Goal: Task Accomplishment & Management: Manage account settings

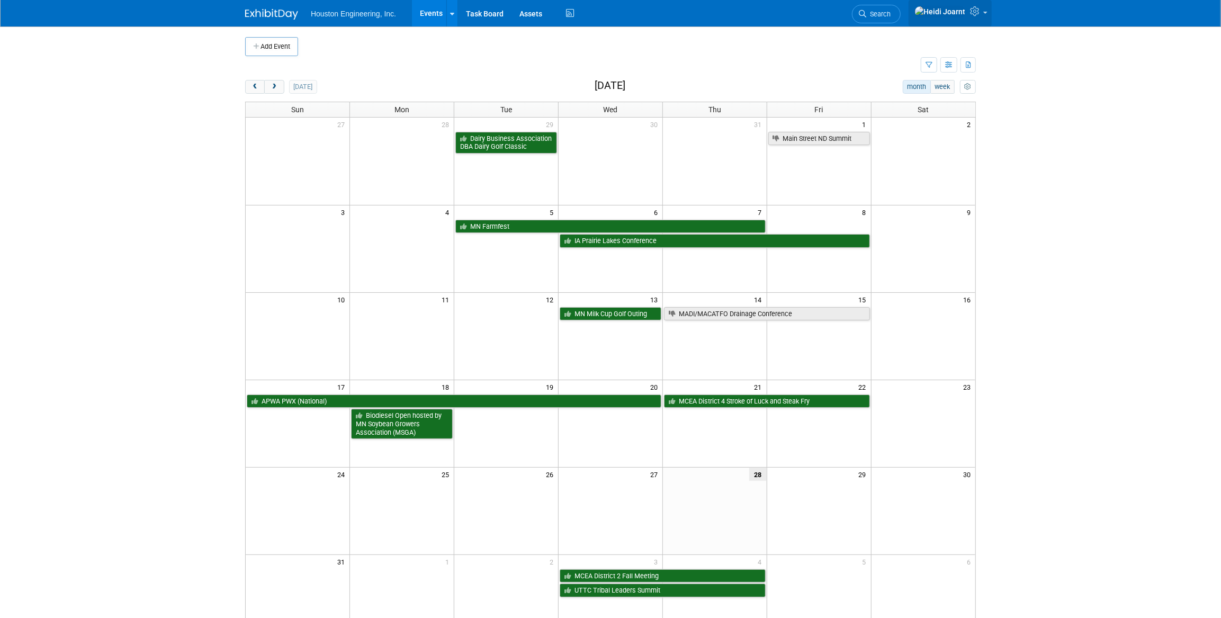
click at [977, 13] on icon at bounding box center [976, 11] width 12 height 10
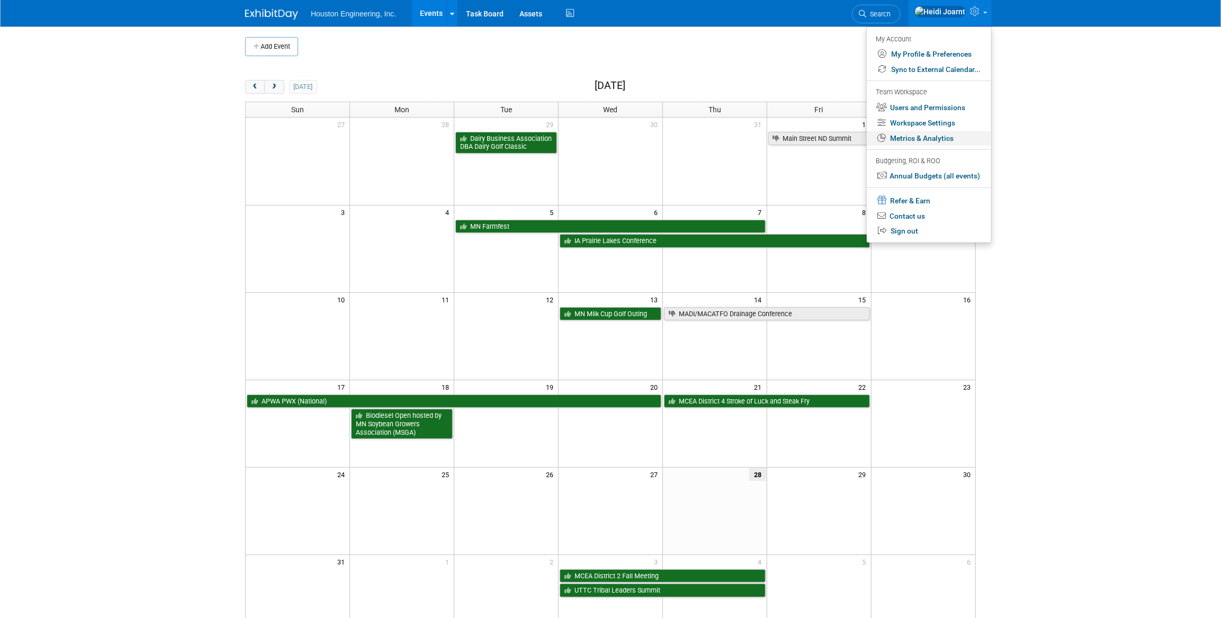
click at [934, 141] on link "Metrics & Analytics" at bounding box center [929, 138] width 124 height 15
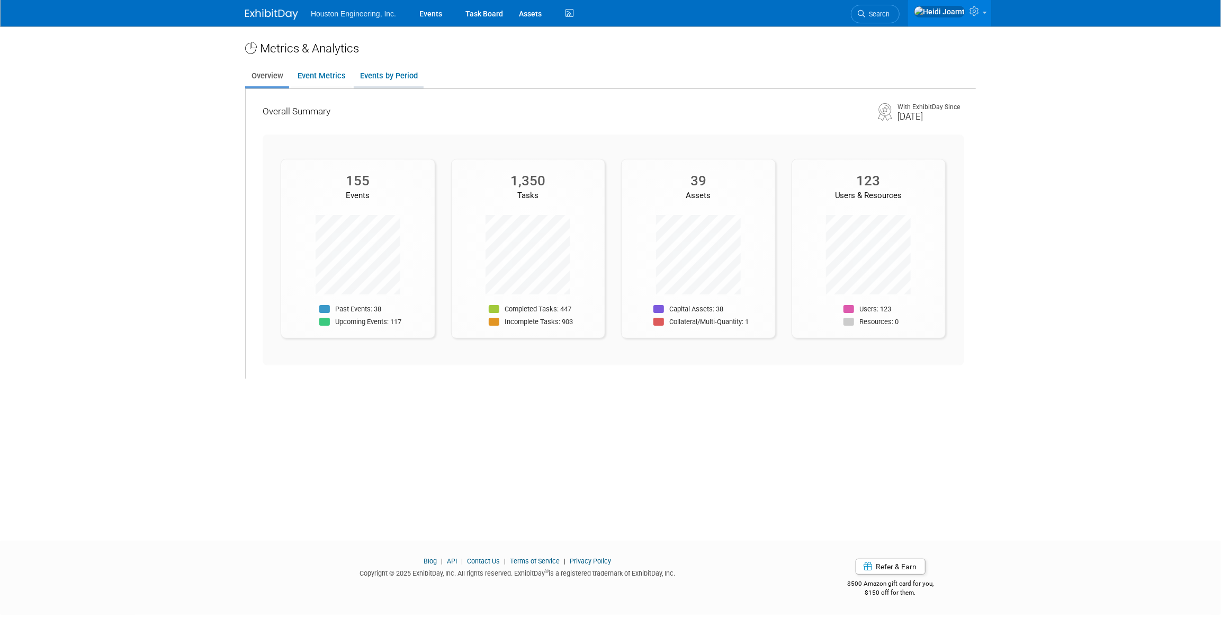
click at [394, 75] on link "Events by Period" at bounding box center [389, 76] width 70 height 21
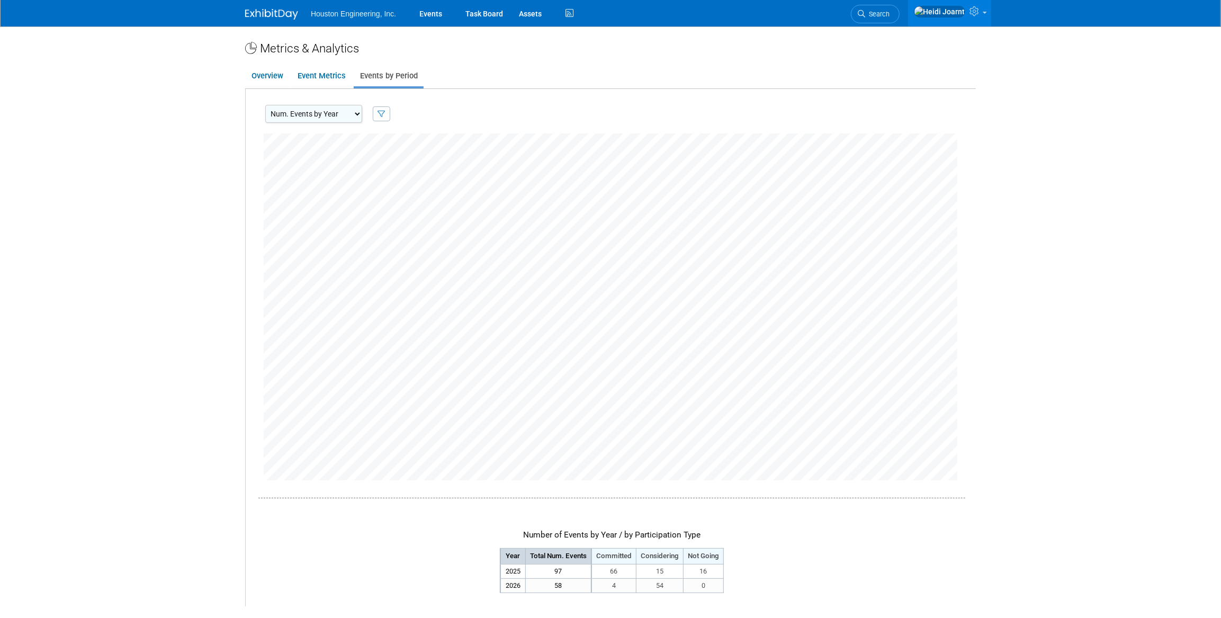
click at [347, 115] on select "Num. Events by Year Num. Events by Quarter Num. Events by Month" at bounding box center [313, 114] width 97 height 18
click at [265, 105] on select "Num. Events by Year Num. Events by Quarter Num. Events by Month" at bounding box center [313, 114] width 97 height 18
click at [281, 77] on link "Overview" at bounding box center [267, 76] width 44 height 21
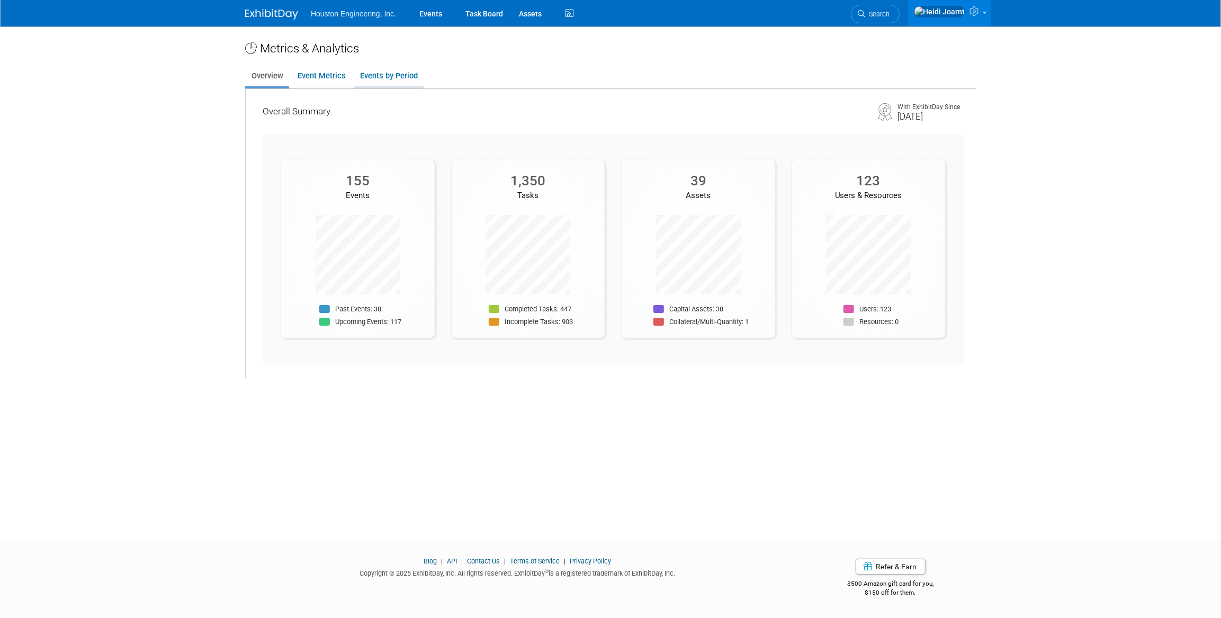
click at [374, 75] on link "Events by Period" at bounding box center [389, 76] width 70 height 21
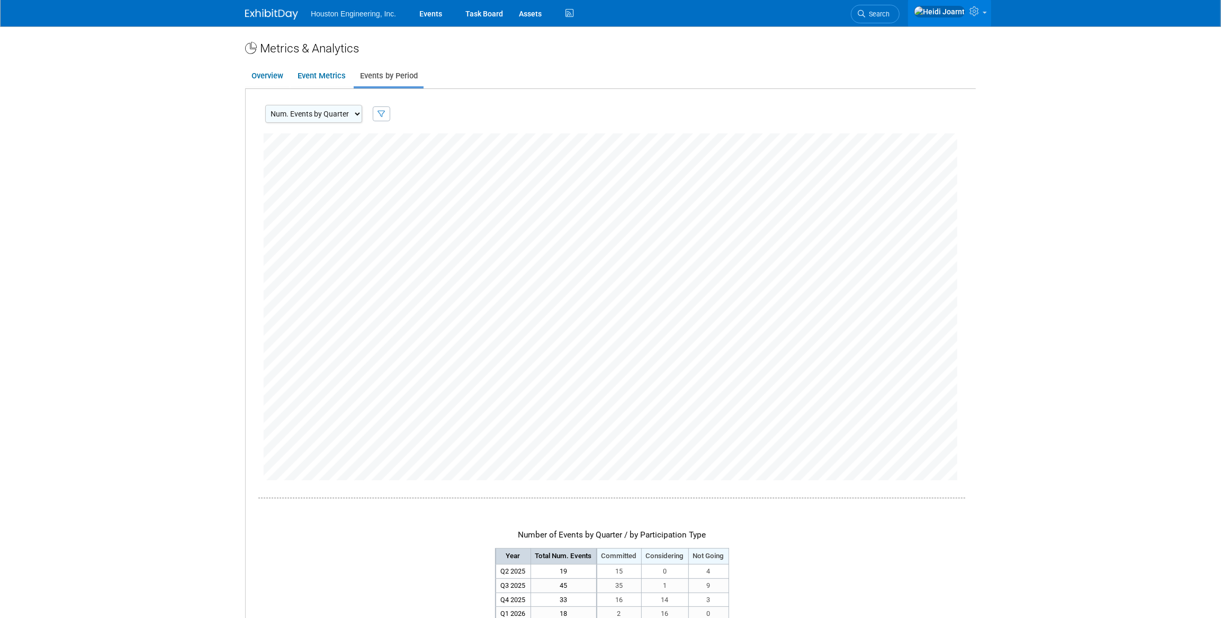
click at [348, 111] on select "Num. Events by Year Num. Events by Quarter Num. Events by Month" at bounding box center [313, 114] width 97 height 18
click at [265, 105] on select "Num. Events by Year Num. Events by Quarter Num. Events by Month" at bounding box center [313, 114] width 97 height 18
click at [356, 115] on select "Num. Events by Year Num. Events by Quarter Num. Events by Month" at bounding box center [313, 114] width 97 height 18
click at [265, 105] on select "Num. Events by Year Num. Events by Quarter Num. Events by Month" at bounding box center [313, 114] width 97 height 18
click at [342, 115] on select "Num. Events by Year Num. Events by Quarter Num. Events by Month" at bounding box center [313, 114] width 97 height 18
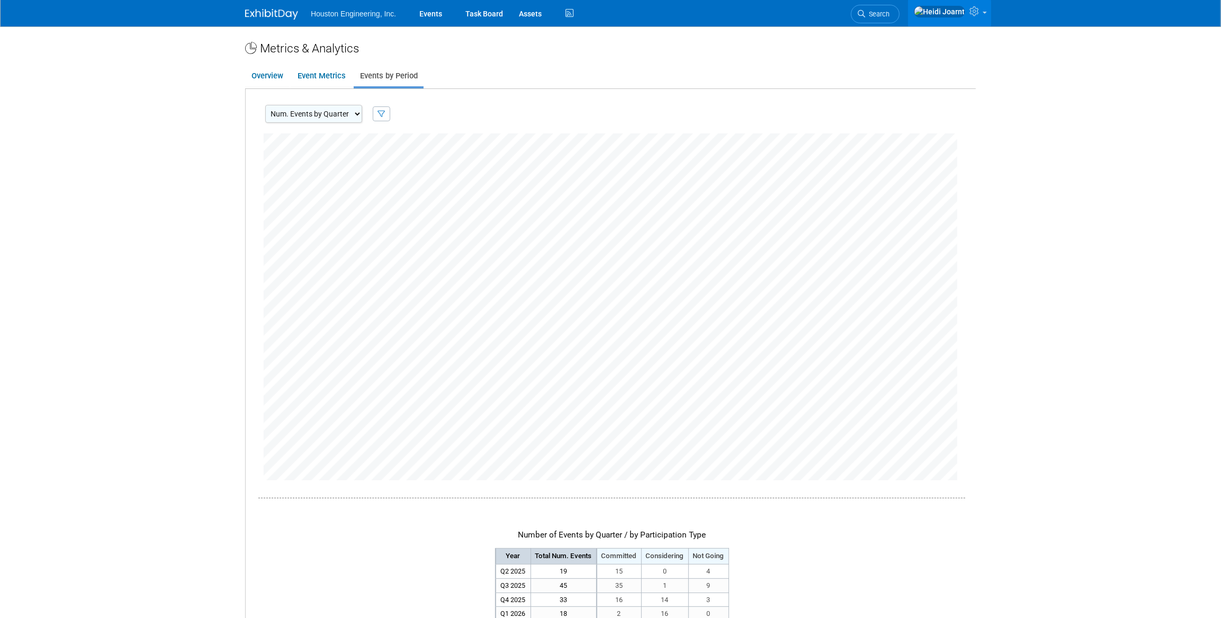
select select "EventsByCalendarYear"
click at [265, 105] on select "Num. Events by Year Num. Events by Quarter Num. Events by Month" at bounding box center [313, 114] width 97 height 18
click at [434, 14] on link "Events" at bounding box center [431, 13] width 39 height 26
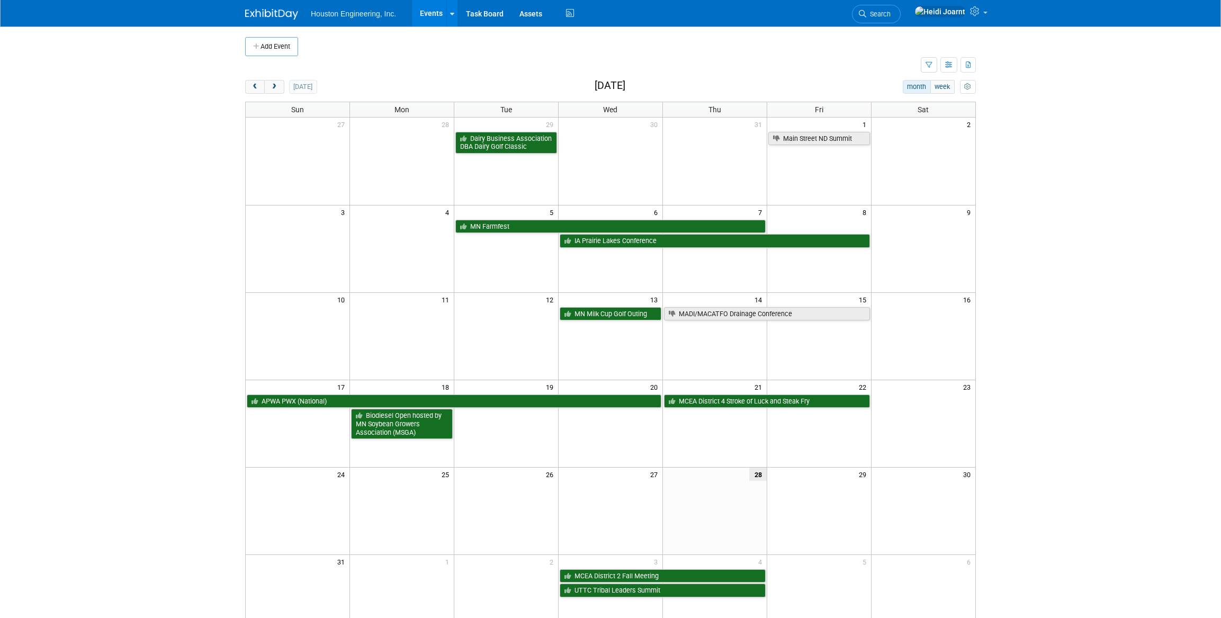
click at [891, 11] on span "Search" at bounding box center [878, 14] width 24 height 8
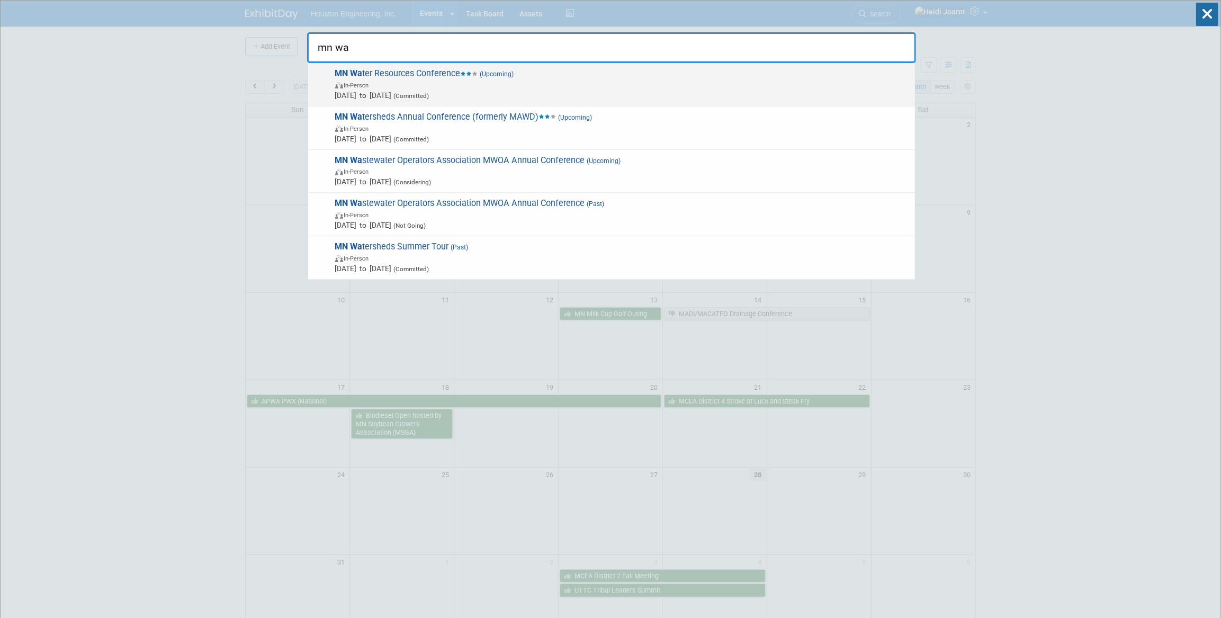
type input "mn wa"
click at [620, 86] on span "In-Person" at bounding box center [622, 84] width 575 height 11
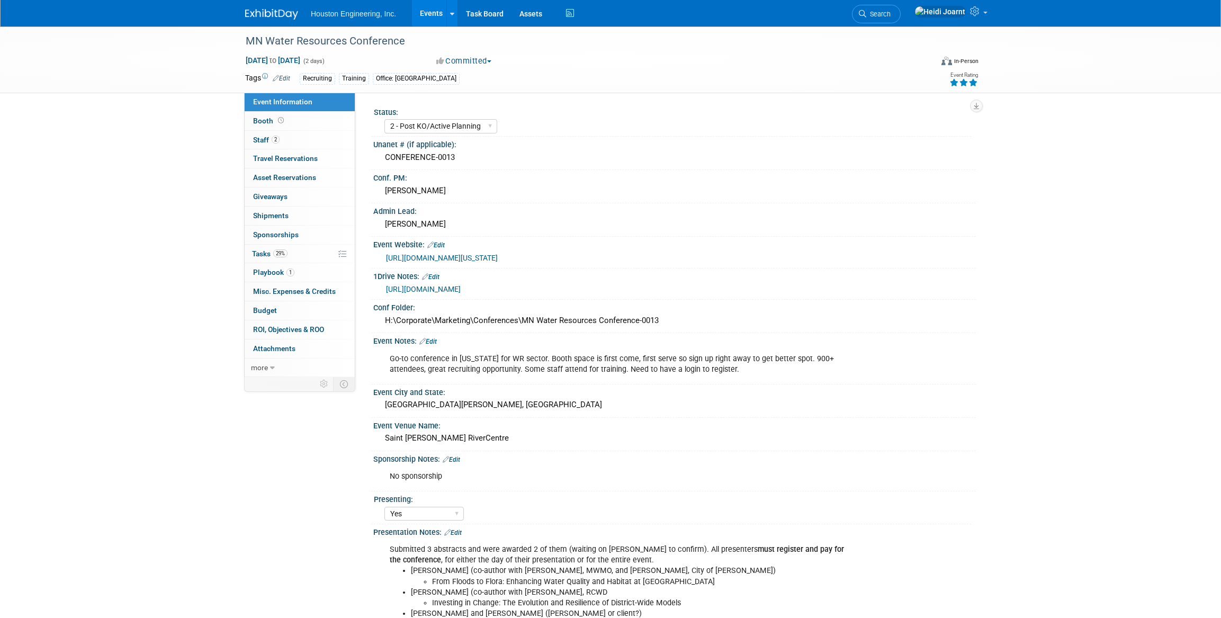
select select "2 - Post KO/Active Planning"
select select "Yes"
select select "Water Resources"
click at [461, 290] on link "[URL][DOMAIN_NAME]" at bounding box center [423, 289] width 75 height 8
click at [434, 342] on link "Edit" at bounding box center [427, 341] width 17 height 7
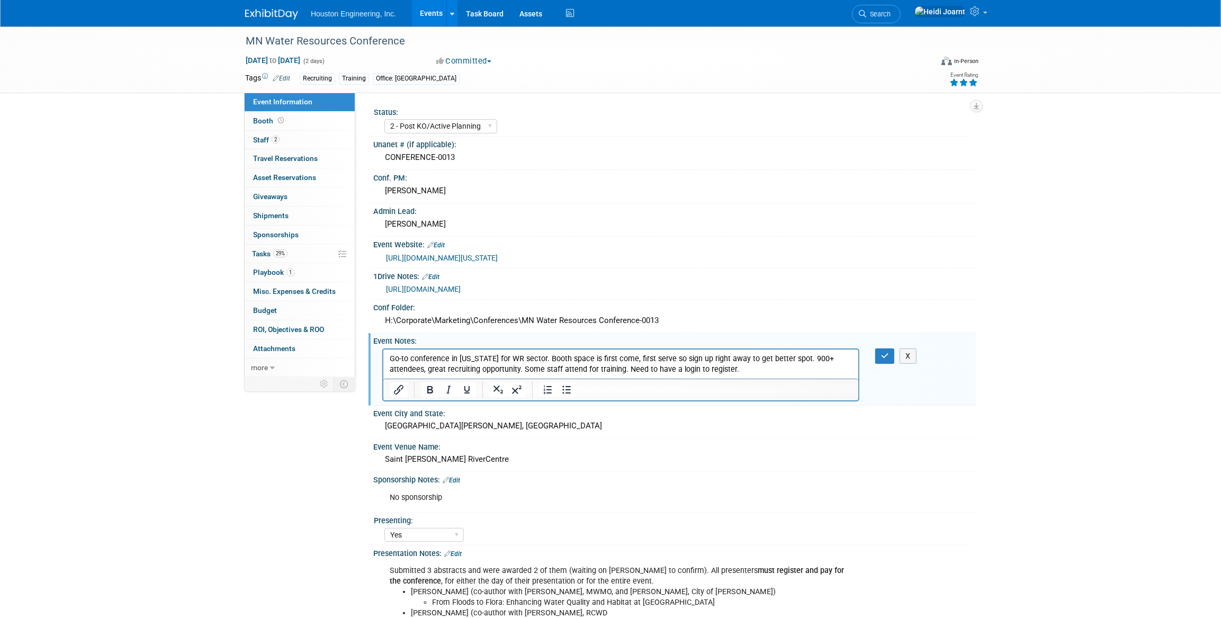
click at [766, 365] on p "Go-to conference in Minnesota for WR sector. Booth space is first come, first s…" at bounding box center [620, 363] width 463 height 21
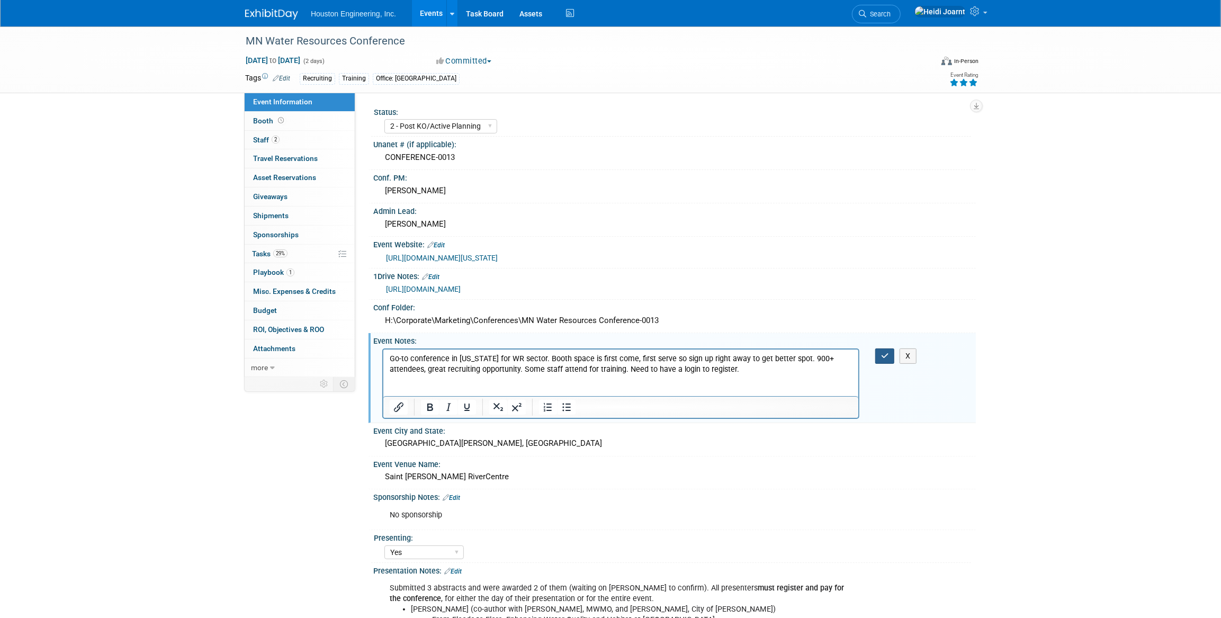
click at [889, 350] on button "button" at bounding box center [885, 355] width 20 height 15
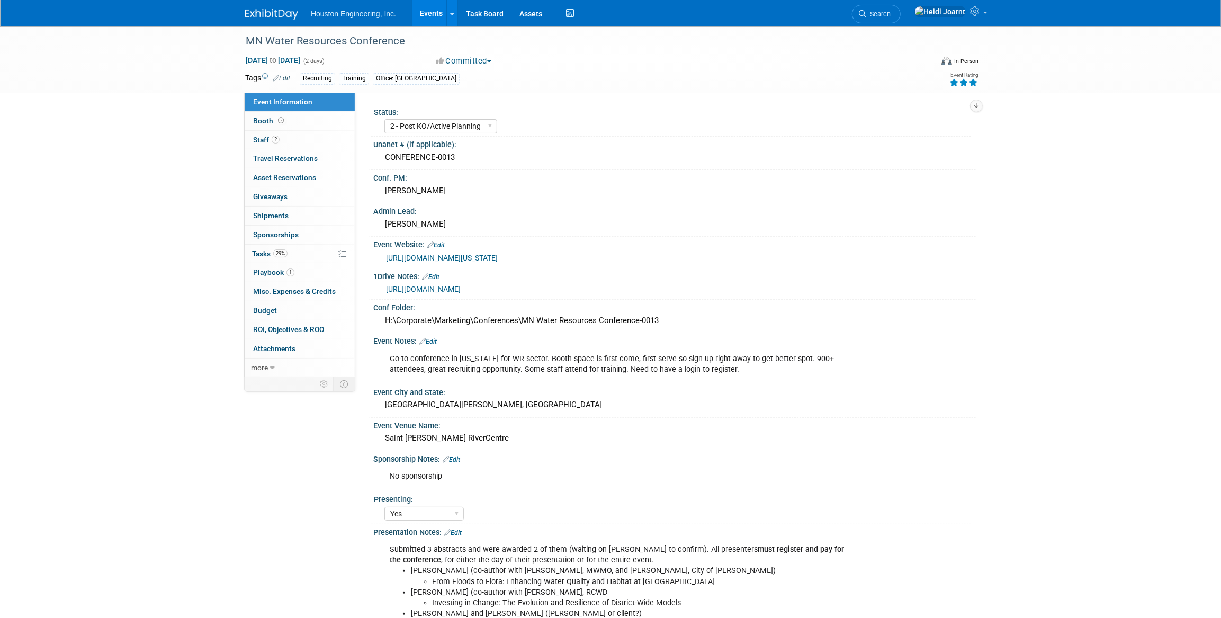
click at [433, 338] on link "Edit" at bounding box center [427, 341] width 17 height 7
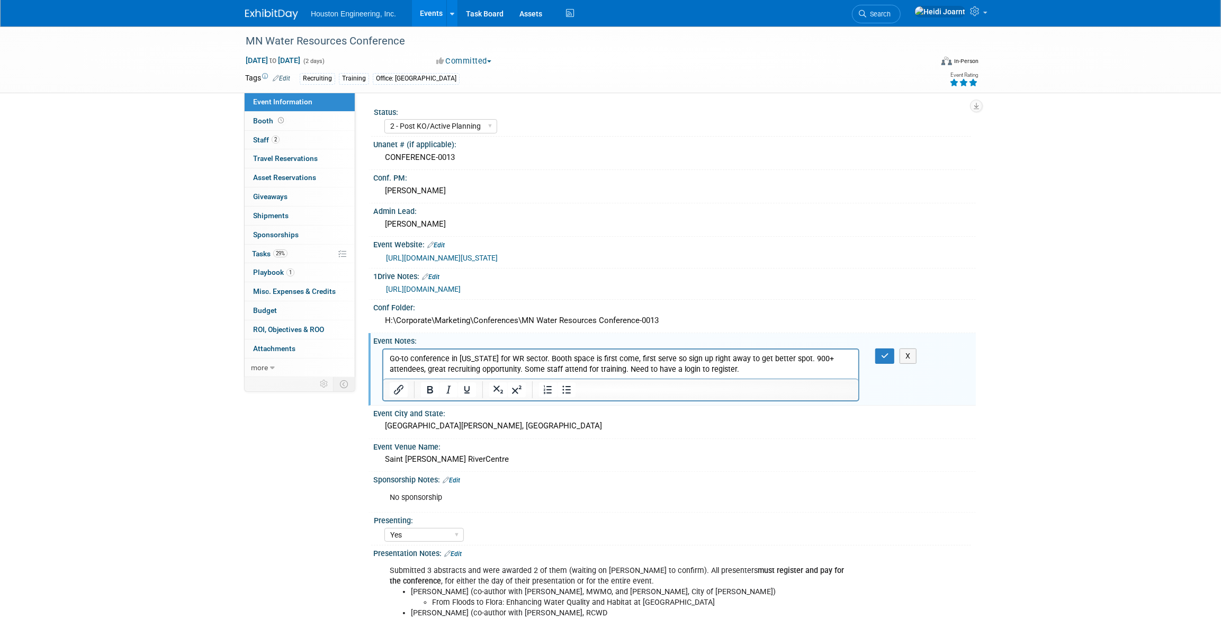
click at [756, 368] on p "Go-to conference in Minnesota for WR sector. Booth space is first come, first s…" at bounding box center [620, 363] width 463 height 21
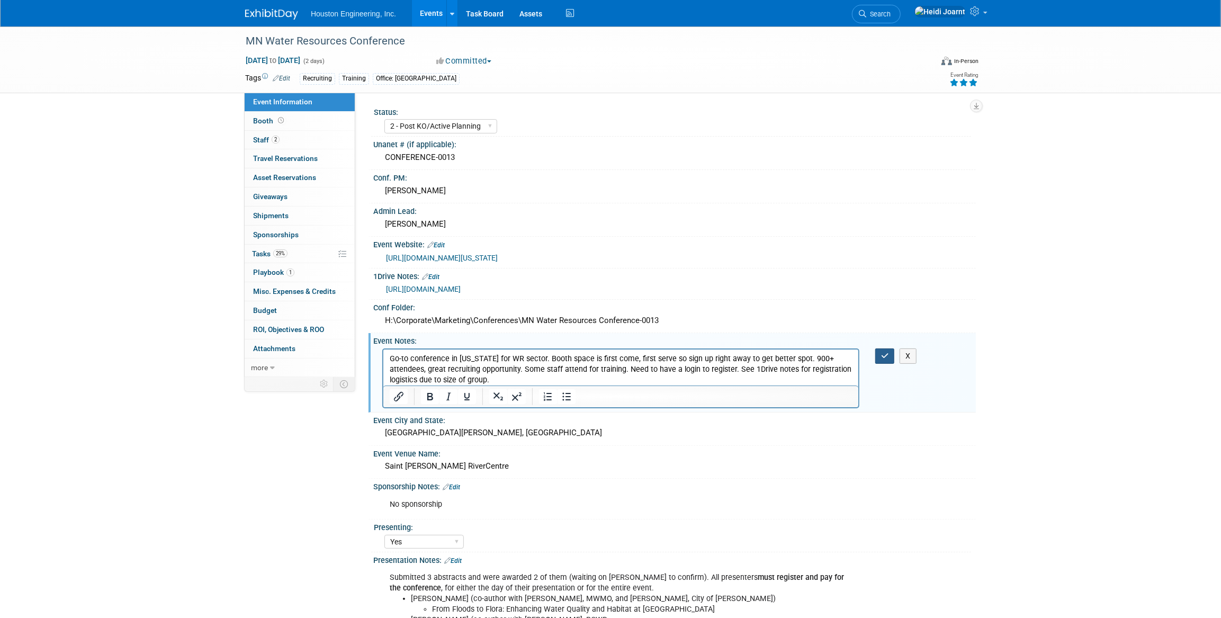
click at [887, 356] on icon "button" at bounding box center [885, 355] width 8 height 7
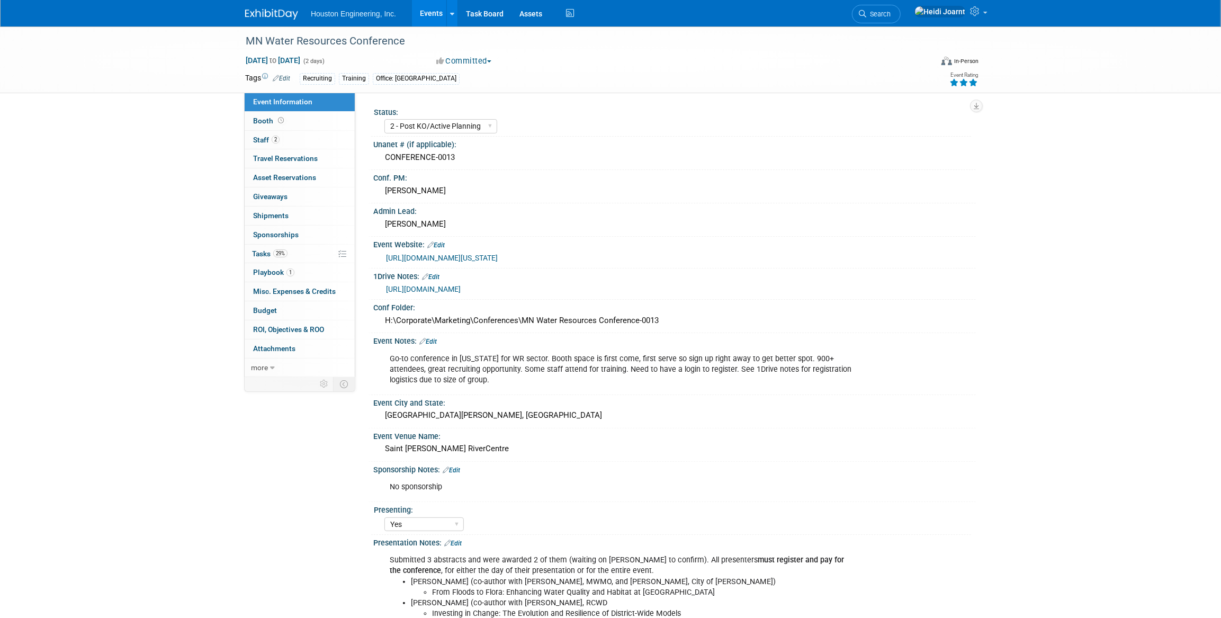
click at [461, 287] on link "[URL][DOMAIN_NAME]" at bounding box center [423, 289] width 75 height 8
click at [312, 136] on link "2 Staff 2" at bounding box center [300, 140] width 110 height 19
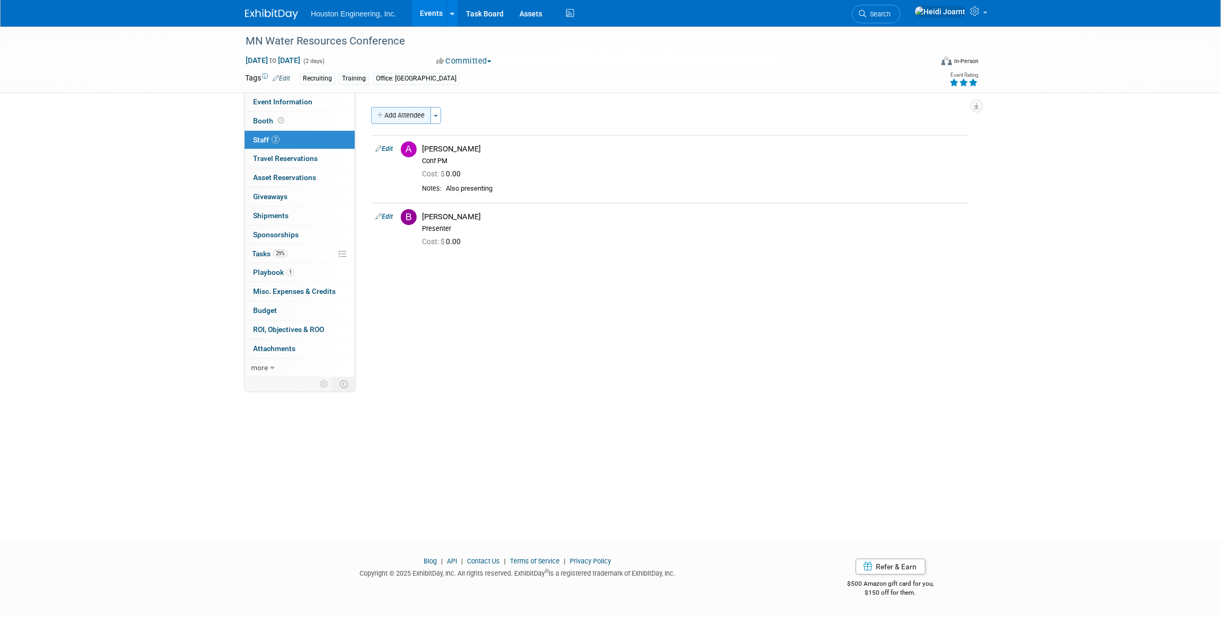
click at [400, 110] on button "Add Attendee" at bounding box center [401, 115] width 60 height 17
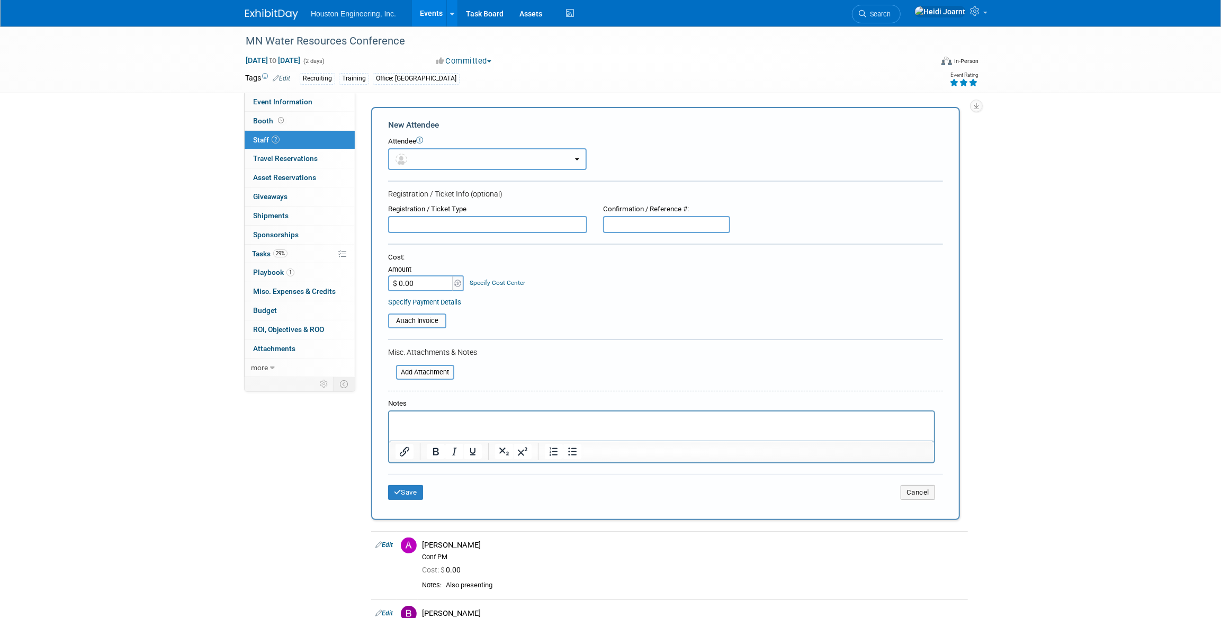
click at [433, 162] on button "button" at bounding box center [487, 159] width 199 height 22
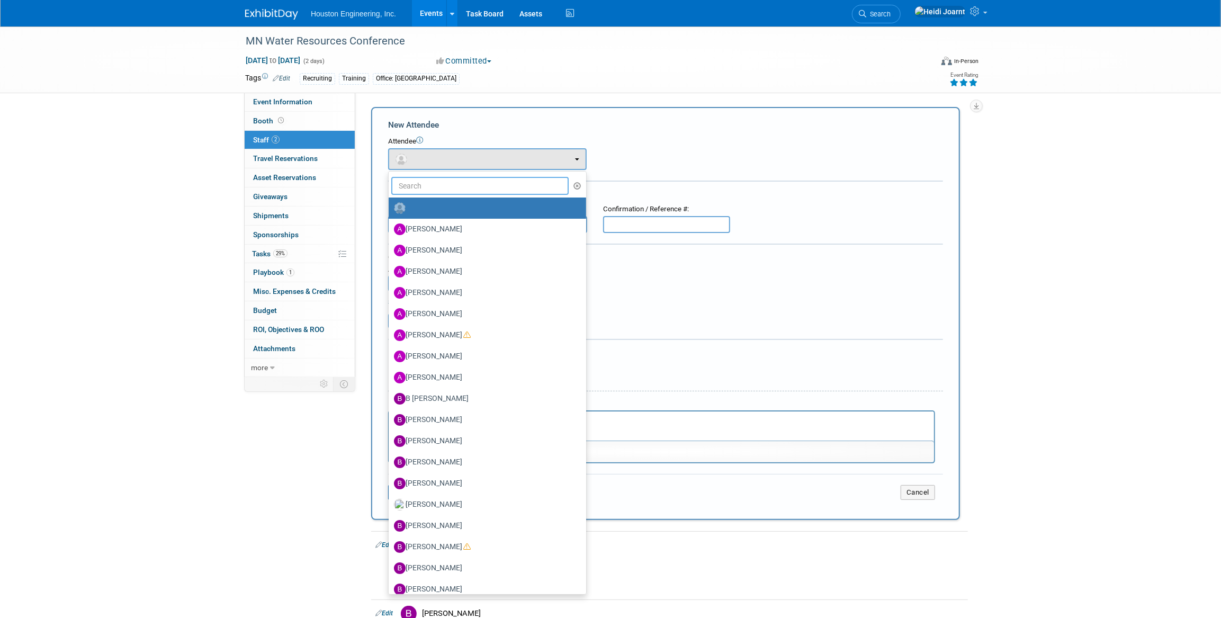
click at [441, 194] on input "text" at bounding box center [479, 186] width 177 height 18
type input "k"
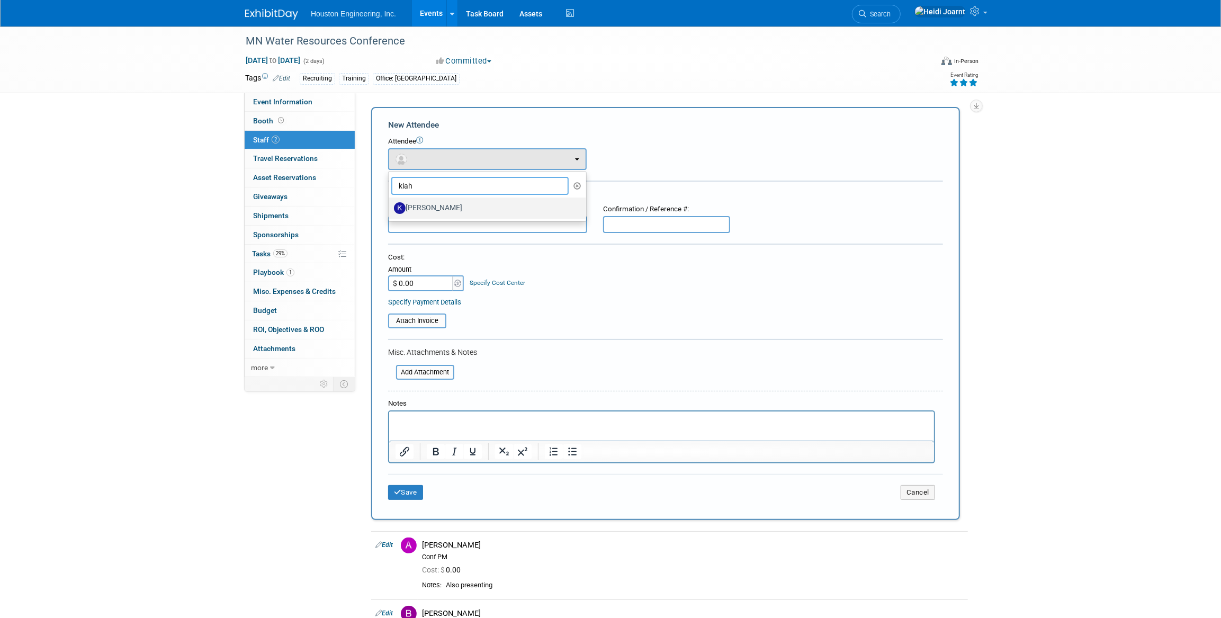
type input "kiah"
click at [440, 201] on label "[PERSON_NAME]" at bounding box center [485, 208] width 182 height 17
click at [390, 203] on input "[PERSON_NAME]" at bounding box center [386, 206] width 7 height 7
select select "558be95b-5db1-46ae-8264-72d38fc3ce4b"
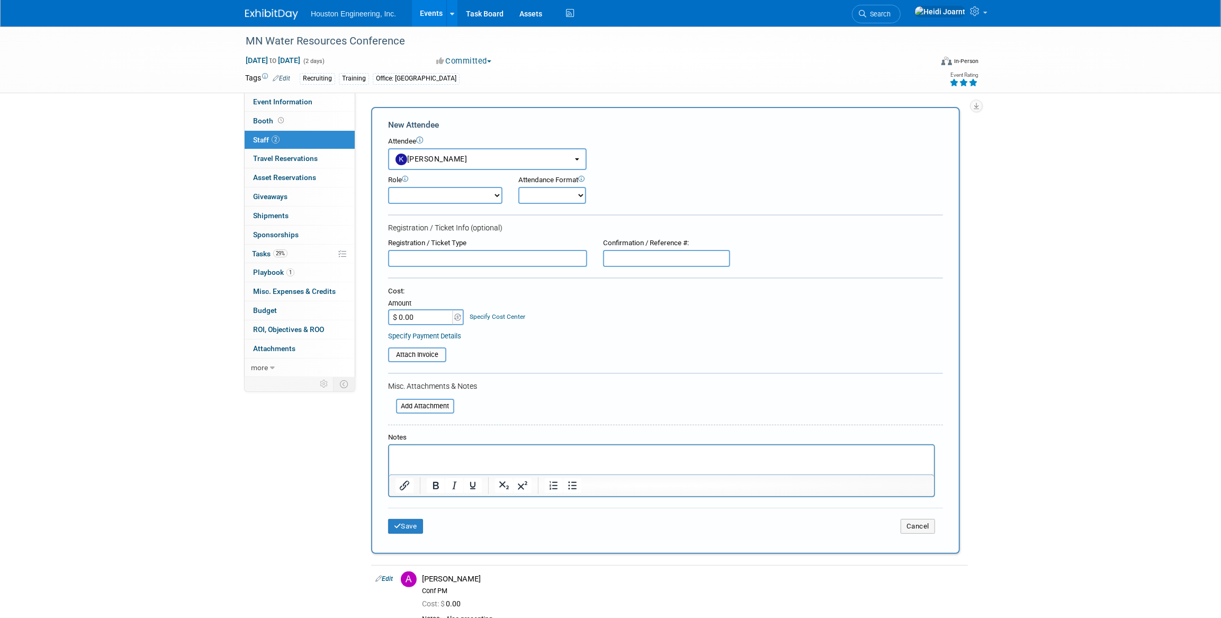
click at [625, 134] on form "New Attendee Attendee <img src="https://www.exhibitday.com/Images/Unassigned-Us…" at bounding box center [665, 330] width 555 height 423
click at [600, 160] on div "X" at bounding box center [603, 160] width 13 height 14
select select
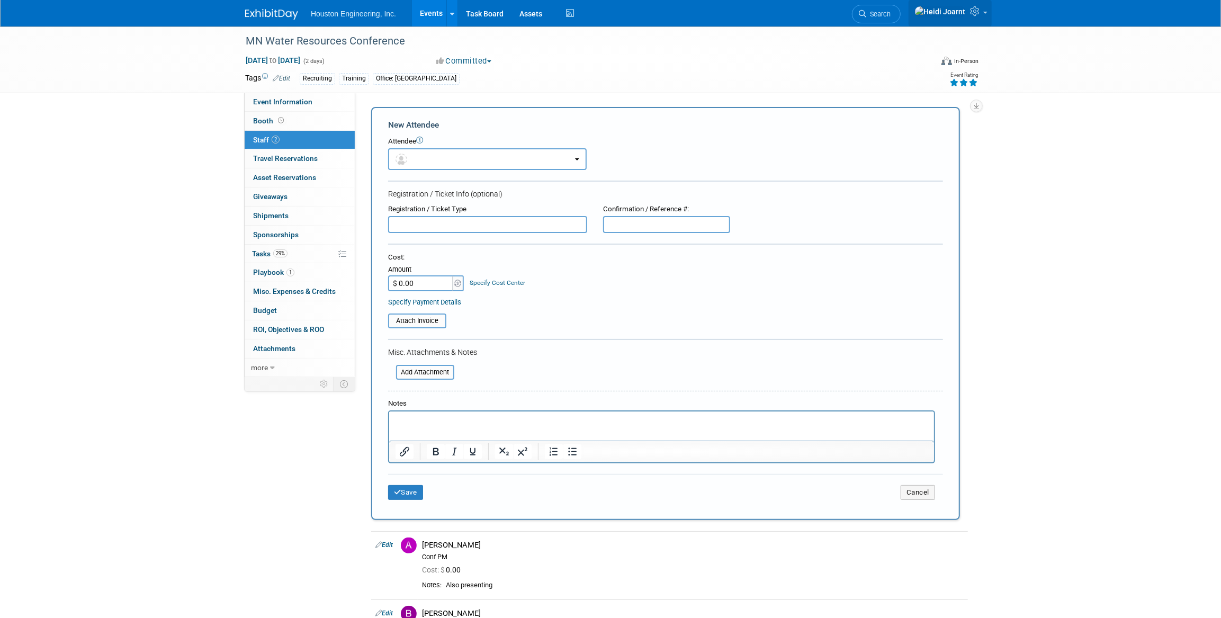
click at [981, 14] on icon at bounding box center [976, 11] width 12 height 10
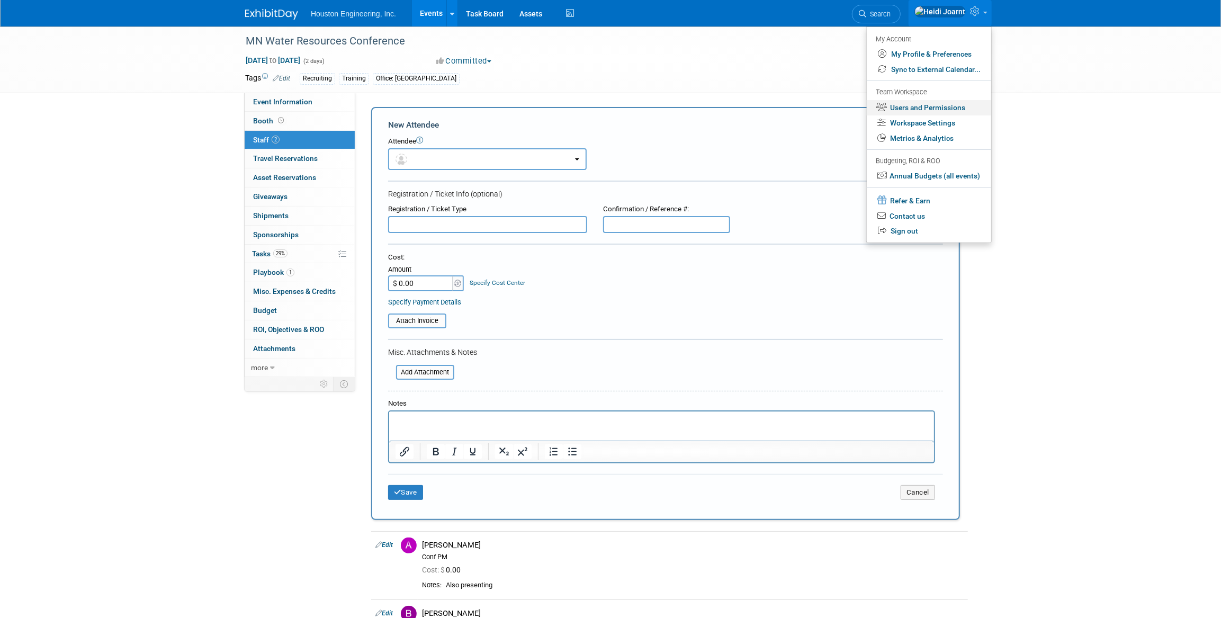
click at [923, 114] on link "Users and Permissions" at bounding box center [929, 107] width 124 height 15
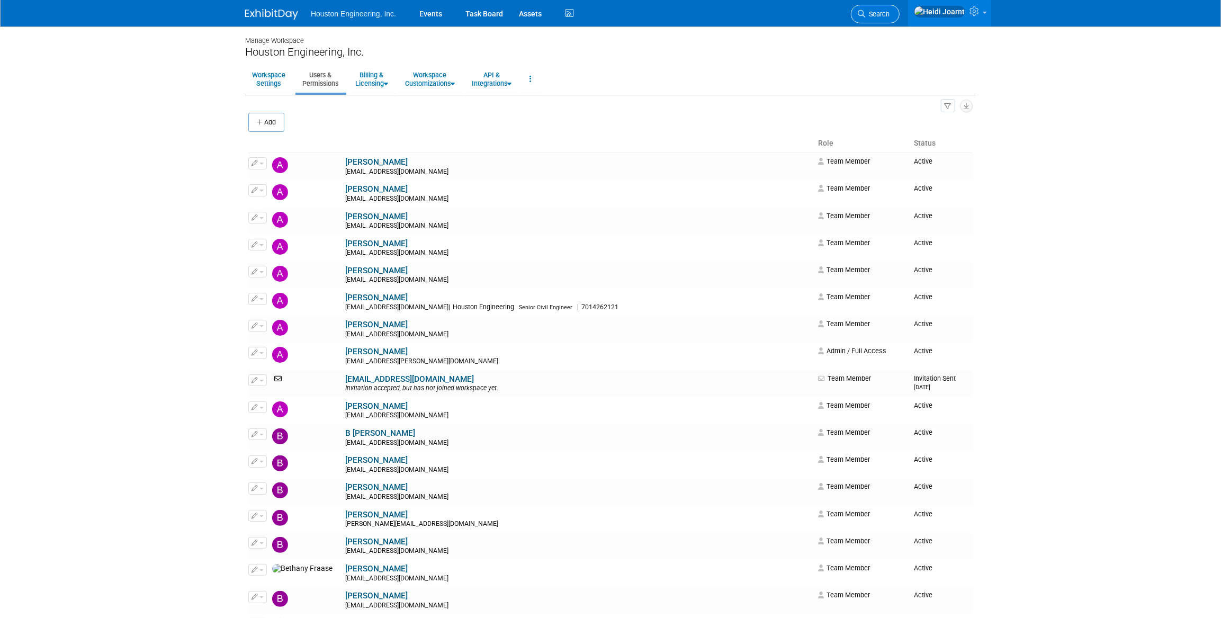
click at [900, 10] on link "Search" at bounding box center [875, 14] width 49 height 19
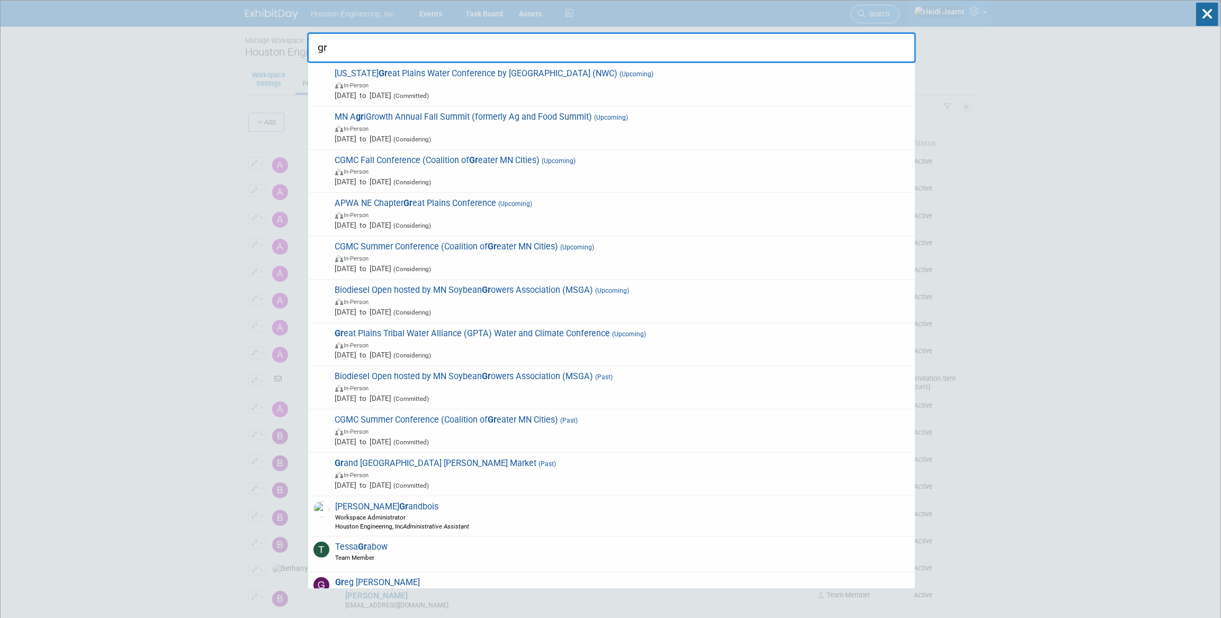
type input "g"
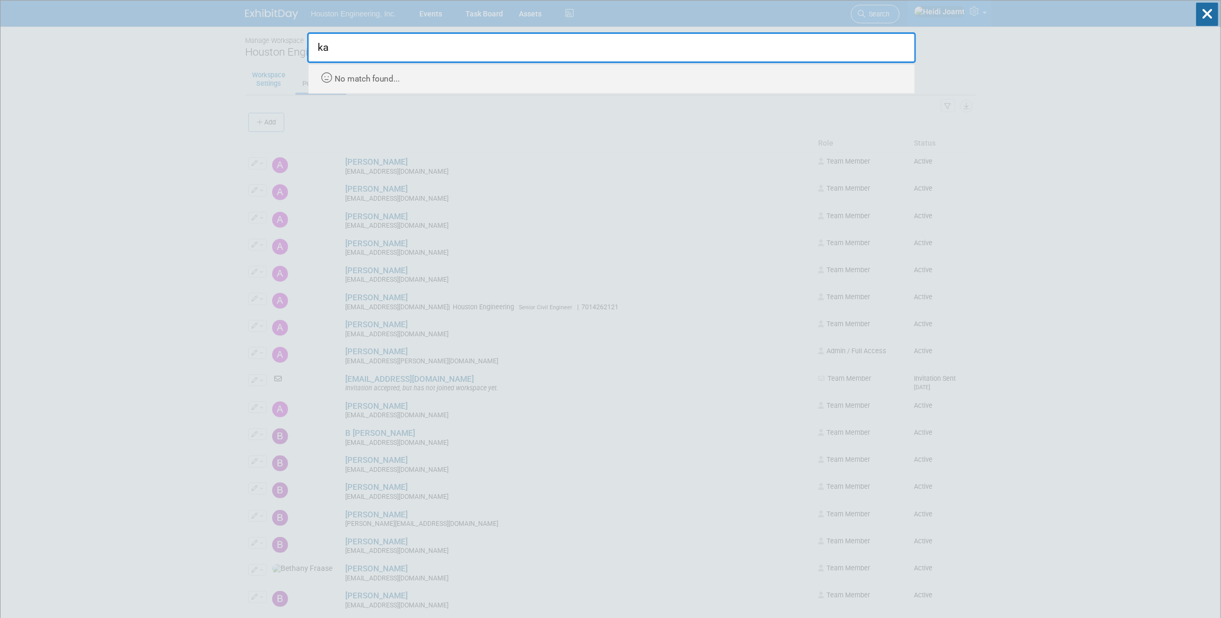
type input "k"
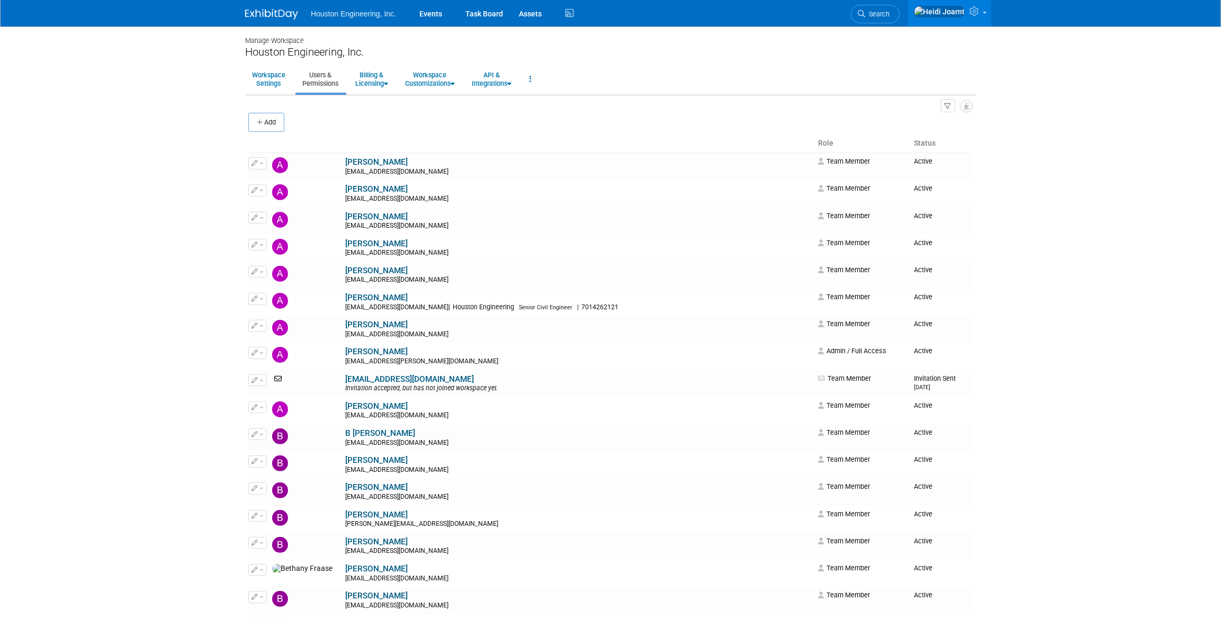
click at [274, 129] on button "Add" at bounding box center [266, 122] width 36 height 19
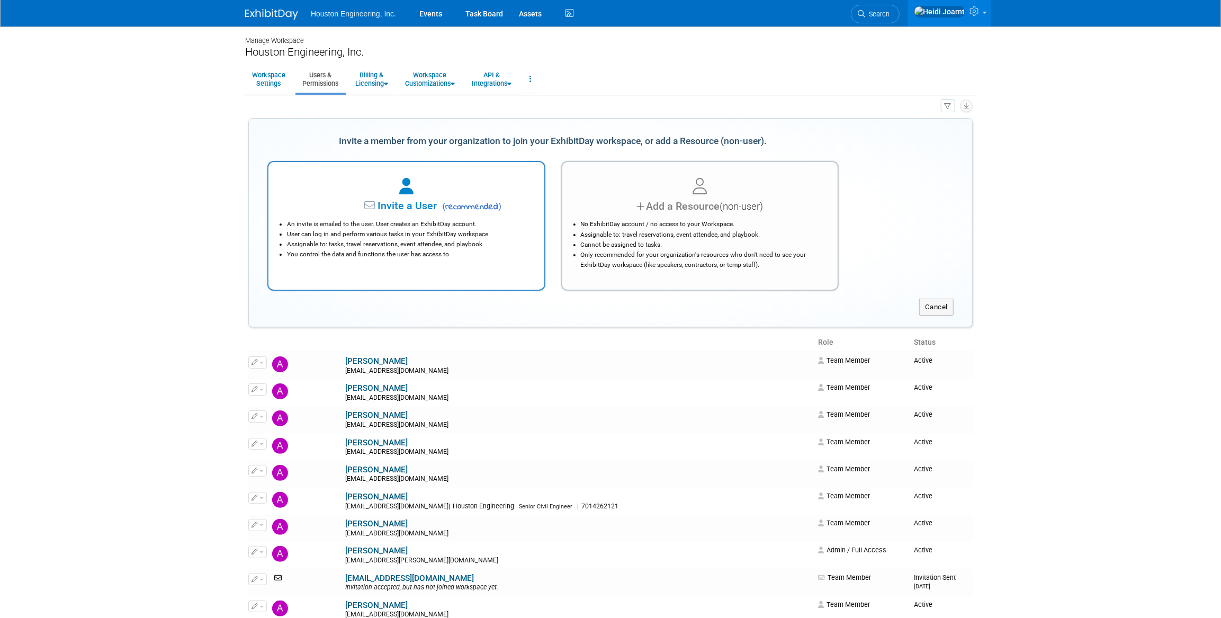
click at [449, 222] on li "An invite is emailed to the user. User creates an ExhibitDay account." at bounding box center [409, 224] width 244 height 10
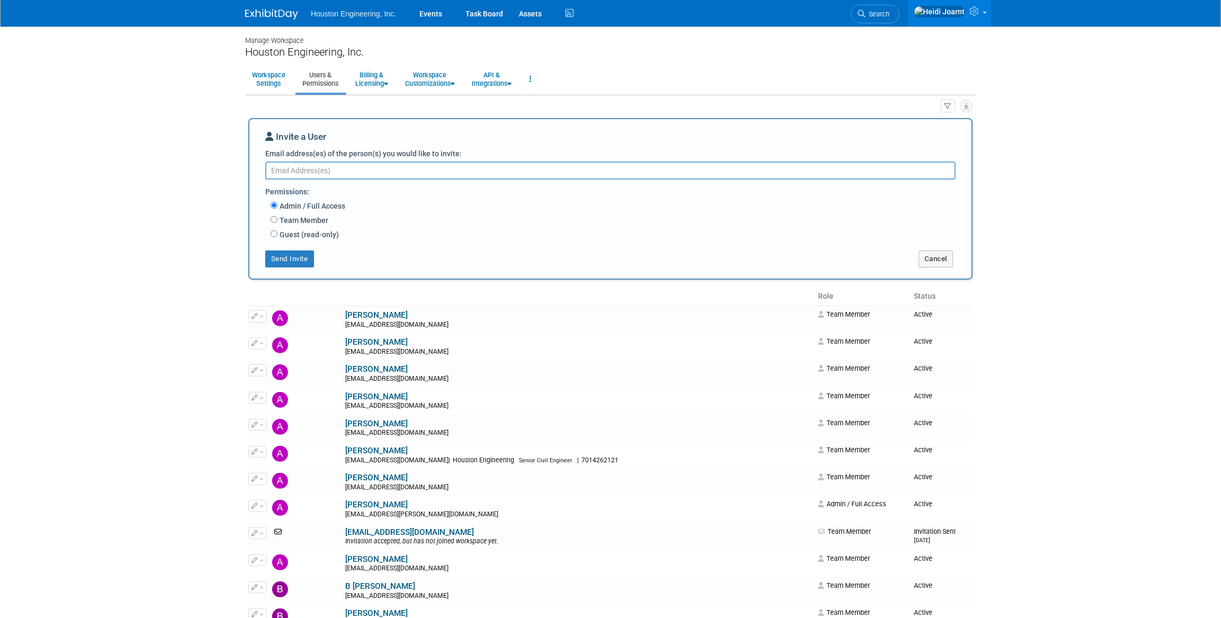
click at [305, 222] on label "Team Member" at bounding box center [303, 220] width 51 height 11
click at [278, 222] on input "Team Member" at bounding box center [274, 219] width 7 height 7
radio input "true"
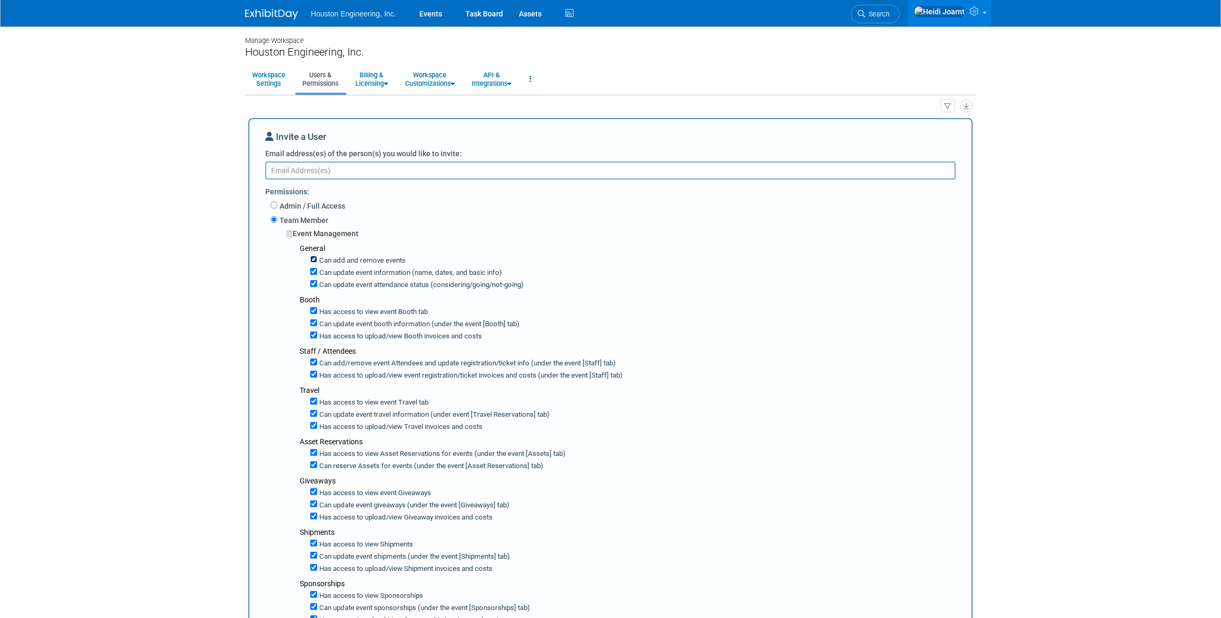
click at [314, 258] on input "Can add and remove events" at bounding box center [313, 259] width 7 height 7
checkbox input "false"
click at [313, 273] on input "Can update event information (name, dates, and basic info)" at bounding box center [313, 271] width 7 height 7
checkbox input "false"
click at [314, 283] on input "Can update event attendance status (considering/going/not-going)" at bounding box center [313, 283] width 7 height 7
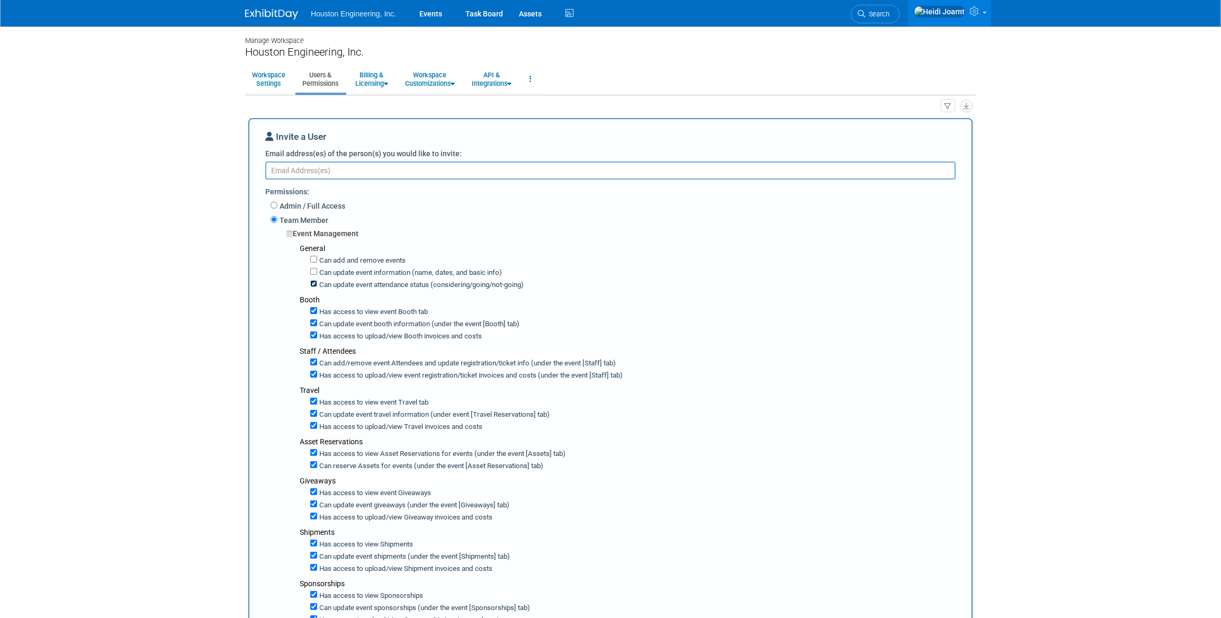
checkbox input "false"
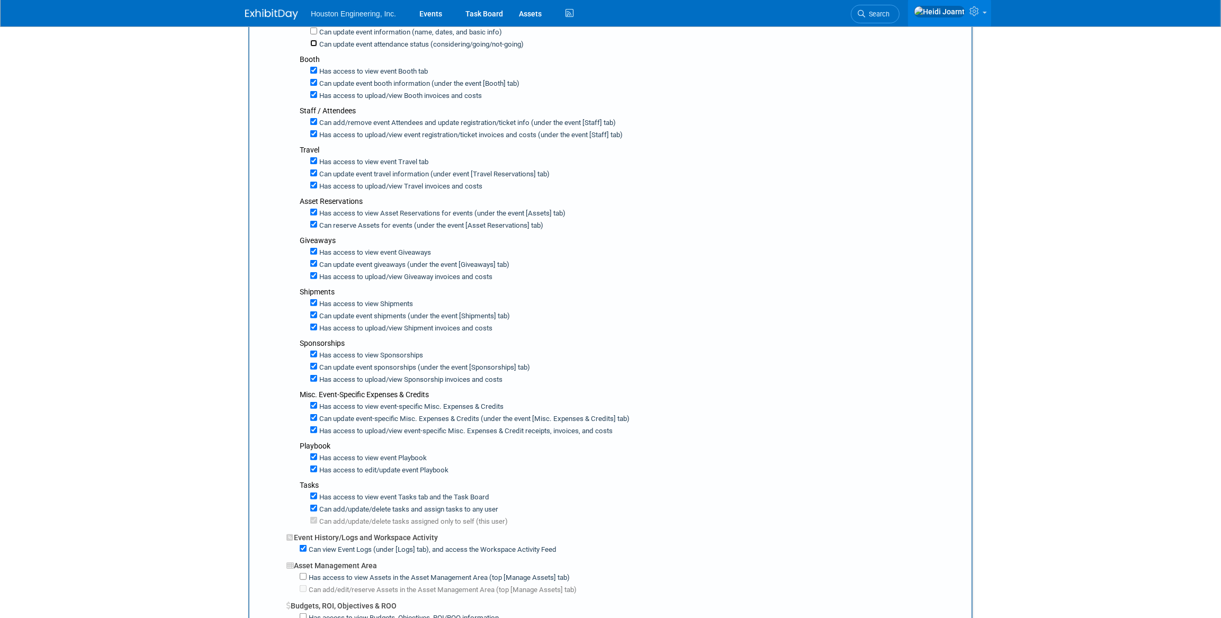
scroll to position [385, 0]
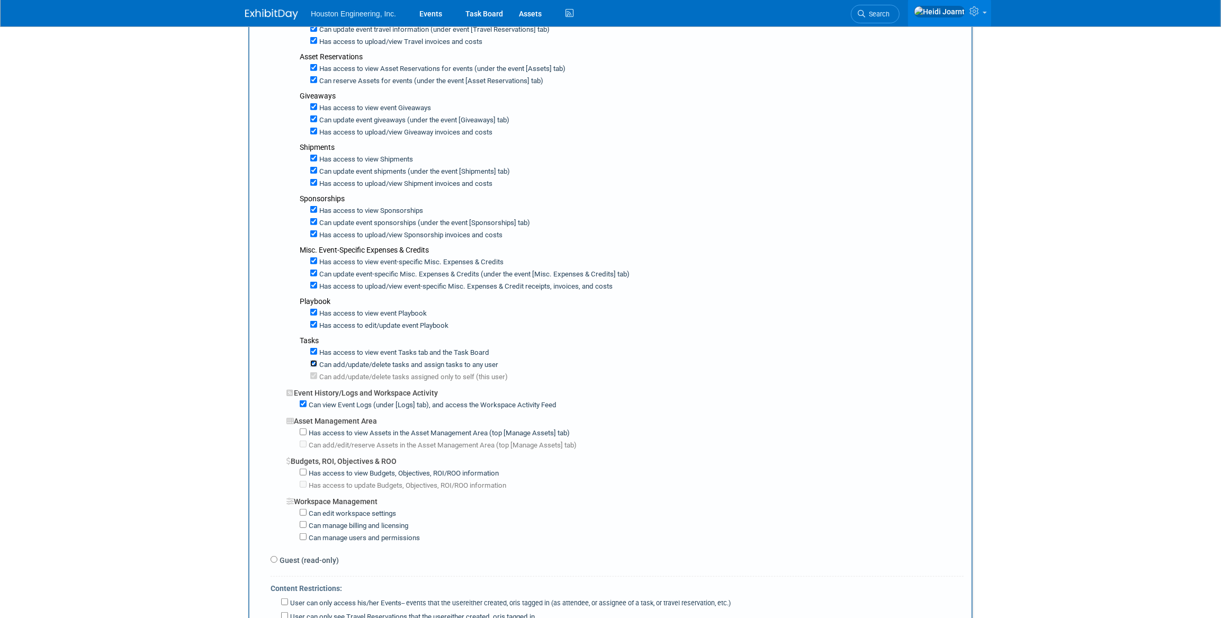
click at [313, 360] on input "Can add/update/delete tasks and assign tasks to any user" at bounding box center [313, 363] width 7 height 7
checkbox input "false"
click at [300, 428] on input "Has access to view Assets in the Asset Management Area (top [Manage Assets] tab)" at bounding box center [303, 431] width 7 height 7
checkbox input "true"
click at [303, 469] on input "Has access to view Budgets, Objectives, ROI/ROO information" at bounding box center [303, 472] width 7 height 7
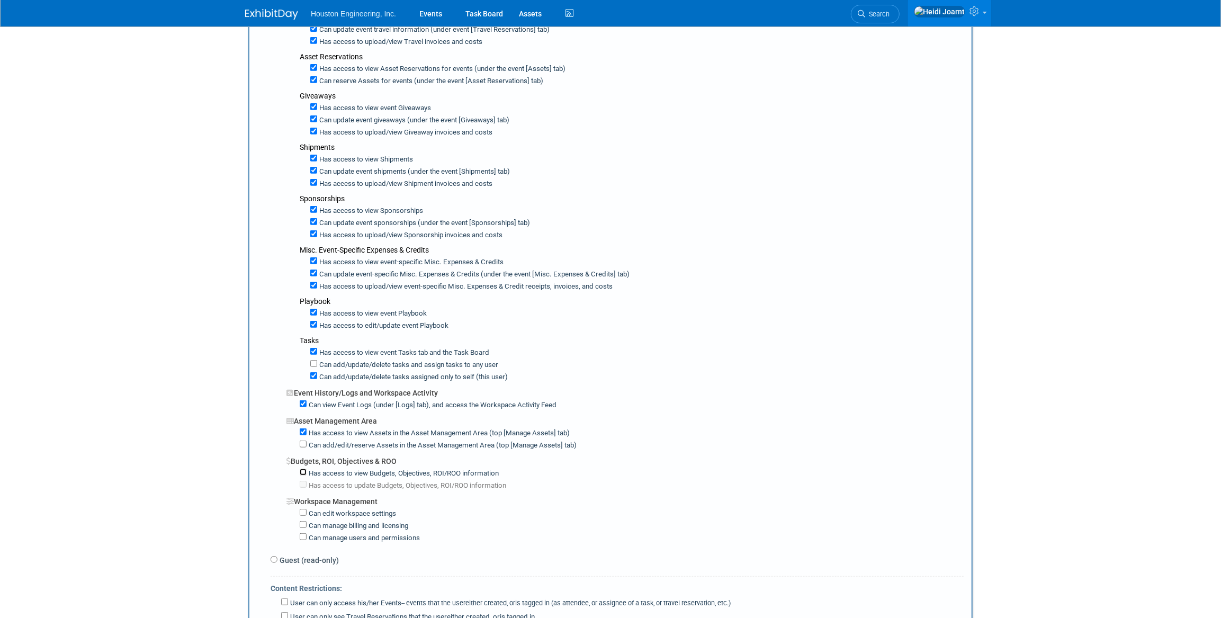
checkbox input "true"
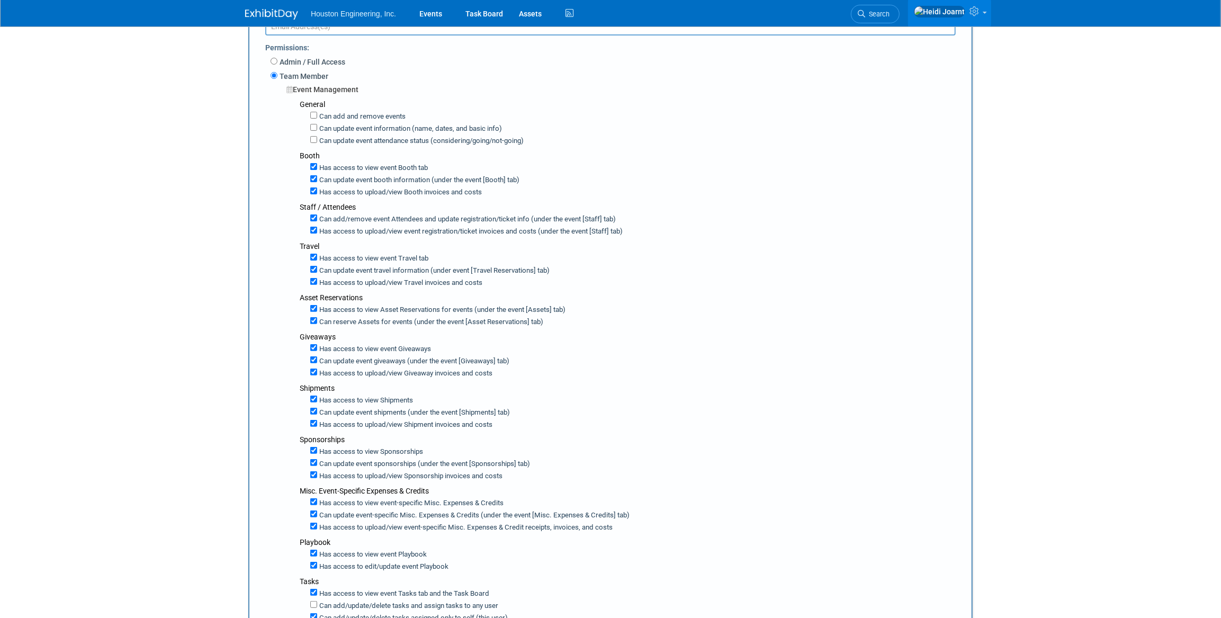
scroll to position [0, 0]
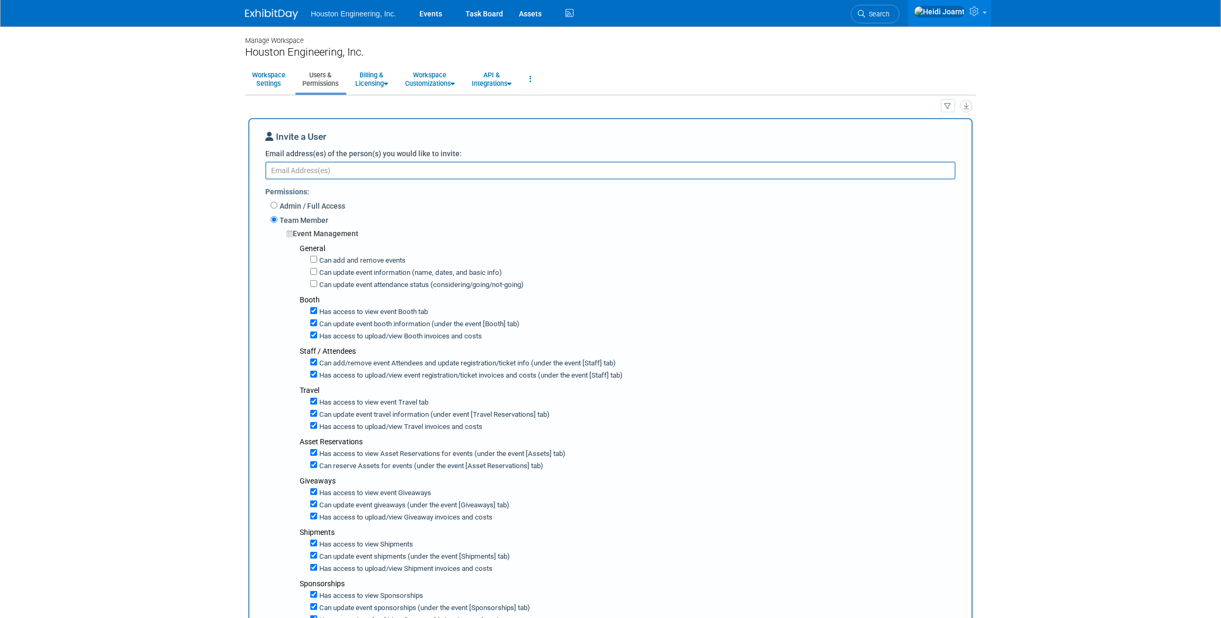
click at [364, 176] on textarea "Email address(es) of the person(s) you would like to invite:" at bounding box center [610, 171] width 691 height 18
paste textarea "gmccomas@houstoneng.com"
click at [473, 168] on textarea "gmccomas@houstoneng.com," at bounding box center [610, 171] width 691 height 18
paste textarea "karina.hanson@houstoneng.com"
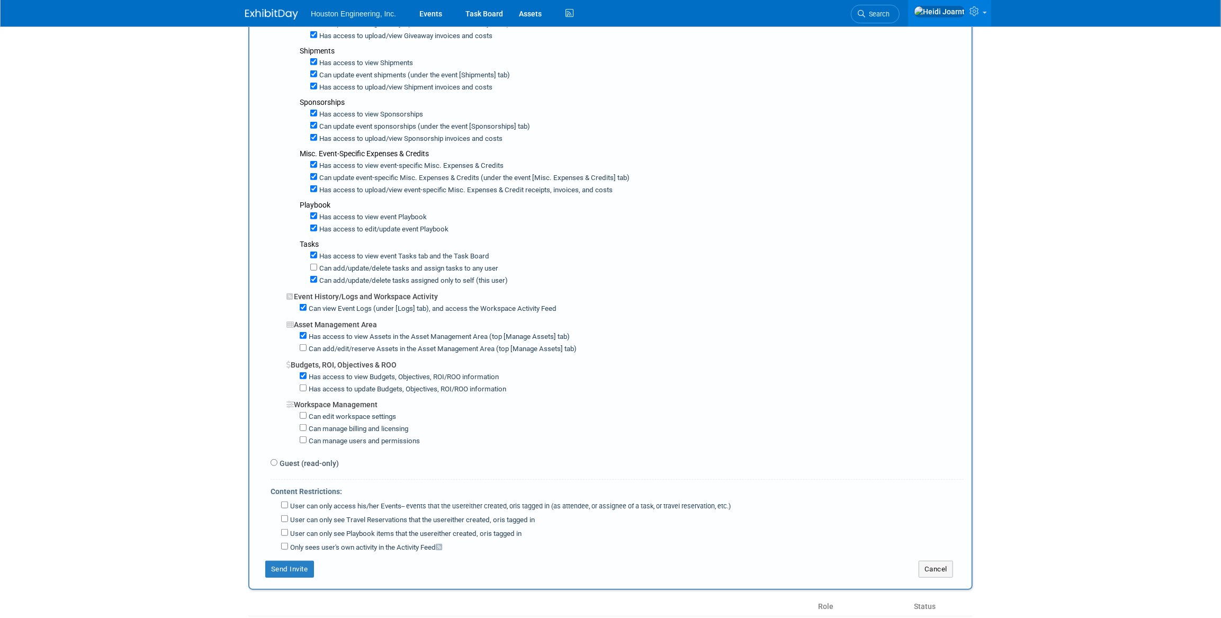
scroll to position [674, 0]
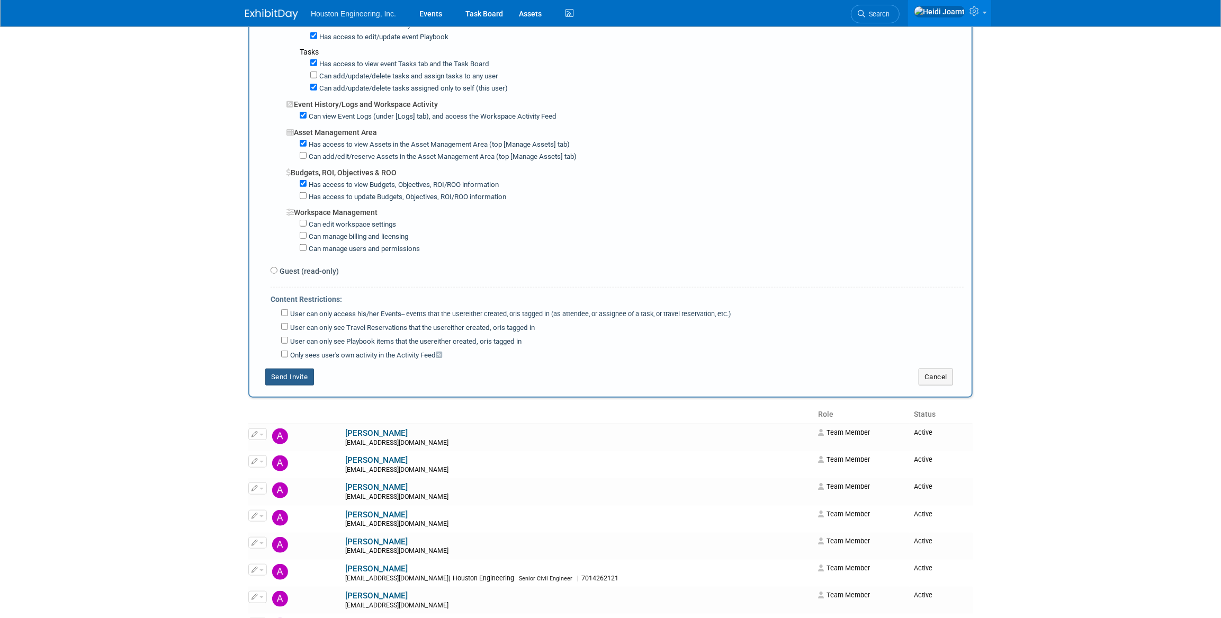
type textarea "gmccomas@houstoneng.com, karina.hanson@houstoneng.com"
click at [296, 369] on button "Send Invite" at bounding box center [289, 377] width 49 height 17
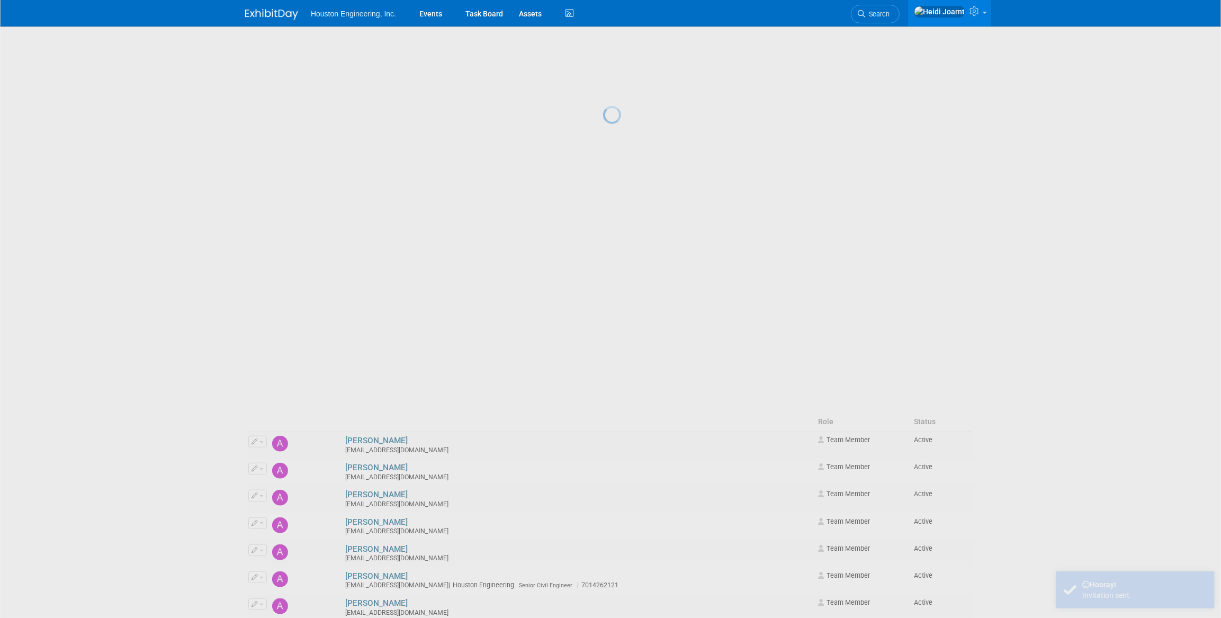
scroll to position [0, 0]
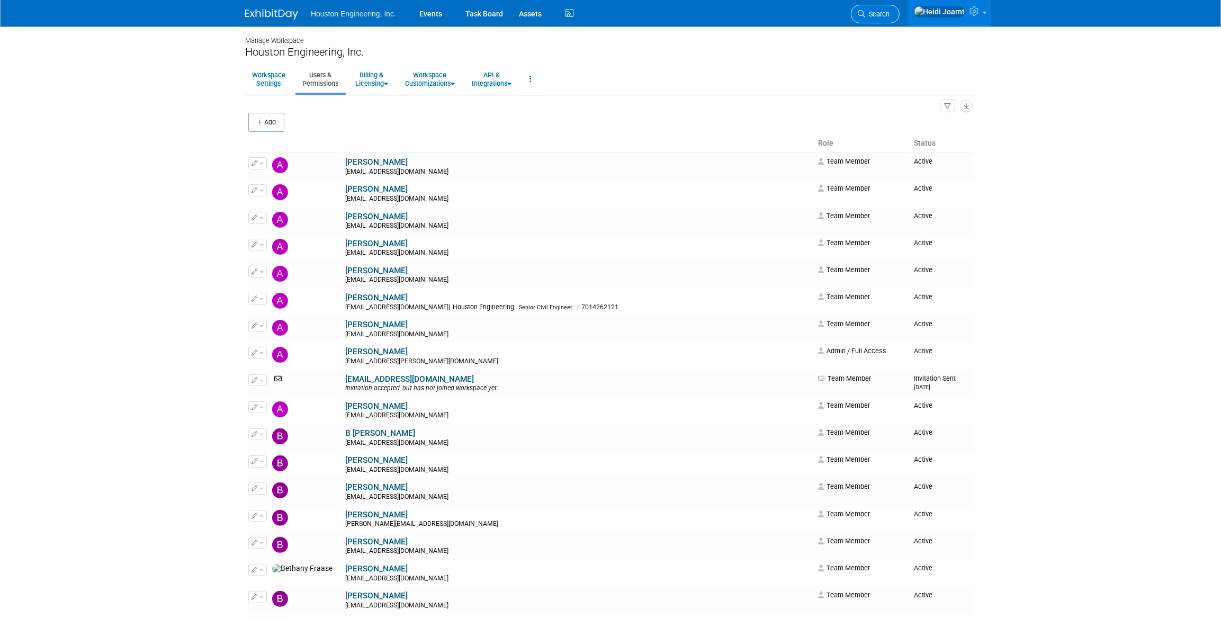
click at [889, 10] on link "Search" at bounding box center [875, 14] width 49 height 19
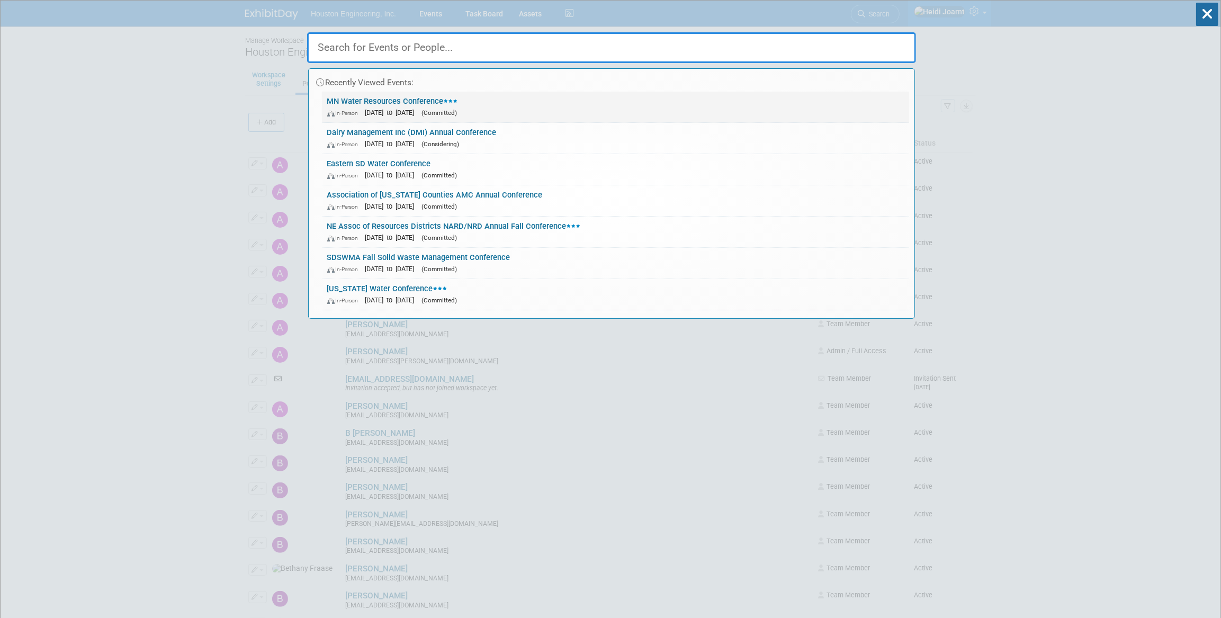
click at [518, 100] on link "MN Water Resources Conference In-Person Oct 14, 2025 to Oct 15, 2025 (Committed)" at bounding box center [615, 107] width 587 height 31
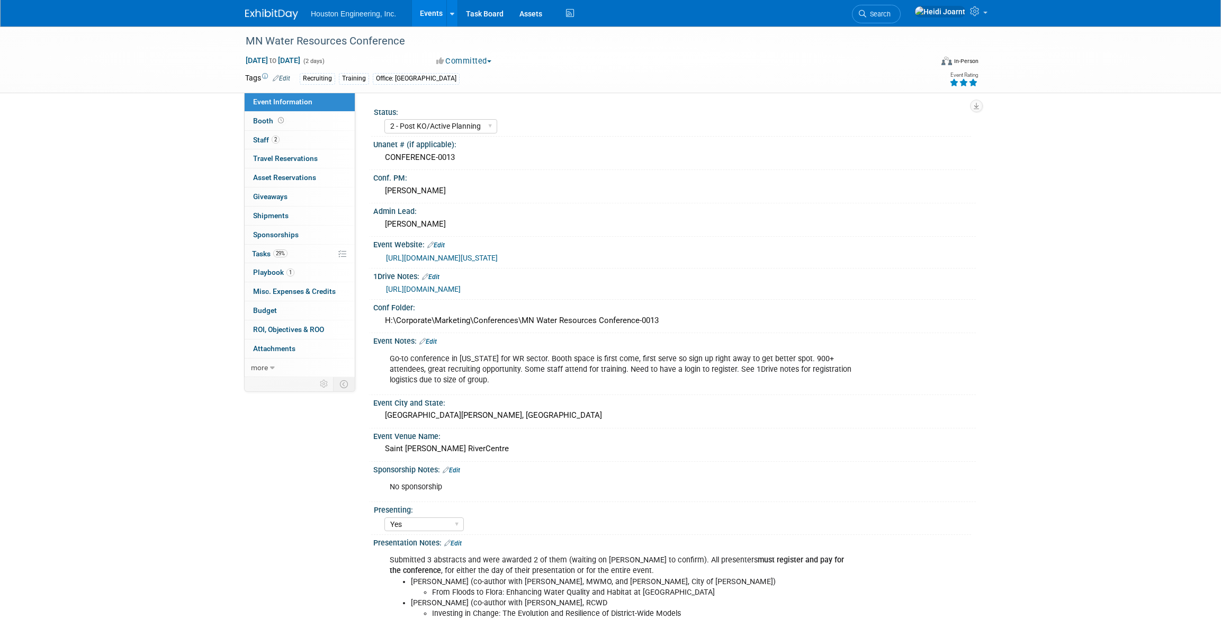
select select "2 - Post KO/Active Planning"
select select "Yes"
select select "Water Resources"
click at [314, 251] on link "29% Tasks 29%" at bounding box center [300, 254] width 110 height 19
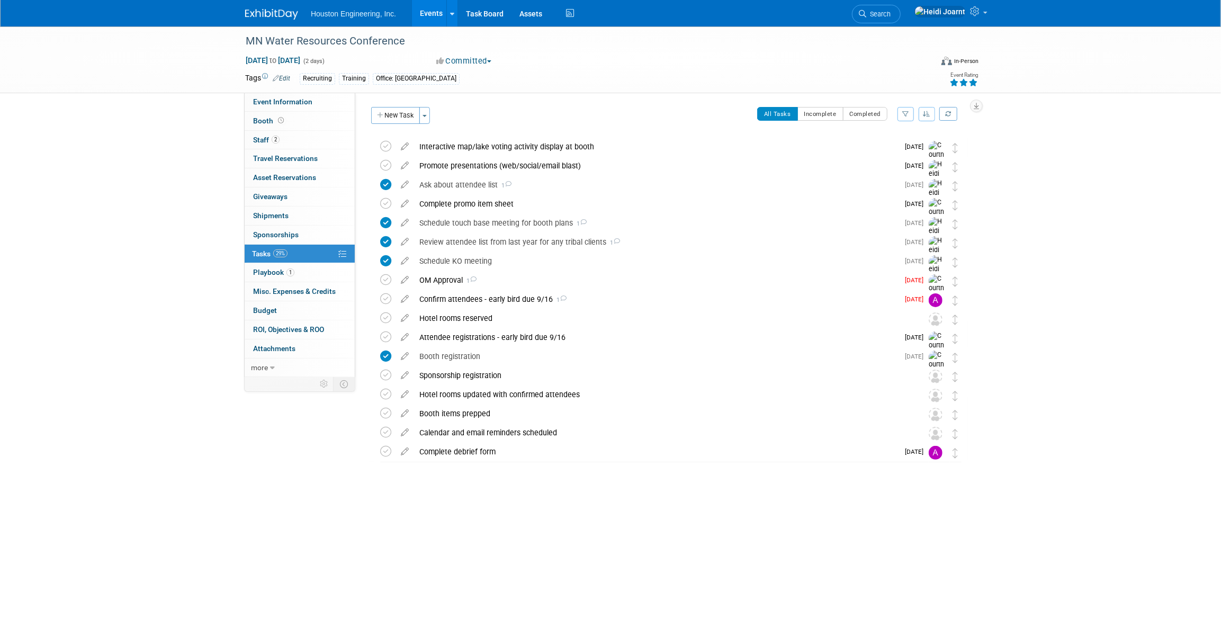
click at [925, 112] on icon "button" at bounding box center [927, 114] width 7 height 6
click at [910, 159] on link "By Due Date" at bounding box center [897, 162] width 76 height 15
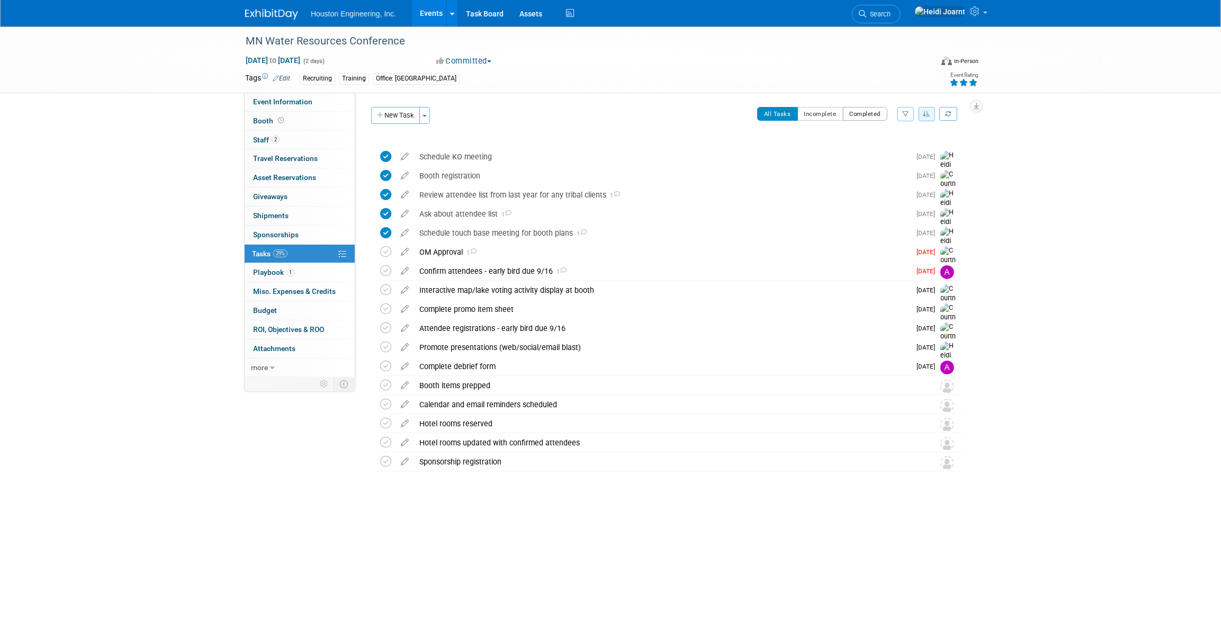
click at [874, 112] on button "Completed" at bounding box center [865, 114] width 45 height 14
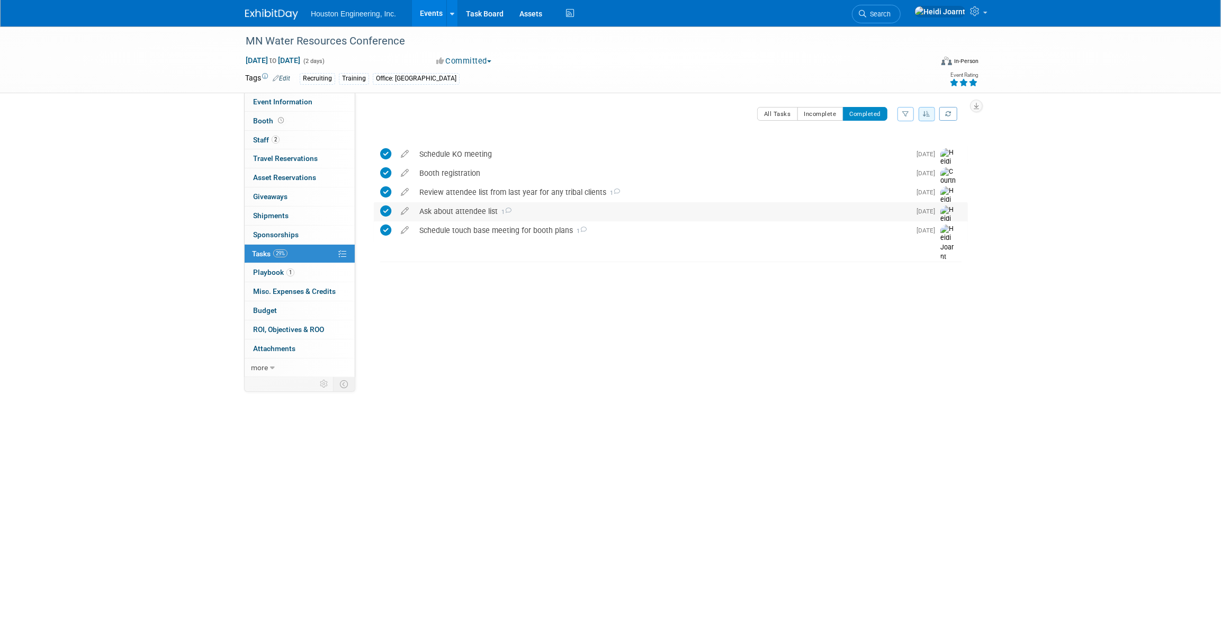
click at [632, 205] on div "Ask about attendee list 1" at bounding box center [662, 211] width 496 height 18
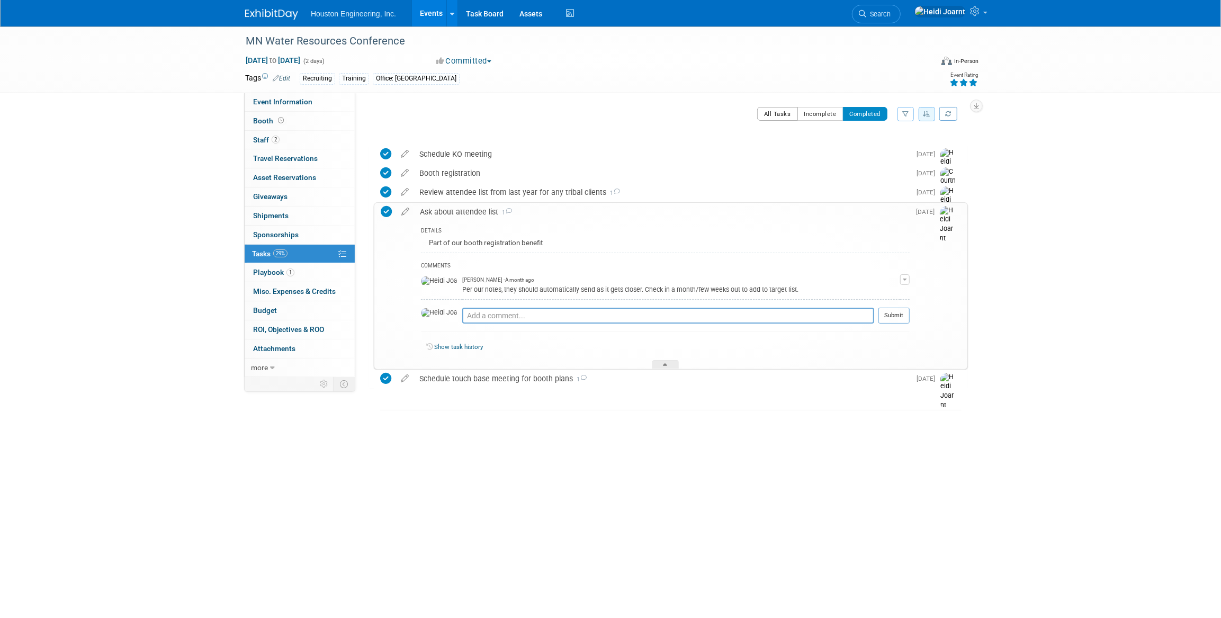
click at [782, 116] on button "All Tasks" at bounding box center [777, 114] width 41 height 14
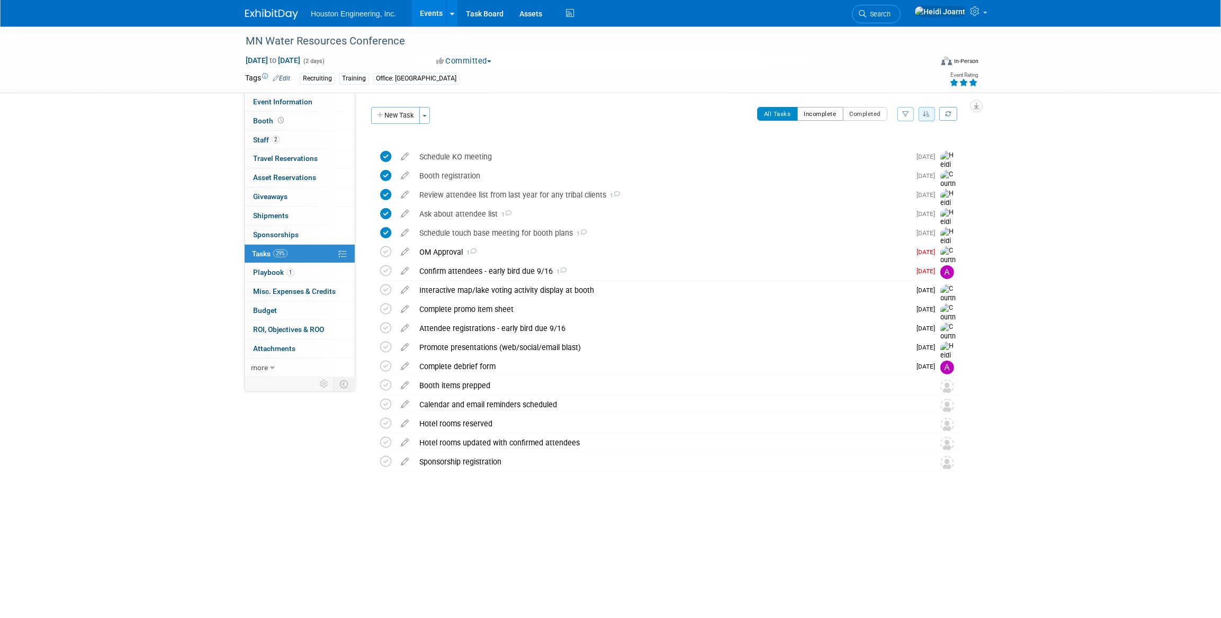
click at [819, 112] on button "Incomplete" at bounding box center [821, 114] width 46 height 14
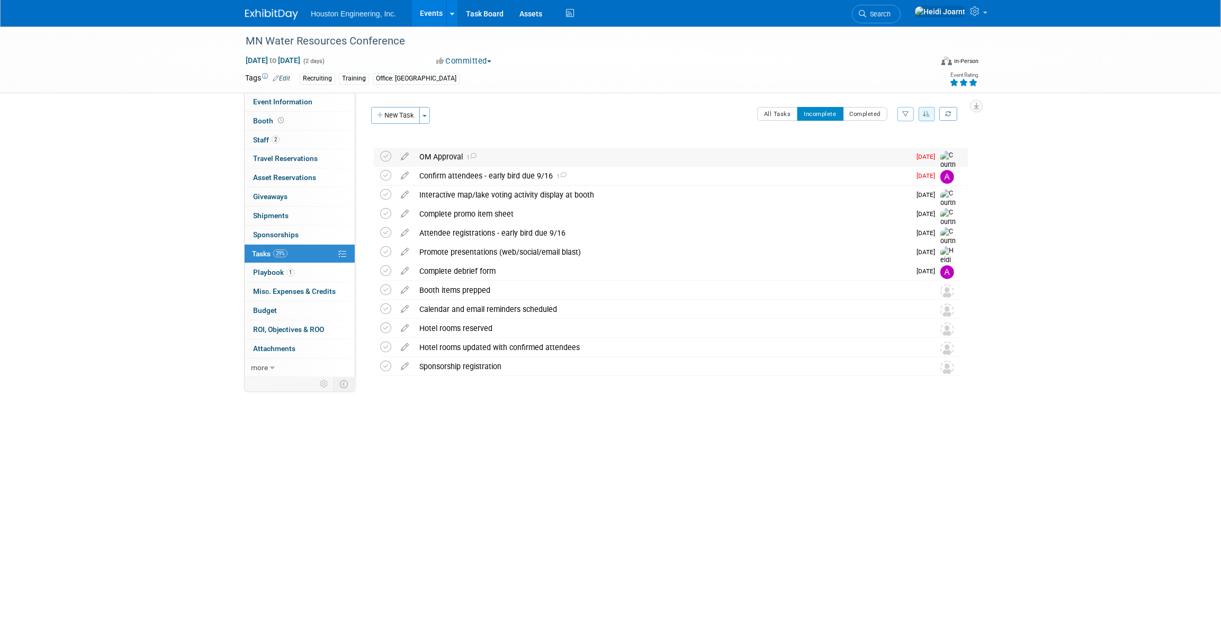
click at [570, 153] on div "OM Approval 1" at bounding box center [662, 157] width 496 height 18
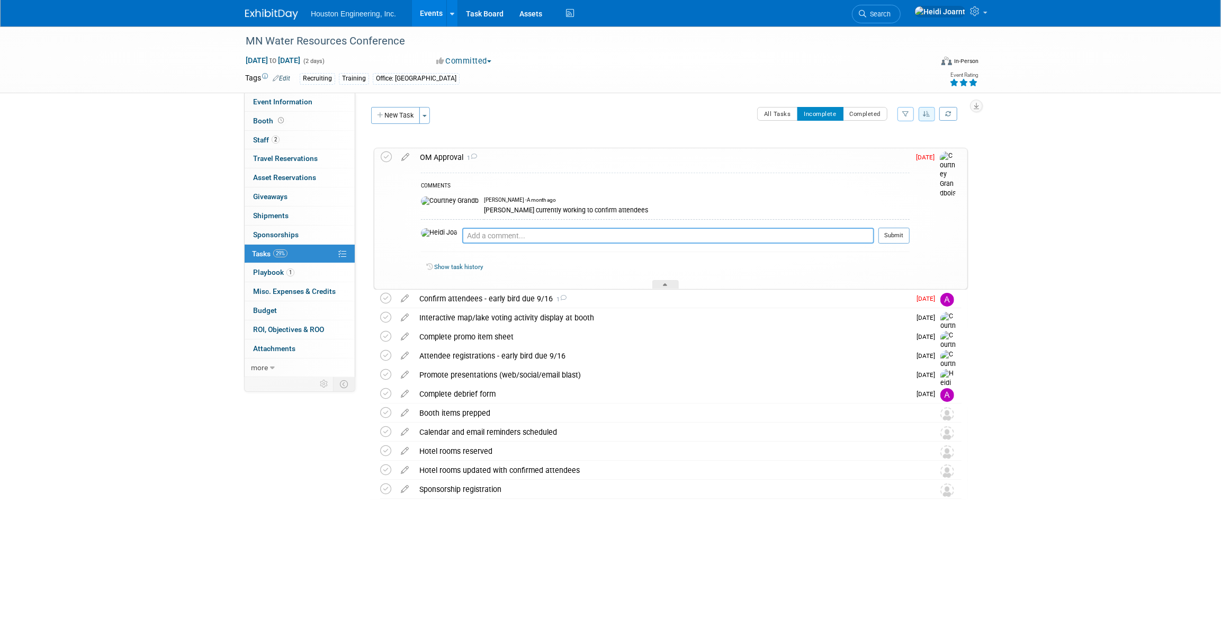
click at [552, 239] on textarea at bounding box center [668, 236] width 412 height 16
click at [405, 160] on icon at bounding box center [405, 154] width 19 height 13
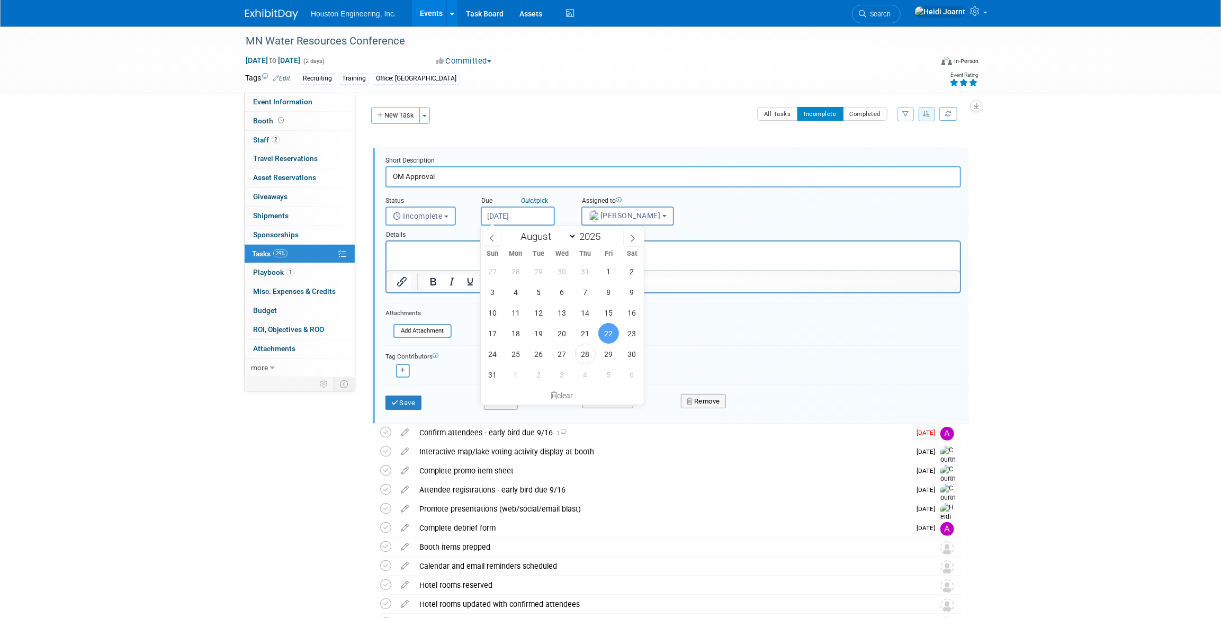
click at [515, 217] on input "Aug 22, 2025" at bounding box center [518, 216] width 74 height 19
click at [537, 376] on span "2" at bounding box center [539, 374] width 21 height 21
type input "Sep 2, 2025"
click at [415, 397] on button "Save" at bounding box center [404, 403] width 36 height 15
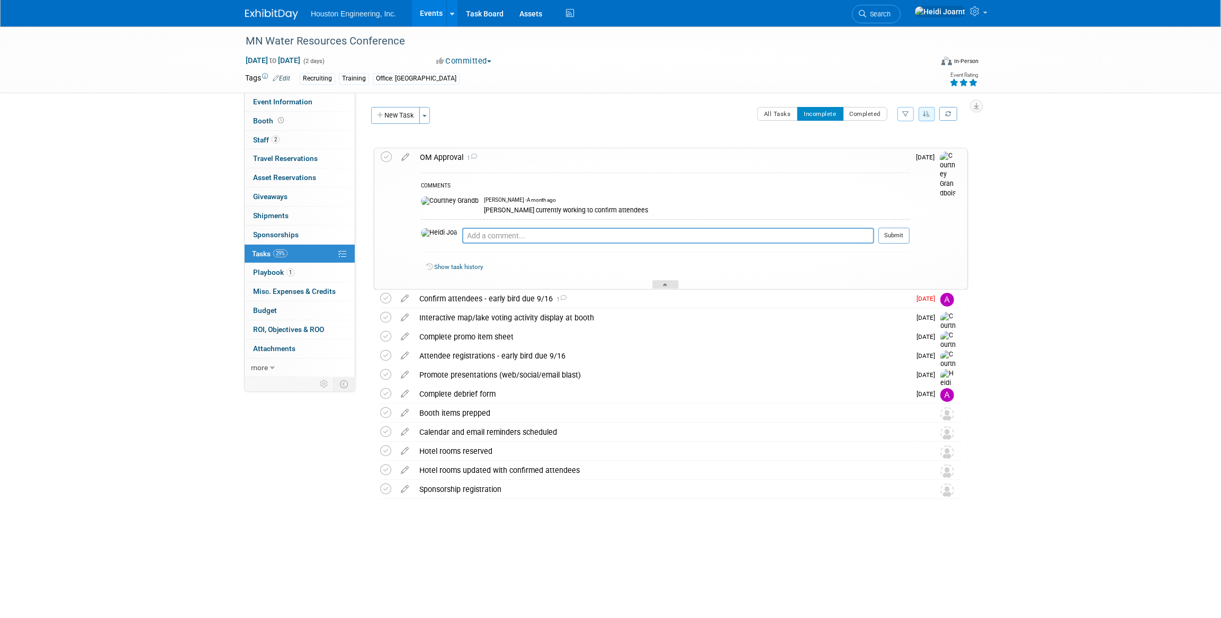
click at [664, 284] on icon at bounding box center [666, 286] width 4 height 6
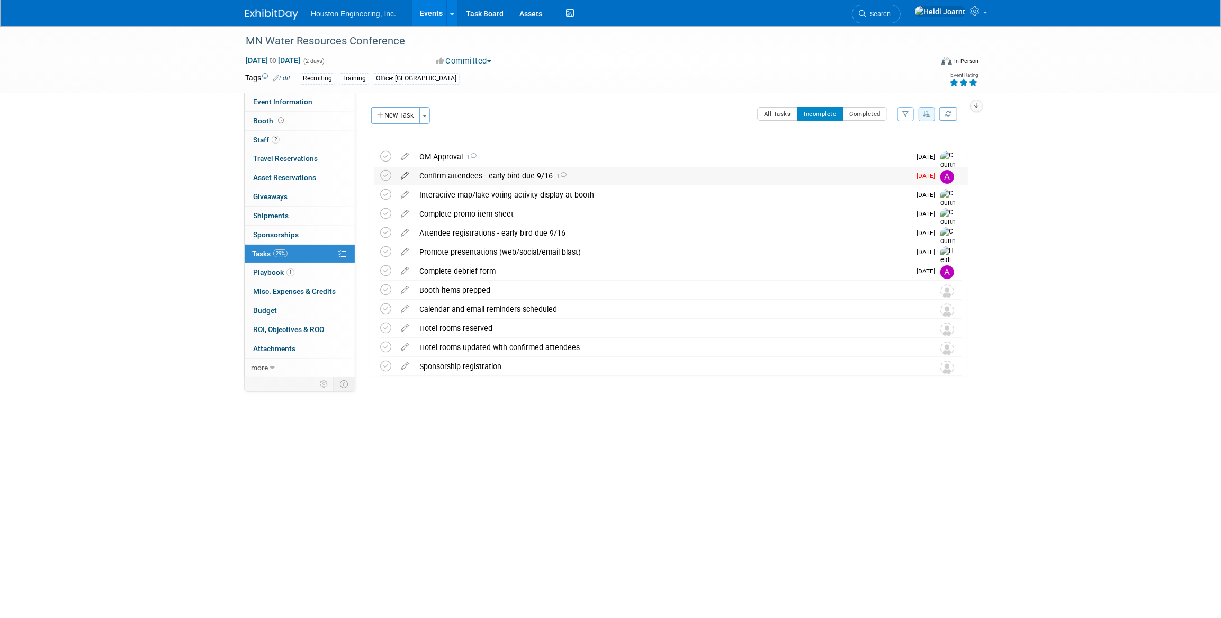
click at [406, 175] on icon at bounding box center [405, 173] width 19 height 13
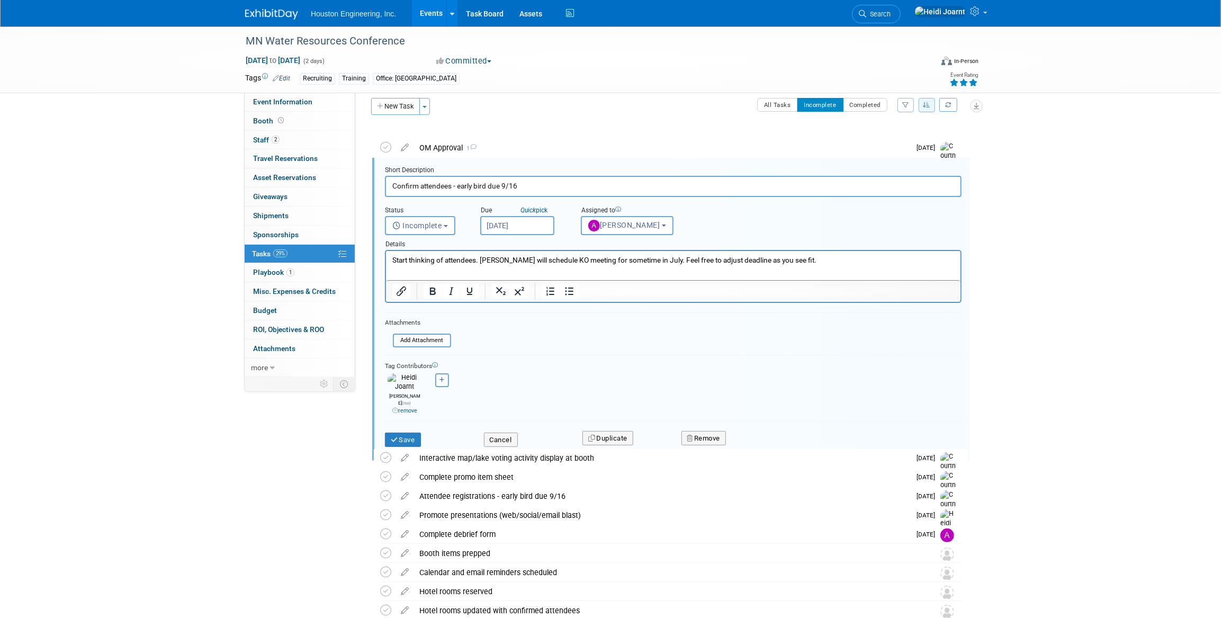
scroll to position [11, 0]
click at [515, 431] on button "Cancel" at bounding box center [501, 438] width 34 height 15
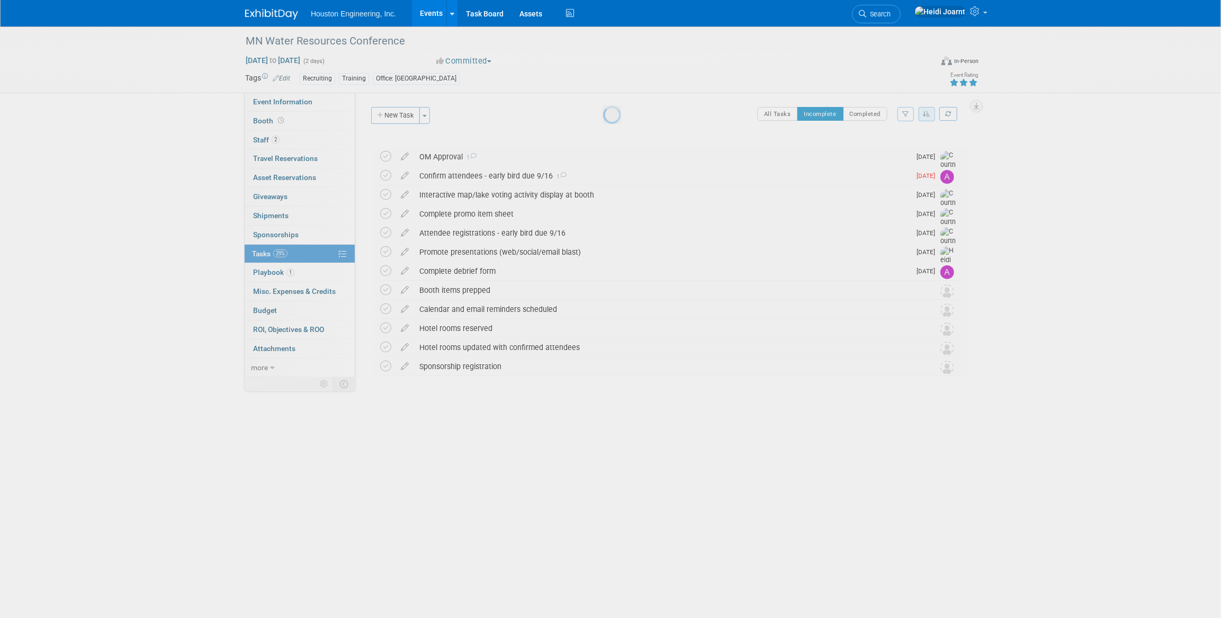
scroll to position [0, 0]
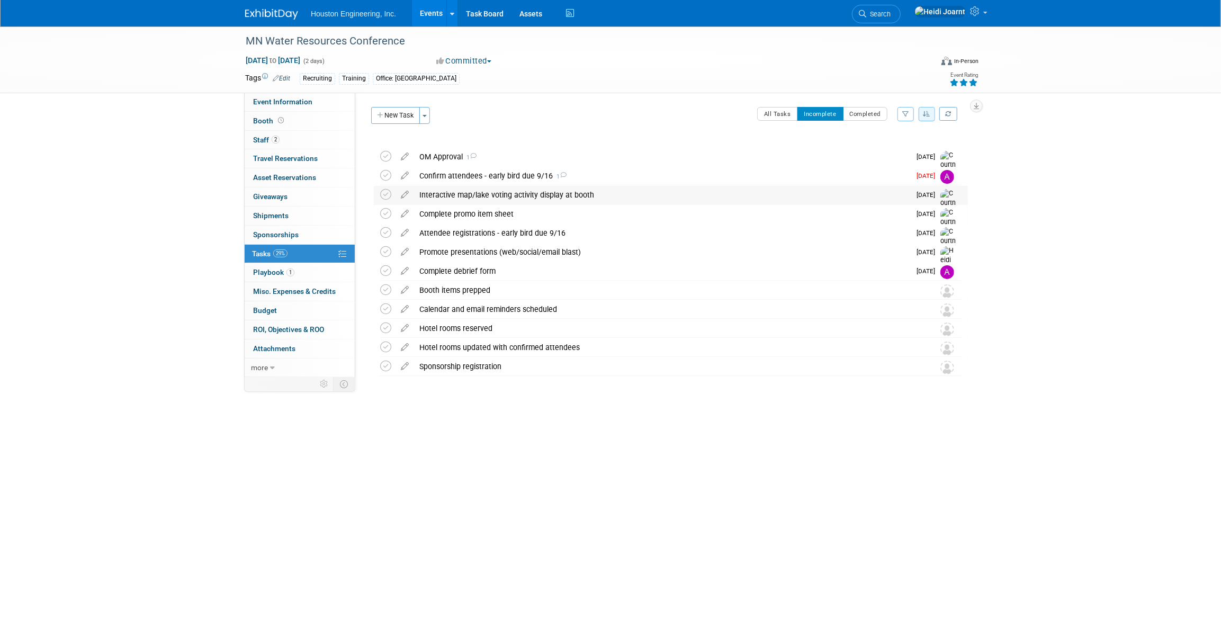
click at [504, 195] on div "Interactive map/lake voting activity display at booth" at bounding box center [662, 195] width 496 height 18
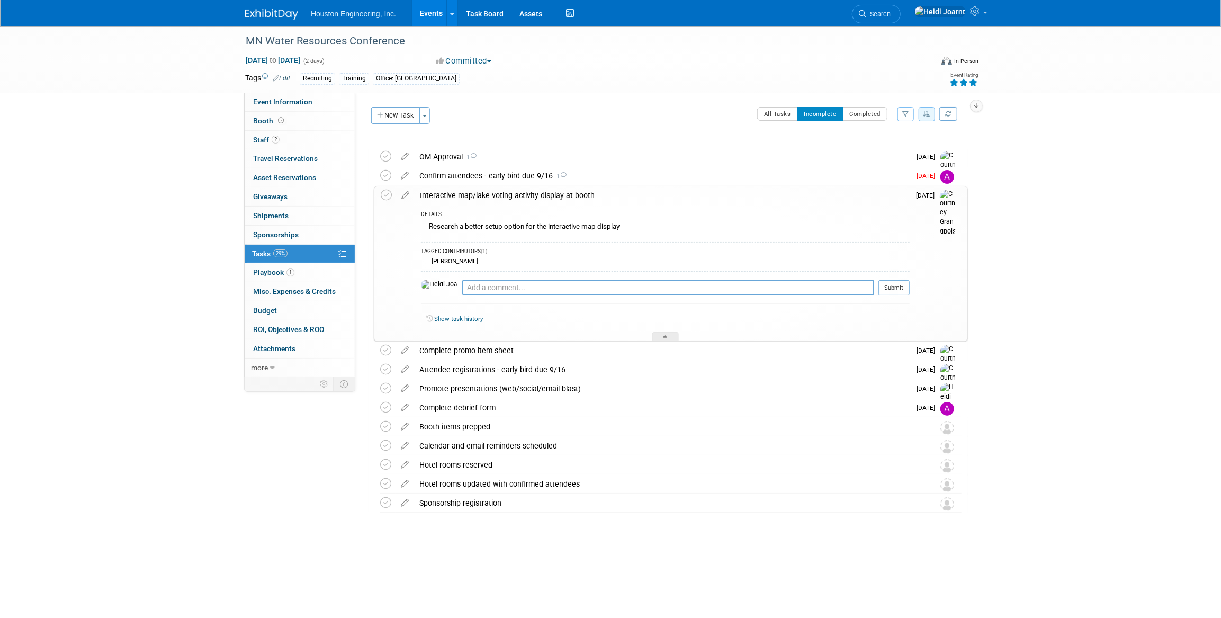
click at [504, 195] on div "Interactive map/lake voting activity display at booth" at bounding box center [662, 195] width 495 height 18
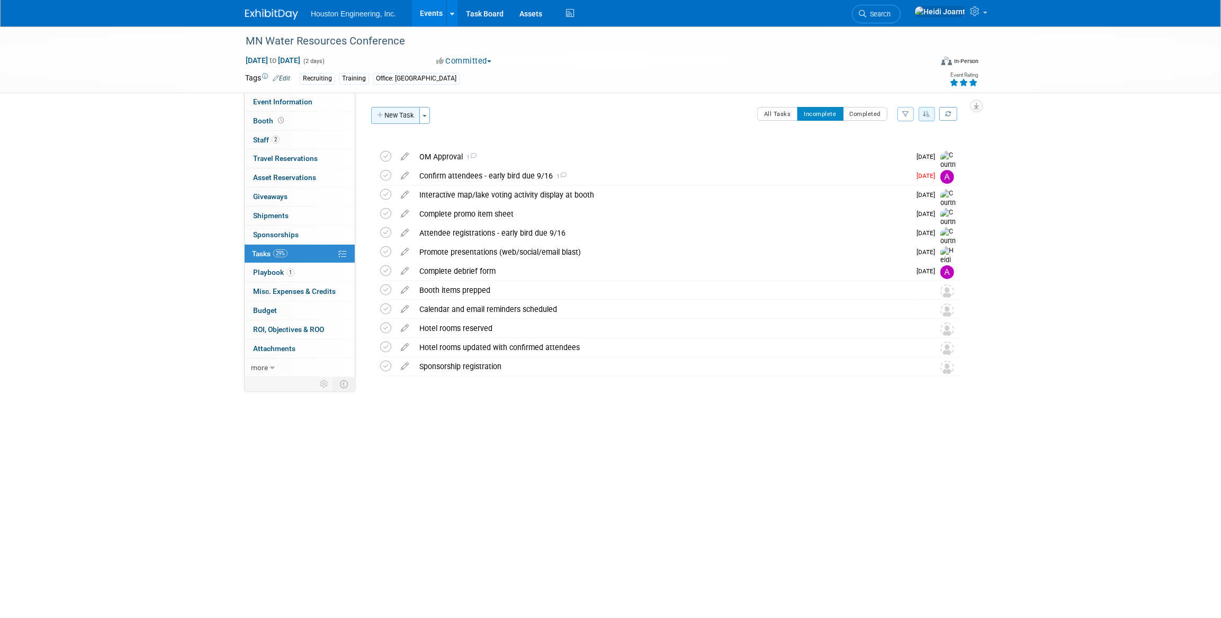
click at [398, 120] on button "New Task" at bounding box center [395, 115] width 49 height 17
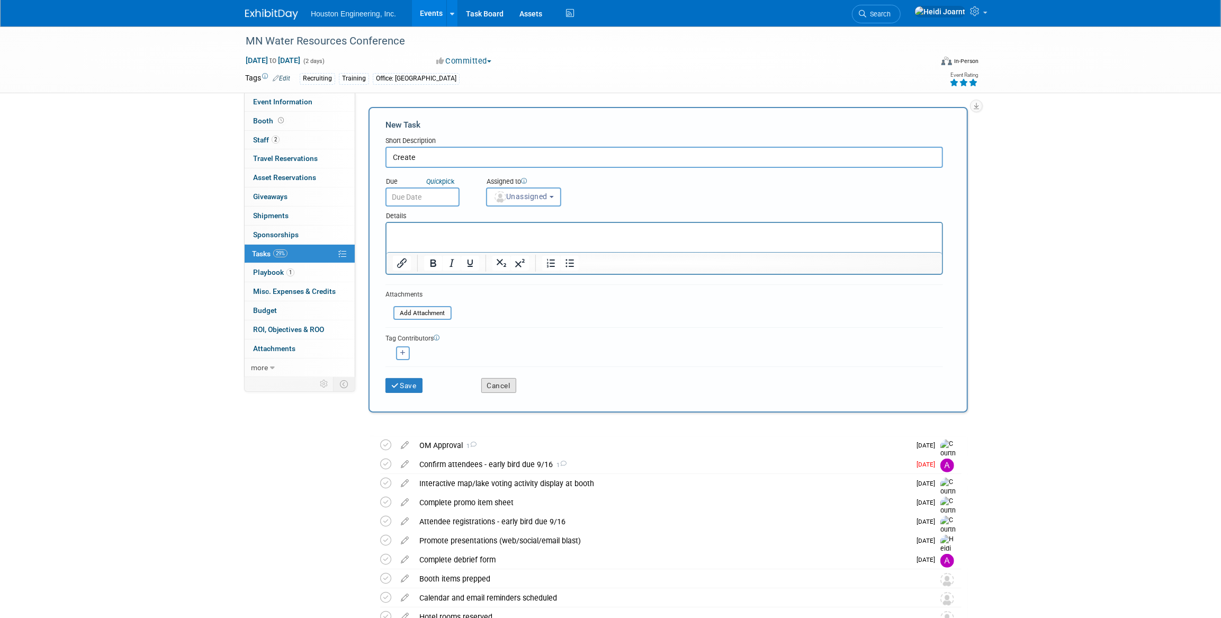
type input "Create"
click at [494, 381] on button "Cancel" at bounding box center [498, 385] width 35 height 15
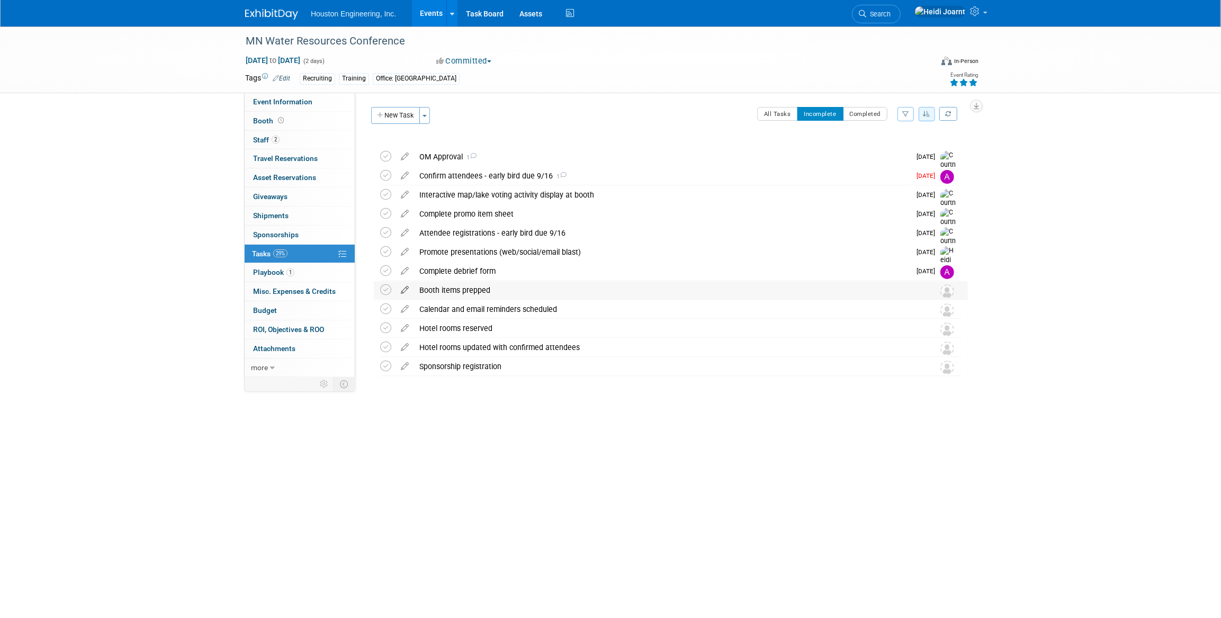
click at [404, 291] on icon at bounding box center [405, 287] width 19 height 13
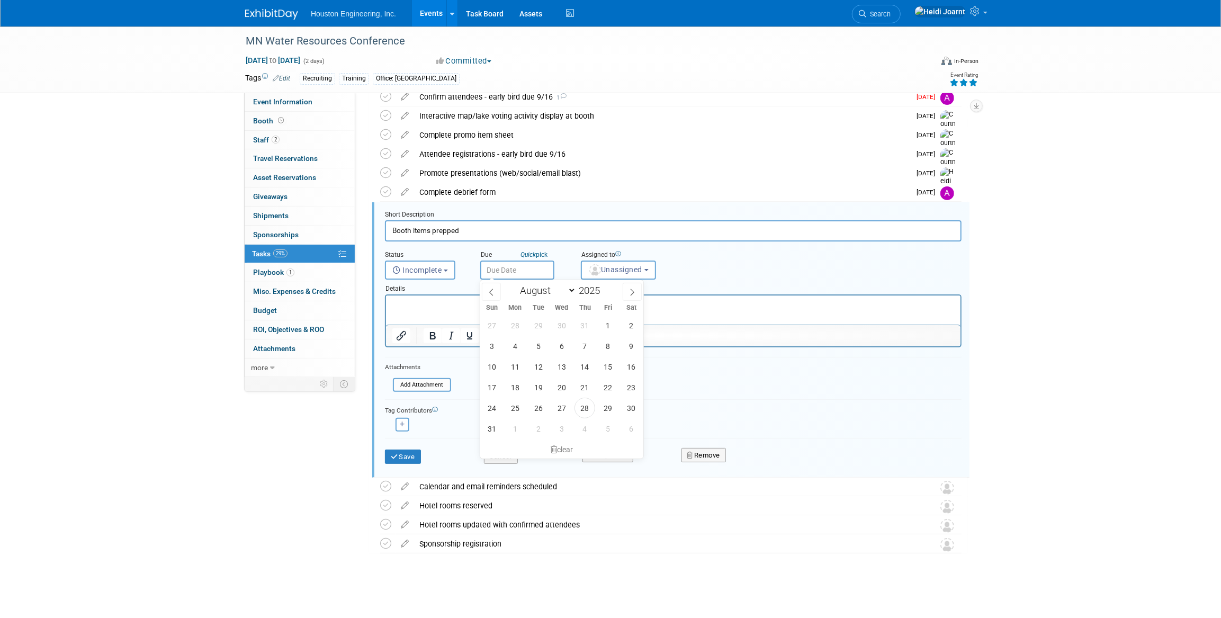
click at [497, 267] on input "text" at bounding box center [517, 270] width 74 height 19
click at [630, 293] on icon at bounding box center [632, 292] width 7 height 7
select select "9"
click at [516, 366] on span "13" at bounding box center [515, 366] width 21 height 21
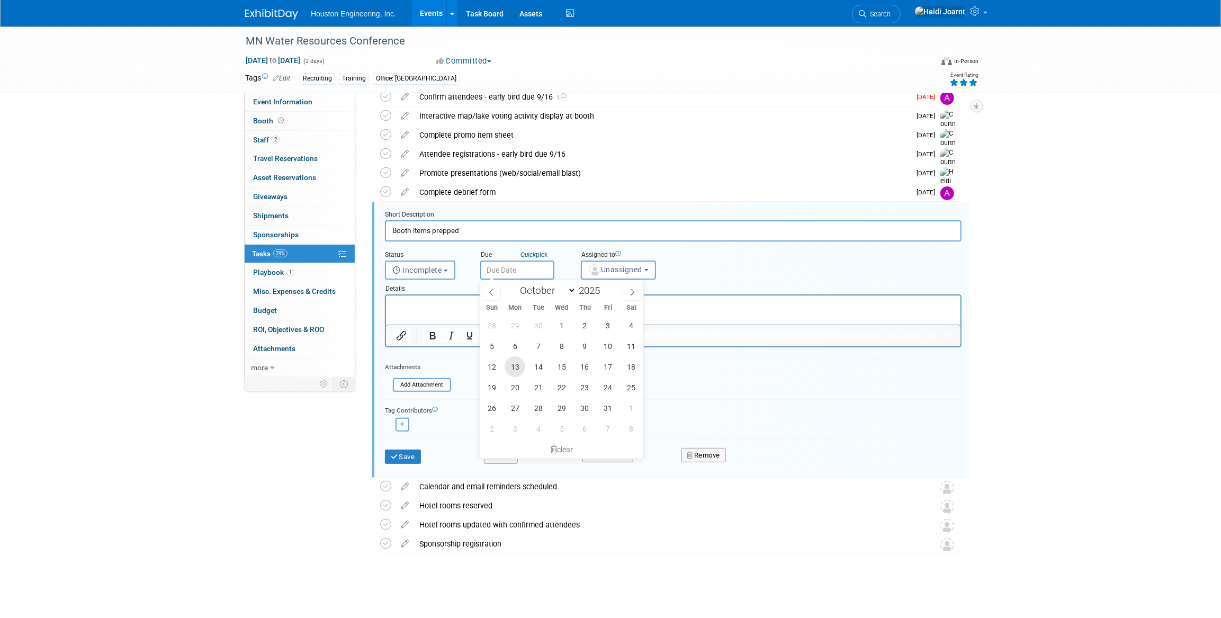
type input "Oct 13, 2025"
click at [464, 232] on input "Booth items prepped" at bounding box center [673, 230] width 577 height 21
click at [434, 229] on input "Booth items prepped" at bounding box center [673, 230] width 577 height 21
type input "Booth items ready"
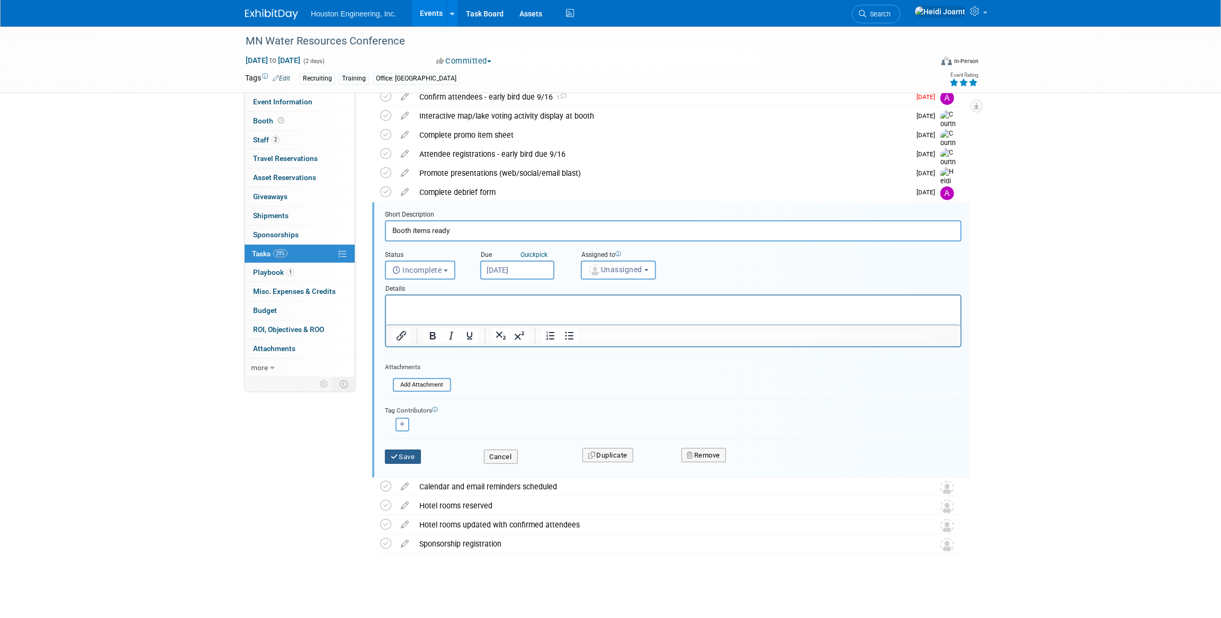
click at [412, 453] on button "Save" at bounding box center [403, 457] width 36 height 15
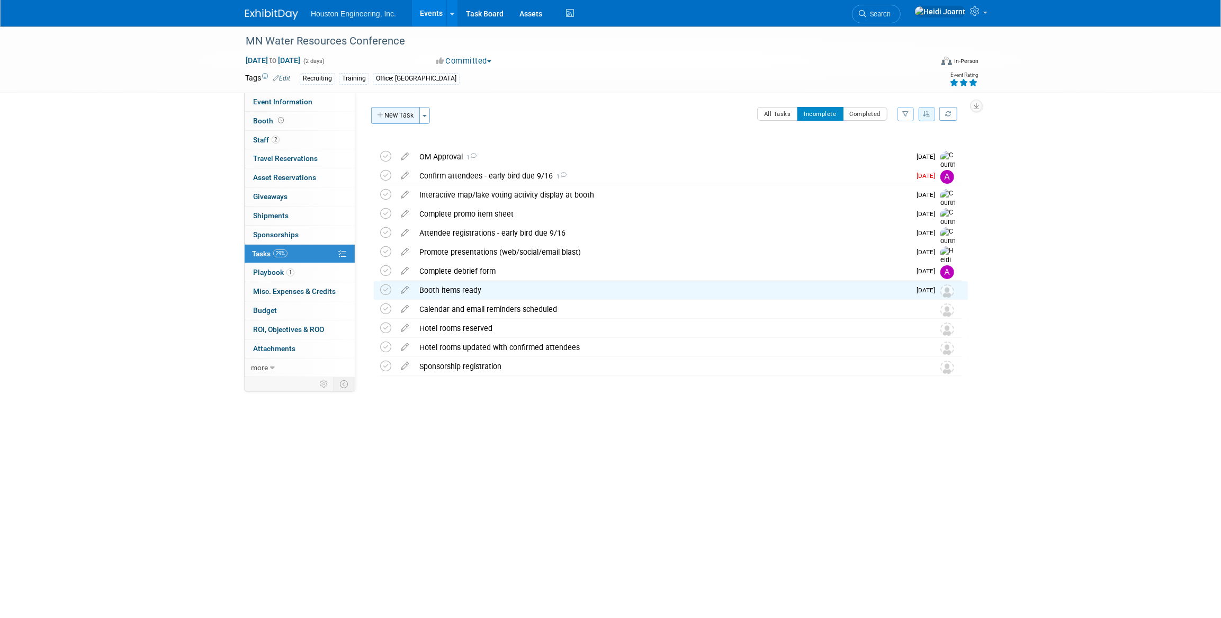
click at [389, 114] on button "New Task" at bounding box center [395, 115] width 49 height 17
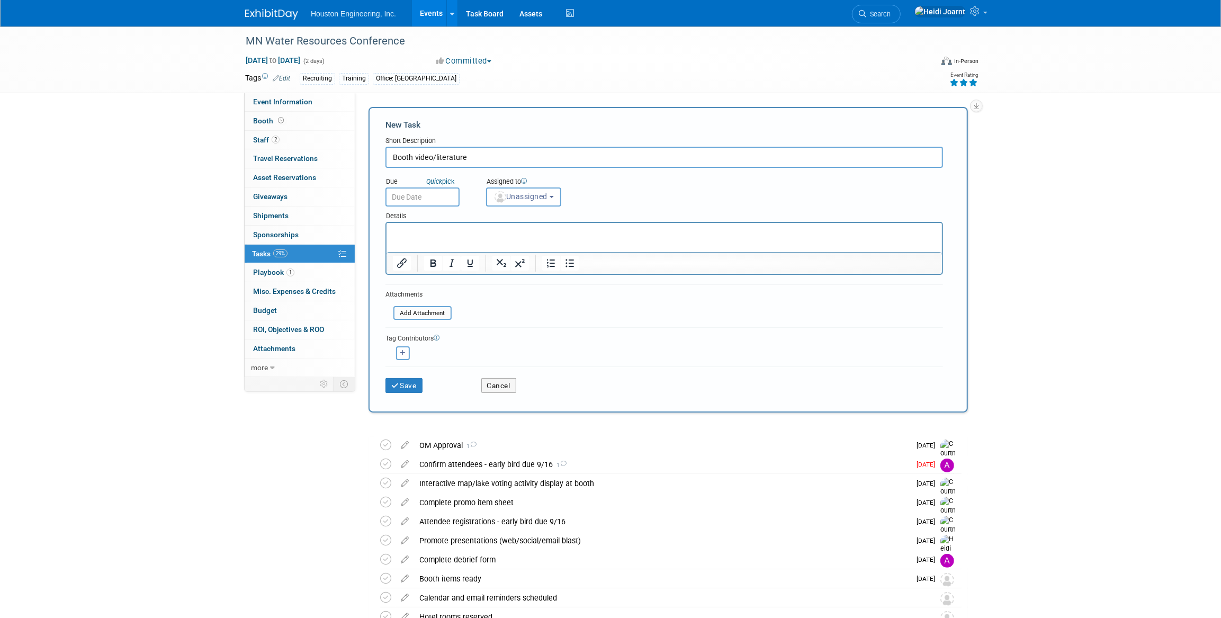
type input "Booth video/literature"
click at [433, 193] on input "text" at bounding box center [423, 196] width 74 height 19
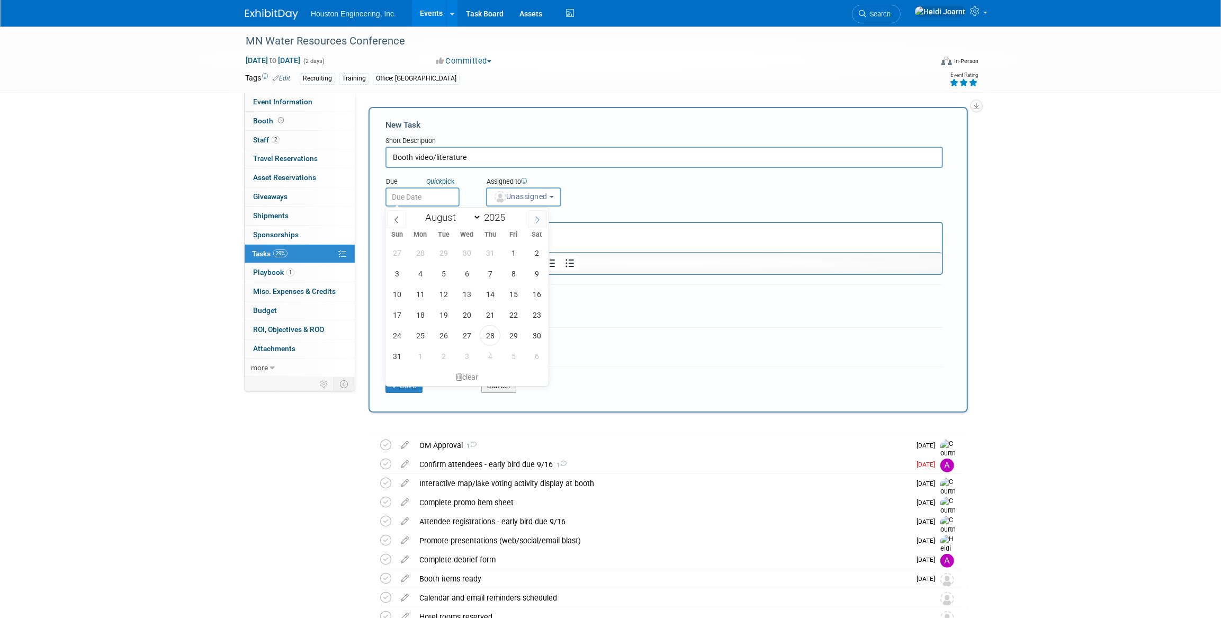
click at [528, 218] on span at bounding box center [537, 219] width 19 height 18
click at [535, 218] on icon at bounding box center [537, 219] width 7 height 7
select select "9"
click at [468, 250] on span "1" at bounding box center [467, 253] width 21 height 21
type input "Oct 1, 2025"
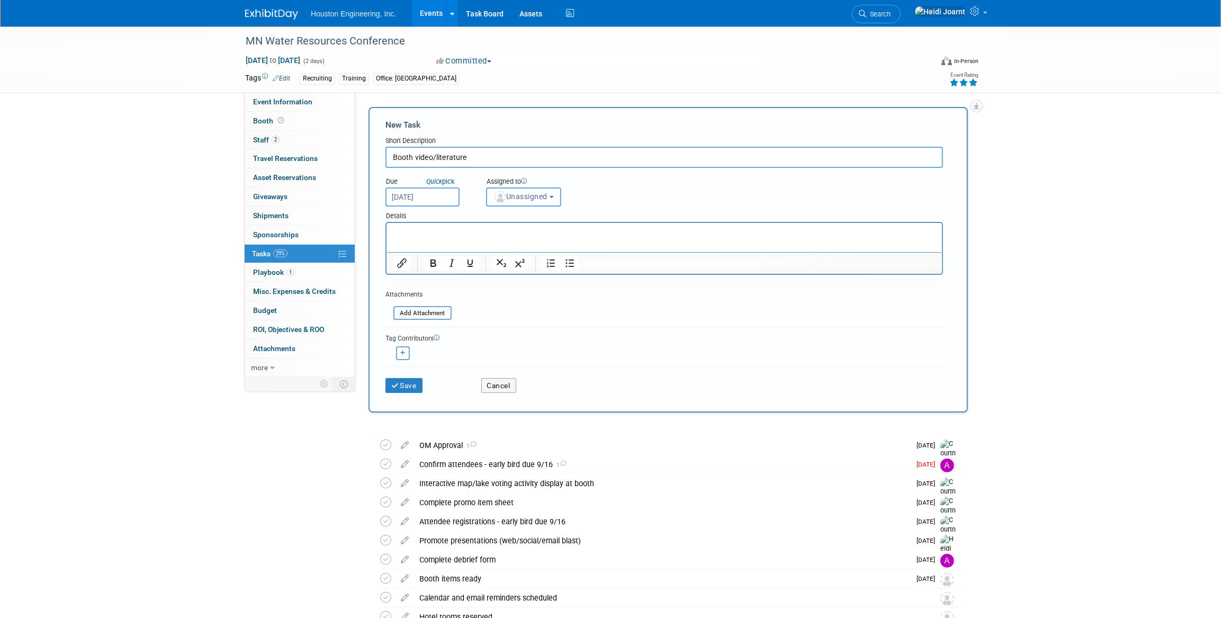
click at [523, 193] on span "Unassigned" at bounding box center [521, 196] width 54 height 8
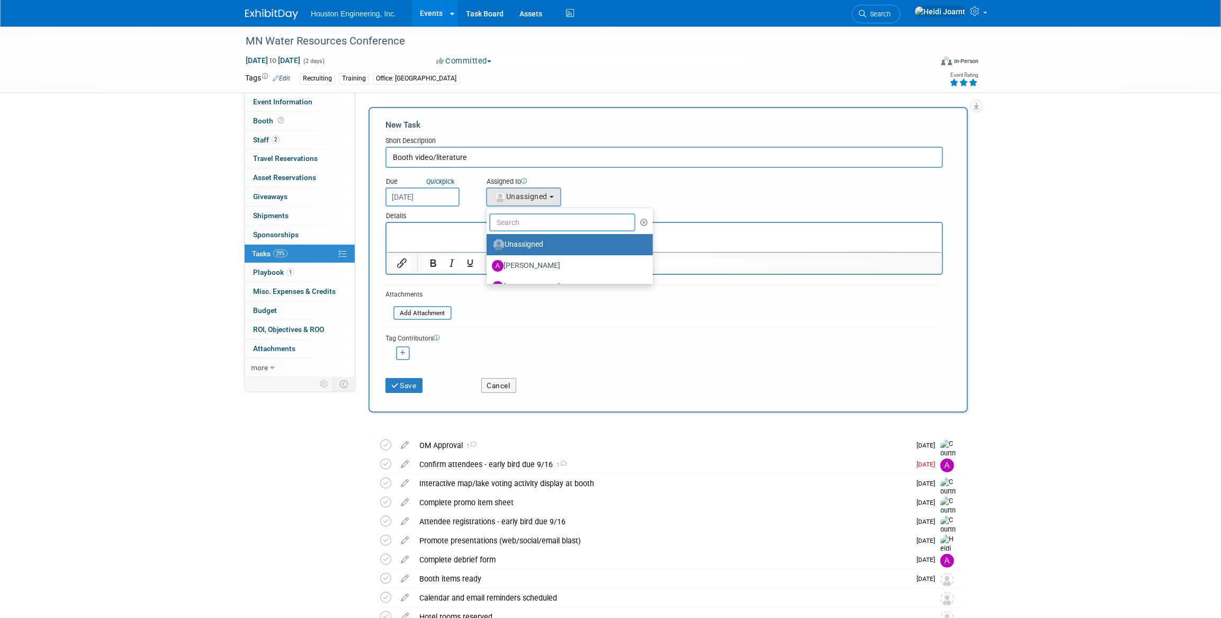
click at [535, 223] on input "text" at bounding box center [562, 222] width 146 height 18
type input "heidi"
click at [541, 243] on label "Heidi Joarnt (me)" at bounding box center [547, 244] width 111 height 17
click at [488, 243] on input "Heidi Joarnt (me)" at bounding box center [484, 243] width 7 height 7
select select "6d2580fd-cc23-403a-9f47-834f17e7f51f"
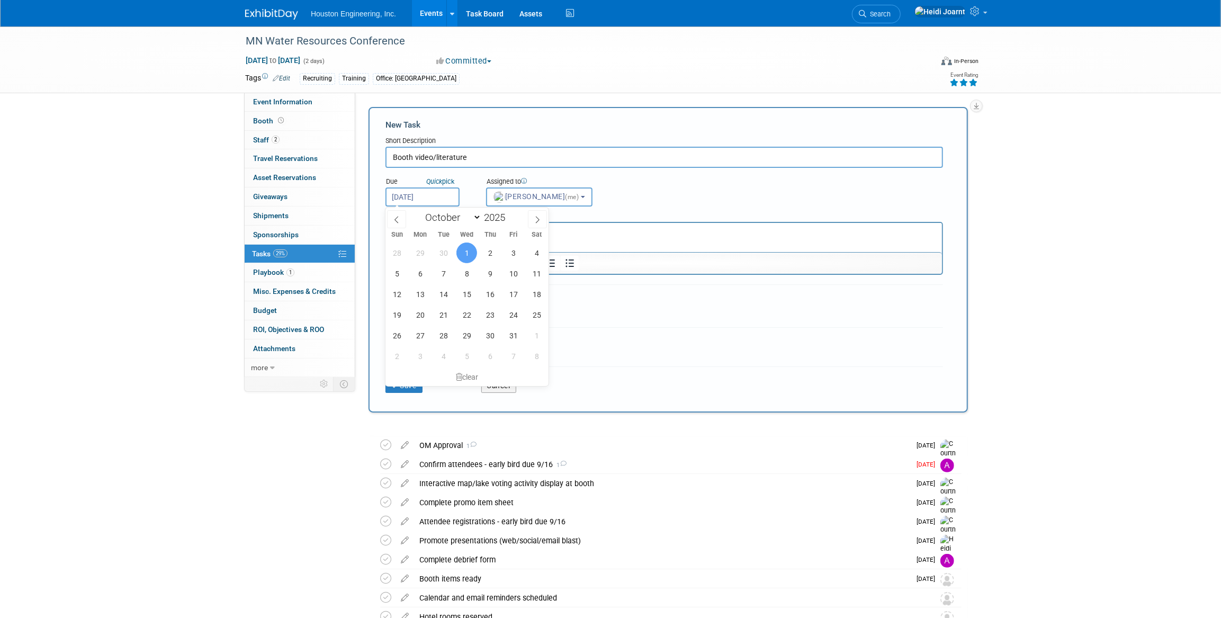
click at [442, 200] on input "Oct 1, 2025" at bounding box center [423, 196] width 74 height 19
click at [390, 218] on span at bounding box center [396, 219] width 19 height 18
select select "8"
click at [508, 316] on span "26" at bounding box center [513, 315] width 21 height 21
type input "Sep 26, 2025"
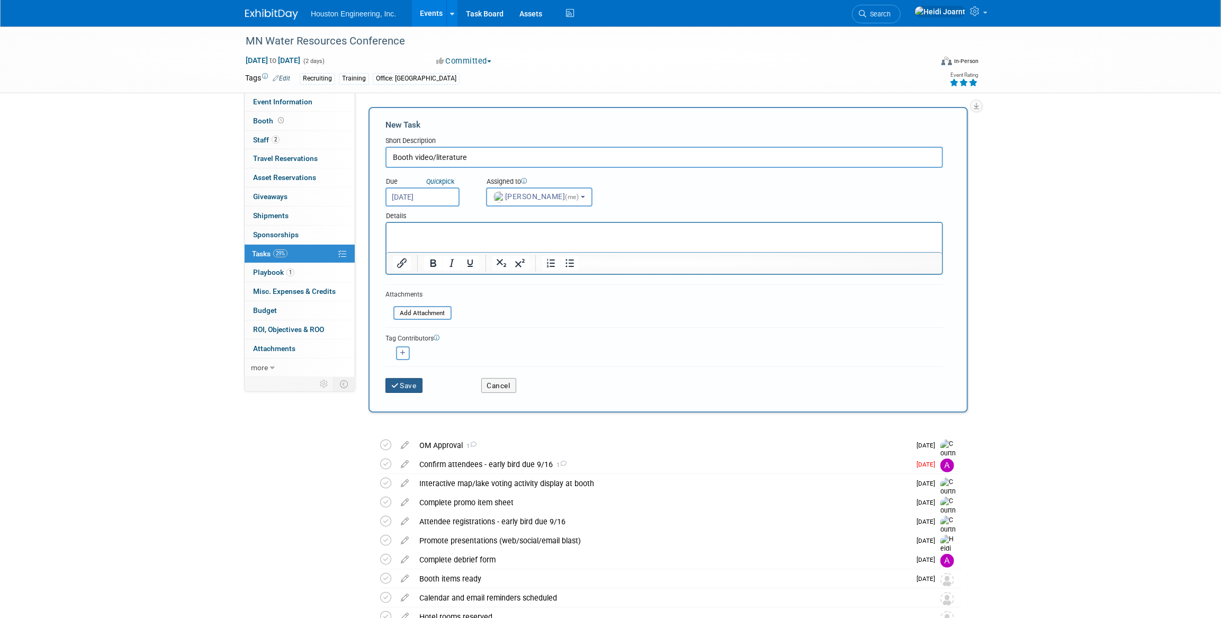
click at [407, 380] on button "Save" at bounding box center [404, 385] width 37 height 15
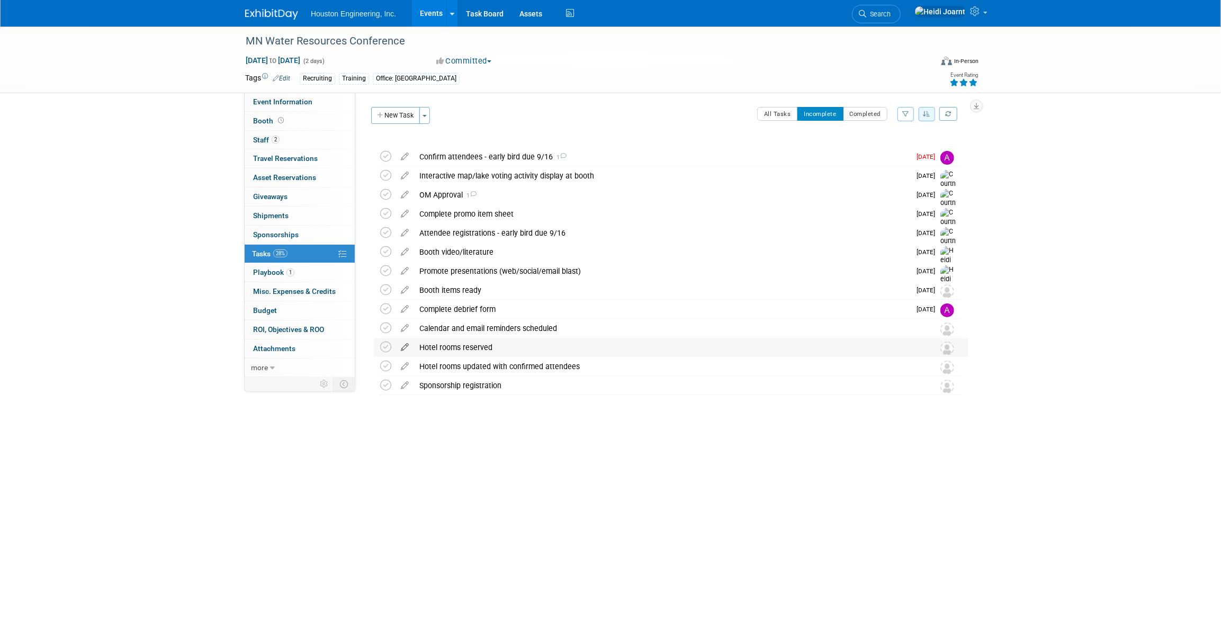
click at [403, 346] on icon at bounding box center [405, 344] width 19 height 13
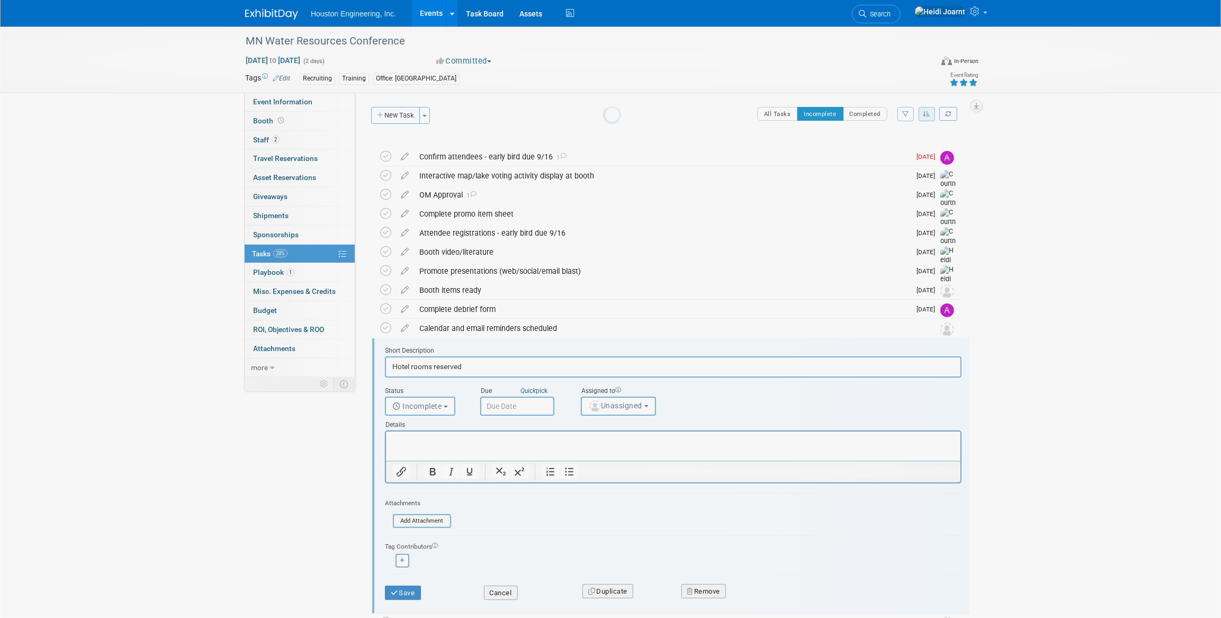
scroll to position [98, 0]
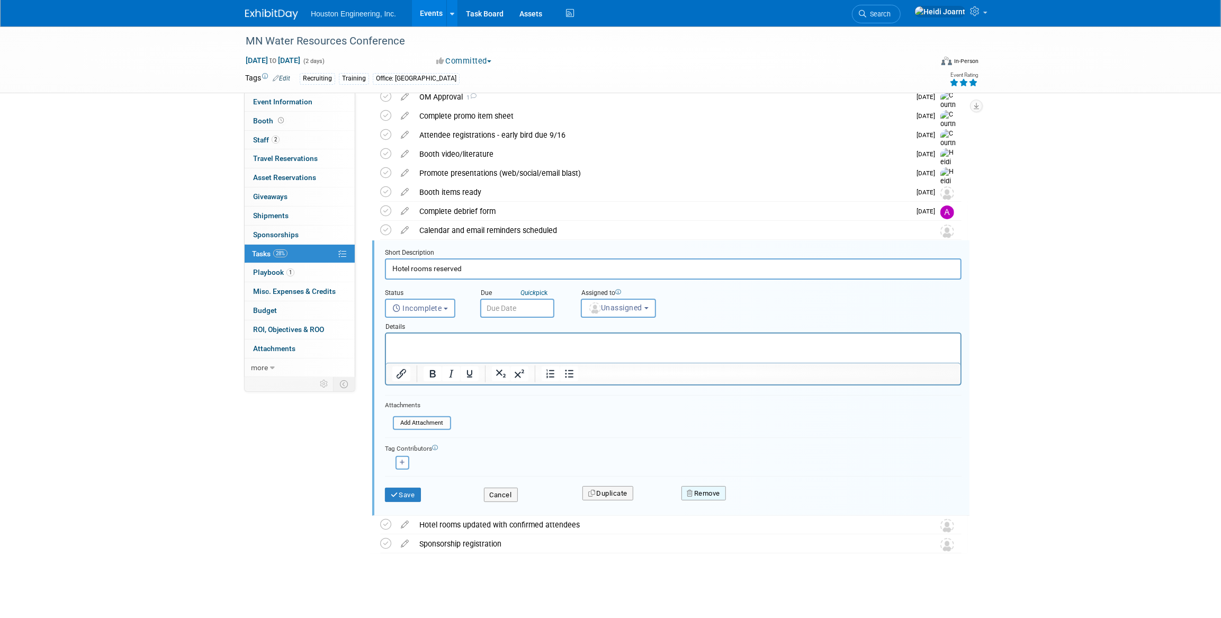
click at [703, 491] on button "Remove" at bounding box center [704, 493] width 45 height 15
click at [764, 500] on link "Yes" at bounding box center [763, 502] width 31 height 17
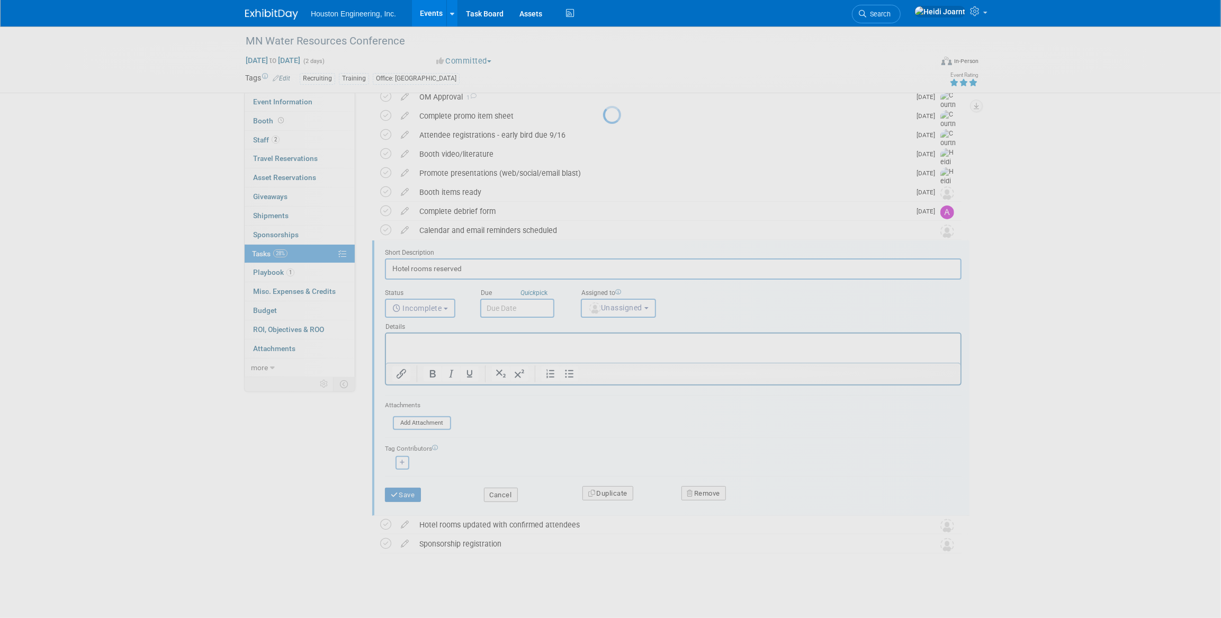
scroll to position [0, 0]
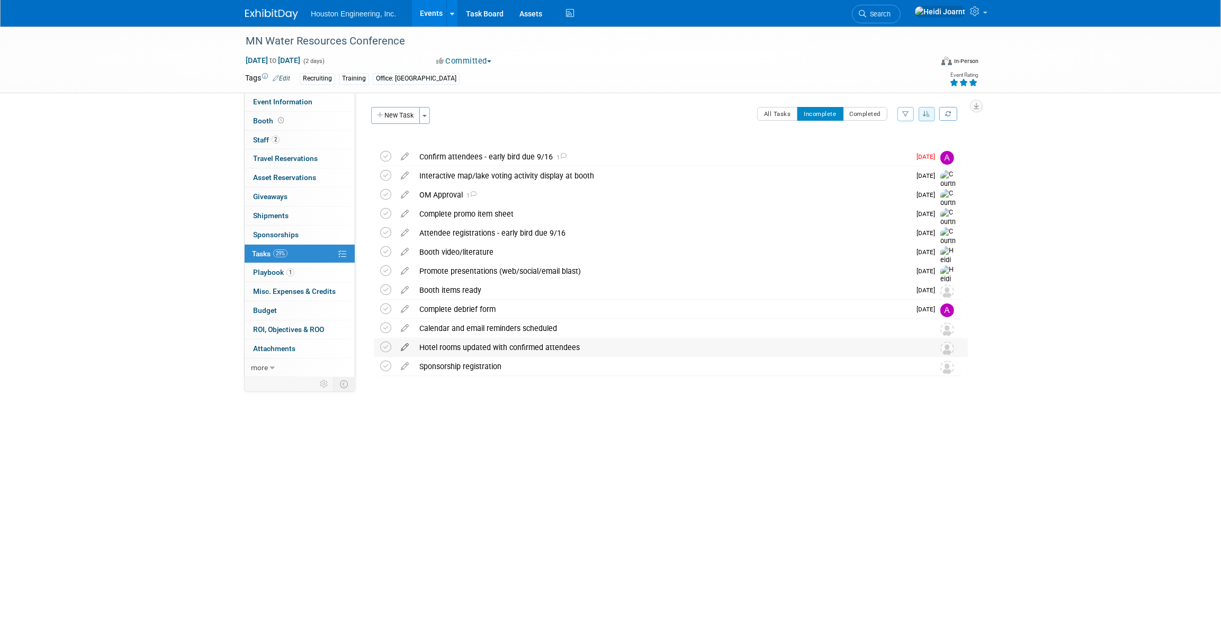
click at [401, 349] on icon at bounding box center [405, 344] width 19 height 13
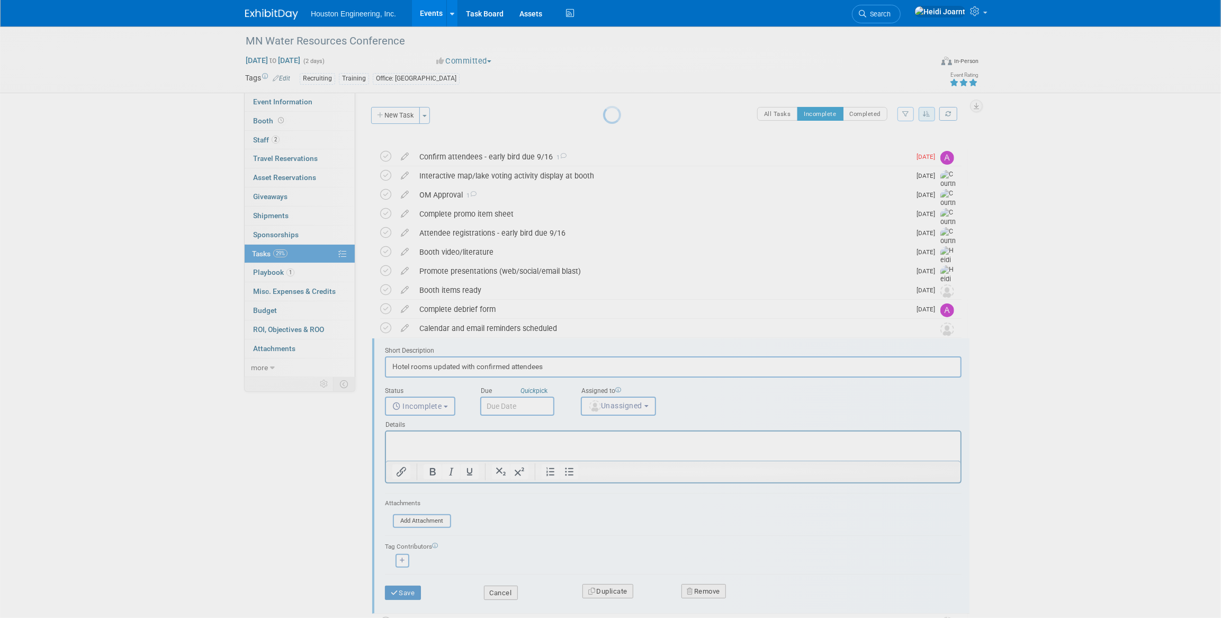
scroll to position [79, 0]
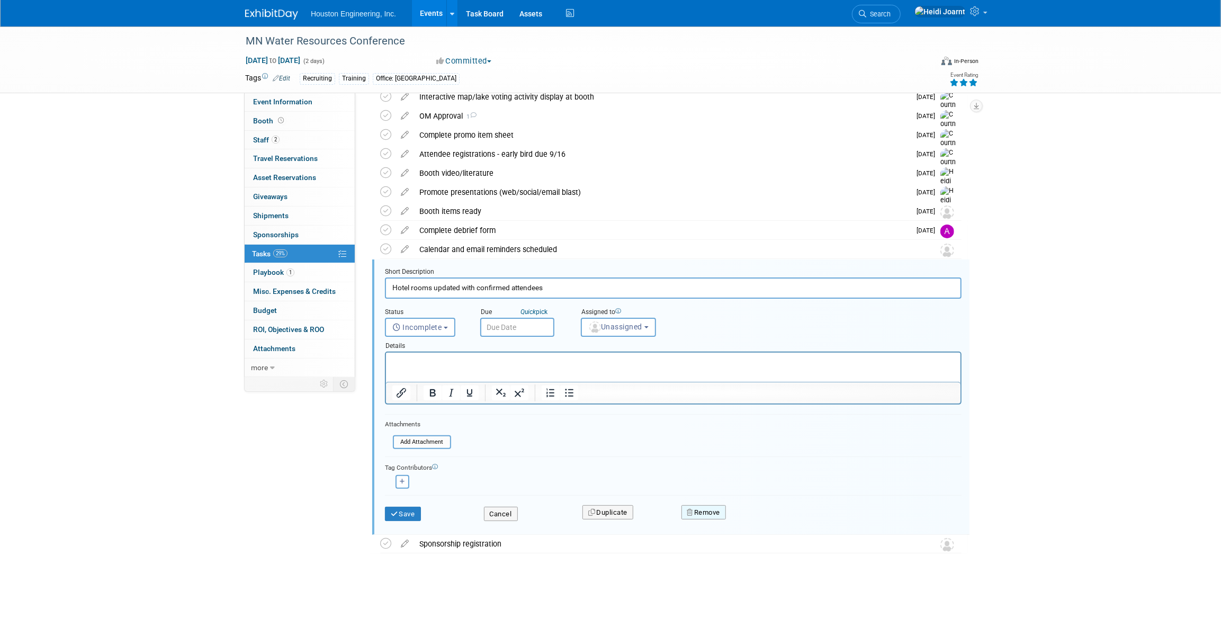
click at [702, 510] on button "Remove" at bounding box center [704, 512] width 45 height 15
click at [749, 516] on link "Yes" at bounding box center [763, 521] width 31 height 17
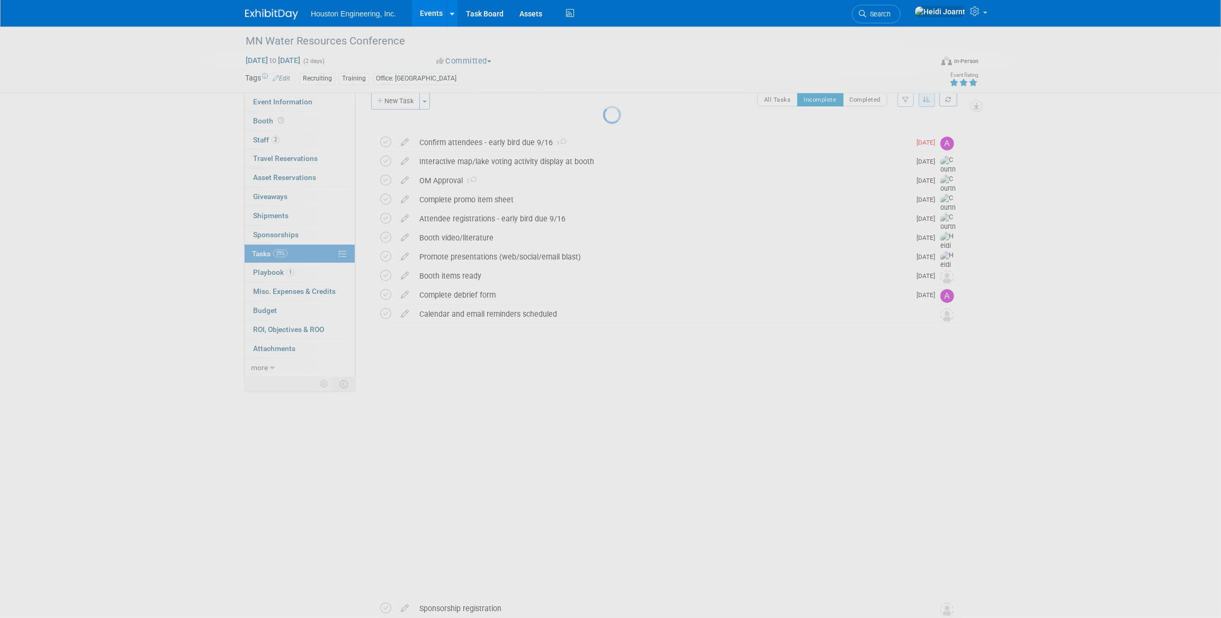
scroll to position [0, 0]
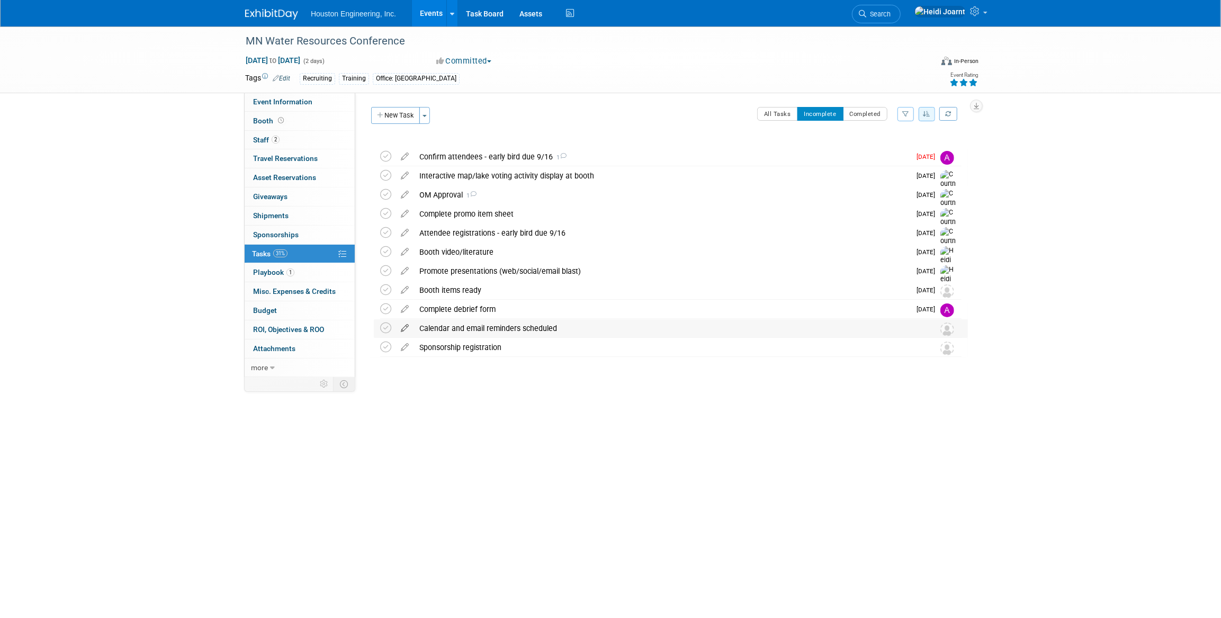
click at [408, 332] on icon at bounding box center [405, 325] width 19 height 13
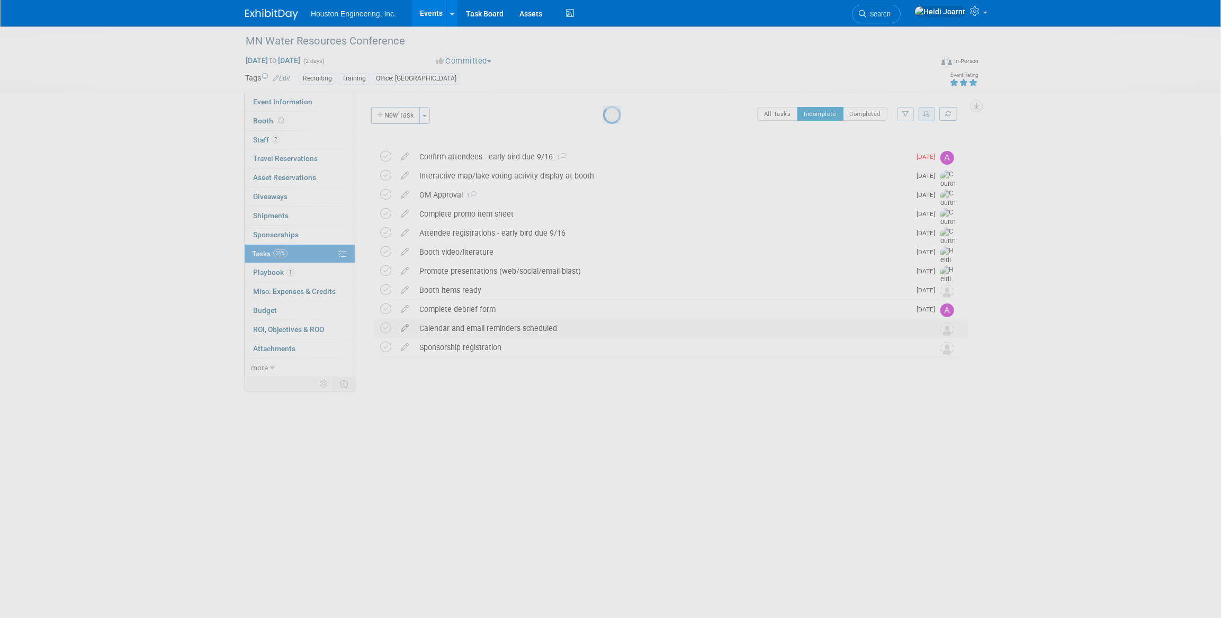
select select "7"
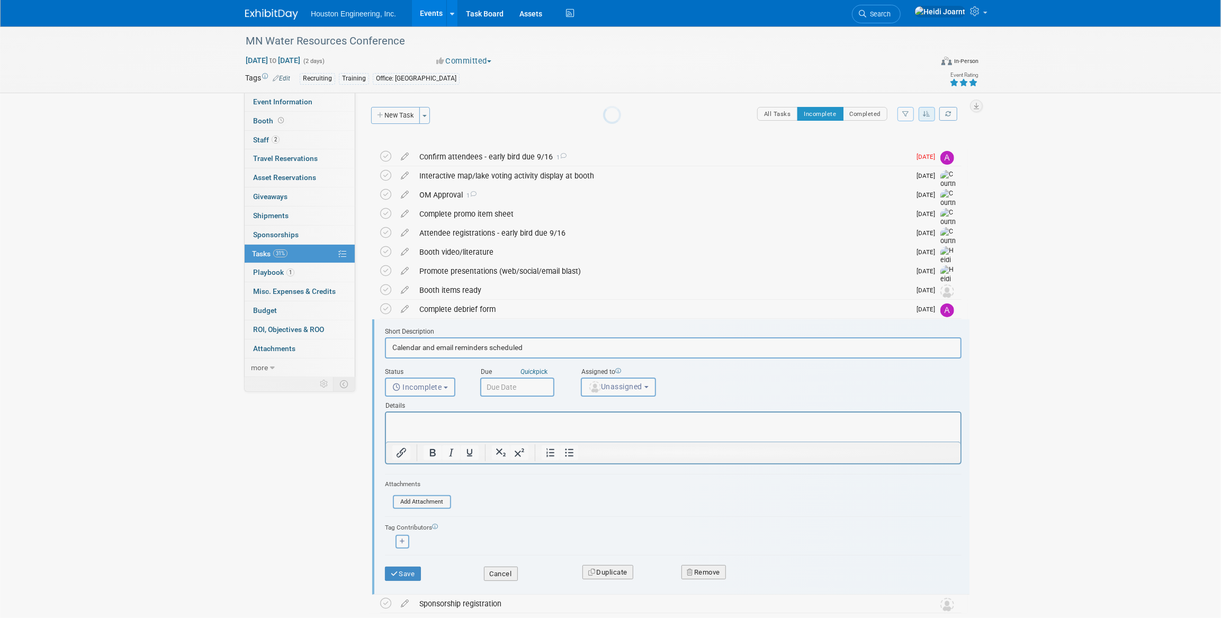
scroll to position [60, 0]
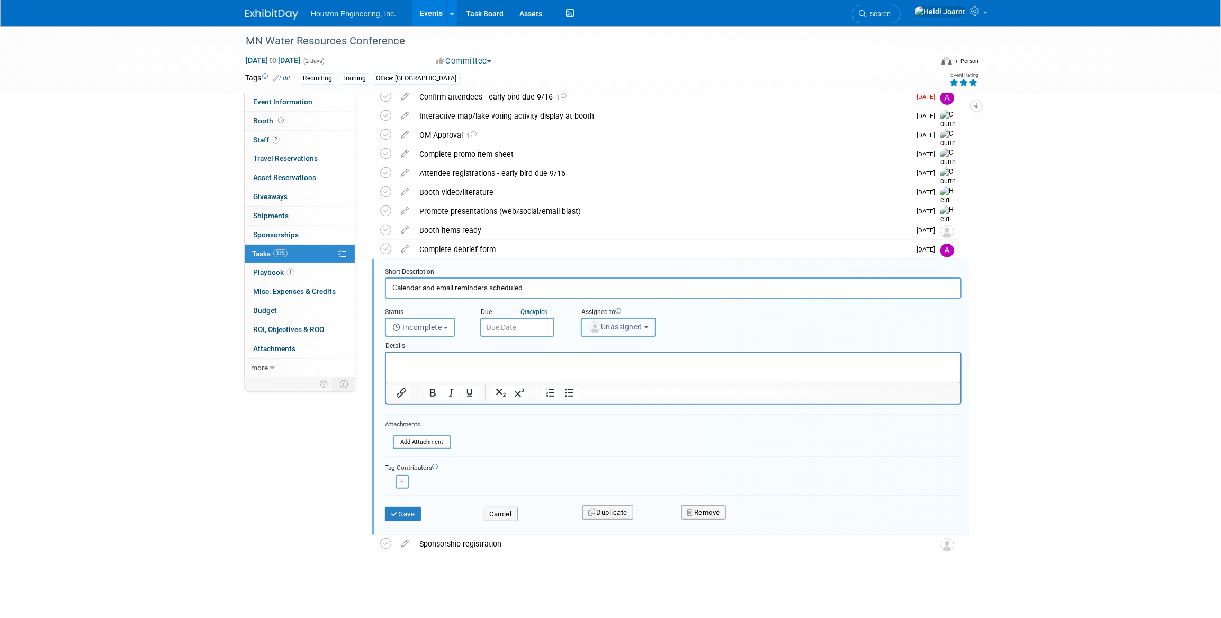
click at [619, 324] on span "Unassigned" at bounding box center [615, 327] width 54 height 8
click at [616, 351] on input "text" at bounding box center [657, 353] width 146 height 18
type input "heidi"
click at [638, 374] on label "Heidi Joarnt (me)" at bounding box center [642, 374] width 111 height 17
click at [583, 374] on input "Heidi Joarnt (me)" at bounding box center [579, 373] width 7 height 7
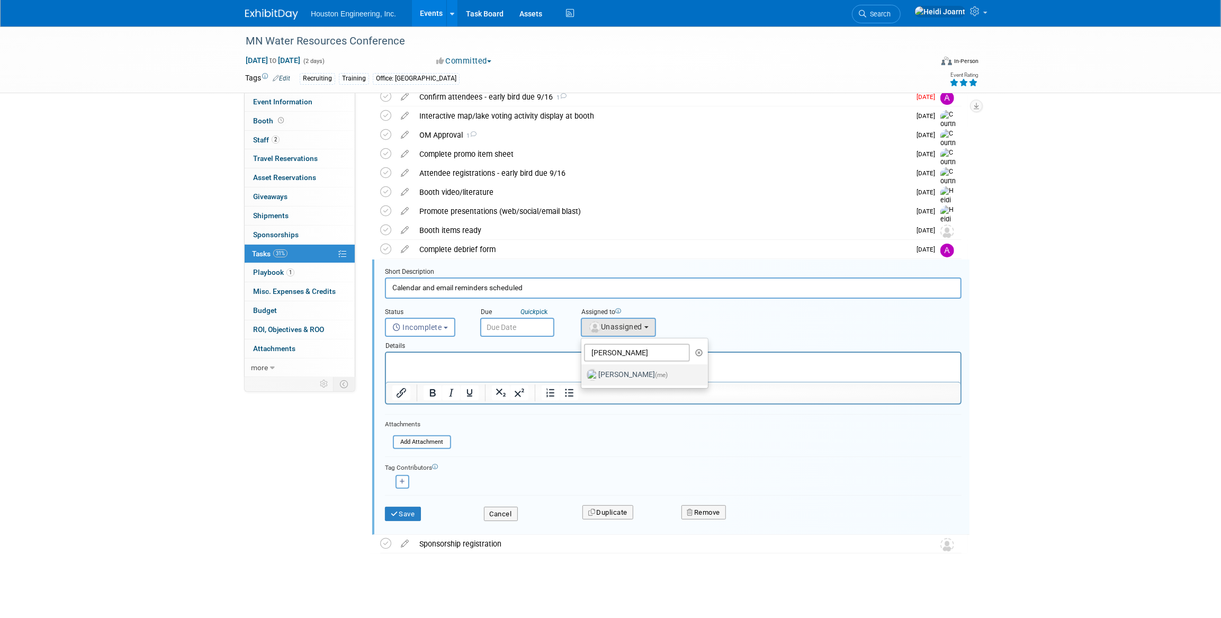
select select "6d2580fd-cc23-403a-9f47-834f17e7f51f"
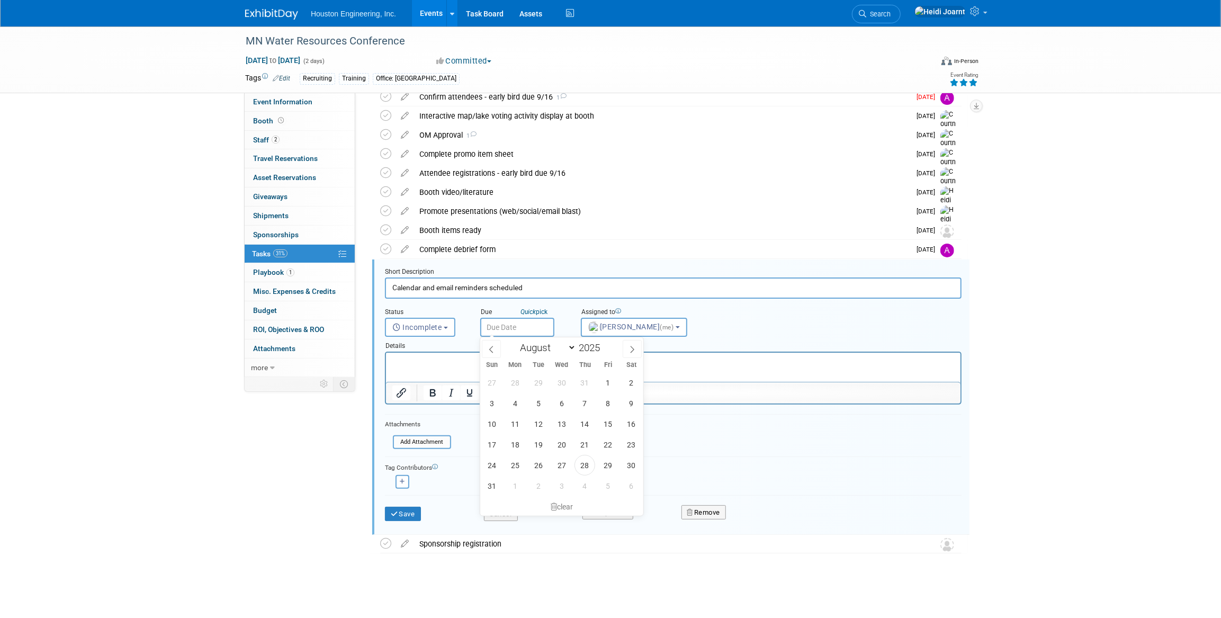
click at [505, 330] on input "text" at bounding box center [517, 327] width 74 height 19
click at [637, 354] on span at bounding box center [632, 349] width 19 height 18
select select "8"
click at [604, 386] on span "5" at bounding box center [608, 382] width 21 height 21
type input "Sep 5, 2025"
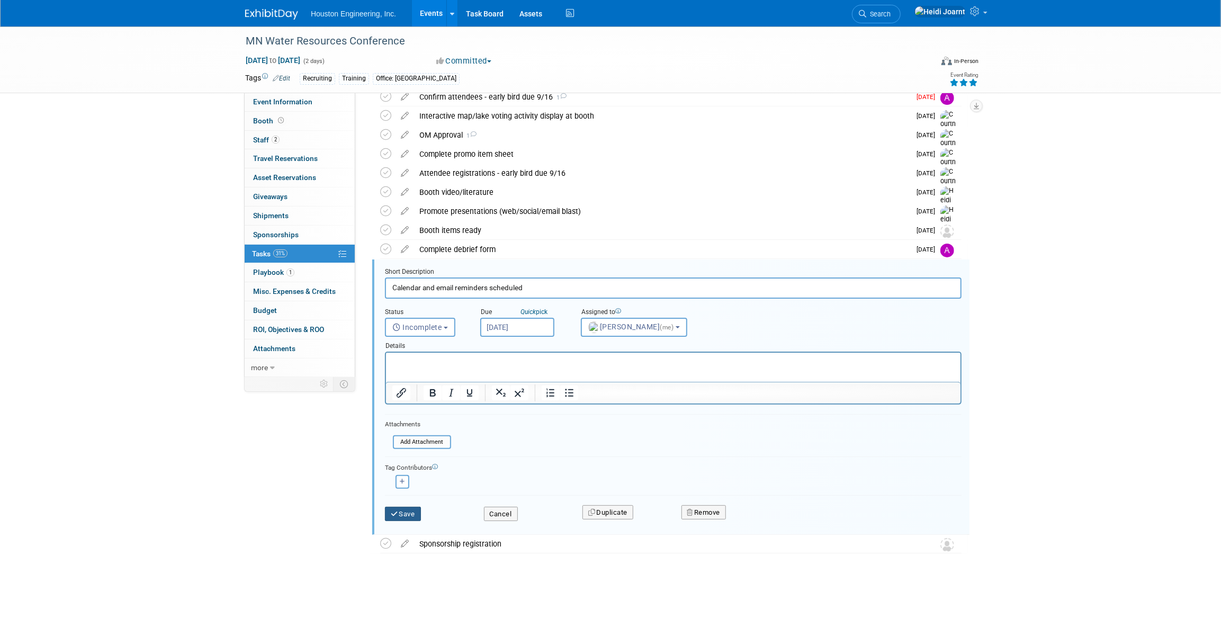
click at [405, 513] on button "Save" at bounding box center [403, 514] width 36 height 15
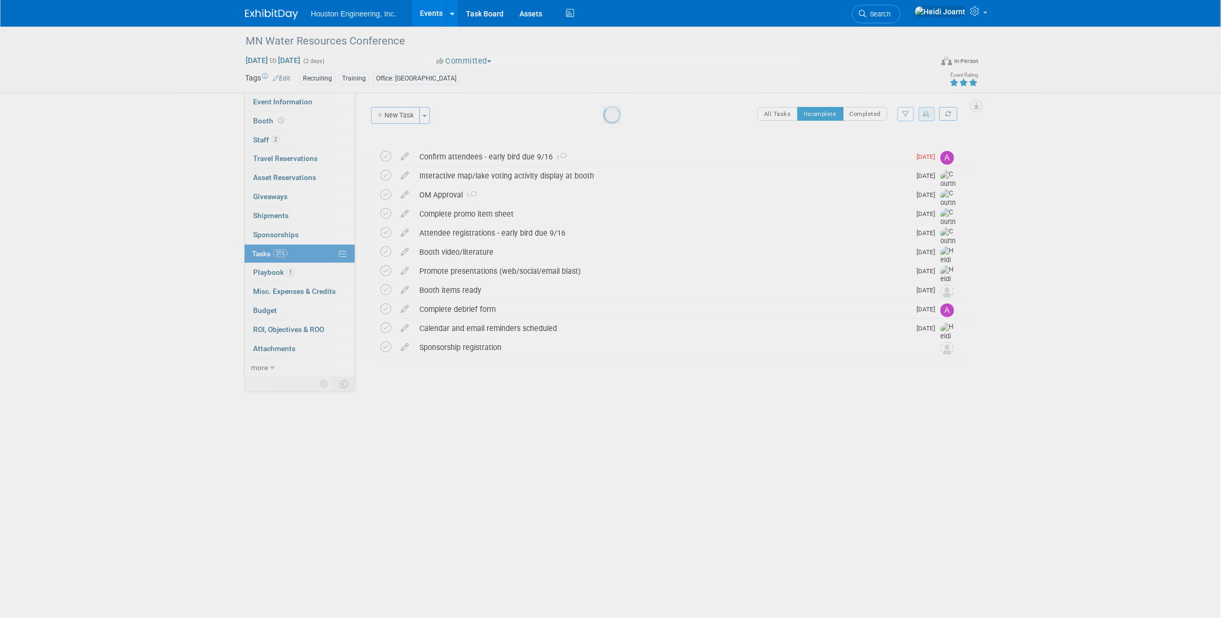
scroll to position [0, 0]
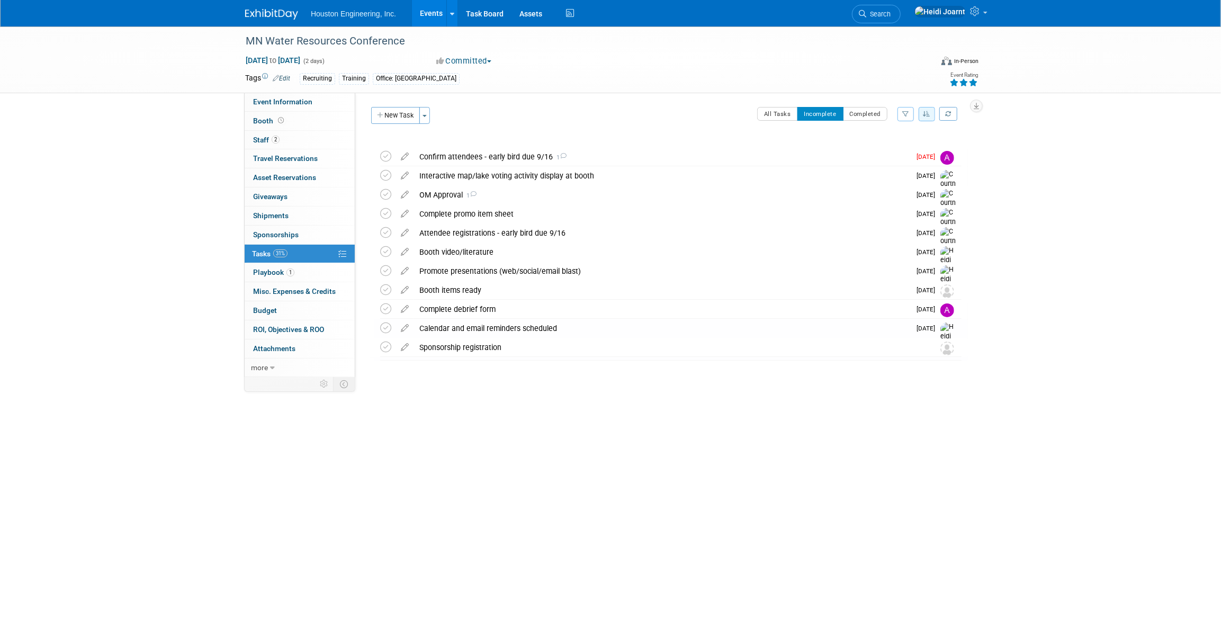
click at [446, 327] on div "Calendar and email reminders scheduled" at bounding box center [662, 328] width 496 height 18
click at [515, 362] on textarea at bounding box center [668, 361] width 412 height 16
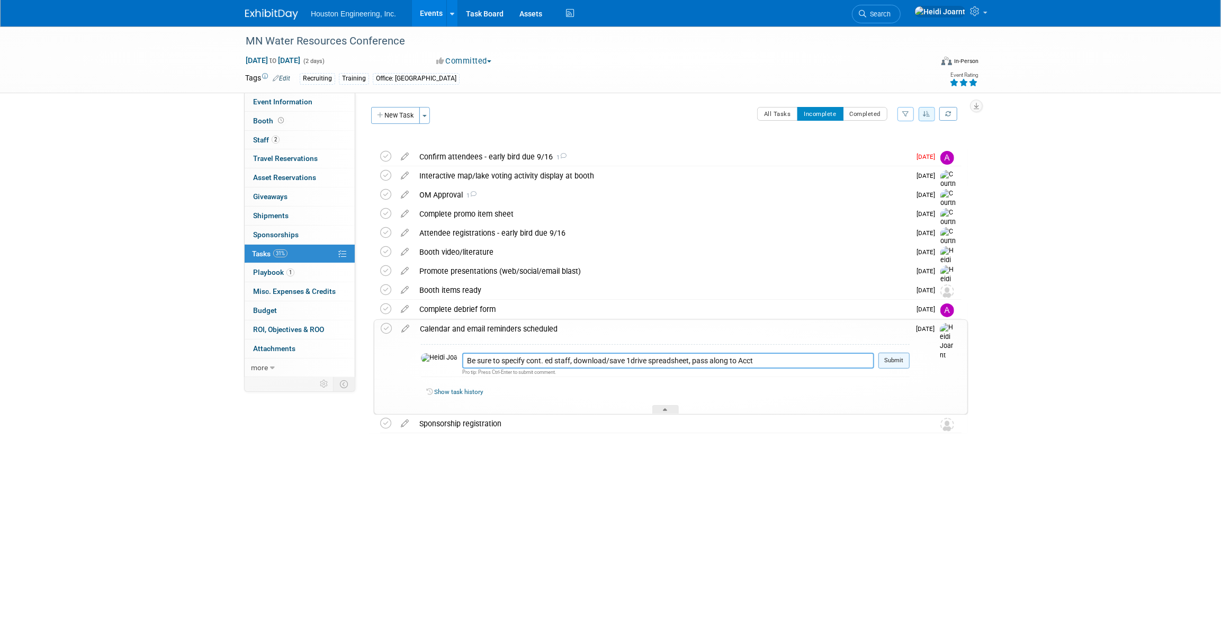
type textarea "Be sure to specify cont. ed staff, download/save 1drive spreadsheet, pass along…"
click at [895, 354] on button "Submit" at bounding box center [894, 361] width 31 height 16
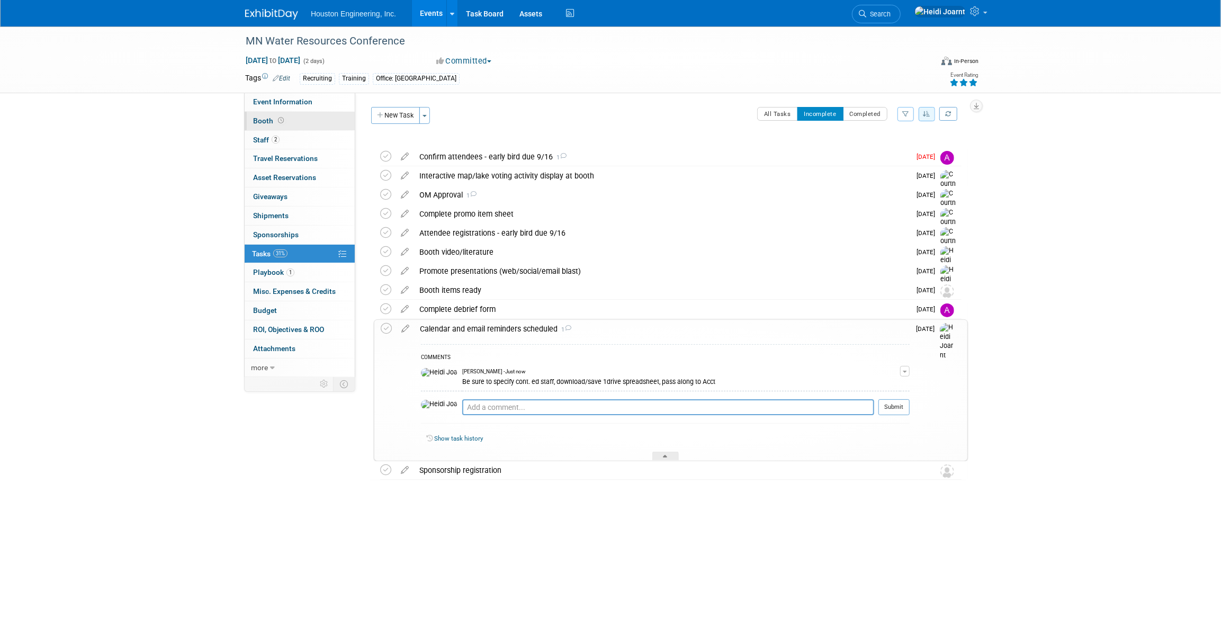
click at [291, 123] on link "Booth" at bounding box center [300, 121] width 110 height 19
select select "Yes"
select select "[GEOGRAPHIC_DATA]"
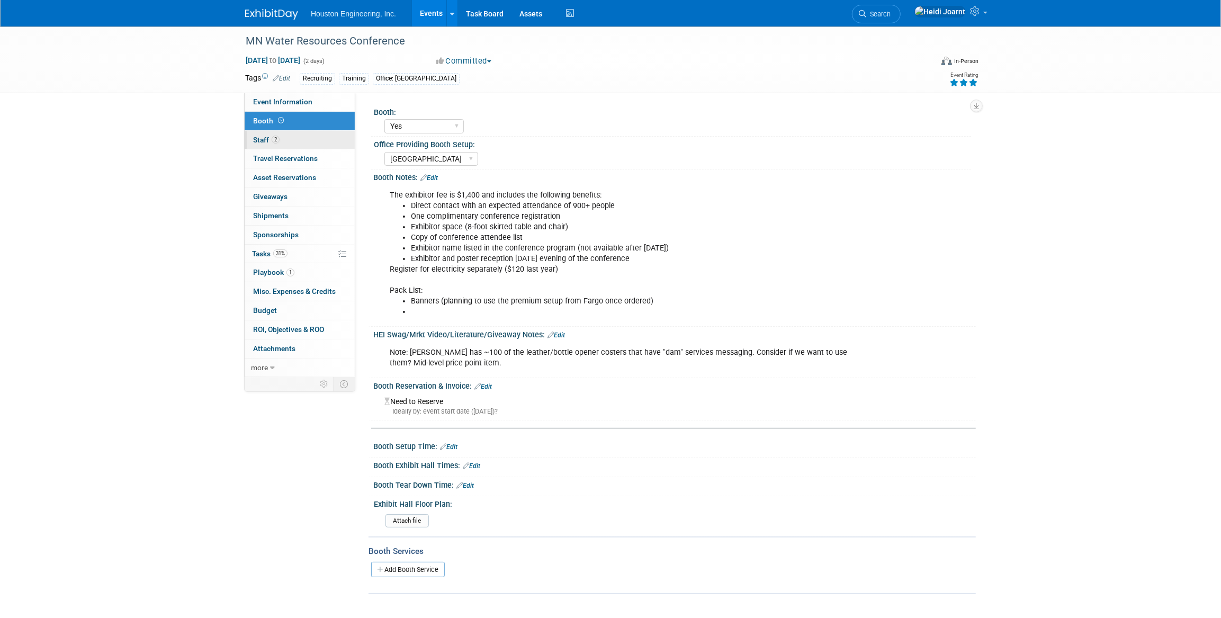
click at [305, 143] on link "2 Staff 2" at bounding box center [300, 140] width 110 height 19
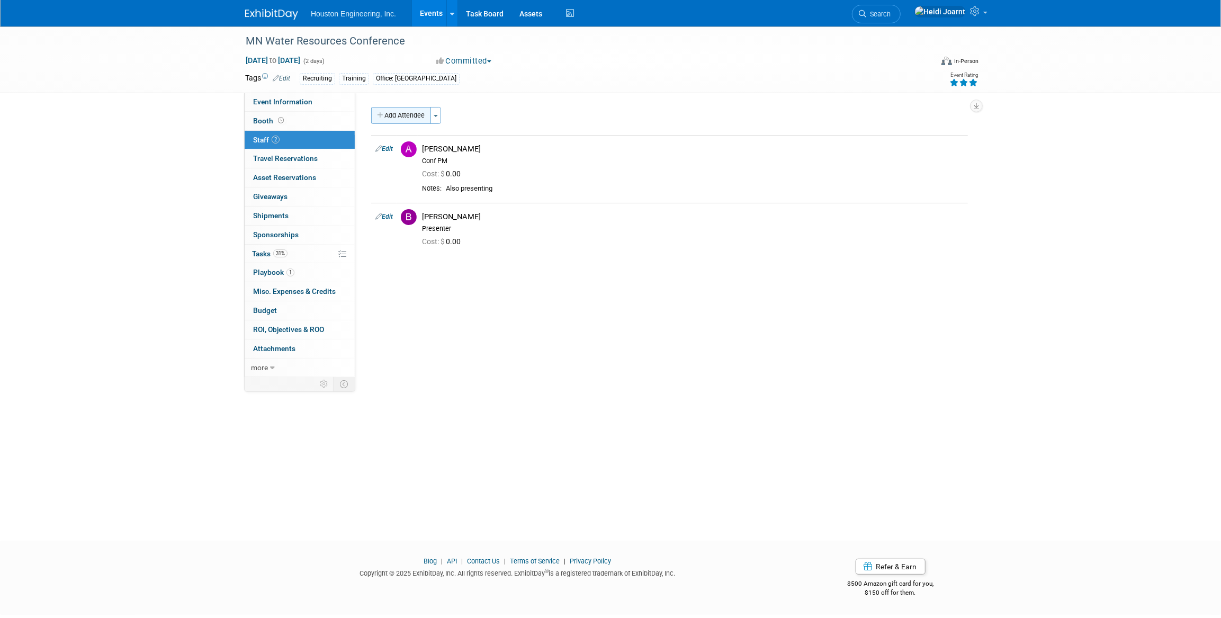
click at [408, 116] on button "Add Attendee" at bounding box center [401, 115] width 60 height 17
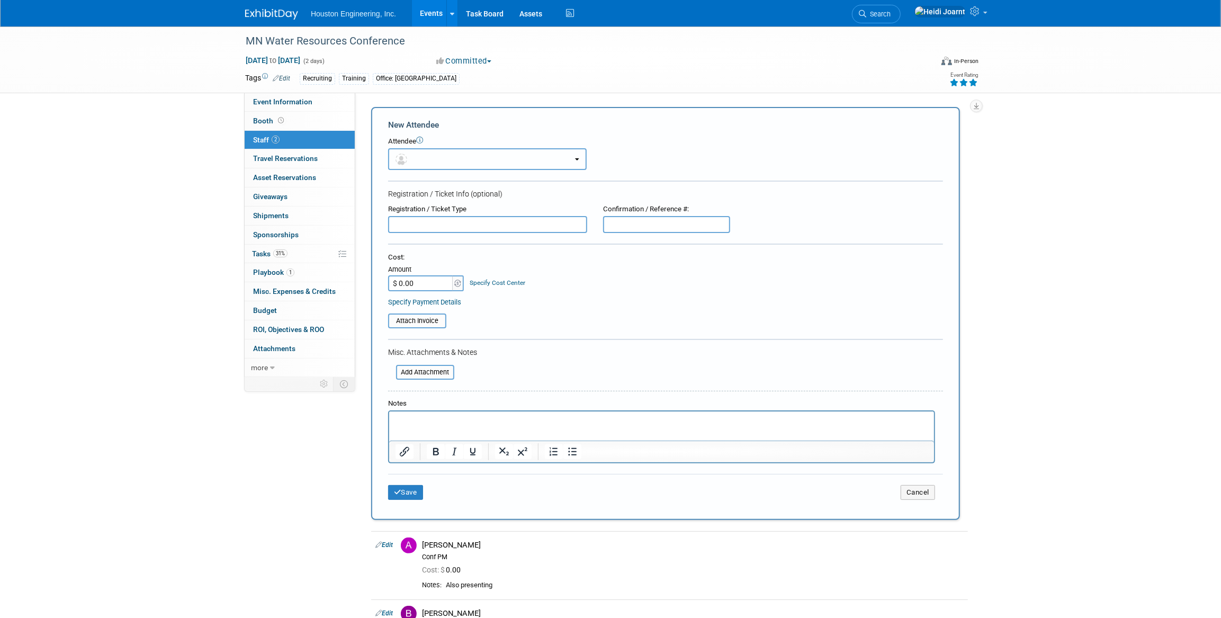
click at [446, 159] on button "button" at bounding box center [487, 159] width 199 height 22
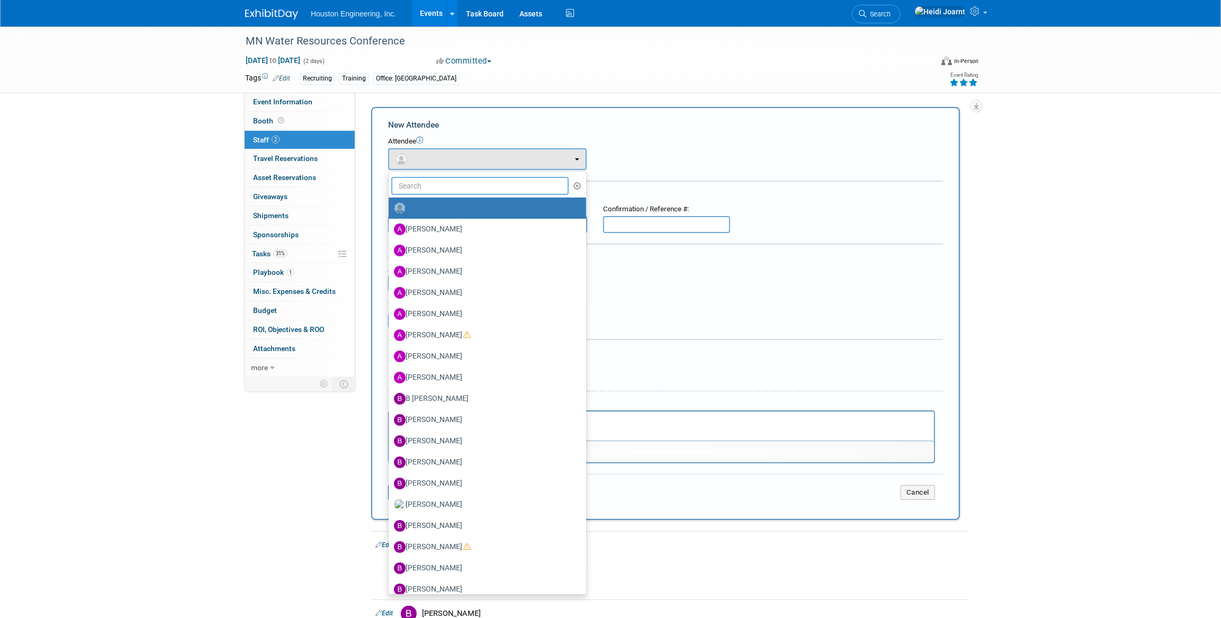
click at [458, 192] on input "text" at bounding box center [479, 186] width 177 height 18
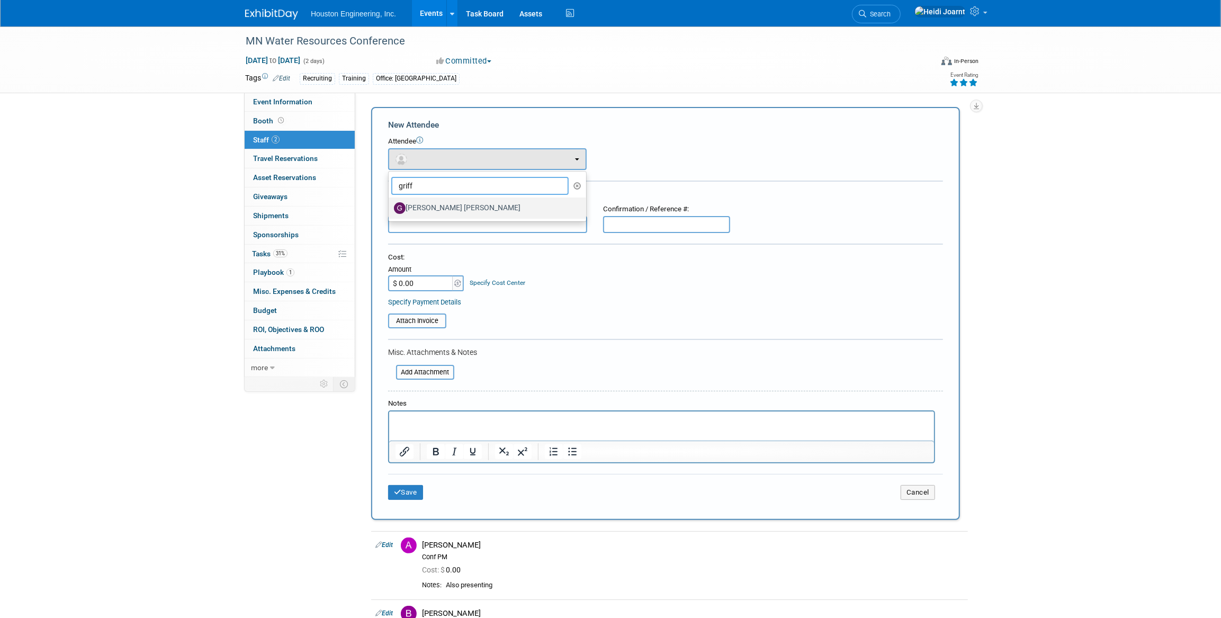
type input "griff"
click at [440, 207] on label "Griffin McComas" at bounding box center [485, 208] width 182 height 17
click at [390, 207] on input "Griffin McComas" at bounding box center [386, 206] width 7 height 7
select select "9c4a4f25-76ae-4125-8369-3a20adf32a7a"
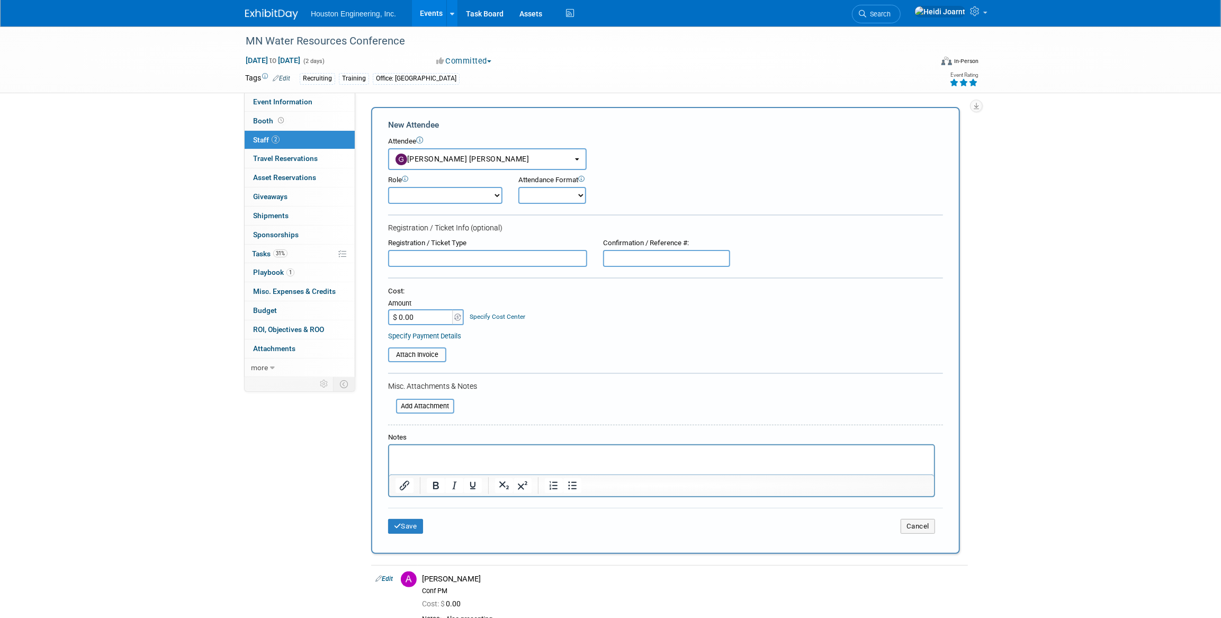
click at [441, 198] on select "Conf Attendee Conf PM Demonstrator Host Planner Presenter Sales Representative" at bounding box center [445, 195] width 114 height 17
select select "200"
click at [388, 187] on select "Conf Attendee Conf PM Demonstrator Host Planner Presenter Sales Representative" at bounding box center [445, 195] width 114 height 17
click at [418, 457] on p "Rich Text Area. Press ALT-0 for help." at bounding box center [661, 455] width 533 height 11
copy p "Prime Purpose: Cont. ed"
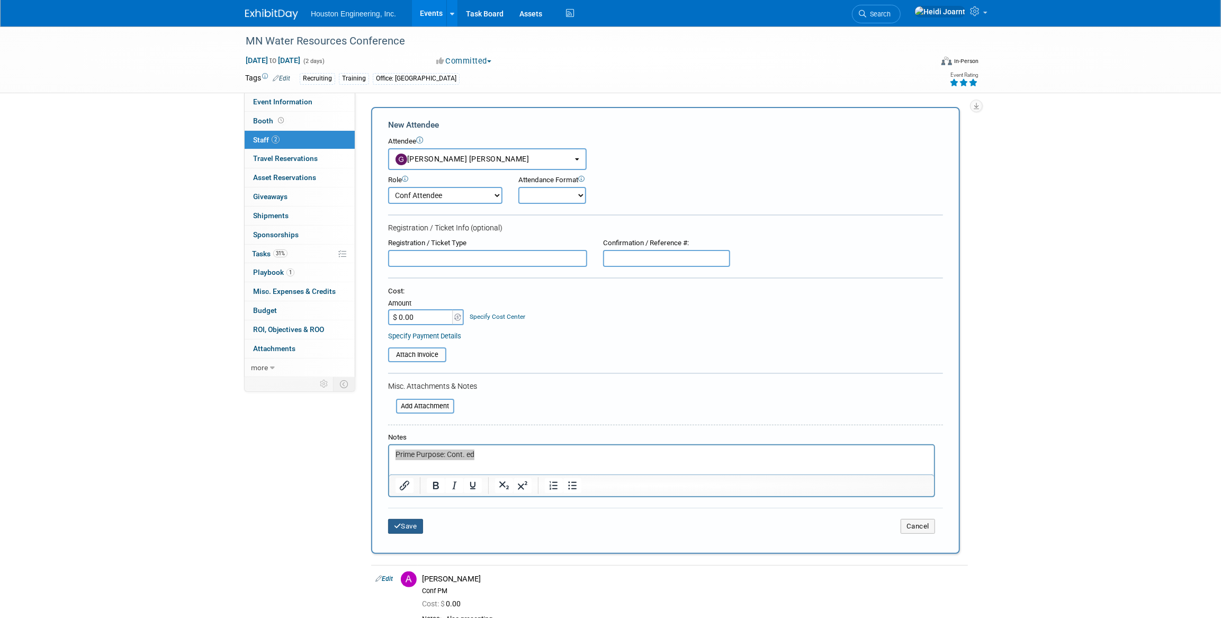
click at [407, 524] on button "Save" at bounding box center [405, 526] width 35 height 15
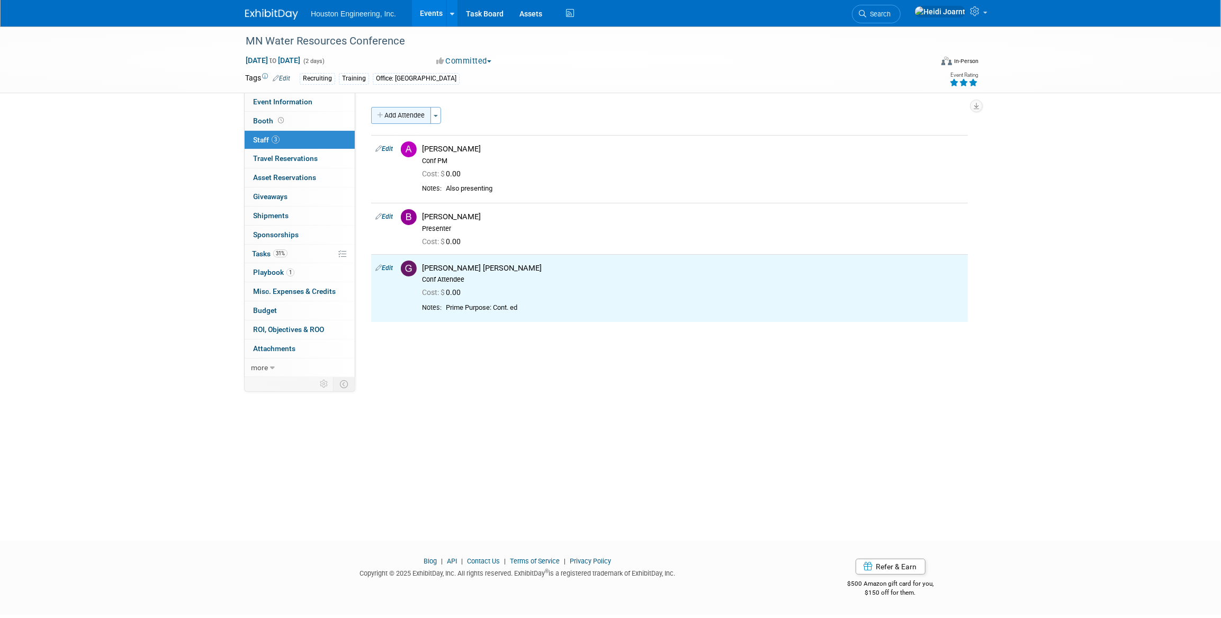
click at [398, 120] on button "Add Attendee" at bounding box center [401, 115] width 60 height 17
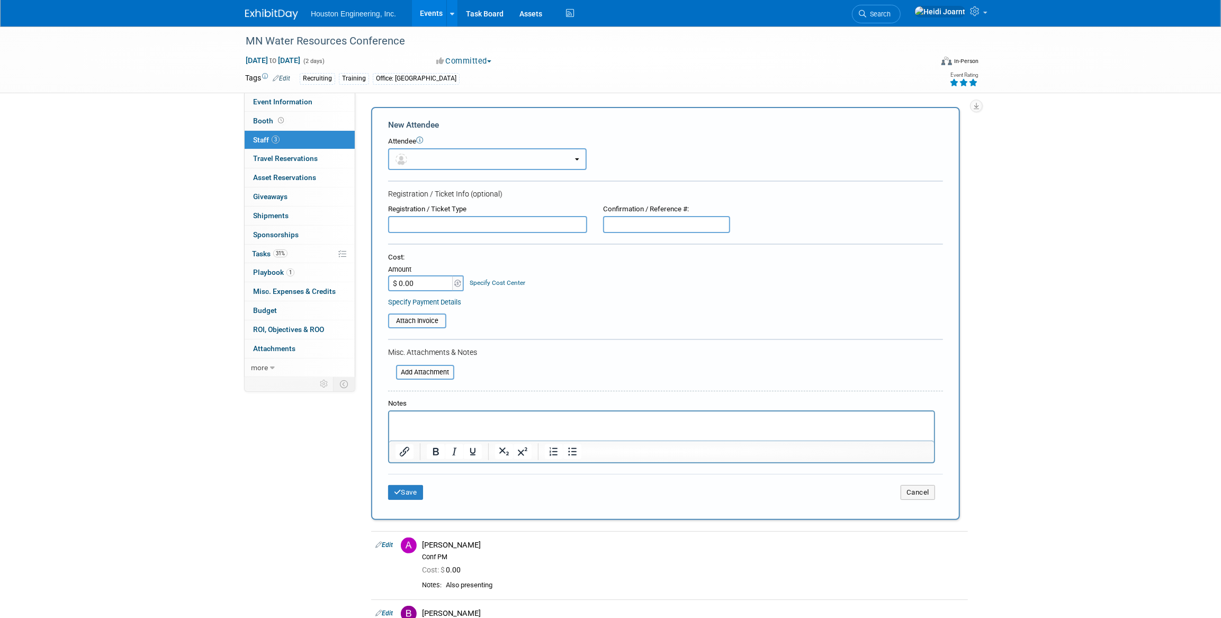
click at [429, 153] on button "button" at bounding box center [487, 159] width 199 height 22
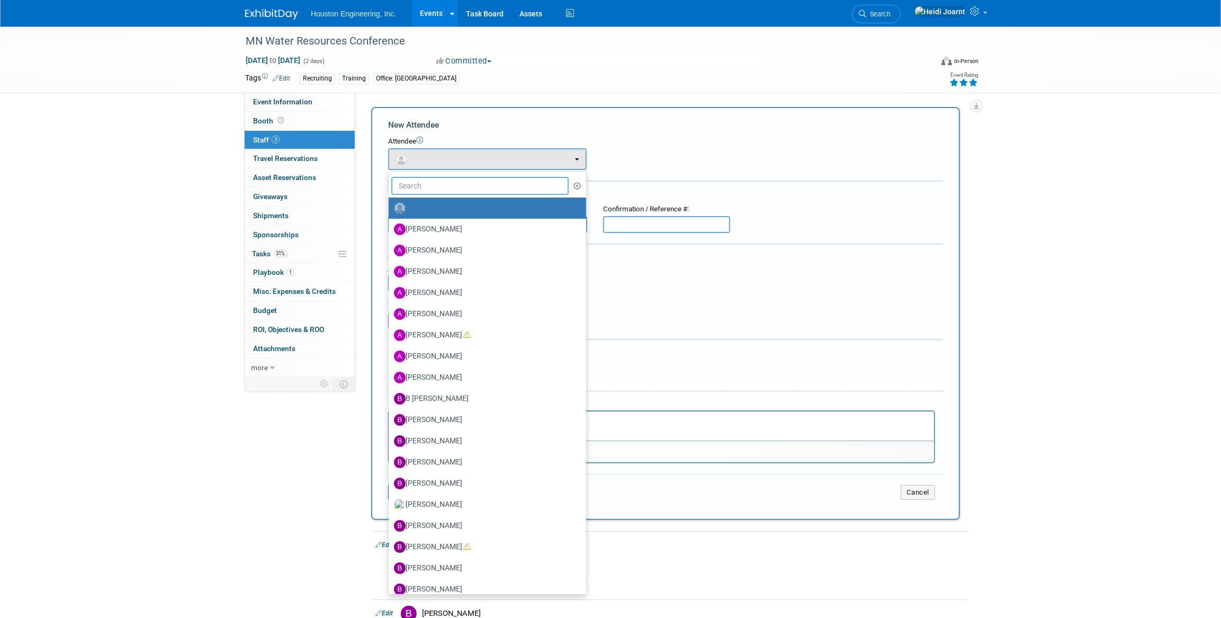
click at [437, 185] on input "text" at bounding box center [479, 186] width 177 height 18
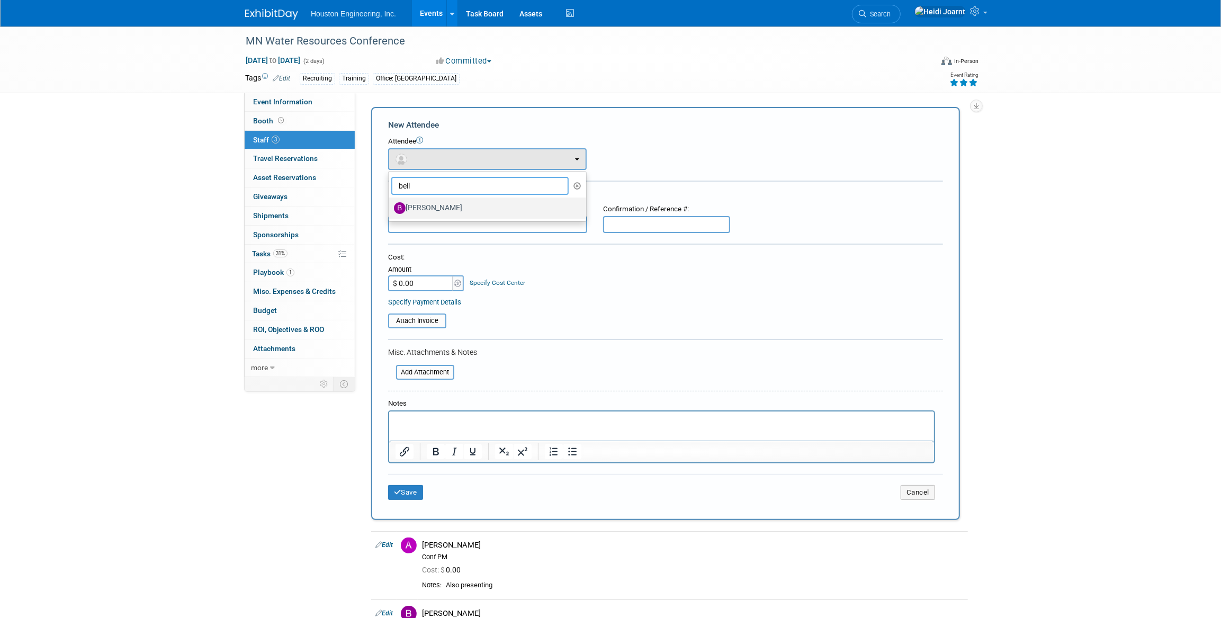
type input "bell"
click at [434, 204] on label "[PERSON_NAME]" at bounding box center [485, 208] width 182 height 17
click at [390, 204] on input "[PERSON_NAME]" at bounding box center [386, 206] width 7 height 7
select select "a4e76710-aee5-4458-9112-a9a12067f6dc"
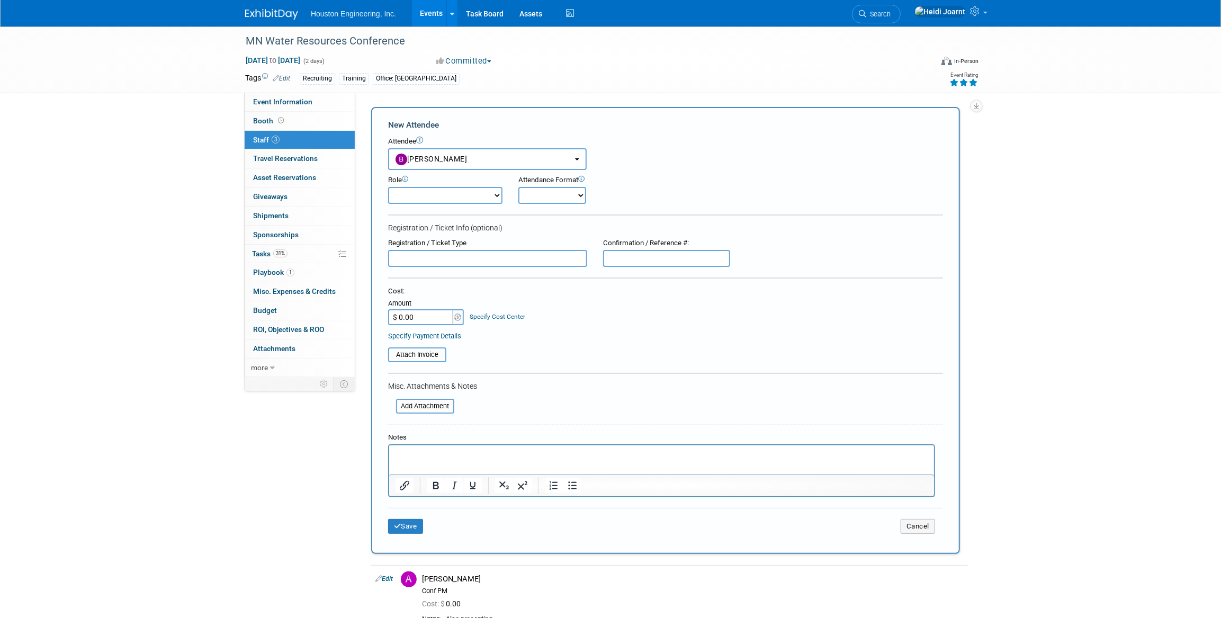
click at [447, 191] on select "Conf Attendee Conf PM Demonstrator Host Planner Presenter Sales Representative" at bounding box center [445, 195] width 114 height 17
select select "200"
click at [388, 187] on select "Conf Attendee Conf PM Demonstrator Host Planner Presenter Sales Representative" at bounding box center [445, 195] width 114 height 17
click at [445, 458] on p "Rich Text Area. Press ALT-0 for help." at bounding box center [661, 455] width 533 height 11
click at [408, 526] on button "Save" at bounding box center [405, 526] width 35 height 15
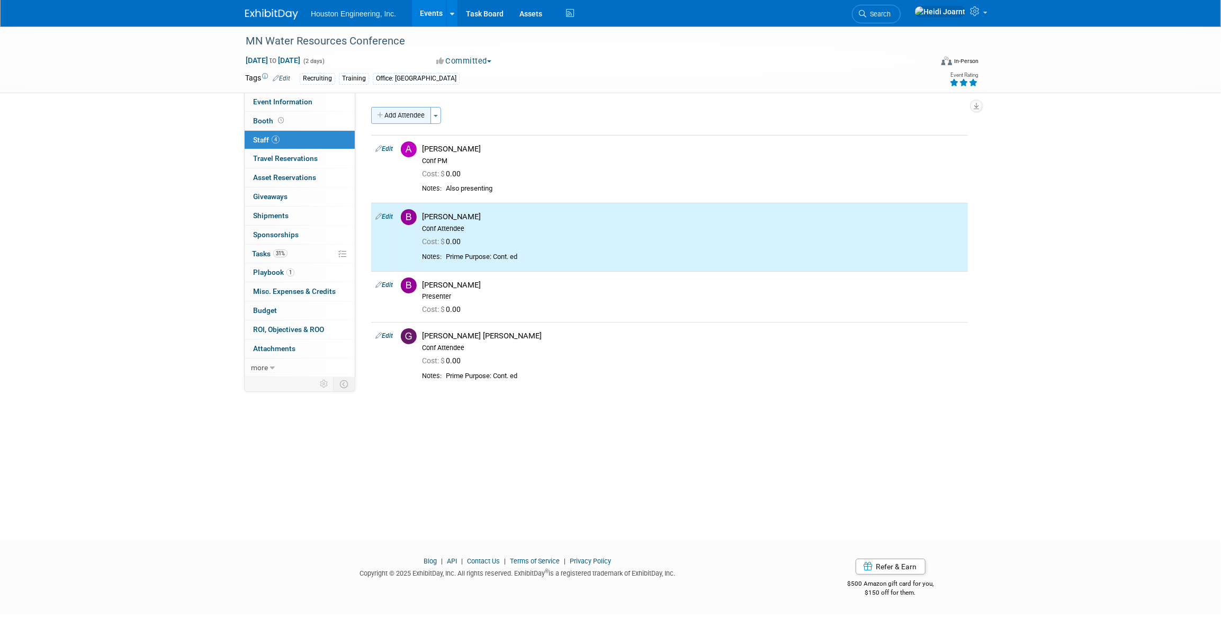
click at [397, 113] on button "Add Attendee" at bounding box center [401, 115] width 60 height 17
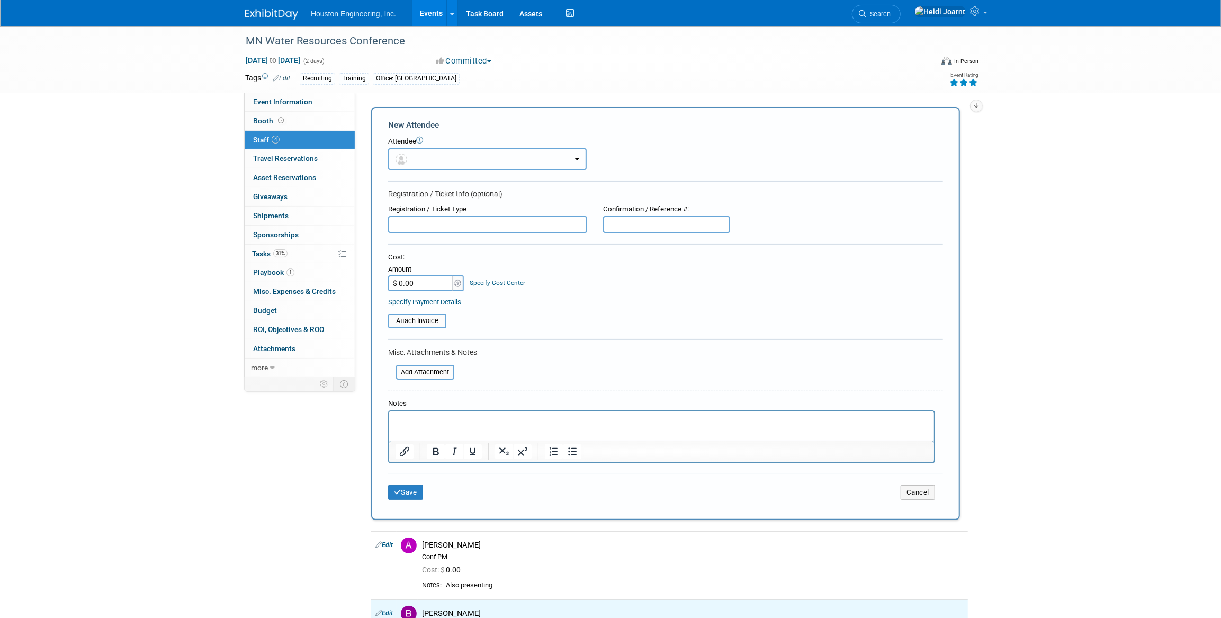
click at [427, 155] on button "button" at bounding box center [487, 159] width 199 height 22
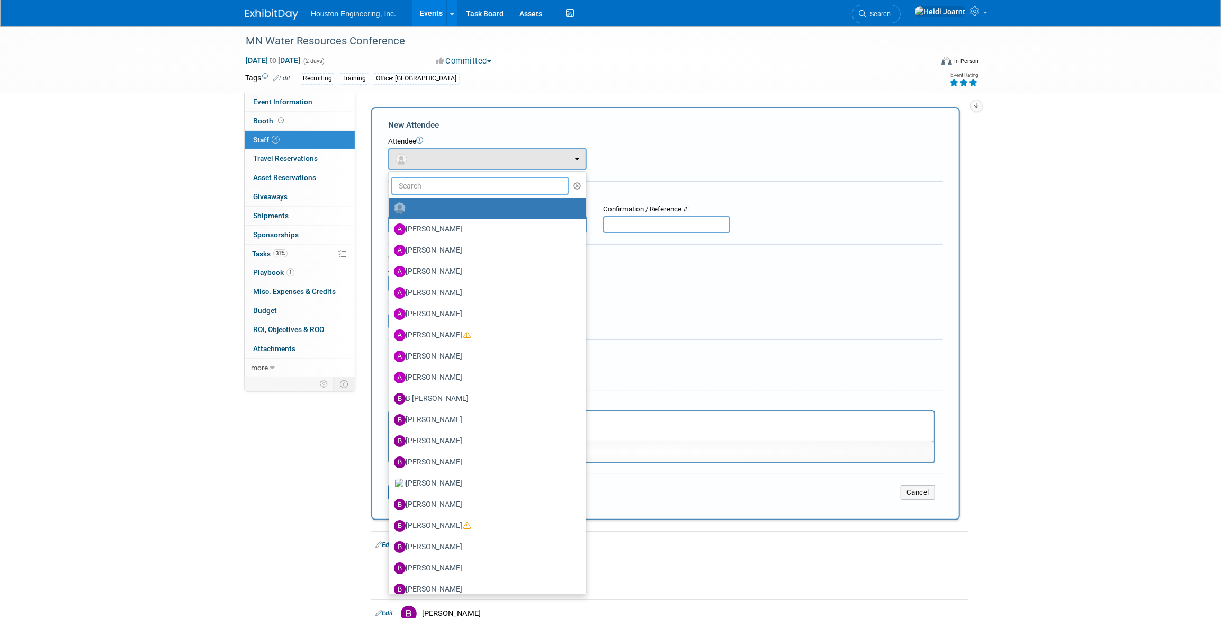
click at [444, 189] on input "text" at bounding box center [479, 186] width 177 height 18
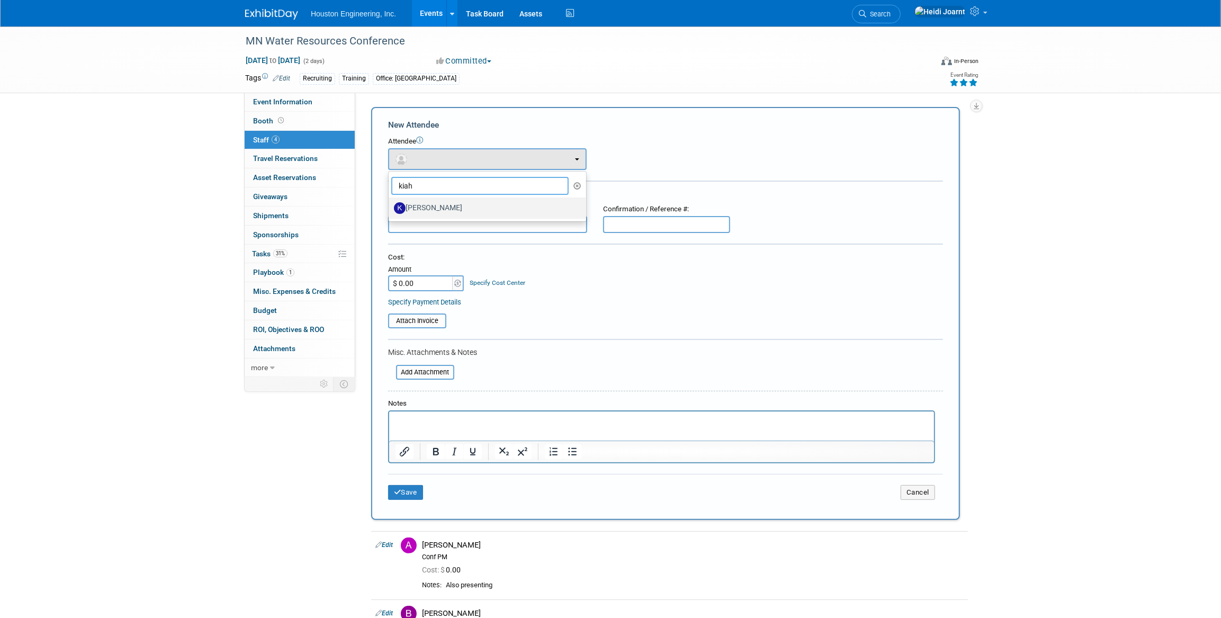
type input "kiah"
click at [443, 212] on label "[PERSON_NAME]" at bounding box center [485, 208] width 182 height 17
click at [390, 210] on input "[PERSON_NAME]" at bounding box center [386, 206] width 7 height 7
select select "558be95b-5db1-46ae-8264-72d38fc3ce4b"
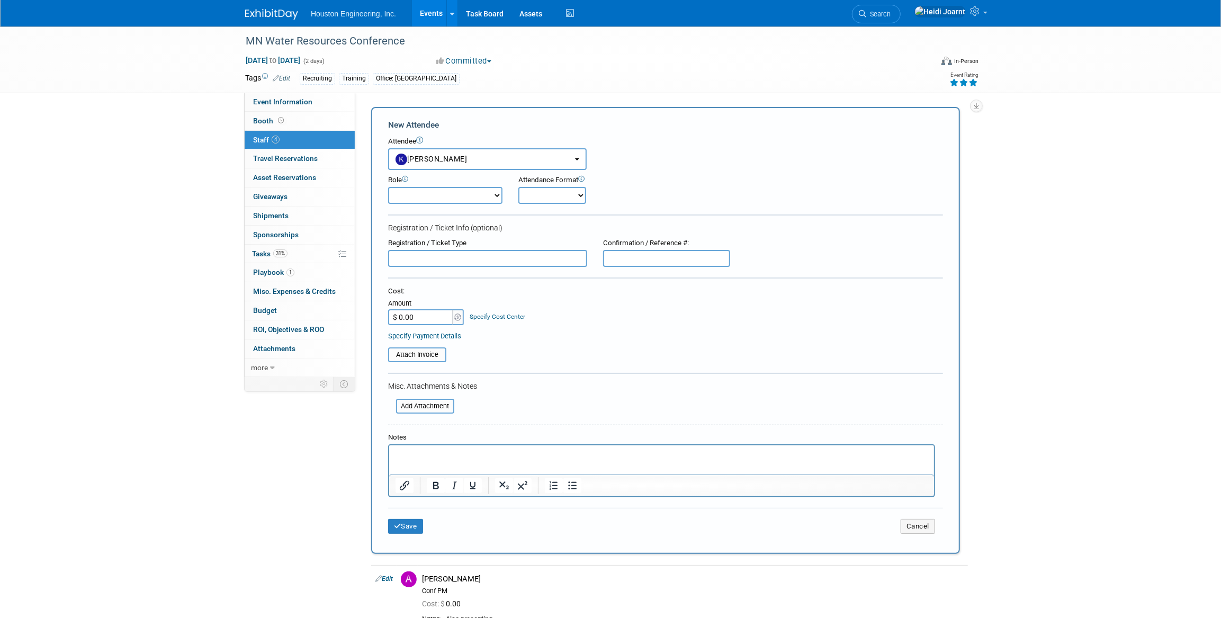
click at [458, 203] on select "Conf Attendee Conf PM Demonstrator Host Planner Presenter Sales Representative" at bounding box center [445, 195] width 114 height 17
select select "200"
click at [388, 187] on select "Conf Attendee Conf PM Demonstrator Host Planner Presenter Sales Representative" at bounding box center [445, 195] width 114 height 17
click at [436, 453] on p "Rich Text Area. Press ALT-0 for help." at bounding box center [661, 455] width 533 height 11
click at [415, 525] on button "Save" at bounding box center [405, 526] width 35 height 15
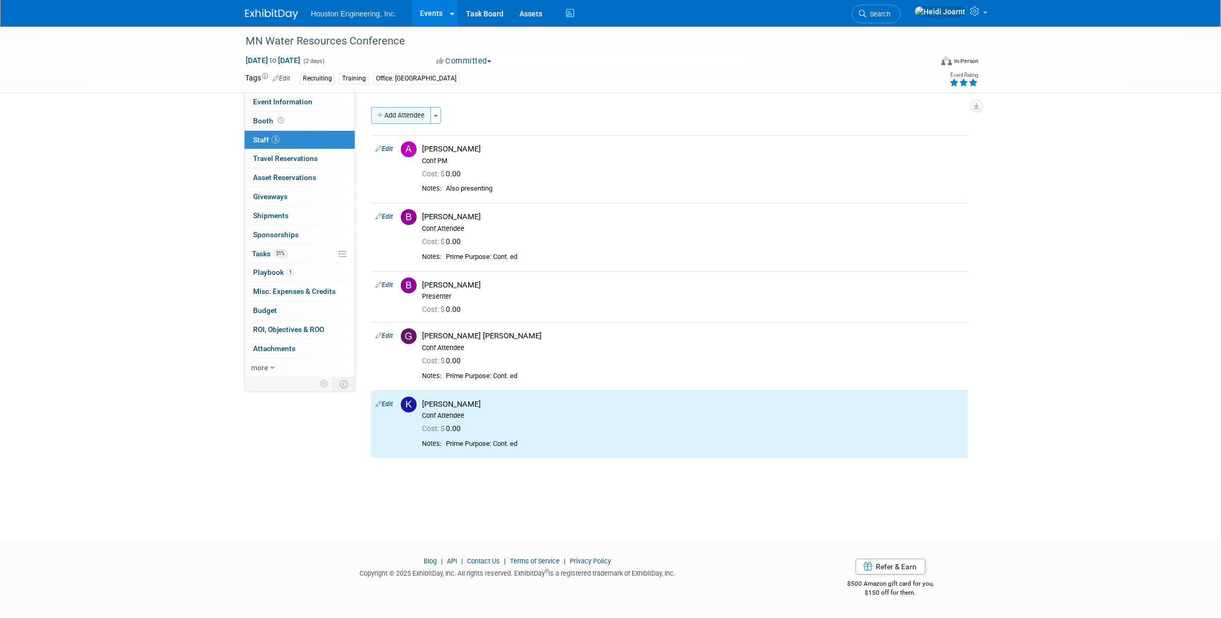
click at [412, 113] on button "Add Attendee" at bounding box center [401, 115] width 60 height 17
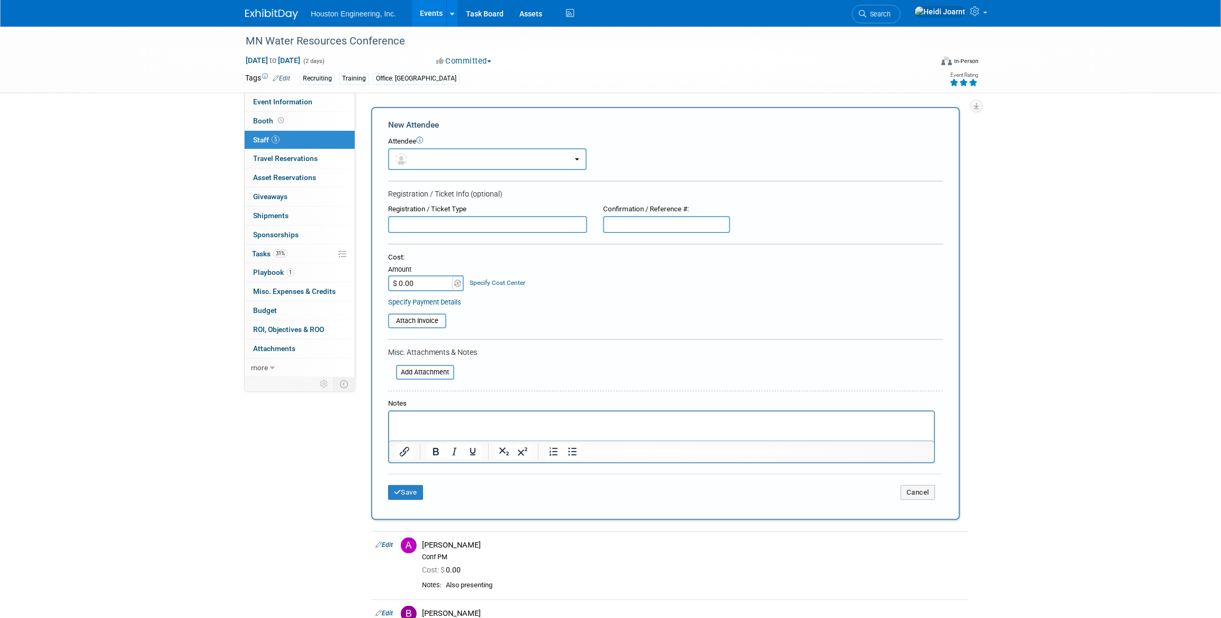
click at [424, 146] on div "Attendee" at bounding box center [665, 142] width 555 height 10
click at [428, 155] on button "button" at bounding box center [487, 159] width 199 height 22
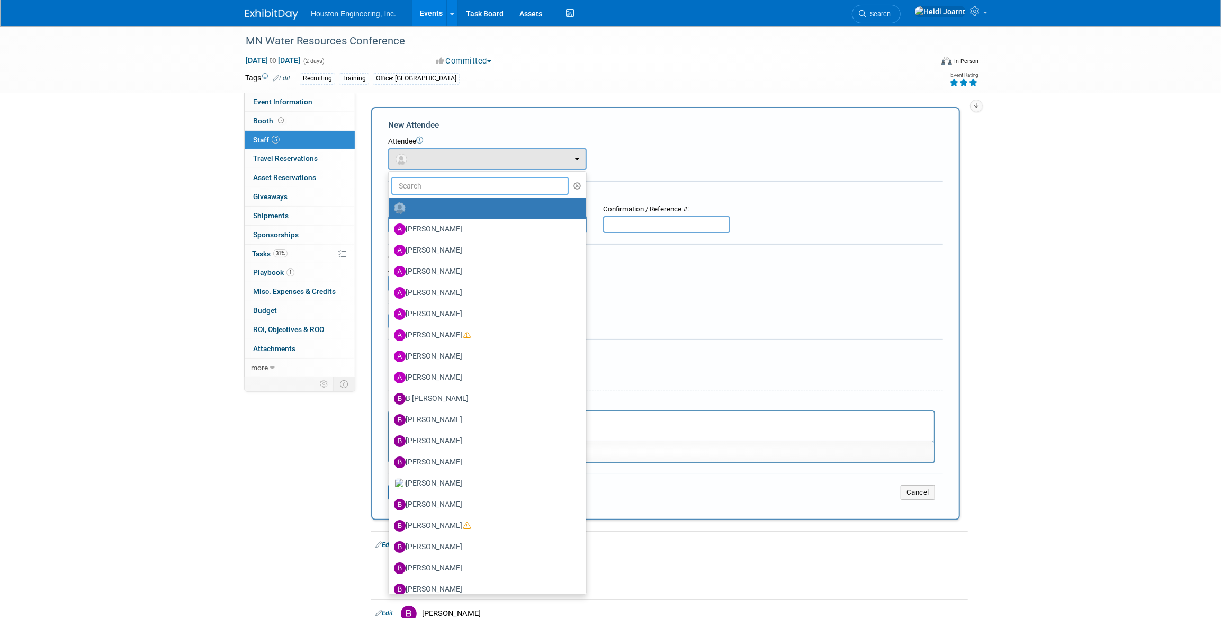
click at [428, 189] on input "text" at bounding box center [479, 186] width 177 height 18
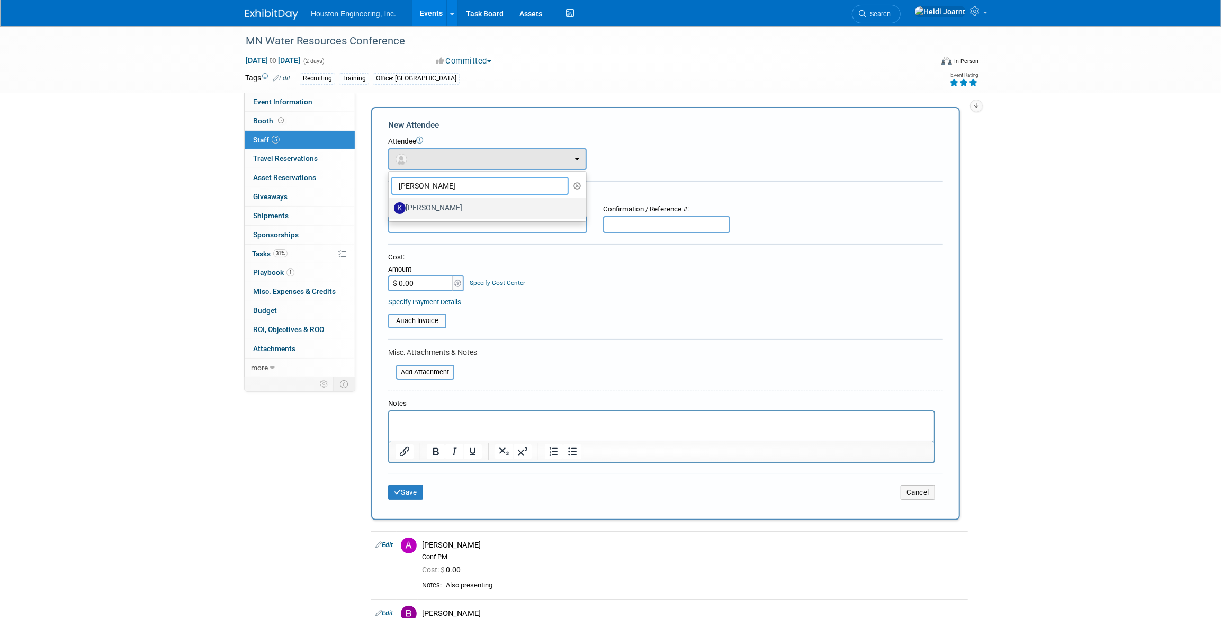
type input "kari"
click at [452, 205] on label "[PERSON_NAME]" at bounding box center [485, 208] width 182 height 17
click at [390, 205] on input "[PERSON_NAME]" at bounding box center [386, 206] width 7 height 7
select select "7413476d-6a02-4cd7-832b-dee4b98caf7c"
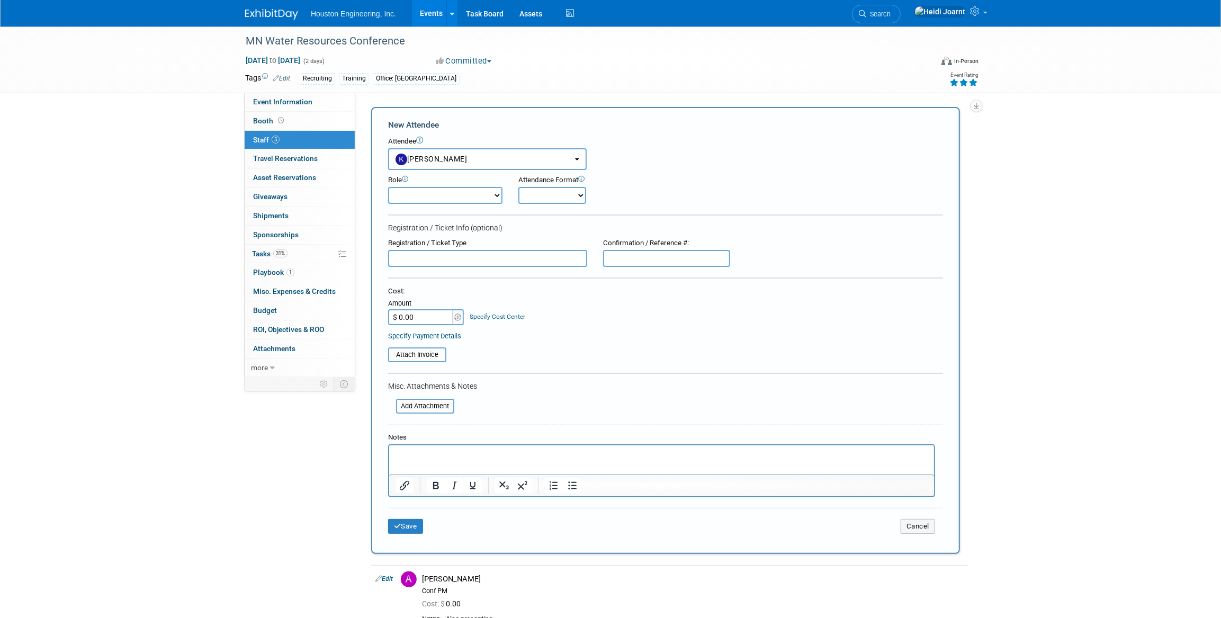
click at [443, 195] on select "Conf Attendee Conf PM Demonstrator Host Planner Presenter Sales Representative" at bounding box center [445, 195] width 114 height 17
select select "200"
click at [388, 187] on select "Conf Attendee Conf PM Demonstrator Host Planner Presenter Sales Representative" at bounding box center [445, 195] width 114 height 17
click at [424, 453] on p "Rich Text Area. Press ALT-0 for help." at bounding box center [661, 455] width 533 height 11
click at [408, 527] on button "Save" at bounding box center [405, 526] width 35 height 15
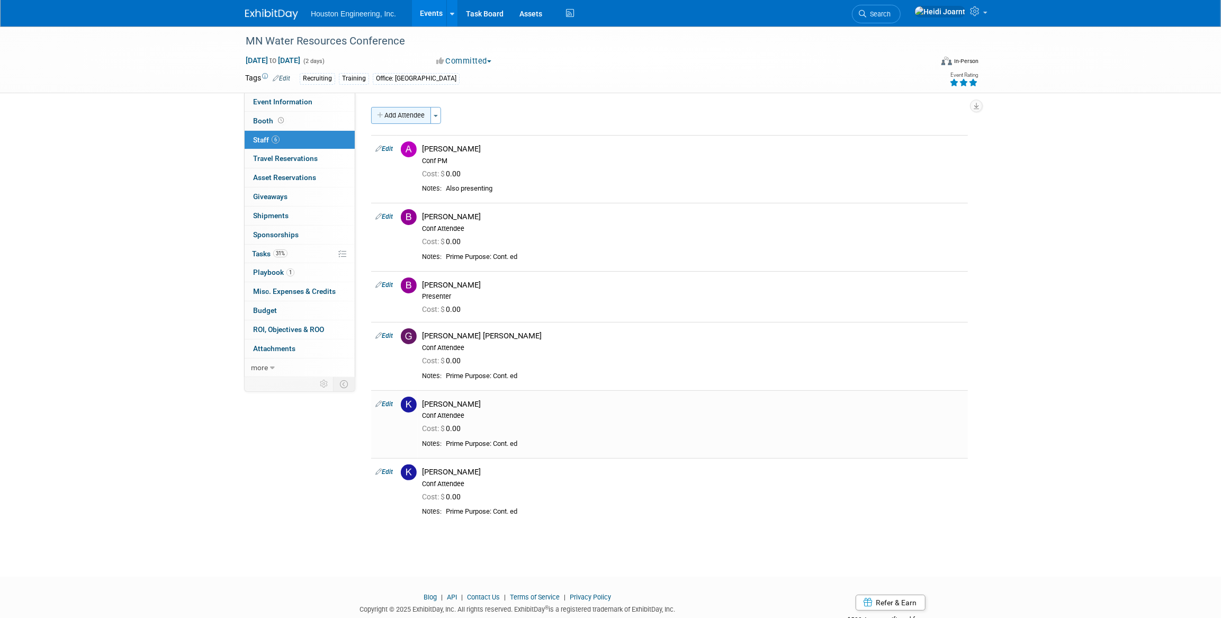
click at [395, 121] on button "Add Attendee" at bounding box center [401, 115] width 60 height 17
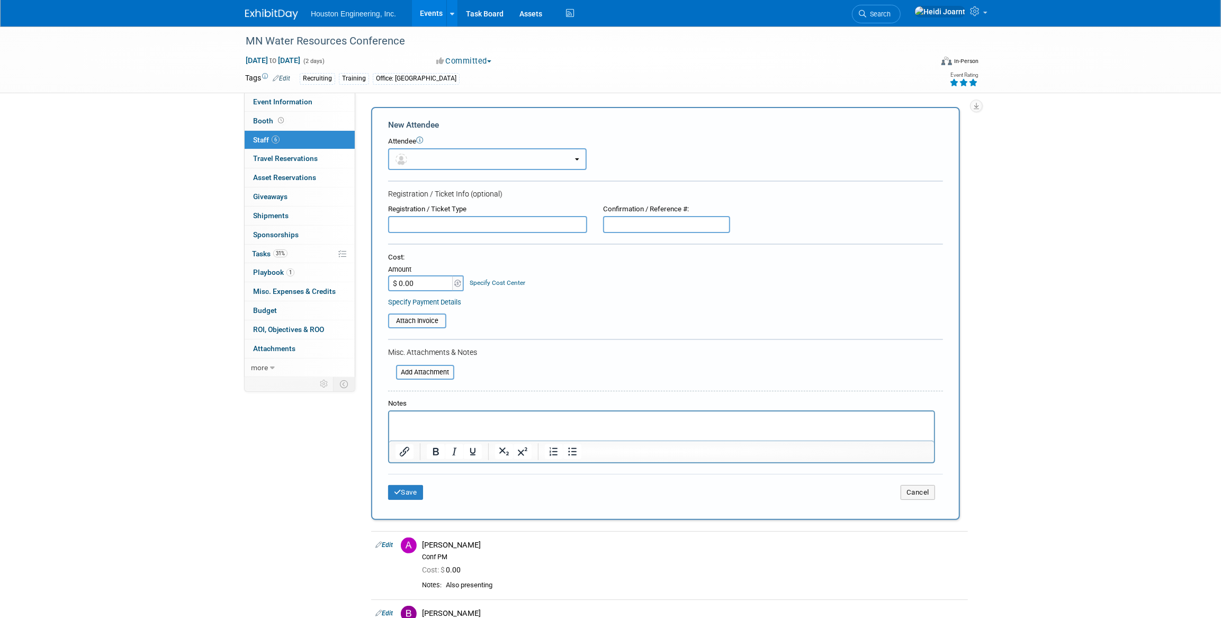
click at [434, 155] on button "button" at bounding box center [487, 159] width 199 height 22
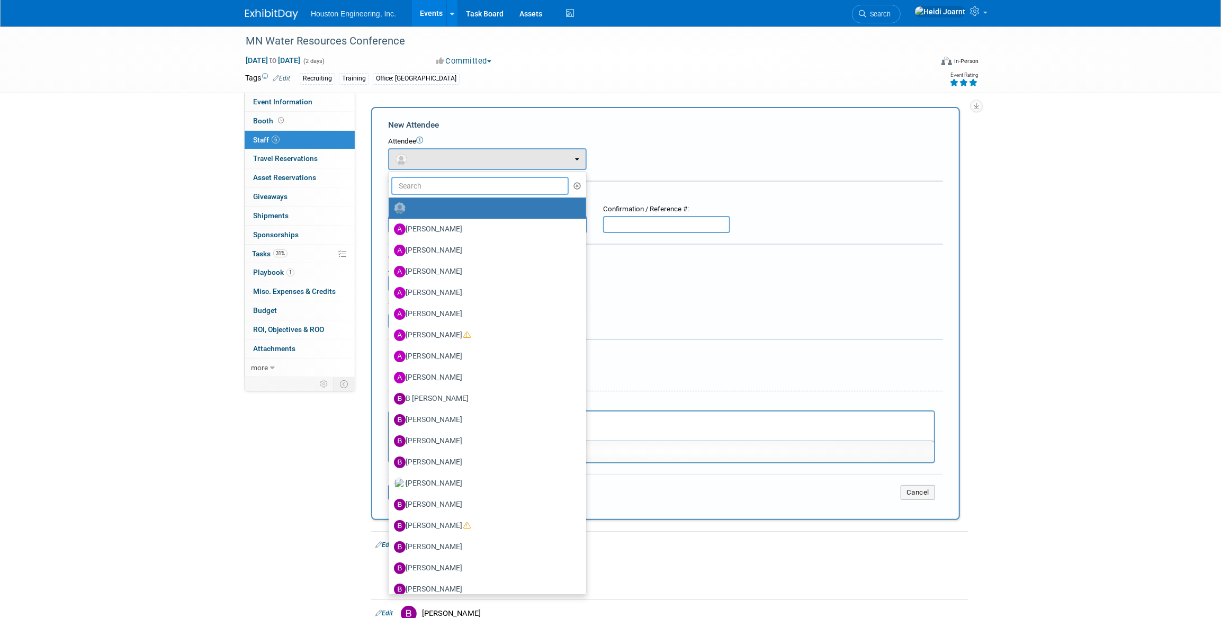
click at [459, 192] on input "text" at bounding box center [479, 186] width 177 height 18
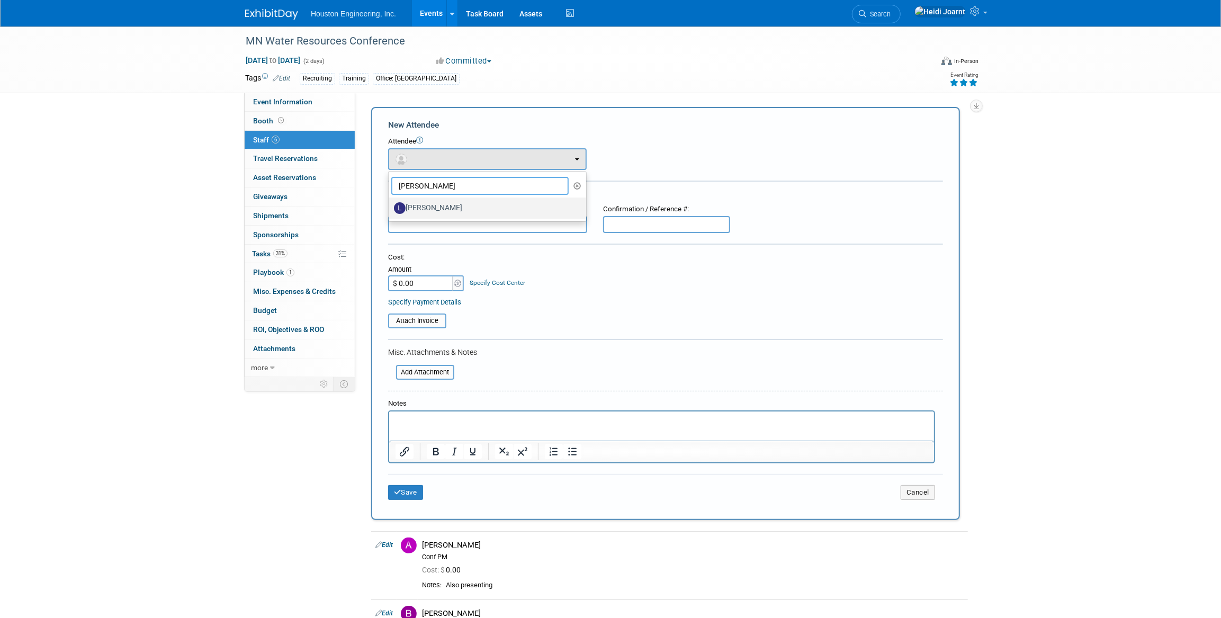
type input "lisa"
click at [455, 204] on label "[PERSON_NAME]" at bounding box center [485, 208] width 182 height 17
click at [390, 204] on input "[PERSON_NAME]" at bounding box center [386, 206] width 7 height 7
select select "d56acff9-390e-4e25-8da1-71f87f2d4f61"
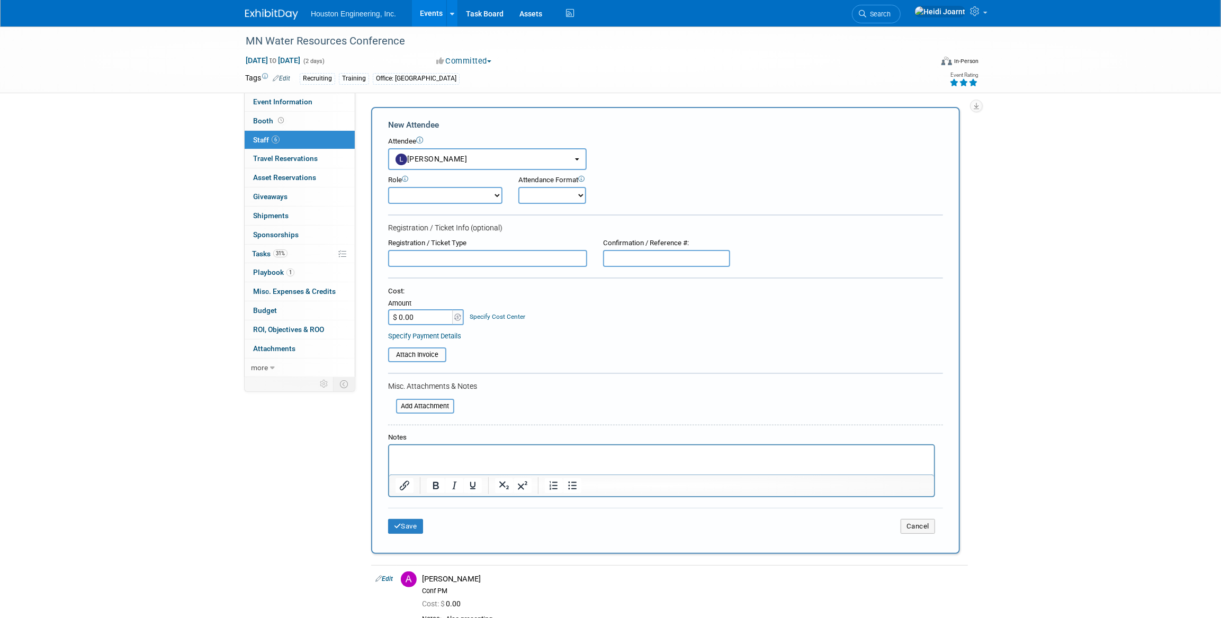
click at [453, 200] on select "Conf Attendee Conf PM Demonstrator Host Planner Presenter Sales Representative" at bounding box center [445, 195] width 114 height 17
select select "200"
click at [388, 187] on select "Conf Attendee Conf PM Demonstrator Host Planner Presenter Sales Representative" at bounding box center [445, 195] width 114 height 17
click at [466, 458] on p "Rich Text Area. Press ALT-0 for help." at bounding box center [661, 455] width 533 height 11
click at [413, 526] on button "Save" at bounding box center [405, 526] width 35 height 15
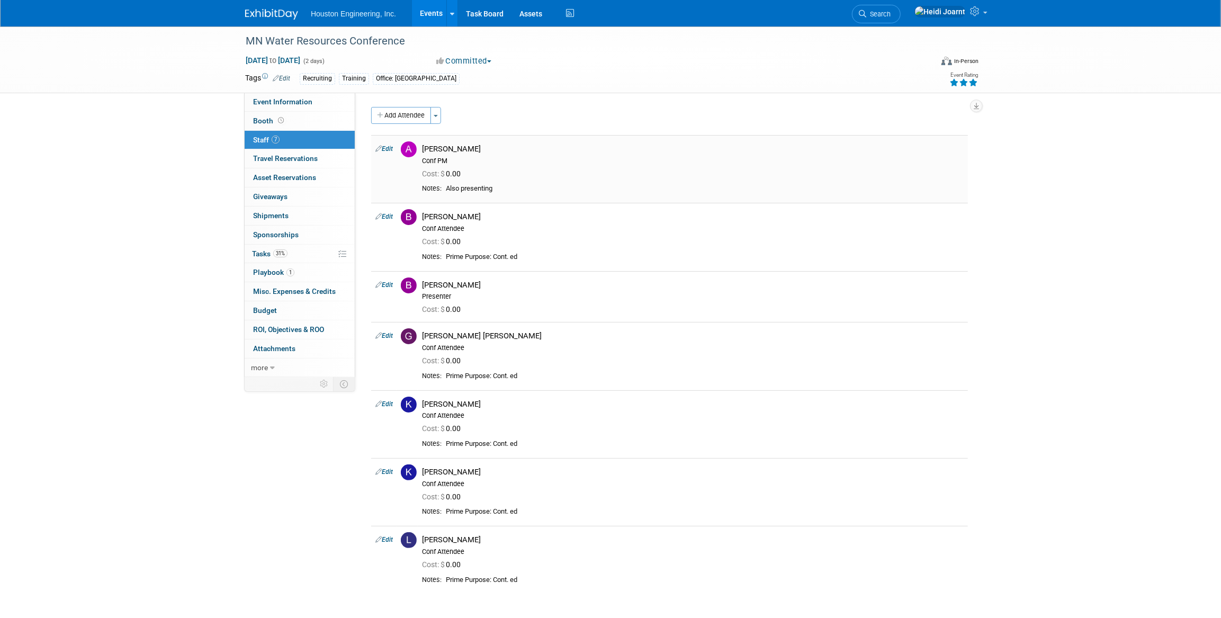
click at [469, 165] on div "Cost: $ 0.00" at bounding box center [693, 172] width 558 height 15
click at [382, 151] on link "Edit" at bounding box center [383, 148] width 17 height 7
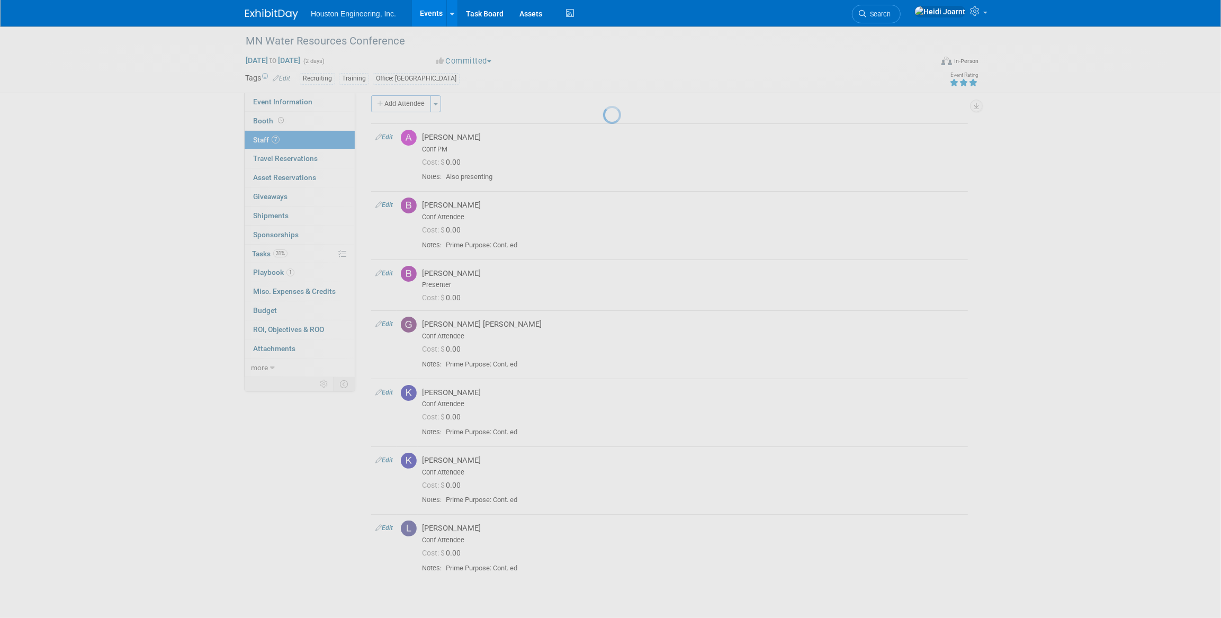
select select "ccd33b69-93c0-49fa-a448-051e50e6b994"
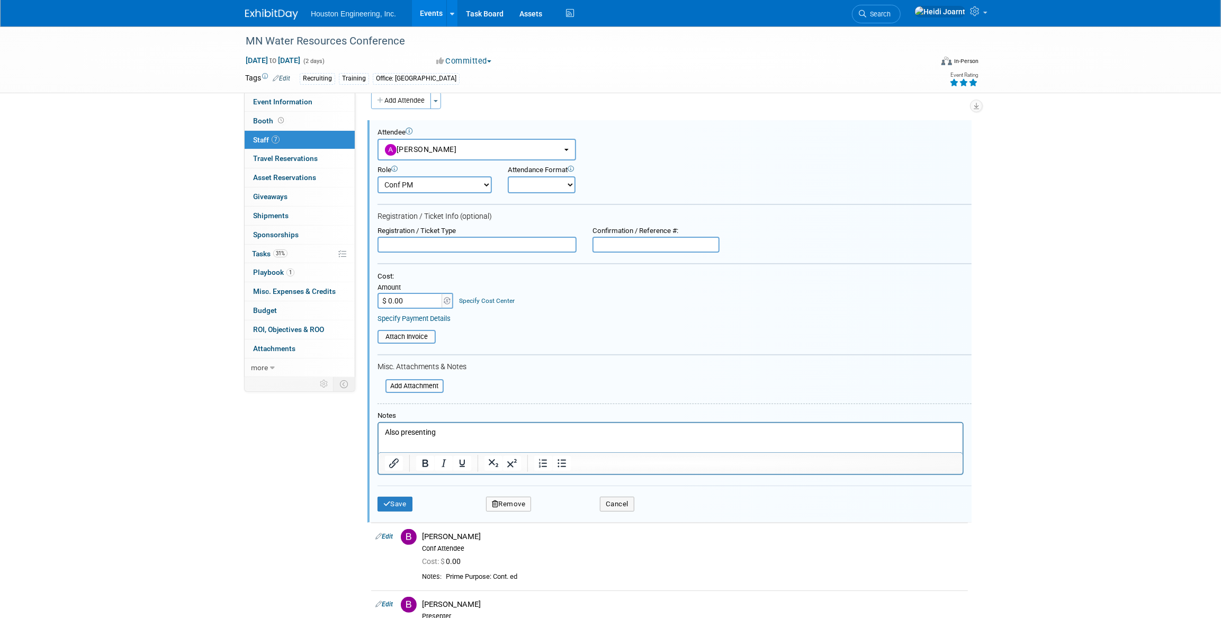
click at [466, 432] on p "Also presenting" at bounding box center [671, 432] width 572 height 11
paste body "Rich Text Area. Press ALT-0 for help."
copy p "Prime Purpose: Mrkt"
click at [396, 504] on button "Save" at bounding box center [395, 504] width 35 height 15
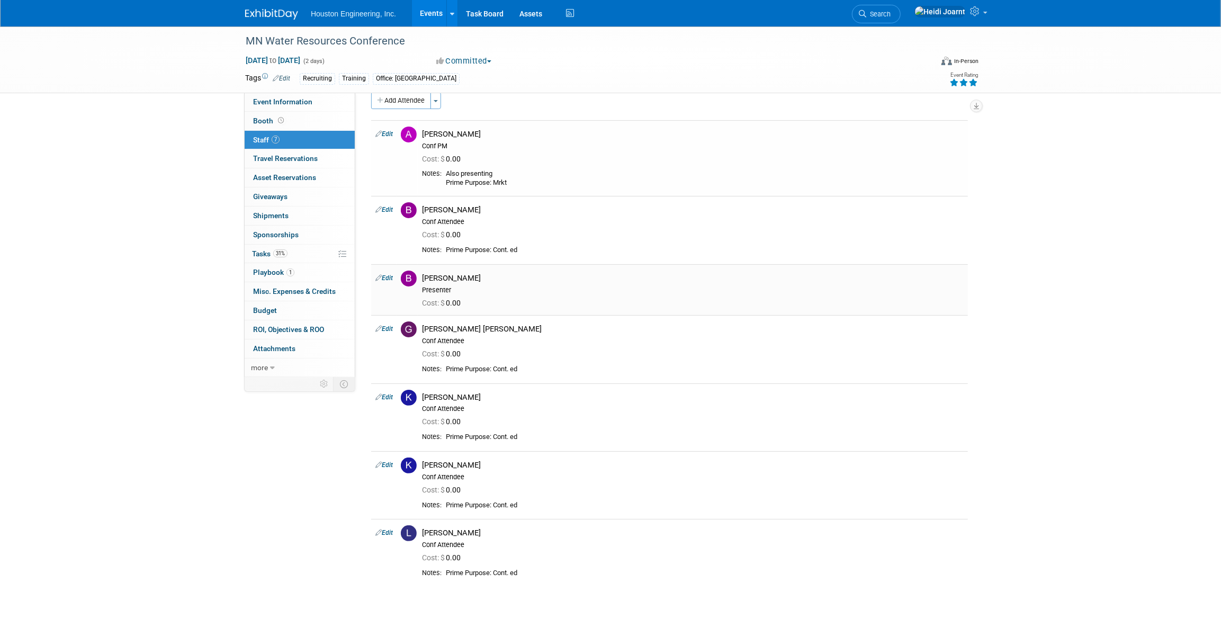
click at [390, 278] on link "Edit" at bounding box center [383, 277] width 17 height 7
select select "8acdc0e0-fa93-4fe1-b1ff-7c8b54c00a36"
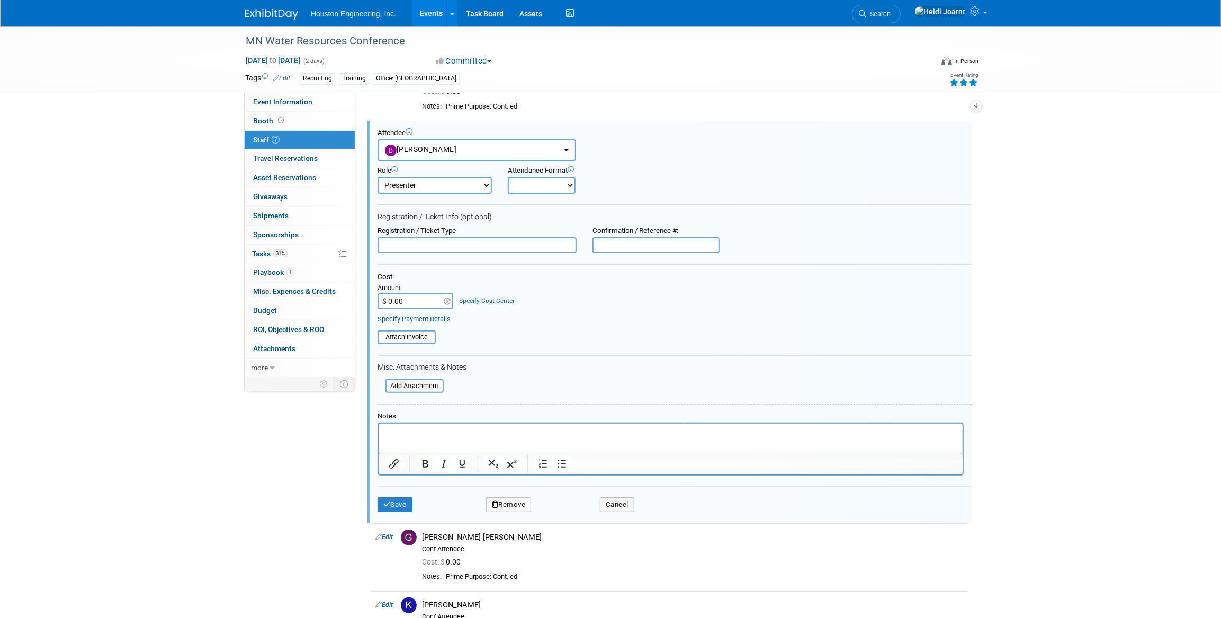
click at [451, 431] on p "Rich Text Area. Press ALT-0 for help." at bounding box center [671, 432] width 572 height 11
click at [407, 500] on button "Save" at bounding box center [395, 504] width 35 height 15
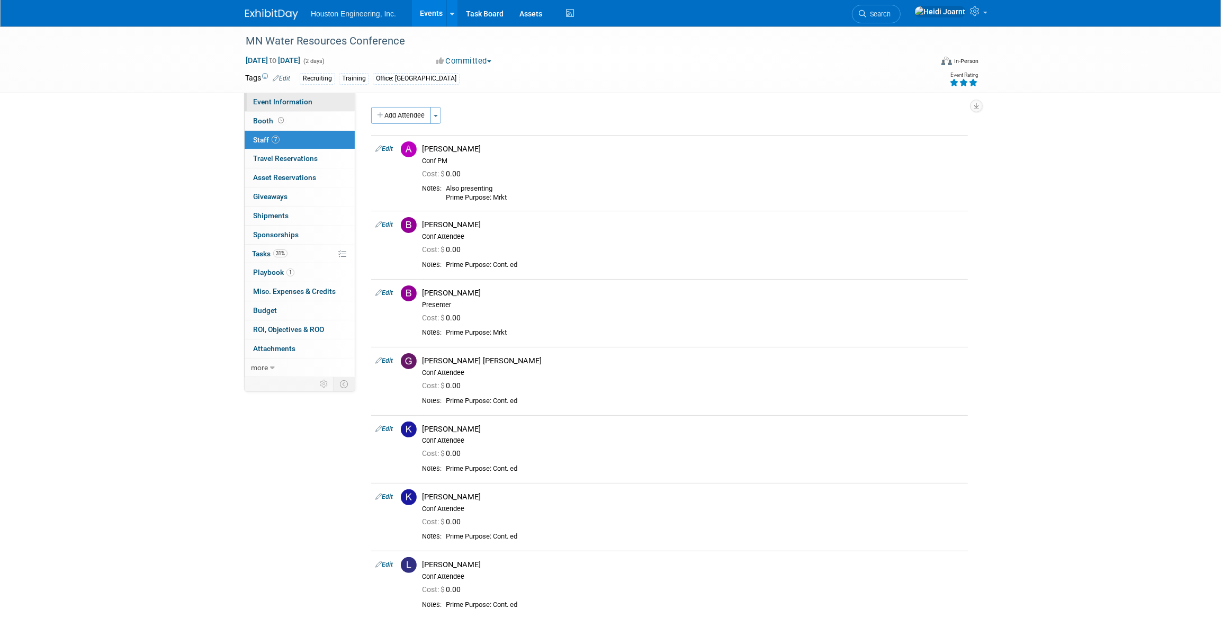
click at [275, 98] on span "Event Information" at bounding box center [282, 101] width 59 height 8
select select "2 - Post KO/Active Planning"
select select "Yes"
select select "Water Resources"
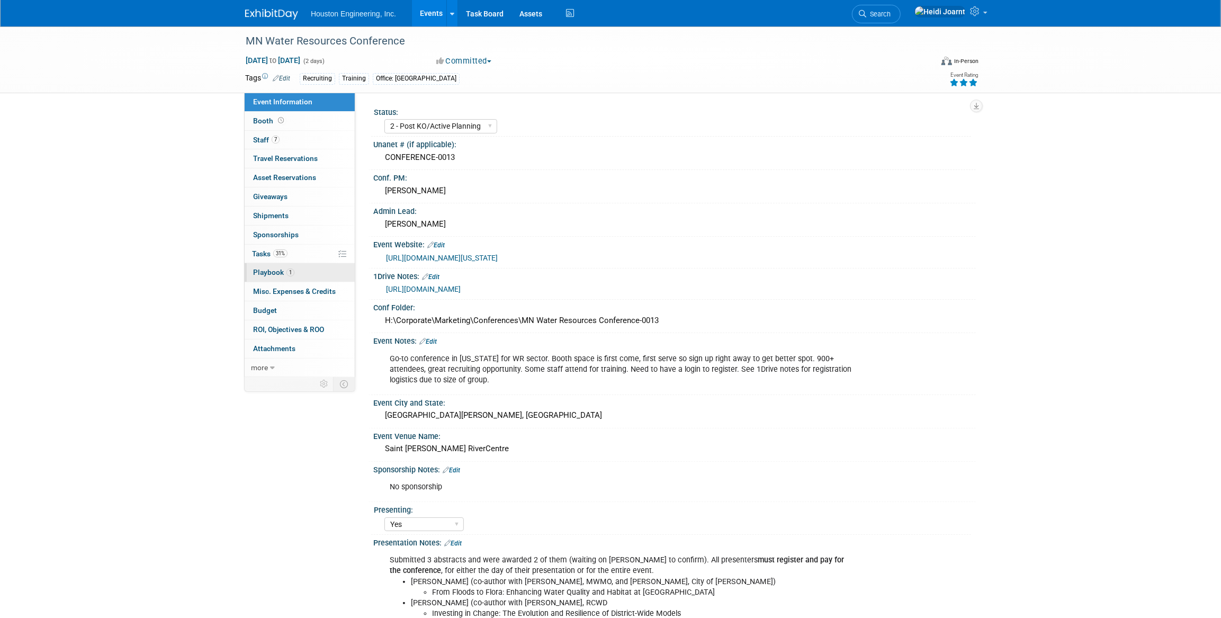
click at [287, 273] on span "1" at bounding box center [291, 273] width 8 height 8
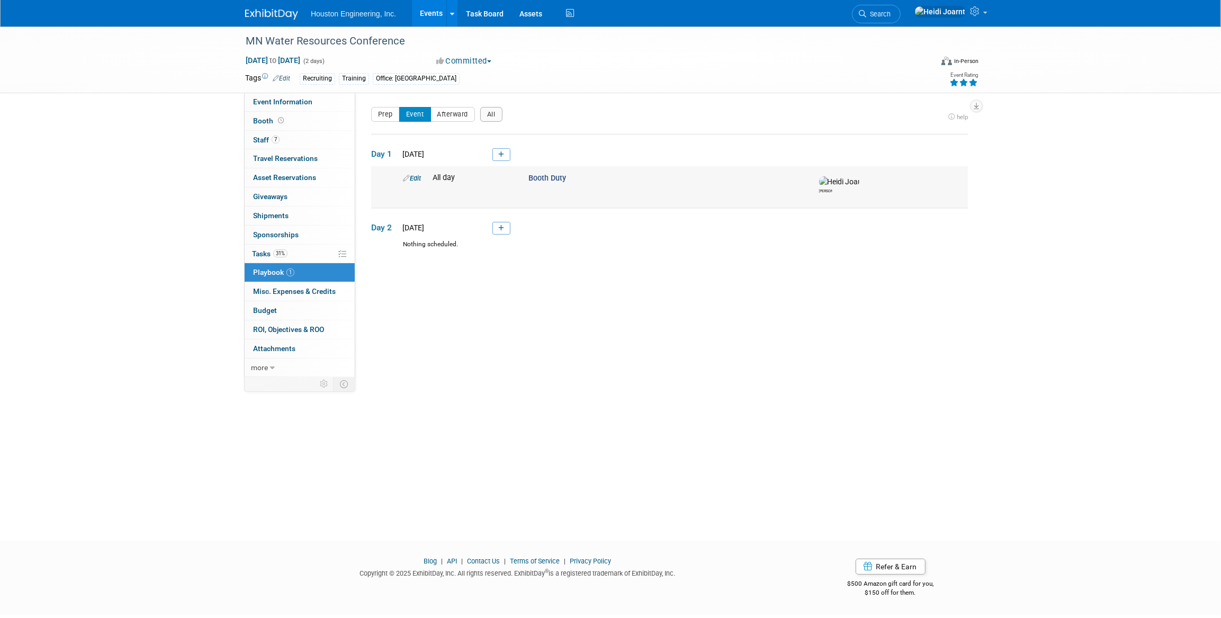
click at [416, 178] on link "Edit" at bounding box center [412, 178] width 18 height 8
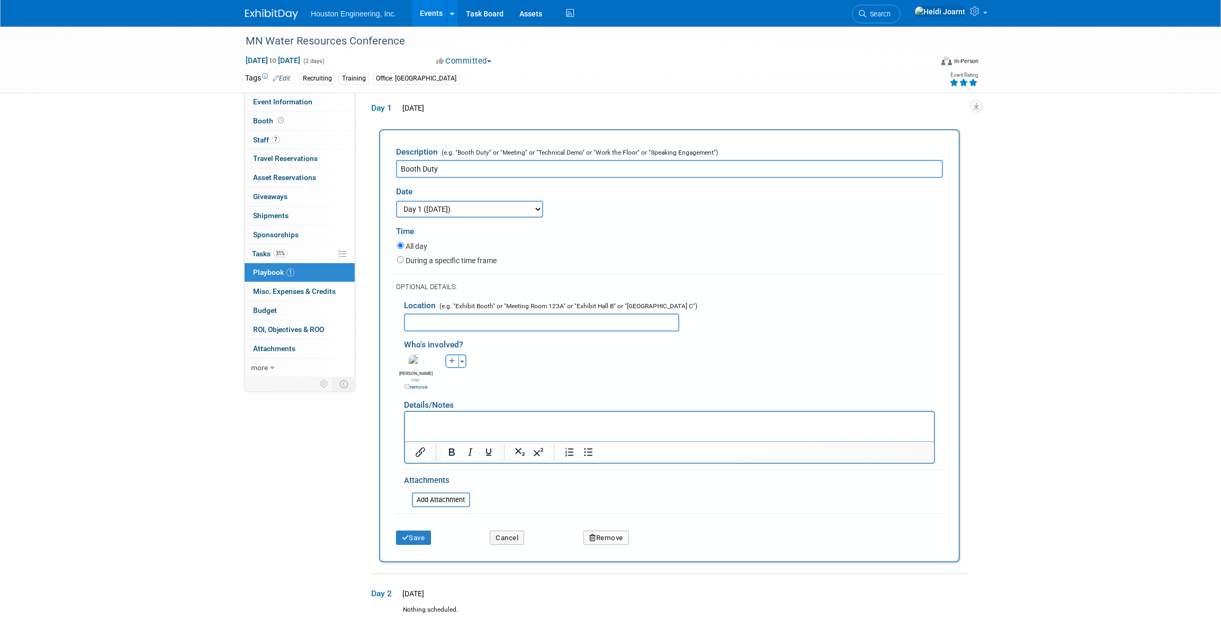
click at [439, 172] on input "Booth Duty" at bounding box center [669, 169] width 547 height 18
drag, startPoint x: 392, startPoint y: 163, endPoint x: 371, endPoint y: 166, distance: 21.4
click at [371, 166] on div "Status: 1 - GNG/KO Needed 2 - Post KO/Active Planning 3 - Reg/Prep Done Unanet …" at bounding box center [665, 189] width 621 height 284
type input "Booth setup"
click at [442, 263] on label "During a specific time frame" at bounding box center [451, 260] width 91 height 11
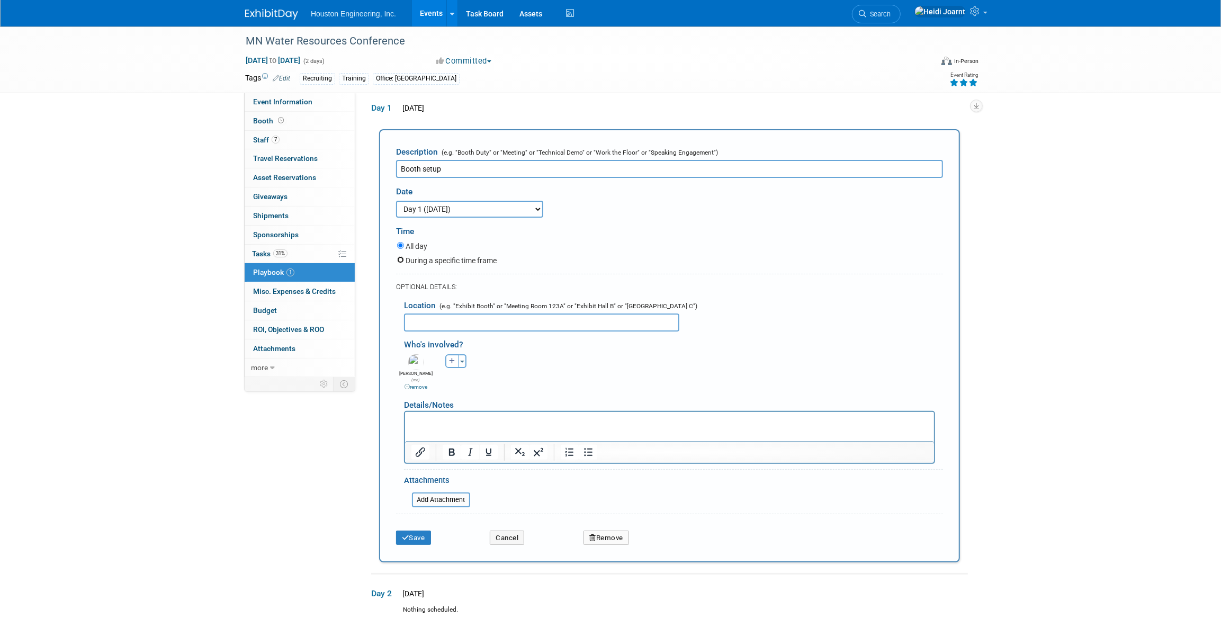
click at [404, 263] on input "During a specific time frame" at bounding box center [400, 259] width 7 height 7
radio input "true"
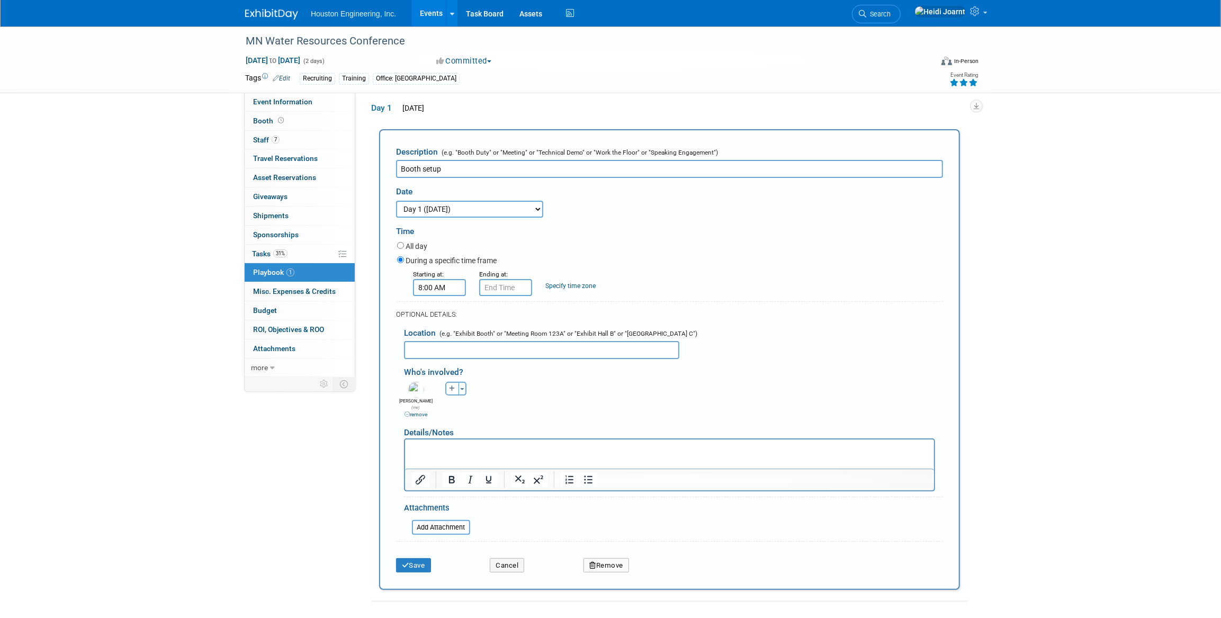
click at [439, 290] on input "8:00 AM" at bounding box center [439, 287] width 53 height 17
click at [432, 337] on span "08" at bounding box center [438, 336] width 20 height 19
click at [500, 338] on td "06" at bounding box center [501, 342] width 34 height 29
click at [495, 338] on span "00" at bounding box center [488, 336] width 20 height 19
click at [504, 345] on td "30" at bounding box center [501, 342] width 34 height 29
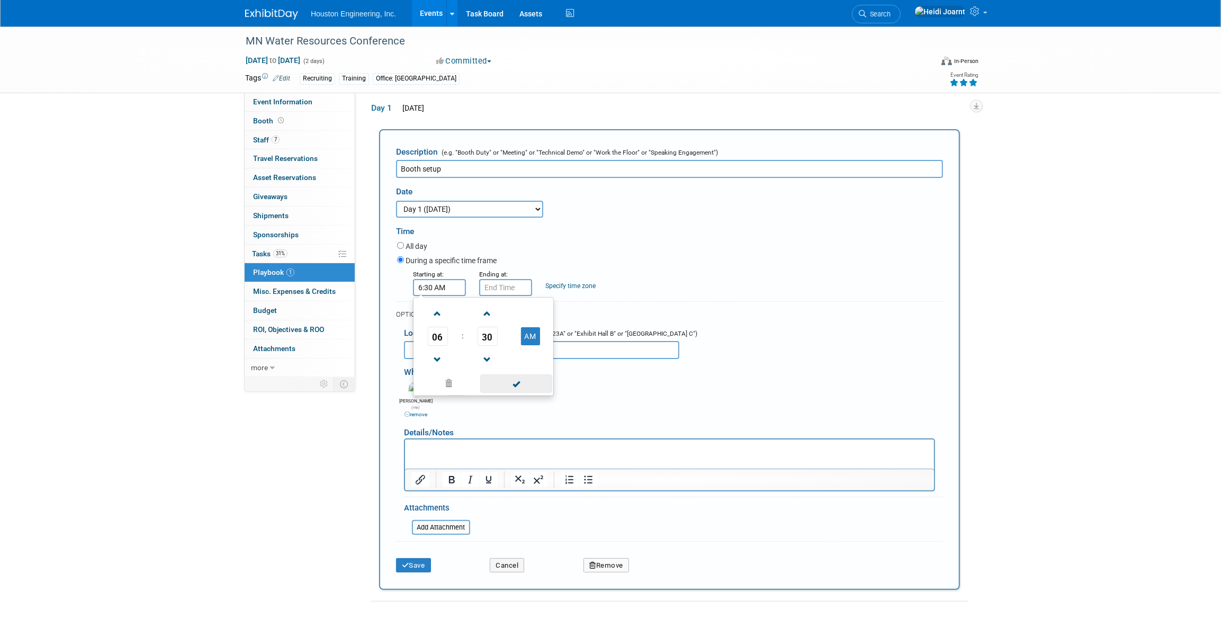
click at [520, 383] on span at bounding box center [515, 383] width 71 height 19
type input "6:30 AM"
click at [491, 289] on input "6:30 AM" at bounding box center [505, 287] width 53 height 17
click at [501, 336] on span "06" at bounding box center [504, 336] width 20 height 19
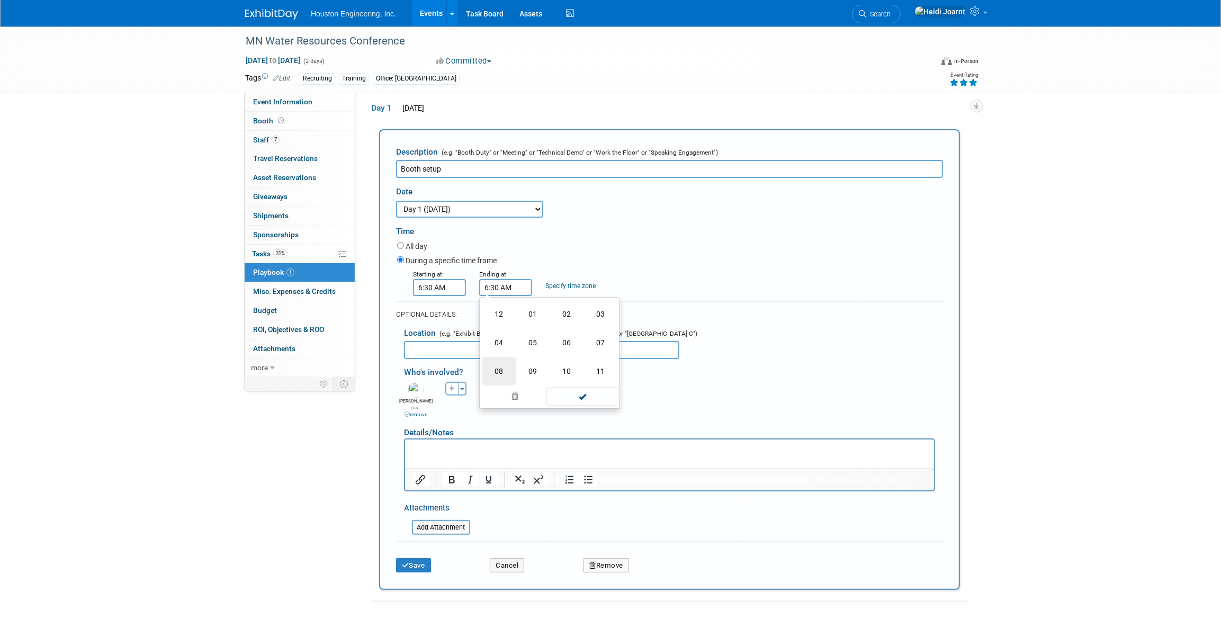
click at [505, 371] on td "08" at bounding box center [499, 371] width 34 height 29
click at [557, 339] on span "30" at bounding box center [554, 336] width 20 height 19
click at [497, 319] on td "00" at bounding box center [499, 314] width 34 height 29
type input "8:00 AM"
click at [573, 382] on span at bounding box center [582, 383] width 71 height 19
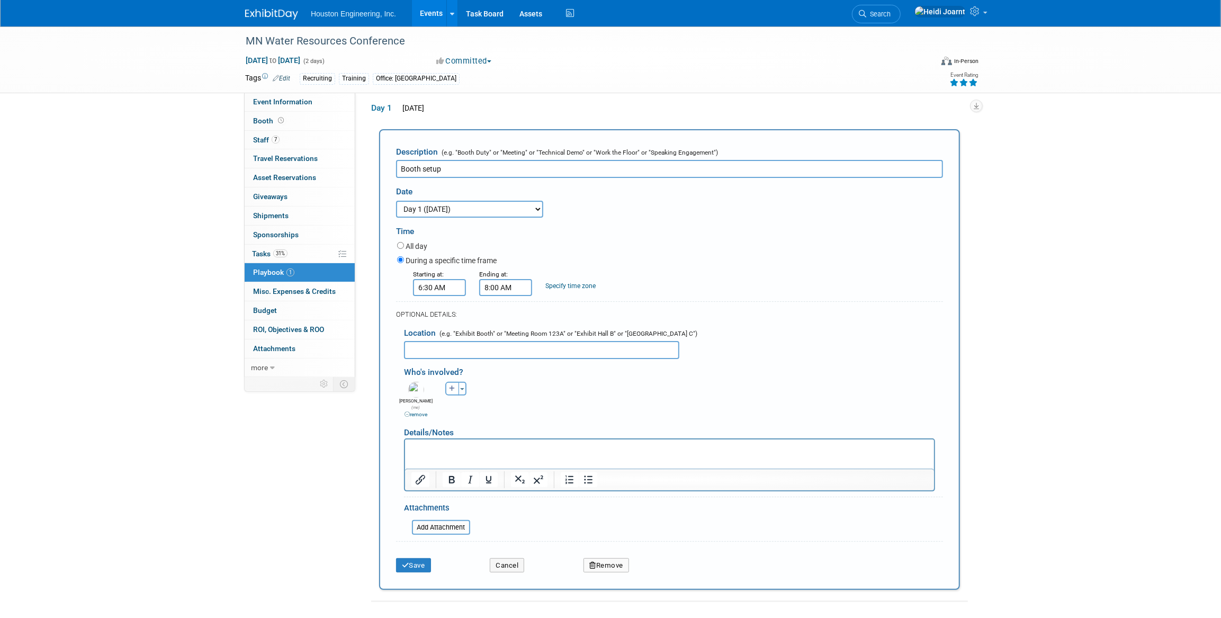
click at [487, 350] on input "text" at bounding box center [541, 350] width 275 height 18
click at [448, 391] on button "button" at bounding box center [452, 389] width 14 height 14
select select
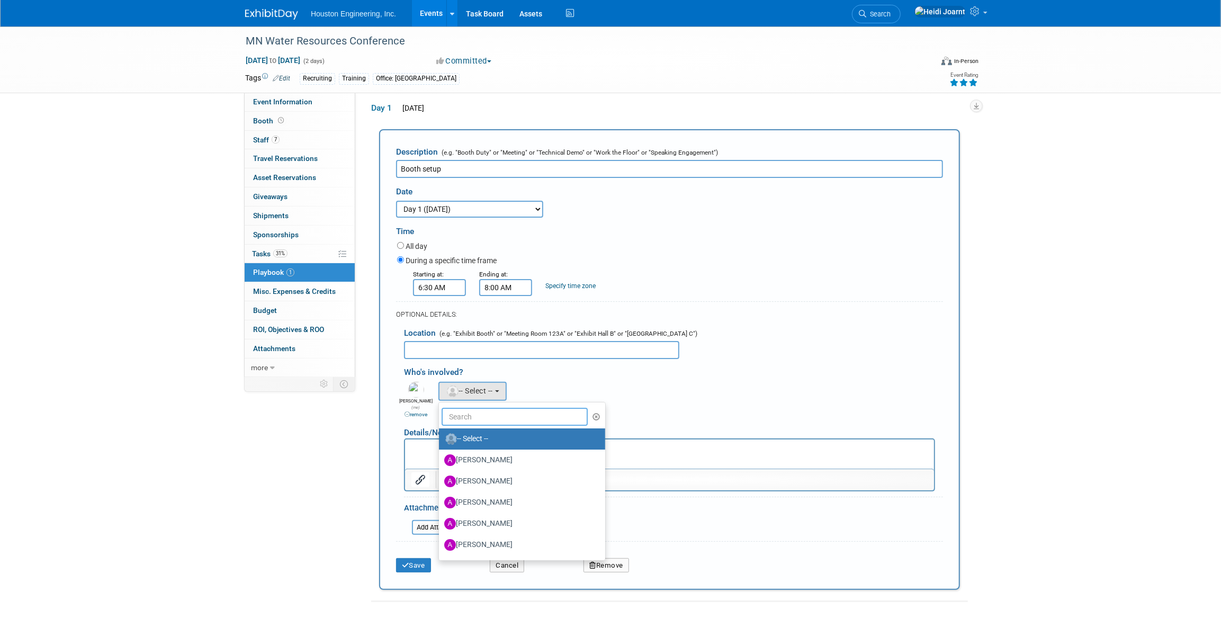
click at [468, 418] on input "text" at bounding box center [515, 417] width 146 height 18
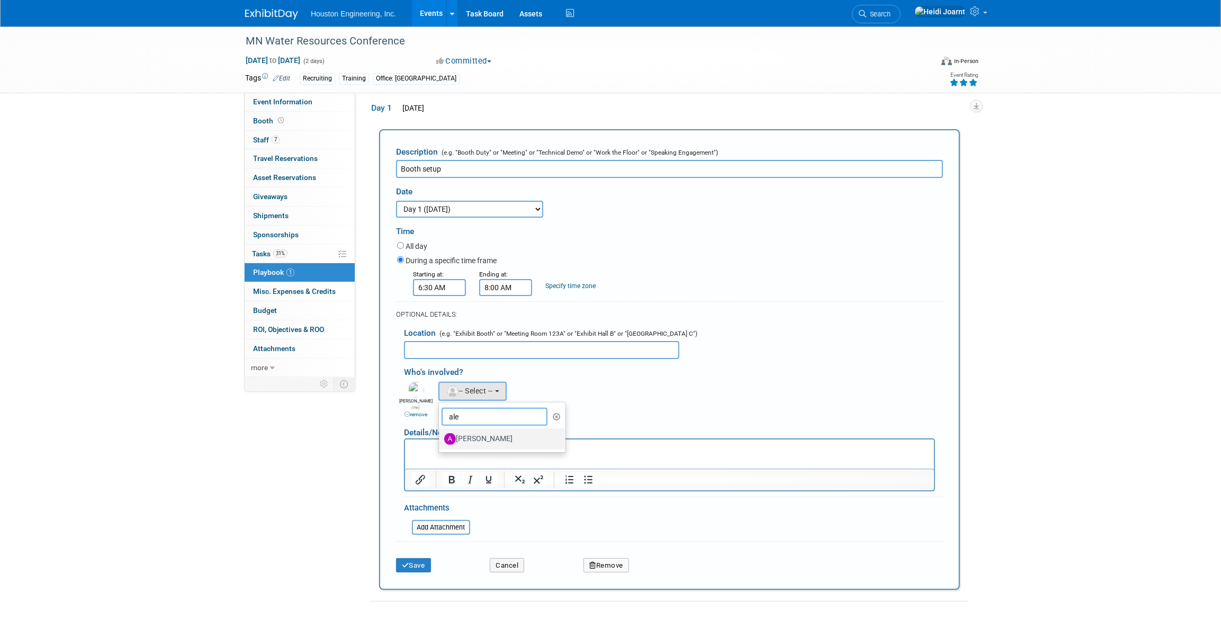
type input "ale"
click at [481, 440] on label "[PERSON_NAME]" at bounding box center [499, 439] width 111 height 17
click at [441, 440] on input "[PERSON_NAME]" at bounding box center [437, 437] width 7 height 7
click at [449, 412] on link "remove" at bounding box center [455, 415] width 23 height 6
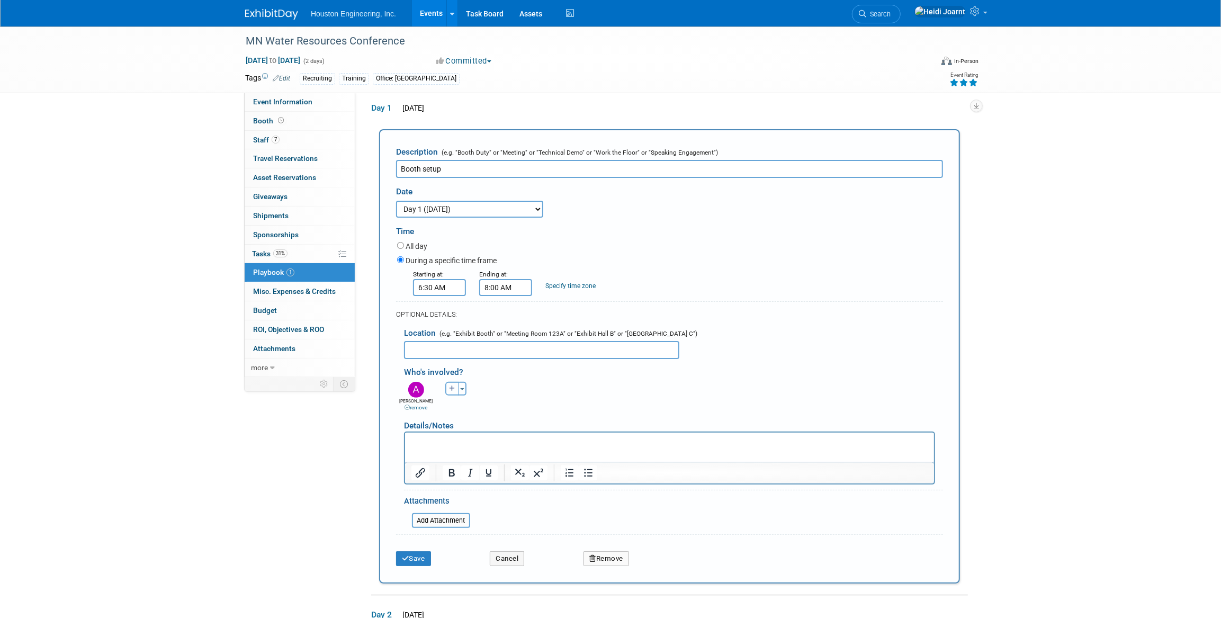
click at [454, 390] on icon "button" at bounding box center [452, 389] width 6 height 6
select select
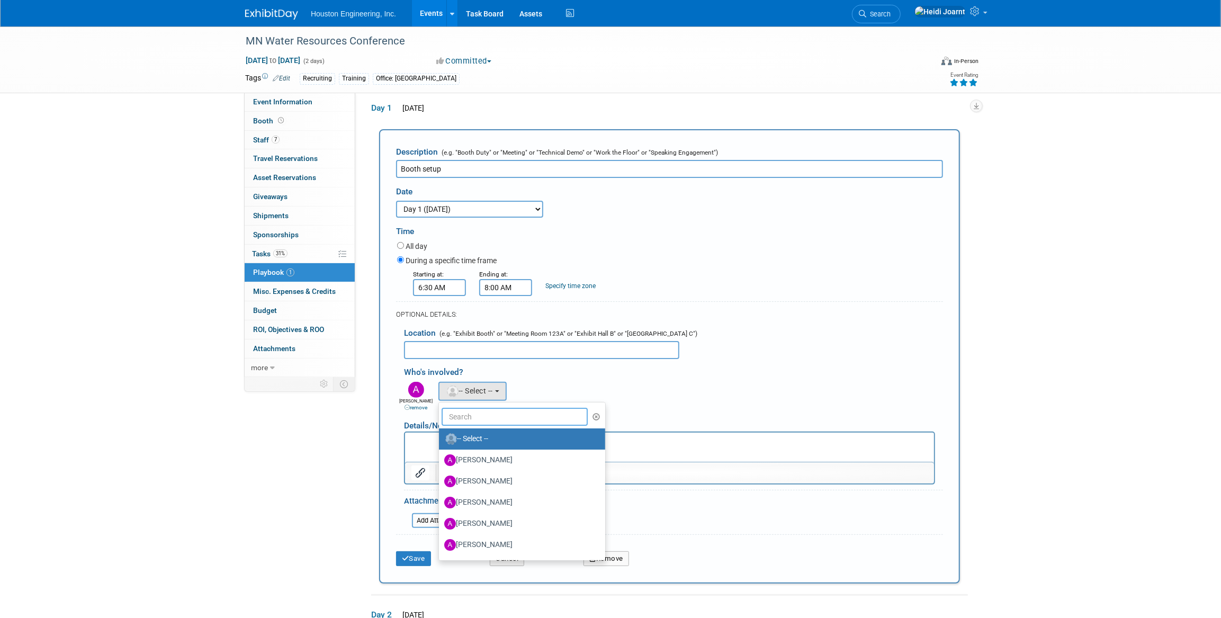
click at [485, 417] on input "text" at bounding box center [515, 417] width 146 height 18
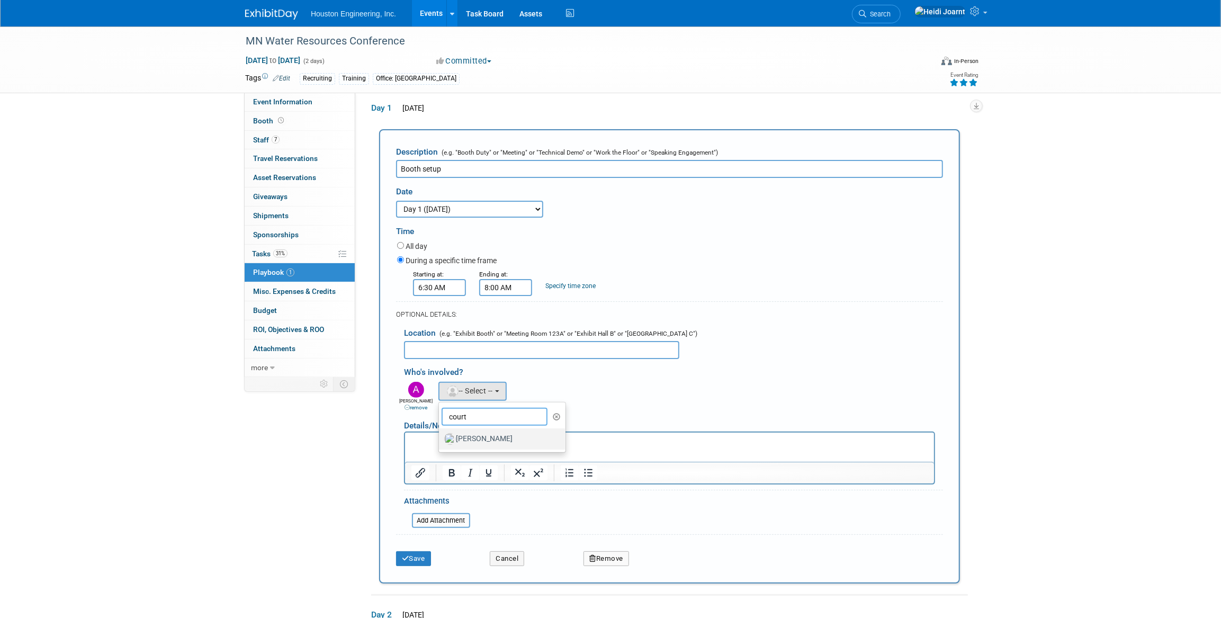
type input "court"
click at [494, 442] on label "[PERSON_NAME]" at bounding box center [499, 439] width 111 height 17
click at [441, 441] on input "[PERSON_NAME]" at bounding box center [437, 437] width 7 height 7
click at [413, 555] on button "Save" at bounding box center [413, 558] width 35 height 15
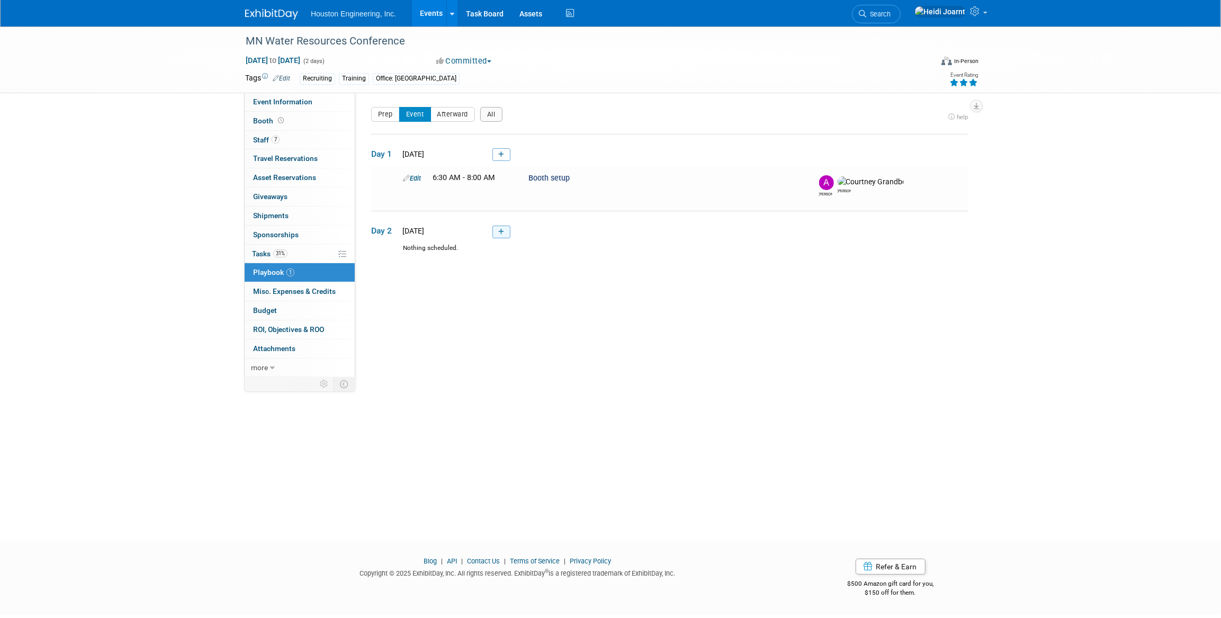
click at [506, 229] on link at bounding box center [502, 232] width 18 height 13
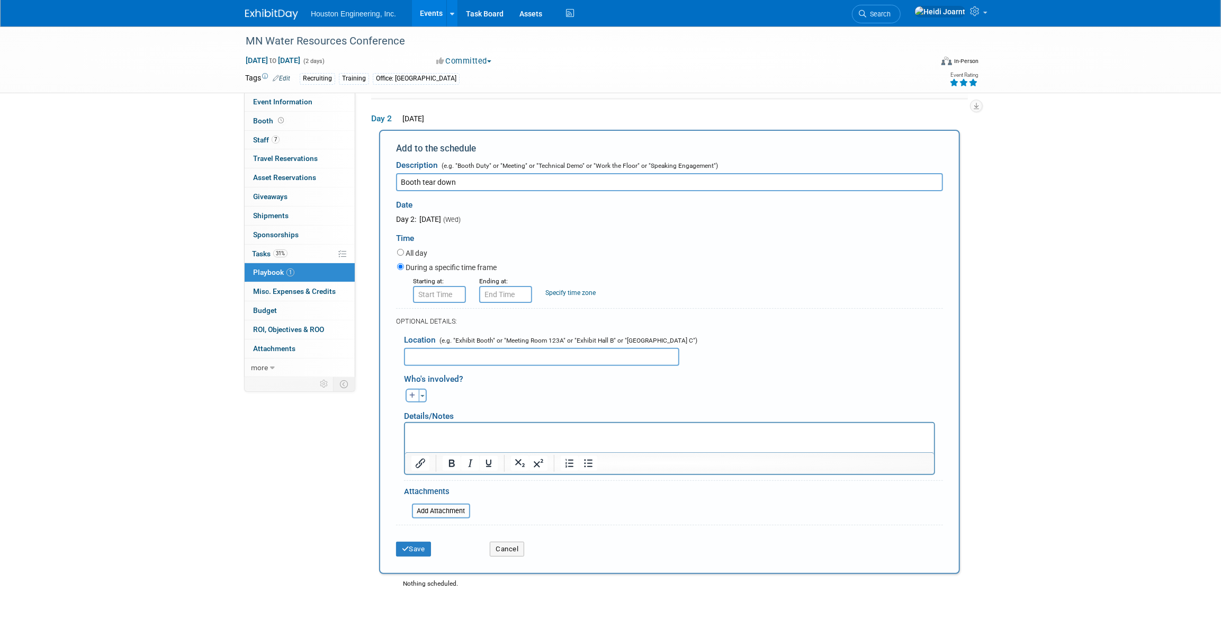
type input "Booth tear down"
click at [440, 289] on input "8:00 AM" at bounding box center [439, 294] width 53 height 17
click at [437, 338] on span "08" at bounding box center [438, 343] width 20 height 19
click at [439, 352] on td "04" at bounding box center [433, 349] width 34 height 29
click at [492, 344] on span "00" at bounding box center [488, 343] width 20 height 19
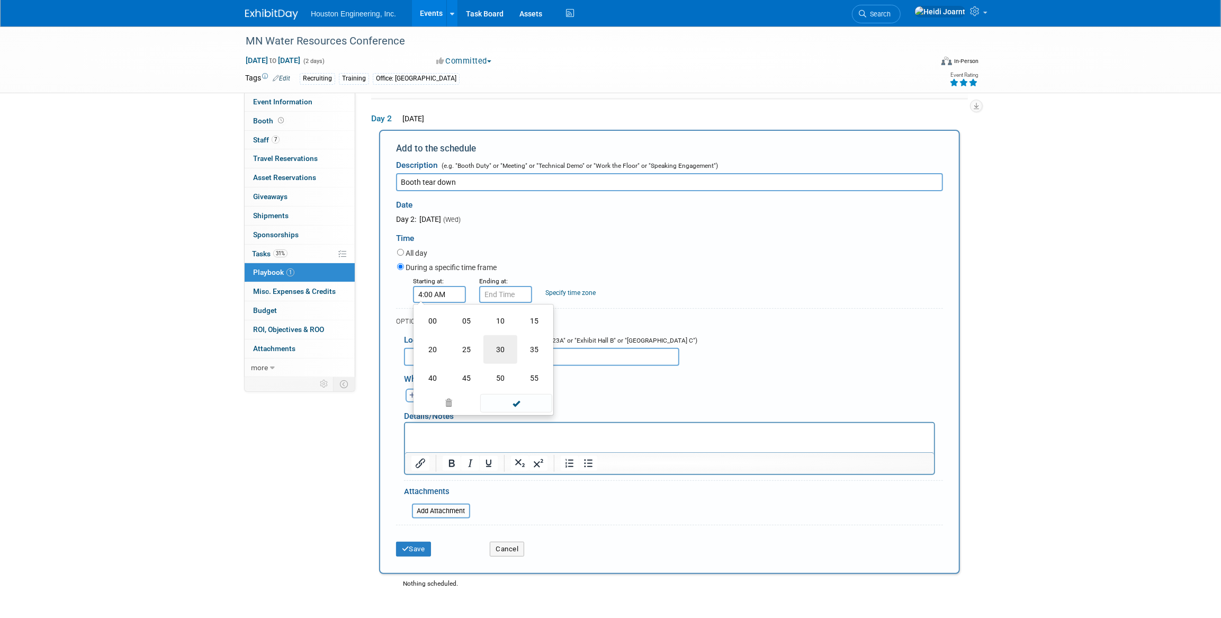
click at [500, 348] on td "30" at bounding box center [501, 349] width 34 height 29
click at [533, 339] on button "AM" at bounding box center [530, 343] width 19 height 18
type input "4:30 PM"
click at [529, 392] on span at bounding box center [515, 390] width 71 height 19
click at [410, 396] on icon "button" at bounding box center [412, 395] width 6 height 6
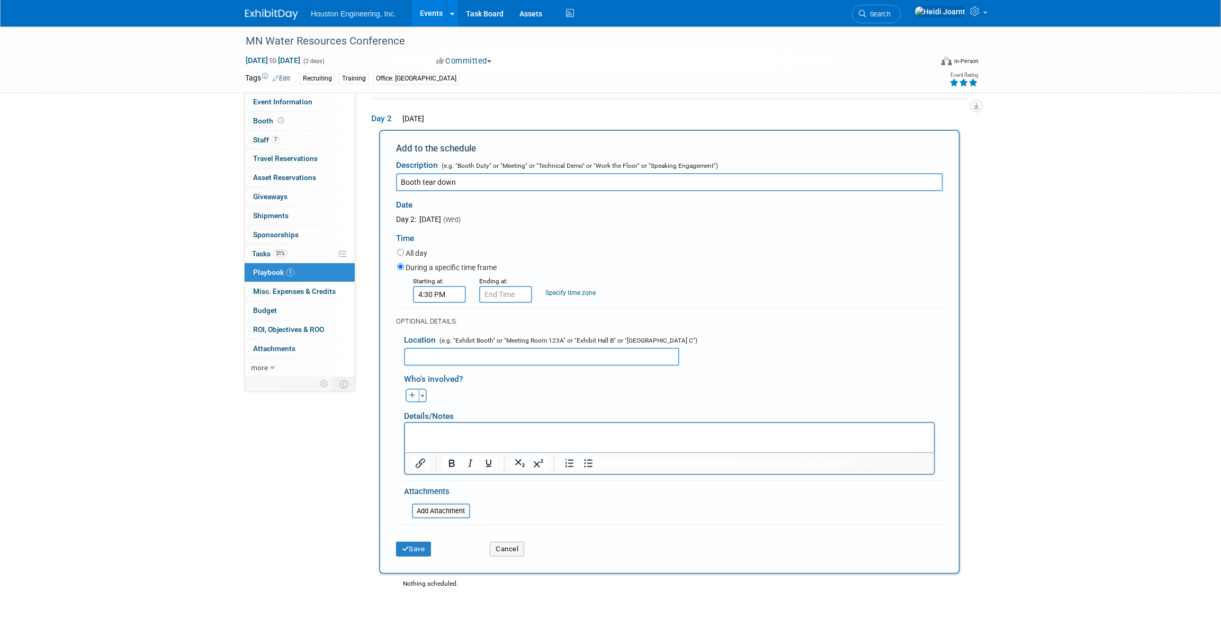
select select
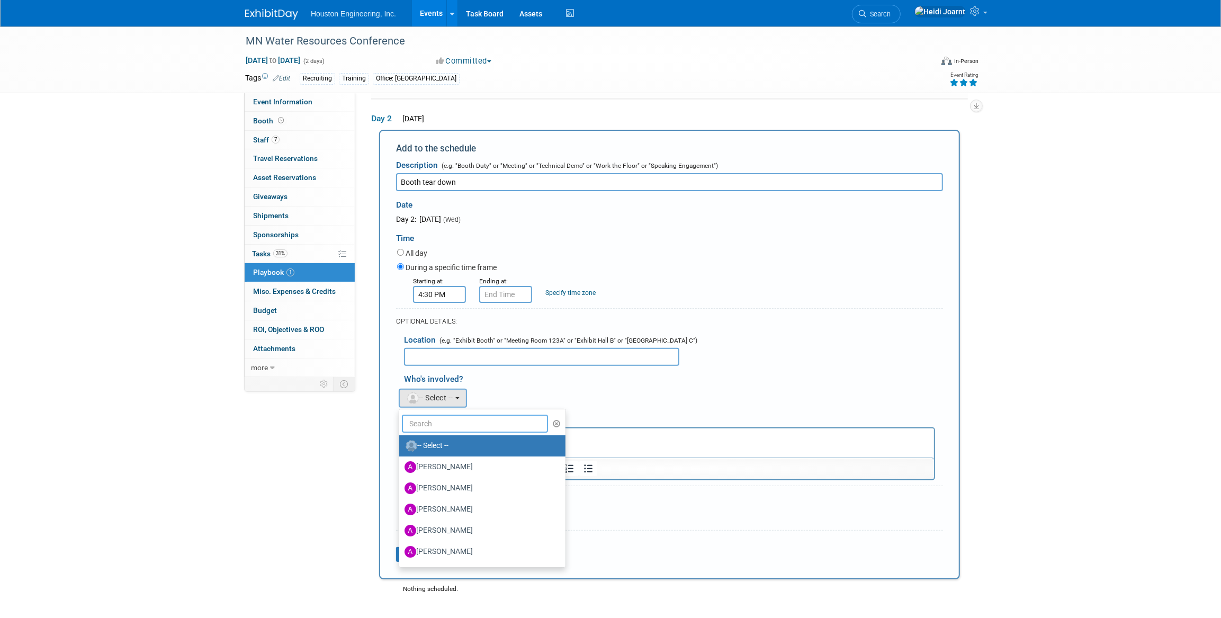
click at [444, 421] on input "text" at bounding box center [475, 424] width 146 height 18
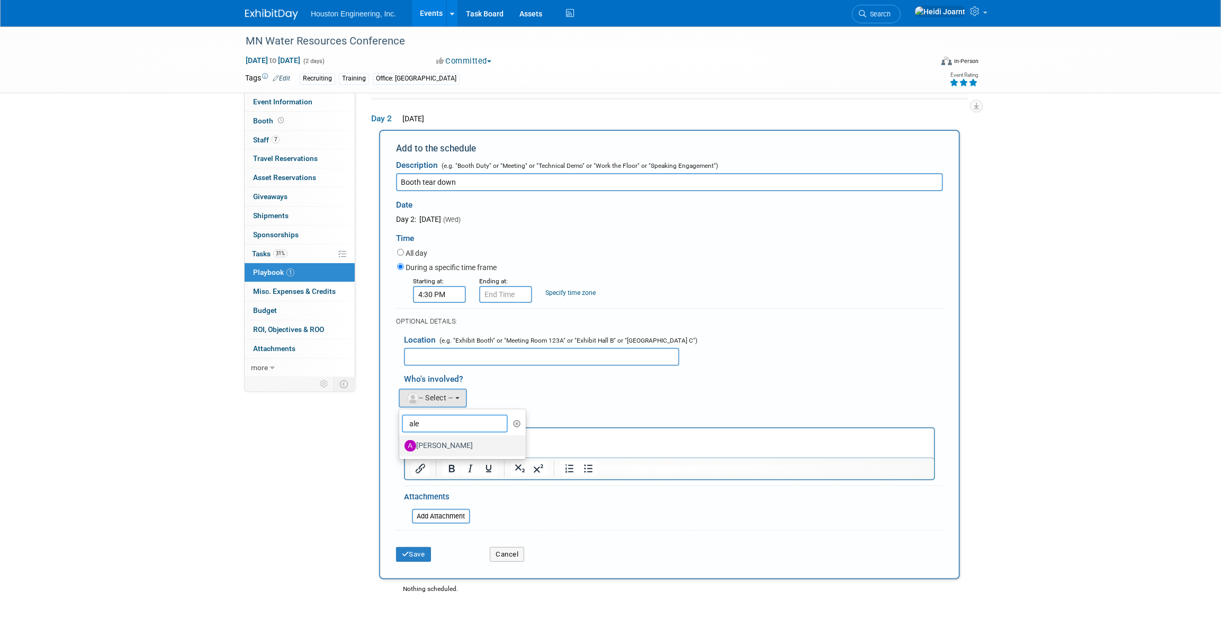
type input "ale"
click at [435, 442] on label "[PERSON_NAME]" at bounding box center [460, 445] width 111 height 17
click at [401, 442] on input "[PERSON_NAME]" at bounding box center [397, 444] width 7 height 7
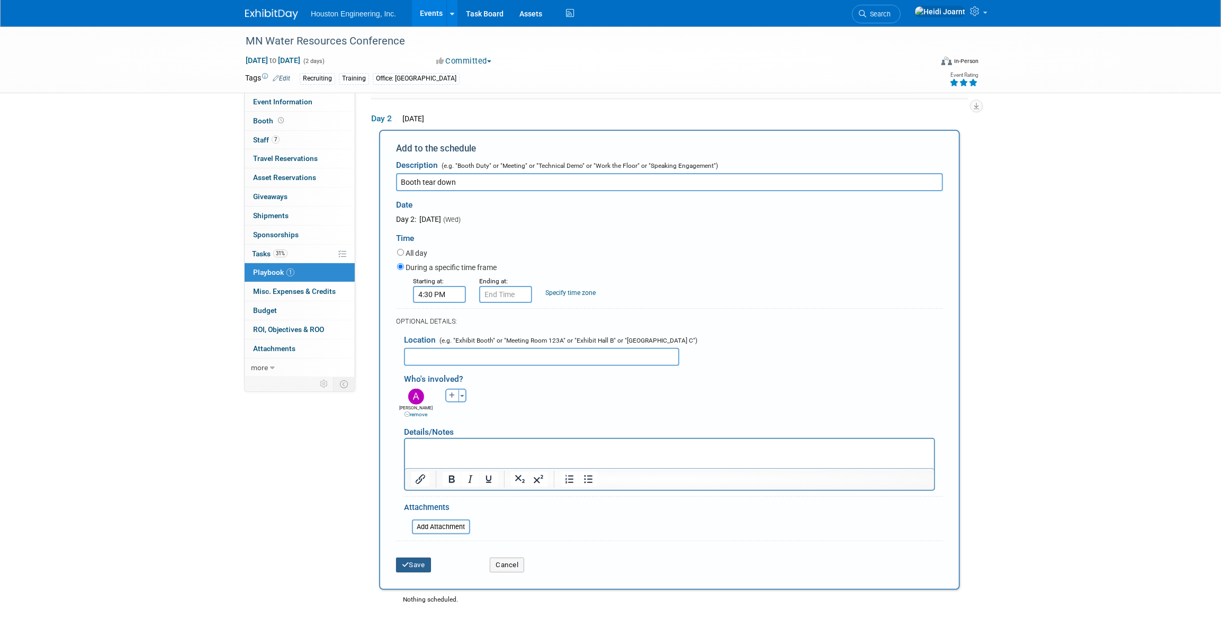
click at [419, 567] on button "Save" at bounding box center [413, 565] width 35 height 15
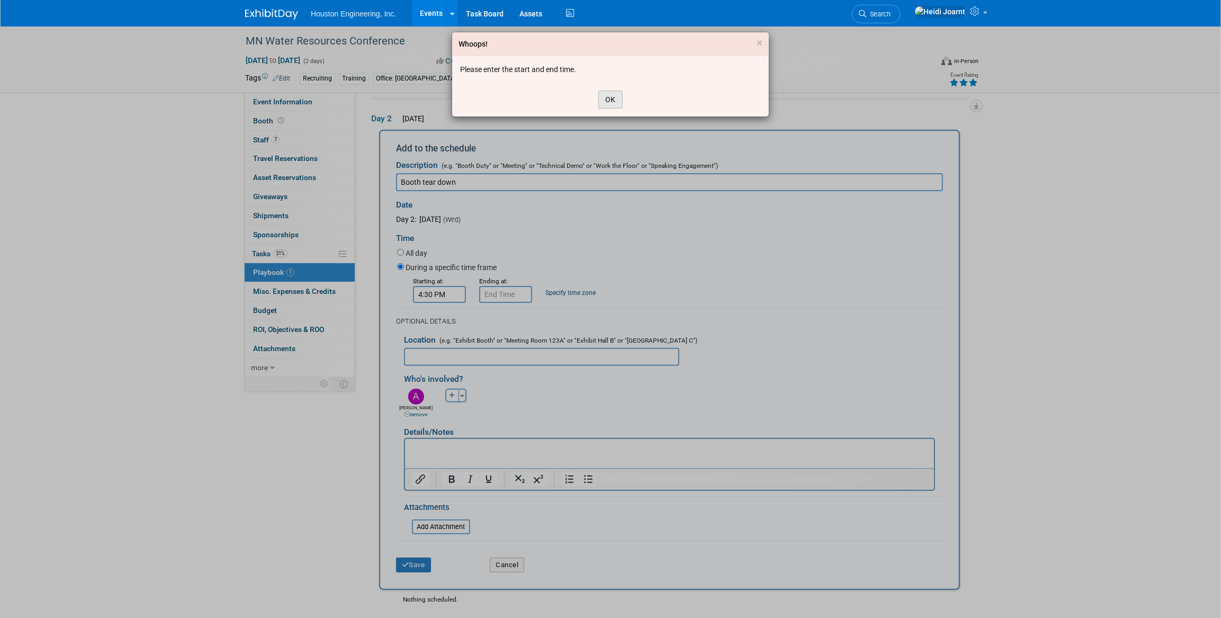
click at [613, 97] on button "OK" at bounding box center [610, 100] width 24 height 18
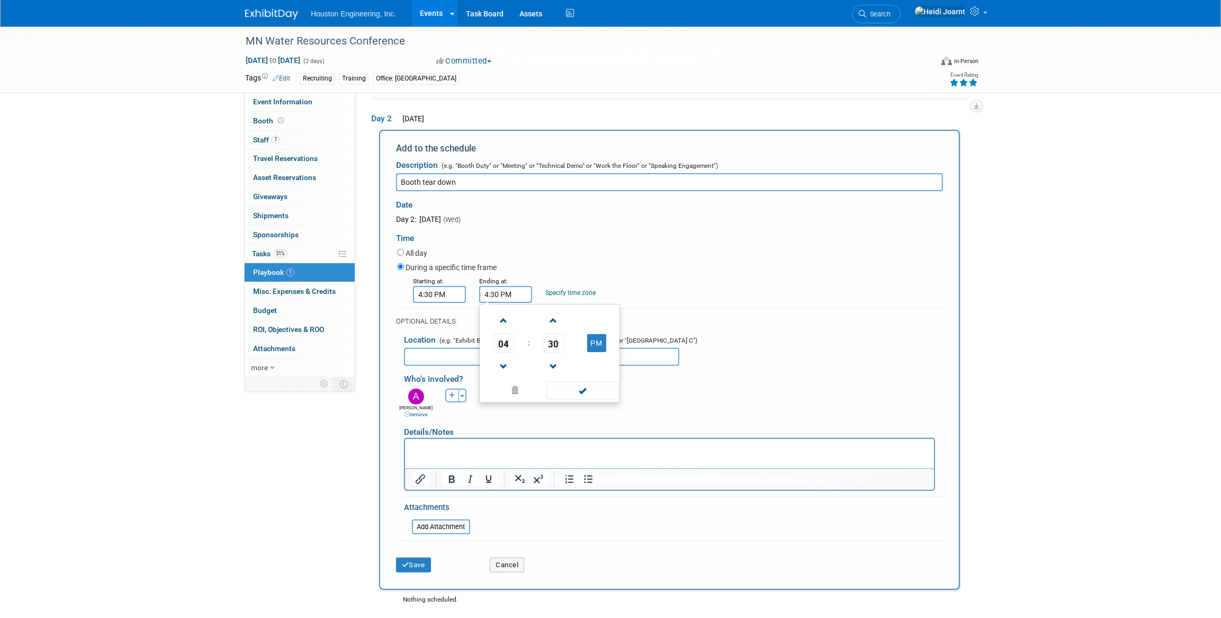
click at [513, 292] on input "4:30 PM" at bounding box center [505, 294] width 53 height 17
click at [507, 339] on span "04" at bounding box center [504, 343] width 20 height 19
click at [526, 349] on td "05" at bounding box center [533, 349] width 34 height 29
click at [555, 344] on span "30" at bounding box center [554, 343] width 20 height 19
click at [498, 318] on td "00" at bounding box center [499, 321] width 34 height 29
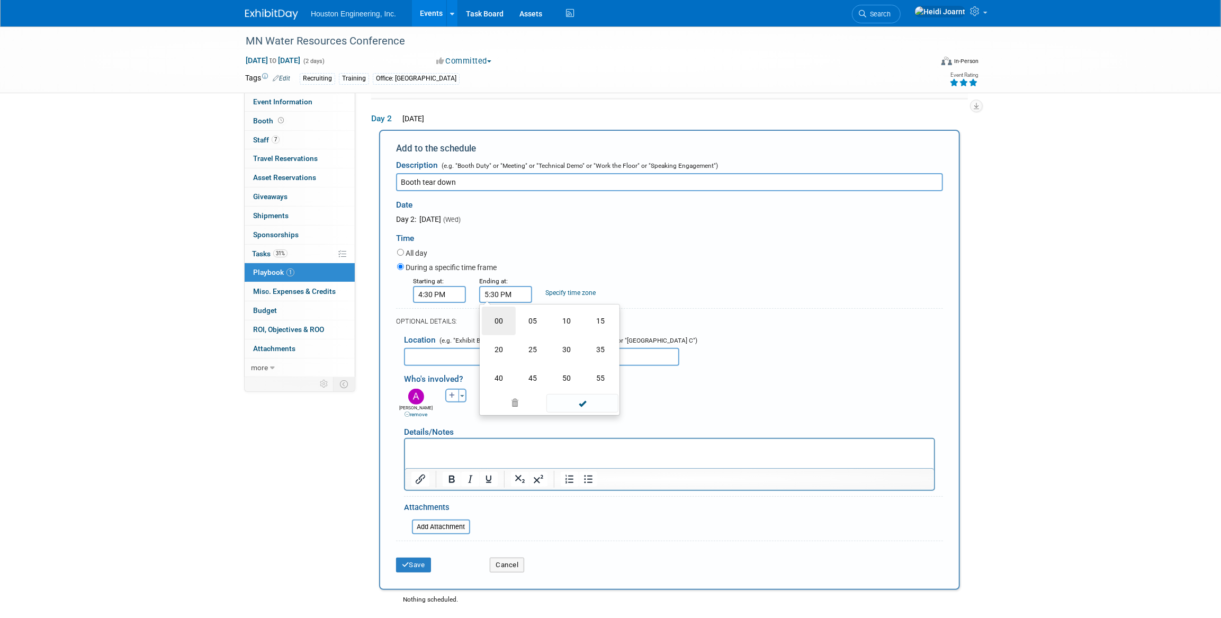
type input "5:00 PM"
click at [570, 389] on span at bounding box center [582, 390] width 71 height 19
click at [424, 561] on button "Save" at bounding box center [413, 565] width 35 height 15
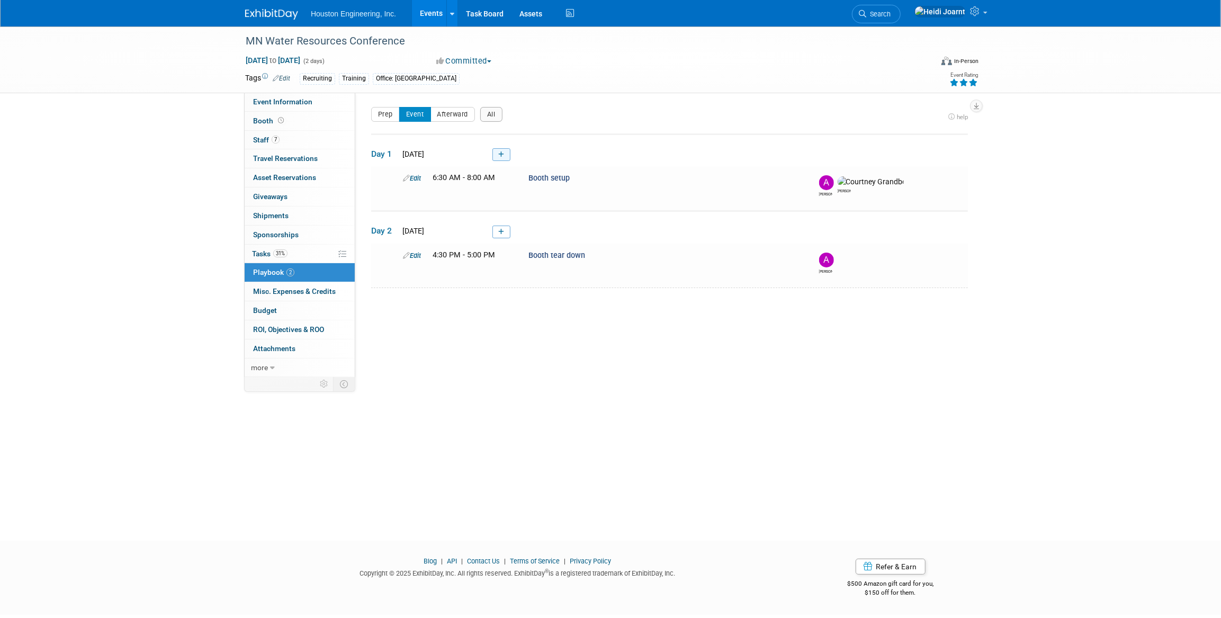
click at [503, 157] on icon at bounding box center [501, 154] width 6 height 6
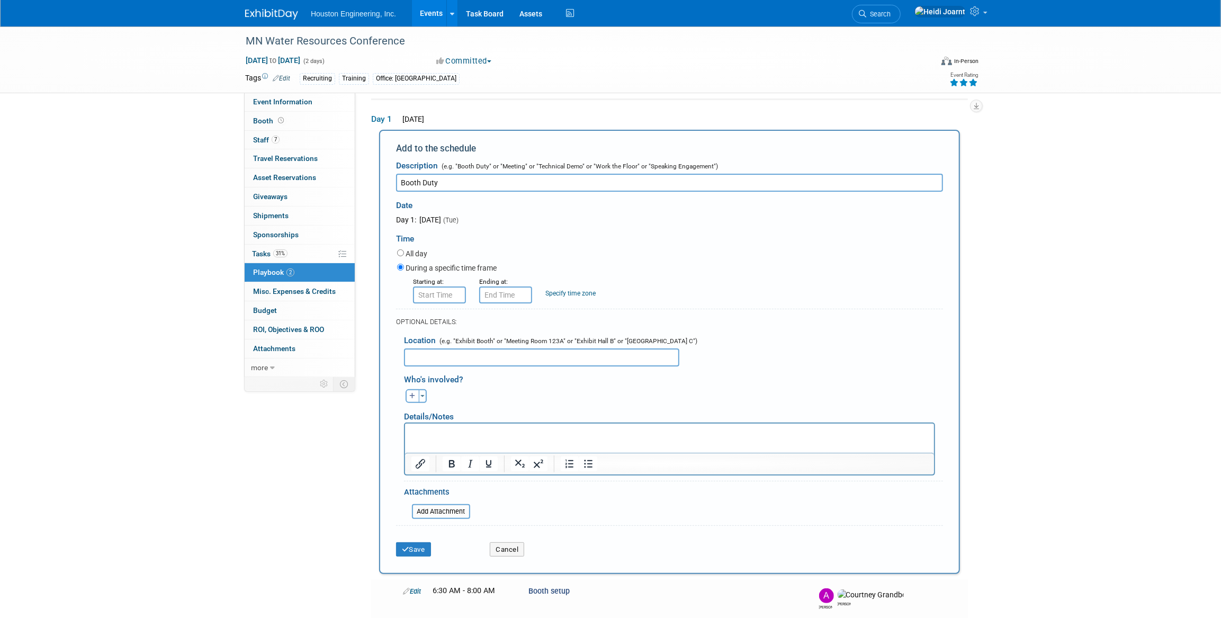
type input "Booth Duty"
click at [443, 293] on input "8:00 AM" at bounding box center [439, 295] width 53 height 17
click at [434, 348] on span "08" at bounding box center [438, 343] width 20 height 19
click at [431, 324] on td "12" at bounding box center [433, 321] width 34 height 29
click at [492, 340] on span "00" at bounding box center [488, 343] width 20 height 19
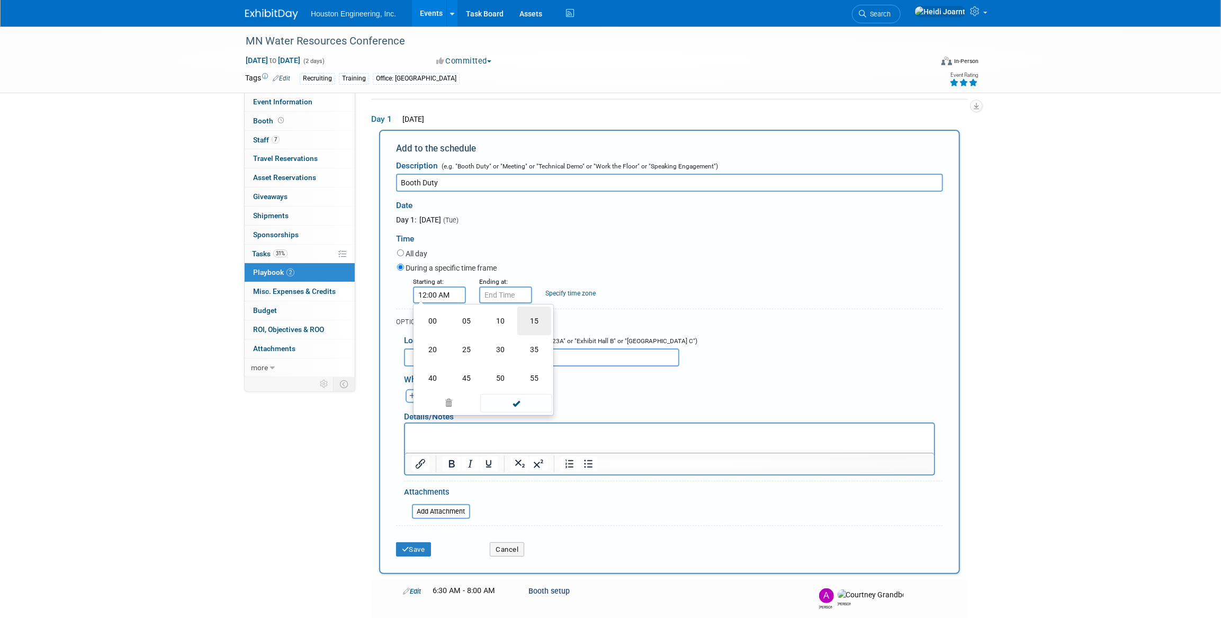
click at [524, 323] on td "15" at bounding box center [534, 321] width 34 height 29
click at [529, 347] on button "AM" at bounding box center [530, 343] width 19 height 18
type input "12:15 PM"
click at [520, 392] on span at bounding box center [515, 390] width 71 height 19
click at [512, 298] on input "12:15 PM" at bounding box center [505, 295] width 53 height 17
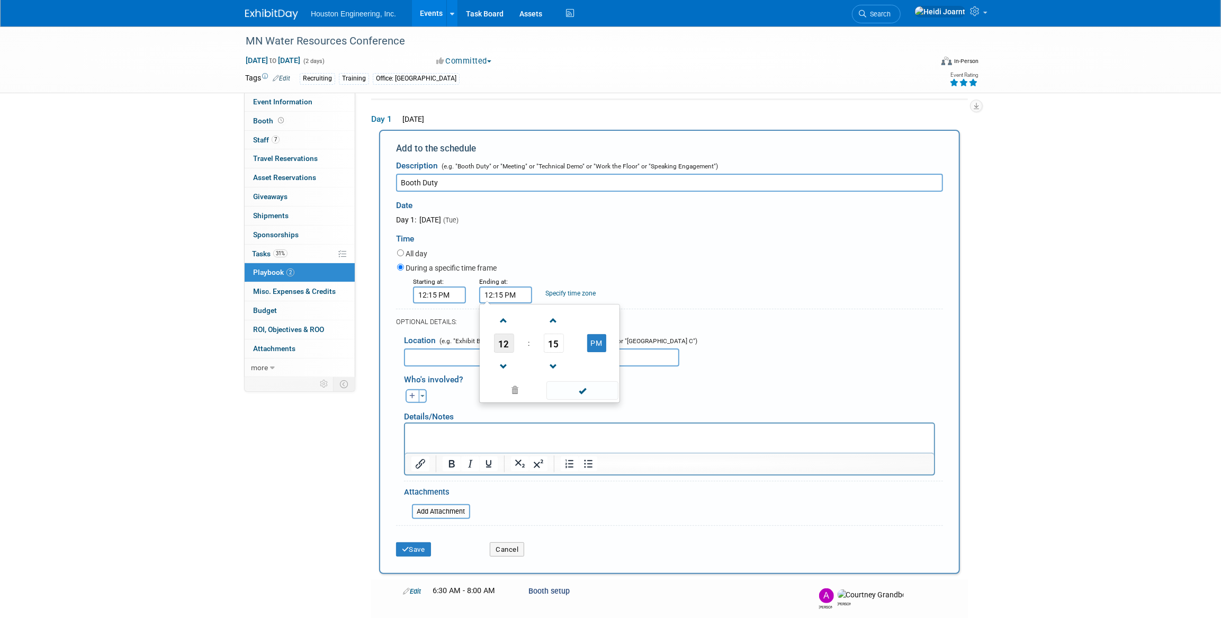
click at [509, 346] on span "12" at bounding box center [504, 343] width 20 height 19
click at [539, 323] on td "01" at bounding box center [533, 321] width 34 height 29
click at [561, 344] on span "15" at bounding box center [554, 343] width 20 height 19
click at [500, 328] on td "00" at bounding box center [499, 321] width 34 height 29
type input "1:00 PM"
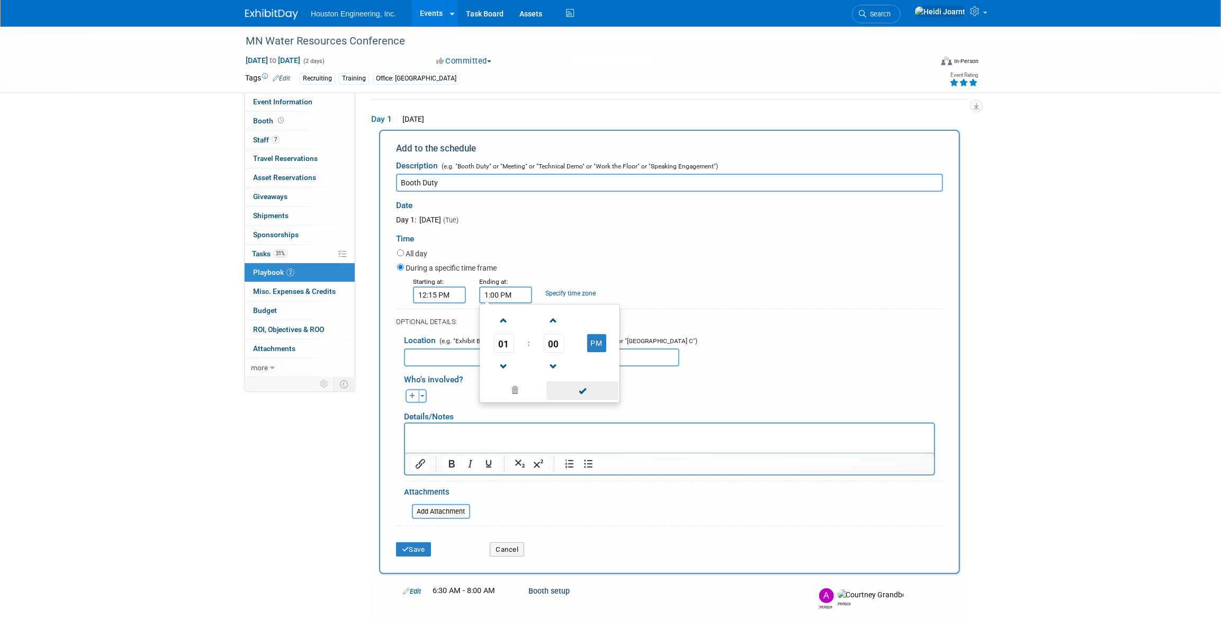
click at [579, 389] on span at bounding box center [582, 390] width 71 height 19
click at [414, 399] on button "button" at bounding box center [413, 396] width 14 height 14
select select
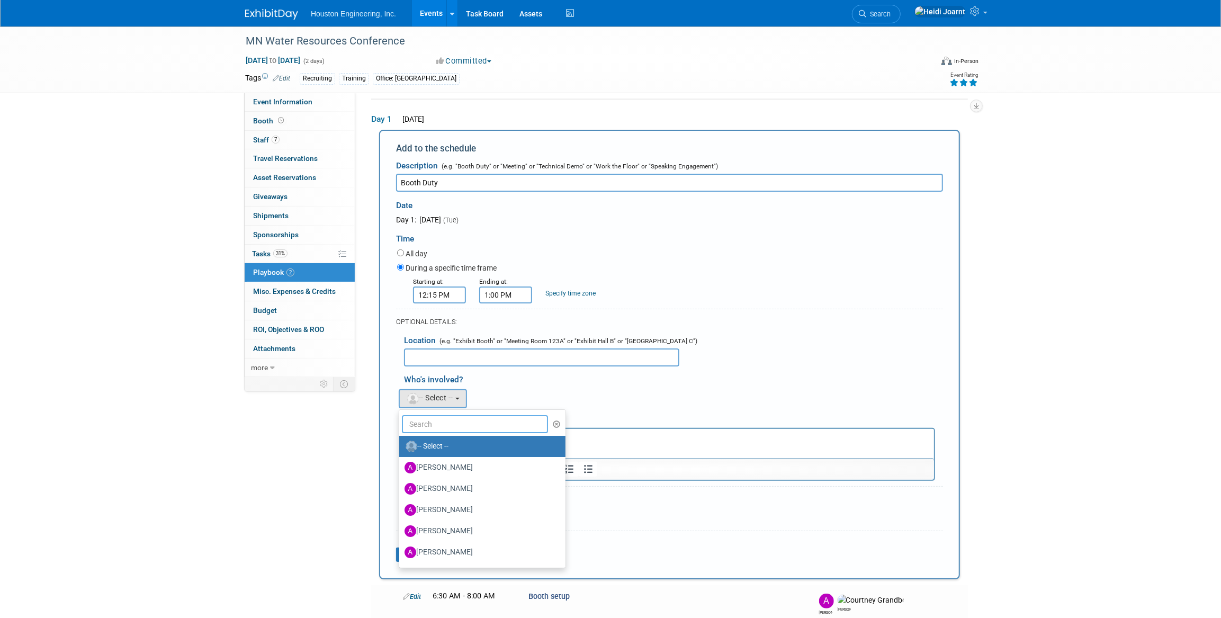
click at [429, 426] on input "text" at bounding box center [475, 424] width 146 height 18
type input "be"
click at [442, 449] on label "Belle Reeve" at bounding box center [460, 446] width 111 height 17
click at [401, 449] on input "Belle Reeve" at bounding box center [397, 445] width 7 height 7
select select "a4e76710-aee5-4458-9112-a9a12067f6dc"
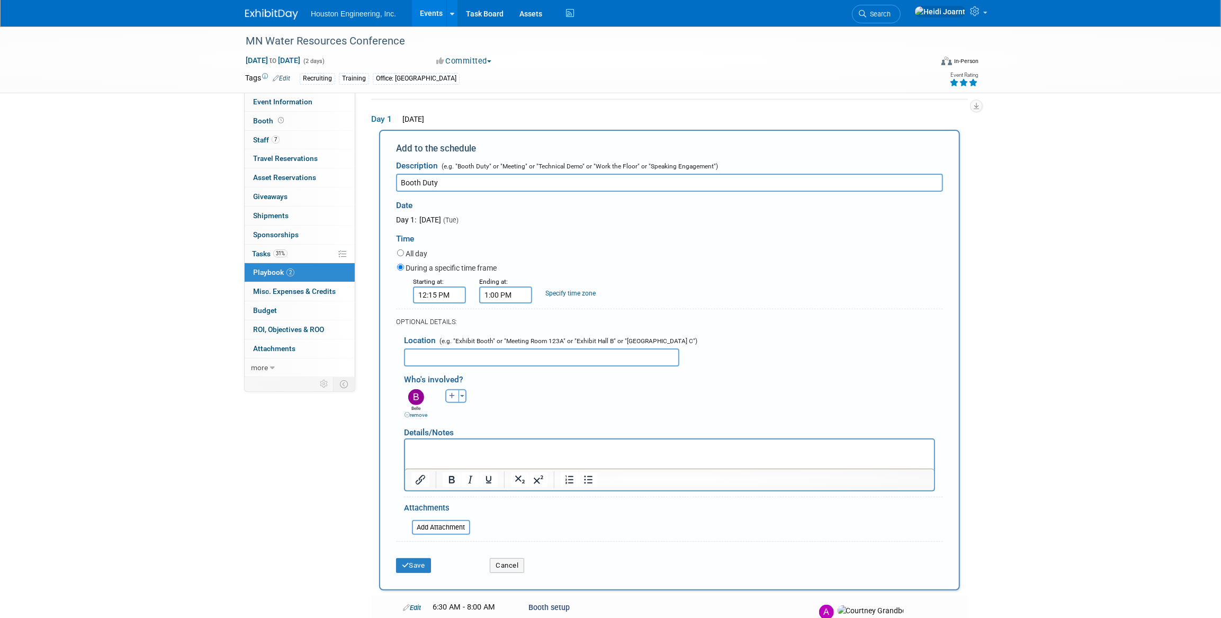
click at [452, 399] on button "button" at bounding box center [452, 396] width 14 height 14
select select
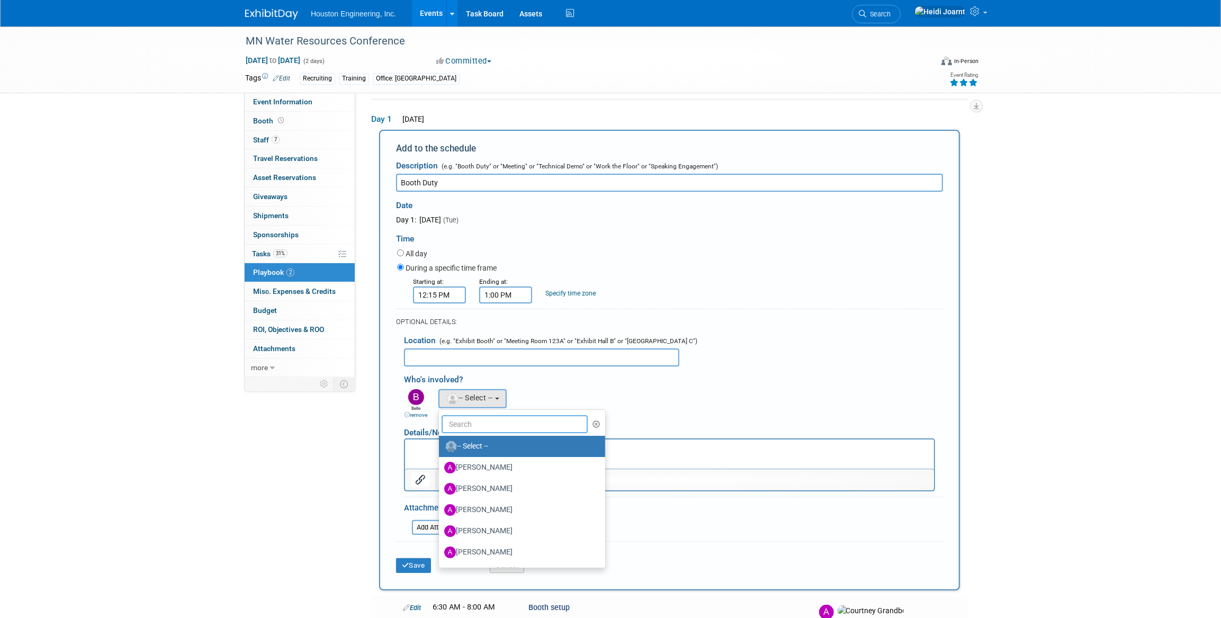
click at [470, 417] on input "text" at bounding box center [515, 424] width 146 height 18
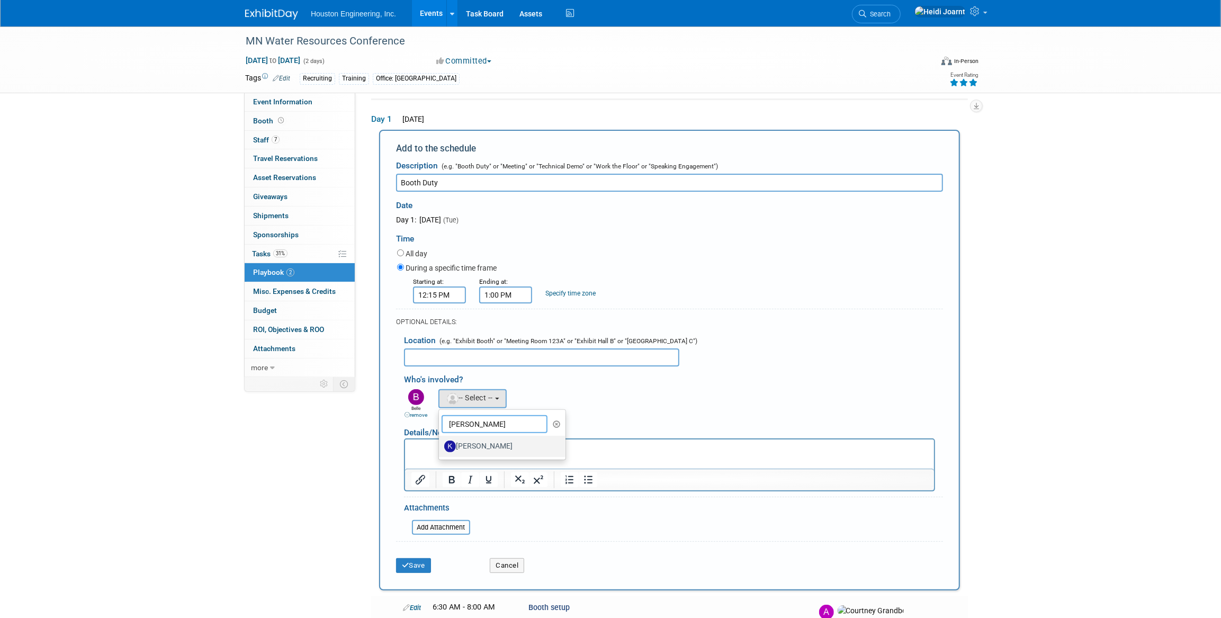
type input "kari"
click at [479, 442] on label "Karina Hanson" at bounding box center [499, 446] width 111 height 17
click at [441, 442] on input "Karina Hanson" at bounding box center [437, 445] width 7 height 7
click at [422, 562] on button "Save" at bounding box center [413, 565] width 35 height 15
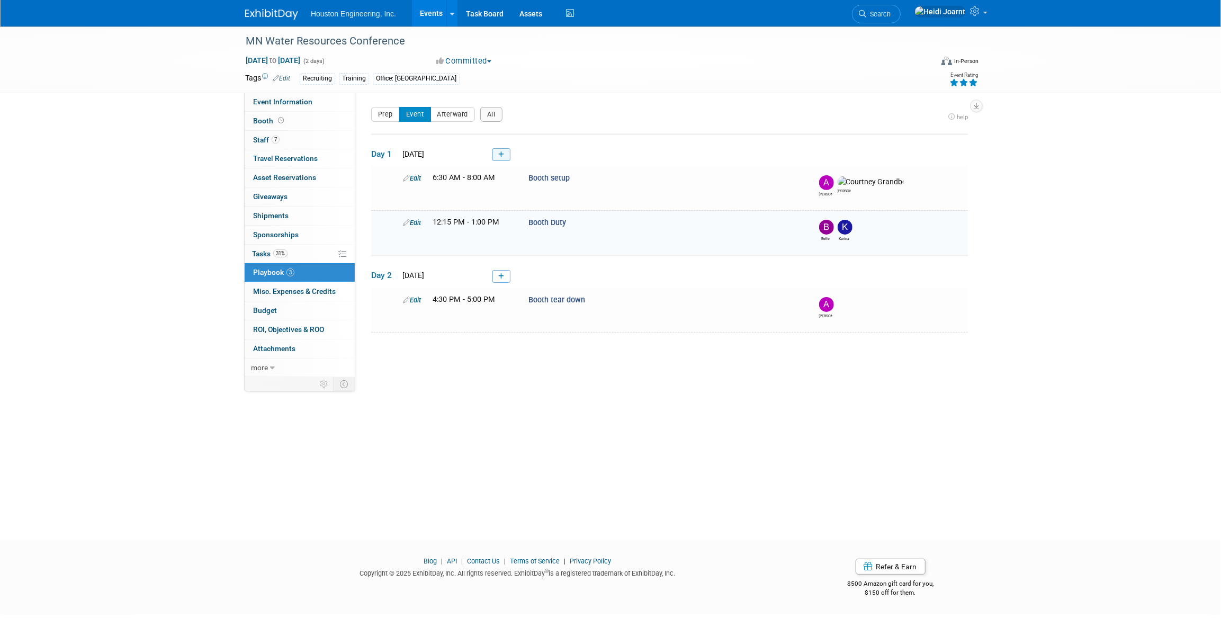
click at [507, 151] on link at bounding box center [502, 154] width 18 height 13
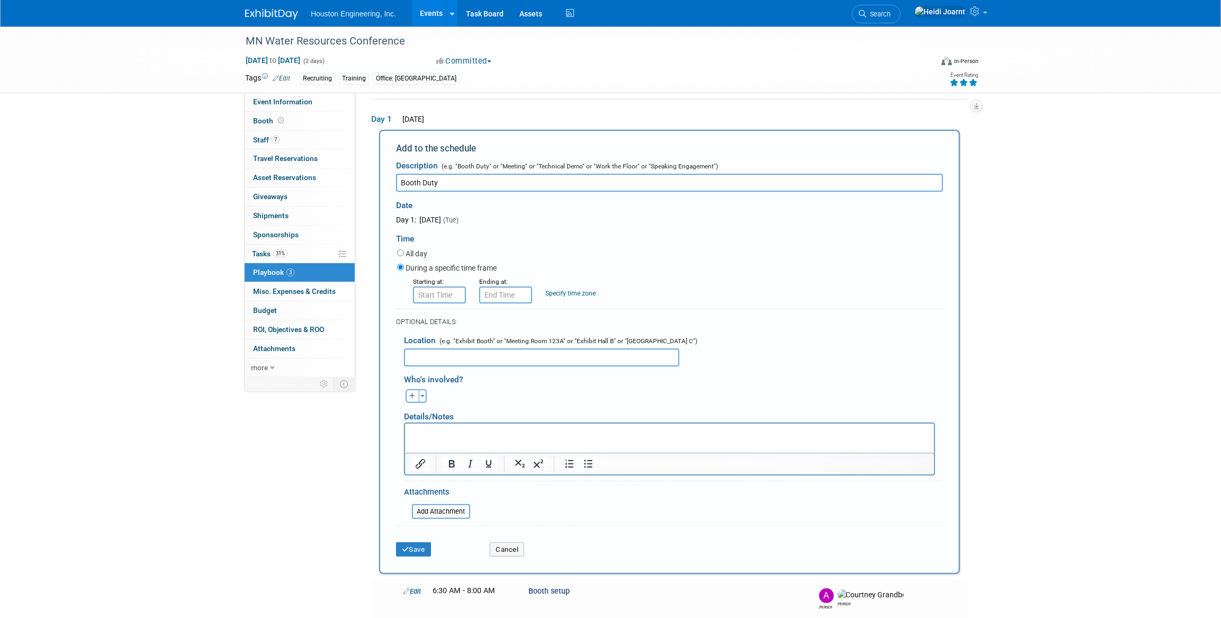
type input "Booth Duty"
click at [446, 293] on input "8:00 AM" at bounding box center [439, 295] width 53 height 17
click at [440, 353] on link at bounding box center [438, 366] width 20 height 27
click at [439, 350] on span "07" at bounding box center [438, 343] width 20 height 19
click at [466, 324] on td "01" at bounding box center [467, 321] width 34 height 29
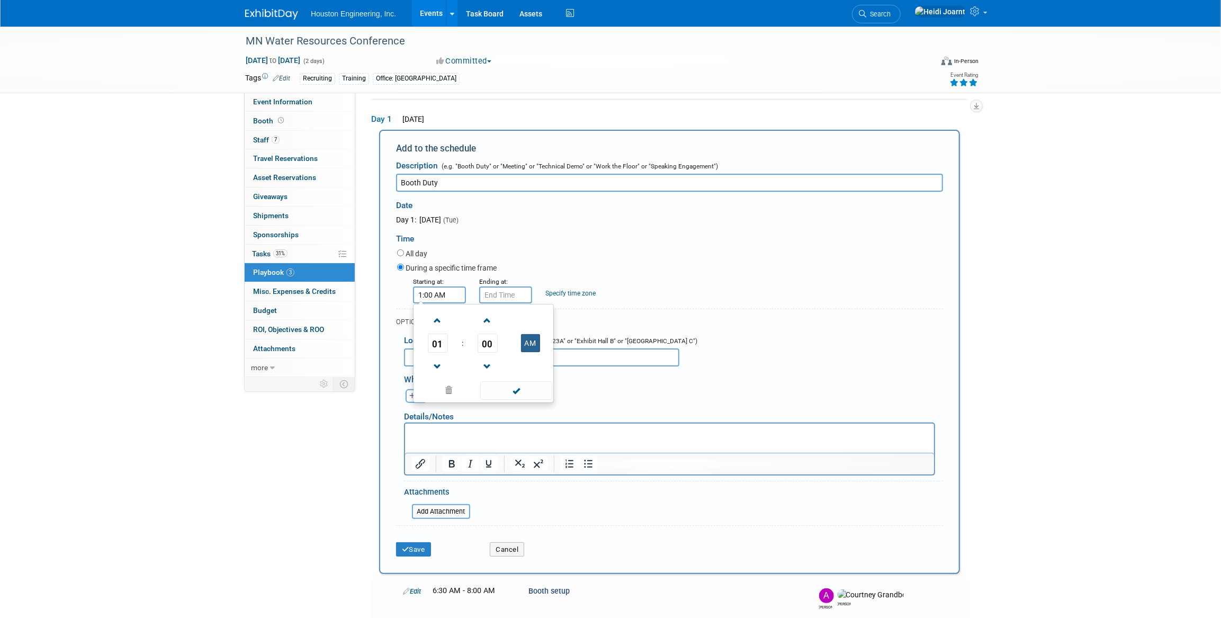
click at [526, 342] on button "AM" at bounding box center [530, 343] width 19 height 18
type input "1:00 PM"
click at [529, 388] on span at bounding box center [515, 390] width 71 height 19
click at [414, 397] on icon "button" at bounding box center [412, 396] width 6 height 6
select select
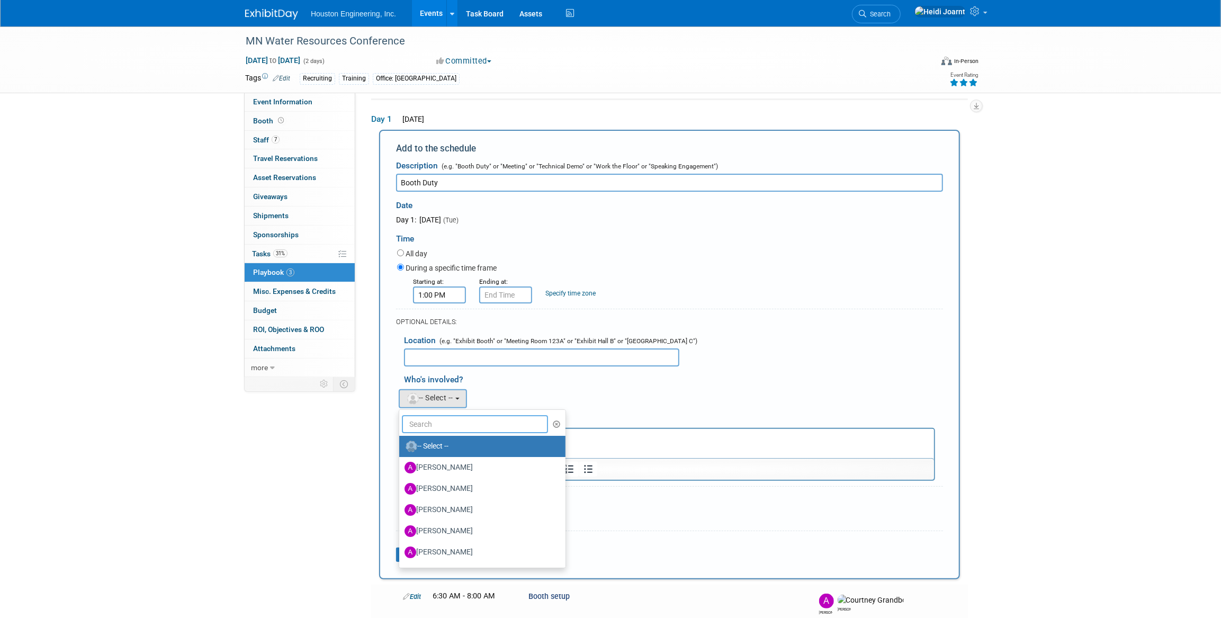
click at [441, 427] on input "text" at bounding box center [475, 424] width 146 height 18
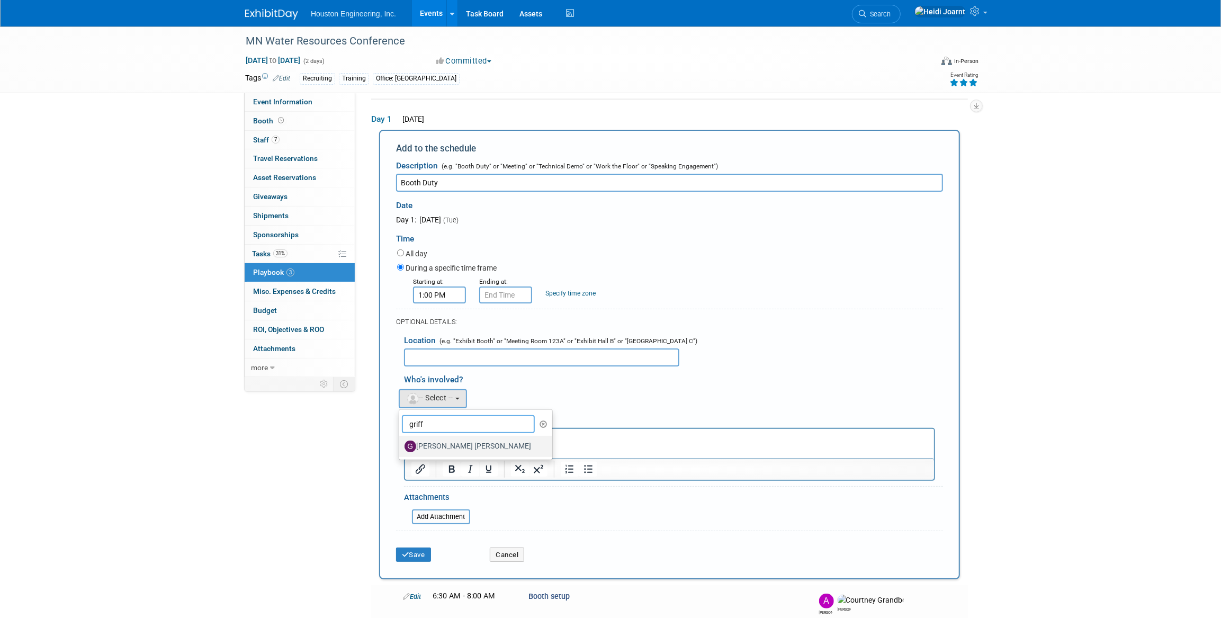
type input "griff"
click at [446, 450] on label "[PERSON_NAME] [PERSON_NAME]" at bounding box center [473, 446] width 137 height 17
click at [401, 449] on input "[PERSON_NAME] [PERSON_NAME]" at bounding box center [397, 445] width 7 height 7
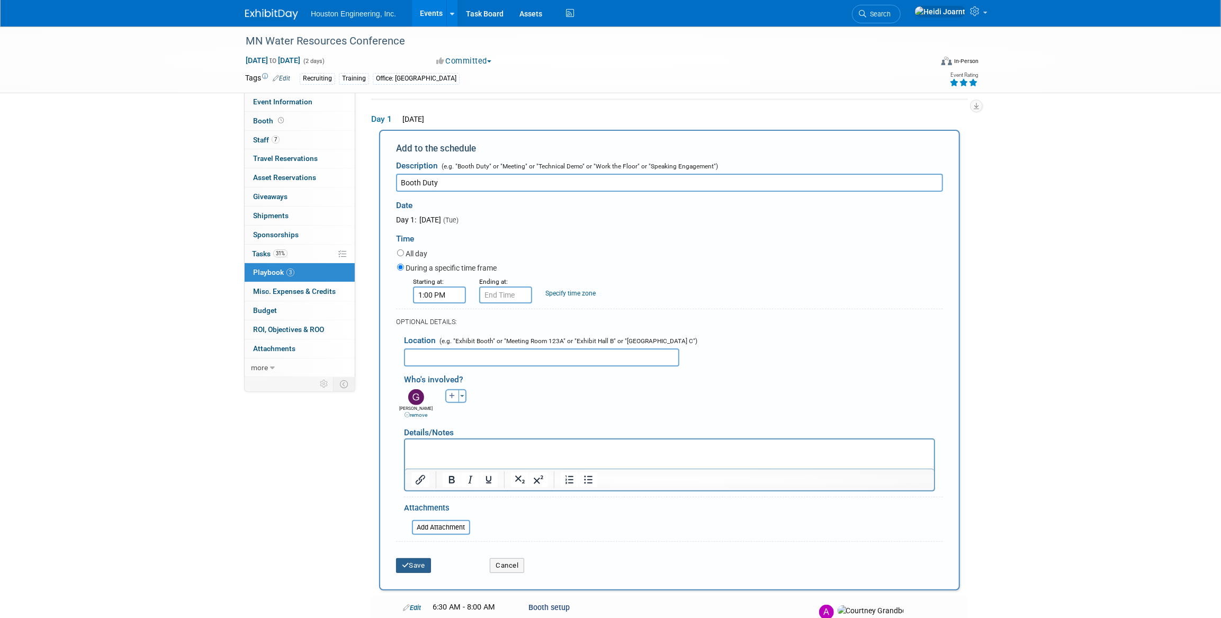
click at [413, 570] on button "Save" at bounding box center [413, 565] width 35 height 15
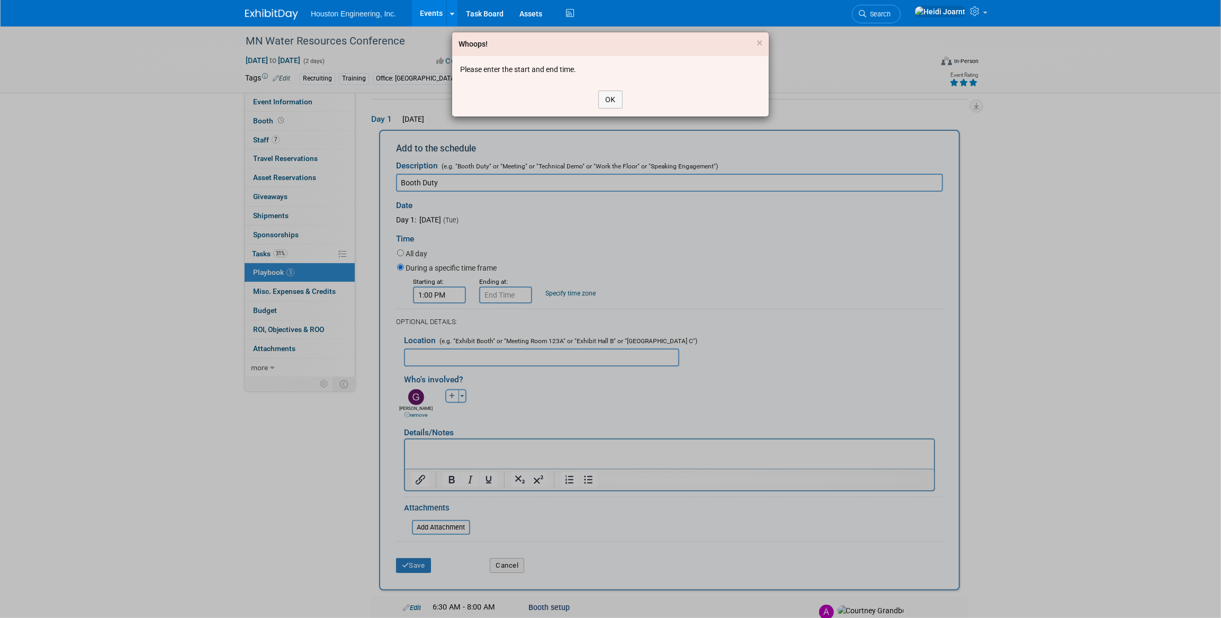
click at [608, 89] on div "OK" at bounding box center [610, 100] width 317 height 34
click at [611, 95] on button "OK" at bounding box center [610, 100] width 24 height 18
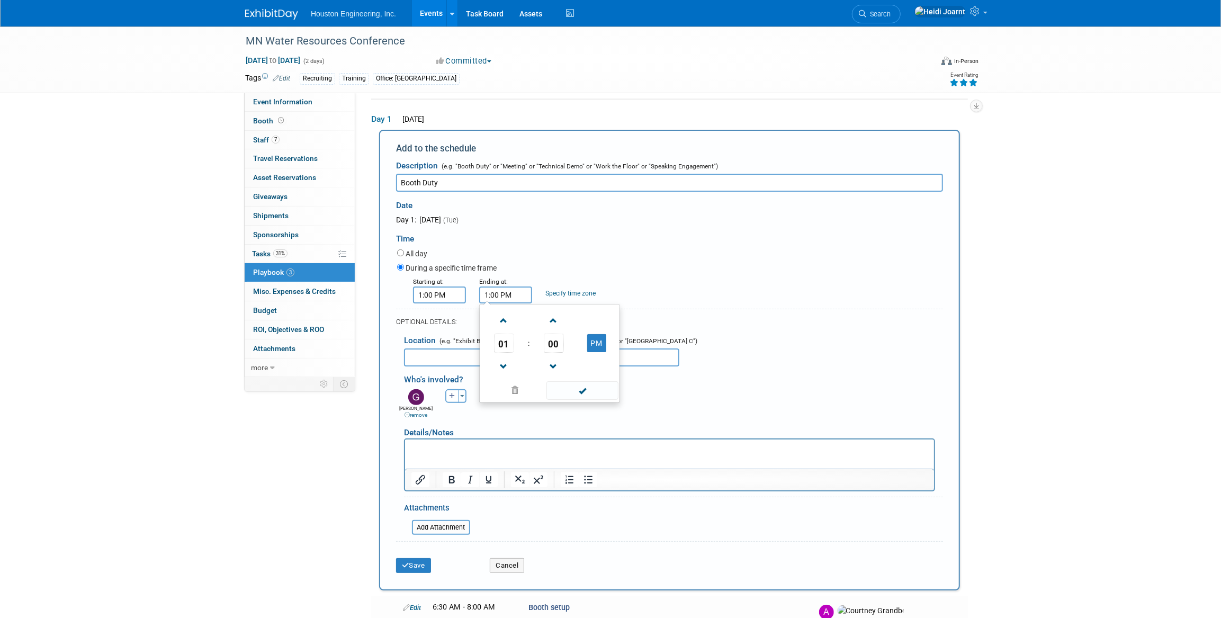
click at [511, 290] on input "1:00 PM" at bounding box center [505, 295] width 53 height 17
click at [500, 339] on span "01" at bounding box center [504, 343] width 20 height 19
click at [558, 326] on td "02" at bounding box center [567, 321] width 34 height 29
click at [560, 347] on span "00" at bounding box center [554, 343] width 20 height 19
click at [518, 375] on td "45" at bounding box center [533, 378] width 34 height 29
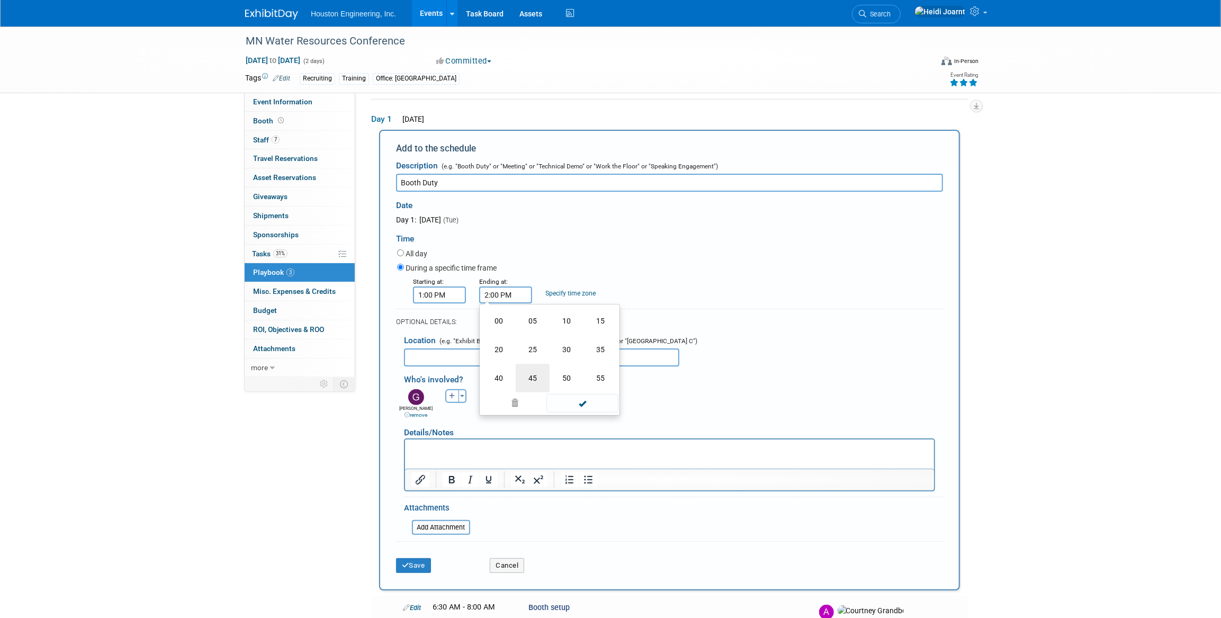
type input "2:45 PM"
click at [570, 392] on span at bounding box center [582, 390] width 71 height 19
click at [422, 556] on div "Save" at bounding box center [435, 562] width 94 height 22
click at [421, 561] on button "Save" at bounding box center [413, 565] width 35 height 15
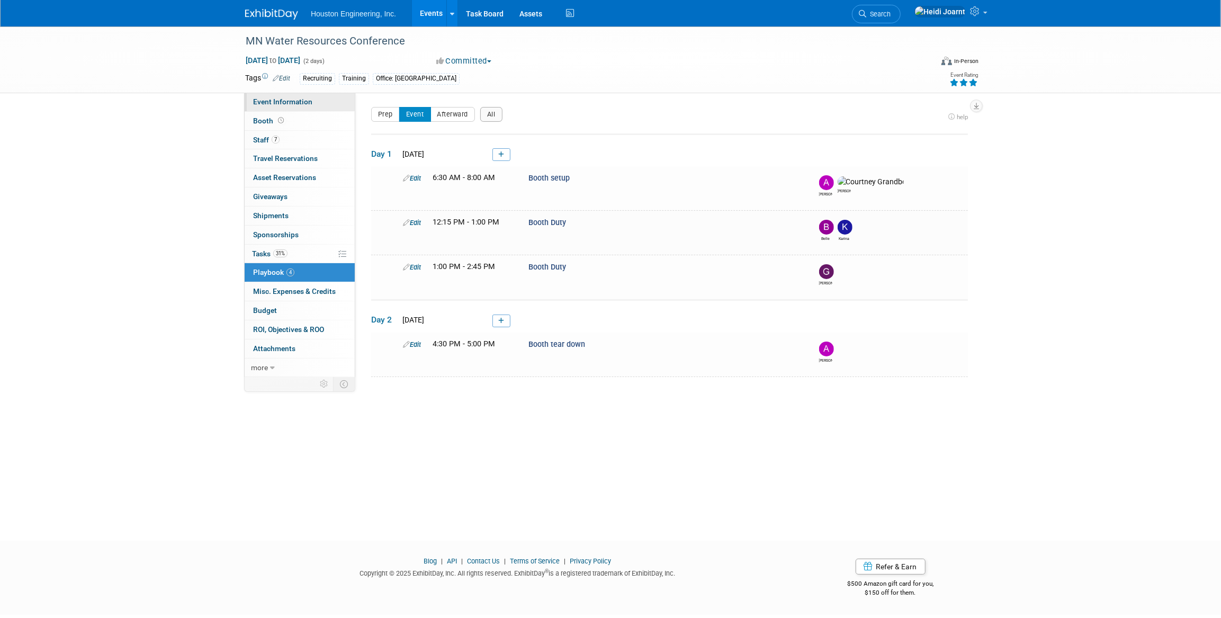
click at [316, 106] on link "Event Information" at bounding box center [300, 102] width 110 height 19
select select "2 - Post KO/Active Planning"
select select "Yes"
select select "Water Resources"
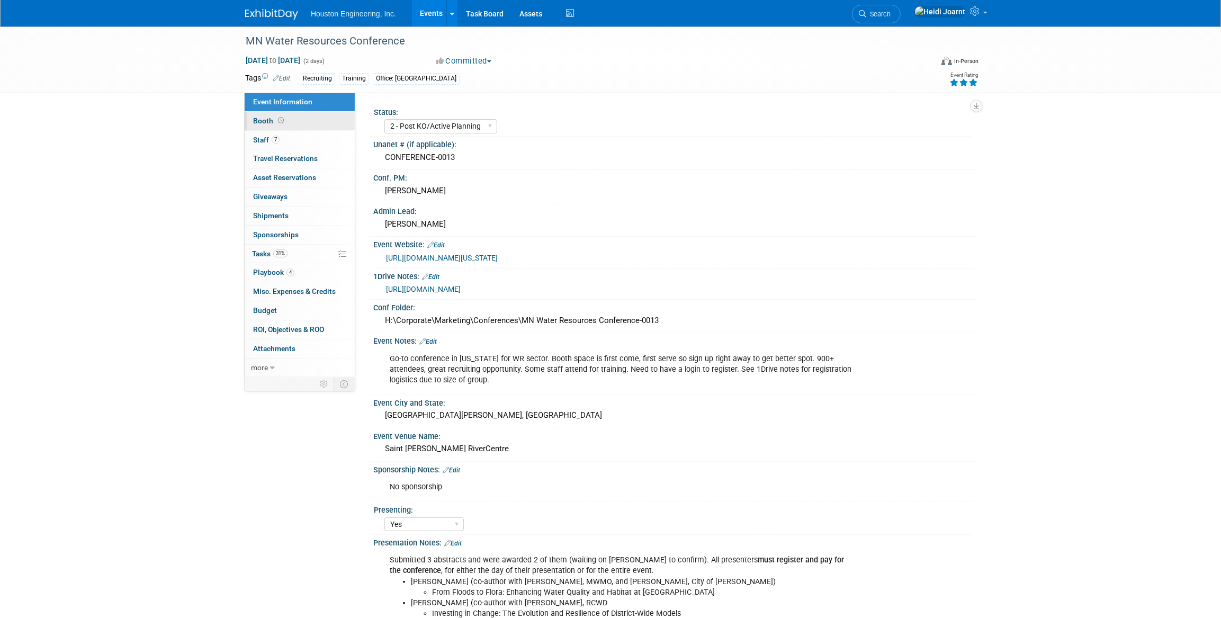
click at [301, 118] on link "Booth" at bounding box center [300, 121] width 110 height 19
select select "Yes"
select select "[GEOGRAPHIC_DATA]"
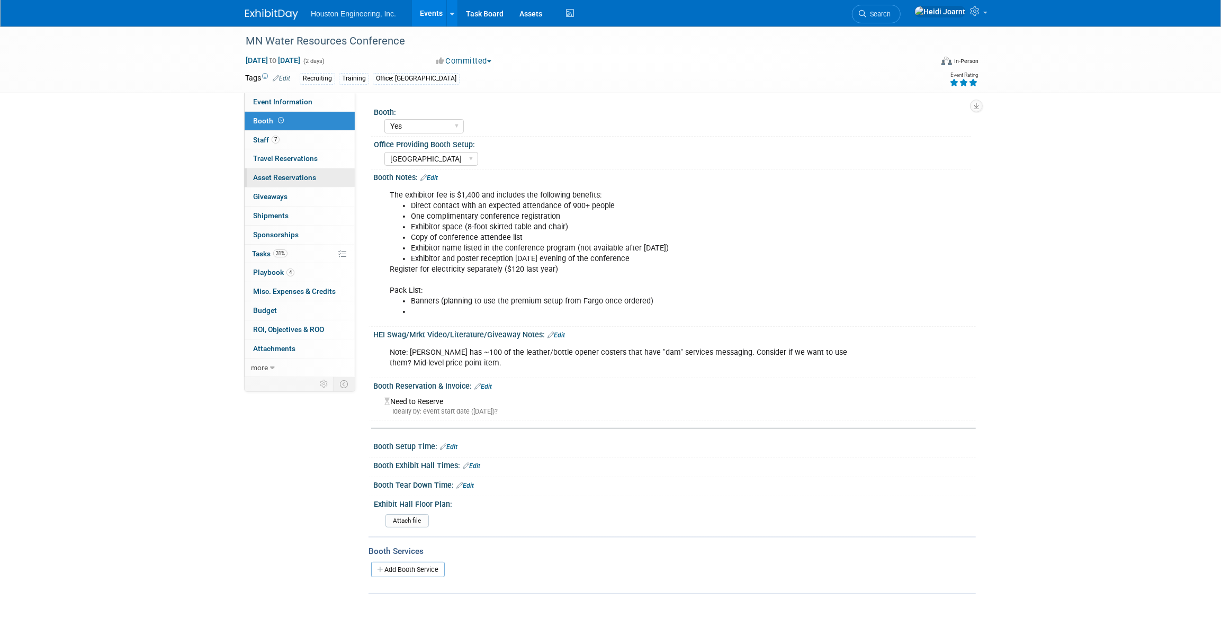
click at [309, 177] on span "Asset Reservations 0" at bounding box center [284, 177] width 63 height 8
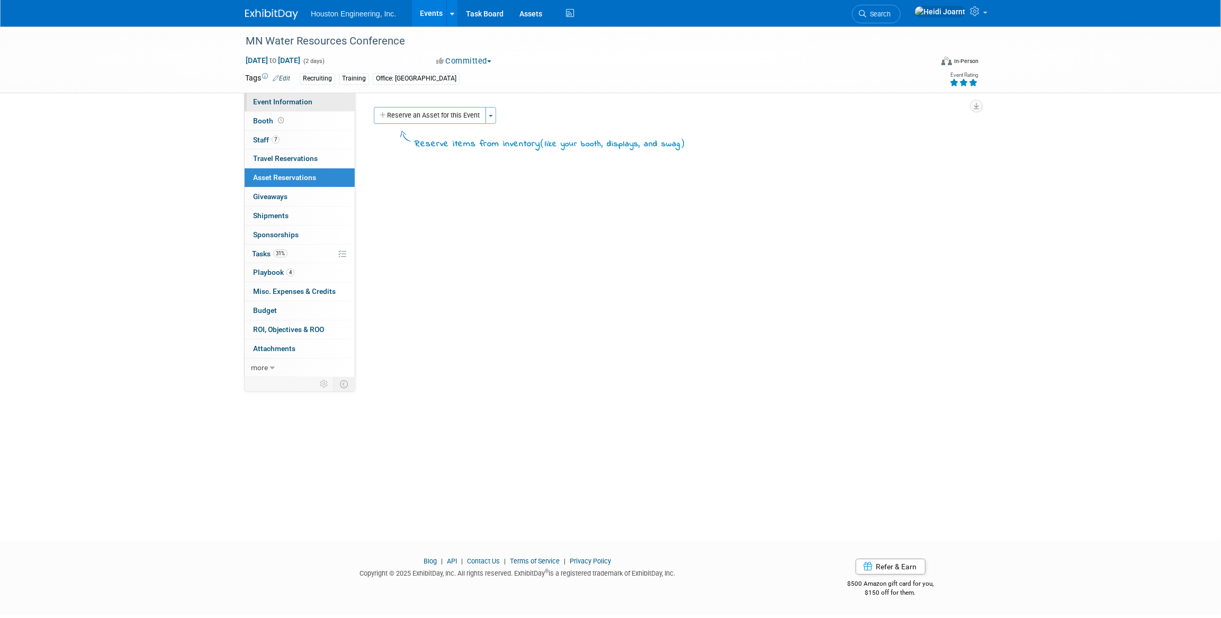
click at [283, 104] on span "Event Information" at bounding box center [282, 101] width 59 height 8
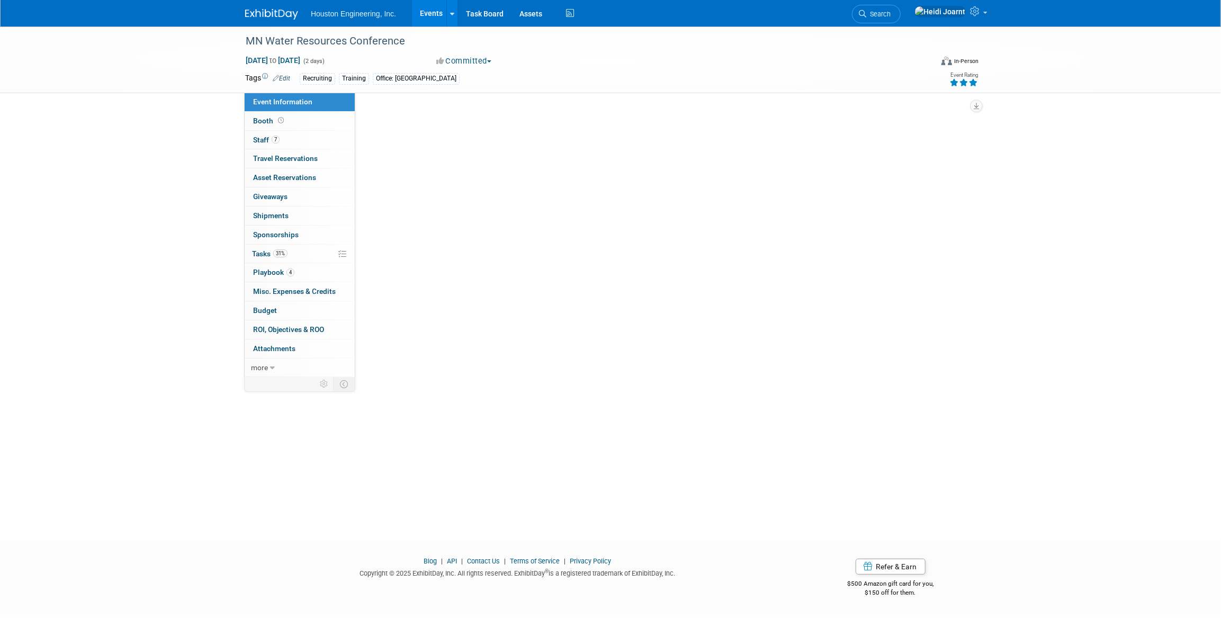
select select "2 - Post KO/Active Planning"
select select "Yes"
select select "Water Resources"
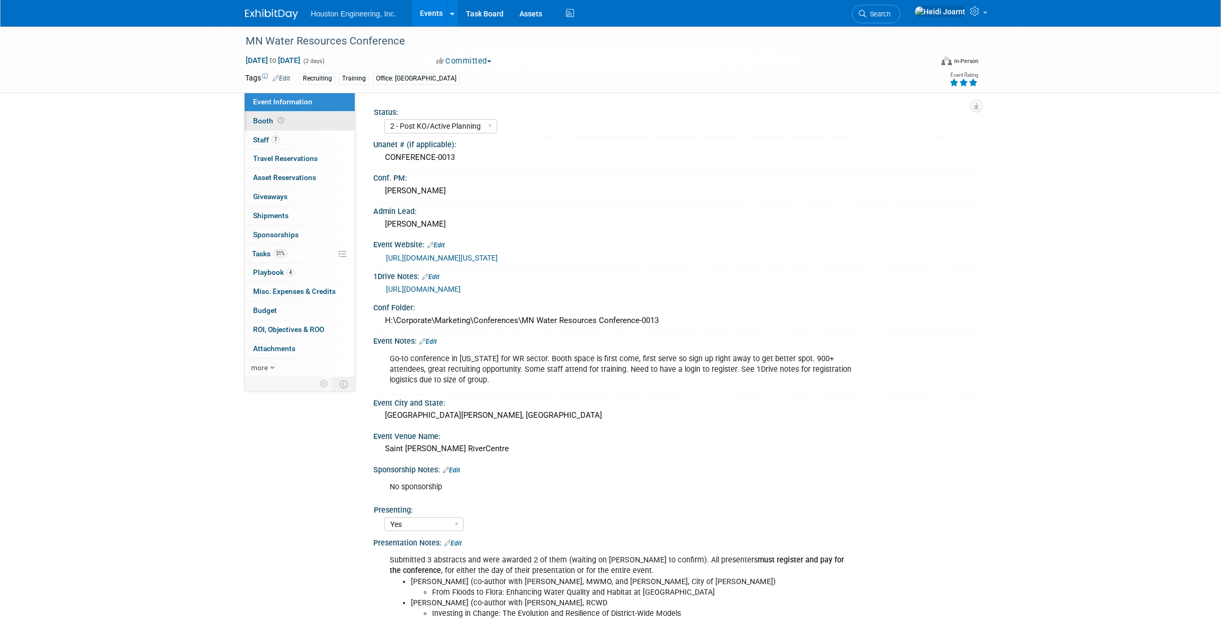
click at [301, 127] on link "Booth" at bounding box center [300, 121] width 110 height 19
select select "Yes"
select select "[GEOGRAPHIC_DATA]"
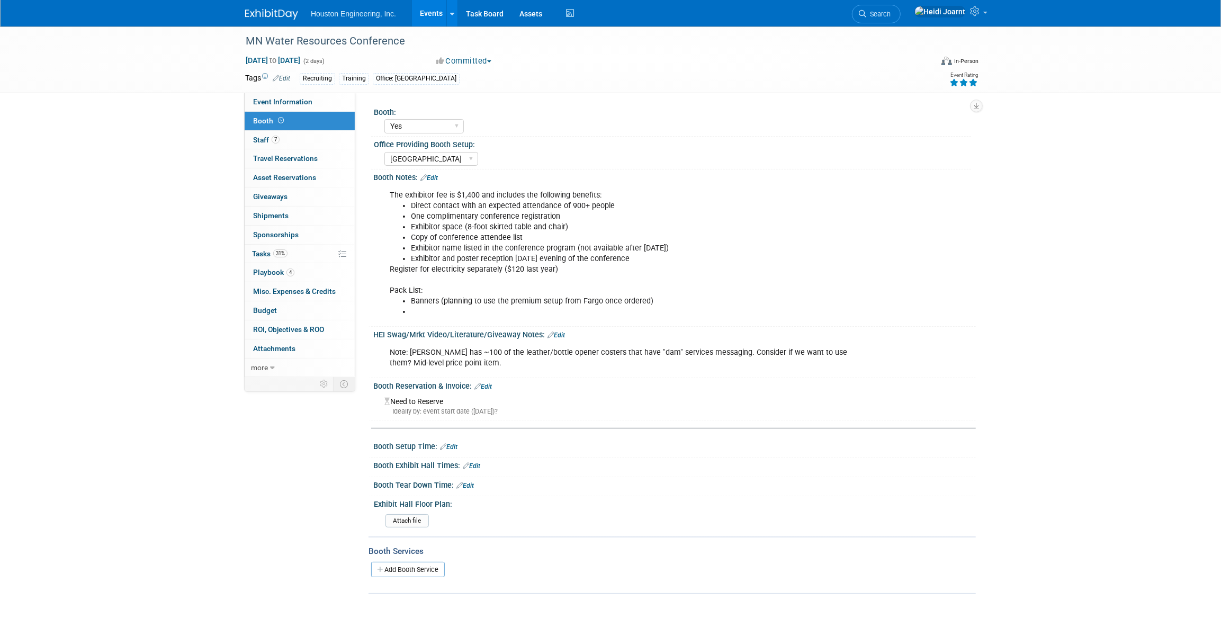
click at [431, 176] on link "Edit" at bounding box center [429, 177] width 17 height 7
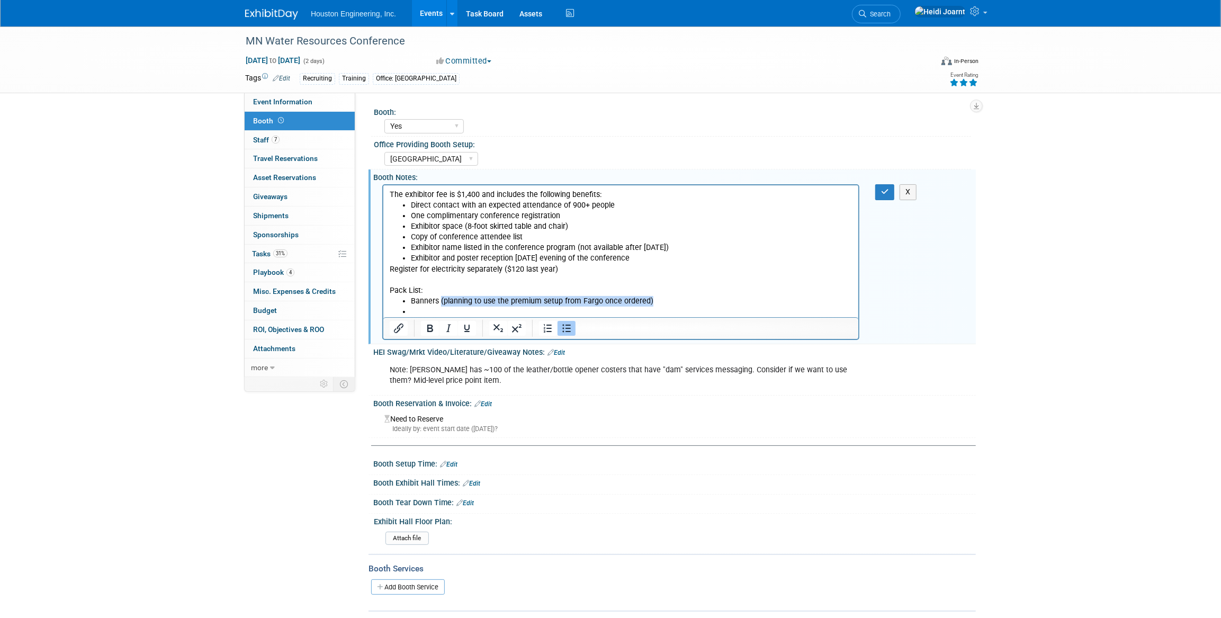
drag, startPoint x: 666, startPoint y: 301, endPoint x: 440, endPoint y: 303, distance: 226.2
click at [440, 303] on li "Banners (planning to use the premium setup from Fargo once ordered)" at bounding box center [631, 301] width 442 height 11
drag, startPoint x: 442, startPoint y: 302, endPoint x: 387, endPoint y: 291, distance: 56.3
click at [387, 291] on html "The exhibitor fee is $1,400 and includes the following benefits: Direct contact…" at bounding box center [620, 251] width 475 height 132
click at [469, 299] on li "Banners" at bounding box center [631, 301] width 442 height 11
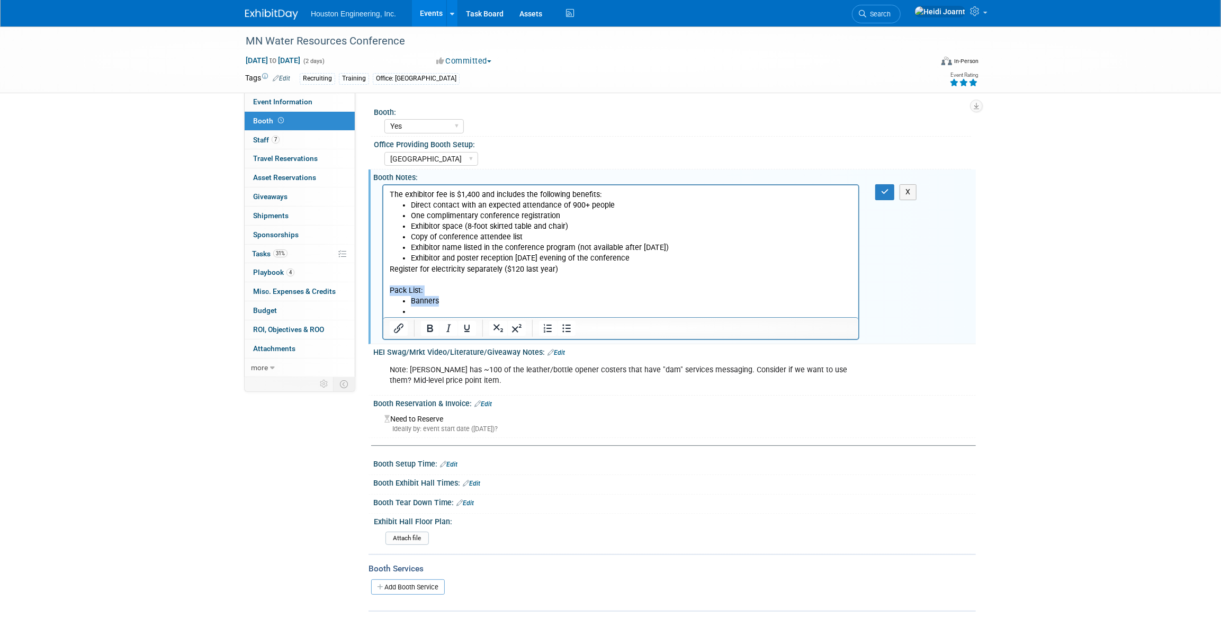
drag, startPoint x: 401, startPoint y: 308, endPoint x: 385, endPoint y: 289, distance: 24.8
click at [385, 289] on html "The exhibitor fee is $1,400 and includes the following benefits: Direct contact…" at bounding box center [620, 251] width 475 height 132
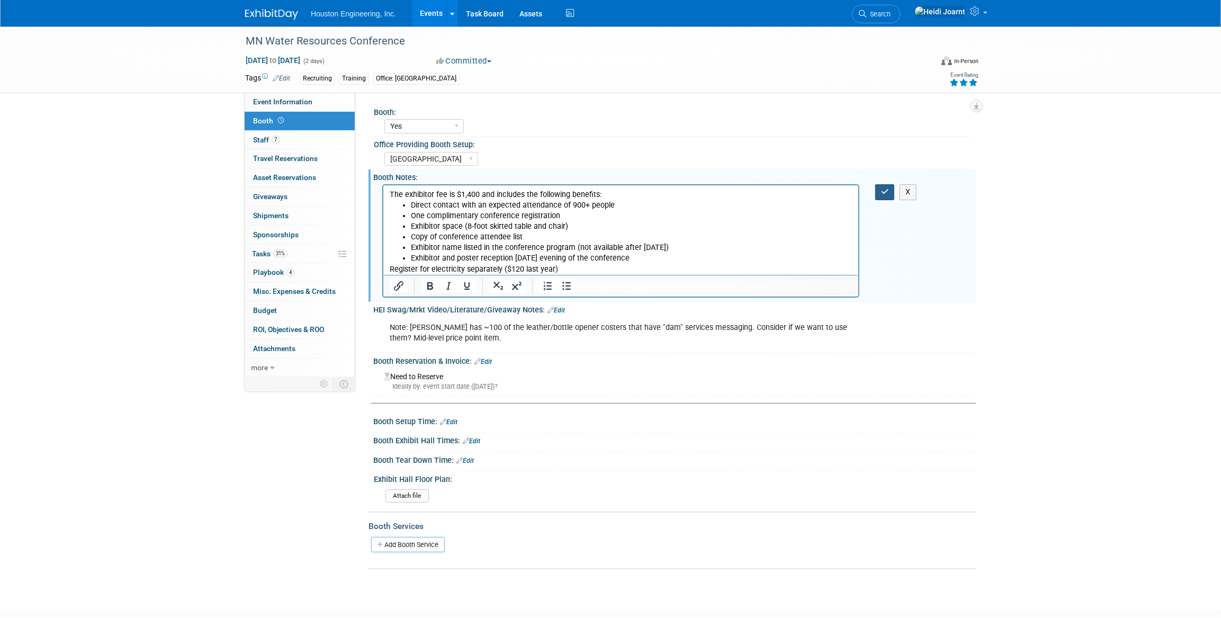
click at [889, 193] on button "button" at bounding box center [885, 191] width 20 height 15
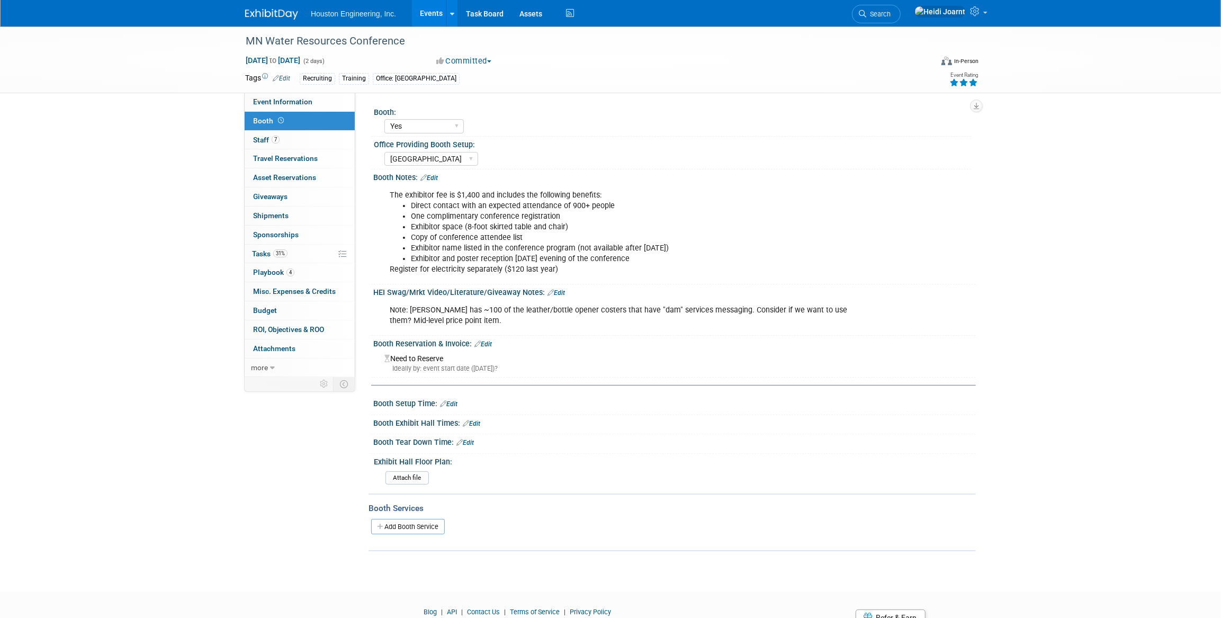
click at [554, 293] on link "Edit" at bounding box center [556, 292] width 17 height 7
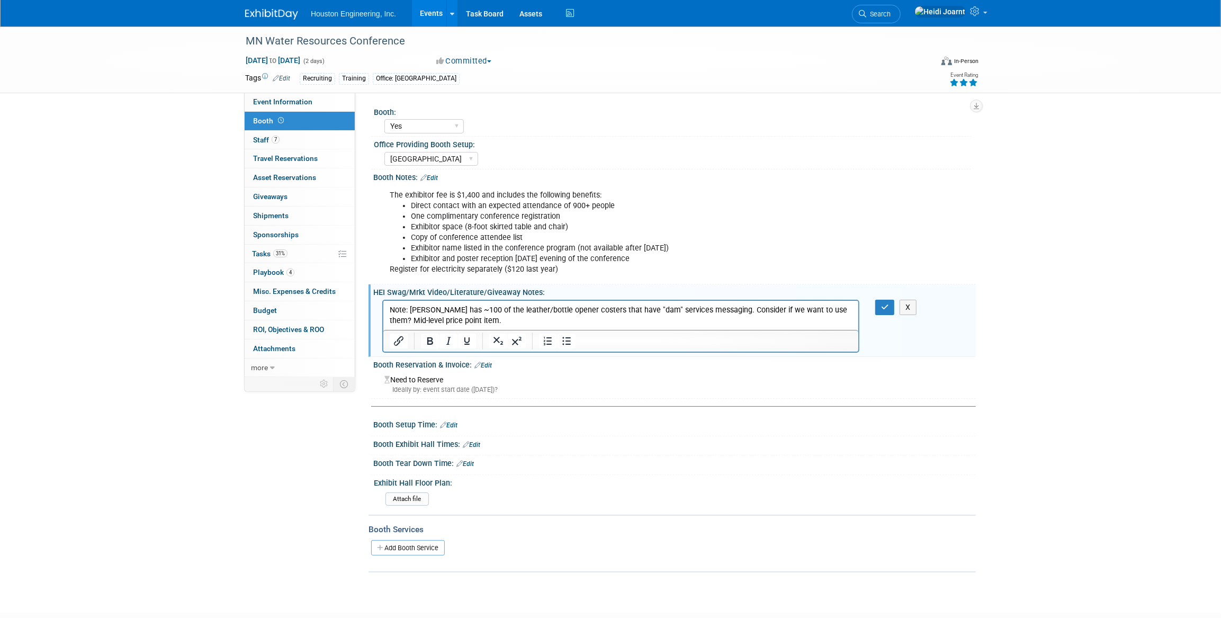
click at [486, 318] on p "Note: Megan S has ~100 of the leather/bottle opener costers that have "dam" ser…" at bounding box center [620, 315] width 463 height 21
click at [564, 343] on icon "Bullet list" at bounding box center [566, 341] width 13 height 13
click at [542, 319] on li "Note: Megan S has ~100 of the leather/bottle opener costers that have "dam" ser…" at bounding box center [631, 315] width 442 height 21
click at [888, 307] on icon "button" at bounding box center [885, 306] width 8 height 7
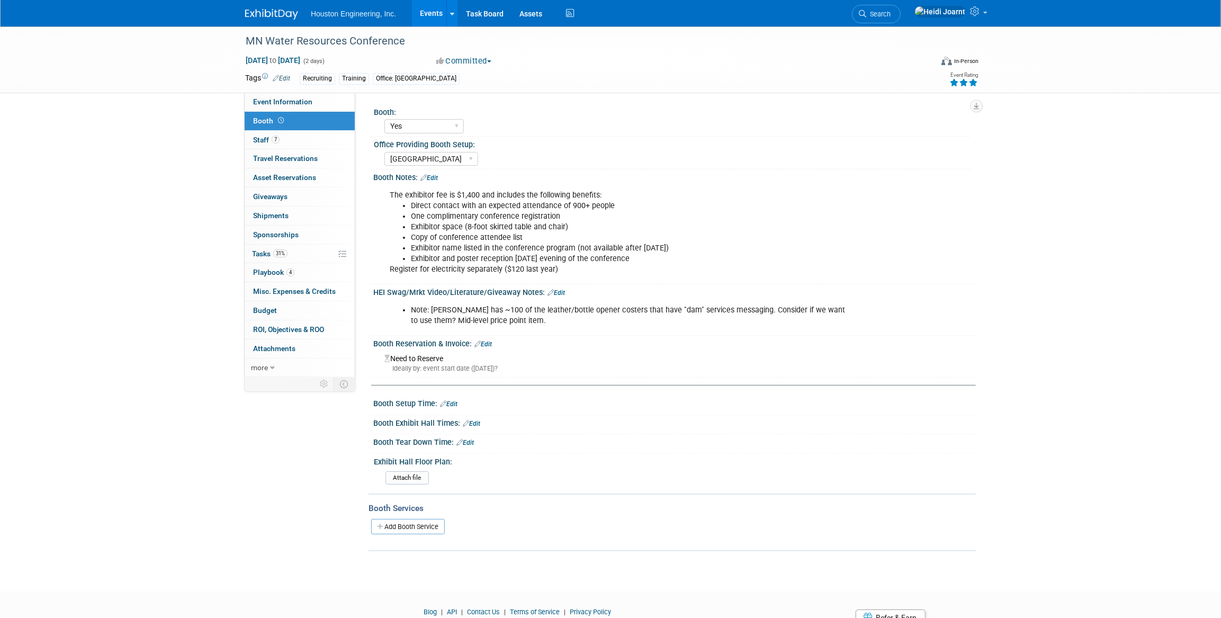
scroll to position [47, 0]
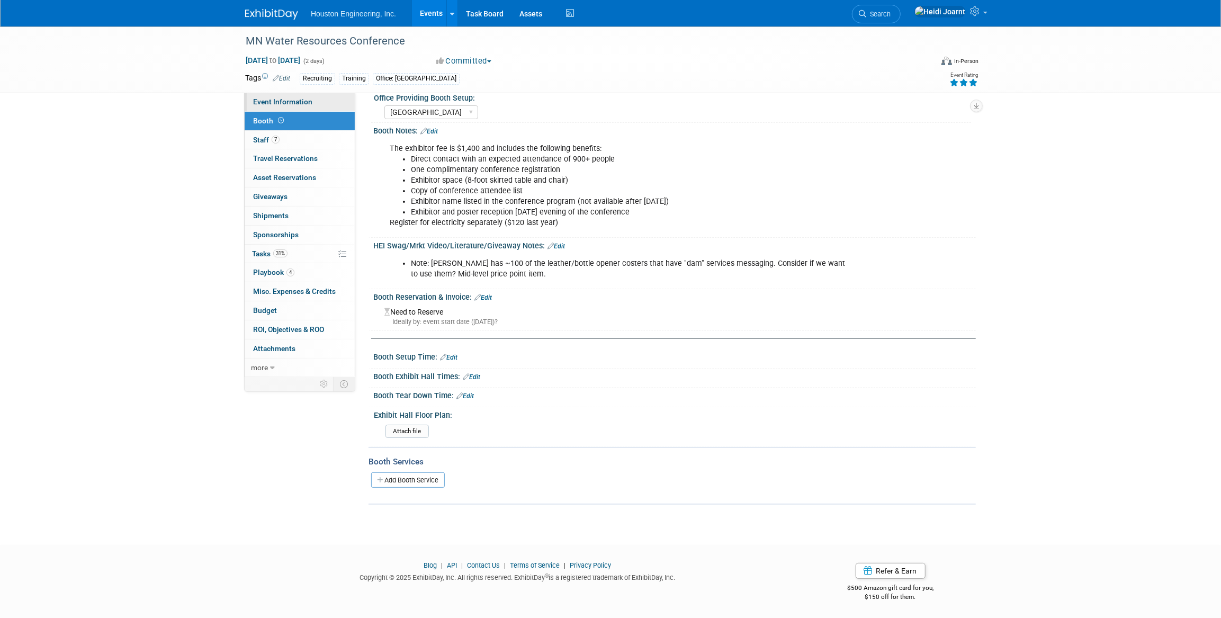
click at [297, 96] on link "Event Information" at bounding box center [300, 102] width 110 height 19
select select "2 - Post KO/Active Planning"
select select "Yes"
select select "Water Resources"
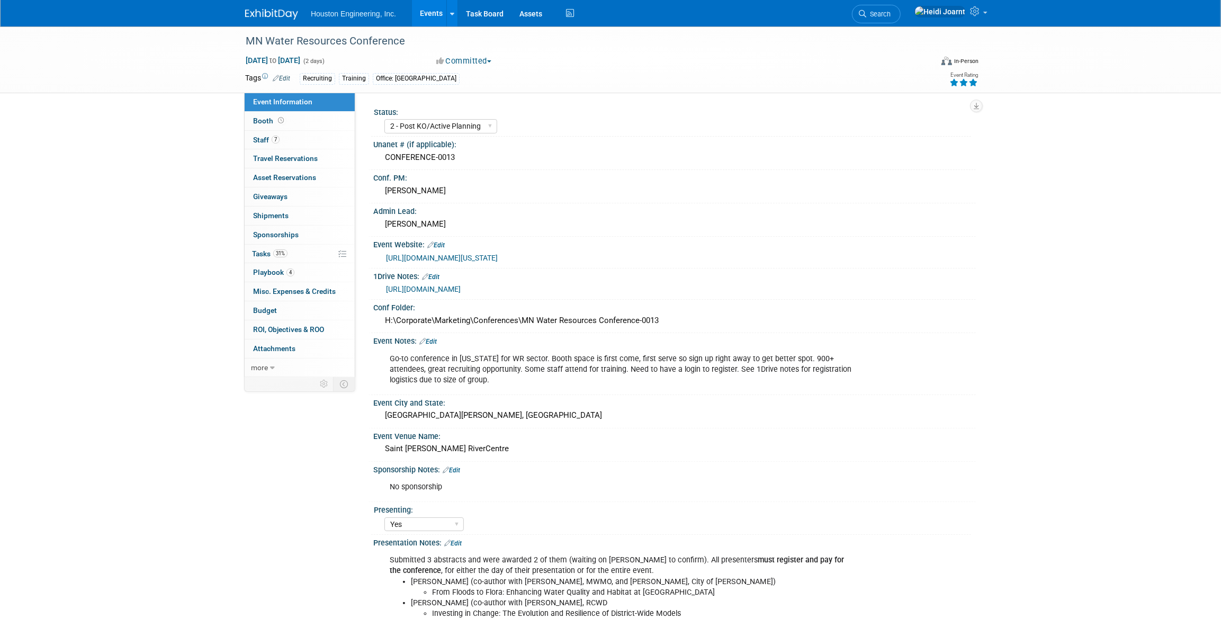
scroll to position [192, 0]
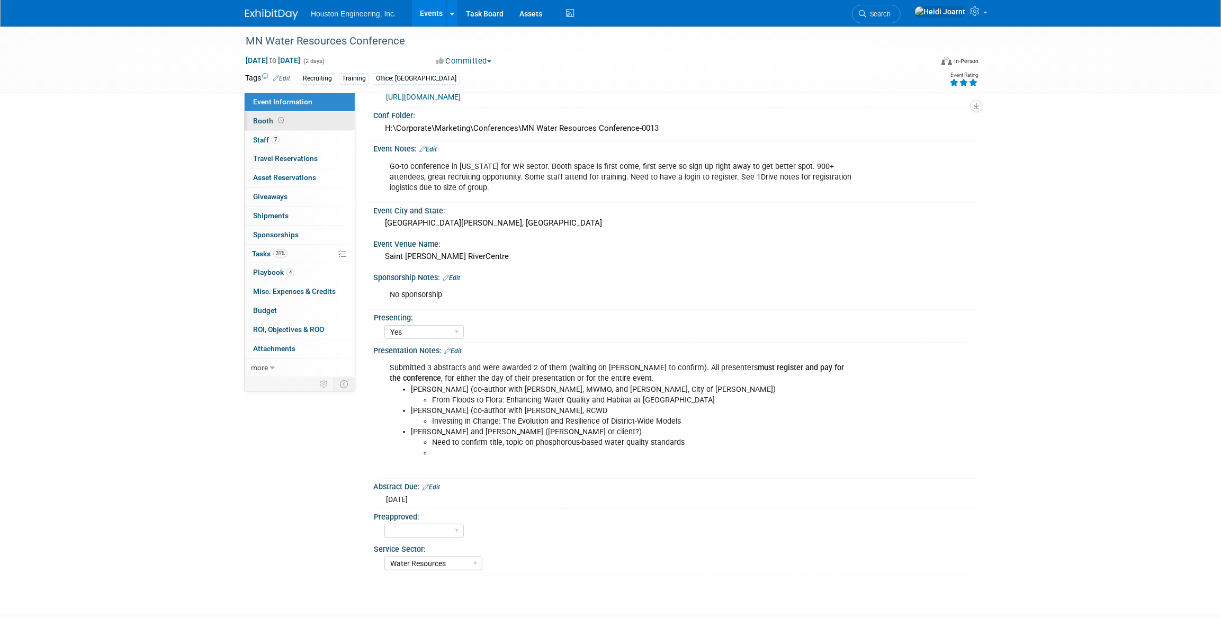
click at [290, 119] on link "Booth" at bounding box center [300, 121] width 110 height 19
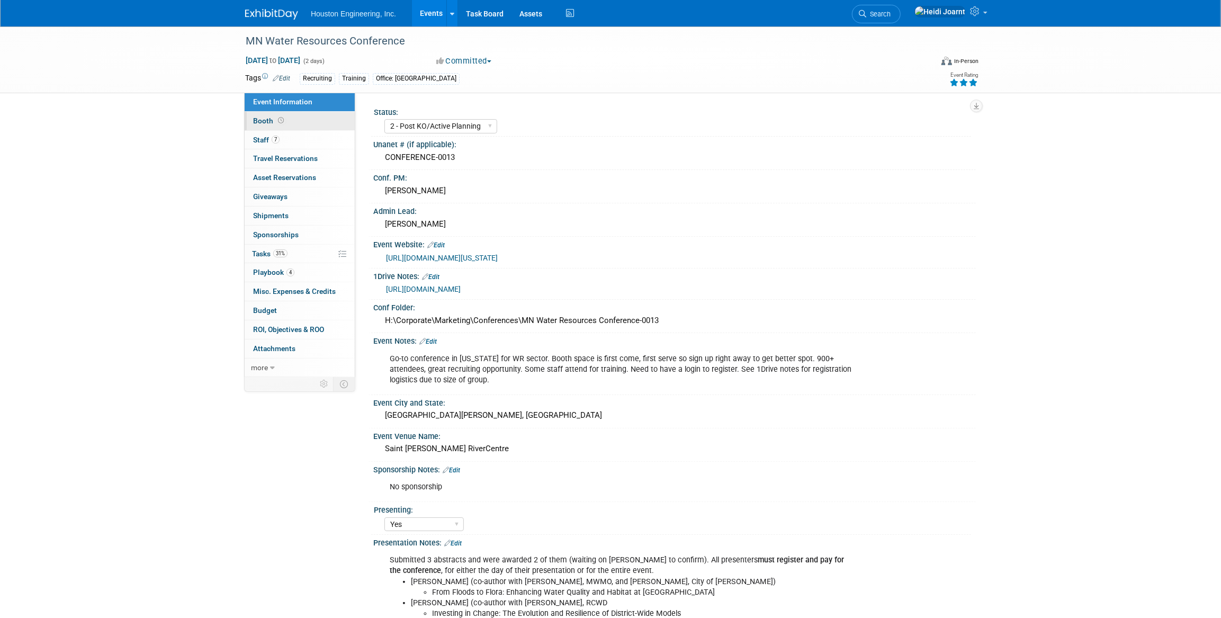
select select "Yes"
select select "Maple Grove"
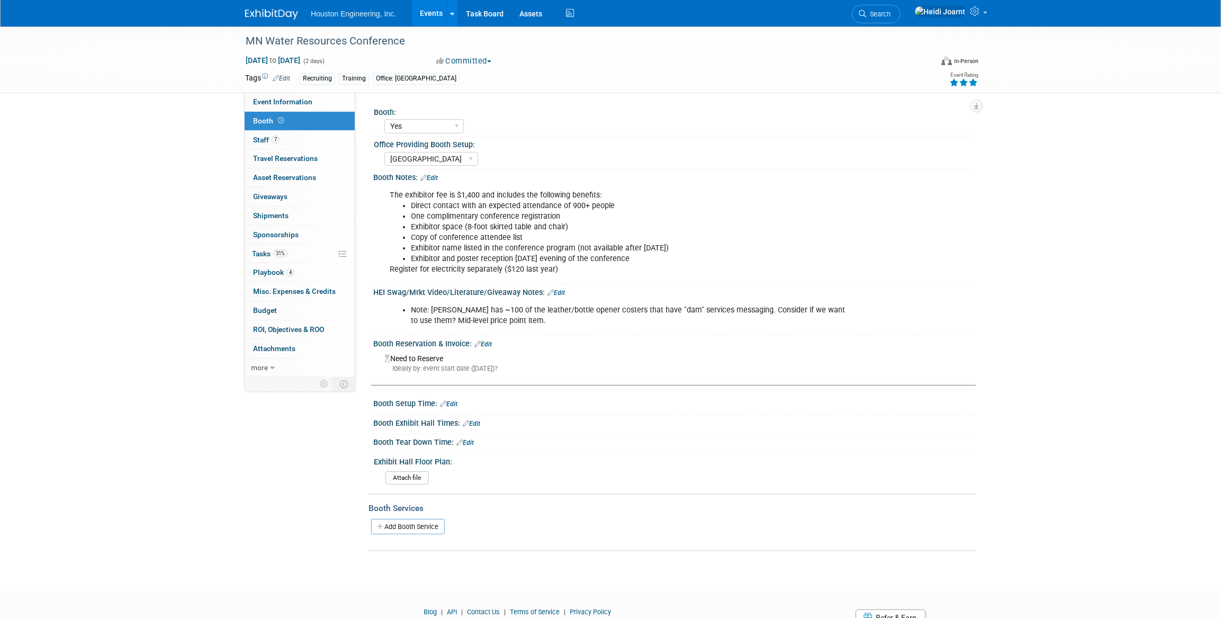
click at [449, 402] on link "Edit" at bounding box center [448, 403] width 17 height 7
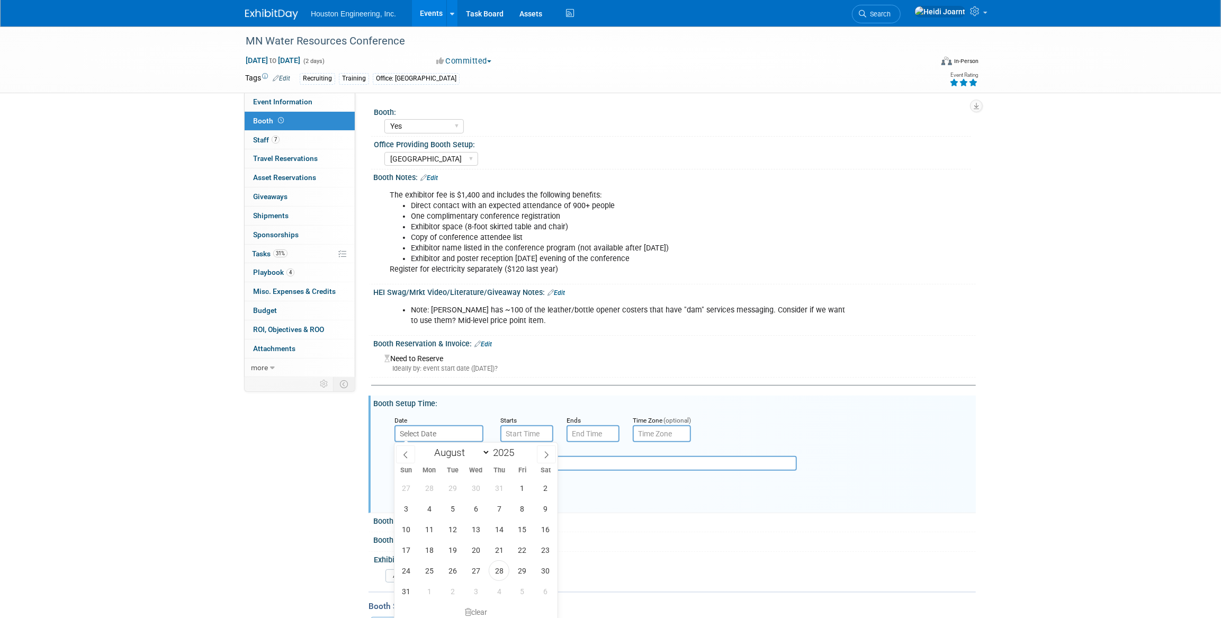
click at [439, 431] on input "text" at bounding box center [439, 433] width 89 height 17
click at [547, 454] on icon at bounding box center [546, 454] width 7 height 7
select select "9"
click at [455, 528] on span "14" at bounding box center [452, 529] width 21 height 21
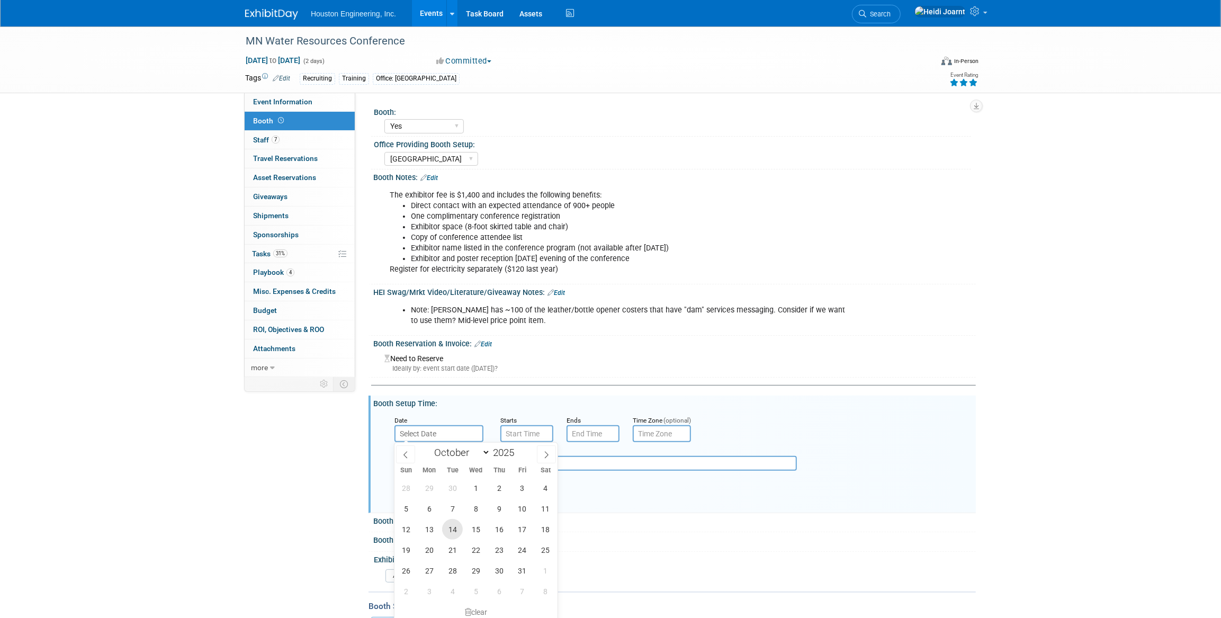
type input "[DATE]"
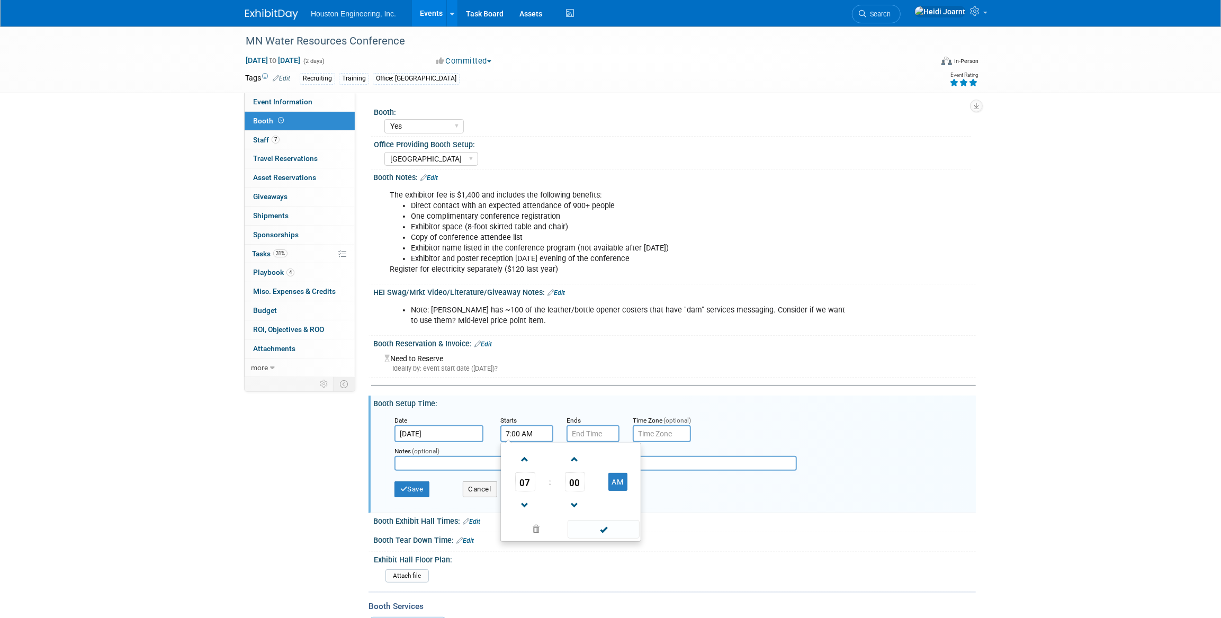
click at [524, 433] on input "7:00 AM" at bounding box center [526, 433] width 53 height 17
click at [526, 477] on span "07" at bounding box center [525, 481] width 20 height 19
click at [579, 484] on td "06" at bounding box center [588, 488] width 34 height 29
click at [572, 481] on span "00" at bounding box center [575, 481] width 20 height 19
click at [587, 485] on td "30" at bounding box center [588, 488] width 34 height 29
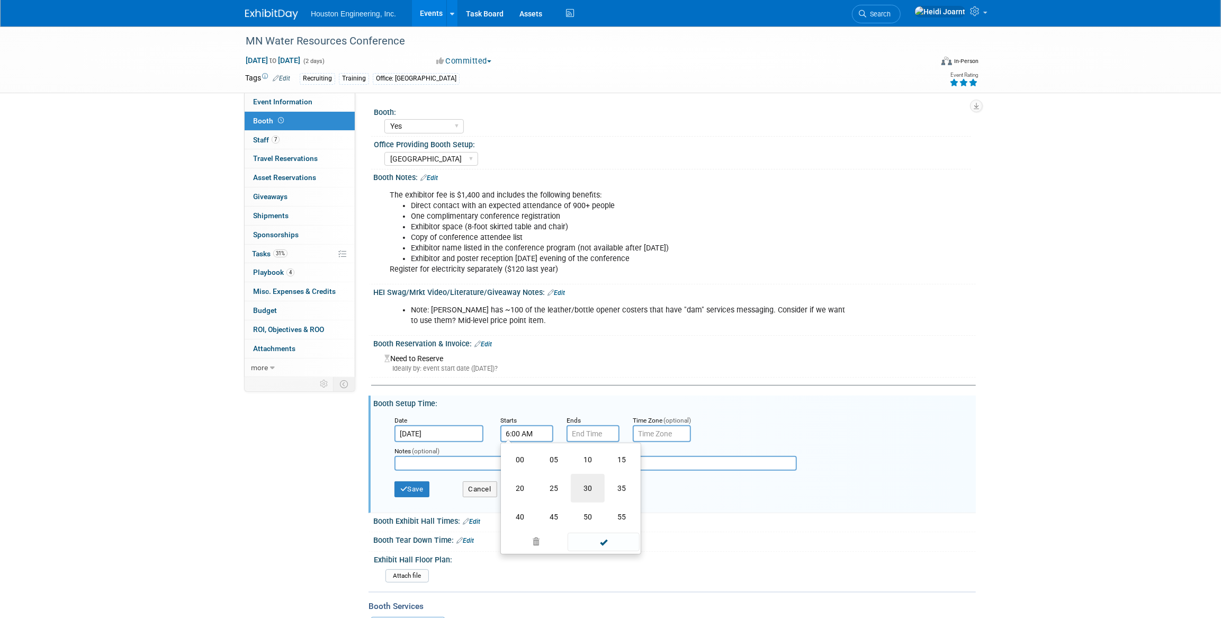
type input "6:30 AM"
click at [610, 534] on span at bounding box center [603, 529] width 71 height 19
click at [601, 439] on input "7:00 PM" at bounding box center [593, 433] width 53 height 17
click at [593, 476] on span "07" at bounding box center [592, 481] width 20 height 19
click at [596, 517] on td "08" at bounding box center [586, 517] width 34 height 29
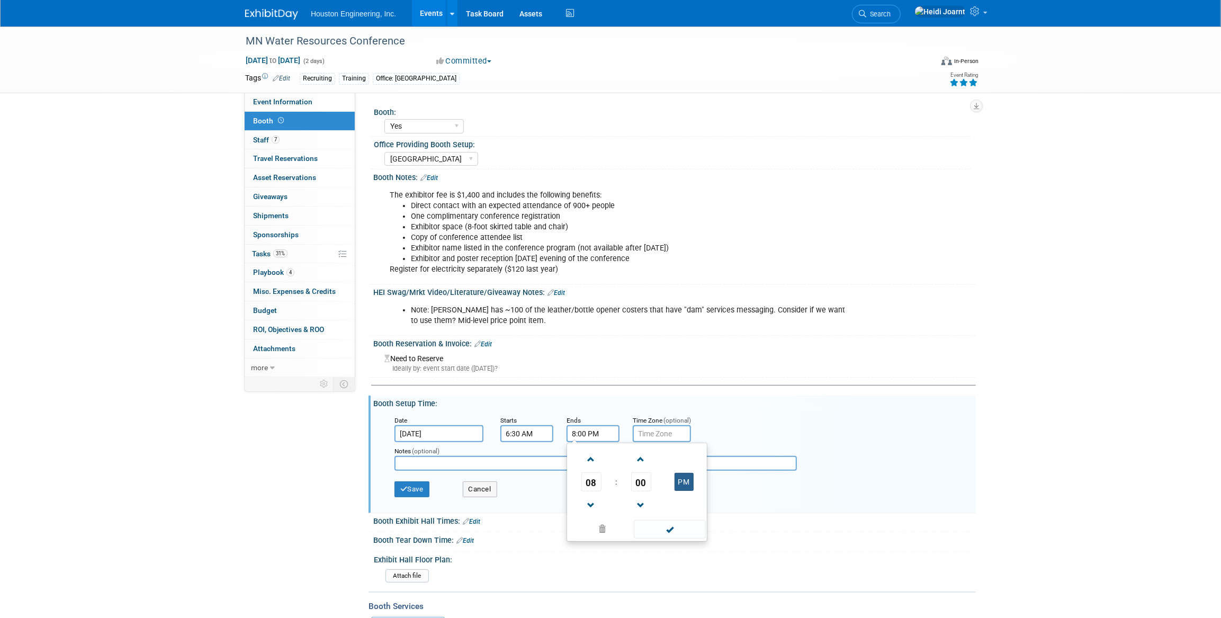
click at [684, 484] on button "PM" at bounding box center [684, 482] width 19 height 18
type input "8:00 AM"
click at [680, 529] on span at bounding box center [669, 529] width 71 height 19
click at [410, 489] on button "Save" at bounding box center [412, 489] width 35 height 16
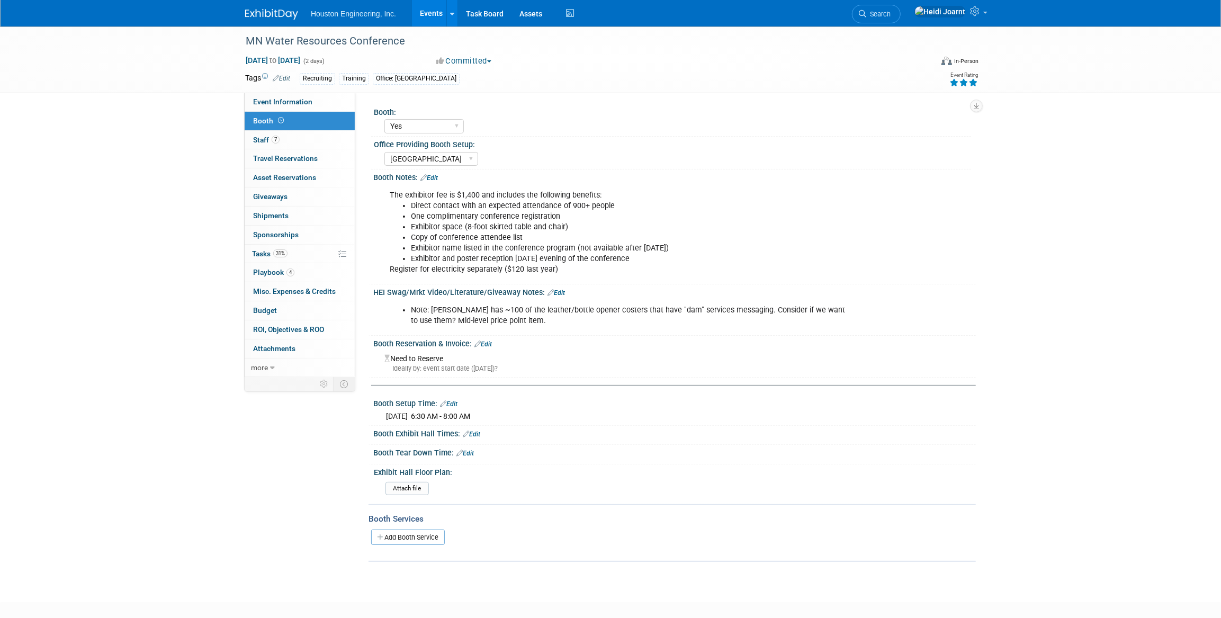
click at [471, 451] on link "Edit" at bounding box center [465, 453] width 17 height 7
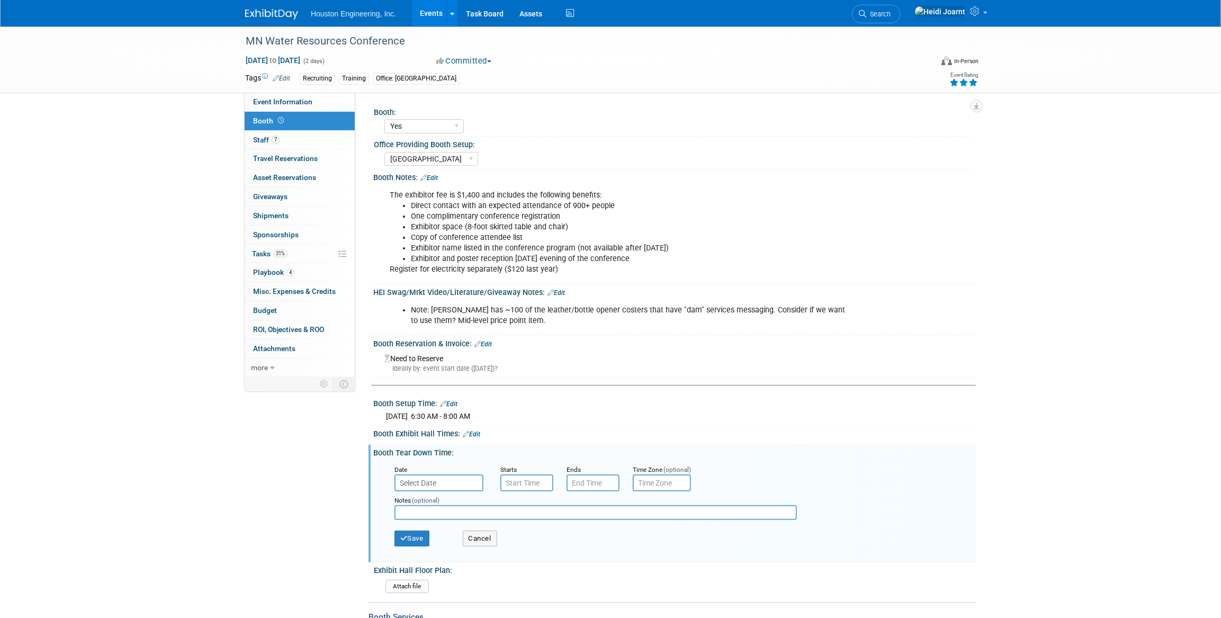
click at [456, 479] on input "text" at bounding box center [439, 483] width 89 height 17
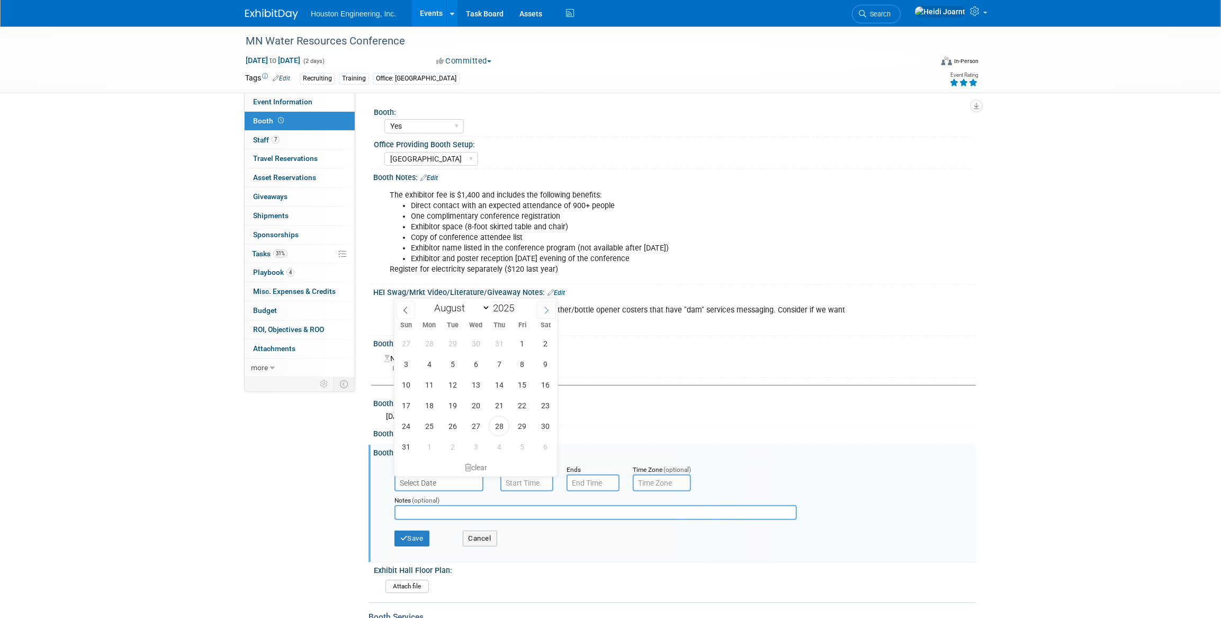
click at [548, 302] on span at bounding box center [546, 310] width 19 height 18
click at [546, 307] on icon at bounding box center [546, 310] width 7 height 7
select select "9"
click at [472, 387] on span "15" at bounding box center [476, 384] width 21 height 21
type input "Oct 15, 2025"
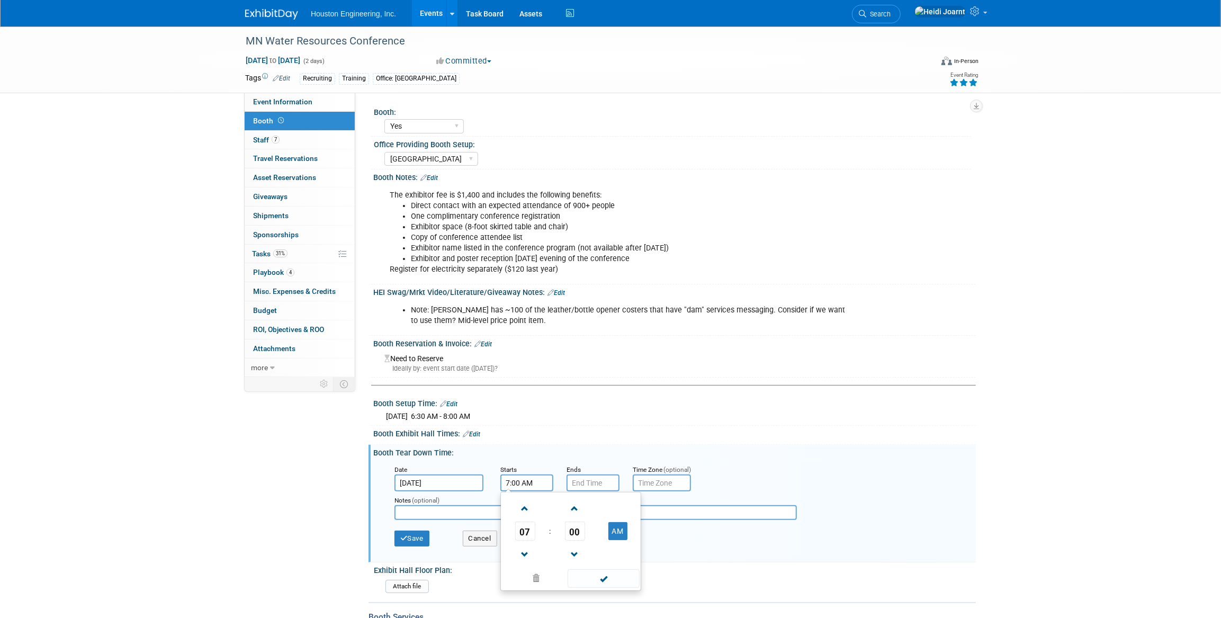
click at [532, 487] on input "7:00 AM" at bounding box center [526, 483] width 53 height 17
click at [529, 533] on span "07" at bounding box center [525, 531] width 20 height 19
click at [529, 533] on td "04" at bounding box center [520, 537] width 34 height 29
click at [577, 533] on span "00" at bounding box center [575, 531] width 20 height 19
click at [582, 535] on td "30" at bounding box center [588, 537] width 34 height 29
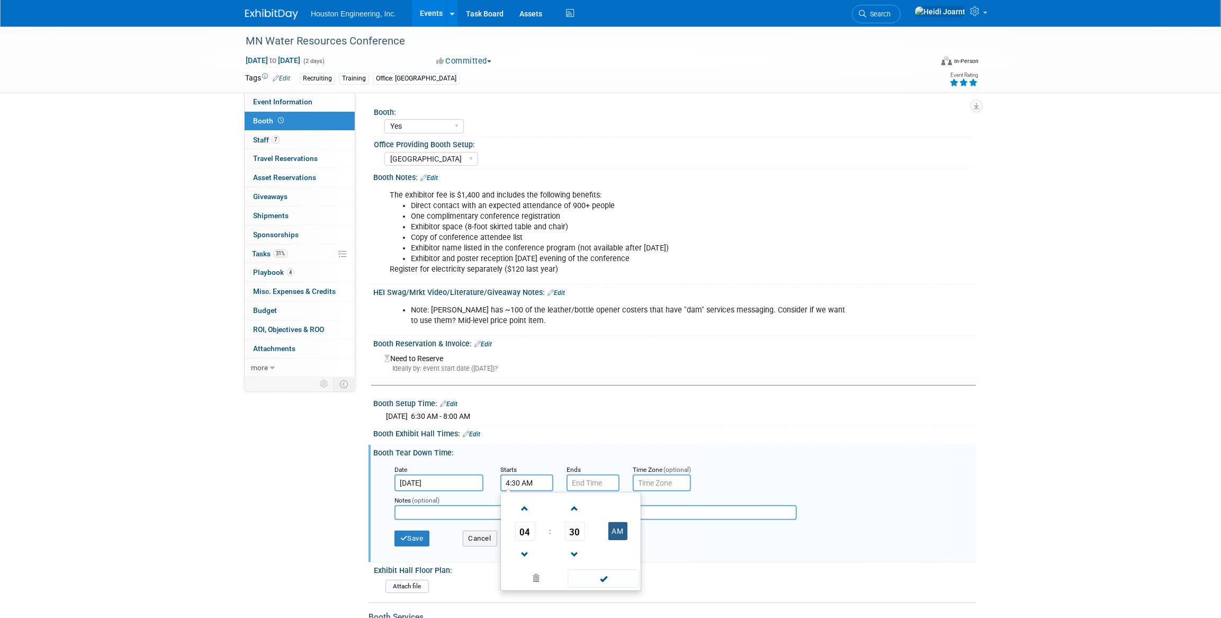
click at [618, 533] on button "AM" at bounding box center [618, 531] width 19 height 18
type input "4:30 PM"
click at [615, 580] on span at bounding box center [603, 578] width 71 height 19
click at [593, 485] on input "7:00 PM" at bounding box center [593, 483] width 53 height 17
click at [595, 532] on span "07" at bounding box center [592, 531] width 20 height 19
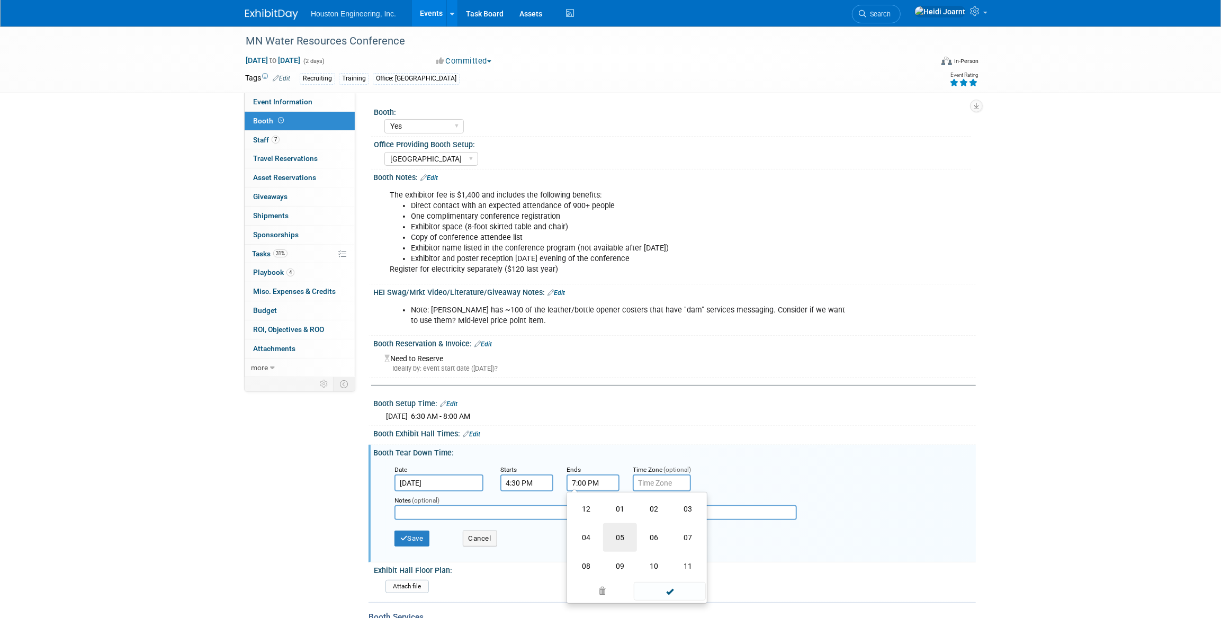
click at [614, 539] on td "05" at bounding box center [620, 537] width 34 height 29
type input "5:00 PM"
click at [662, 577] on span at bounding box center [669, 578] width 71 height 19
click at [414, 542] on button "Save" at bounding box center [412, 539] width 35 height 16
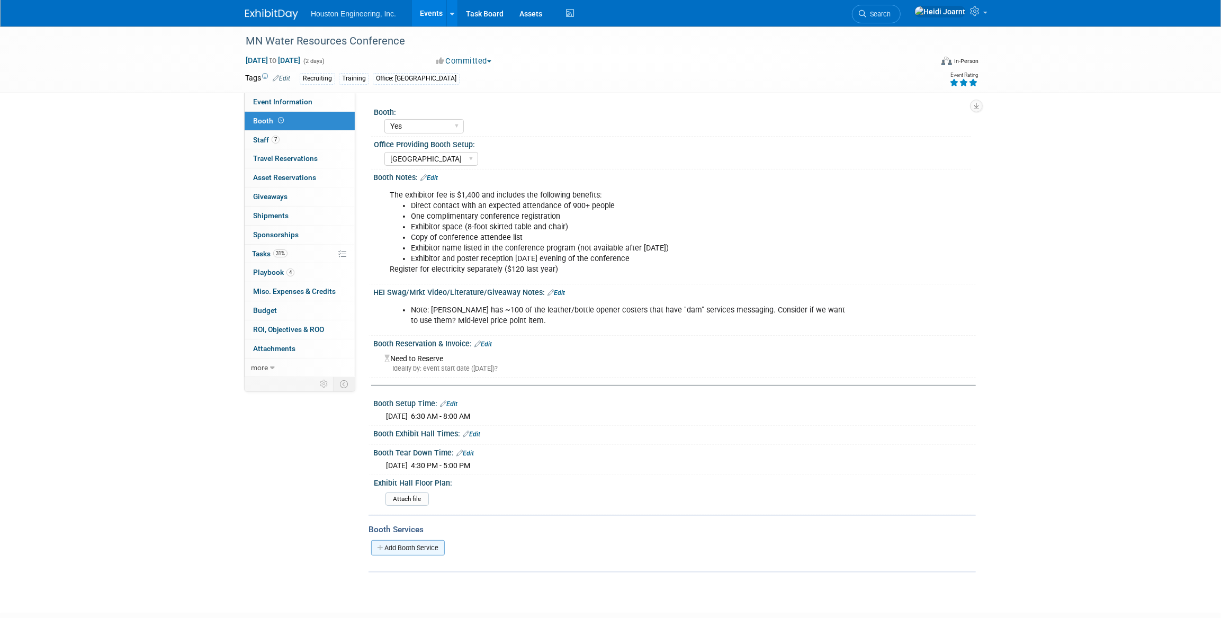
click at [421, 543] on link "Add Booth Service" at bounding box center [408, 547] width 74 height 15
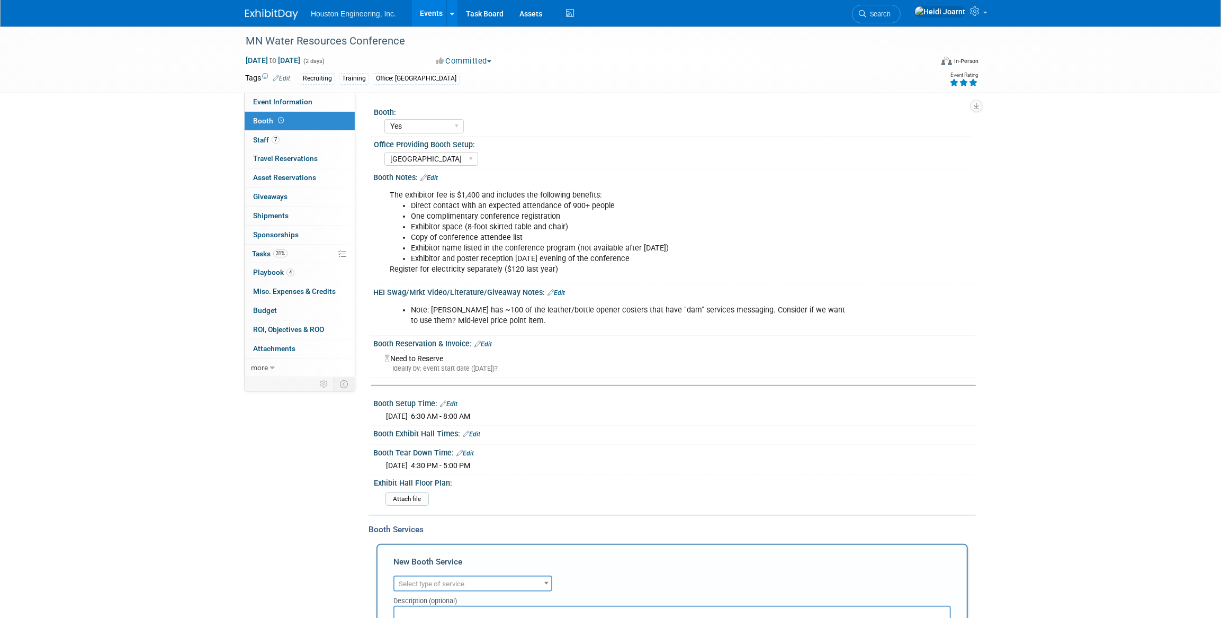
scroll to position [96, 0]
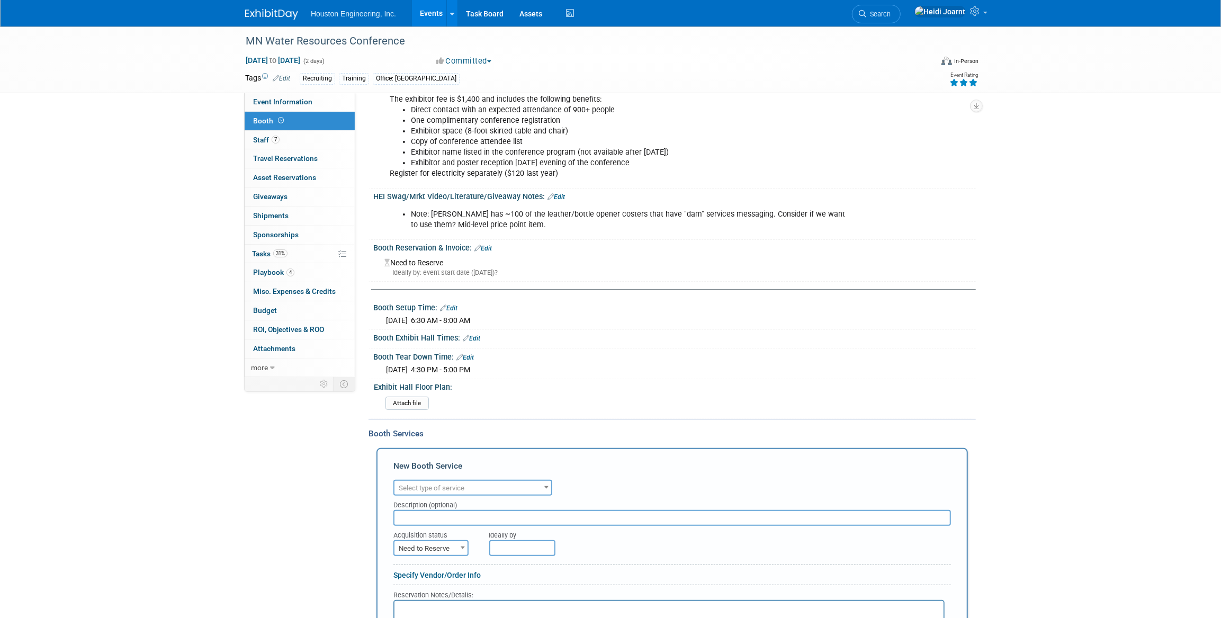
click at [499, 490] on span "Select type of service" at bounding box center [473, 488] width 157 height 15
type input "ele"
select select "8"
click at [453, 546] on span "Need to Reserve" at bounding box center [431, 548] width 73 height 15
select select "2"
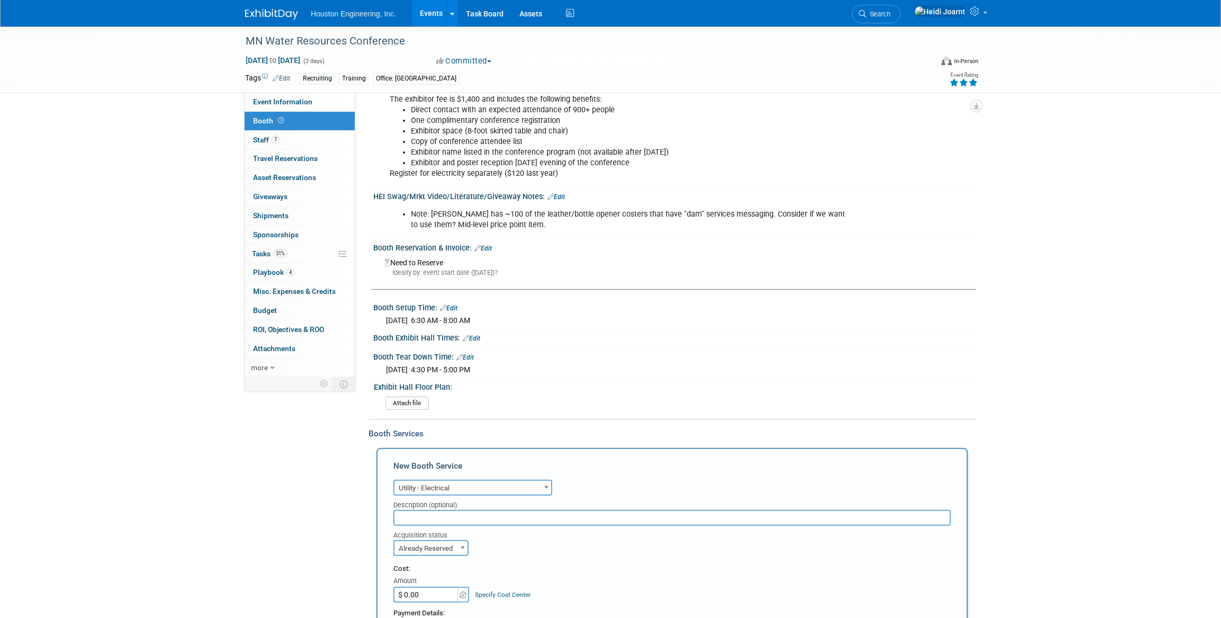
scroll to position [192, 0]
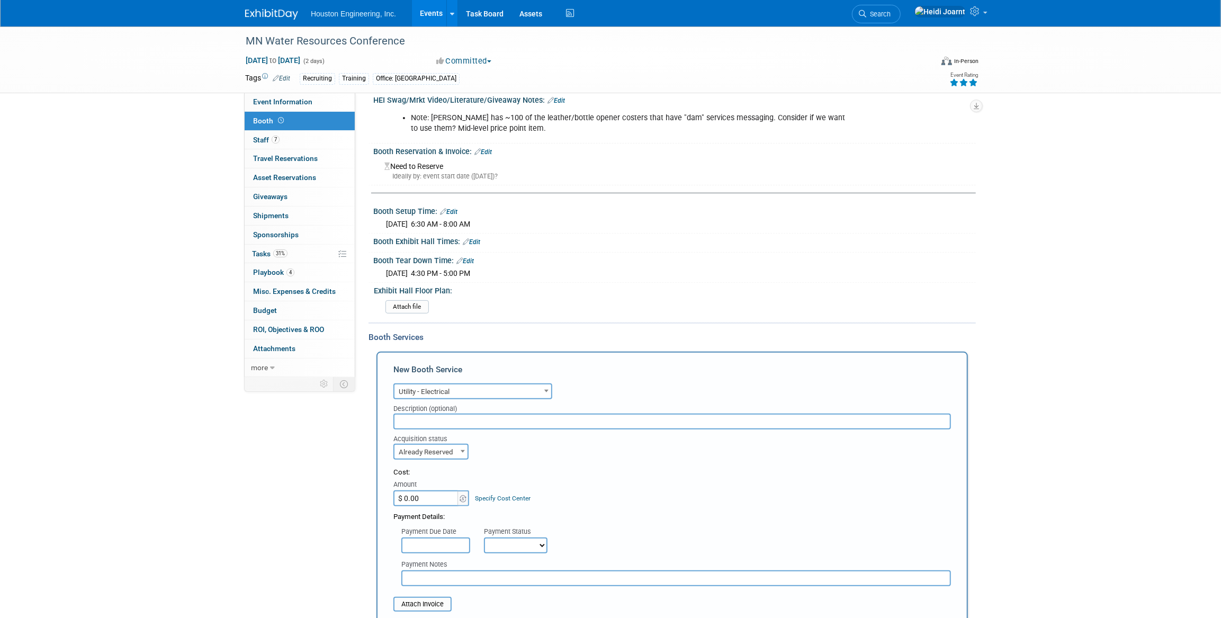
click at [427, 498] on input "$ 0.00" at bounding box center [427, 498] width 66 height 16
type input "$ 120.00"
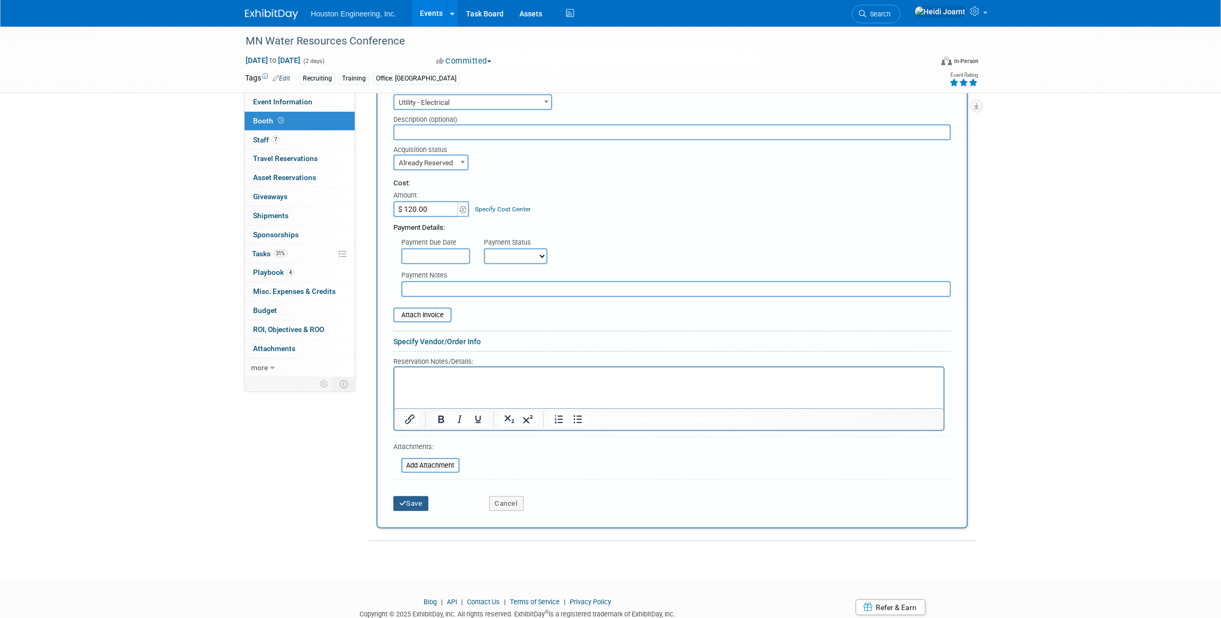
click at [419, 499] on button "Save" at bounding box center [411, 503] width 35 height 15
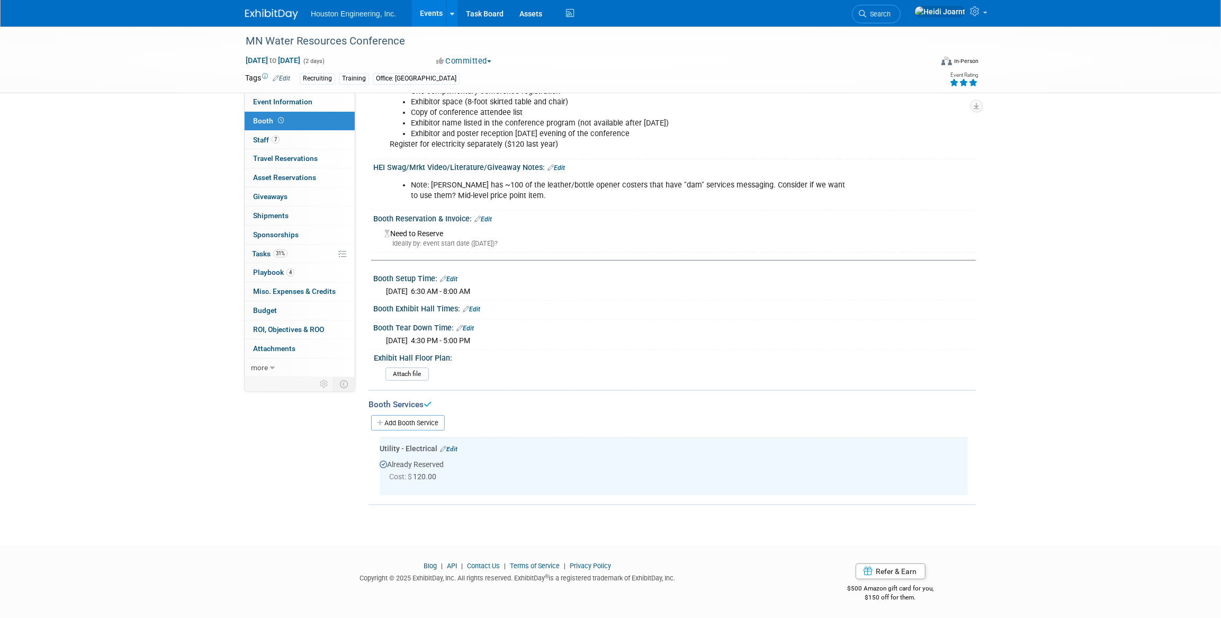
scroll to position [0, 0]
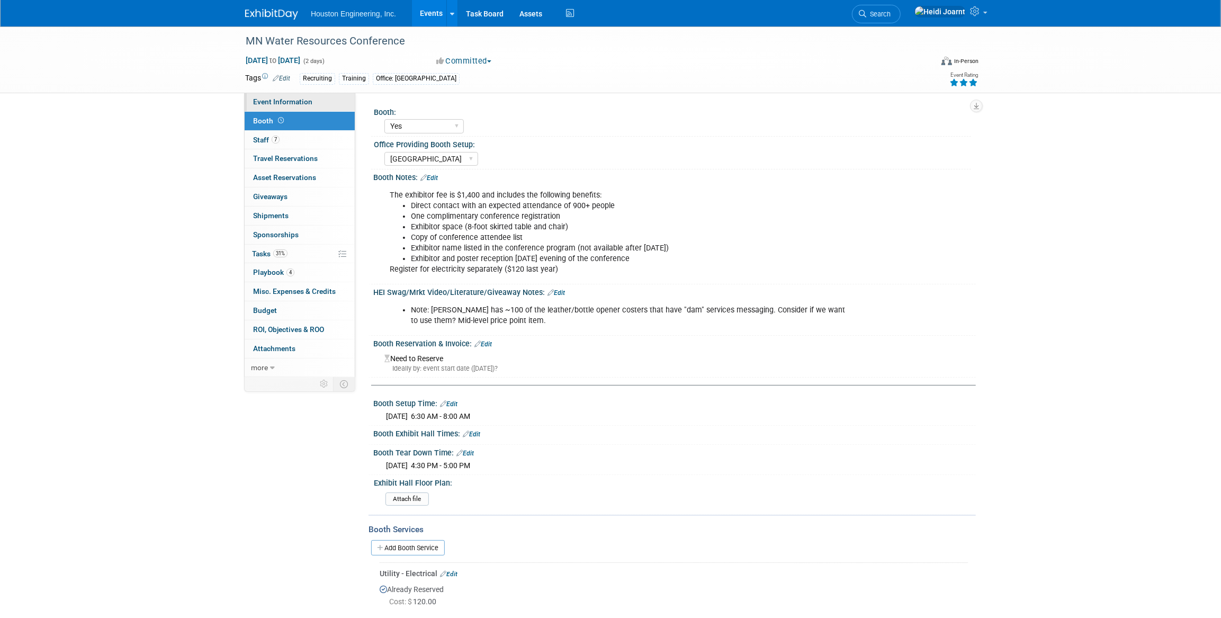
click at [288, 104] on span "Event Information" at bounding box center [282, 101] width 59 height 8
select select "2 - Post KO/Active Planning"
select select "Yes"
select select "Water Resources"
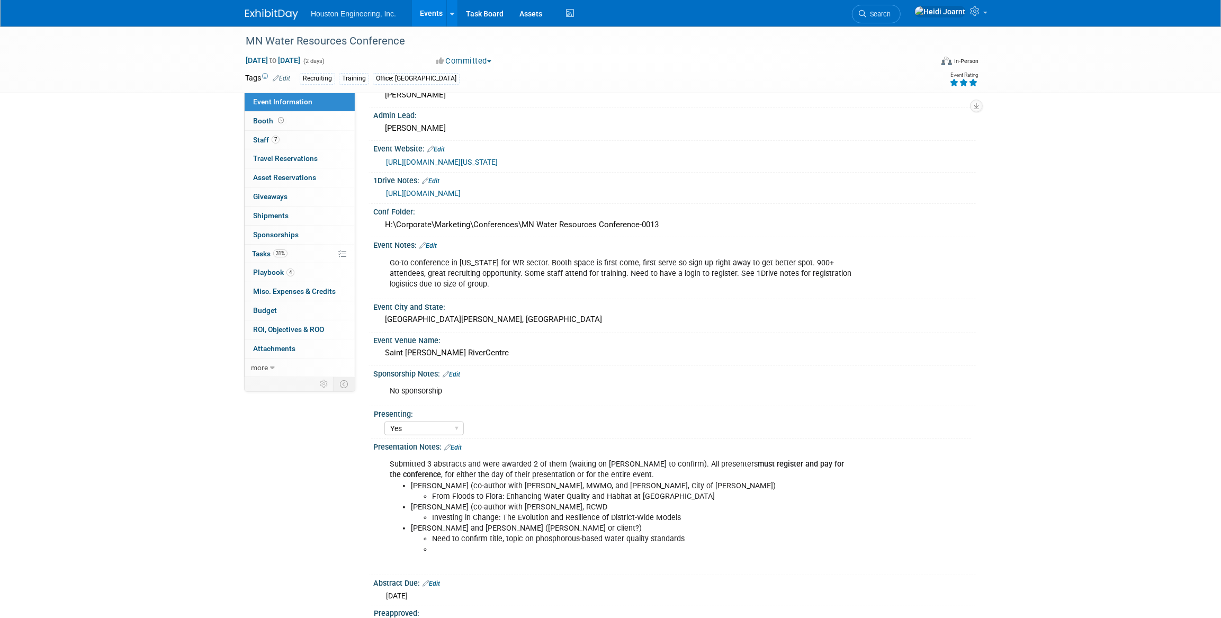
scroll to position [192, 0]
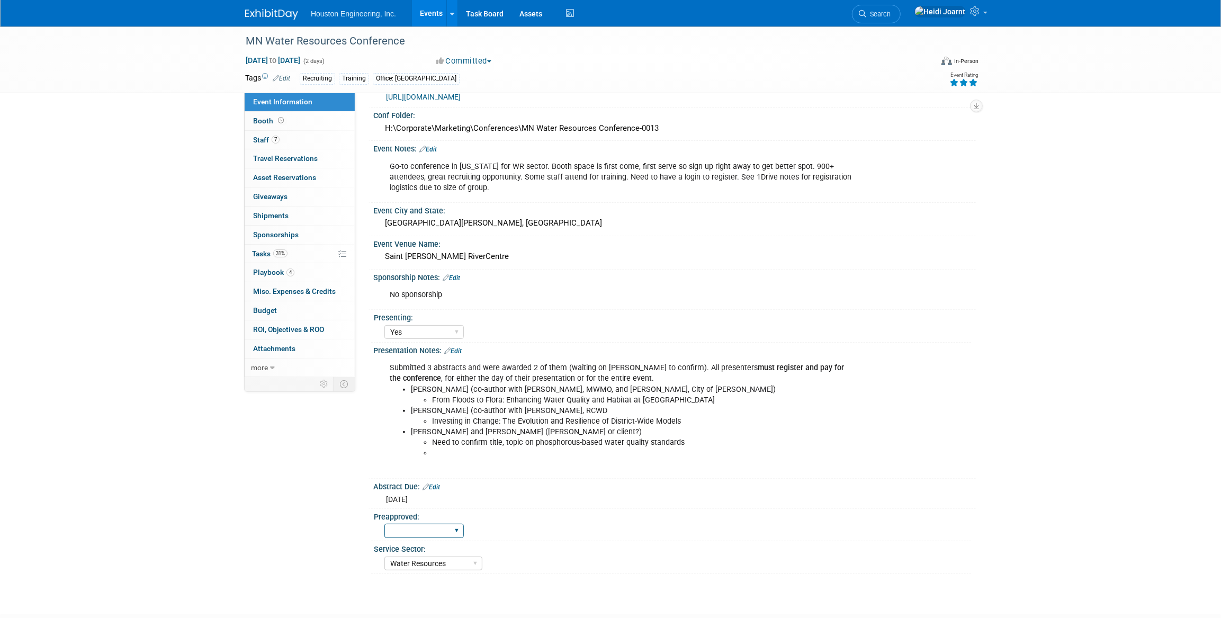
click at [449, 528] on select "Yes No" at bounding box center [424, 531] width 79 height 14
select select "No"
click at [385, 524] on select "Yes No" at bounding box center [424, 531] width 79 height 14
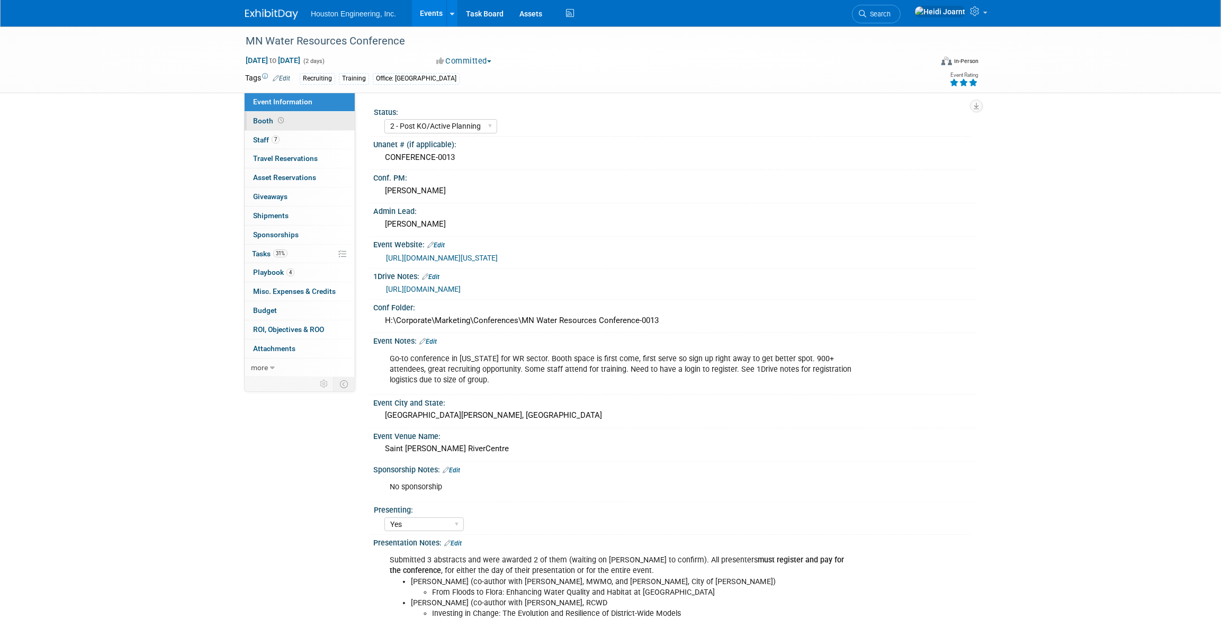
click at [323, 122] on link "Booth" at bounding box center [300, 121] width 110 height 19
select select "Yes"
select select "[GEOGRAPHIC_DATA]"
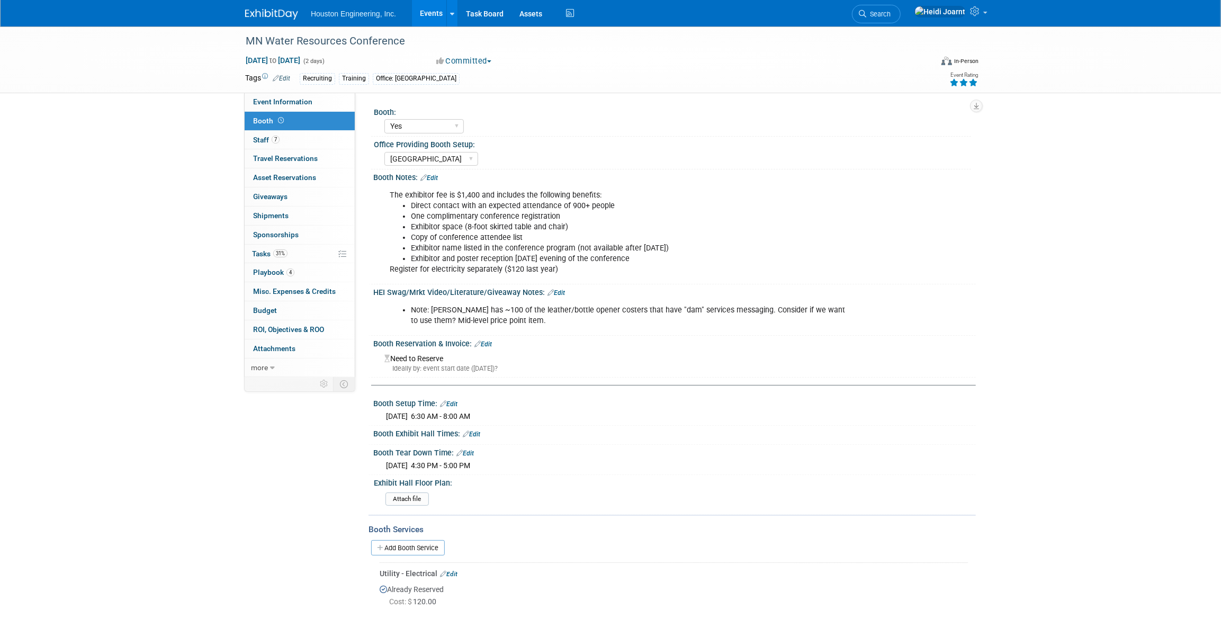
click at [557, 293] on link "Edit" at bounding box center [556, 292] width 17 height 7
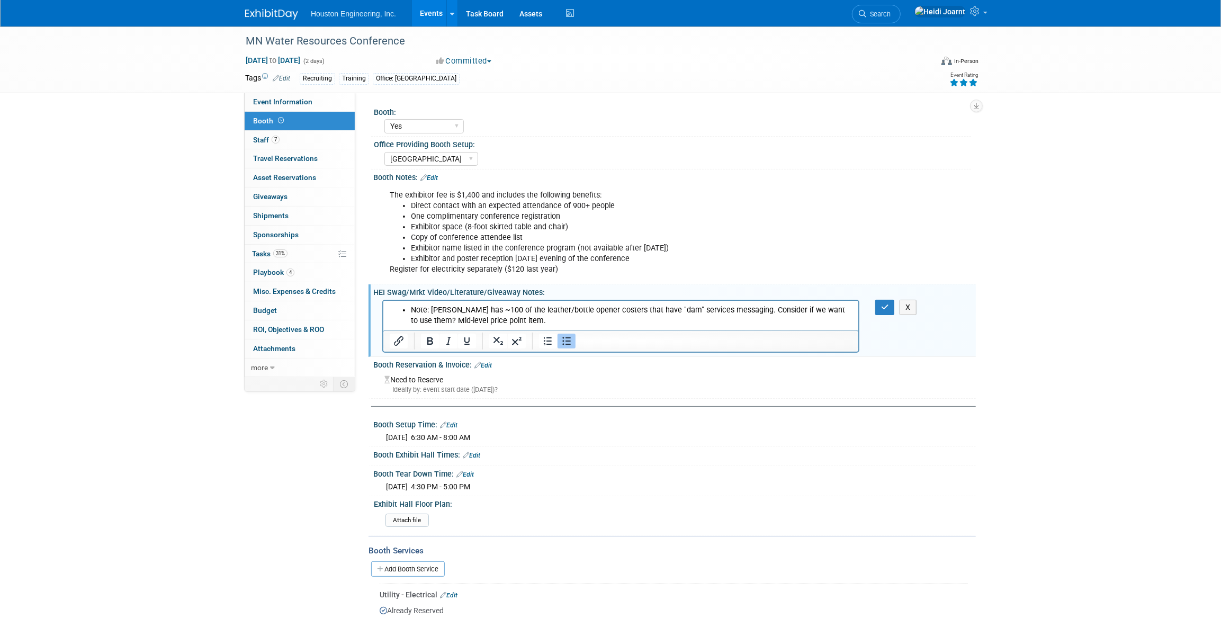
click at [533, 317] on li "Note: Megan S has ~100 of the leather/bottle opener costers that have "dam" ser…" at bounding box center [631, 315] width 442 height 21
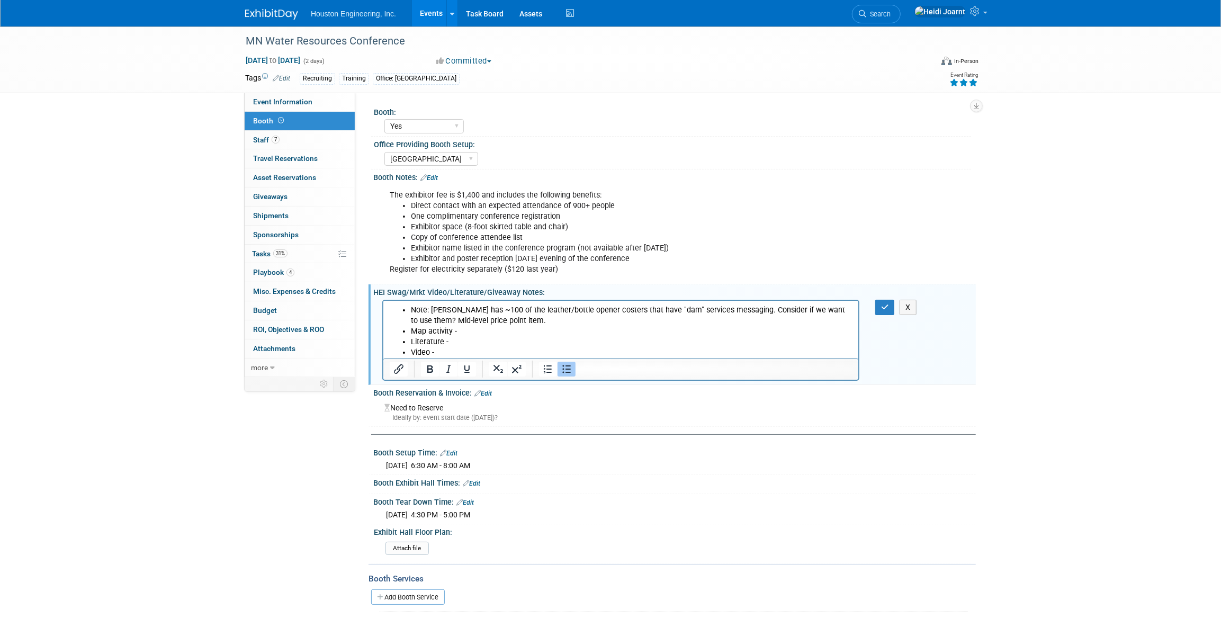
click at [455, 352] on li "Video -" at bounding box center [631, 352] width 442 height 11
click at [463, 344] on li "Literature -" at bounding box center [631, 341] width 442 height 11
drag, startPoint x: 812, startPoint y: 342, endPoint x: 712, endPoint y: 338, distance: 100.2
click at [712, 338] on li "Literature - highlight recruitment/open positions, create a sign to help with c…" at bounding box center [631, 341] width 442 height 11
drag, startPoint x: 430, startPoint y: 308, endPoint x: 409, endPoint y: 308, distance: 20.7
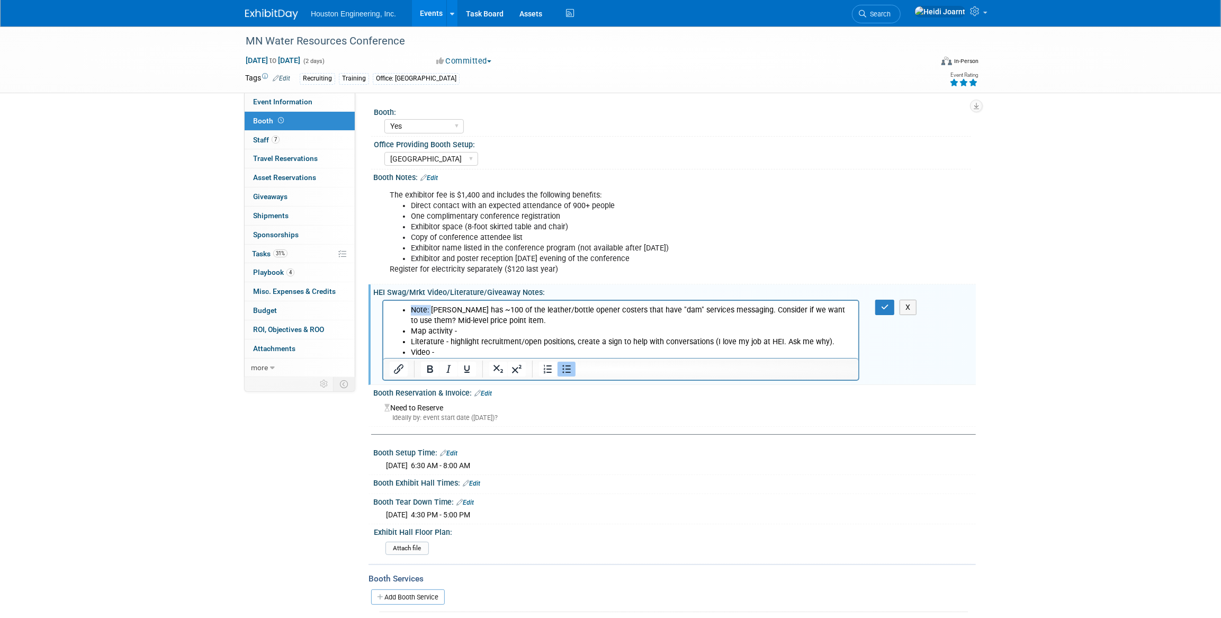
click at [409, 308] on ul "Note: Megan S has ~100 of the leather/bottle opener costers that have "dam" ser…" at bounding box center [620, 331] width 463 height 53
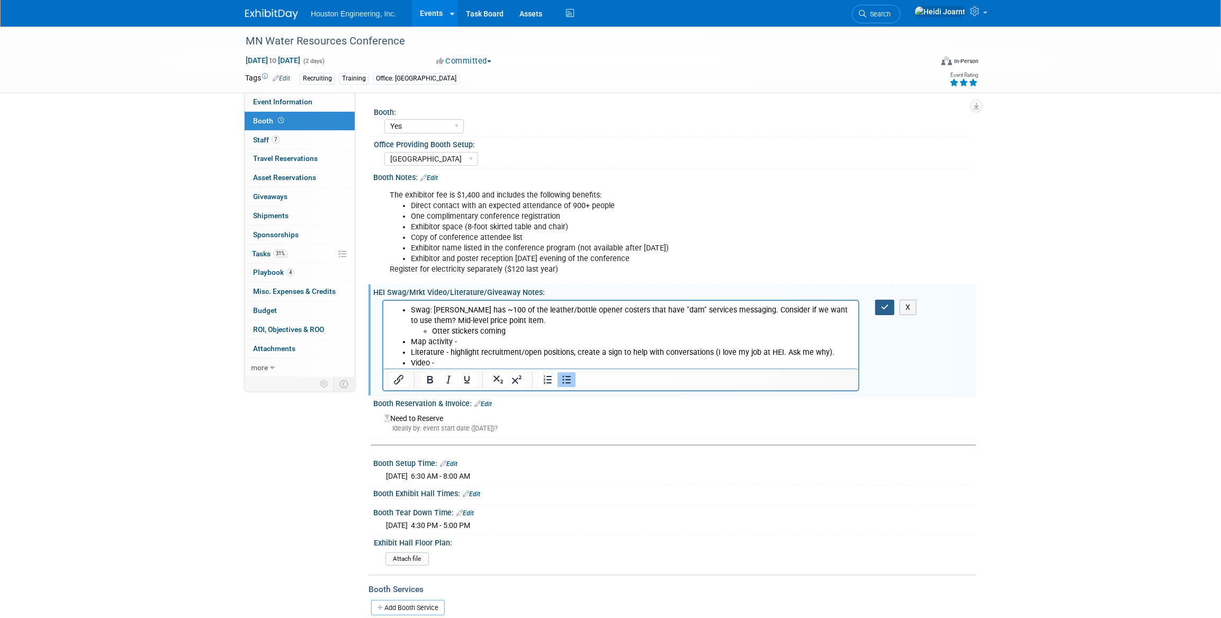
click at [892, 305] on button "button" at bounding box center [885, 307] width 20 height 15
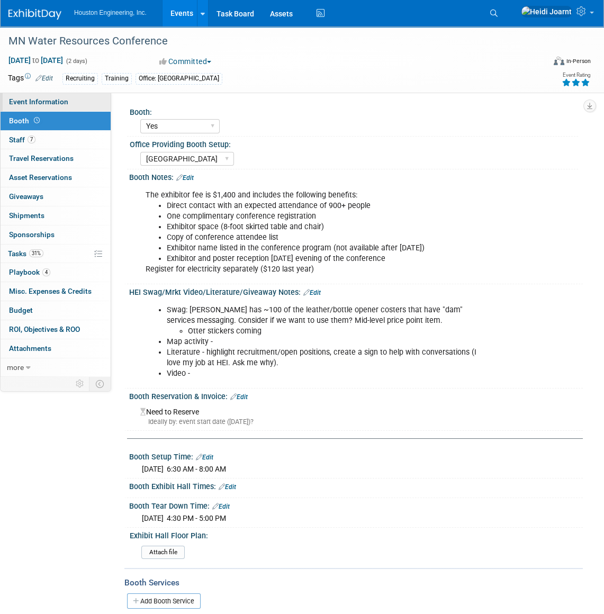
click at [65, 106] on span "Event Information" at bounding box center [38, 101] width 59 height 8
select select "2 - Post KO/Active Planning"
select select "Yes"
select select "No"
select select "Water Resources"
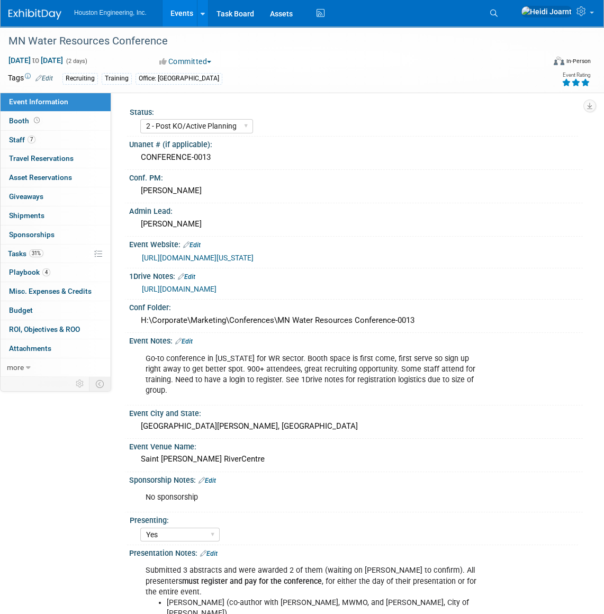
click at [182, 14] on link "Events" at bounding box center [182, 13] width 39 height 26
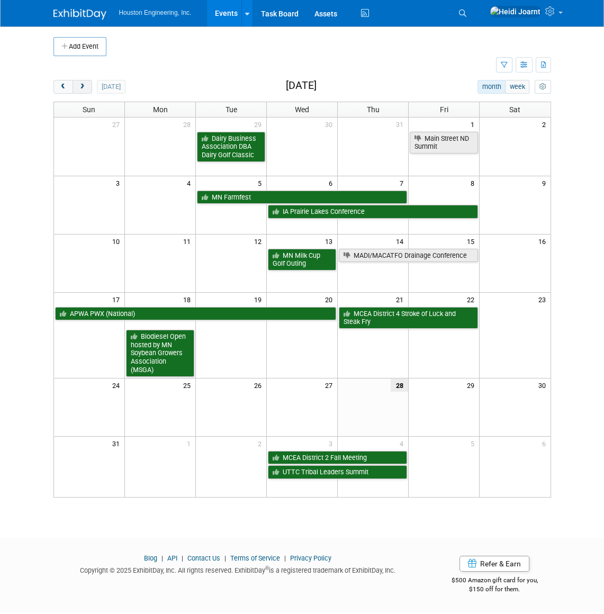
click at [87, 87] on button "next" at bounding box center [83, 87] width 20 height 14
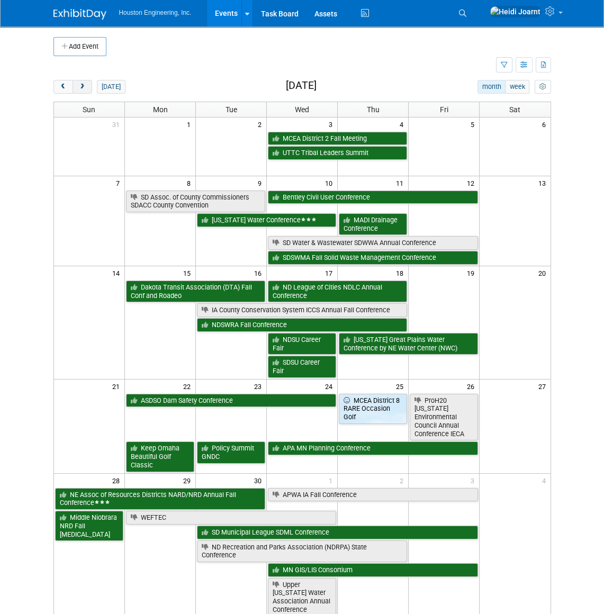
click at [79, 88] on span "next" at bounding box center [82, 87] width 8 height 7
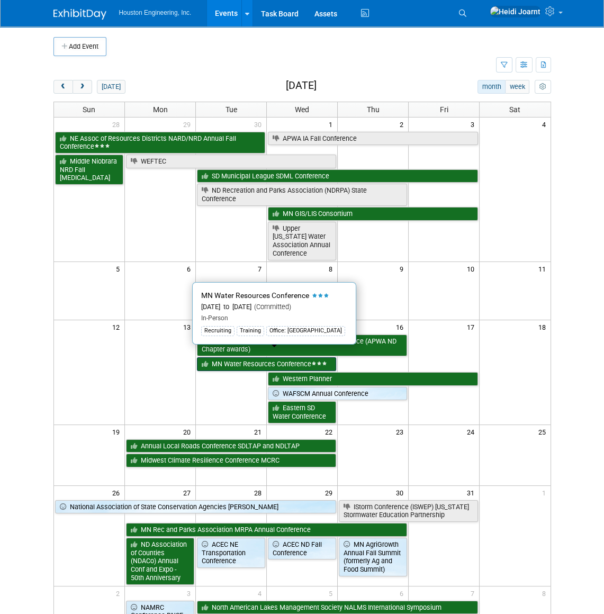
click at [255, 358] on link "MN Water Resources Conference" at bounding box center [266, 364] width 139 height 14
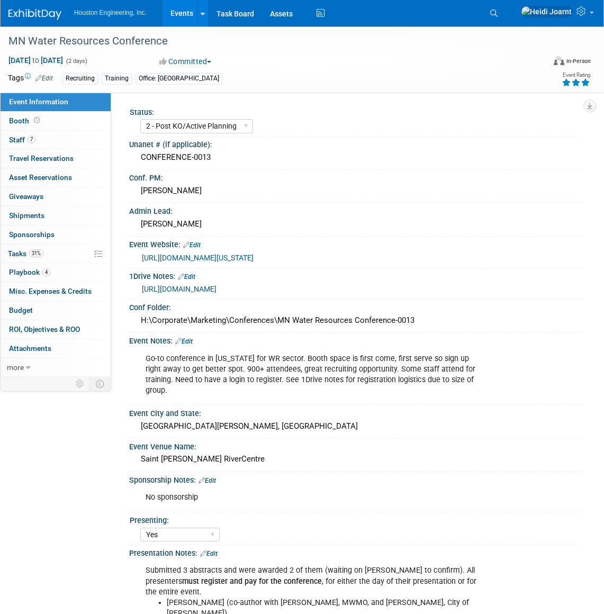
select select "2 - Post KO/Active Planning"
select select "Yes"
select select "No"
select select "Water Resources"
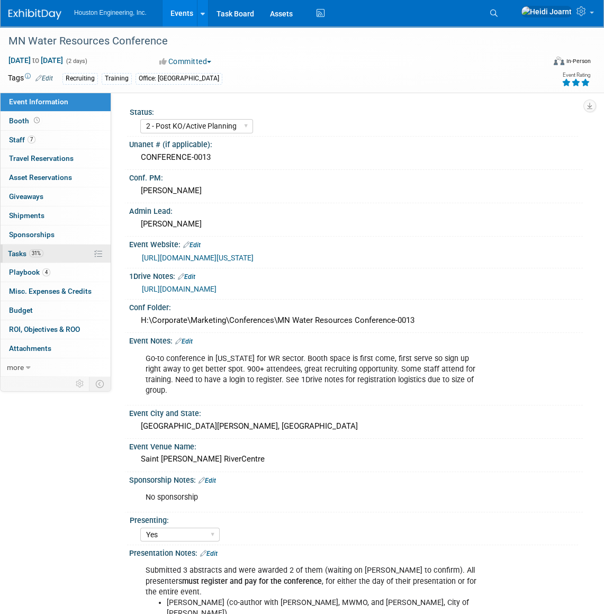
click at [65, 254] on link "31% Tasks 31%" at bounding box center [56, 254] width 110 height 19
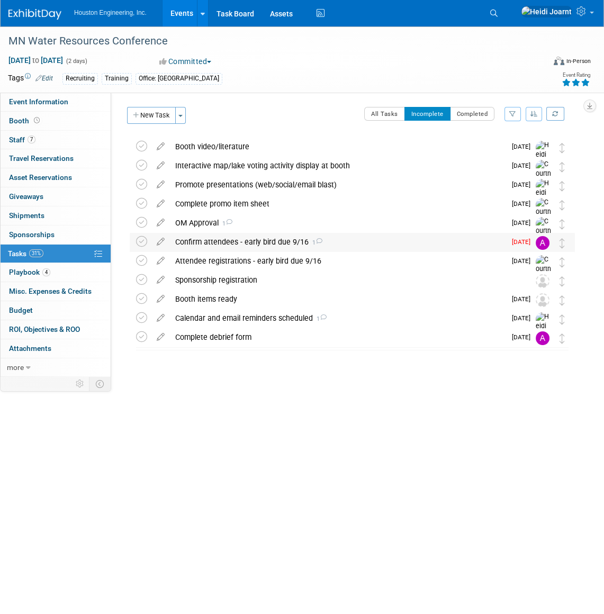
click at [185, 243] on div "Confirm attendees - early bird due 9/16 1" at bounding box center [338, 242] width 336 height 18
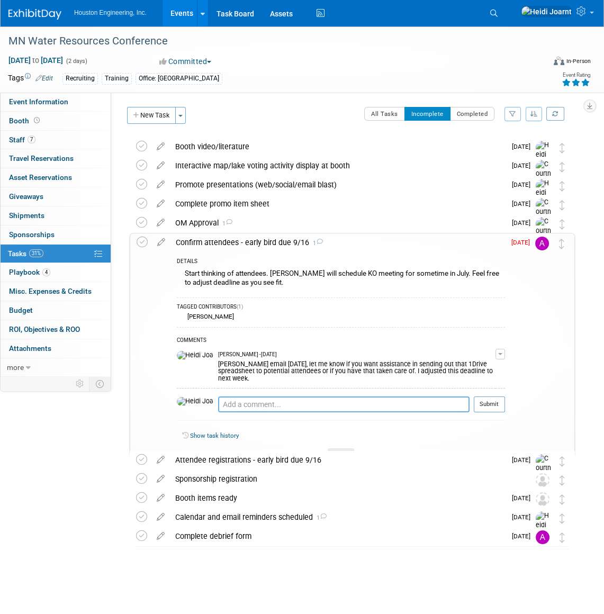
click at [318, 402] on textarea at bounding box center [344, 405] width 252 height 16
type textarea "Gave attendees until [DATE]"
click at [492, 397] on button "Submit" at bounding box center [489, 405] width 31 height 16
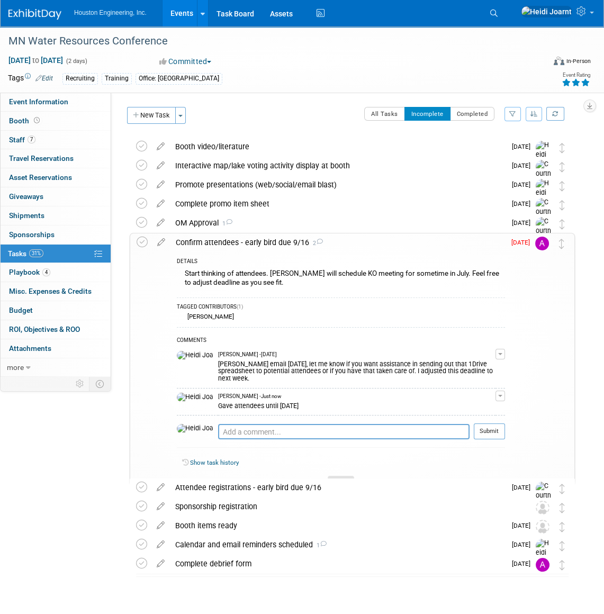
click at [347, 476] on div at bounding box center [341, 480] width 26 height 9
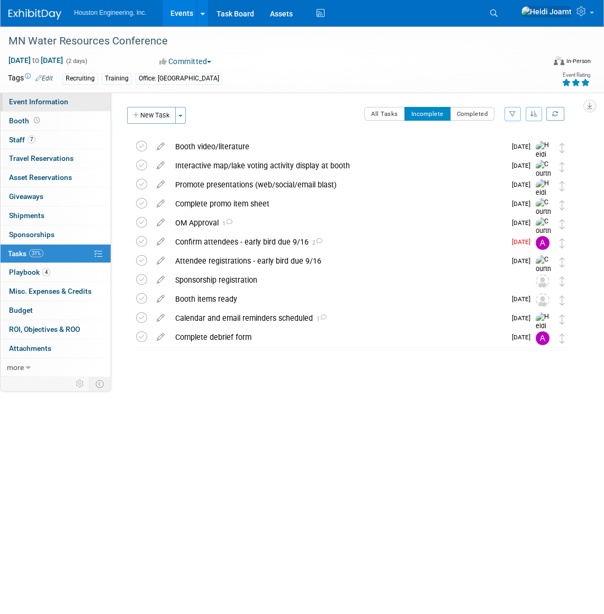
click at [64, 100] on span "Event Information" at bounding box center [38, 101] width 59 height 8
select select "2 - Post KO/Active Planning"
select select "Yes"
select select "No"
select select "Water Resources"
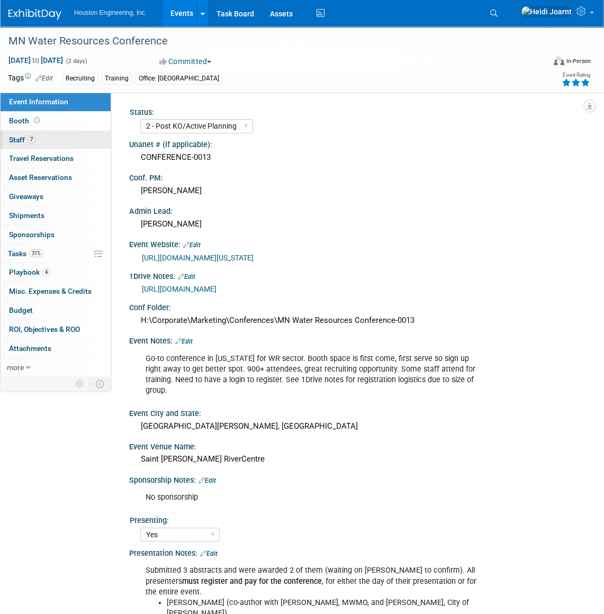
click at [52, 134] on link "7 Staff 7" at bounding box center [56, 140] width 110 height 19
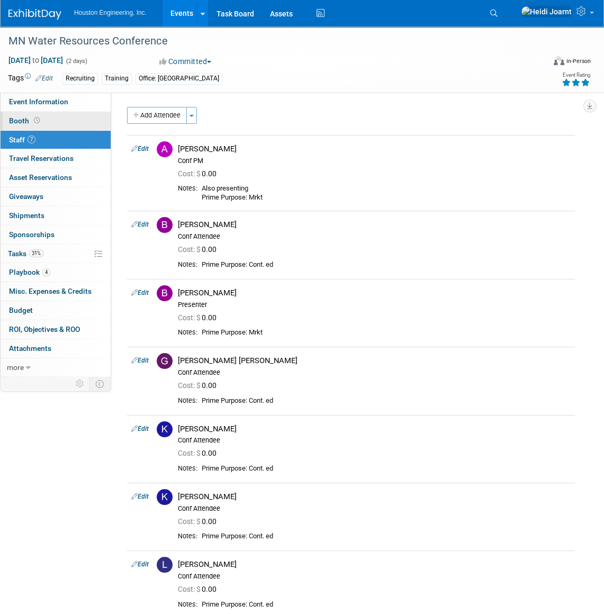
click at [29, 117] on span "Booth" at bounding box center [25, 121] width 33 height 8
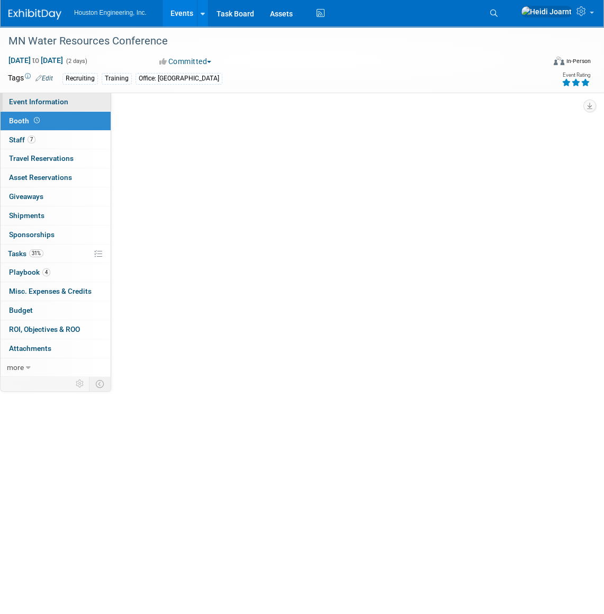
select select "Yes"
select select "[GEOGRAPHIC_DATA]"
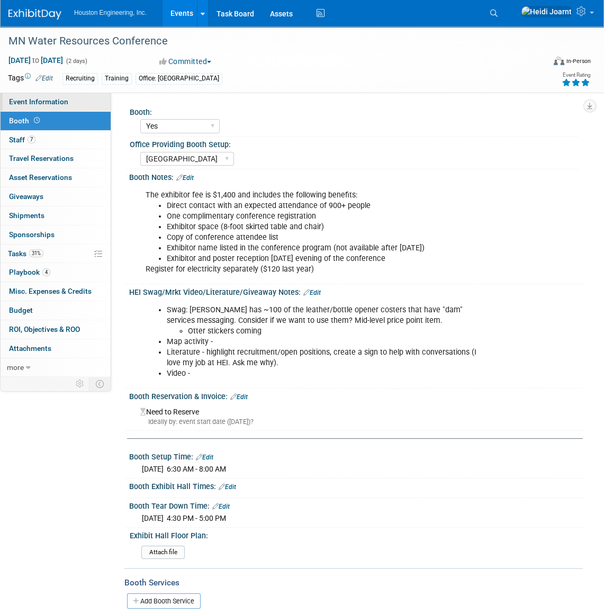
click at [40, 103] on span "Event Information" at bounding box center [38, 101] width 59 height 8
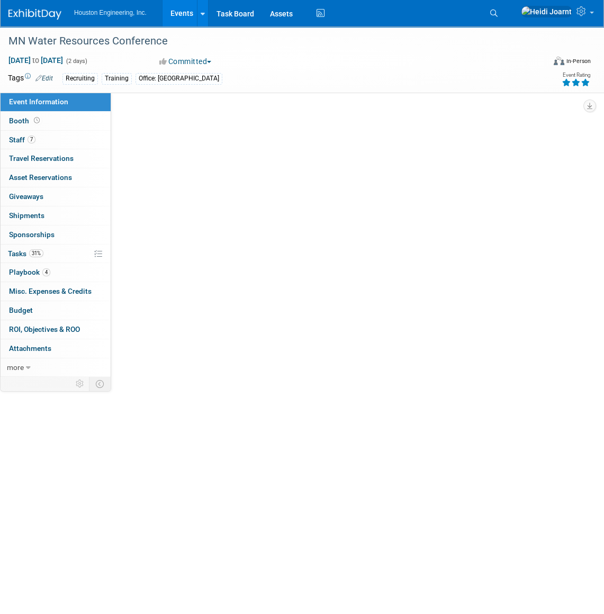
select select "2 - Post KO/Active Planning"
select select "Yes"
select select "No"
select select "Water Resources"
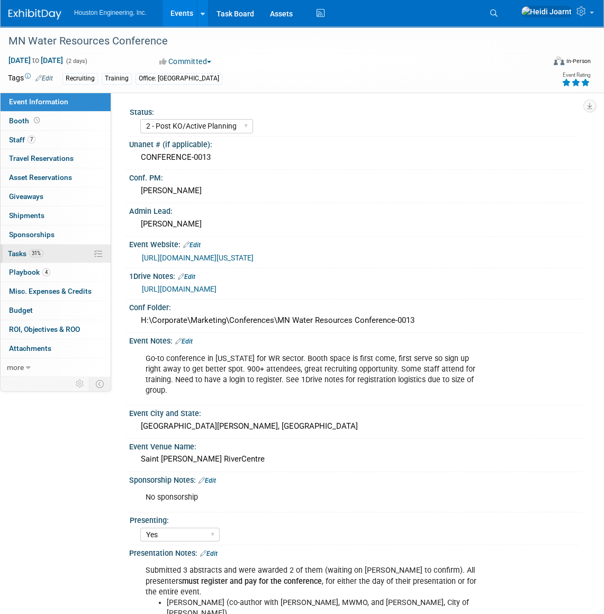
click at [41, 257] on span "Tasks 31%" at bounding box center [25, 253] width 35 height 8
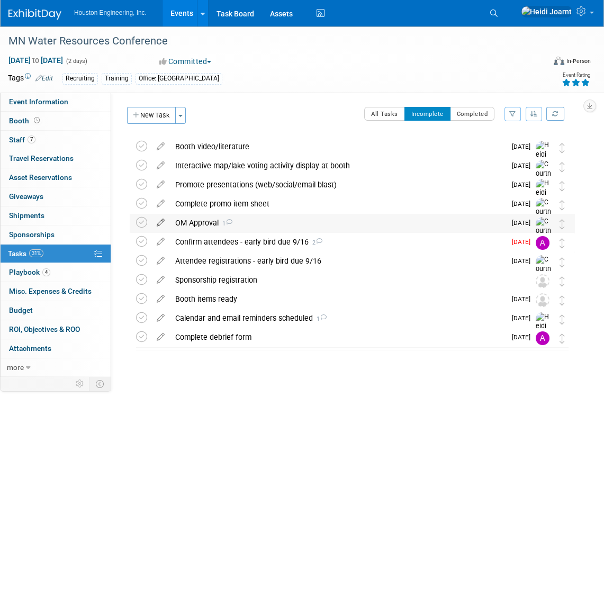
click at [159, 227] on link at bounding box center [160, 223] width 19 height 10
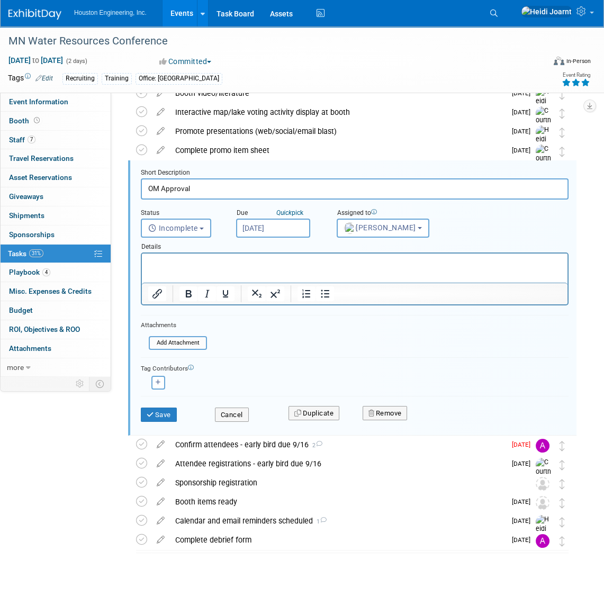
click at [289, 229] on body "Houston Engineering, Inc. Events Add Event Bulk Upload Events Shareable Event B…" at bounding box center [302, 254] width 604 height 614
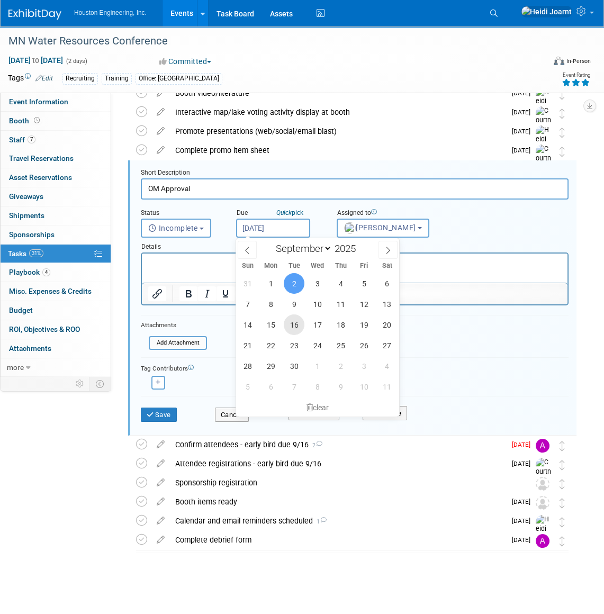
click at [299, 328] on span "16" at bounding box center [294, 325] width 21 height 21
type input "Sep 16, 2025"
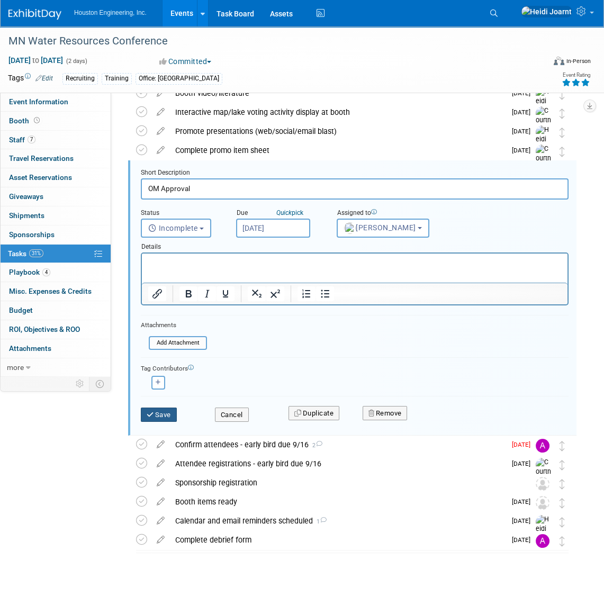
click at [153, 413] on icon "submit" at bounding box center [151, 415] width 8 height 7
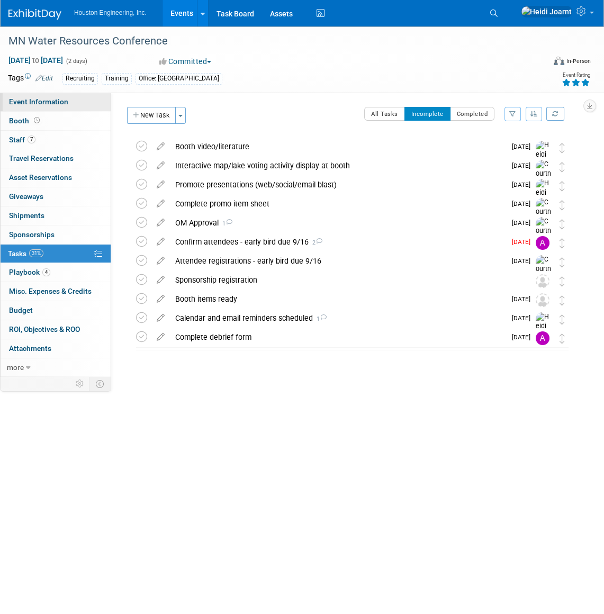
click at [49, 101] on span "Event Information" at bounding box center [38, 101] width 59 height 8
select select "2 - Post KO/Active Planning"
select select "Yes"
select select "No"
select select "Water Resources"
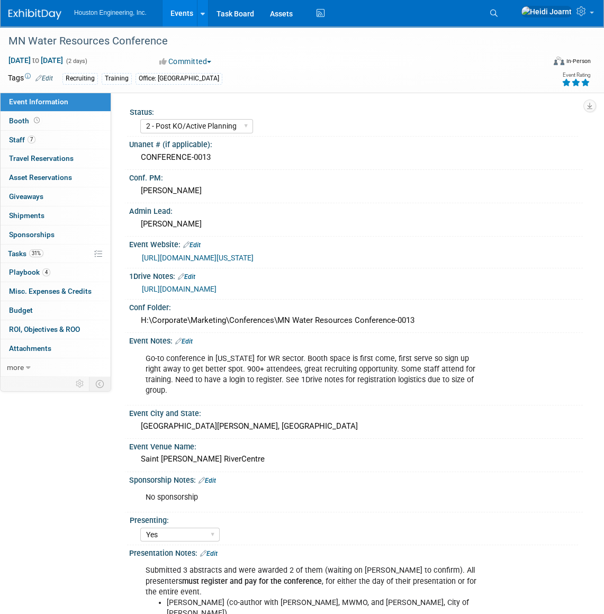
click at [254, 258] on link "https://ccaps.umn.edu/minnesota-water-resources-conference" at bounding box center [198, 258] width 112 height 8
click at [213, 477] on link "Edit" at bounding box center [207, 480] width 17 height 7
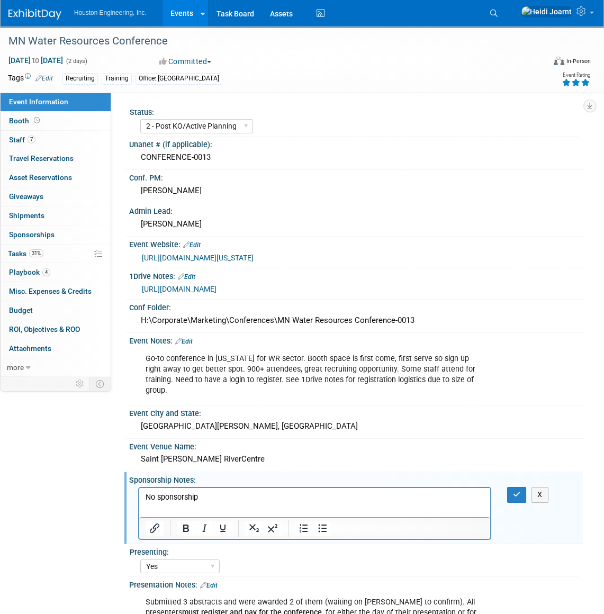
click at [216, 498] on p "No sponsorship" at bounding box center [315, 498] width 339 height 11
click at [522, 487] on button "button" at bounding box center [517, 494] width 20 height 15
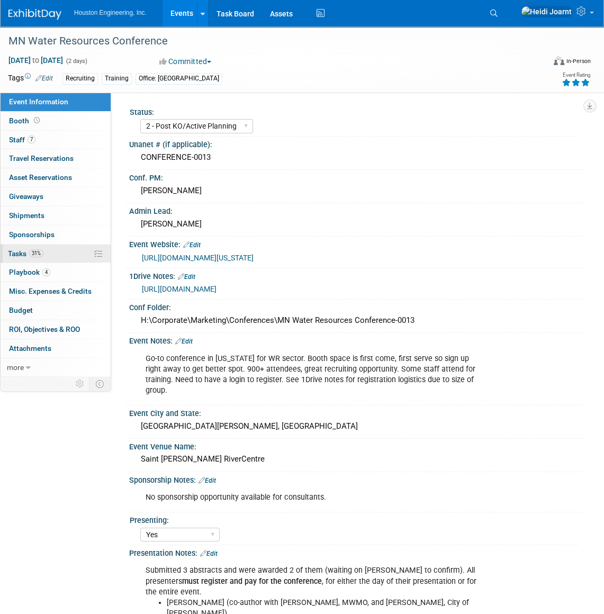
click at [65, 253] on link "31% Tasks 31%" at bounding box center [56, 254] width 110 height 19
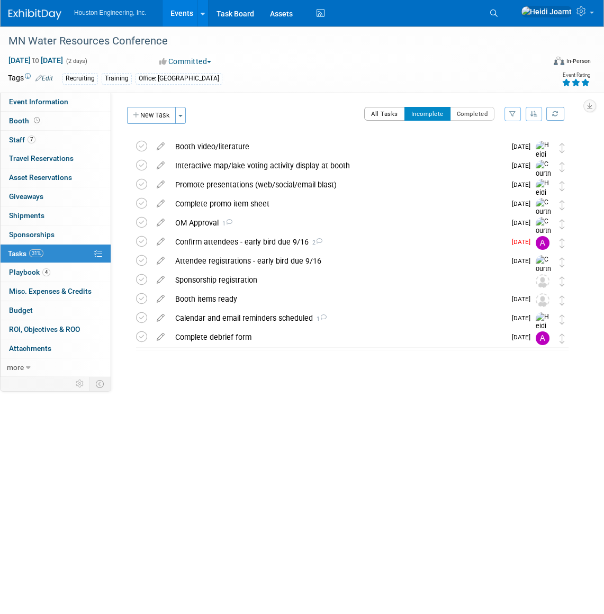
click at [379, 116] on button "All Tasks" at bounding box center [384, 114] width 41 height 14
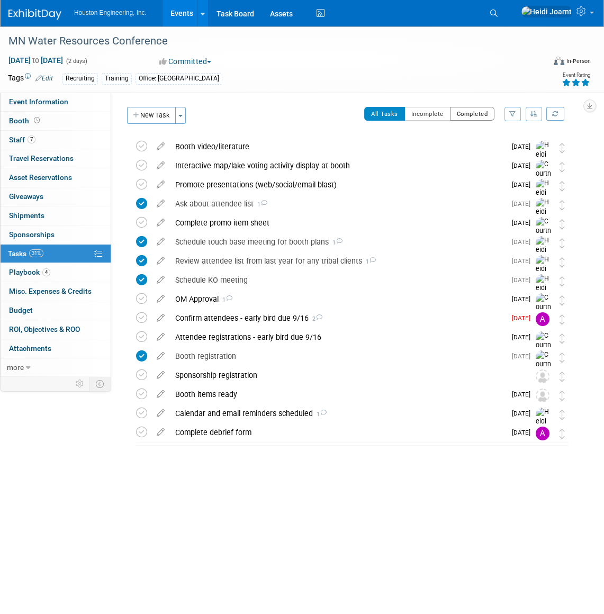
click at [465, 111] on button "Completed" at bounding box center [472, 114] width 45 height 14
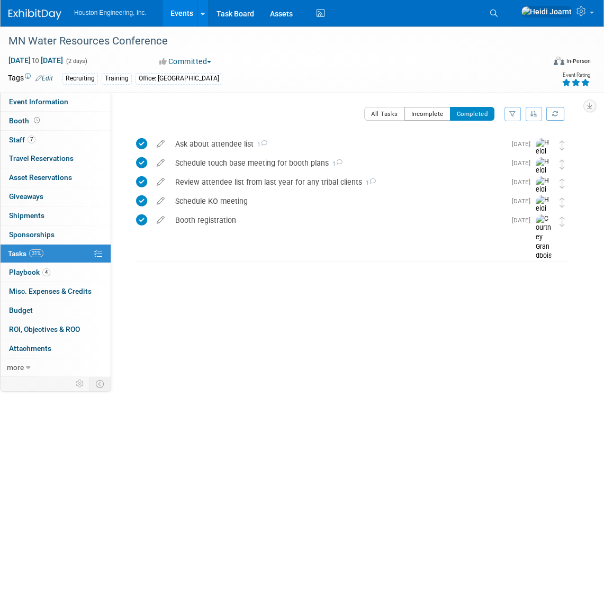
click at [428, 113] on button "Incomplete" at bounding box center [428, 114] width 46 height 14
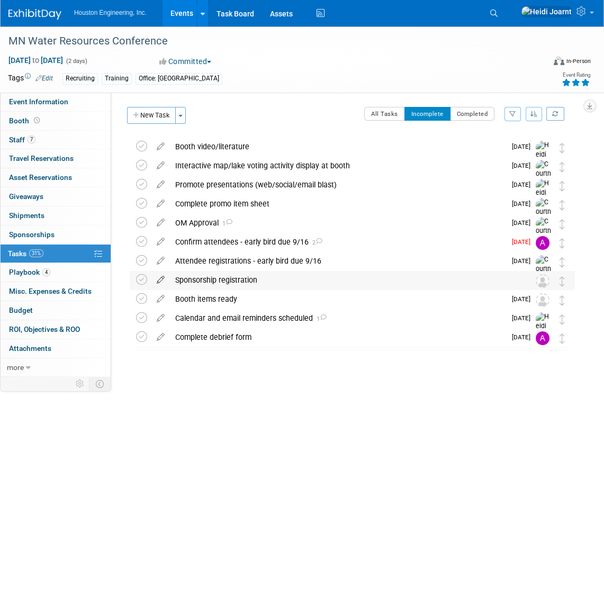
click at [159, 281] on icon at bounding box center [160, 277] width 19 height 13
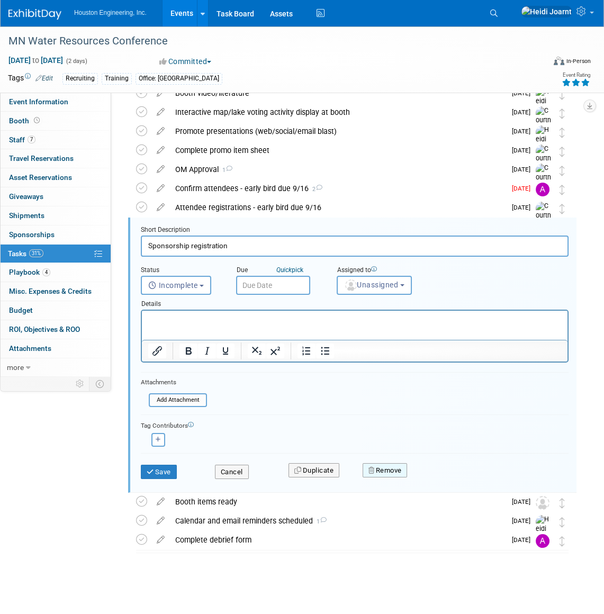
click at [384, 466] on button "Remove" at bounding box center [385, 470] width 45 height 15
click at [445, 477] on link "Yes" at bounding box center [444, 479] width 31 height 17
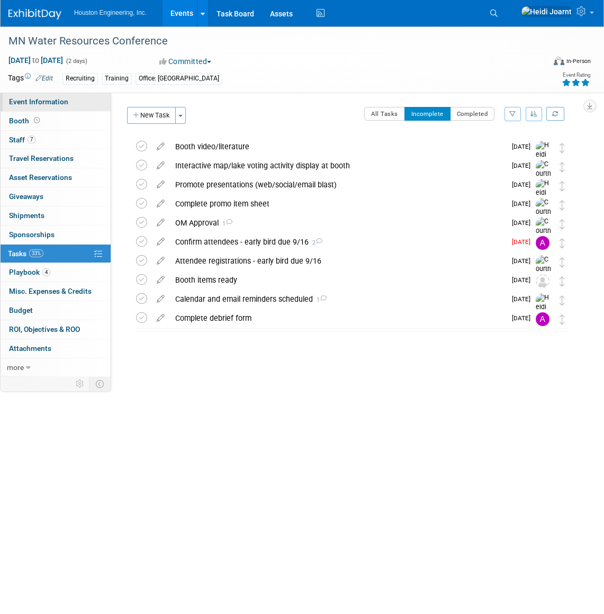
click at [58, 101] on span "Event Information" at bounding box center [38, 101] width 59 height 8
select select "2 - Post KO/Active Planning"
select select "Yes"
select select "No"
select select "Water Resources"
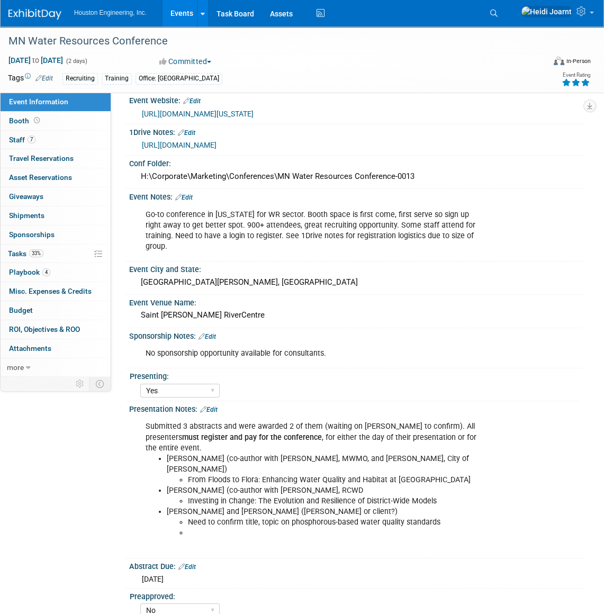
scroll to position [170, 0]
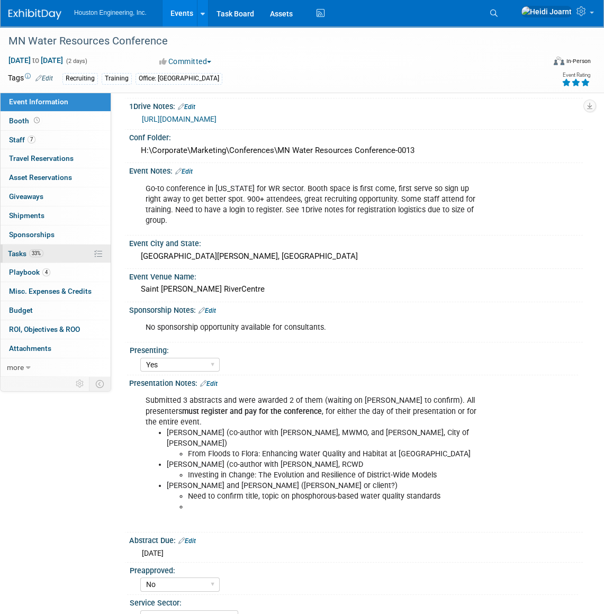
click at [63, 251] on link "33% Tasks 33%" at bounding box center [56, 254] width 110 height 19
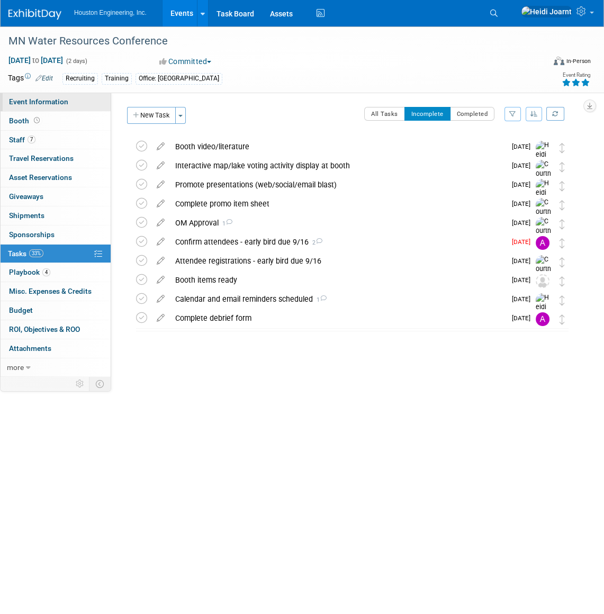
click at [58, 96] on link "Event Information" at bounding box center [56, 102] width 110 height 19
select select "2 - Post KO/Active Planning"
select select "Yes"
select select "No"
select select "Water Resources"
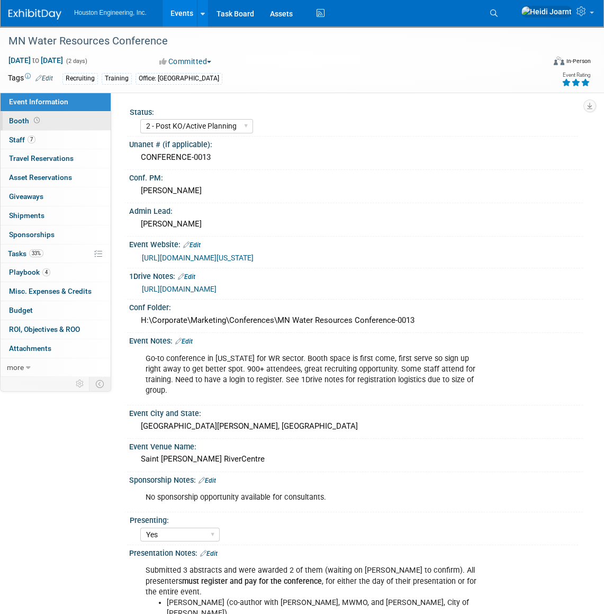
click at [56, 121] on link "Booth" at bounding box center [56, 121] width 110 height 19
select select "Yes"
select select "Maple Grove"
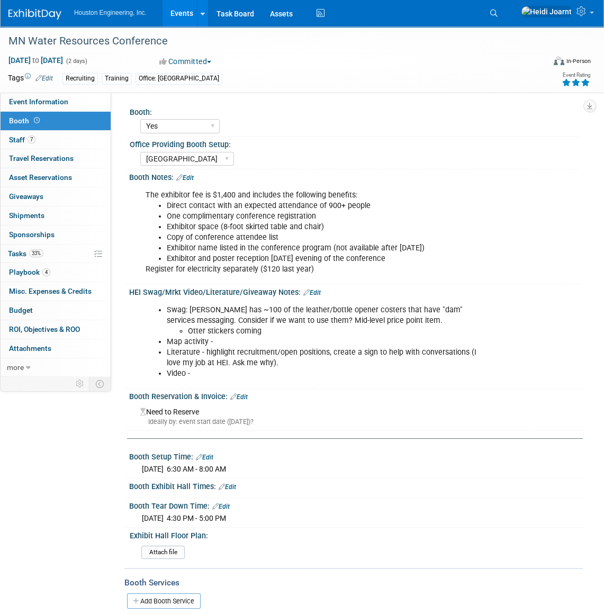
click at [191, 169] on div "Booth Notes: Edit" at bounding box center [356, 176] width 454 height 14
click at [191, 177] on link "Edit" at bounding box center [184, 177] width 17 height 7
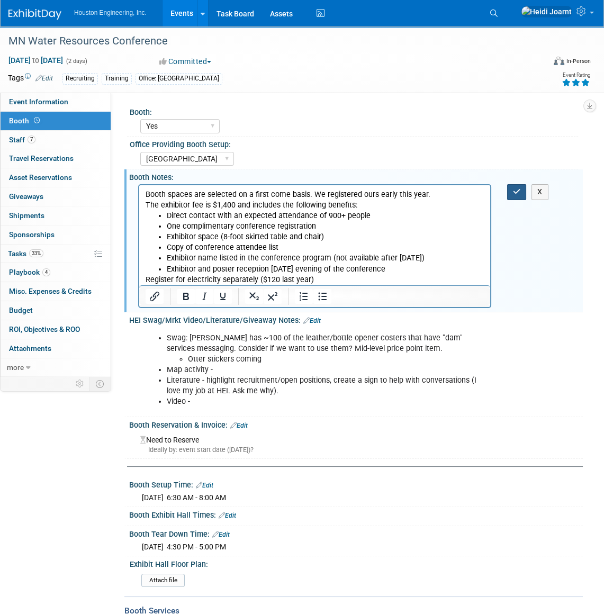
click at [511, 192] on button "button" at bounding box center [517, 191] width 20 height 15
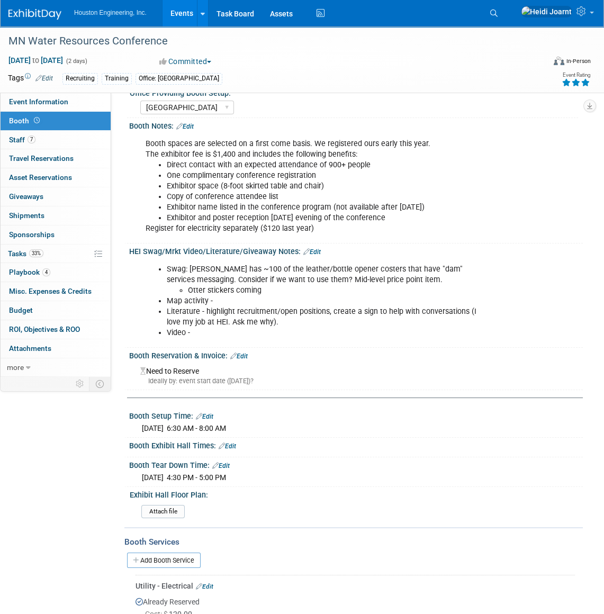
scroll to position [100, 0]
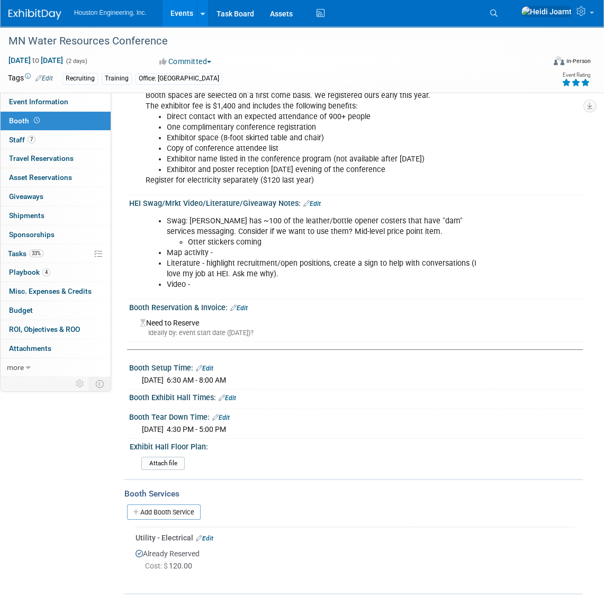
click at [205, 535] on link "Edit" at bounding box center [204, 538] width 17 height 7
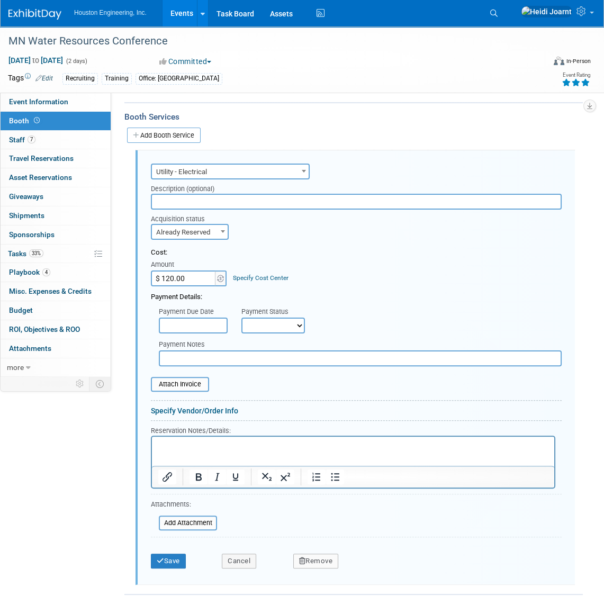
scroll to position [0, 0]
click at [325, 563] on button "Remove" at bounding box center [316, 561] width 46 height 15
click at [382, 569] on link "Yes" at bounding box center [374, 569] width 31 height 17
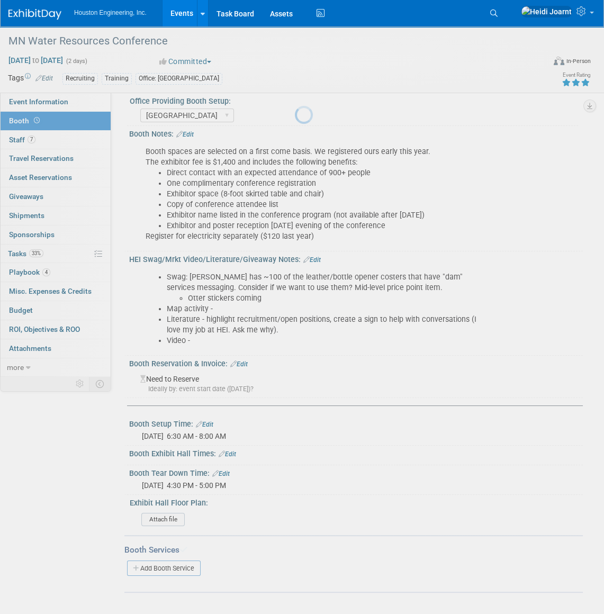
scroll to position [42, 0]
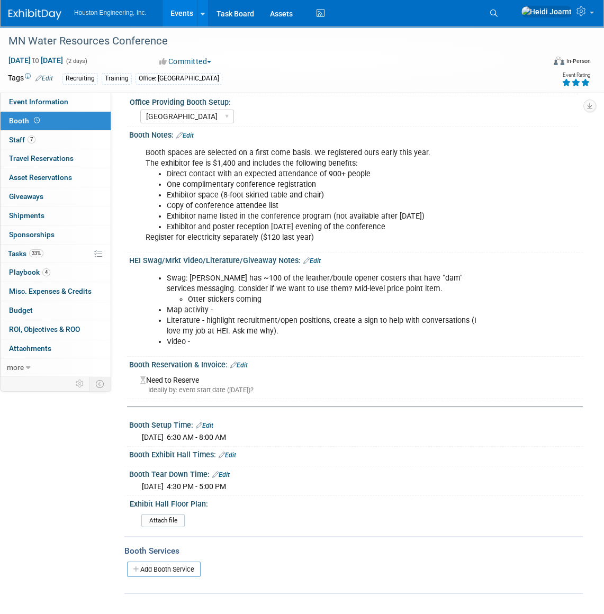
click at [188, 132] on link "Edit" at bounding box center [184, 135] width 17 height 7
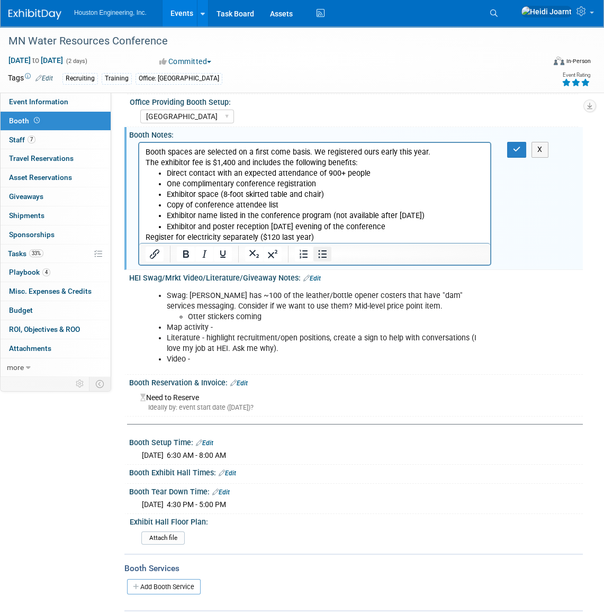
scroll to position [0, 0]
click at [334, 236] on p "Register for electricity separately ($120 last year)" at bounding box center [315, 238] width 339 height 11
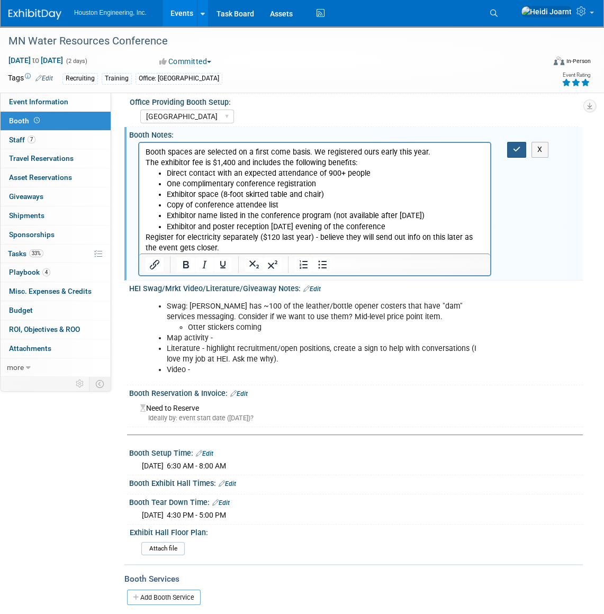
click at [518, 151] on icon "button" at bounding box center [517, 149] width 8 height 7
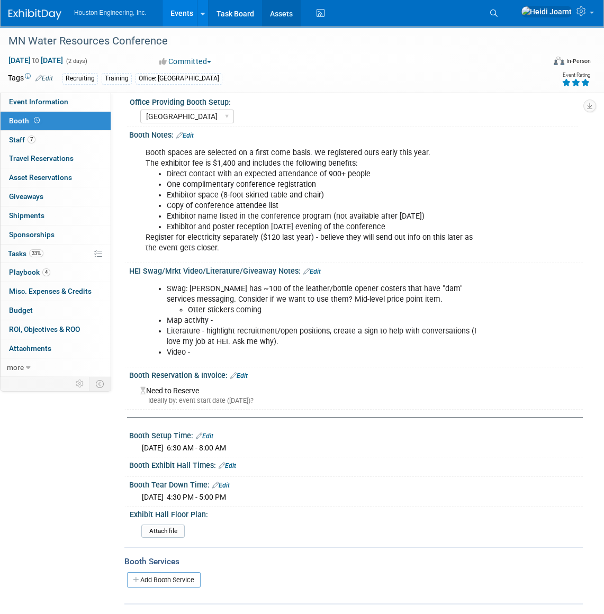
click at [291, 17] on link "Assets" at bounding box center [281, 13] width 39 height 26
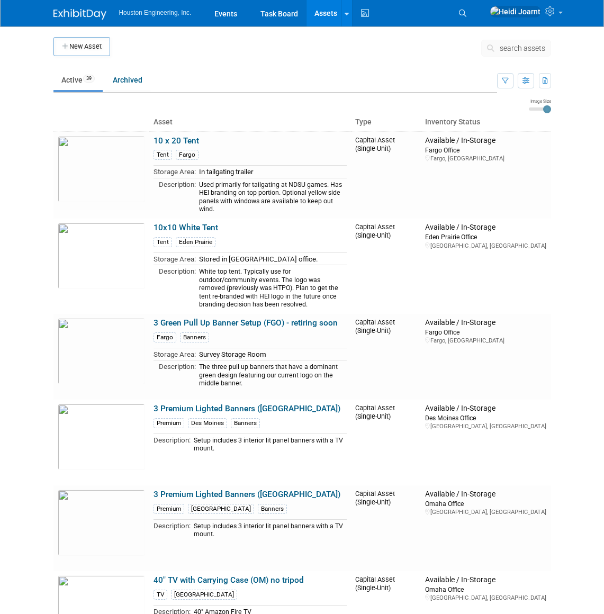
click at [503, 82] on icon "button" at bounding box center [505, 81] width 7 height 7
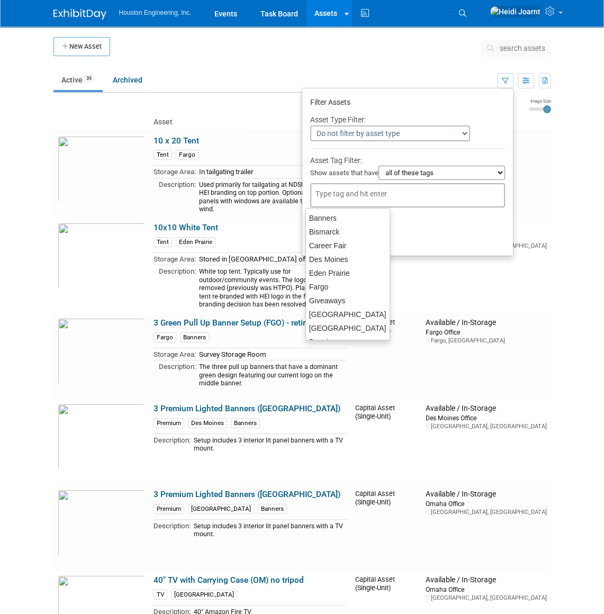
click at [394, 188] on div at bounding box center [407, 195] width 195 height 24
click at [338, 317] on div "[GEOGRAPHIC_DATA]" at bounding box center [348, 314] width 85 height 15
type input "[GEOGRAPHIC_DATA]"
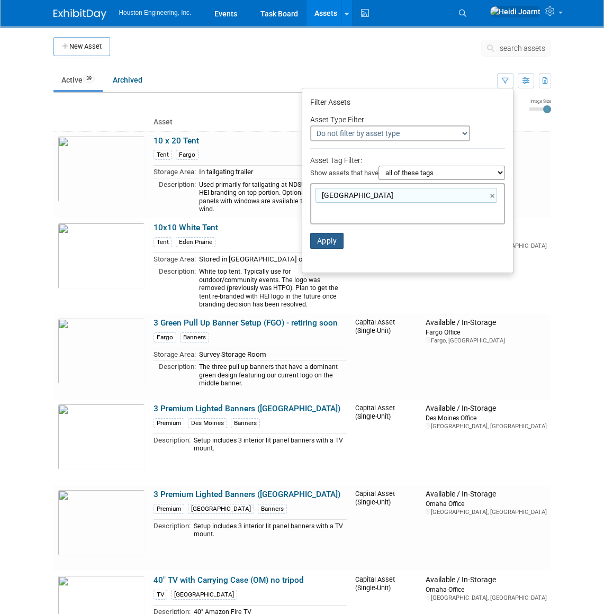
click at [329, 247] on button "Apply" at bounding box center [327, 241] width 34 height 16
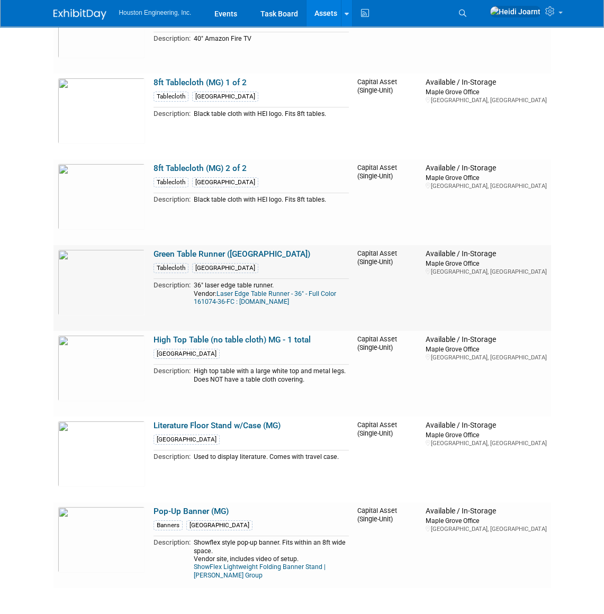
scroll to position [240, 0]
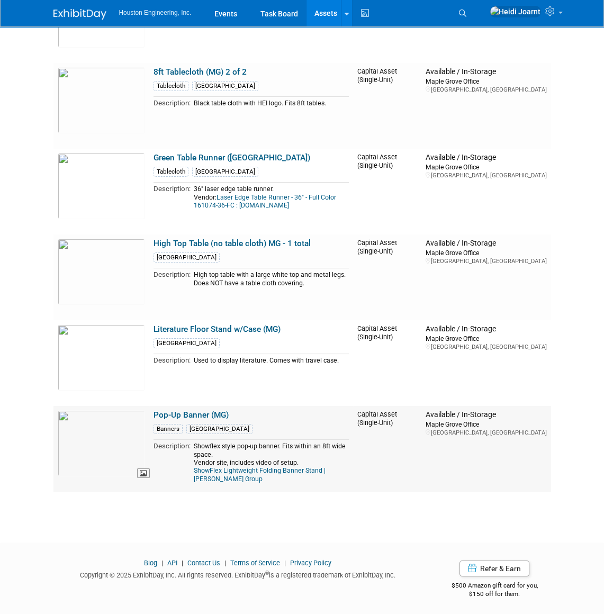
click at [90, 440] on img at bounding box center [101, 443] width 87 height 66
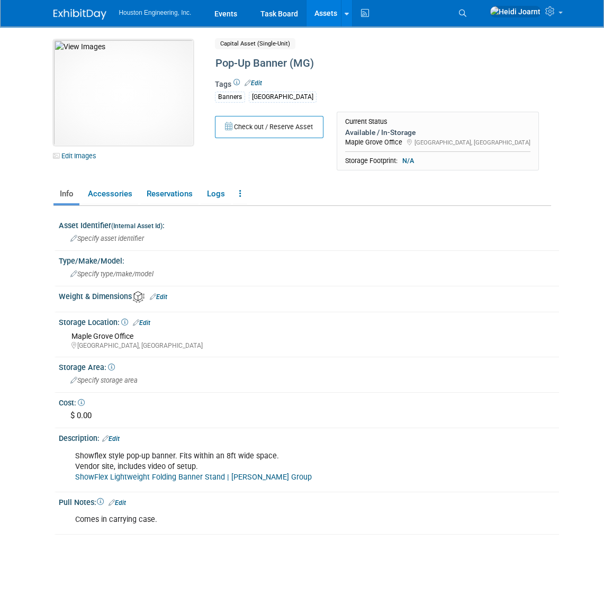
click at [184, 100] on img at bounding box center [123, 93] width 140 height 106
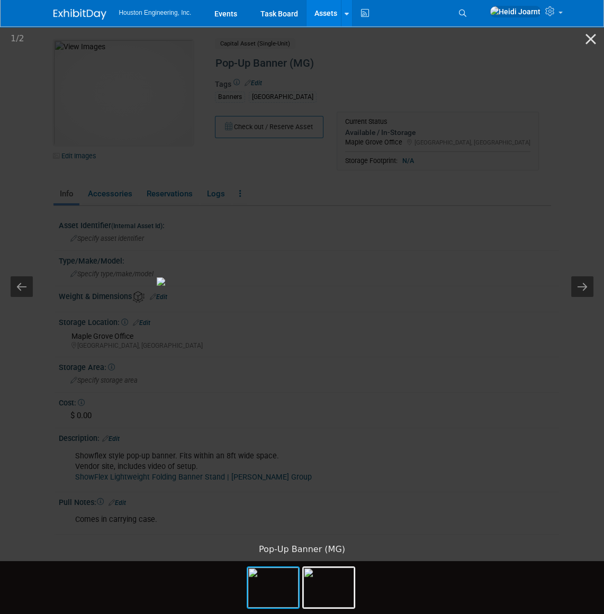
scroll to position [96, 0]
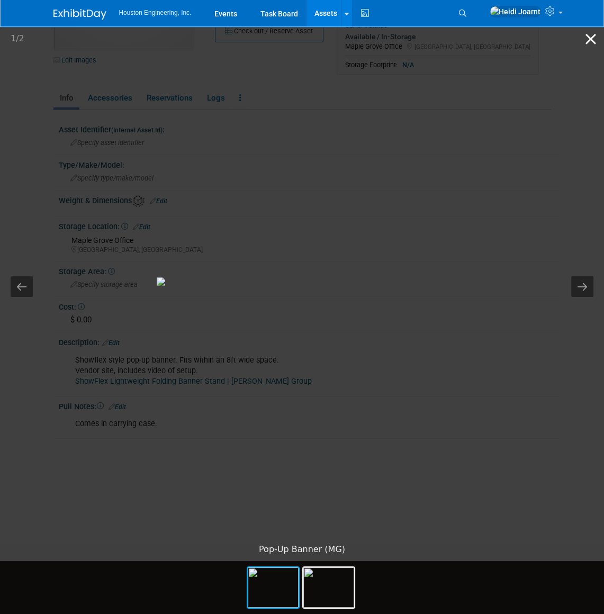
click at [598, 43] on button "Close gallery" at bounding box center [591, 38] width 26 height 25
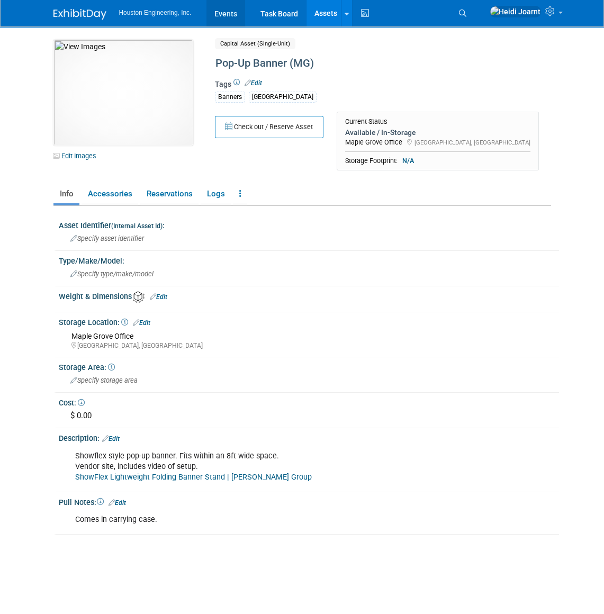
click at [230, 16] on link "Events" at bounding box center [226, 13] width 39 height 26
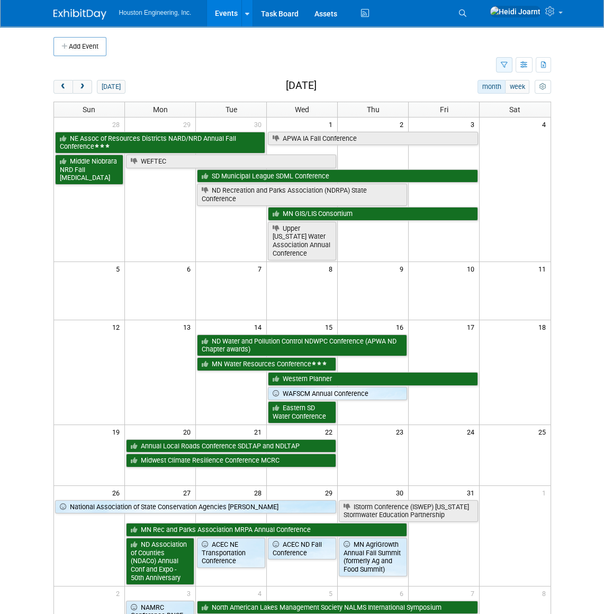
click at [510, 64] on button "button" at bounding box center [504, 64] width 16 height 15
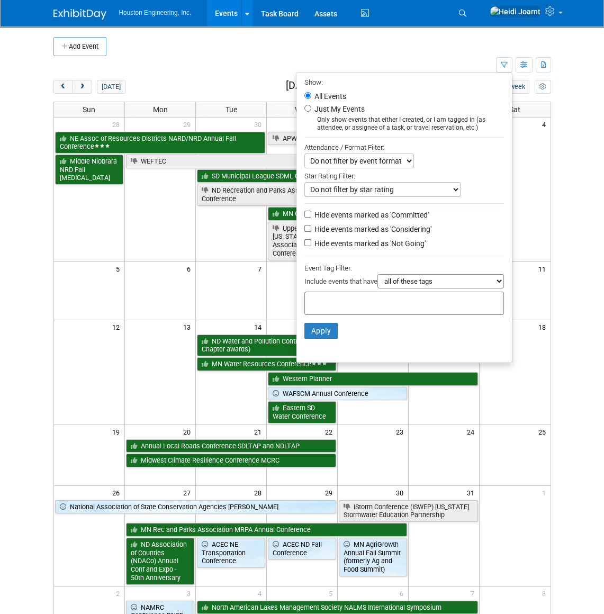
click at [373, 298] on div at bounding box center [405, 303] width 200 height 23
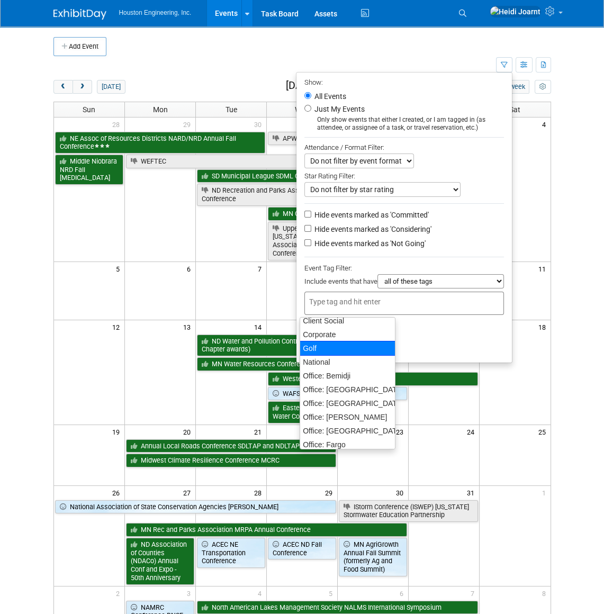
scroll to position [96, 0]
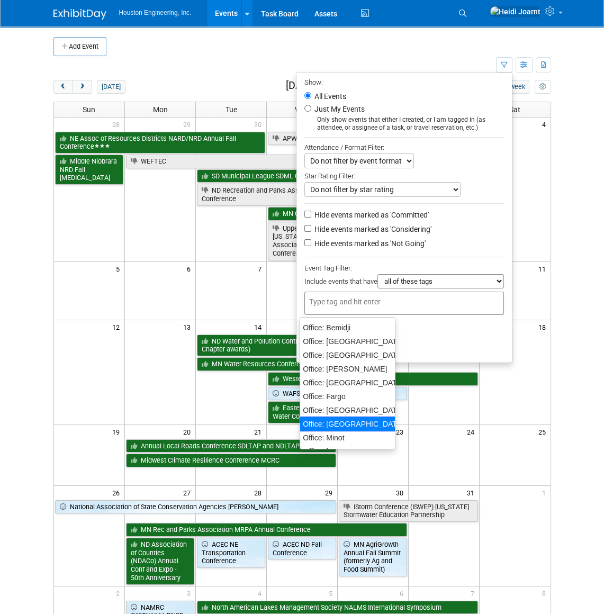
click at [355, 419] on div "Office: [GEOGRAPHIC_DATA]" at bounding box center [348, 424] width 96 height 15
type input "Office: [GEOGRAPHIC_DATA]"
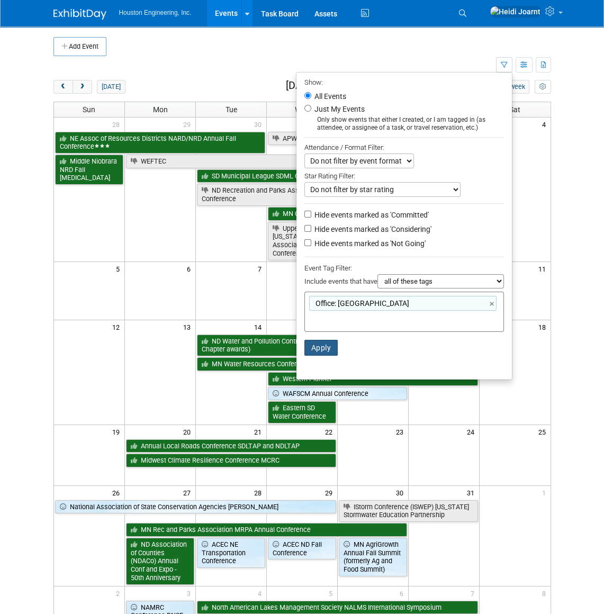
click at [327, 353] on button "Apply" at bounding box center [322, 348] width 34 height 16
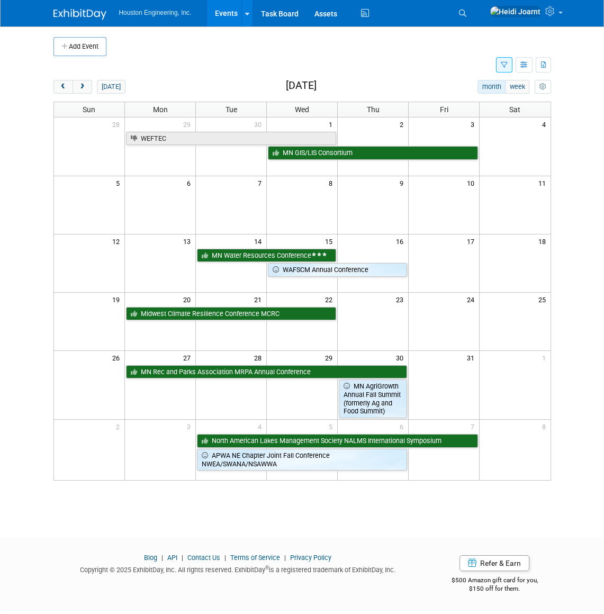
click at [507, 69] on button "button" at bounding box center [504, 64] width 16 height 15
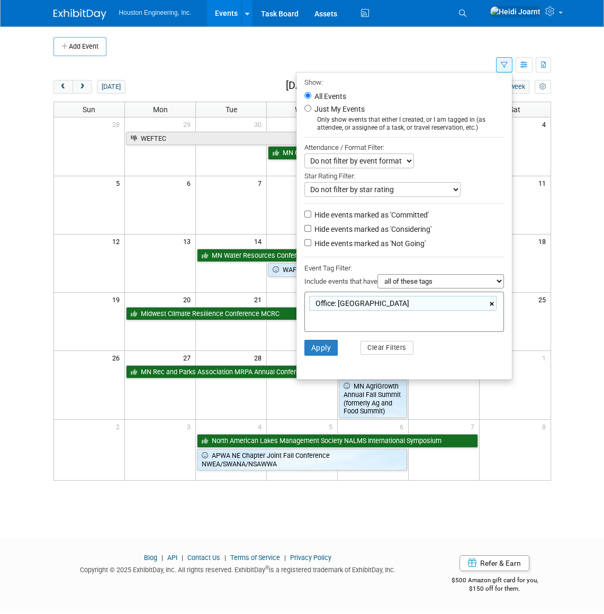
click at [491, 305] on link "×" at bounding box center [493, 304] width 7 height 12
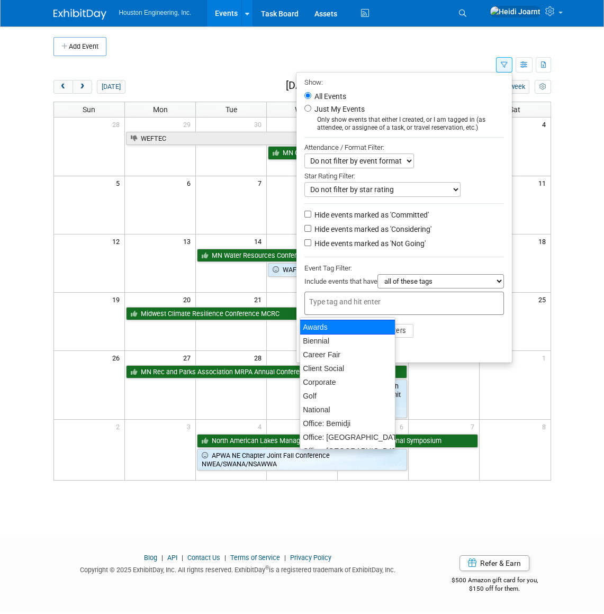
click at [448, 307] on input "text" at bounding box center [383, 302] width 148 height 11
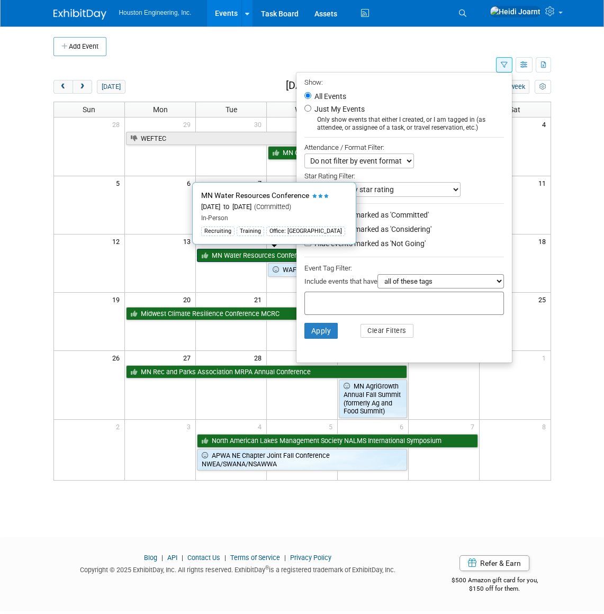
click at [247, 255] on link "MN Water Resources Conference" at bounding box center [266, 256] width 139 height 14
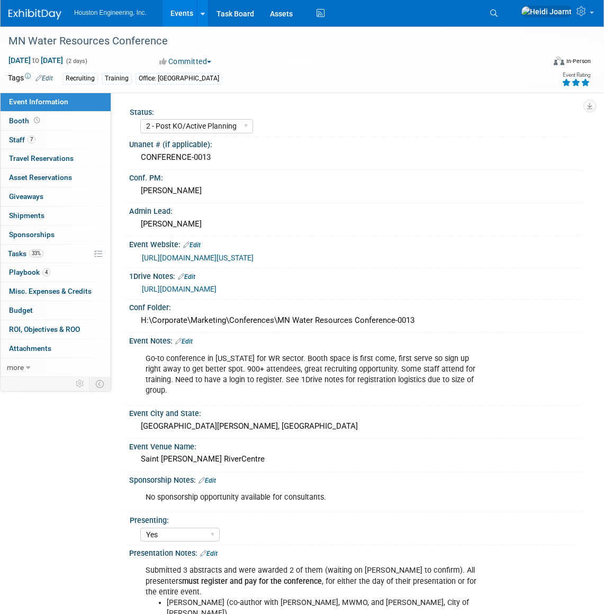
select select "2 - Post KO/Active Planning"
select select "Yes"
select select "No"
select select "Water Resources"
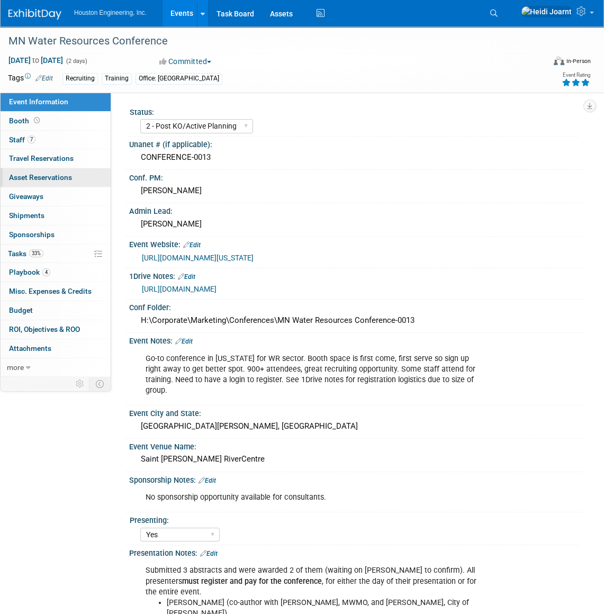
click at [48, 179] on span "Asset Reservations 0" at bounding box center [40, 177] width 63 height 8
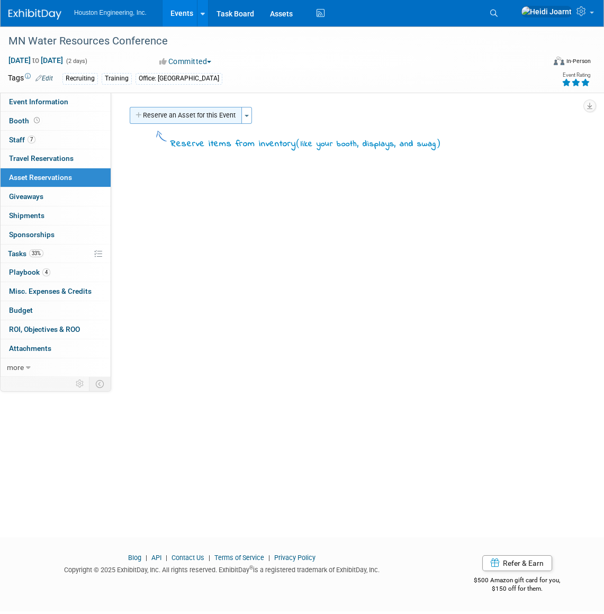
click at [195, 110] on button "Reserve an Asset for this Event" at bounding box center [186, 115] width 112 height 17
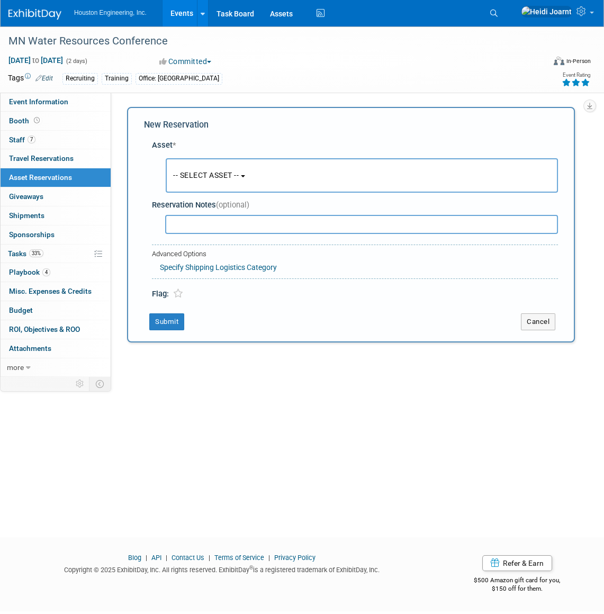
click at [233, 178] on span "-- SELECT ASSET --" at bounding box center [206, 175] width 66 height 8
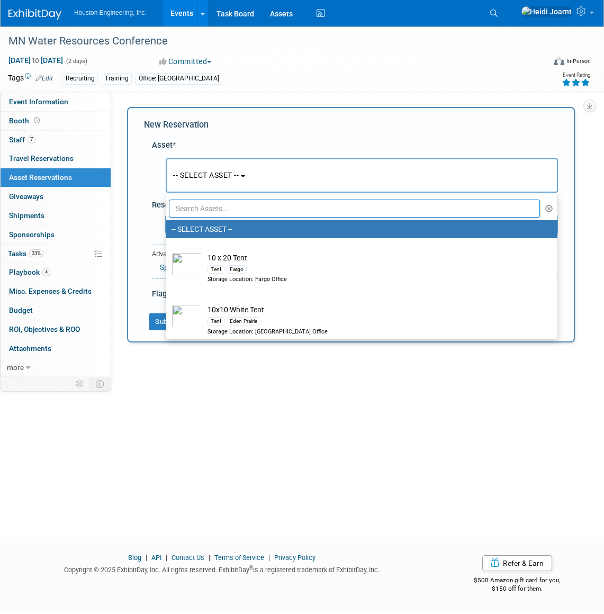
click at [230, 215] on input "text" at bounding box center [354, 209] width 371 height 18
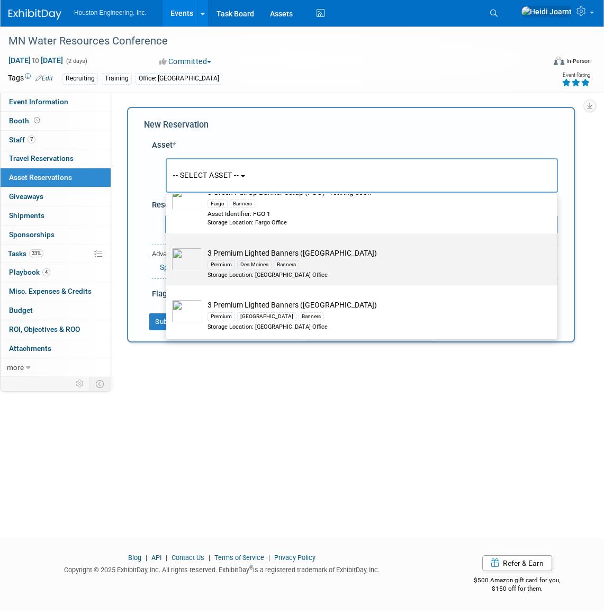
scroll to position [96, 0]
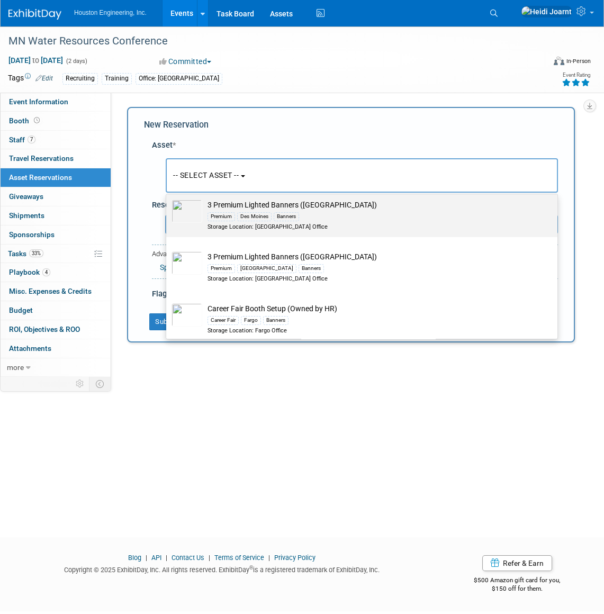
type input "banner"
click at [340, 208] on td "3 Premium Lighted Banners (Des Moines) Premium Des Moines Banners Storage Locat…" at bounding box center [369, 215] width 334 height 31
click at [168, 198] on input "3 Premium Lighted Banners (Des Moines) Premium Des Moines Banners Storage Locat…" at bounding box center [164, 194] width 7 height 7
select select "10726292"
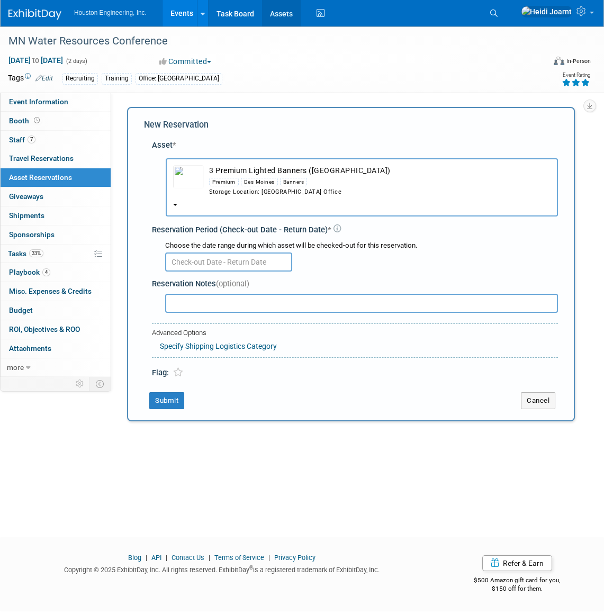
click at [284, 15] on link "Assets" at bounding box center [281, 13] width 39 height 26
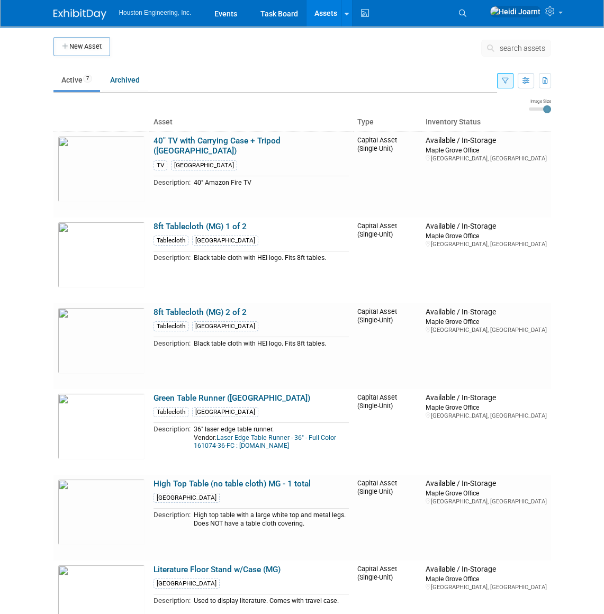
click at [499, 76] on button "button" at bounding box center [505, 80] width 16 height 15
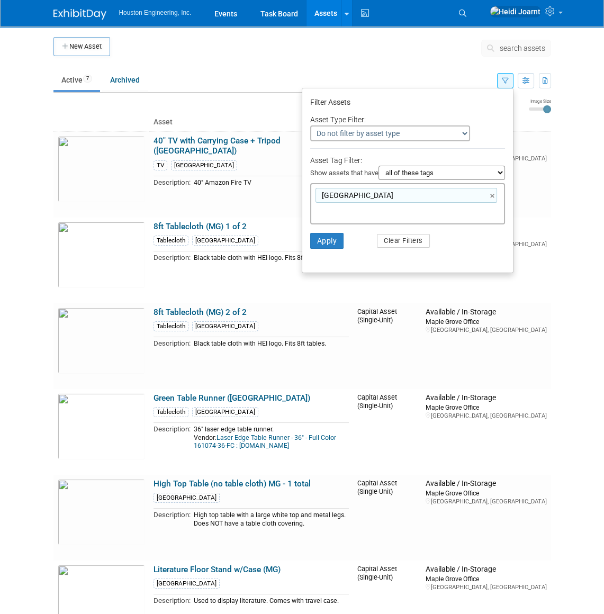
click at [488, 198] on div "Maple Grove ×" at bounding box center [407, 195] width 182 height 15
type input "[GEOGRAPHIC_DATA]"
click at [487, 195] on div "Maple Grove ×" at bounding box center [407, 195] width 182 height 15
click at [490, 196] on link "×" at bounding box center [493, 196] width 7 height 12
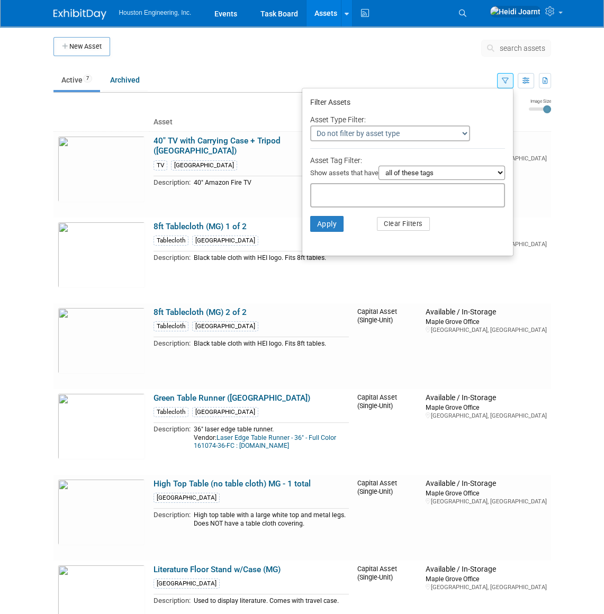
click at [466, 235] on li "Apply Clear Filters" at bounding box center [407, 224] width 211 height 32
click at [323, 231] on button "Apply" at bounding box center [327, 224] width 34 height 16
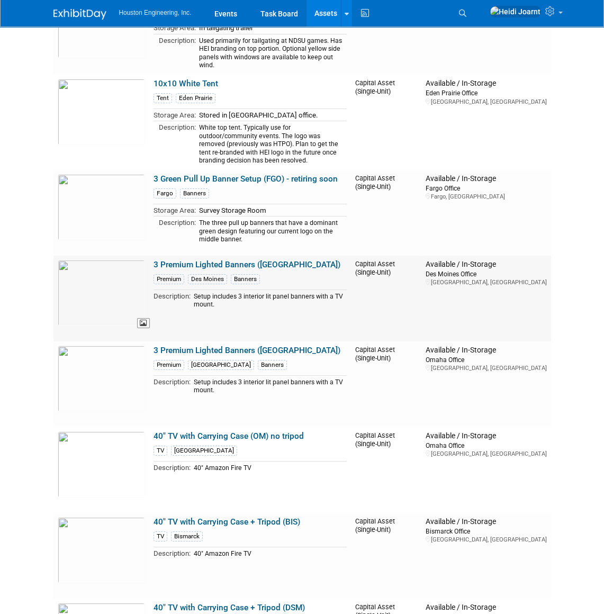
click at [106, 287] on img at bounding box center [101, 293] width 87 height 66
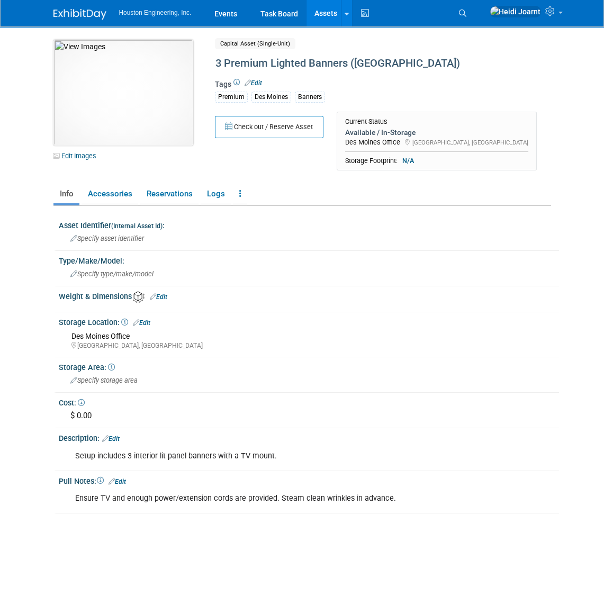
click at [145, 93] on img at bounding box center [123, 93] width 140 height 106
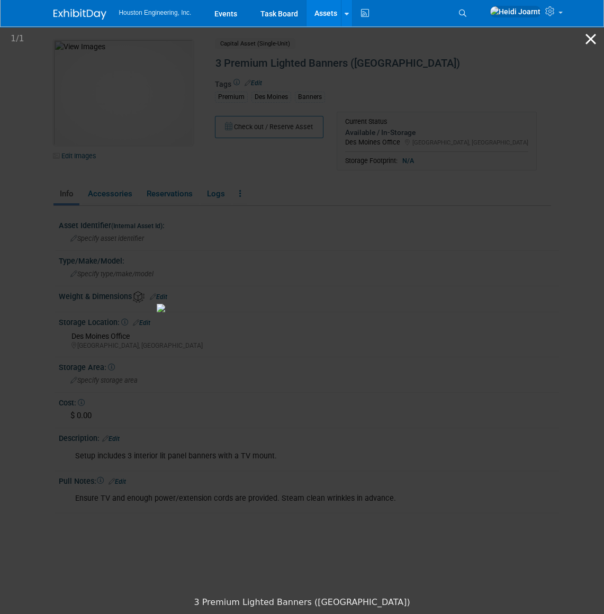
click at [598, 42] on button "Close gallery" at bounding box center [591, 38] width 26 height 25
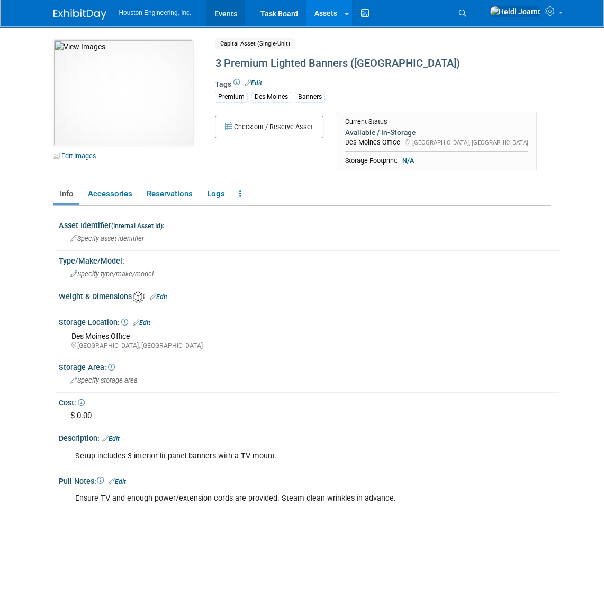
click at [213, 15] on link "Events" at bounding box center [226, 13] width 39 height 26
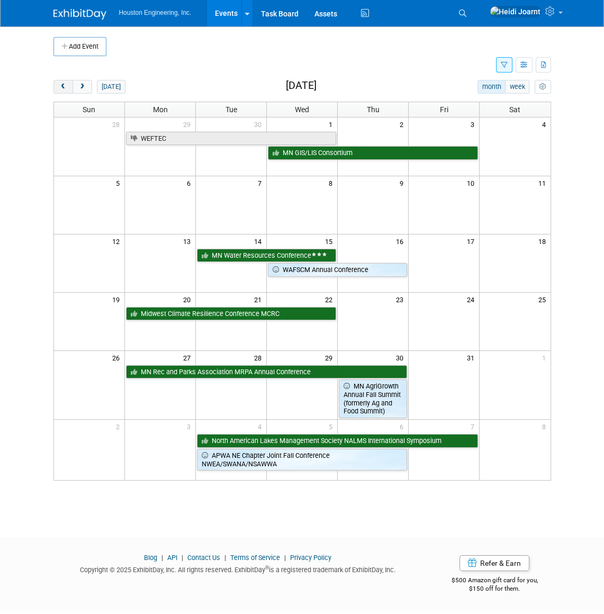
click at [59, 87] on span "prev" at bounding box center [63, 87] width 8 height 7
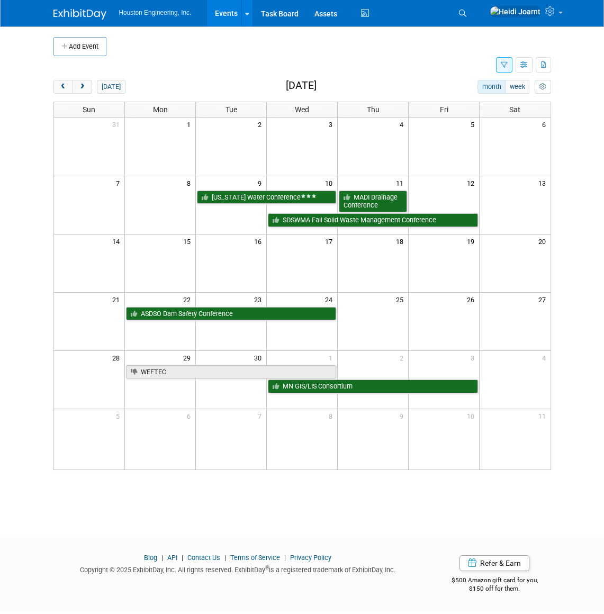
click at [506, 65] on icon "button" at bounding box center [504, 65] width 7 height 7
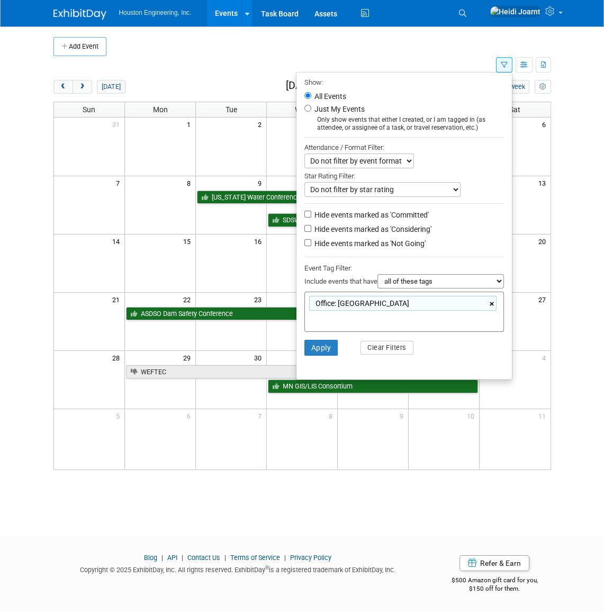
click at [490, 308] on link "×" at bounding box center [493, 304] width 7 height 12
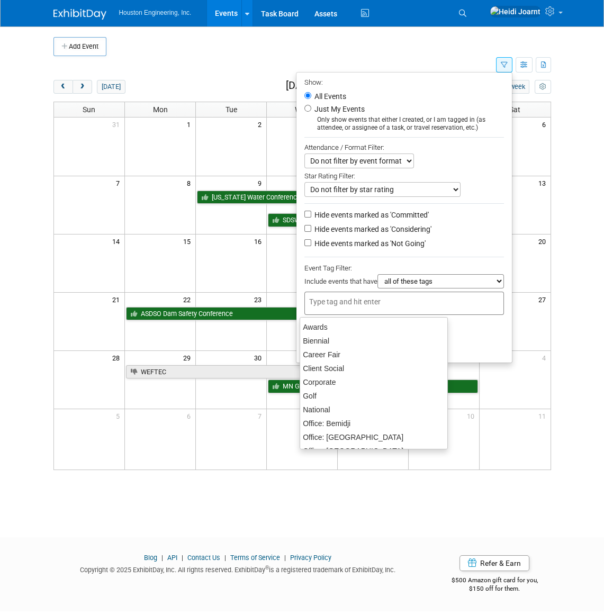
click at [414, 310] on div at bounding box center [405, 303] width 200 height 23
type input "off"
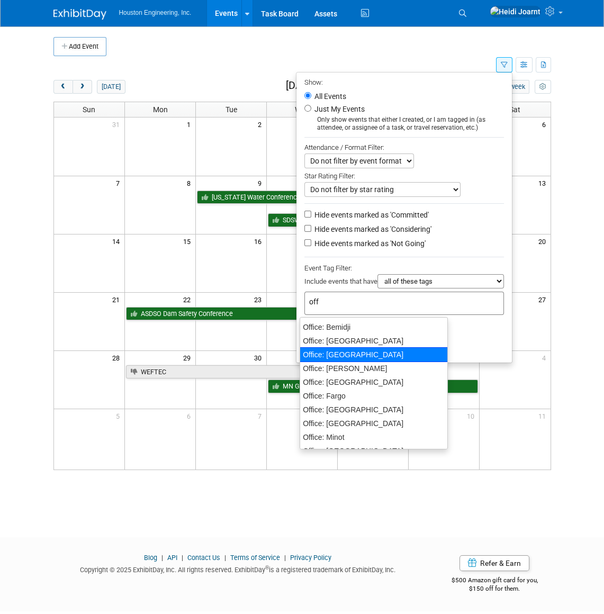
click at [366, 359] on div "Office: [GEOGRAPHIC_DATA]" at bounding box center [374, 354] width 148 height 15
type input "Office: [GEOGRAPHIC_DATA]"
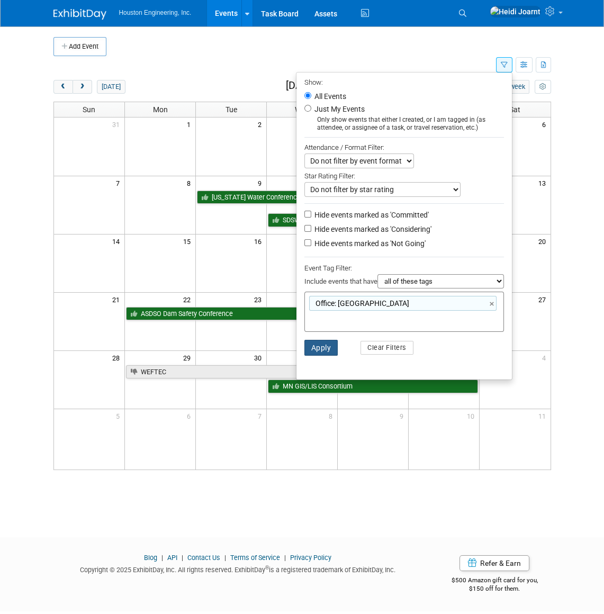
click at [324, 352] on button "Apply" at bounding box center [322, 348] width 34 height 16
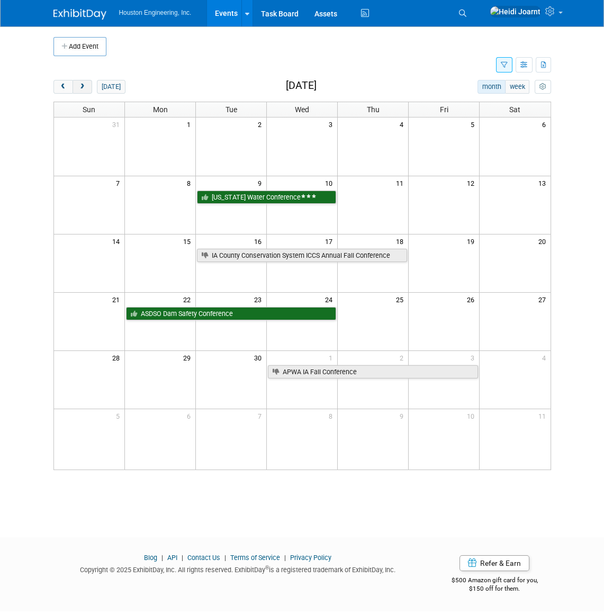
click at [86, 85] on button "next" at bounding box center [83, 87] width 20 height 14
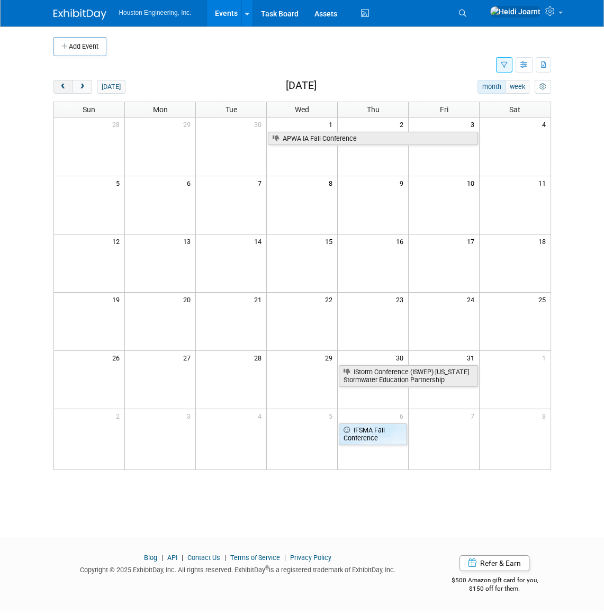
click at [64, 88] on span "prev" at bounding box center [63, 87] width 8 height 7
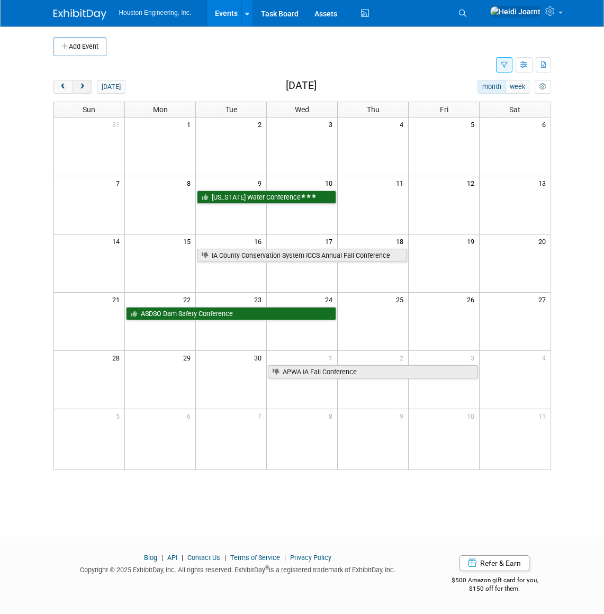
click at [85, 92] on button "next" at bounding box center [83, 87] width 20 height 14
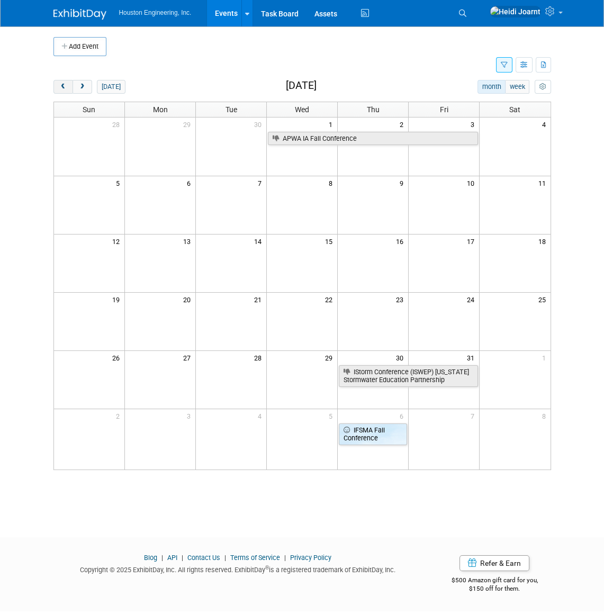
click at [60, 92] on button "prev" at bounding box center [63, 87] width 20 height 14
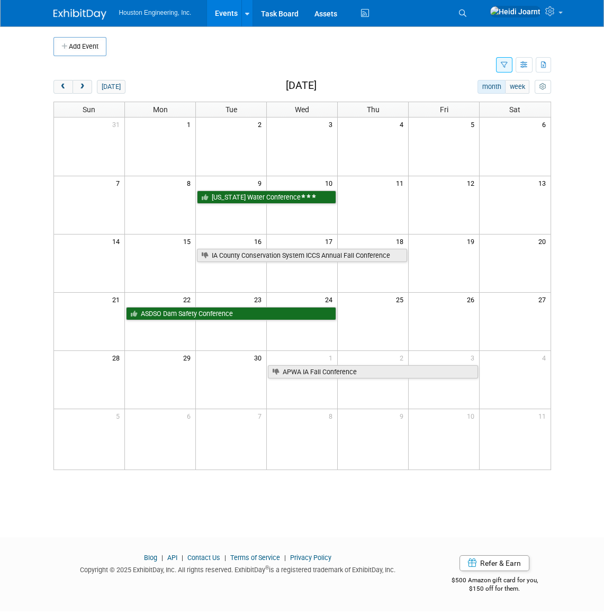
click at [487, 86] on button "month" at bounding box center [492, 87] width 28 height 14
click at [85, 91] on button "next" at bounding box center [83, 87] width 20 height 14
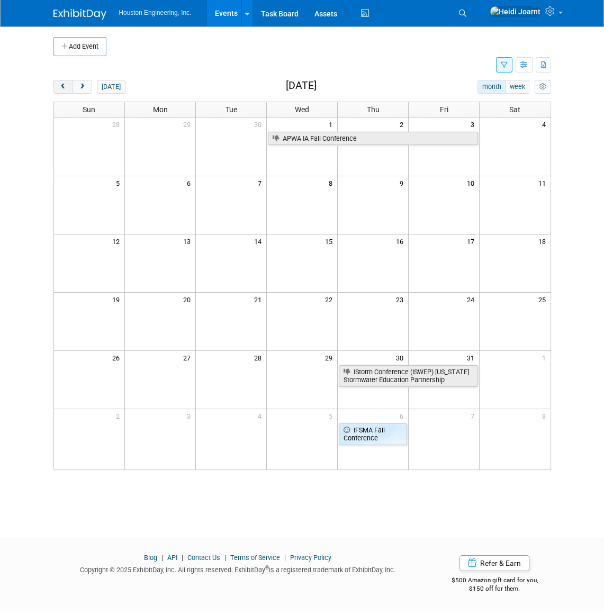
click at [62, 90] on button "prev" at bounding box center [63, 87] width 20 height 14
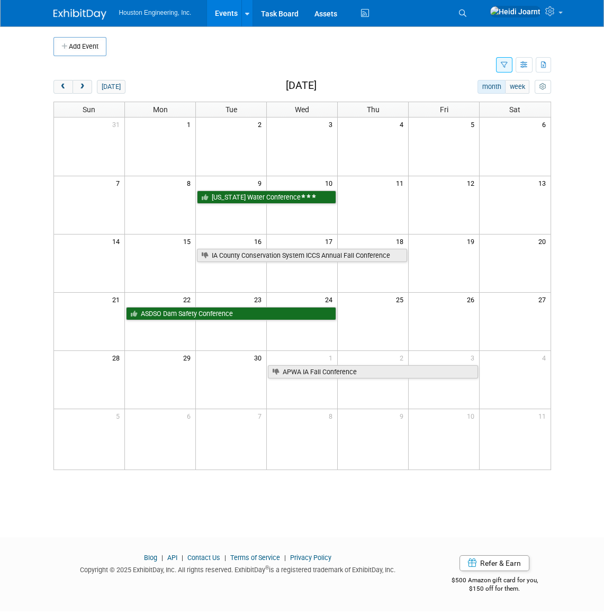
click at [502, 65] on icon "button" at bounding box center [504, 65] width 7 height 7
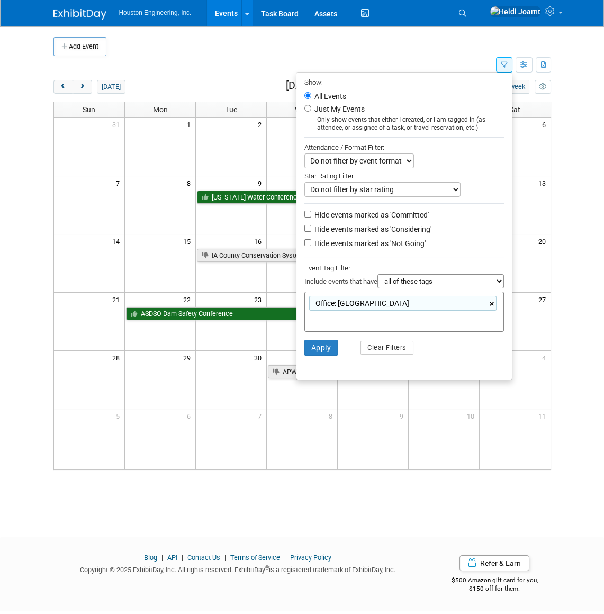
click at [492, 304] on link "×" at bounding box center [493, 304] width 7 height 12
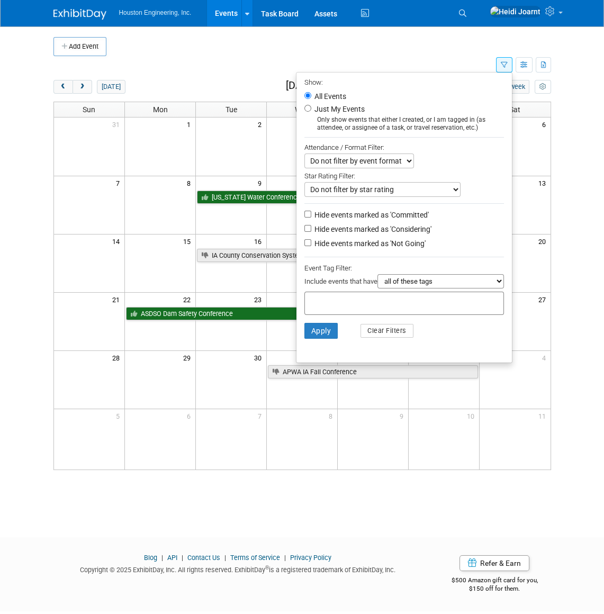
click at [476, 342] on li "Apply Clear Filters" at bounding box center [405, 331] width 216 height 32
click at [323, 338] on button "Apply" at bounding box center [322, 331] width 34 height 16
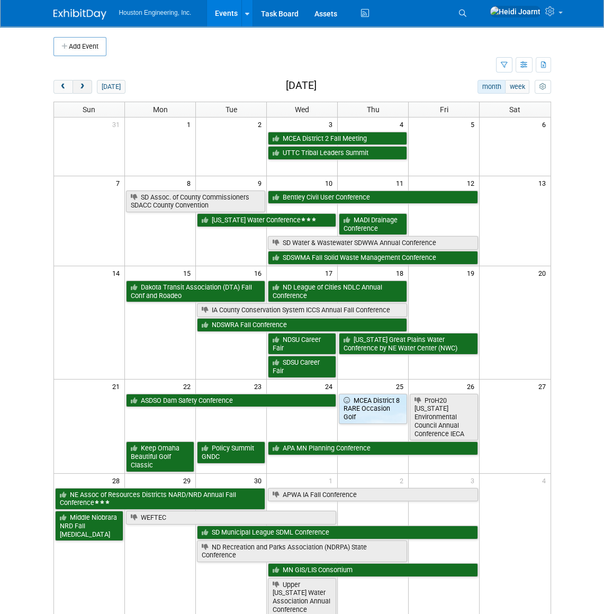
click at [82, 89] on span "next" at bounding box center [82, 87] width 8 height 7
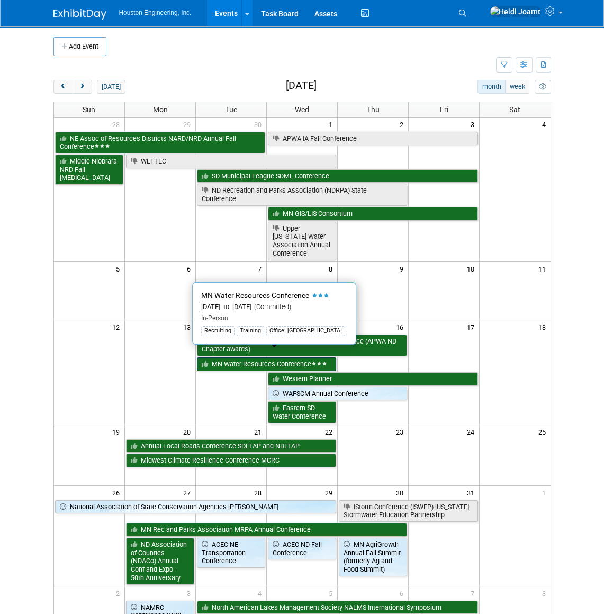
click at [298, 357] on link "MN Water Resources Conference" at bounding box center [266, 364] width 139 height 14
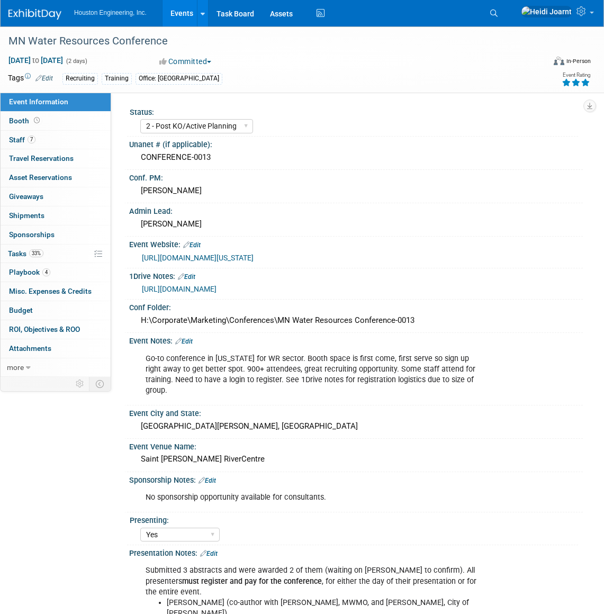
select select "2 - Post KO/Active Planning"
select select "Yes"
select select "No"
select select "Water Resources"
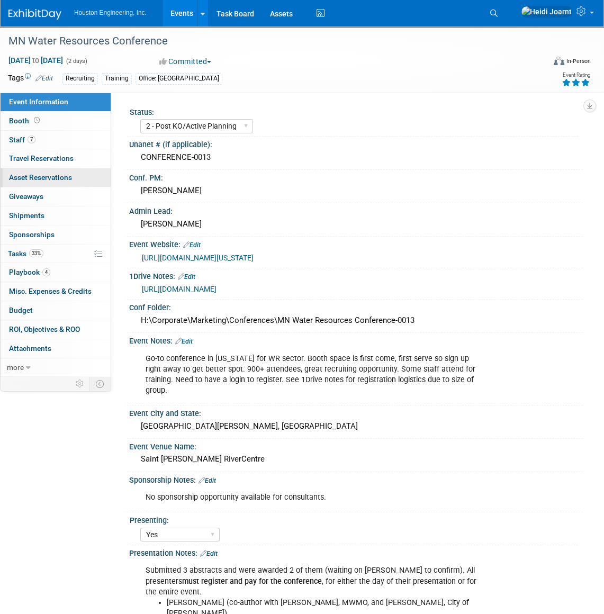
click at [58, 181] on span "Asset Reservations 0" at bounding box center [40, 177] width 63 height 8
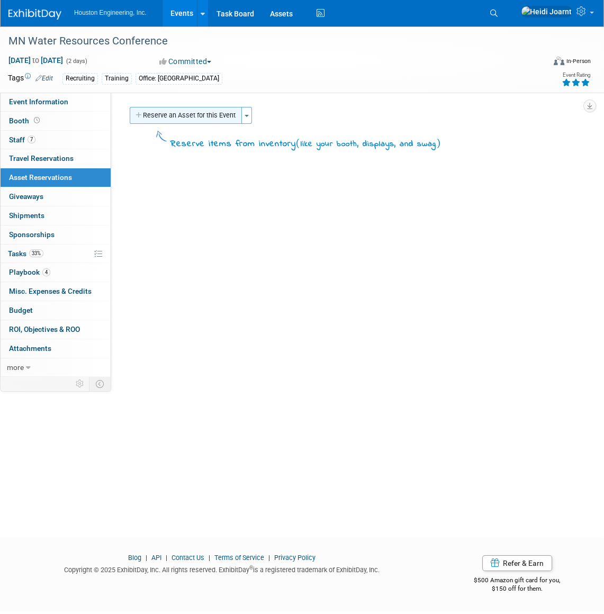
click at [209, 109] on button "Reserve an Asset for this Event" at bounding box center [186, 115] width 112 height 17
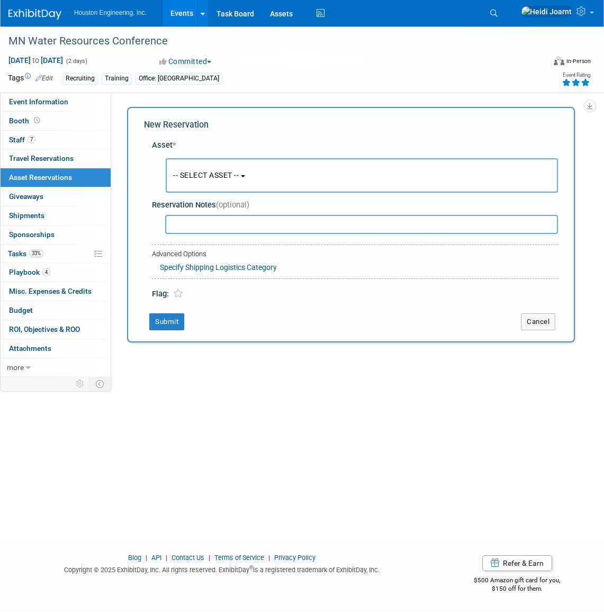
click at [237, 168] on button "-- SELECT ASSET --" at bounding box center [362, 175] width 392 height 34
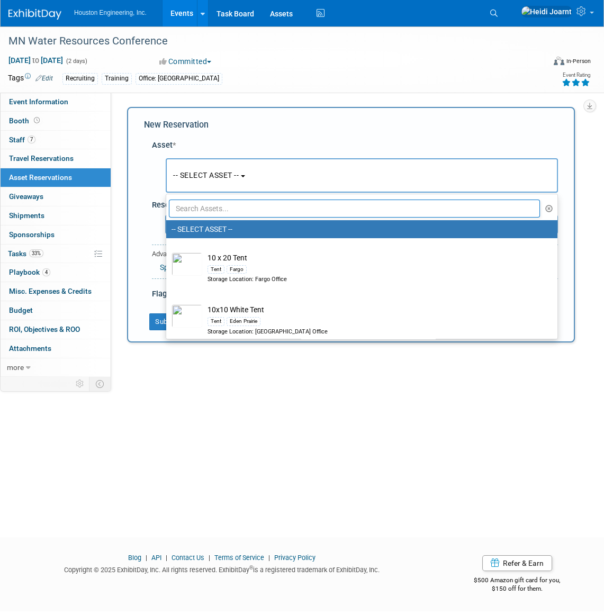
click at [245, 212] on input "text" at bounding box center [354, 209] width 371 height 18
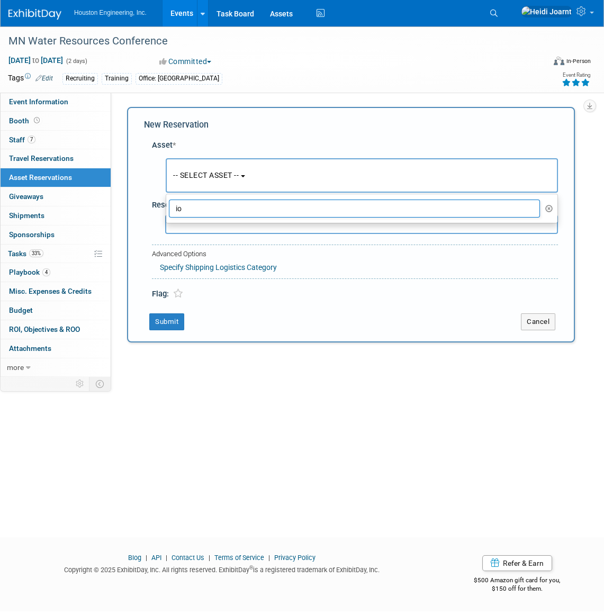
type input "i"
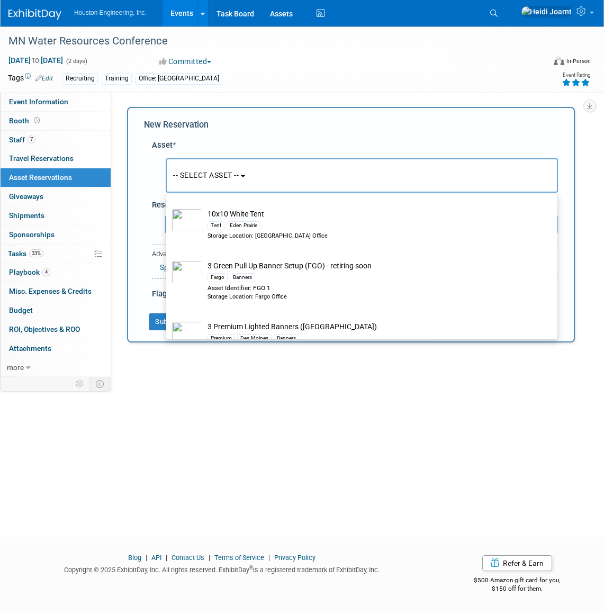
scroll to position [144, 0]
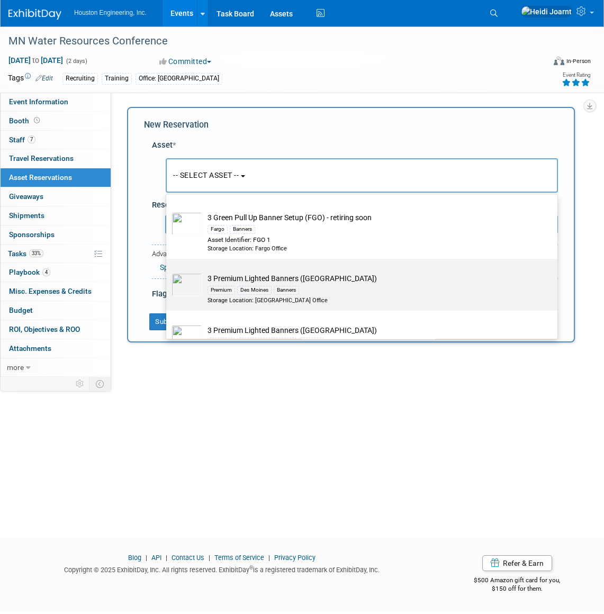
click at [298, 287] on div "Banners" at bounding box center [286, 290] width 25 height 8
click at [168, 272] on input "3 Premium Lighted Banners (Des Moines) Premium Des Moines Banners Storage Locat…" at bounding box center [164, 268] width 7 height 7
select select "10726292"
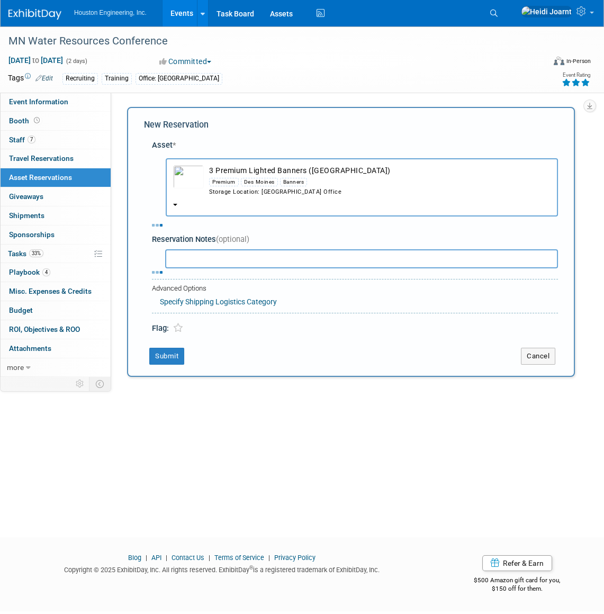
select select "9"
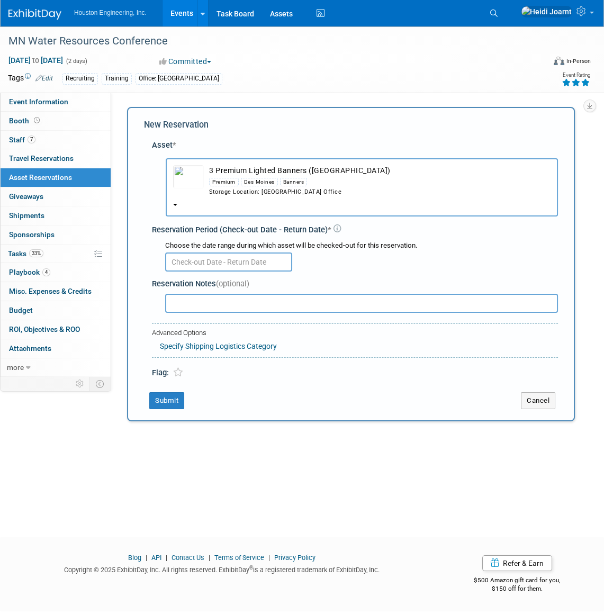
click at [259, 263] on input "text" at bounding box center [228, 262] width 127 height 19
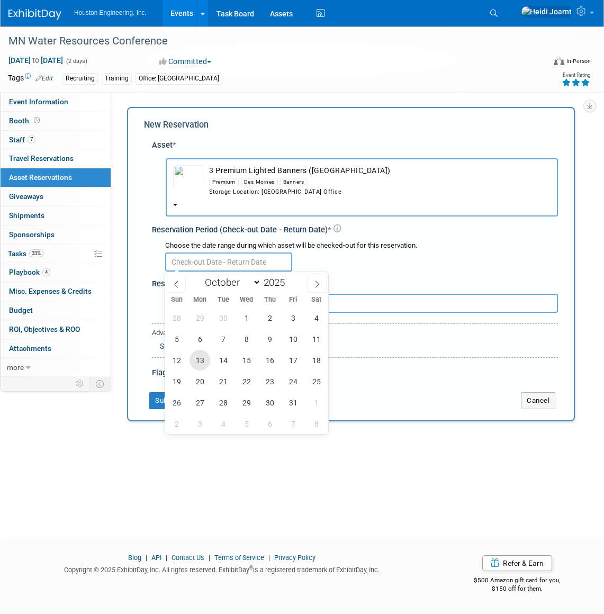
click at [196, 361] on span "13" at bounding box center [200, 360] width 21 height 21
click at [270, 363] on span "16" at bounding box center [270, 360] width 21 height 21
type input "Oct 13, 2025 to Oct 16, 2025"
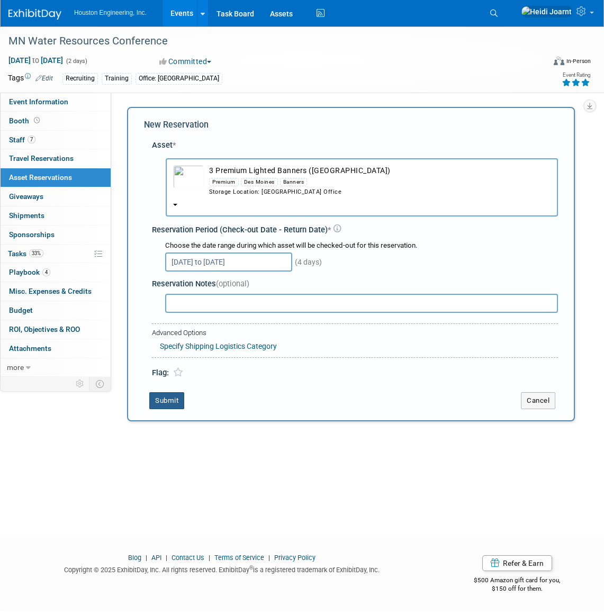
click at [176, 403] on button "Submit" at bounding box center [166, 400] width 35 height 17
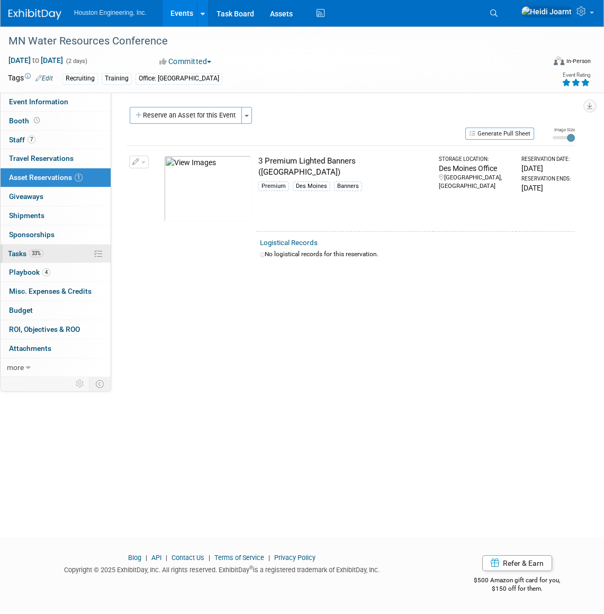
click at [42, 251] on span "33%" at bounding box center [36, 253] width 14 height 8
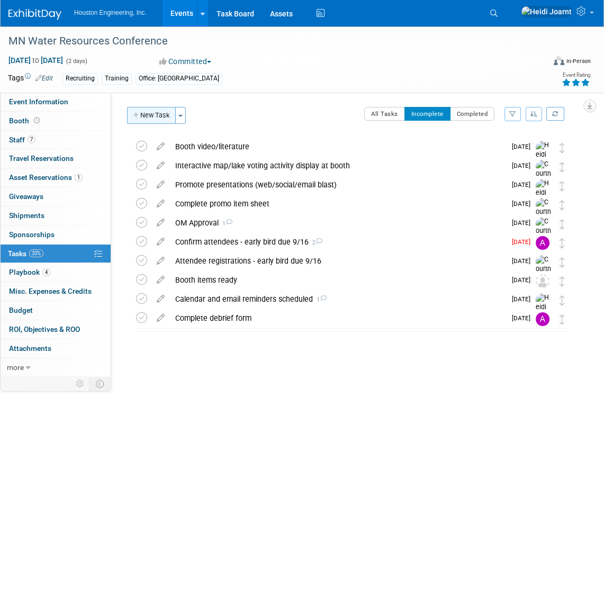
click at [161, 123] on button "New Task" at bounding box center [151, 115] width 49 height 17
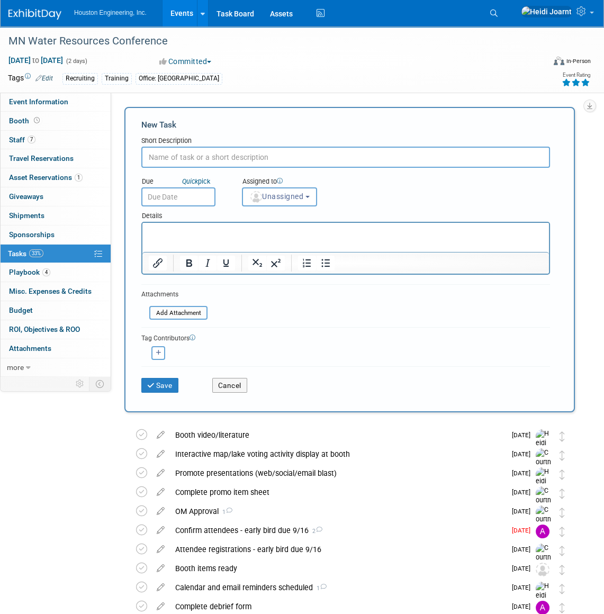
scroll to position [0, 0]
type input "S"
click at [162, 159] on input "Inform Carly/Bret to take the banners back" at bounding box center [345, 157] width 409 height 21
click at [309, 166] on input "Inform Carly/Bret to take the banners back" at bounding box center [345, 157] width 409 height 21
type input "Inform Carly/Bret to take the banners back"
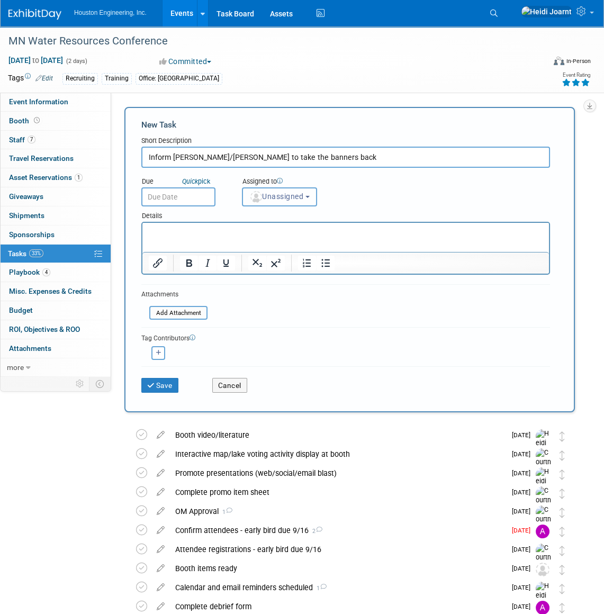
click at [291, 199] on span "Unassigned" at bounding box center [276, 196] width 54 height 8
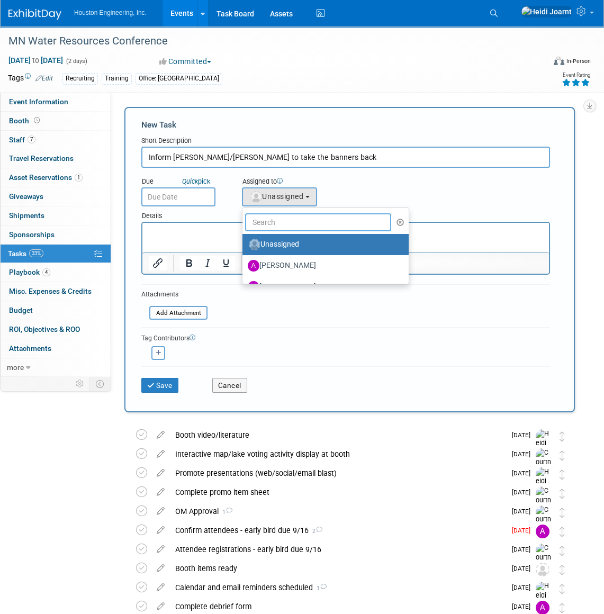
click at [303, 222] on input "text" at bounding box center [318, 222] width 146 height 18
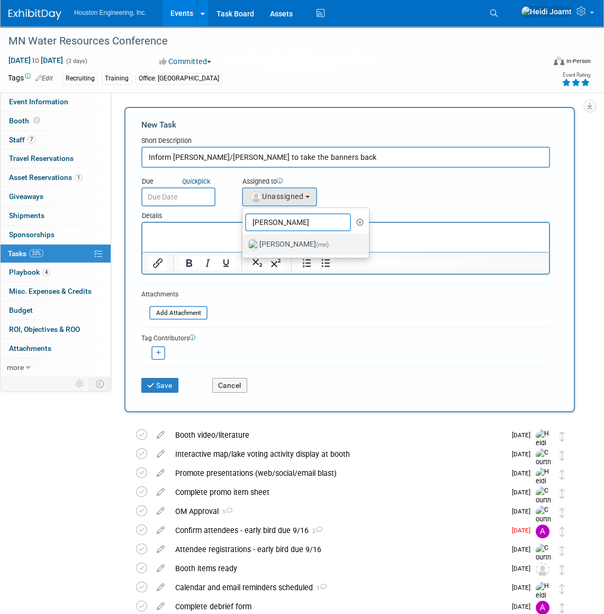
type input "heidi"
click at [284, 244] on label "Heidi Joarnt (me)" at bounding box center [303, 244] width 111 height 17
click at [244, 244] on input "Heidi Joarnt (me)" at bounding box center [240, 243] width 7 height 7
select select "6d2580fd-cc23-403a-9f47-834f17e7f51f"
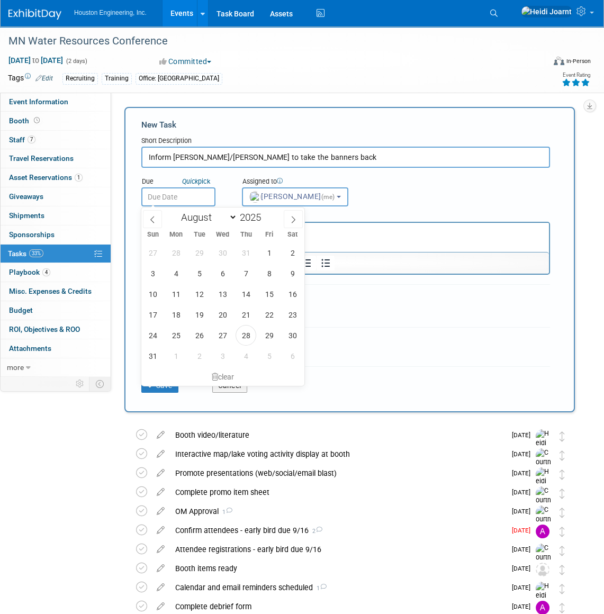
click at [188, 193] on input "text" at bounding box center [178, 196] width 74 height 19
click at [270, 328] on span "29" at bounding box center [269, 335] width 21 height 21
type input "Aug 29, 2025"
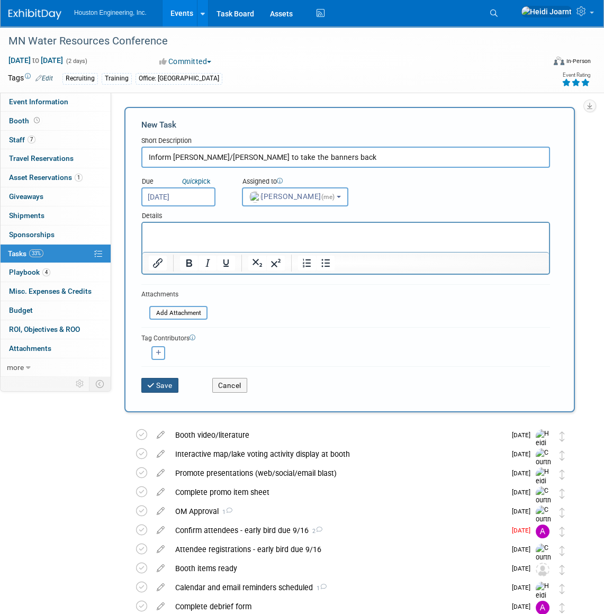
click at [169, 382] on button "Save" at bounding box center [159, 385] width 37 height 15
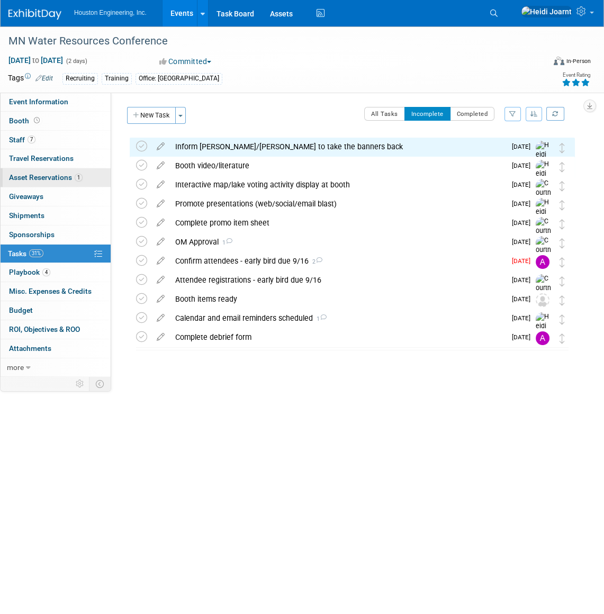
click at [67, 176] on span "Asset Reservations 1" at bounding box center [46, 177] width 74 height 8
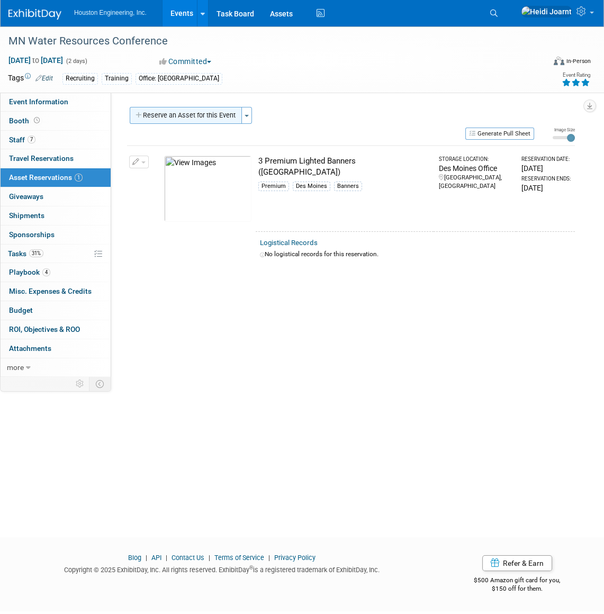
click at [205, 121] on button "Reserve an Asset for this Event" at bounding box center [186, 115] width 112 height 17
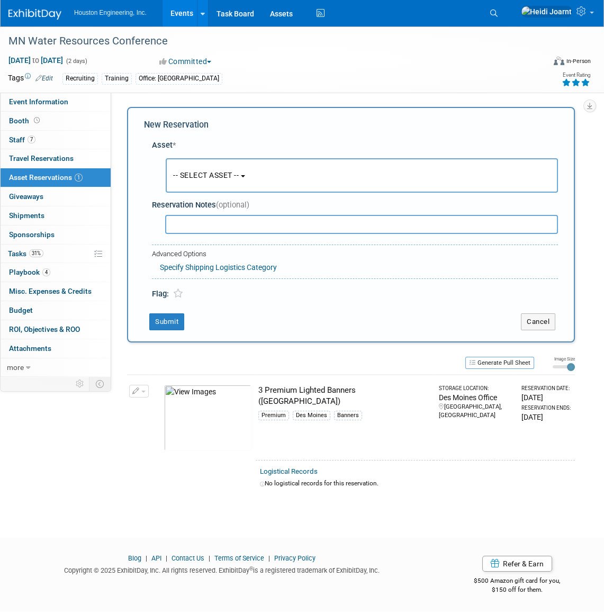
click at [231, 179] on span "-- SELECT ASSET --" at bounding box center [206, 175] width 66 height 8
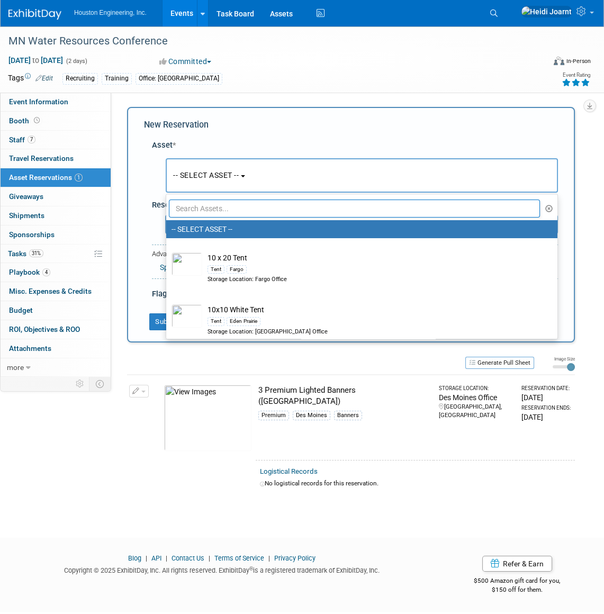
click at [227, 214] on input "text" at bounding box center [354, 209] width 371 height 18
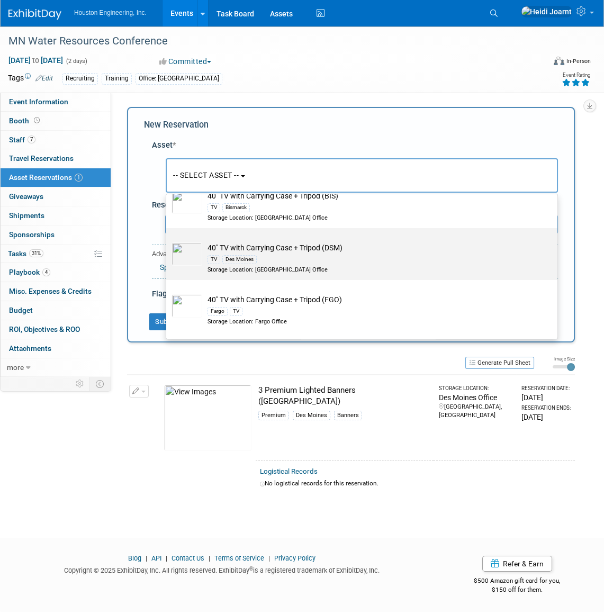
scroll to position [144, 0]
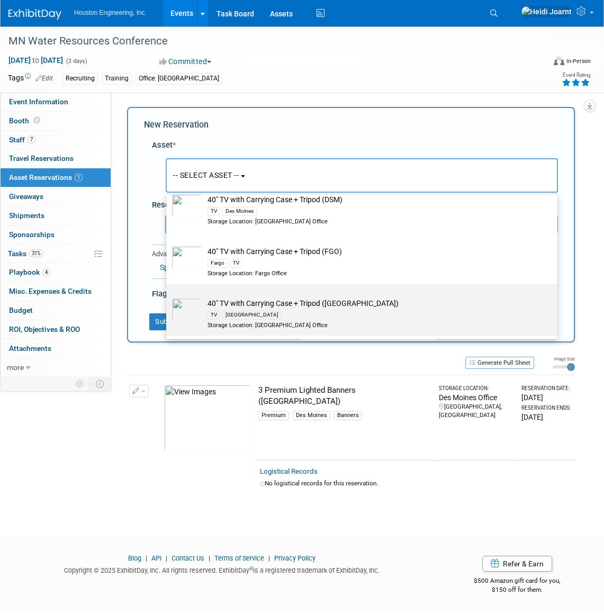
type input "tv"
click at [312, 298] on td "40" TV with Carrying Case + Tripod (MG) TV Maple Grove Storage Location: Maple …" at bounding box center [369, 313] width 334 height 31
click at [168, 297] on input "40" TV with Carrying Case + Tripod (MG) TV Maple Grove Storage Location: Maple …" at bounding box center [164, 293] width 7 height 7
select select "10728714"
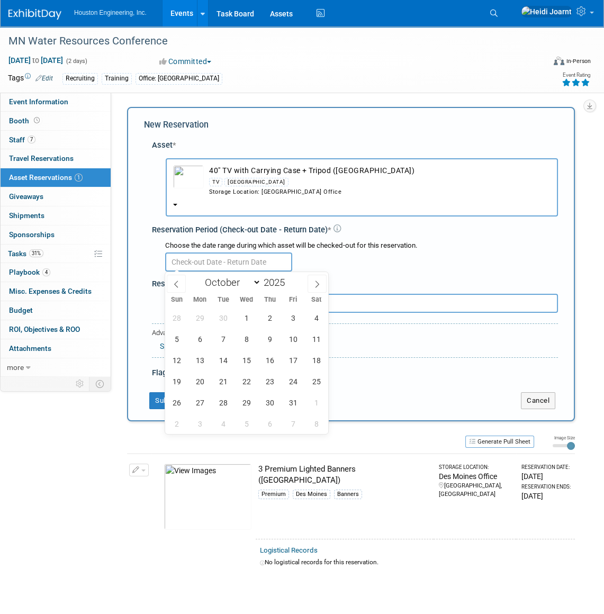
click at [240, 263] on input "text" at bounding box center [228, 262] width 127 height 19
click at [315, 279] on span at bounding box center [317, 284] width 19 height 18
click at [181, 285] on span at bounding box center [176, 284] width 19 height 18
select select "9"
click at [205, 360] on span "13" at bounding box center [200, 360] width 21 height 21
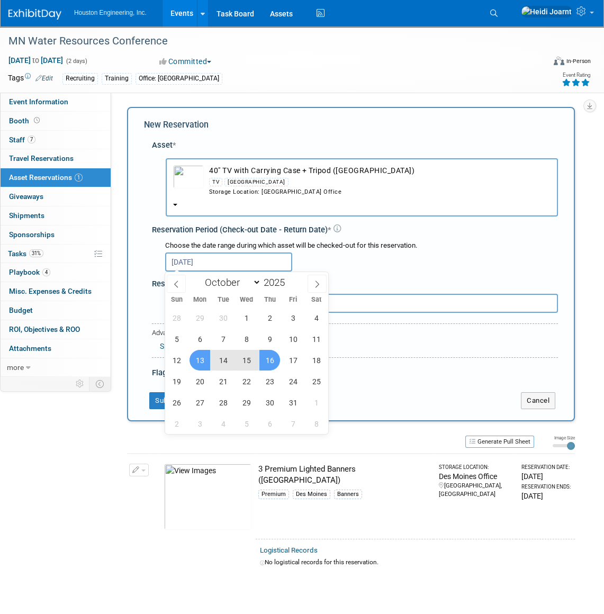
click at [263, 360] on span "16" at bounding box center [270, 360] width 21 height 21
type input "Oct 13, 2025 to Oct 16, 2025"
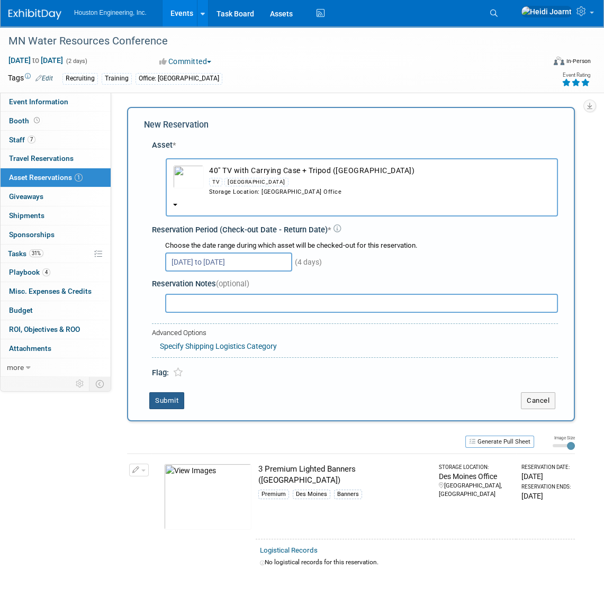
click at [172, 397] on button "Submit" at bounding box center [166, 400] width 35 height 17
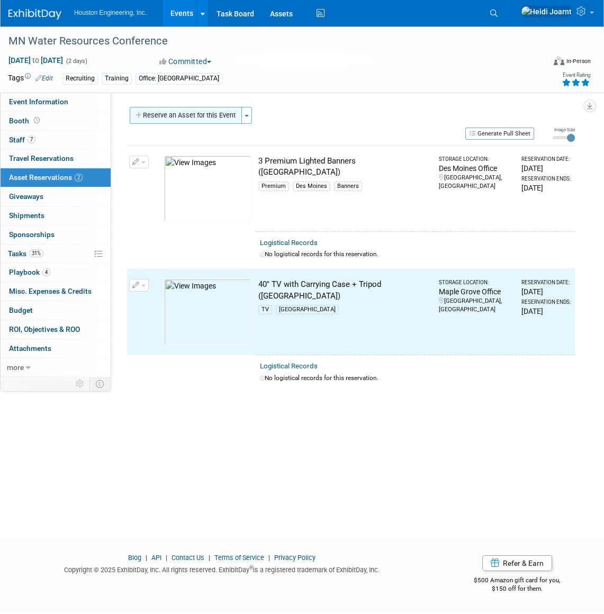
click at [191, 118] on button "Reserve an Asset for this Event" at bounding box center [186, 115] width 112 height 17
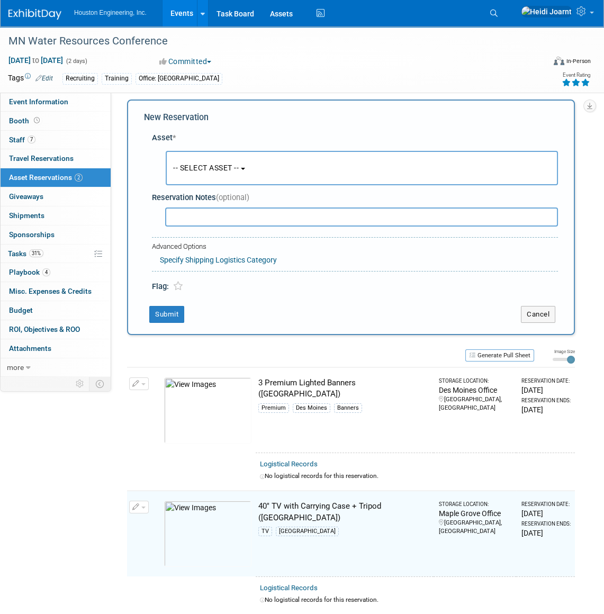
scroll to position [10, 0]
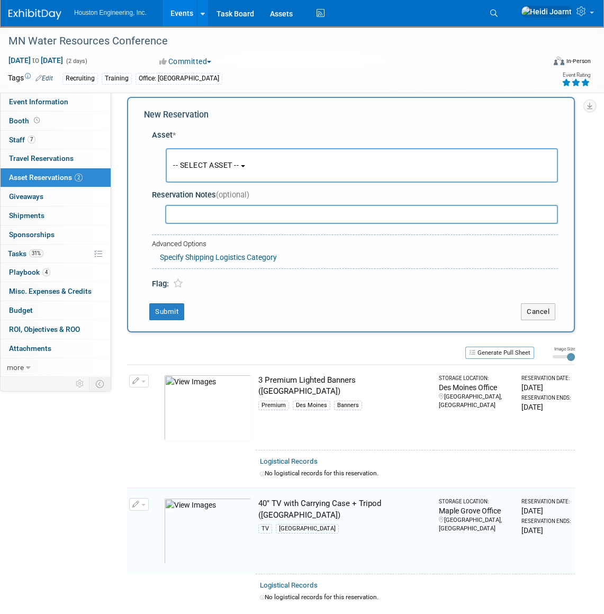
click at [245, 166] on b "button" at bounding box center [243, 166] width 4 height 2
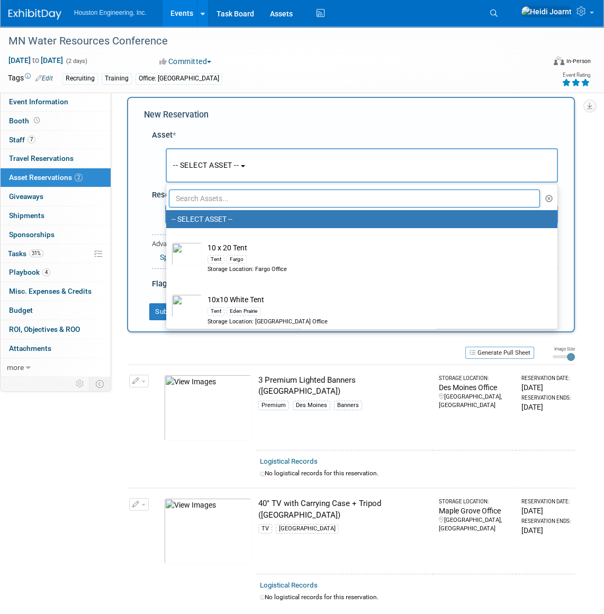
click at [242, 205] on input "text" at bounding box center [354, 199] width 371 height 18
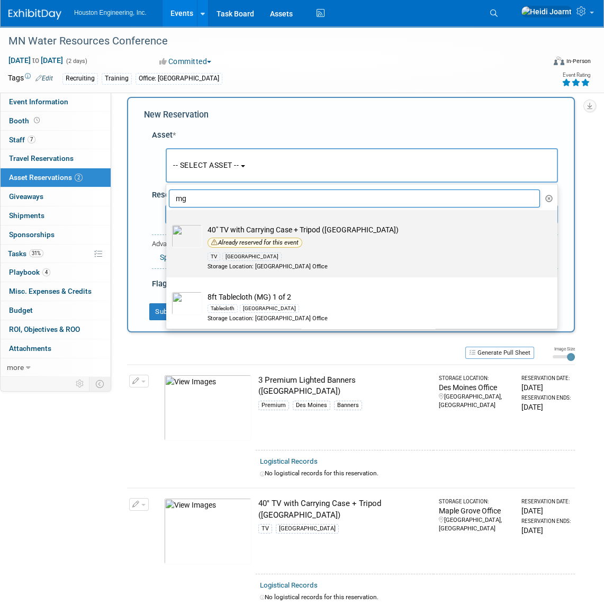
scroll to position [48, 0]
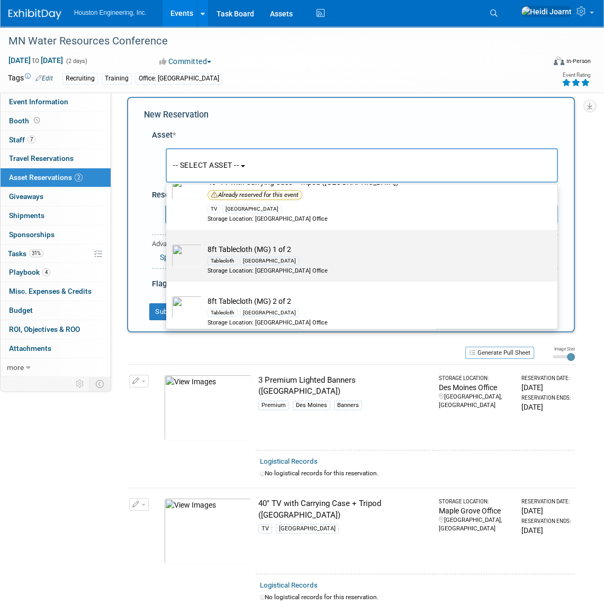
type input "mg"
click at [279, 255] on div "Tablecloth Maple Grove" at bounding box center [372, 261] width 329 height 12
click at [168, 243] on input "8ft Tablecloth (MG) 1 of 2 Tablecloth Maple Grove Storage Location: Maple Grove…" at bounding box center [164, 239] width 7 height 7
select select "10728716"
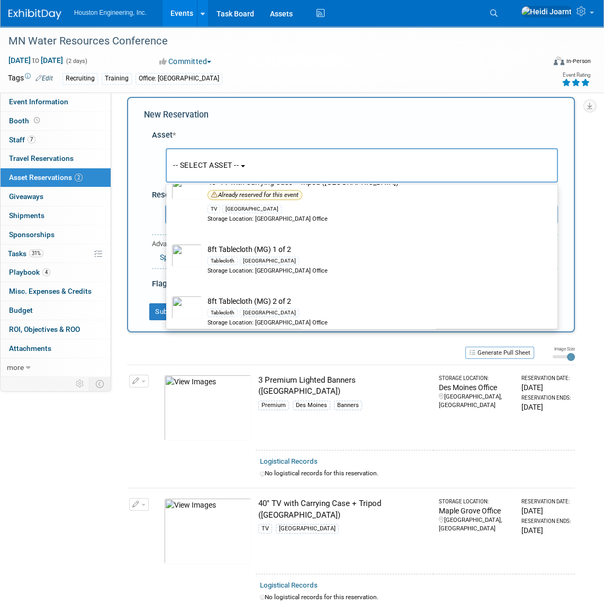
select select "9"
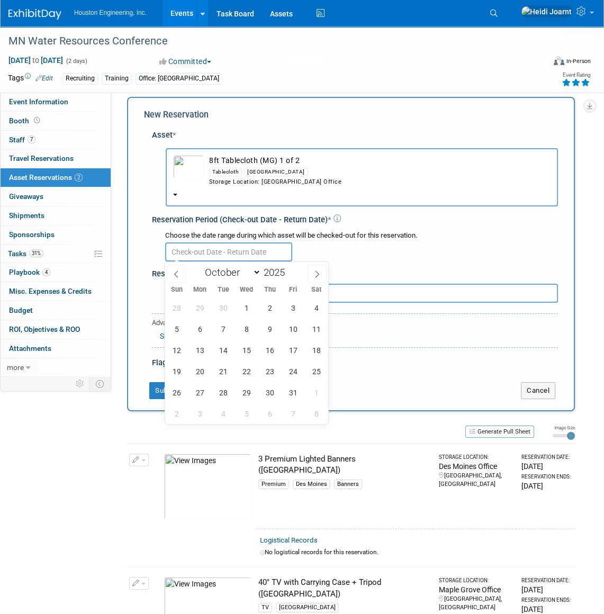
click at [224, 253] on input "text" at bounding box center [228, 252] width 127 height 19
click at [202, 347] on span "13" at bounding box center [200, 350] width 21 height 21
click at [262, 350] on span "16" at bounding box center [270, 350] width 21 height 21
type input "Oct 13, 2025 to Oct 16, 2025"
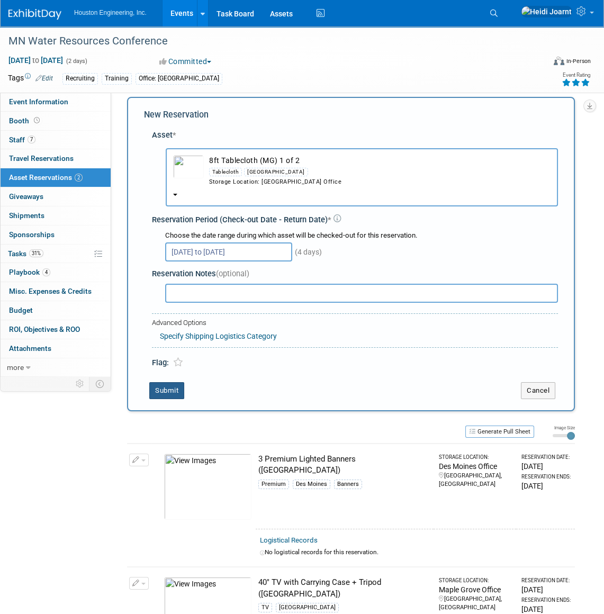
click at [167, 394] on button "Submit" at bounding box center [166, 390] width 35 height 17
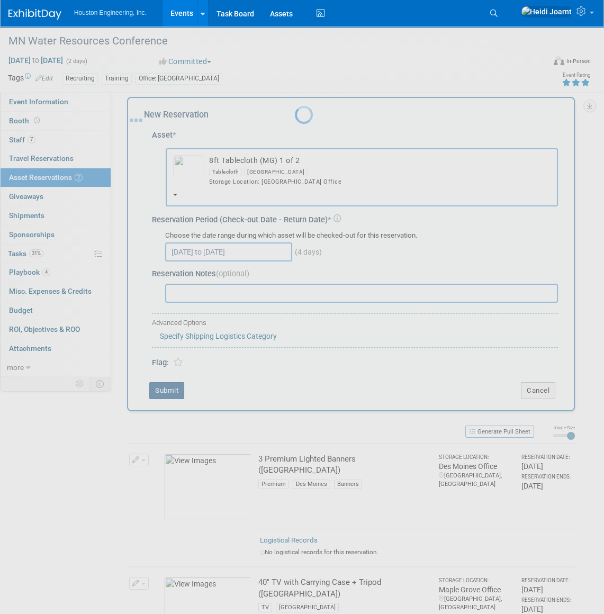
scroll to position [14, 0]
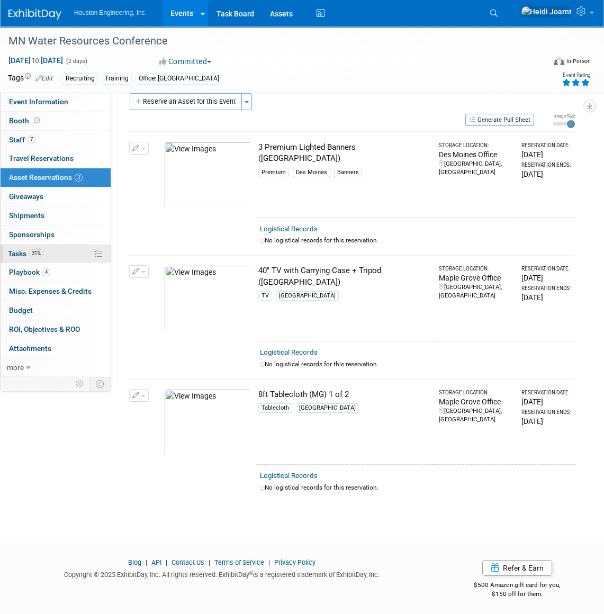
click at [45, 248] on link "31% Tasks 31%" at bounding box center [56, 254] width 110 height 19
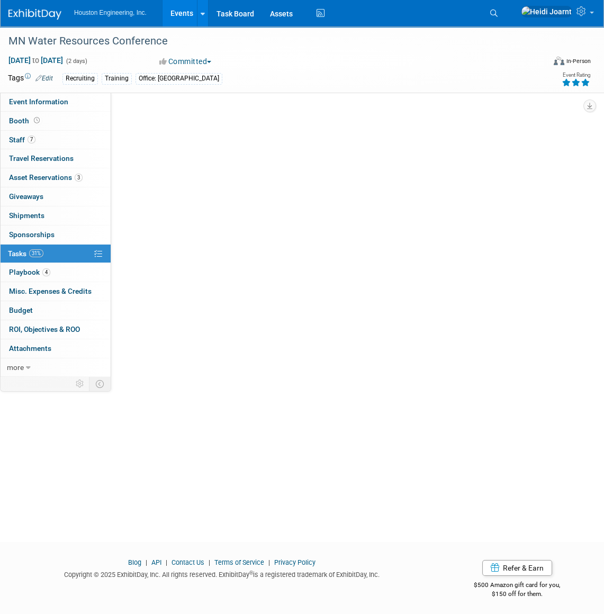
scroll to position [0, 0]
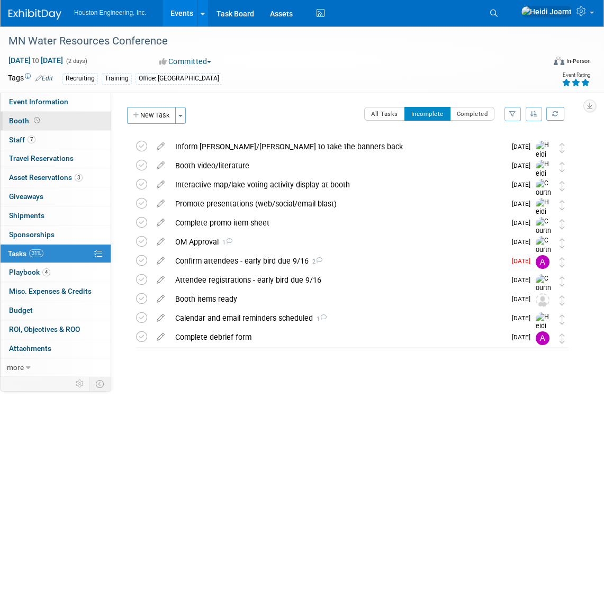
click at [52, 120] on link "Booth" at bounding box center [56, 121] width 110 height 19
select select "Yes"
select select "[GEOGRAPHIC_DATA]"
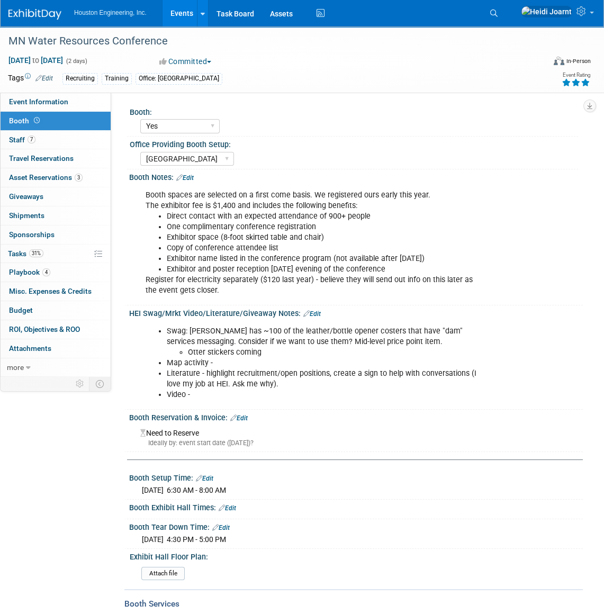
click at [314, 310] on link "Edit" at bounding box center [311, 313] width 17 height 7
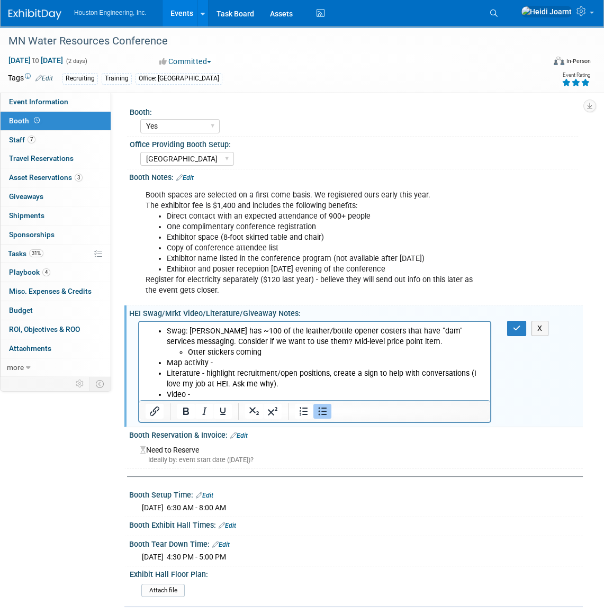
click at [230, 364] on li "Map activity -" at bounding box center [326, 362] width 318 height 11
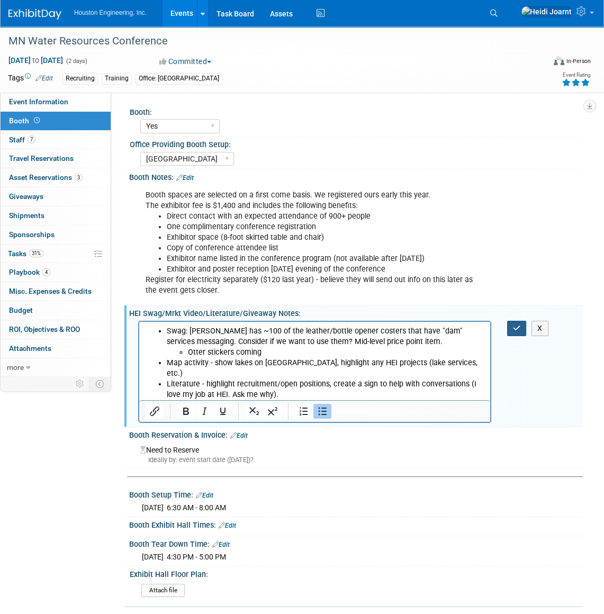
click at [516, 333] on button "button" at bounding box center [517, 328] width 20 height 15
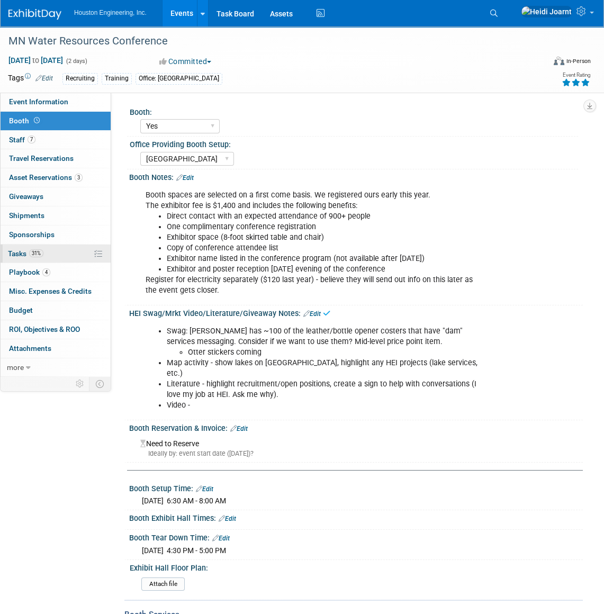
click at [39, 260] on link "31% Tasks 31%" at bounding box center [56, 254] width 110 height 19
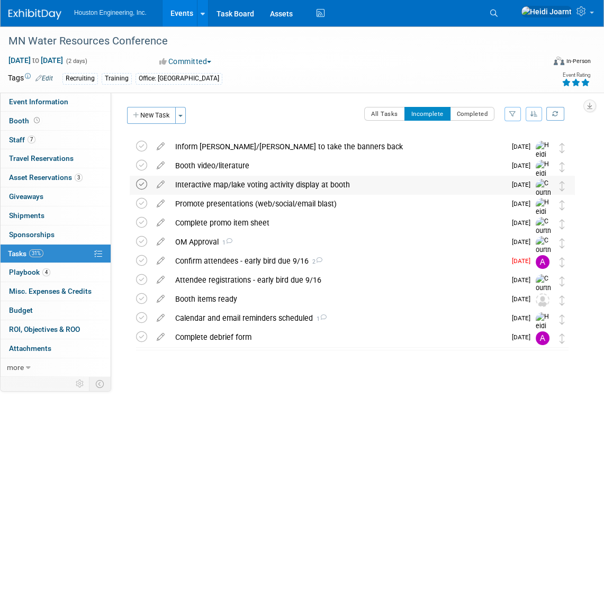
click at [142, 185] on icon at bounding box center [141, 184] width 11 height 11
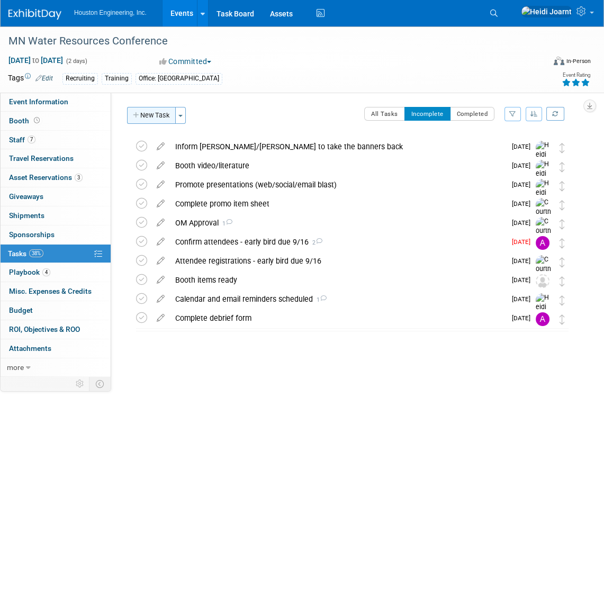
click at [154, 113] on button "New Task" at bounding box center [151, 115] width 49 height 17
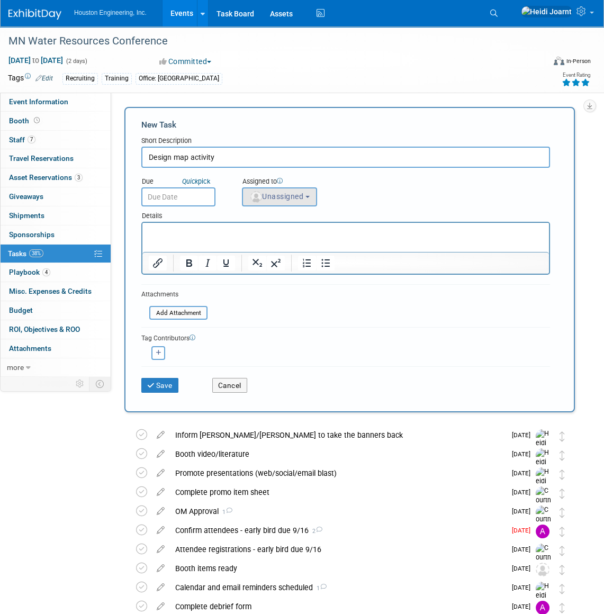
type input "Design map activity"
click at [289, 191] on button "Unassigned" at bounding box center [279, 196] width 75 height 19
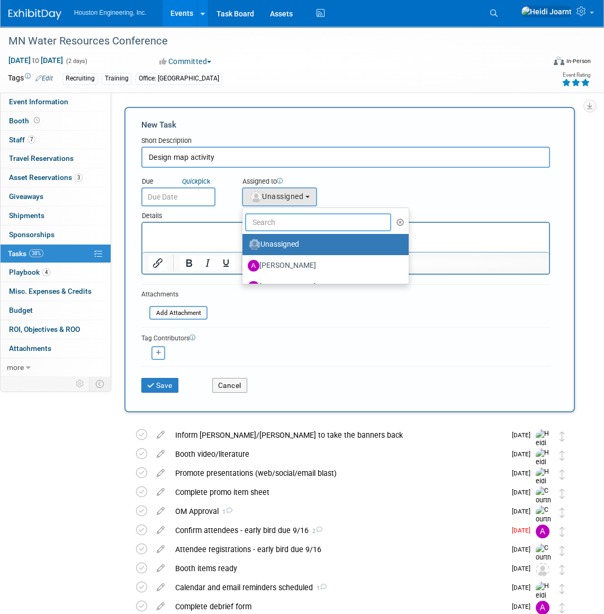
click at [297, 213] on input "text" at bounding box center [318, 222] width 146 height 18
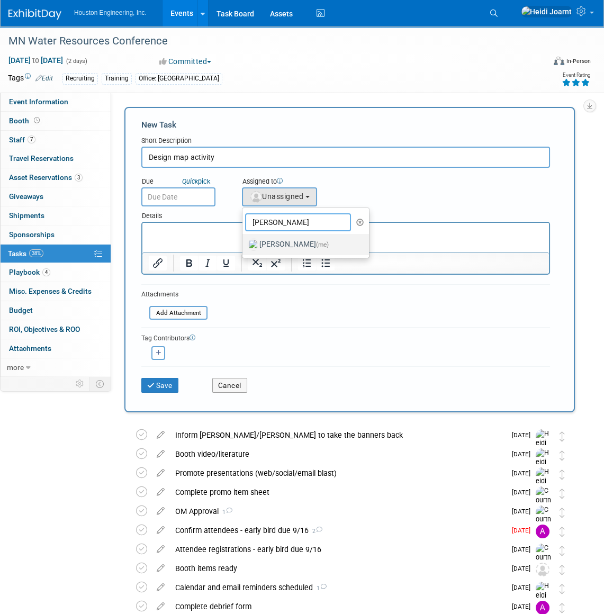
type input "[PERSON_NAME]"
click at [316, 243] on span "(me)" at bounding box center [322, 244] width 13 height 7
click at [244, 243] on input "[PERSON_NAME] (me)" at bounding box center [240, 243] width 7 height 7
select select "6d2580fd-cc23-403a-9f47-834f17e7f51f"
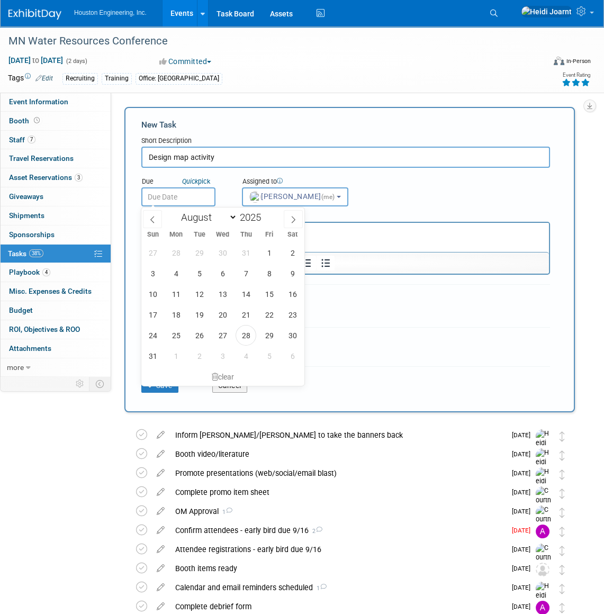
click at [199, 194] on input "text" at bounding box center [178, 196] width 74 height 19
click at [300, 222] on span at bounding box center [293, 219] width 19 height 18
select select "8"
click at [270, 317] on span "26" at bounding box center [269, 315] width 21 height 21
type input "Sep 26, 2025"
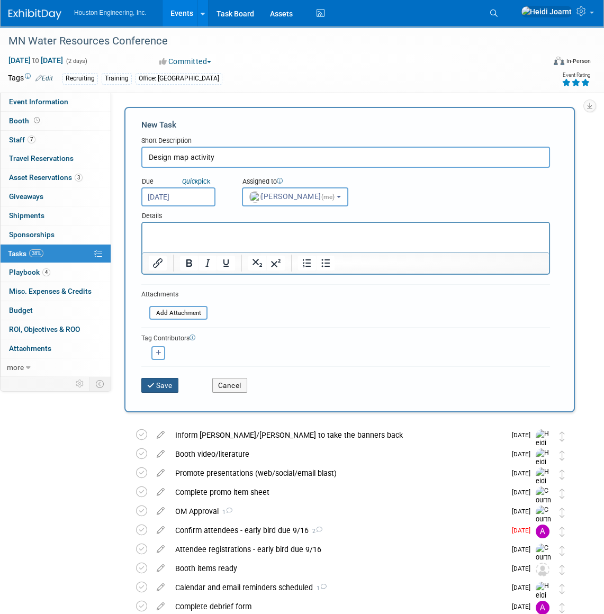
click at [164, 385] on button "Save" at bounding box center [159, 385] width 37 height 15
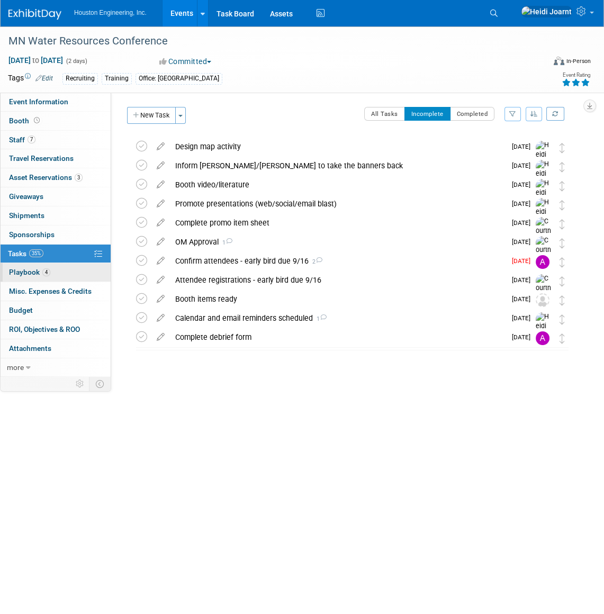
click at [56, 270] on link "4 Playbook 4" at bounding box center [56, 272] width 110 height 19
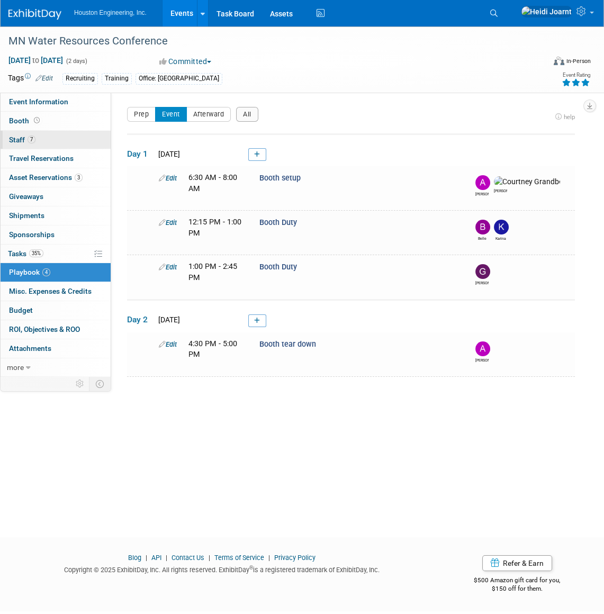
click at [55, 138] on link "7 Staff 7" at bounding box center [56, 140] width 110 height 19
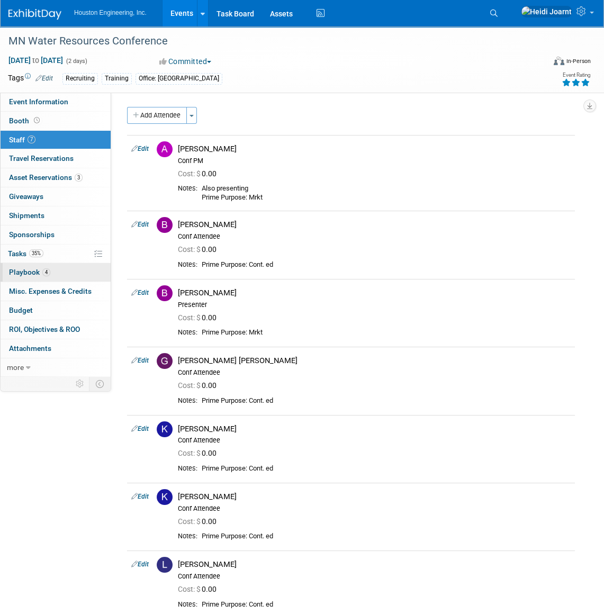
click at [71, 272] on link "4 Playbook 4" at bounding box center [56, 272] width 110 height 19
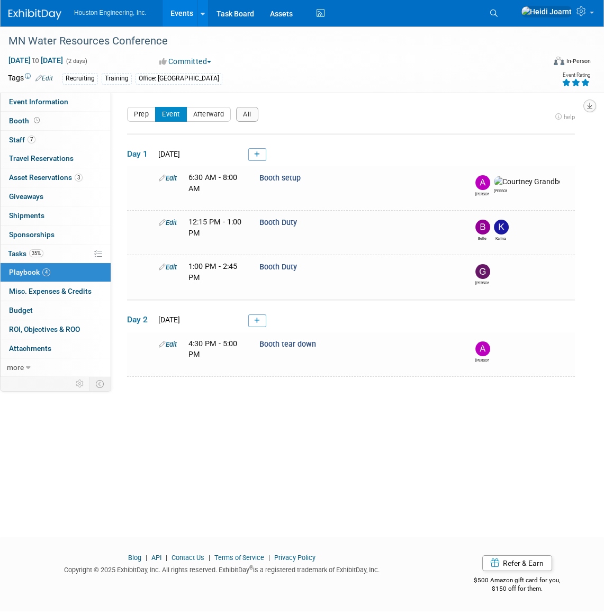
click at [594, 106] on button "button" at bounding box center [590, 106] width 13 height 13
click at [470, 90] on div "MN Water Resources Conference Oct 14, 2025 to Oct 15, 2025 (2 days) Oct 14, 202…" at bounding box center [302, 59] width 604 height 66
click at [67, 141] on link "7 Staff 7" at bounding box center [56, 140] width 110 height 19
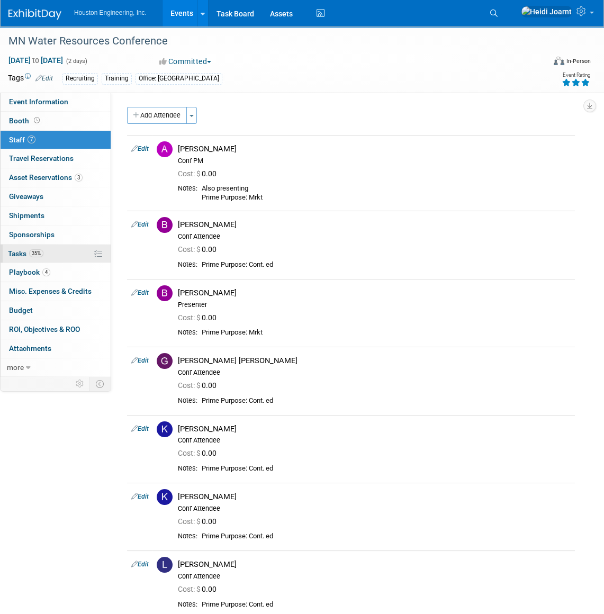
click at [61, 257] on link "35% Tasks 35%" at bounding box center [56, 254] width 110 height 19
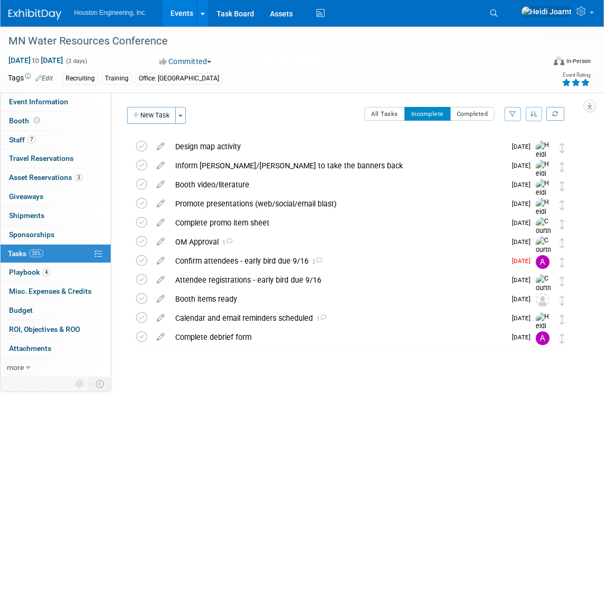
click at [539, 113] on button "button" at bounding box center [534, 114] width 17 height 14
click at [516, 167] on link "By Due Date" at bounding box center [504, 162] width 76 height 15
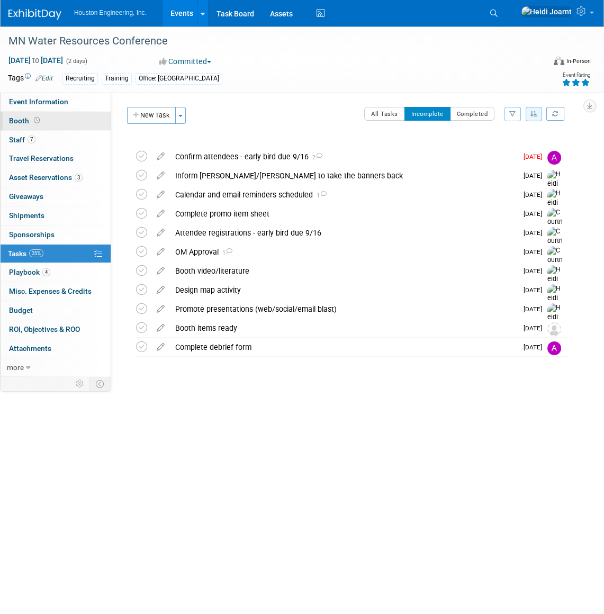
click at [44, 127] on link "Booth" at bounding box center [56, 121] width 110 height 19
select select "Yes"
select select "Maple Grove"
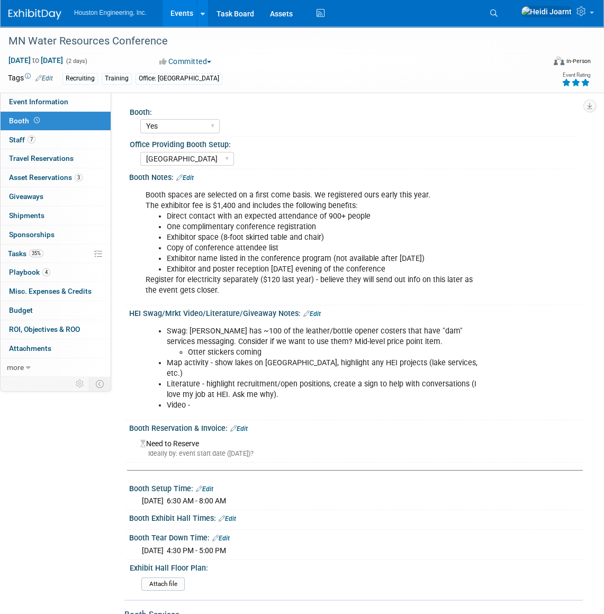
click at [308, 314] on link "Edit" at bounding box center [311, 313] width 17 height 7
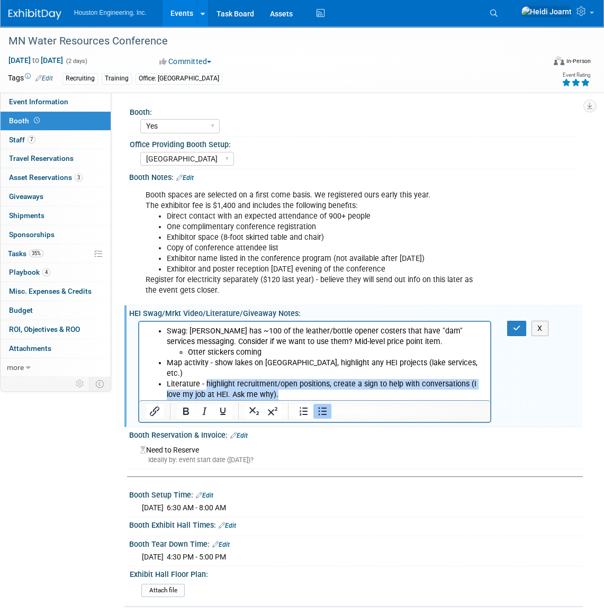
drag, startPoint x: 282, startPoint y: 383, endPoint x: 205, endPoint y: 377, distance: 77.1
click at [205, 379] on li "Literature - highlight recruitment/open positions, create a sign to help with c…" at bounding box center [326, 389] width 318 height 21
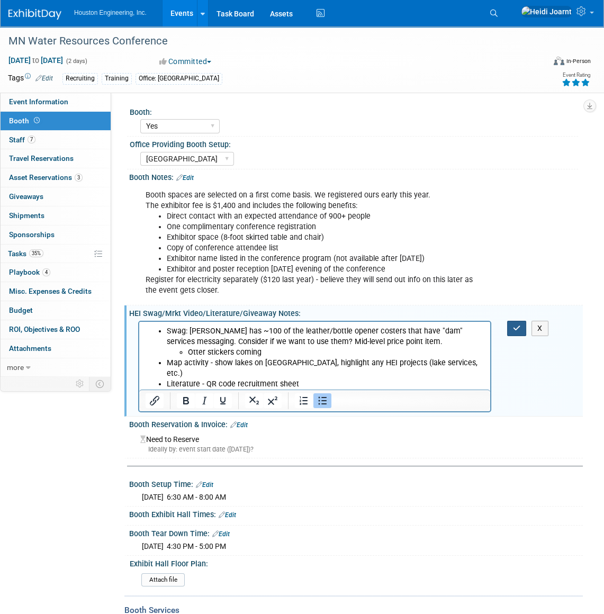
click at [513, 332] on icon "button" at bounding box center [517, 328] width 8 height 7
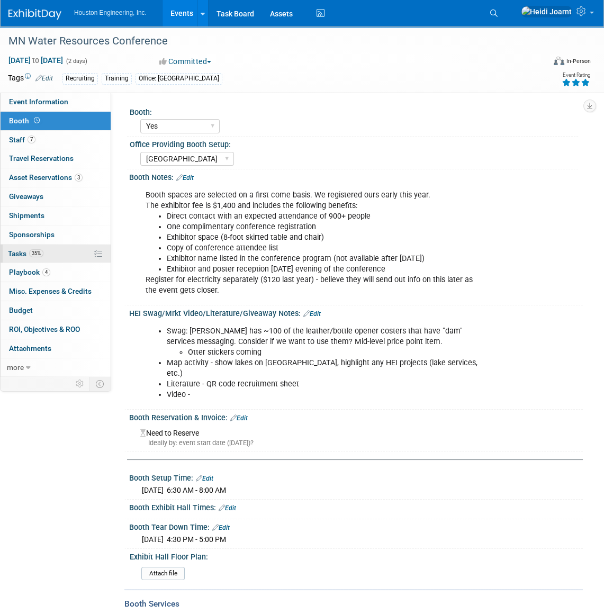
click at [42, 254] on span "35%" at bounding box center [36, 253] width 14 height 8
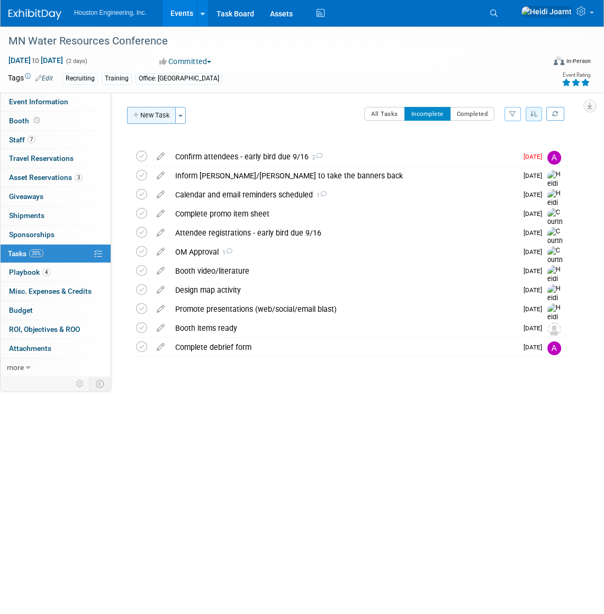
click at [167, 119] on button "New Task" at bounding box center [151, 115] width 49 height 17
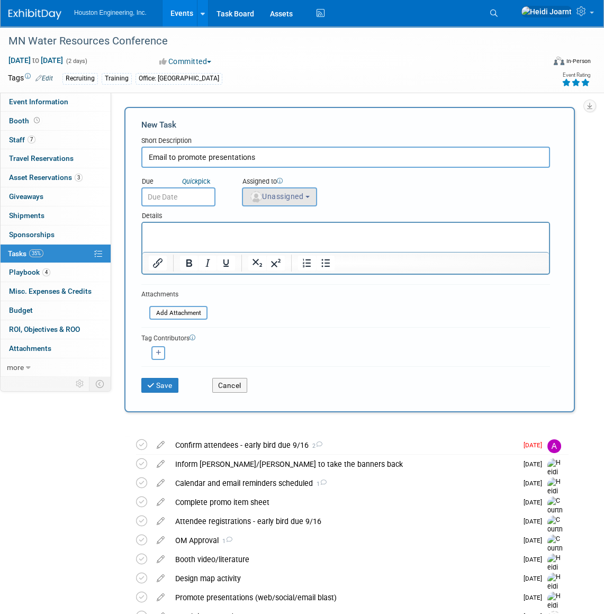
type input "Email to promote presentations"
click at [303, 193] on span "Unassigned" at bounding box center [276, 196] width 54 height 8
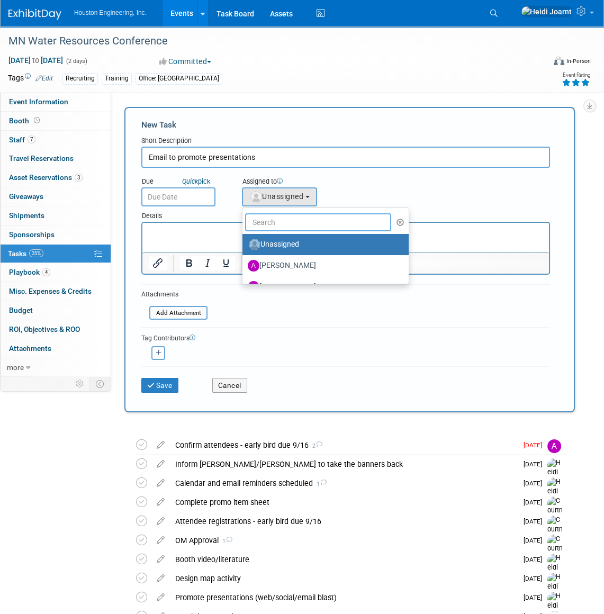
click at [304, 226] on input "text" at bounding box center [318, 222] width 146 height 18
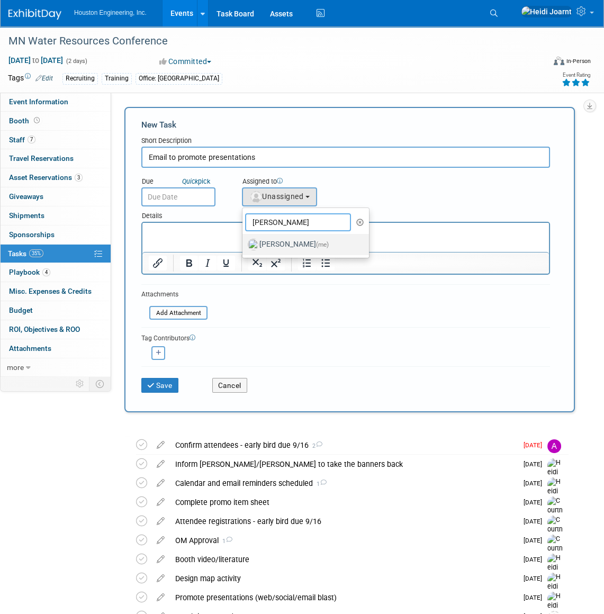
type input "heidi"
click at [301, 240] on label "Heidi Joarnt (me)" at bounding box center [303, 244] width 111 height 17
click at [244, 240] on input "Heidi Joarnt (me)" at bounding box center [240, 243] width 7 height 7
select select "6d2580fd-cc23-403a-9f47-834f17e7f51f"
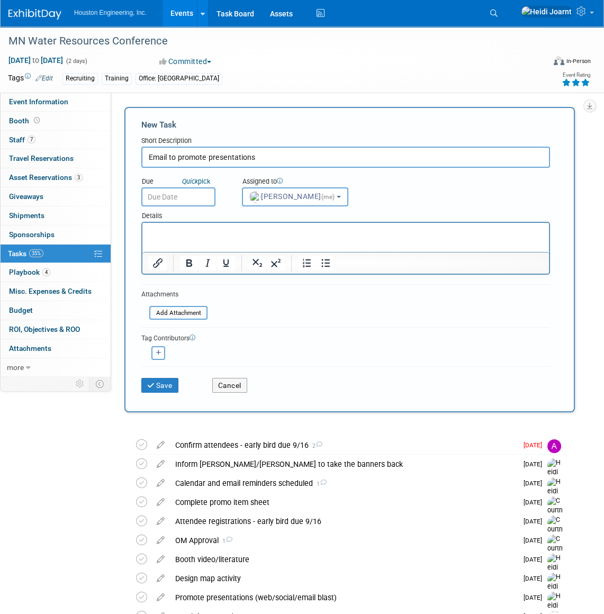
click at [191, 198] on input "text" at bounding box center [178, 196] width 74 height 19
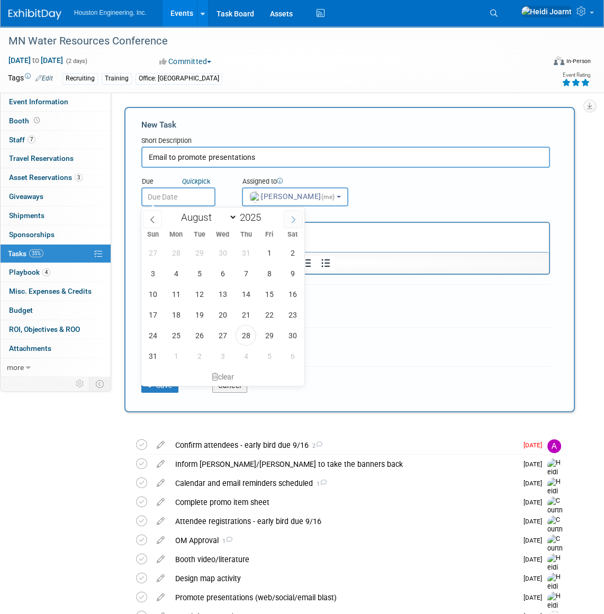
click at [290, 219] on icon at bounding box center [293, 219] width 7 height 7
select select "8"
click at [265, 317] on span "26" at bounding box center [269, 315] width 21 height 21
type input "Sep 26, 2025"
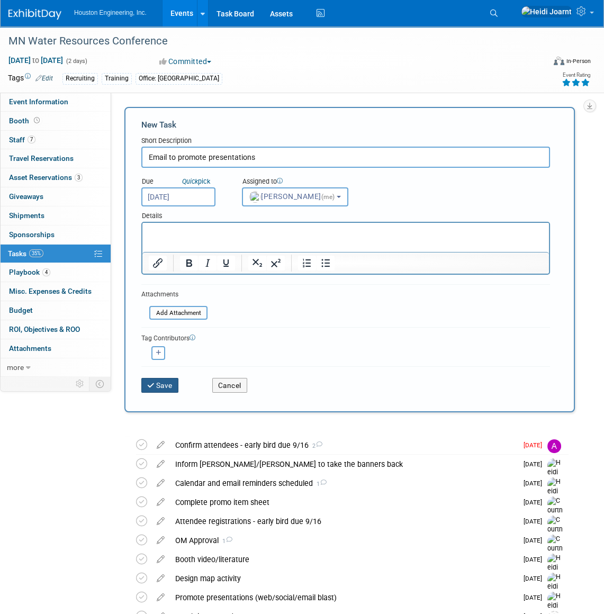
click at [168, 389] on button "Save" at bounding box center [159, 385] width 37 height 15
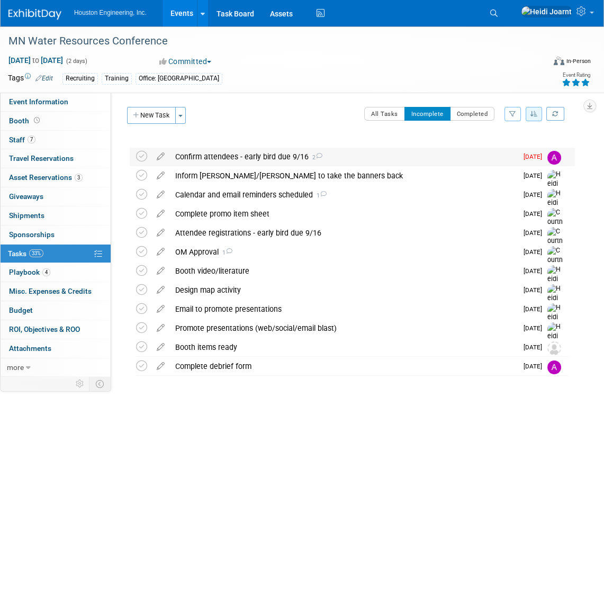
click at [180, 156] on div "Confirm attendees - early bird due 9/16 2" at bounding box center [343, 157] width 347 height 18
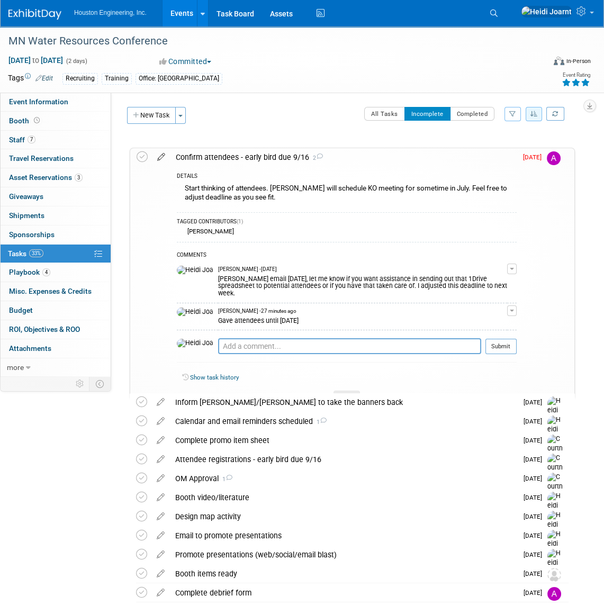
click at [160, 155] on icon at bounding box center [161, 154] width 19 height 13
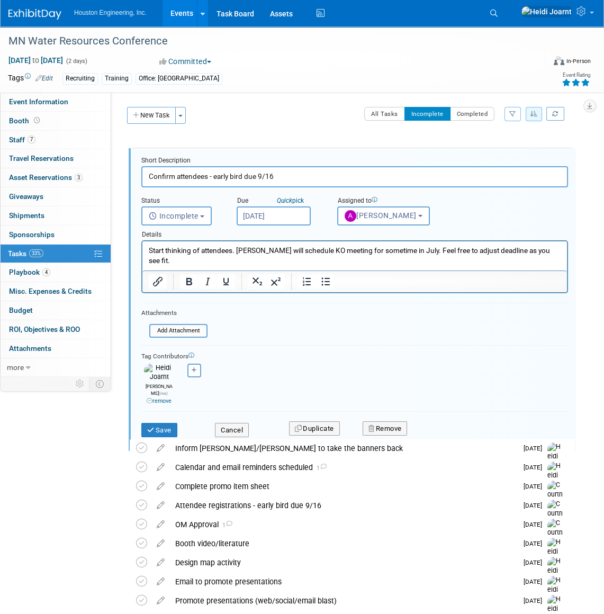
click at [278, 212] on input "Aug 28, 2025" at bounding box center [274, 216] width 74 height 19
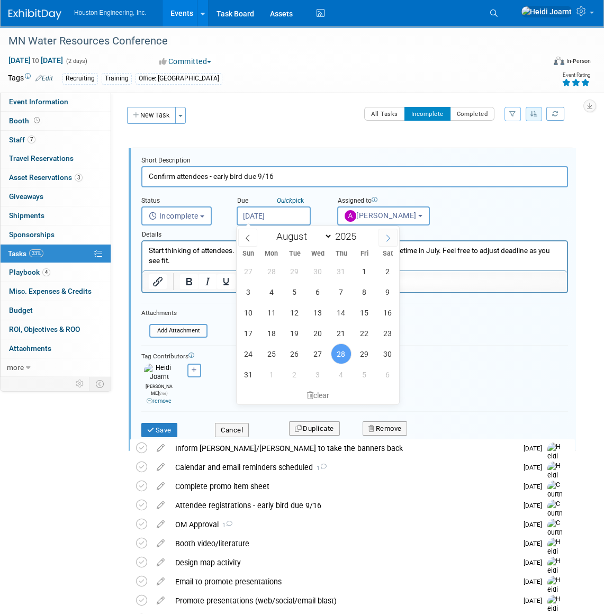
click at [394, 235] on span at bounding box center [388, 238] width 19 height 18
select select "8"
click at [364, 293] on span "12" at bounding box center [364, 292] width 21 height 21
type input "Sep 12, 2025"
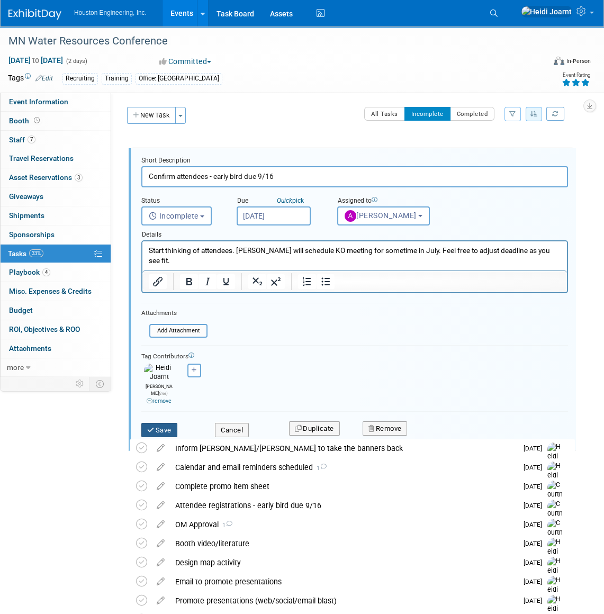
click at [170, 423] on button "Save" at bounding box center [159, 430] width 36 height 15
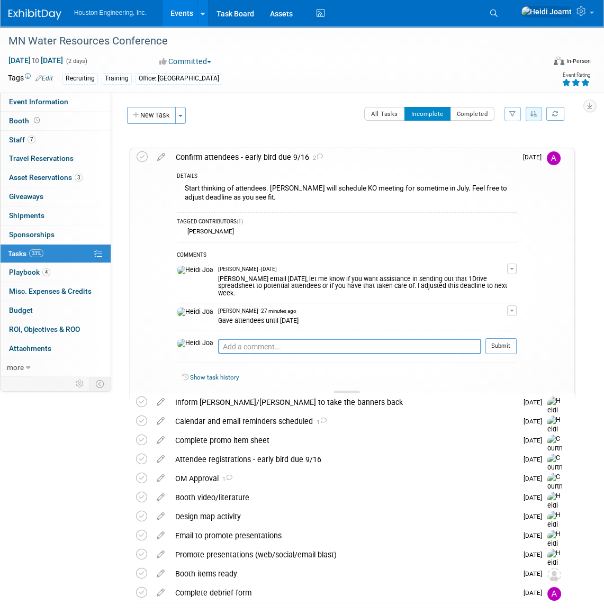
click at [353, 391] on div at bounding box center [347, 395] width 26 height 9
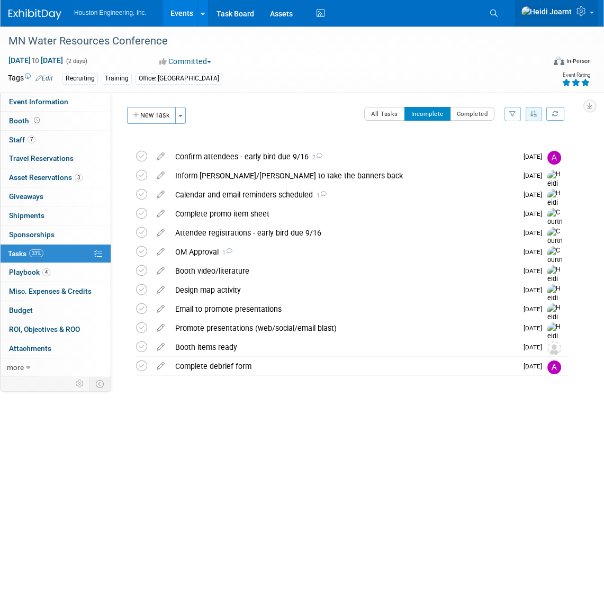
click at [592, 19] on link at bounding box center [556, 13] width 83 height 26
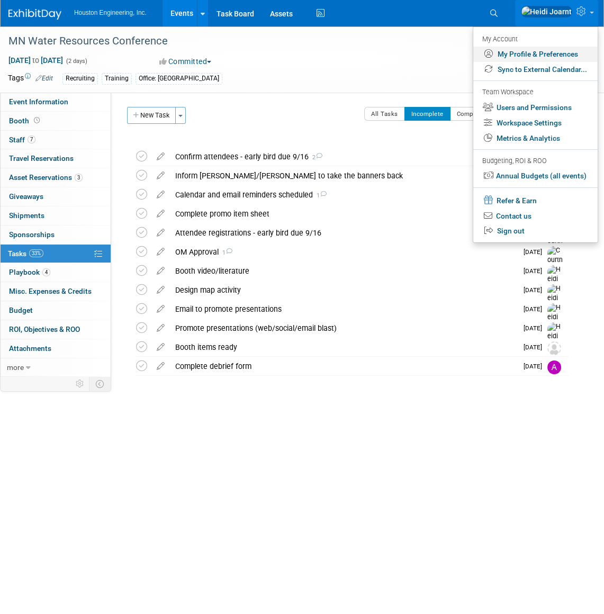
click at [525, 56] on link "My Profile & Preferences" at bounding box center [535, 54] width 124 height 15
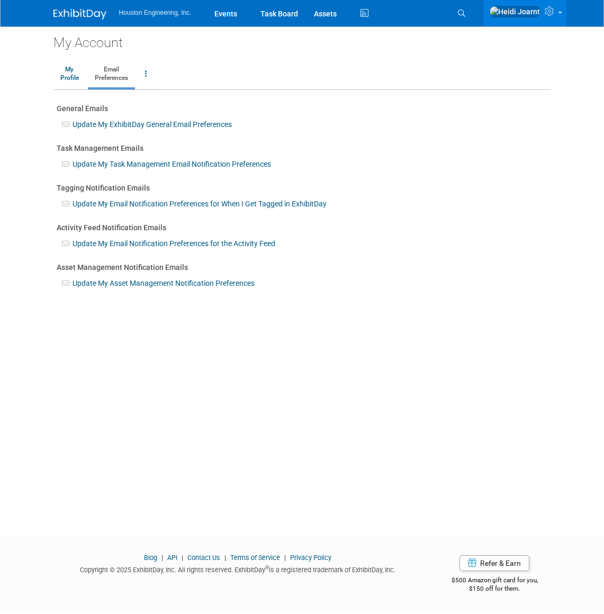
click at [154, 123] on link "Update My ExhibitDay General Email Preferences" at bounding box center [152, 124] width 159 height 8
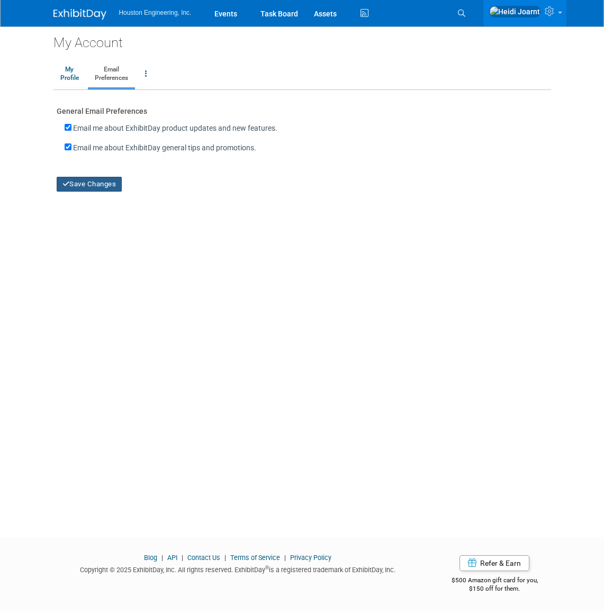
click at [111, 185] on button "Save Changes" at bounding box center [90, 184] width 66 height 15
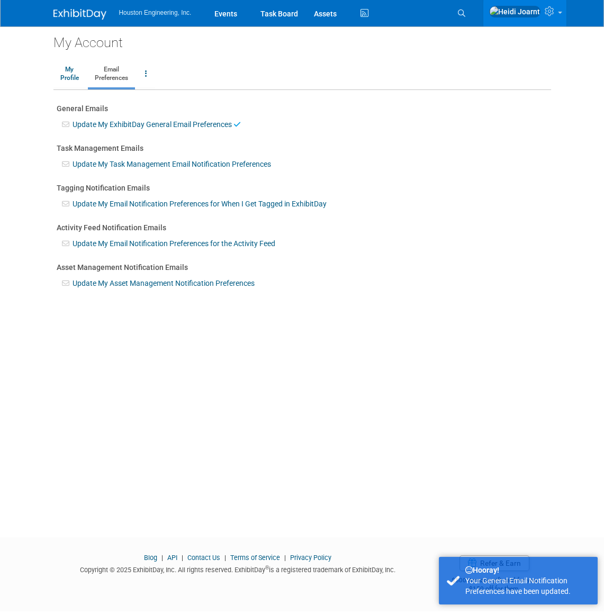
click at [138, 164] on link "Update My Task Management Email Notification Preferences" at bounding box center [172, 164] width 199 height 8
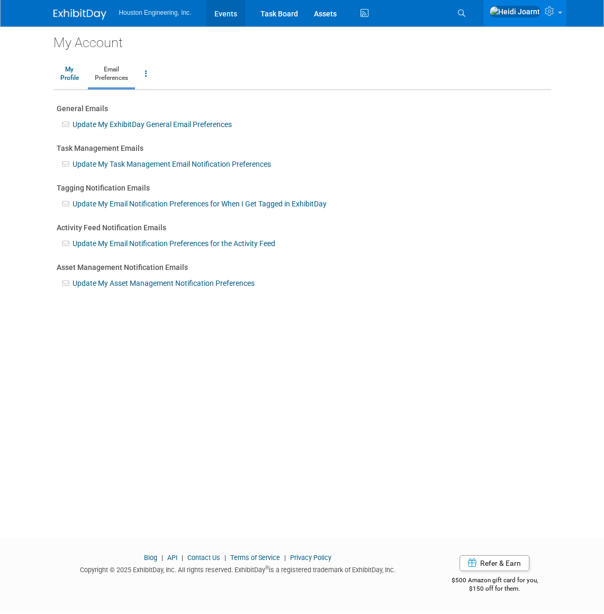
click at [227, 16] on link "Events" at bounding box center [226, 13] width 39 height 26
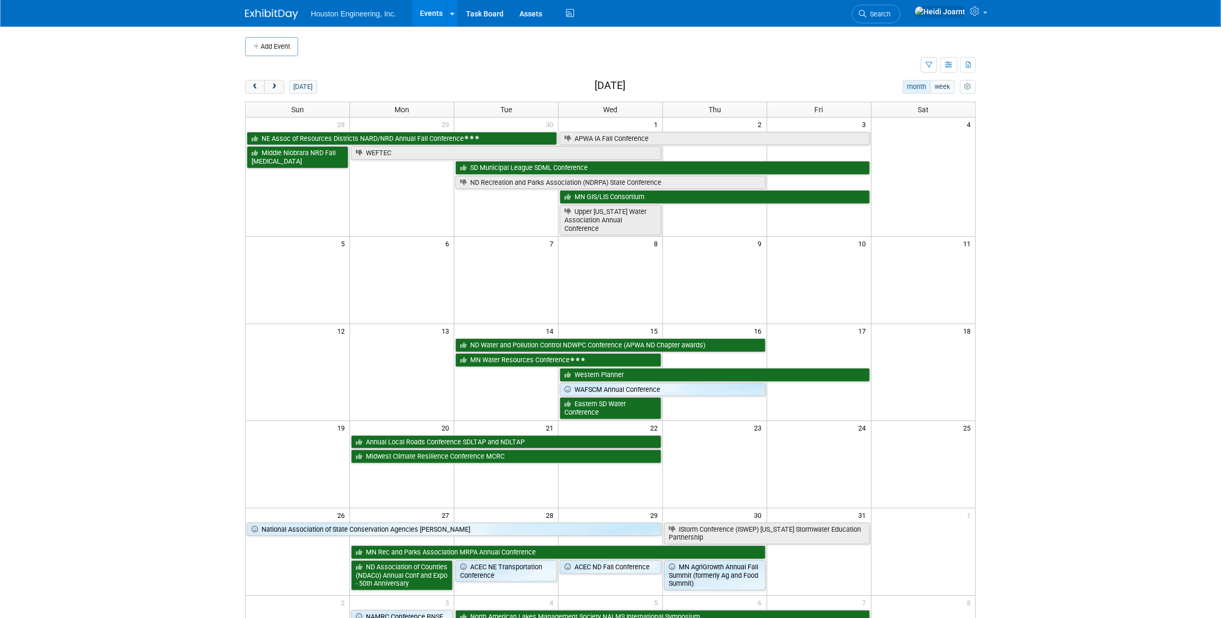
scroll to position [96, 0]
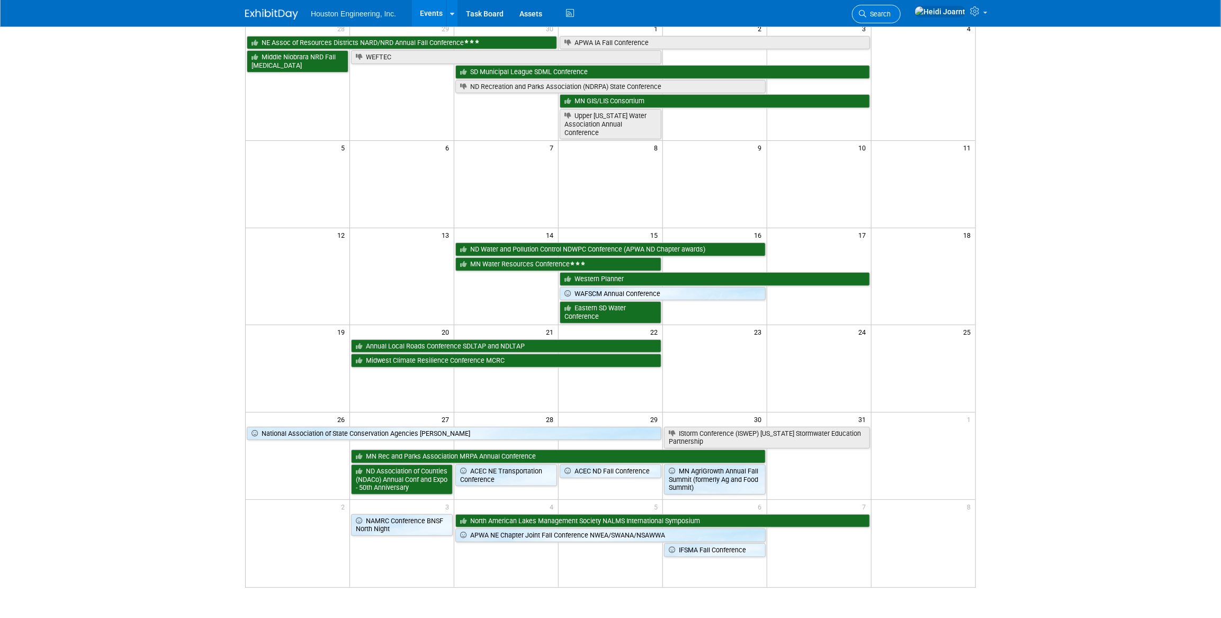
click at [604, 15] on span "Search" at bounding box center [878, 14] width 24 height 8
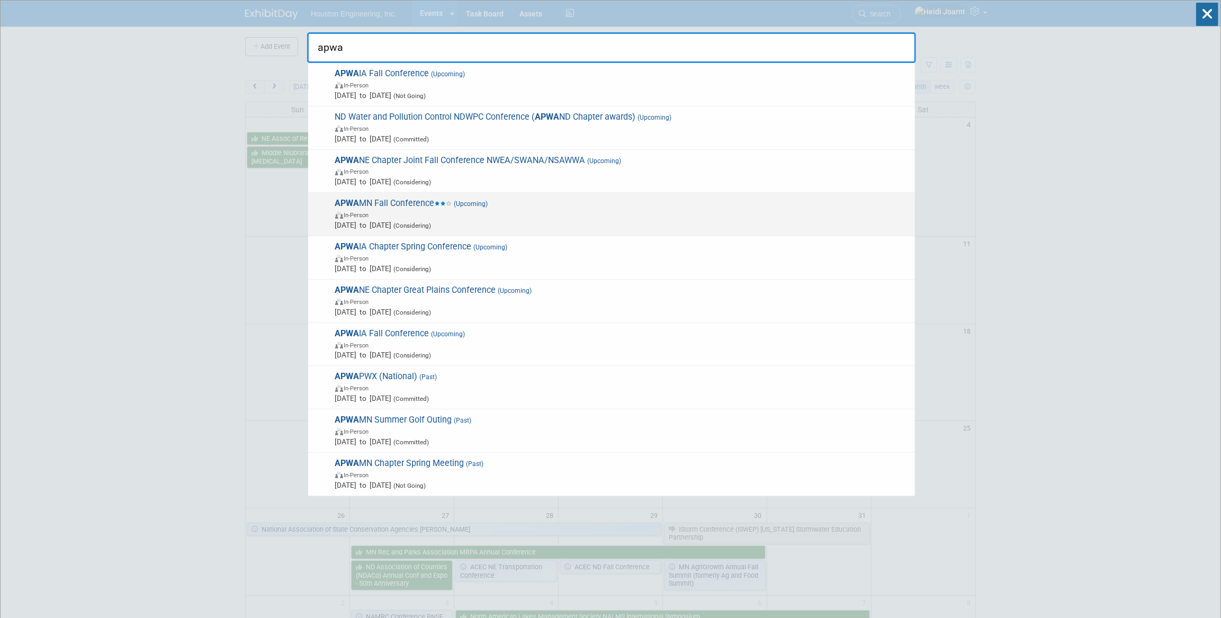
type input "apwa"
click at [490, 198] on span "APWA MN Fall Conference (Upcoming) In-Person [DATE] to [DATE] (Considering)" at bounding box center [621, 214] width 578 height 32
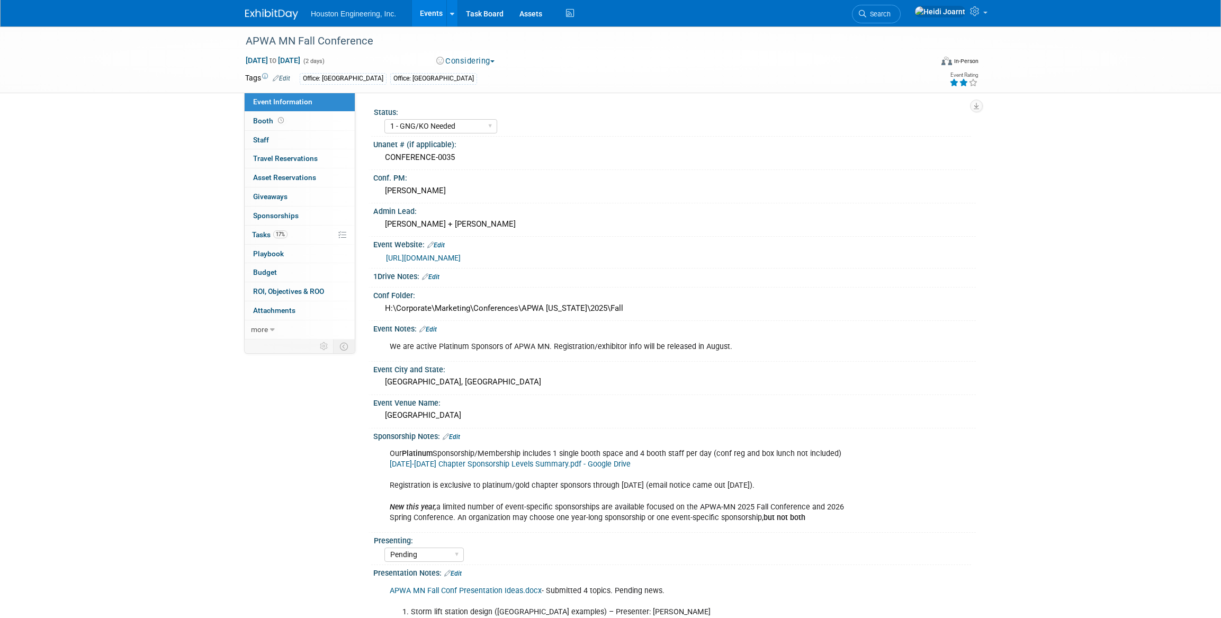
select select "1 - GNG/KO Needed"
select select "Pending"
select select "Multi-sector/Any/All"
click at [270, 111] on link "Event Information" at bounding box center [300, 102] width 110 height 19
select select "1 - GNG/KO Needed"
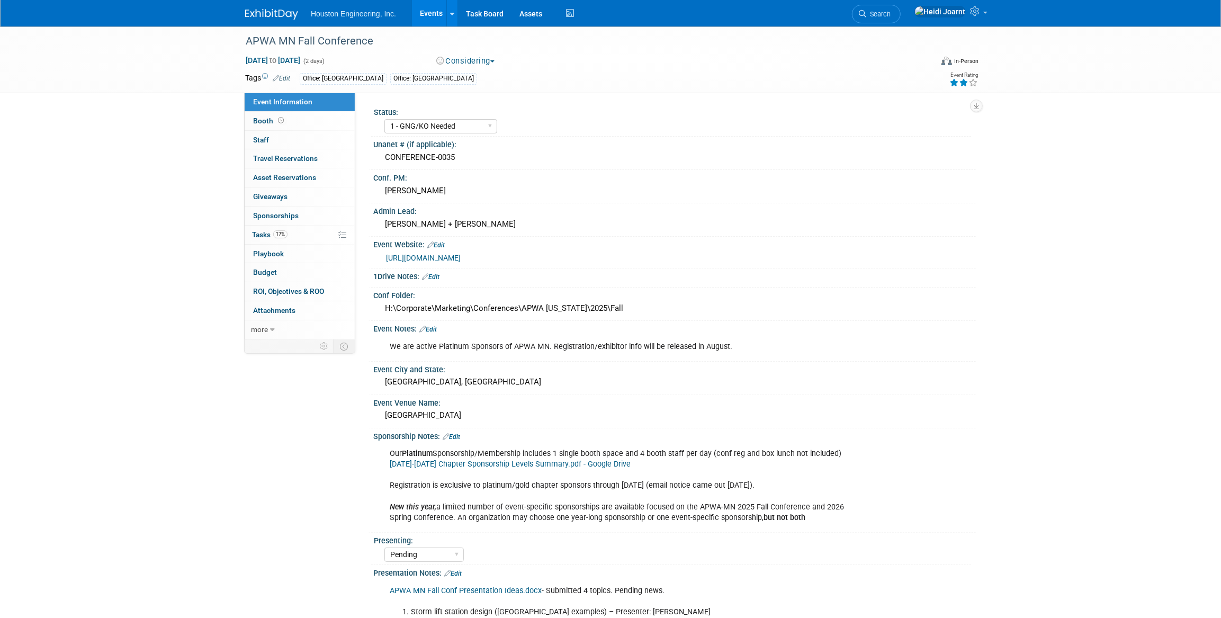
select select "Pending"
select select "Multi-sector/Any/All"
click at [274, 120] on span "Booth" at bounding box center [269, 121] width 33 height 8
select select "Yes"
select select "[GEOGRAPHIC_DATA]"
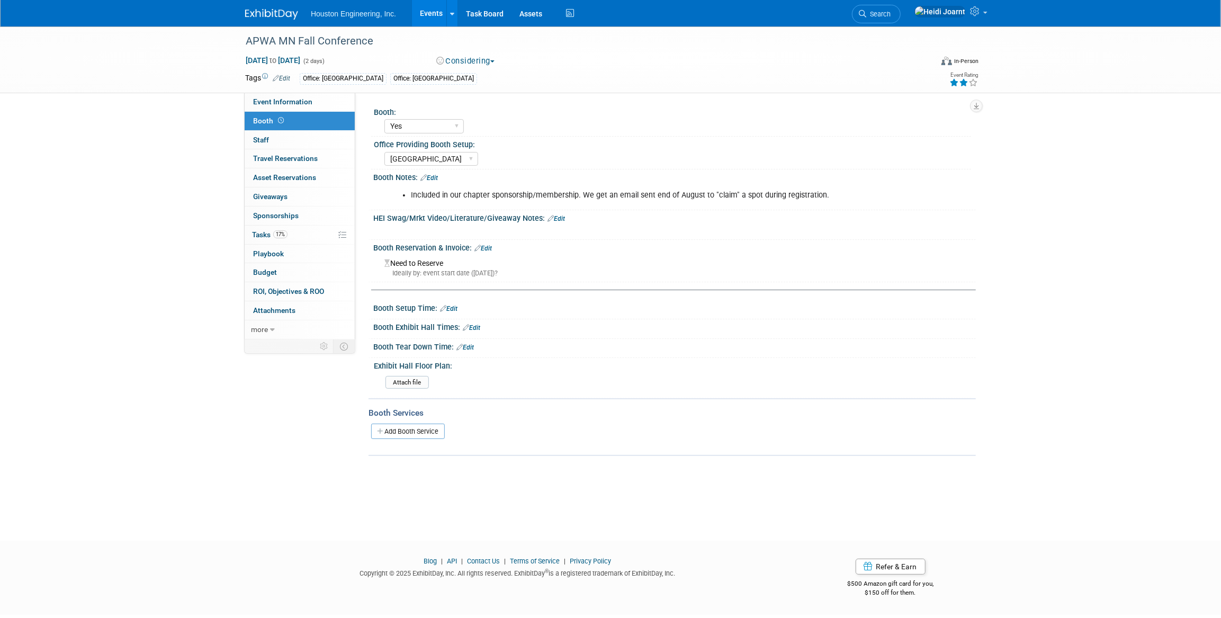
click at [438, 176] on link "Edit" at bounding box center [429, 177] width 17 height 7
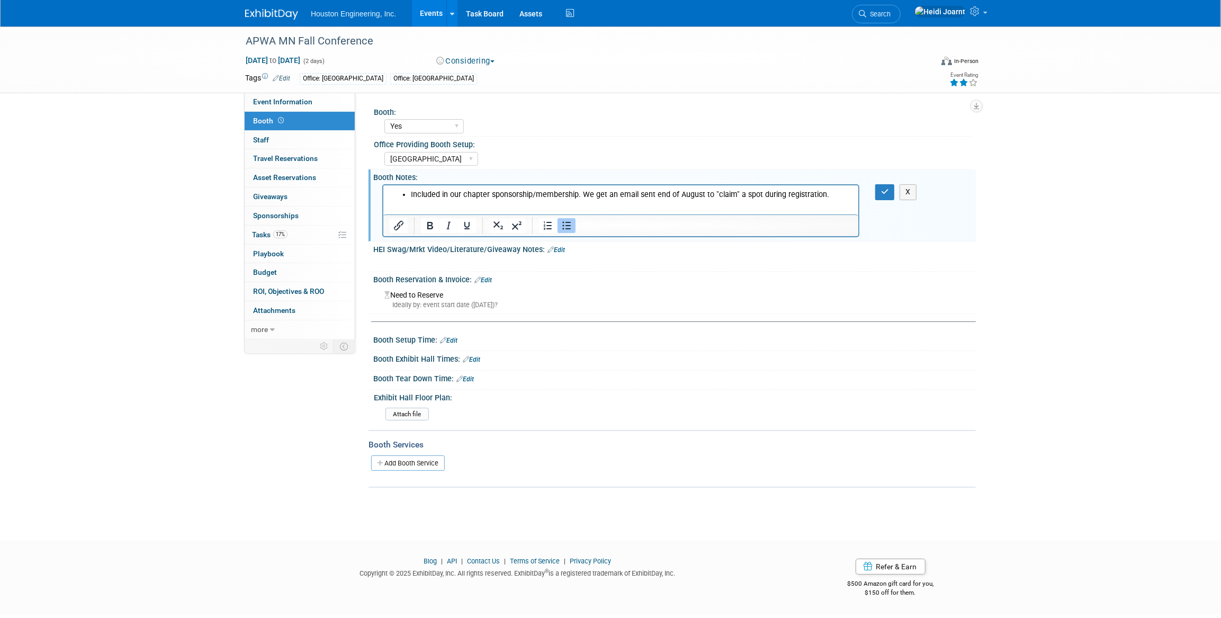
click at [828, 199] on li "Included in our chapter sponsorship/membership. We get an email sent end of Aug…" at bounding box center [631, 195] width 442 height 11
click at [839, 191] on li "Included in our chapter sponsorship/membership. We get an email sent end of Aug…" at bounding box center [631, 200] width 442 height 21
click at [580, 208] on li "Included in our chapter sponsorship/membership. We get an email sent end of Aug…" at bounding box center [631, 200] width 442 height 21
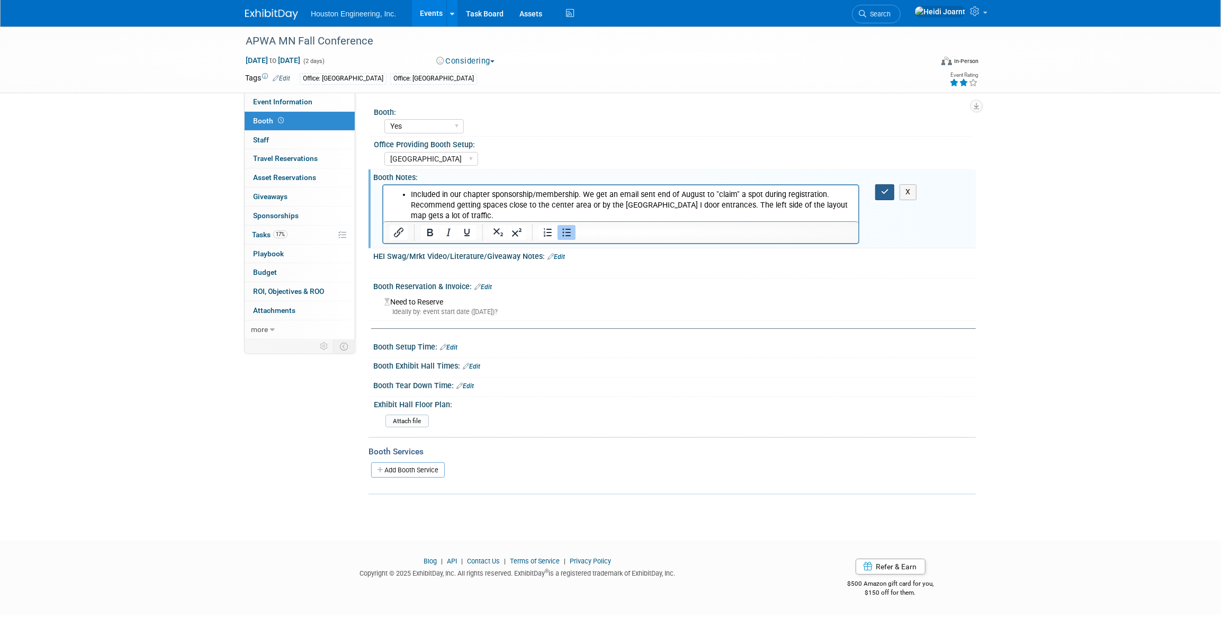
drag, startPoint x: 887, startPoint y: 193, endPoint x: 424, endPoint y: 26, distance: 491.9
click at [887, 193] on icon "button" at bounding box center [885, 191] width 8 height 7
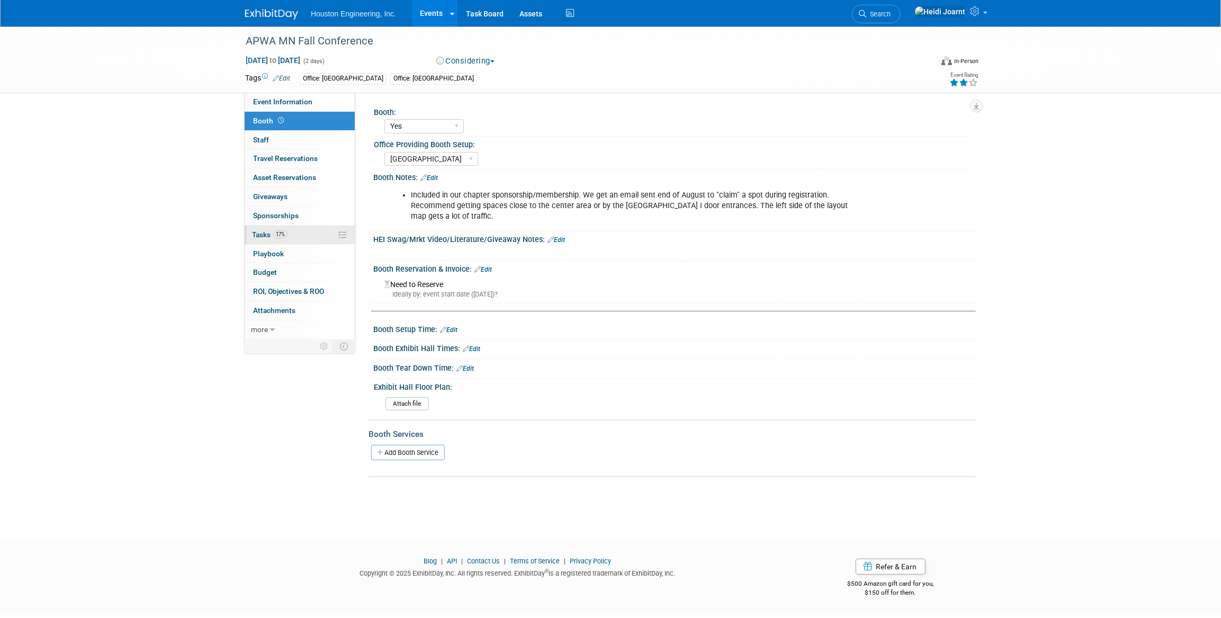
click at [294, 234] on link "17% Tasks 17%" at bounding box center [300, 235] width 110 height 19
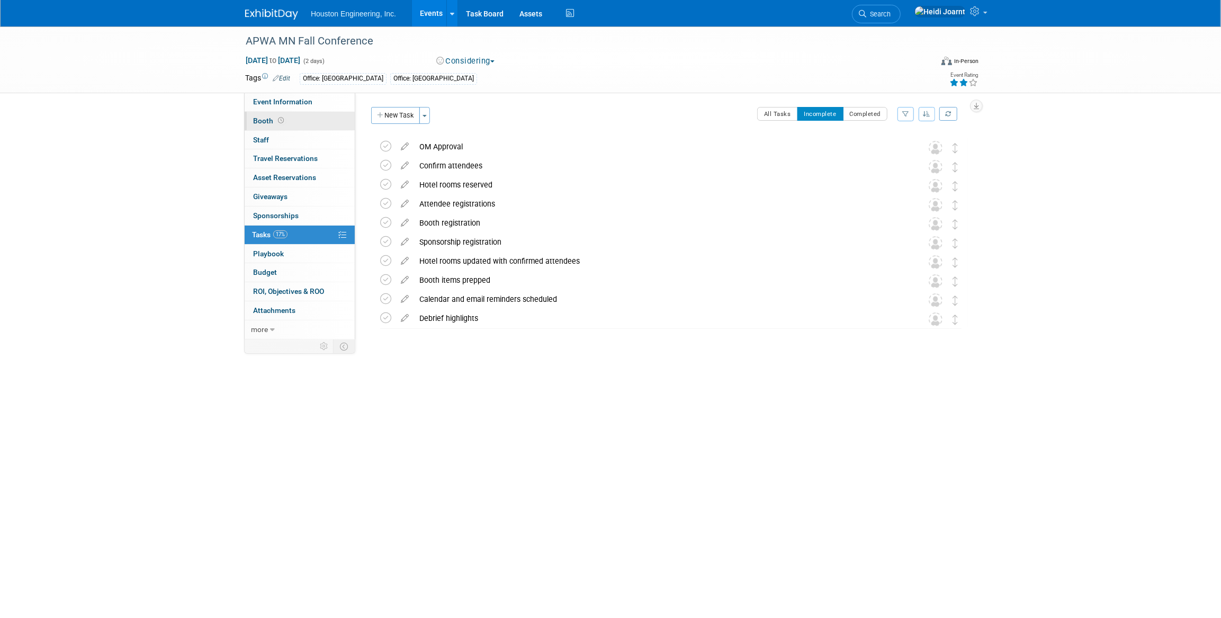
click at [291, 119] on link "Booth" at bounding box center [300, 121] width 110 height 19
select select "Yes"
select select "[GEOGRAPHIC_DATA]"
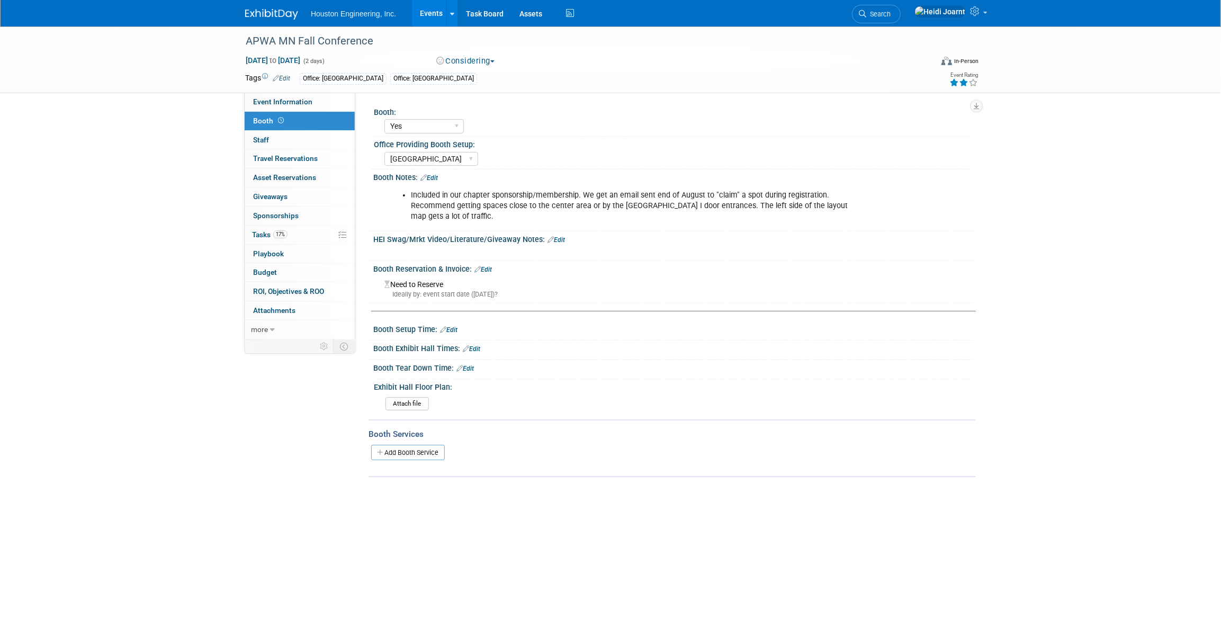
click at [435, 179] on link "Edit" at bounding box center [429, 177] width 17 height 7
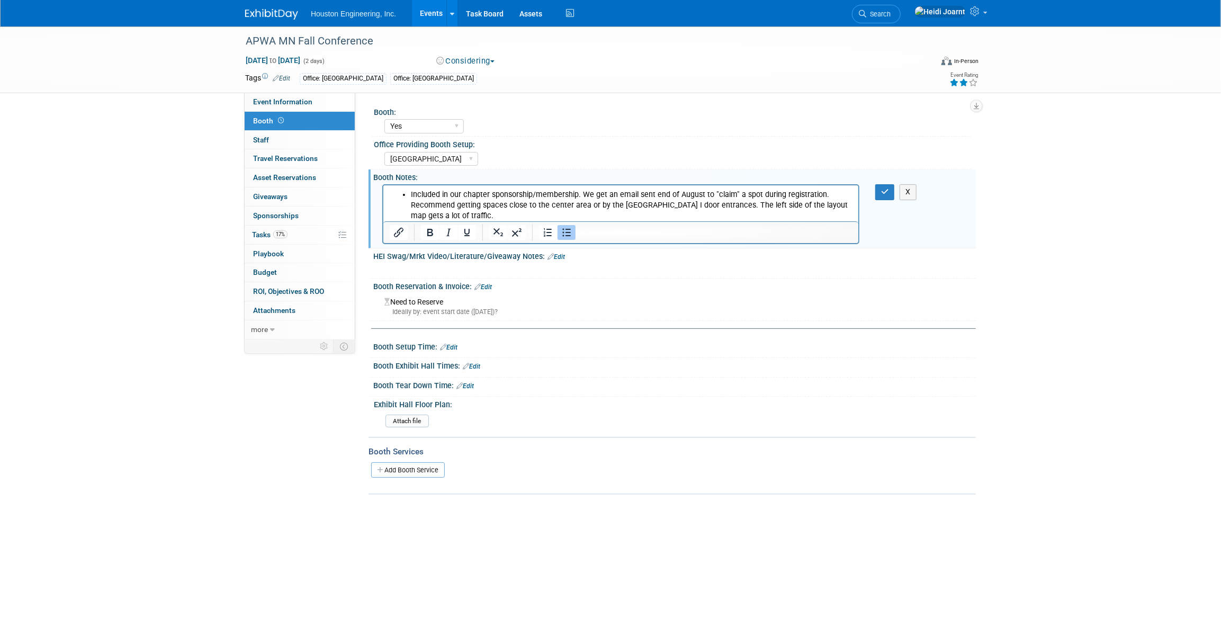
click at [466, 214] on li "Included in our chapter sponsorship/membership. We get an email sent end of Aug…" at bounding box center [631, 206] width 442 height 32
click at [891, 192] on button "button" at bounding box center [885, 191] width 20 height 15
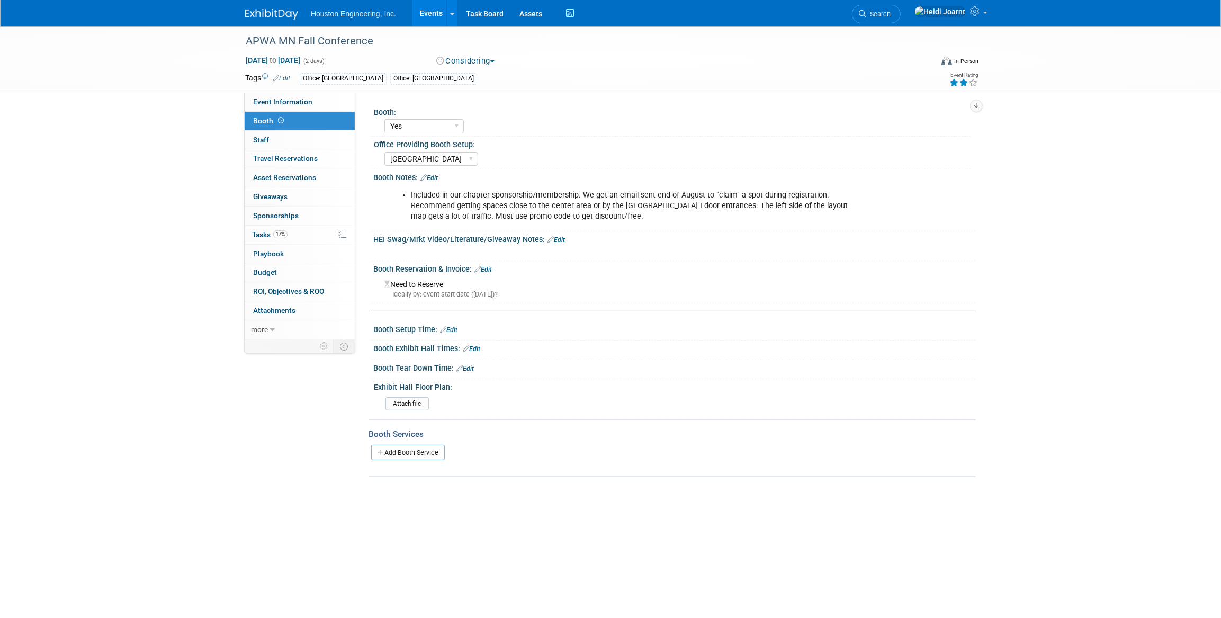
click at [433, 175] on link "Edit" at bounding box center [429, 177] width 17 height 7
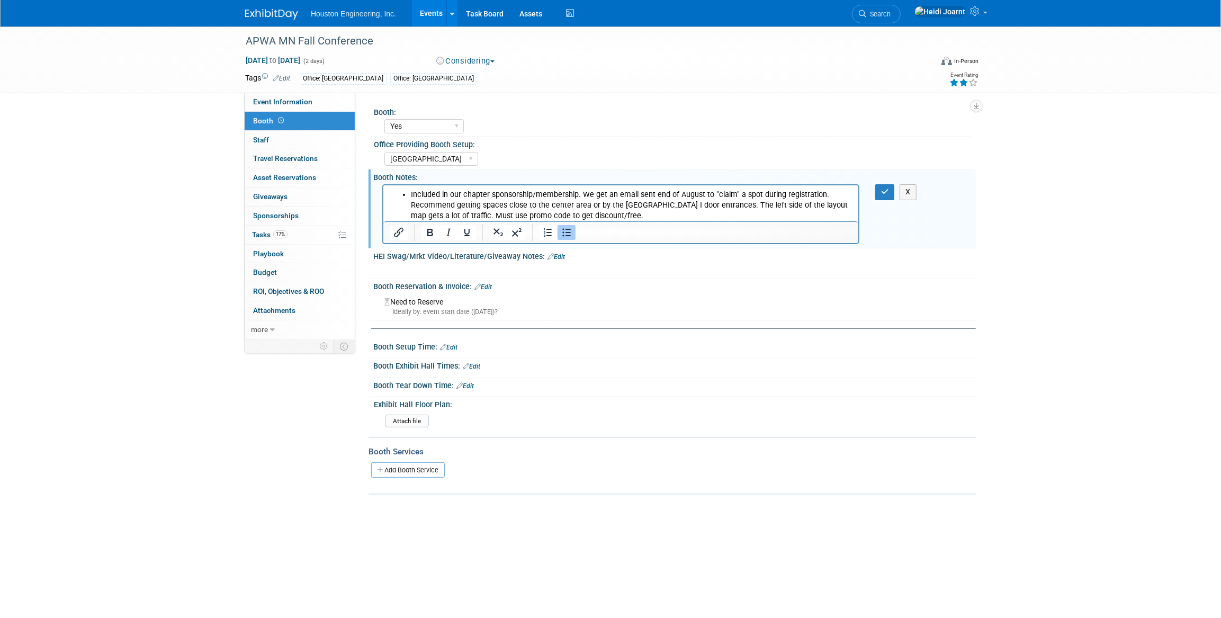
click at [599, 212] on li "Included in our chapter sponsorship/membership. We get an email sent end of Aug…" at bounding box center [631, 206] width 442 height 32
click at [888, 196] on button "button" at bounding box center [885, 191] width 20 height 15
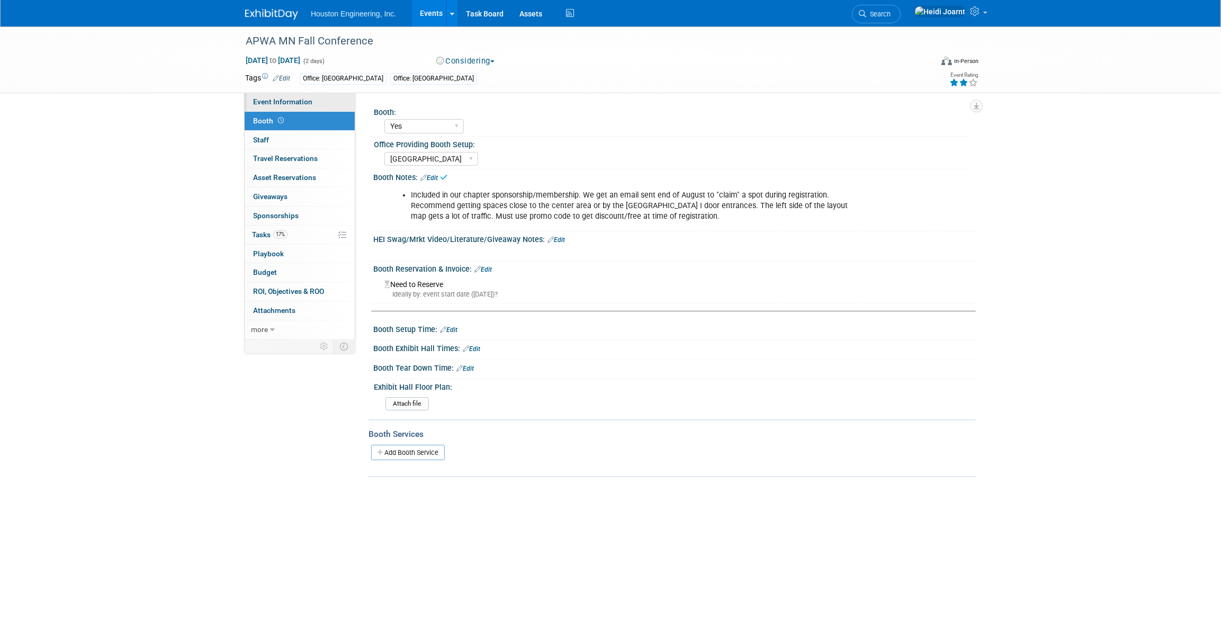
click at [329, 102] on link "Event Information" at bounding box center [300, 102] width 110 height 19
select select "1 - GNG/KO Needed"
select select "Pending"
select select "Multi-sector/Any/All"
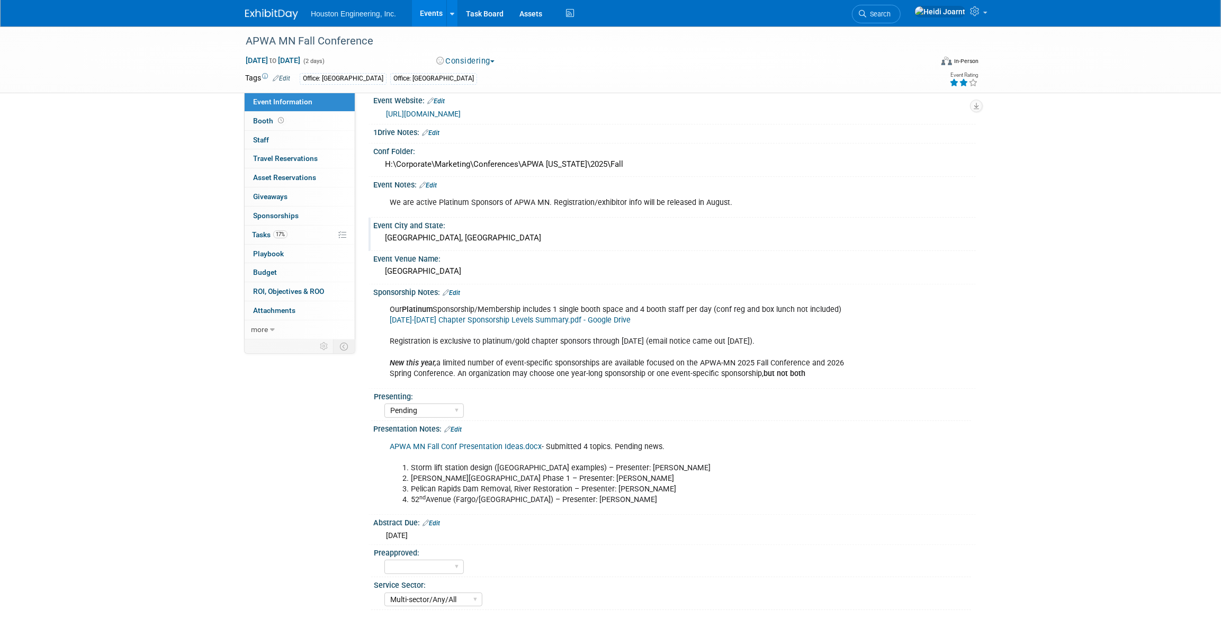
scroll to position [154, 0]
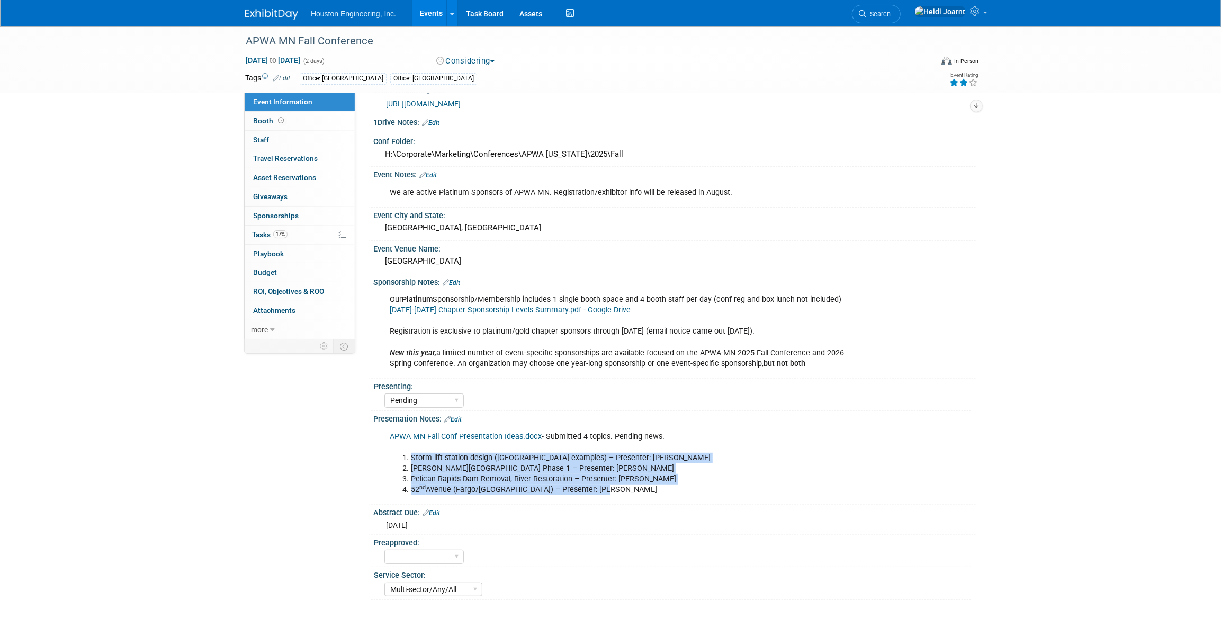
drag, startPoint x: 410, startPoint y: 455, endPoint x: 633, endPoint y: 493, distance: 226.2
click at [633, 493] on div "APWA MN Fall Conf Presentation Ideas.docx - Submitted 4 topics. Pending news. S…" at bounding box center [620, 463] width 477 height 74
drag, startPoint x: 633, startPoint y: 493, endPoint x: 620, endPoint y: 487, distance: 14.5
click at [620, 487] on li "52 nd Avenue (Fargo/West Fargo) – Presenter: Adam Ruud" at bounding box center [632, 490] width 442 height 11
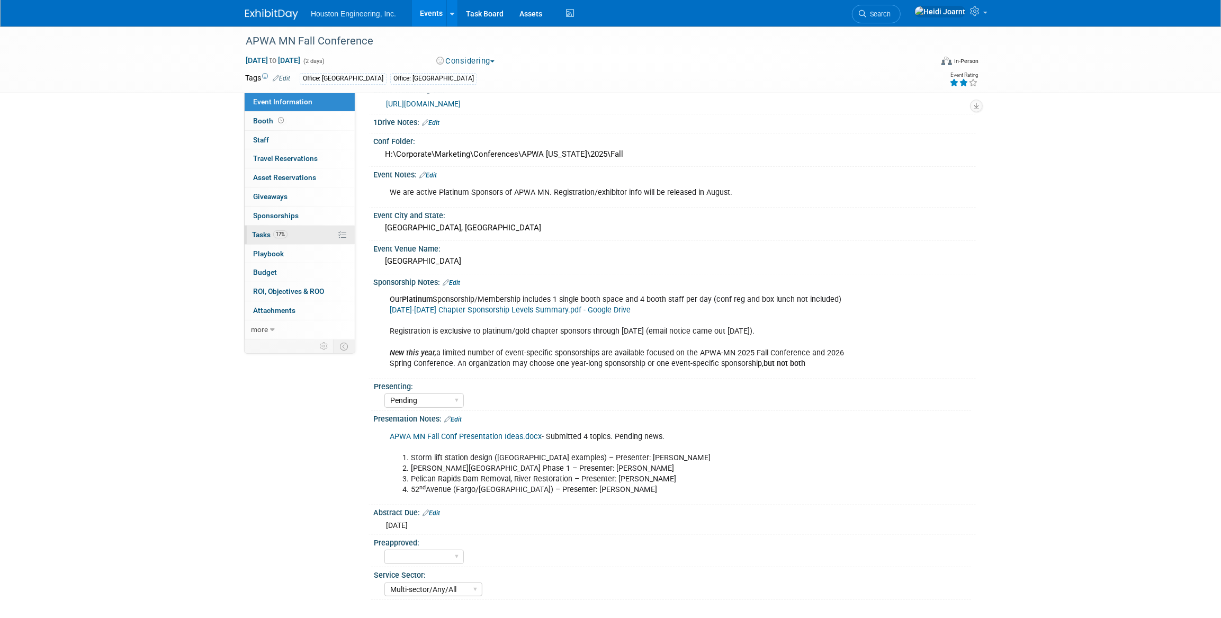
click at [305, 233] on link "17% Tasks 17%" at bounding box center [300, 235] width 110 height 19
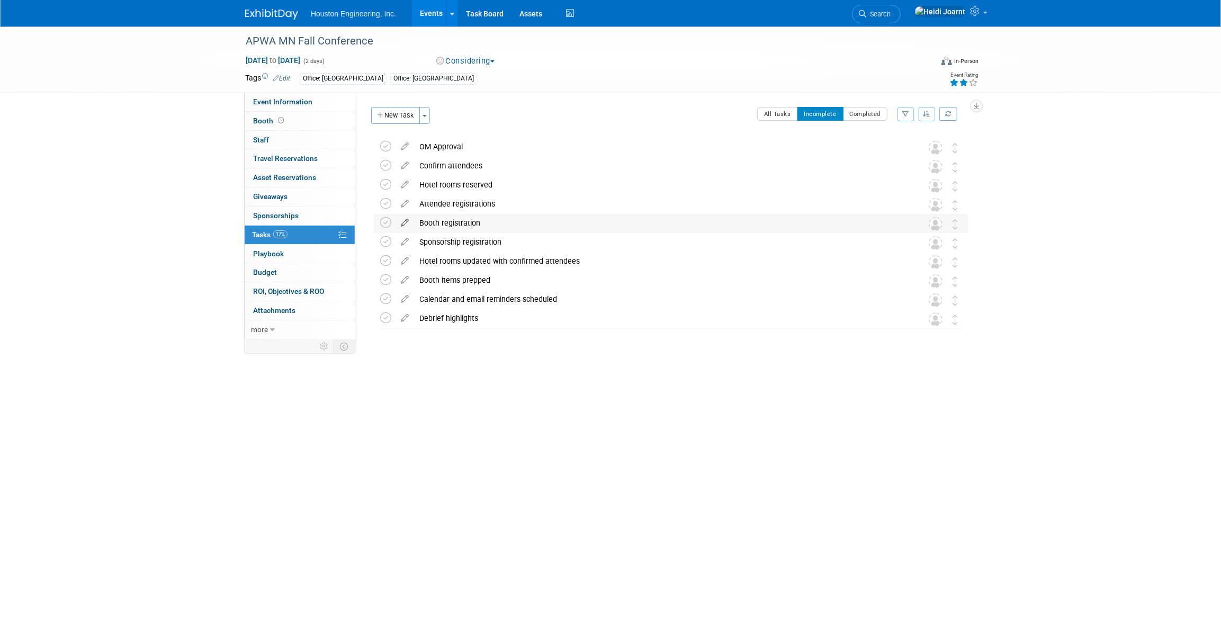
click at [401, 222] on icon at bounding box center [405, 220] width 19 height 13
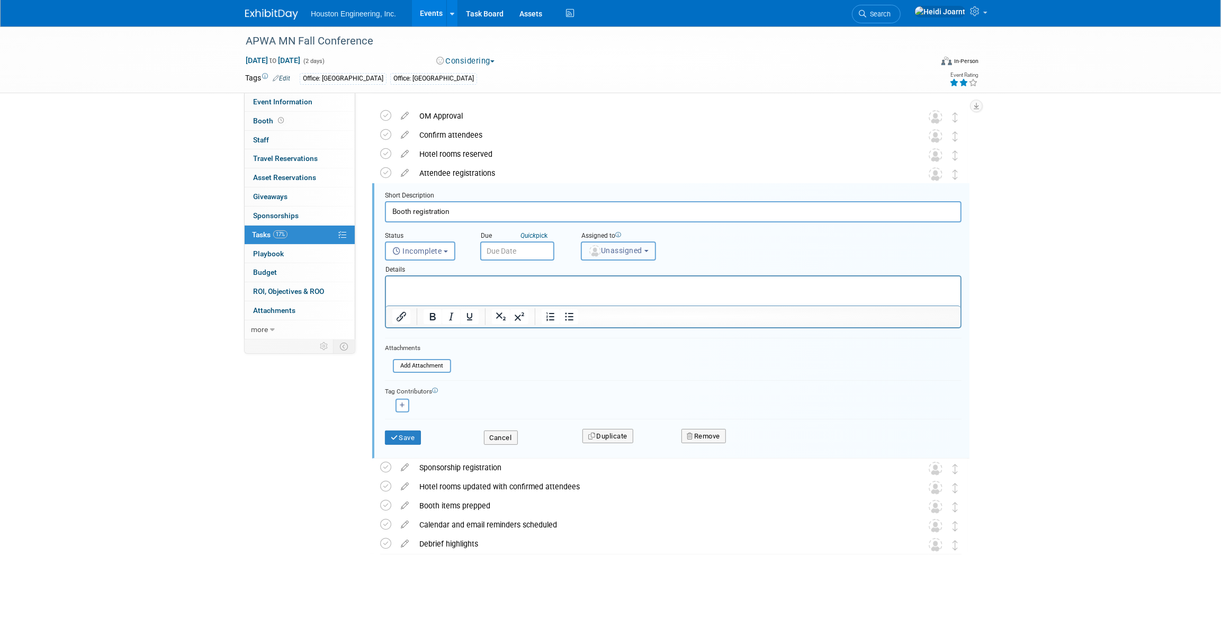
click at [613, 254] on span "Unassigned" at bounding box center [615, 250] width 54 height 8
click at [618, 278] on input "text" at bounding box center [657, 276] width 146 height 18
type input "c"
type input "o"
type input "c"
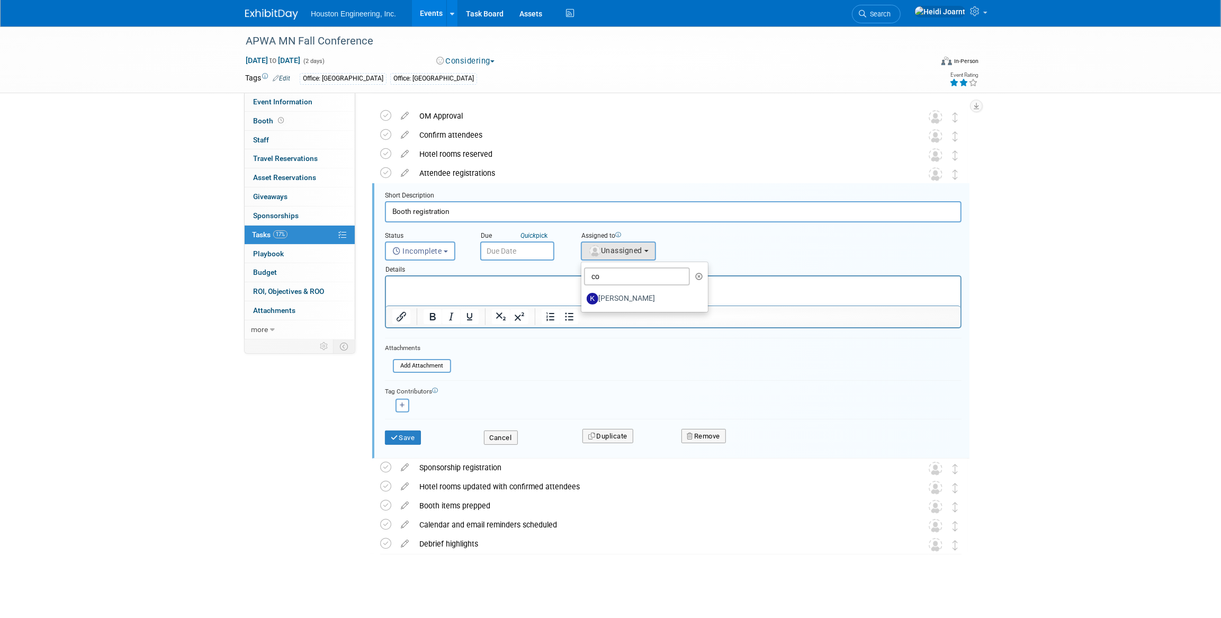
click at [510, 283] on p "Rich Text Area. Press ALT-0 for help." at bounding box center [673, 286] width 562 height 10
click at [525, 291] on html at bounding box center [673, 283] width 575 height 14
click at [621, 273] on input "co" at bounding box center [637, 276] width 106 height 18
type input "c"
drag, startPoint x: 695, startPoint y: 274, endPoint x: 341, endPoint y: 6, distance: 444.2
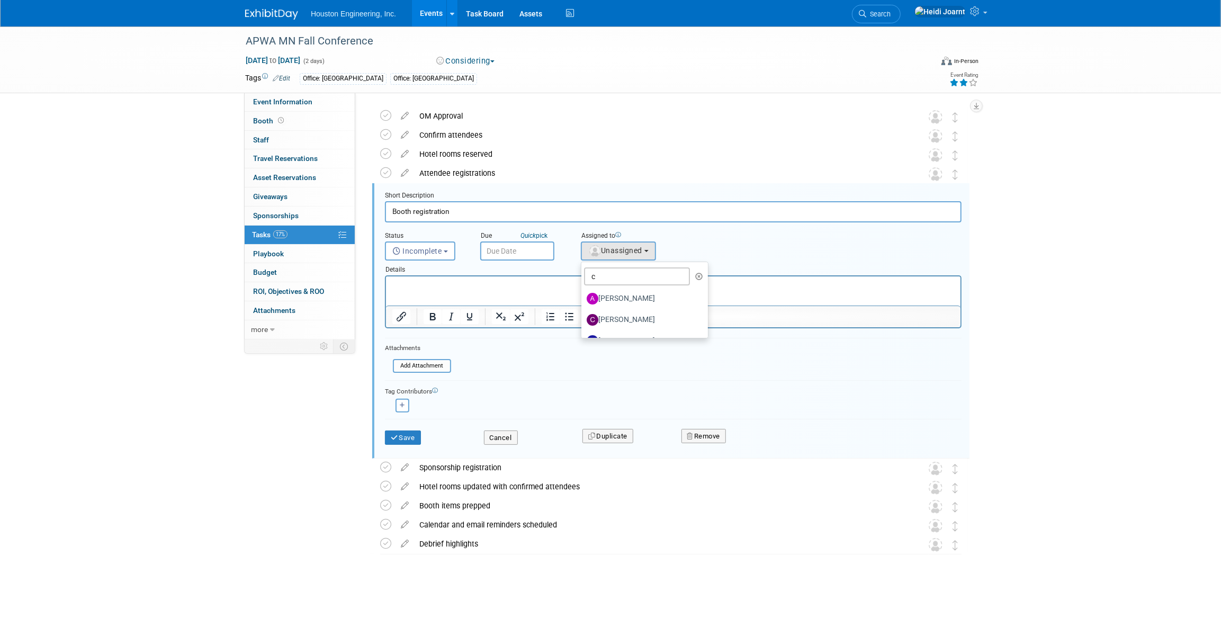
click at [695, 274] on icon "button" at bounding box center [699, 276] width 8 height 7
click at [740, 291] on html at bounding box center [673, 283] width 575 height 14
click at [776, 290] on p "Rich Text Area. Press ALT-0 for help." at bounding box center [673, 286] width 562 height 10
click at [734, 276] on button "button" at bounding box center [740, 277] width 12 height 16
click at [736, 275] on icon "button" at bounding box center [740, 276] width 8 height 7
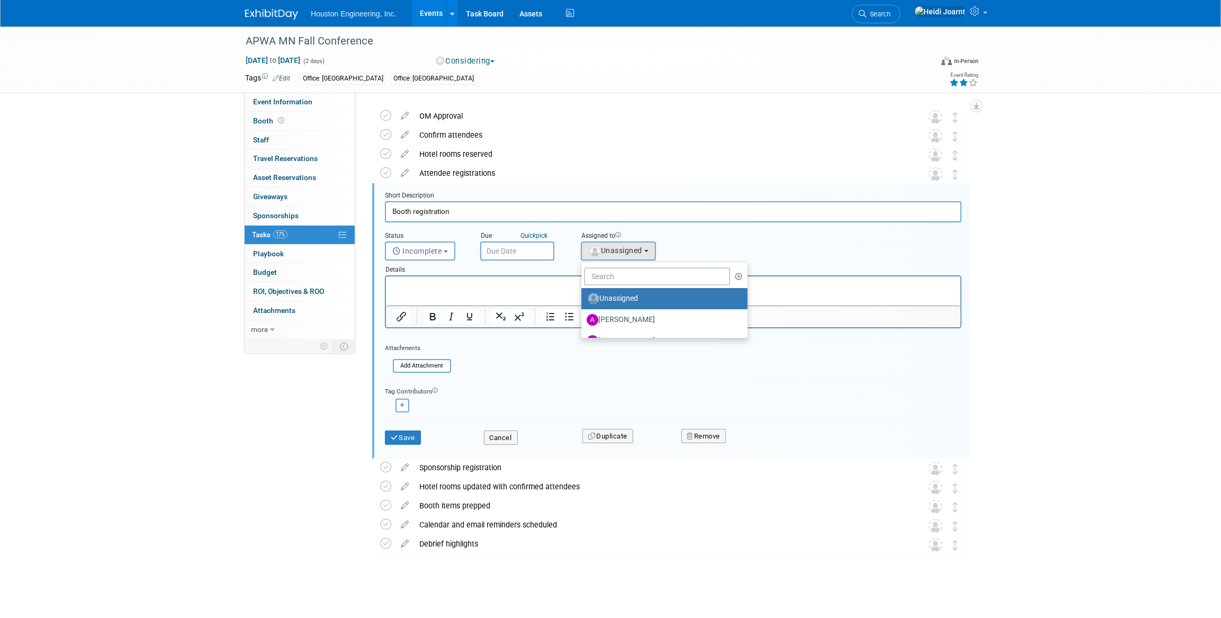
click at [736, 275] on icon "button" at bounding box center [740, 276] width 8 height 7
click at [548, 287] on p "Rich Text Area. Press ALT-0 for help." at bounding box center [673, 286] width 562 height 10
click at [736, 278] on icon "button" at bounding box center [740, 276] width 8 height 7
click at [640, 255] on button "Unassigned" at bounding box center [618, 251] width 75 height 19
click at [544, 291] on html at bounding box center [673, 283] width 575 height 14
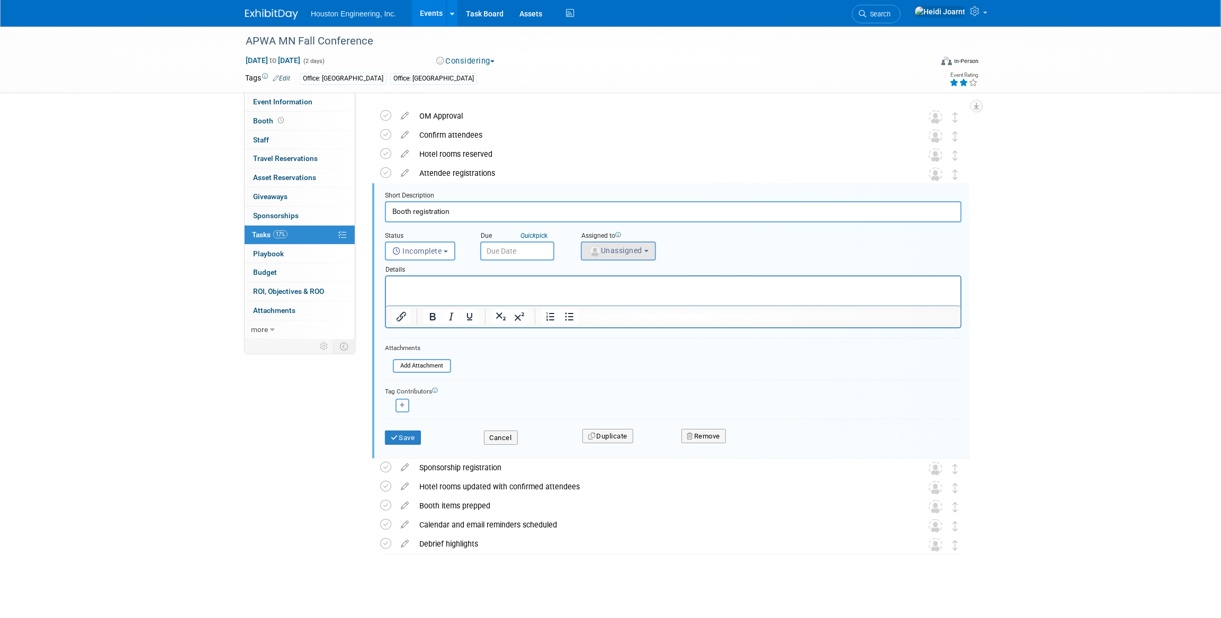
click at [629, 256] on button "Unassigned" at bounding box center [618, 251] width 75 height 19
click at [512, 283] on p "Rich Text Area. Press ALT-0 for help." at bounding box center [673, 286] width 562 height 10
click at [511, 448] on div "Save Cancel Duplicate Remove" at bounding box center [673, 437] width 577 height 37
click at [511, 439] on button "Cancel" at bounding box center [501, 438] width 34 height 15
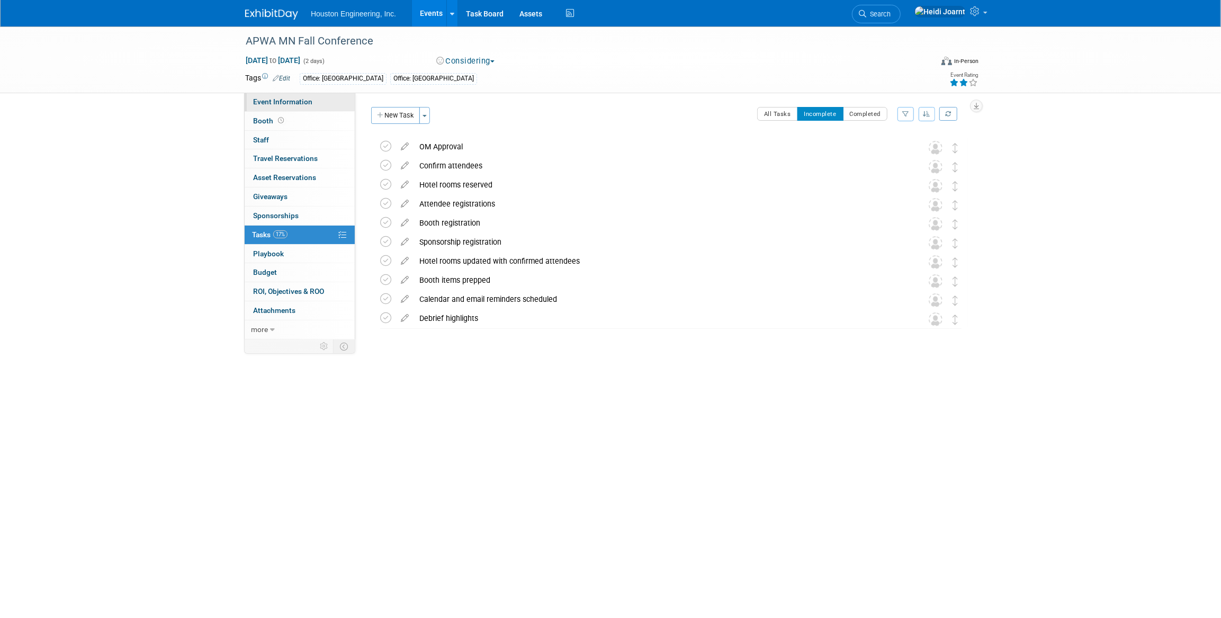
click at [297, 97] on span "Event Information" at bounding box center [282, 101] width 59 height 8
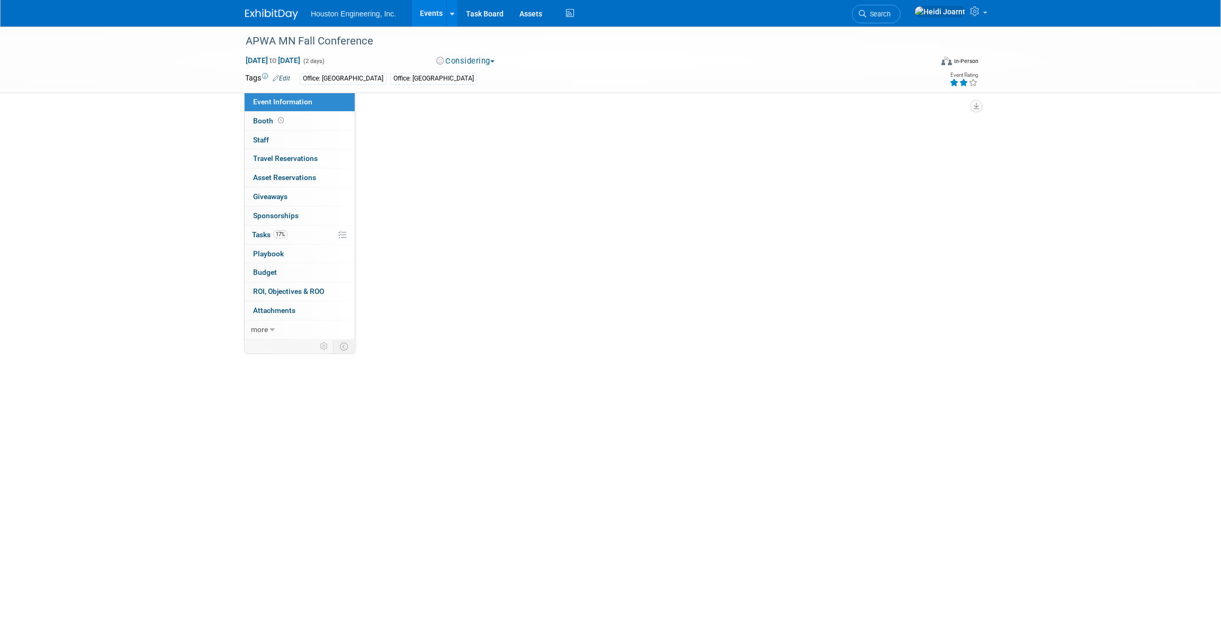
select select "1 - GNG/KO Needed"
select select "Pending"
select select "Multi-sector/Any/All"
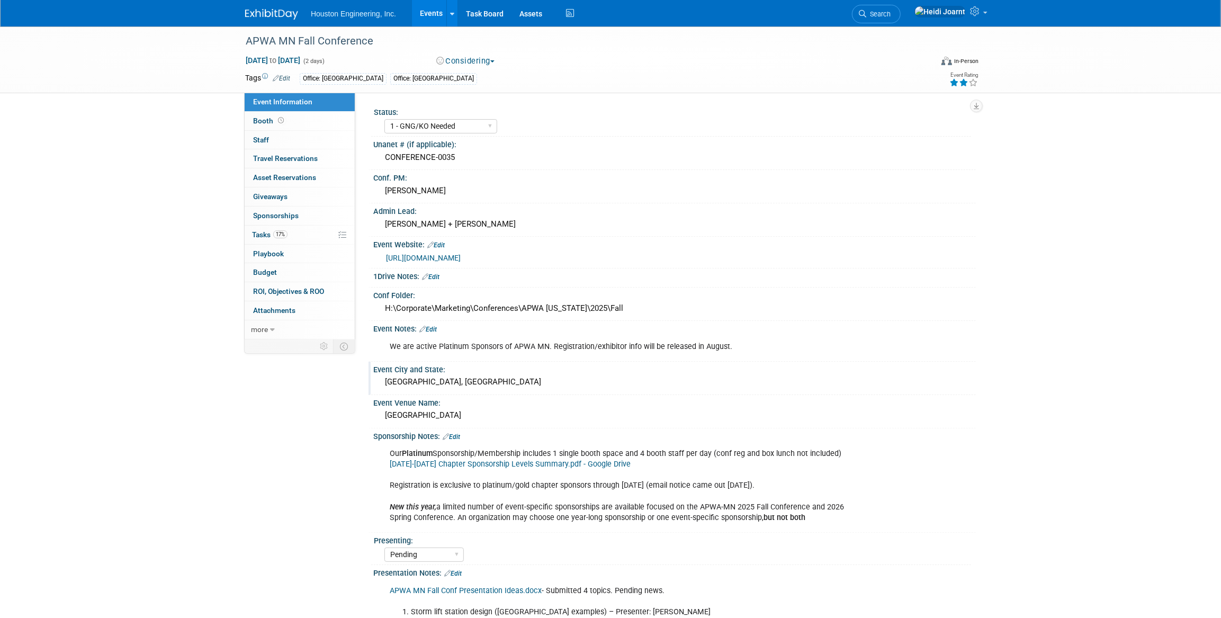
scroll to position [48, 0]
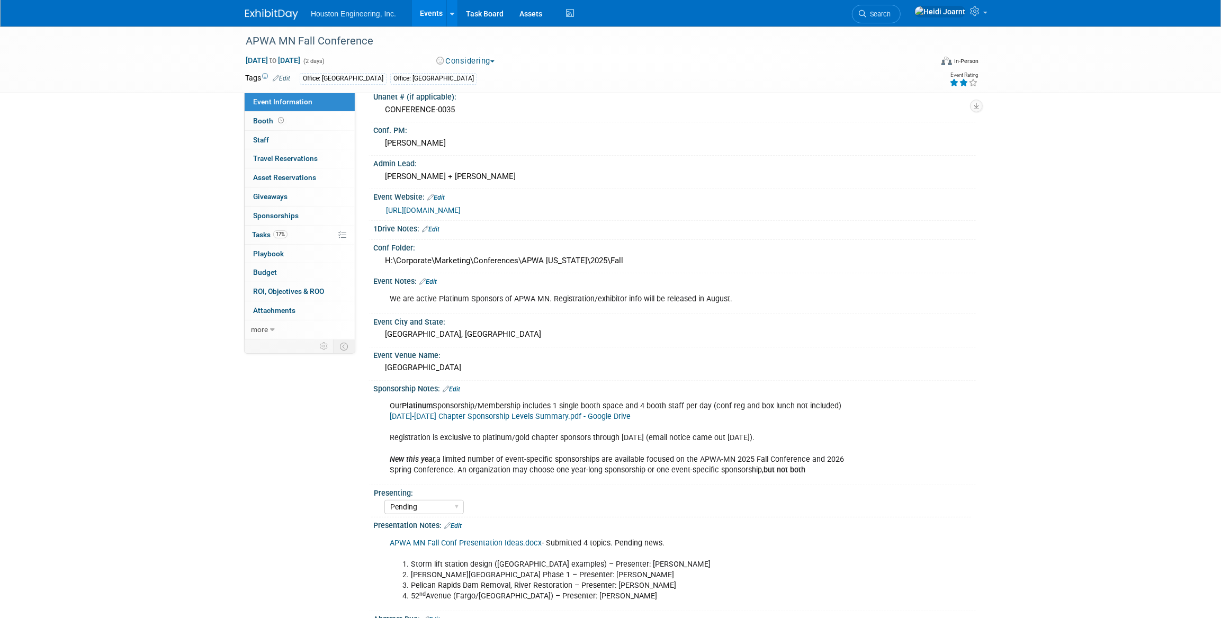
click at [437, 279] on link "Edit" at bounding box center [427, 281] width 17 height 7
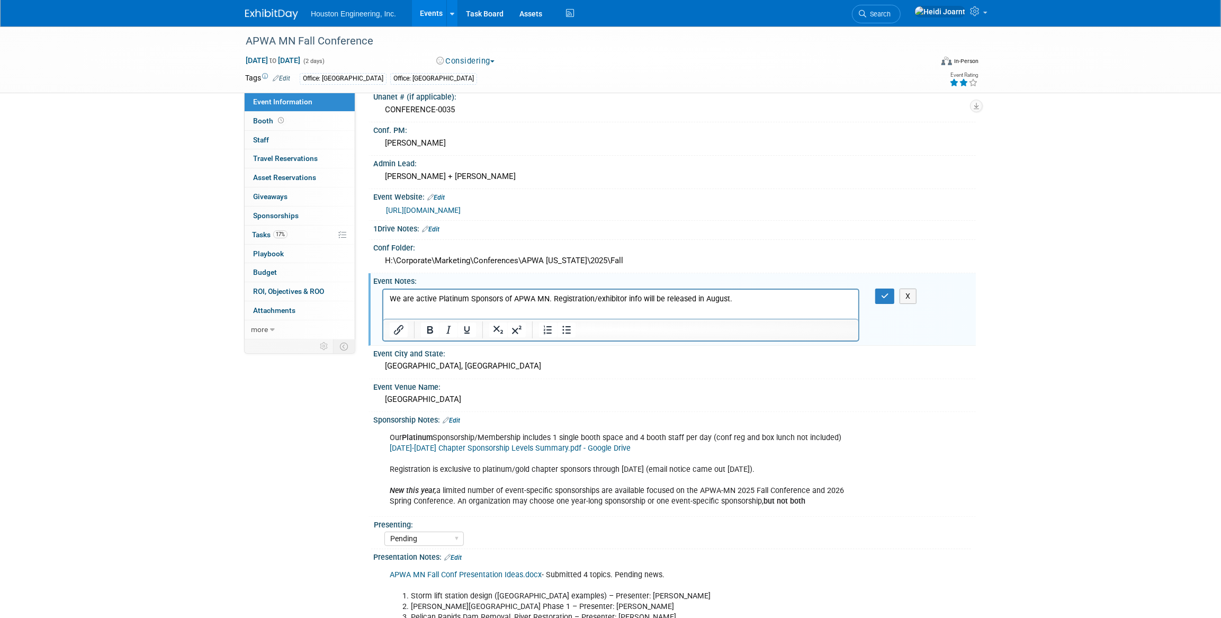
scroll to position [0, 0]
click at [740, 297] on p "We are active Platinum Sponsors of APWA MN. Registration/exhibitor info will be…" at bounding box center [620, 298] width 463 height 11
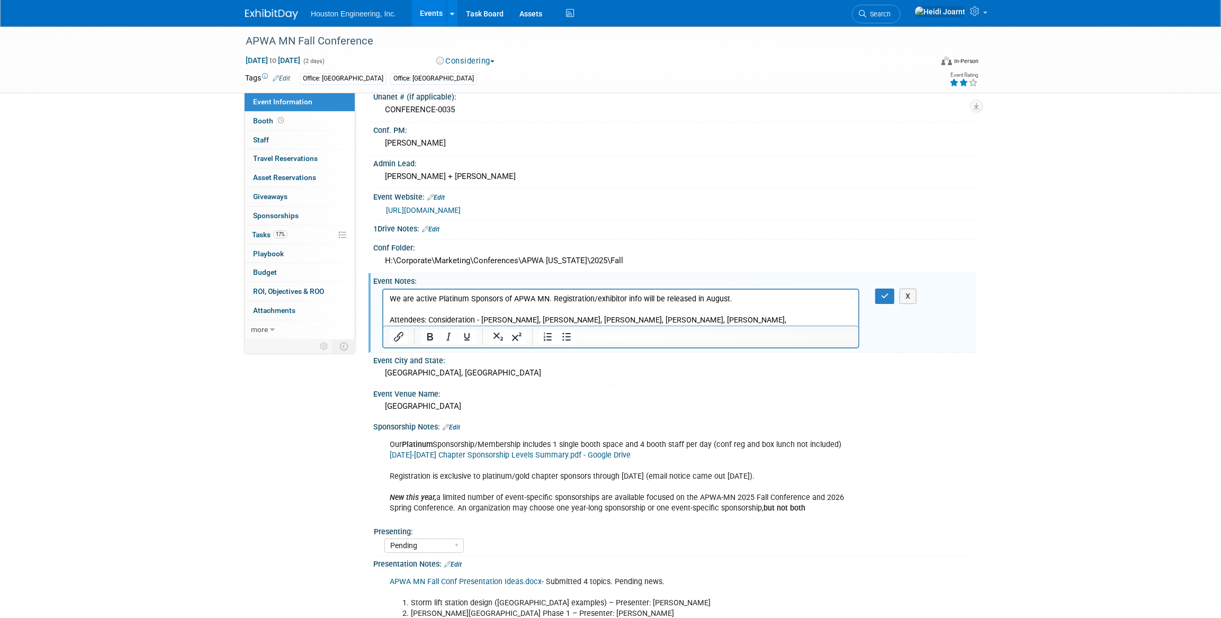
click at [643, 319] on p "Attendees: Consideration - Jeff Langan, Greg Bowles, Alex Schmidt, Aaron C, Aar…" at bounding box center [620, 320] width 463 height 11
click at [765, 322] on p "Attendees: Consideration - Jeff Langan, Greg Bowles, Alex Schmidt, Aaron Carrel…" at bounding box center [620, 320] width 463 height 11
click at [887, 297] on icon "button" at bounding box center [885, 295] width 8 height 7
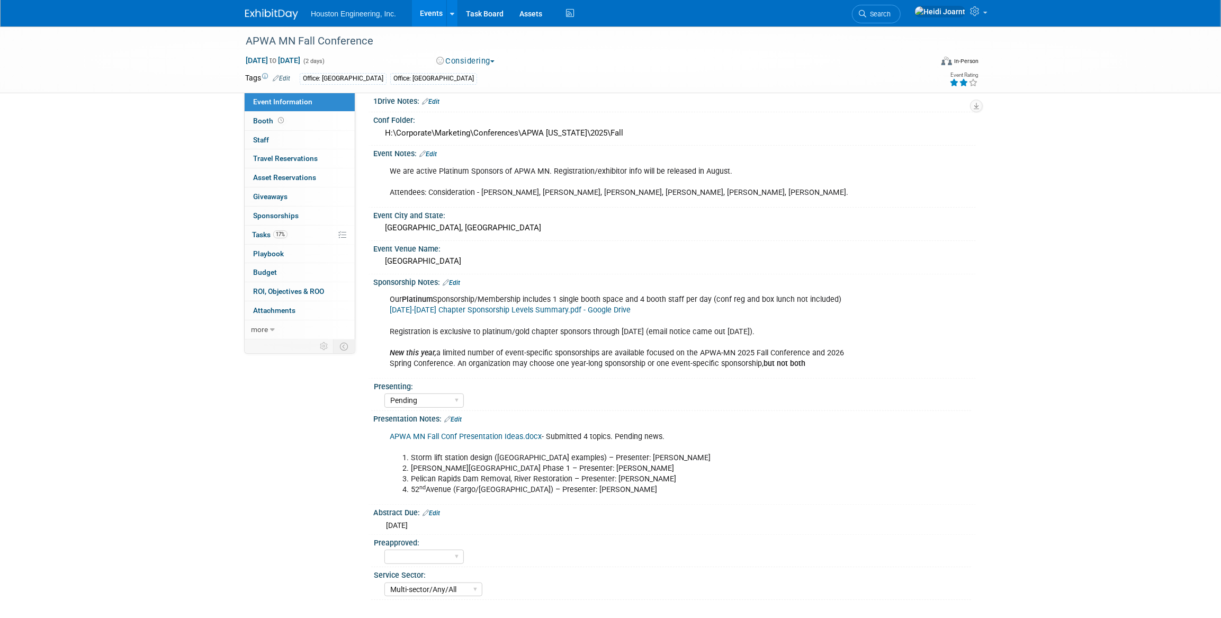
scroll to position [79, 0]
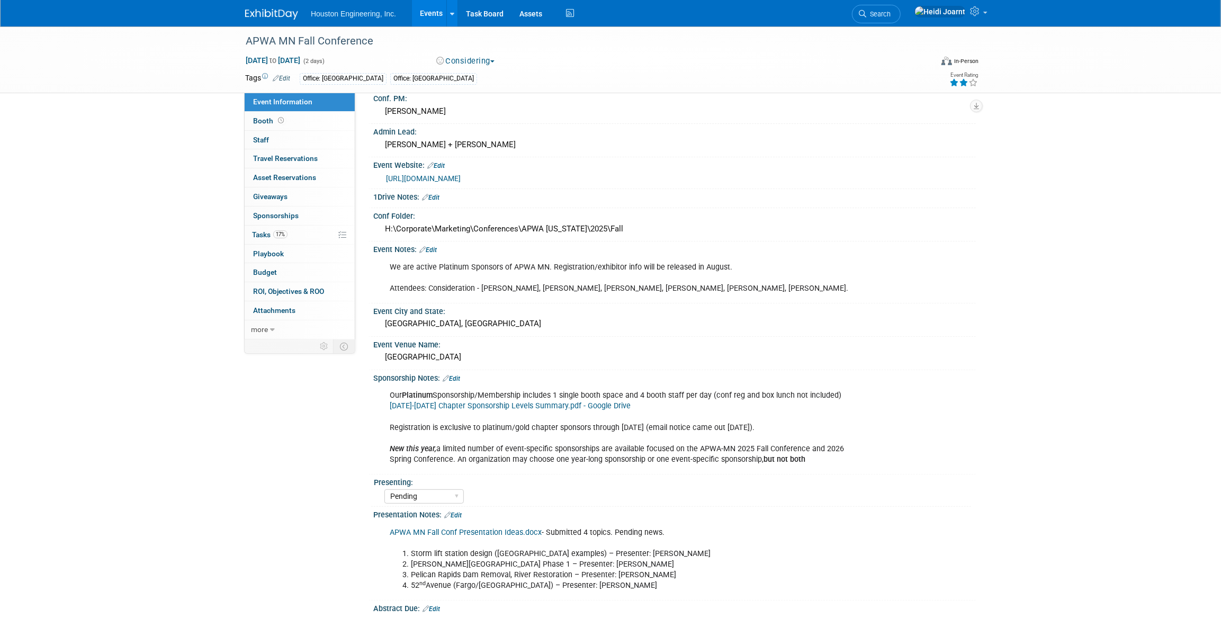
click at [436, 176] on link "[URL][DOMAIN_NAME]" at bounding box center [423, 178] width 75 height 8
click at [428, 250] on link "Edit" at bounding box center [427, 249] width 17 height 7
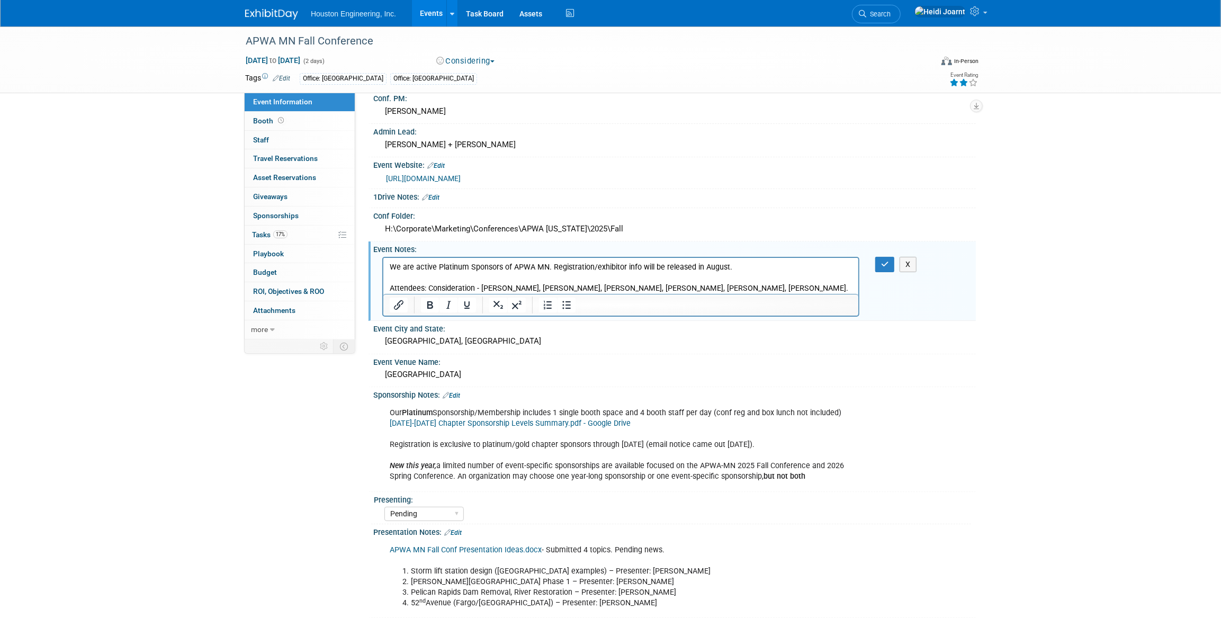
scroll to position [0, 0]
click at [739, 271] on p "We are active Platinum Sponsors of APWA MN. Registration/exhibitor info will be…" at bounding box center [620, 278] width 463 height 32
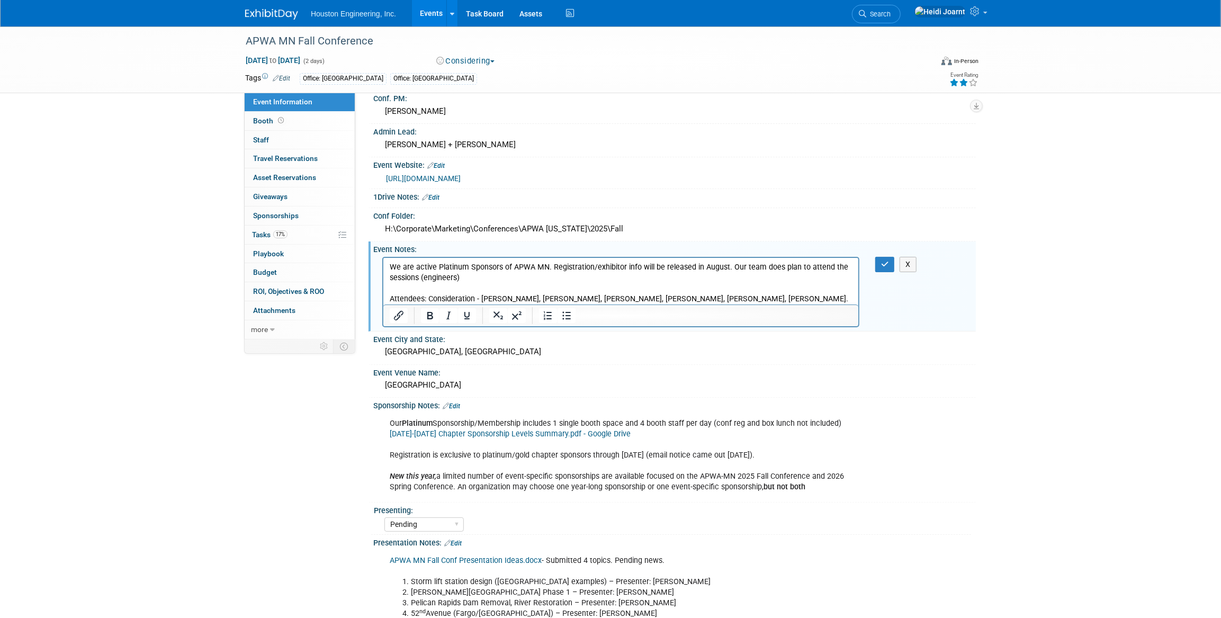
click at [798, 300] on p "We are active Platinum Sponsors of APWA MN. Registration/exhibitor info will be…" at bounding box center [620, 283] width 463 height 42
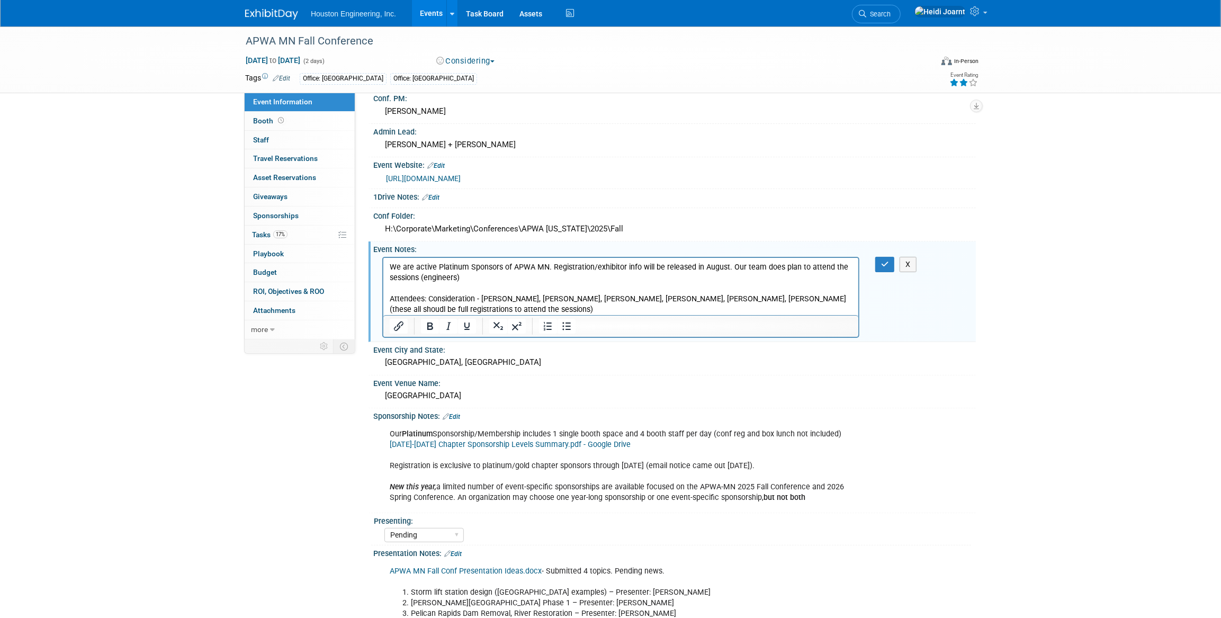
click at [486, 279] on p "We are active Platinum Sponsors of APWA MN. Registration/exhibitor info will be…" at bounding box center [620, 288] width 463 height 53
drag, startPoint x: 883, startPoint y: 263, endPoint x: 468, endPoint y: 23, distance: 479.3
click at [883, 263] on icon "button" at bounding box center [885, 264] width 8 height 7
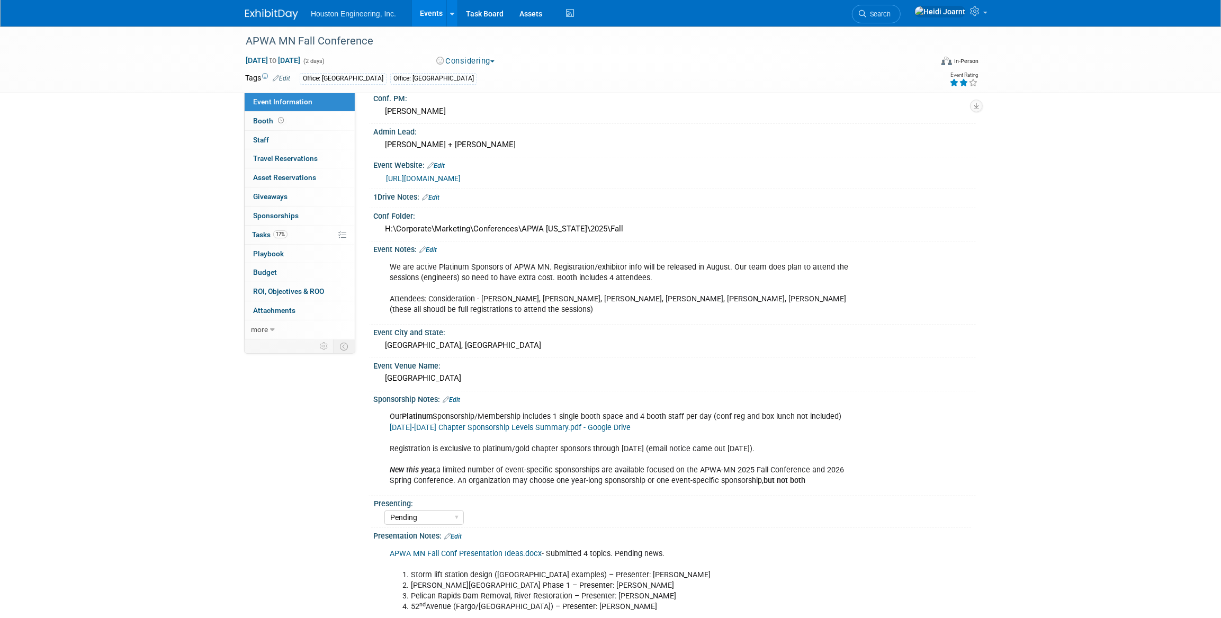
click at [437, 18] on link "Events" at bounding box center [431, 13] width 39 height 26
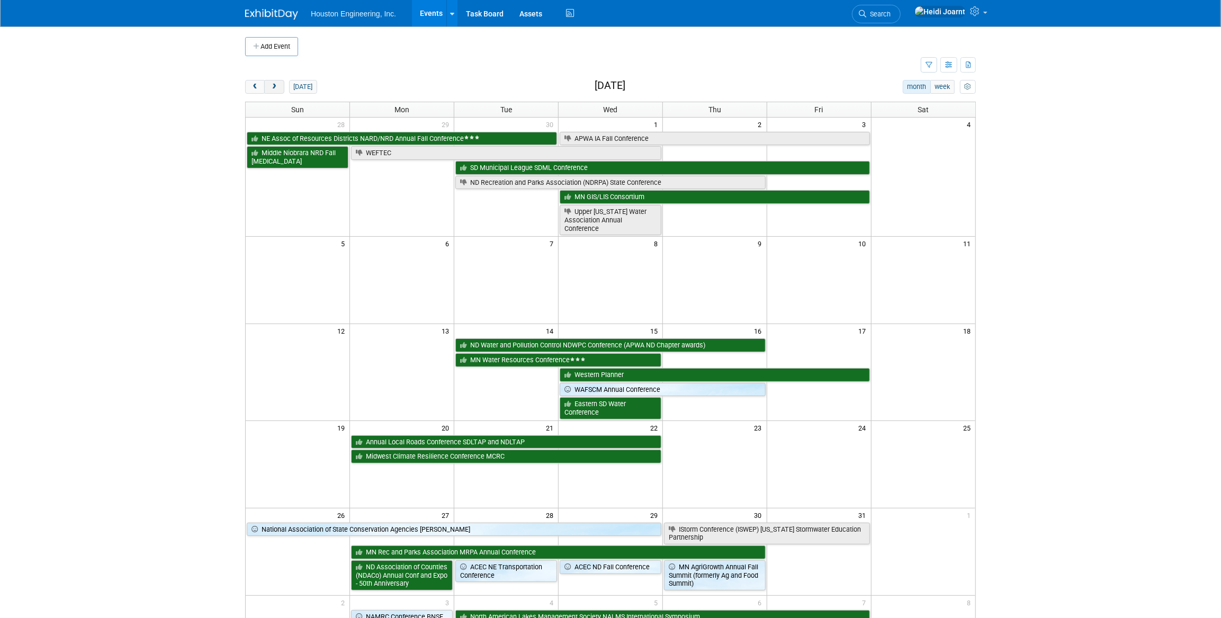
click at [278, 90] on button "next" at bounding box center [274, 87] width 20 height 14
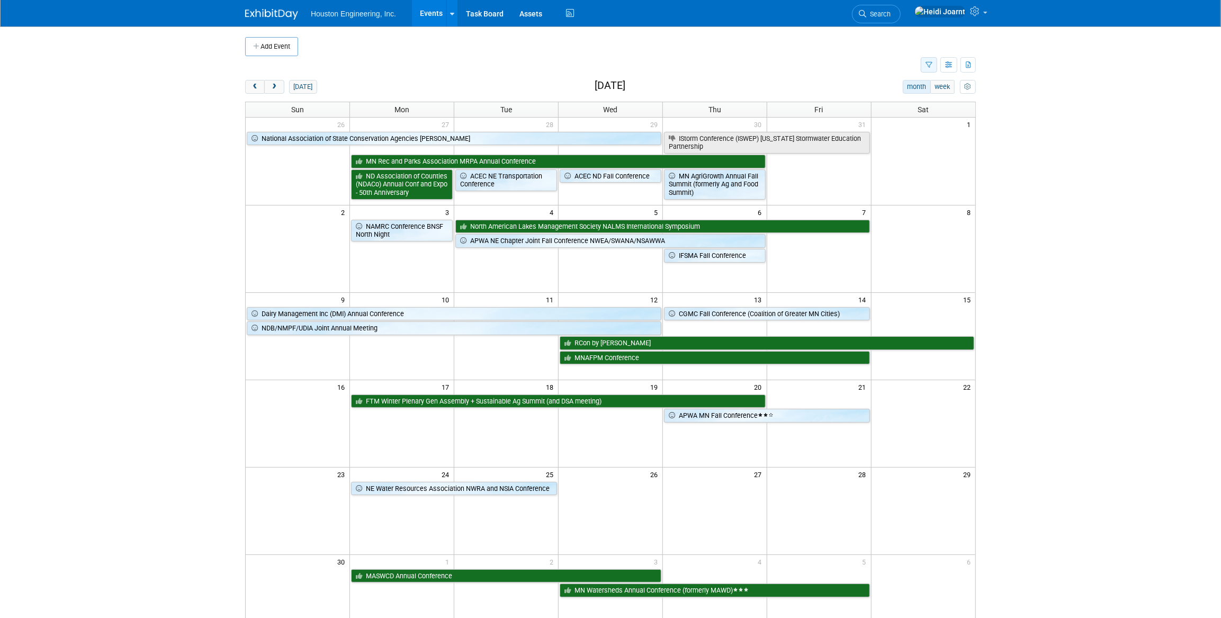
click at [926, 67] on icon "button" at bounding box center [929, 65] width 7 height 7
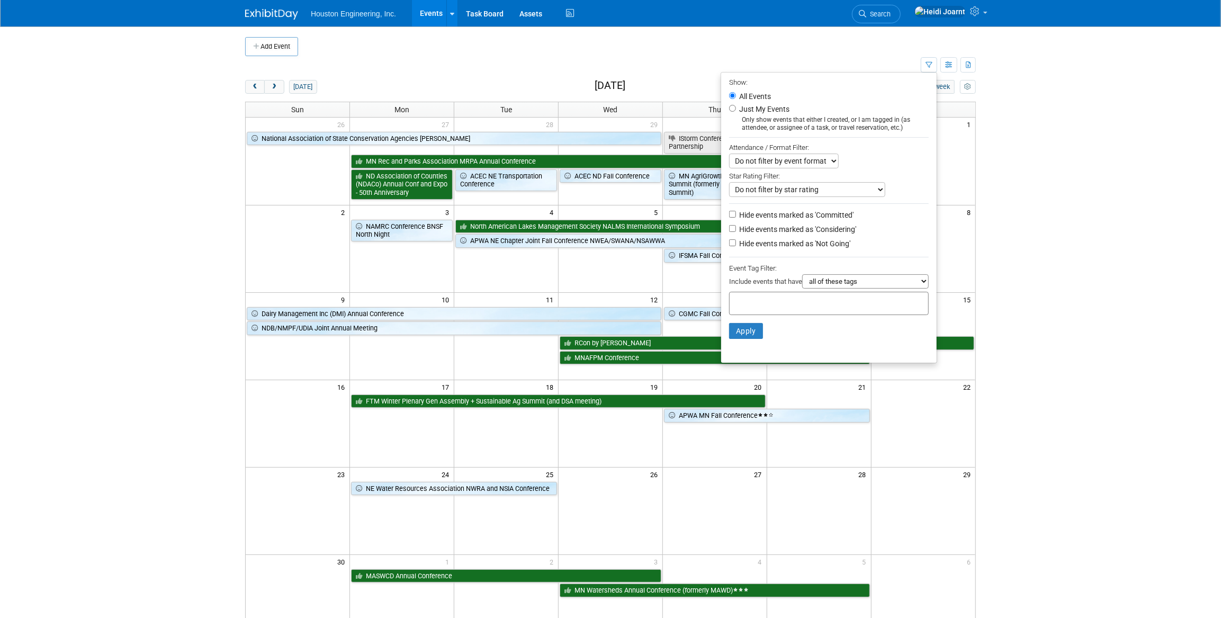
click at [769, 303] on input "text" at bounding box center [776, 302] width 85 height 11
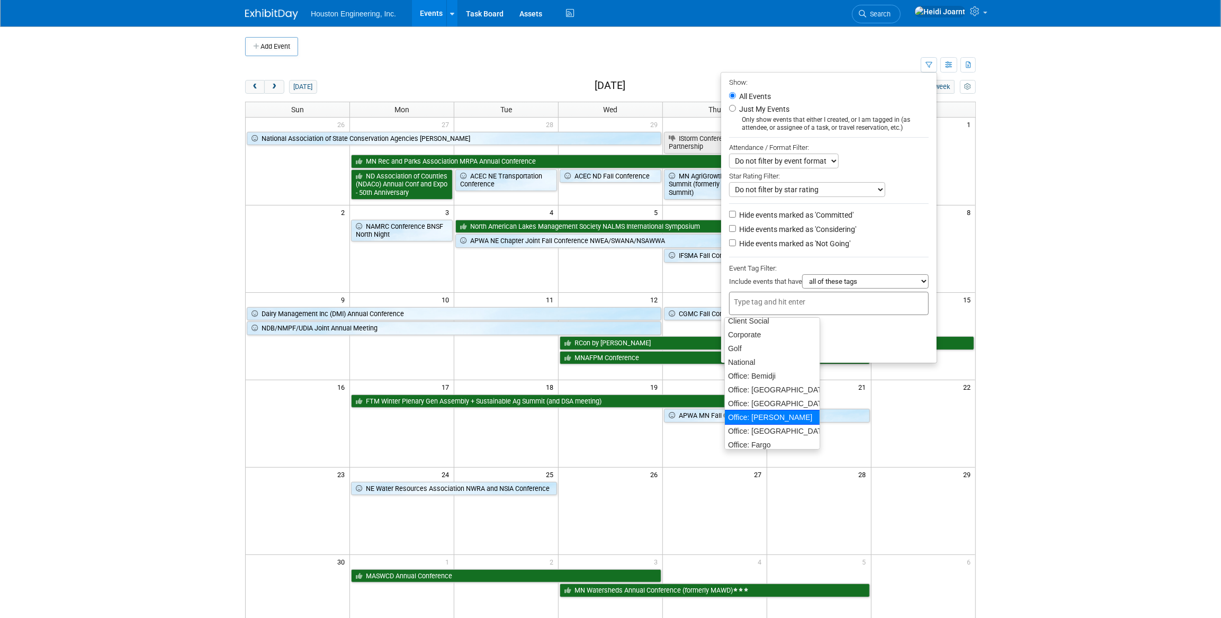
scroll to position [96, 0]
click at [773, 422] on div "Office: [GEOGRAPHIC_DATA]" at bounding box center [773, 424] width 96 height 15
type input "Office: [GEOGRAPHIC_DATA]"
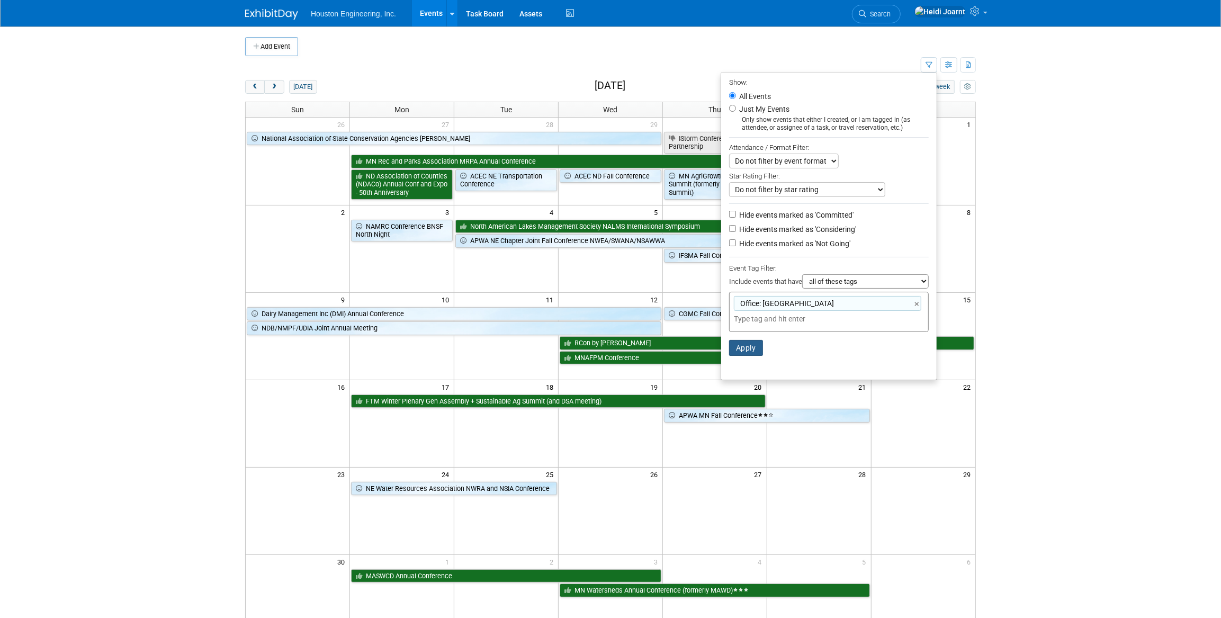
click at [731, 350] on button "Apply" at bounding box center [746, 348] width 34 height 16
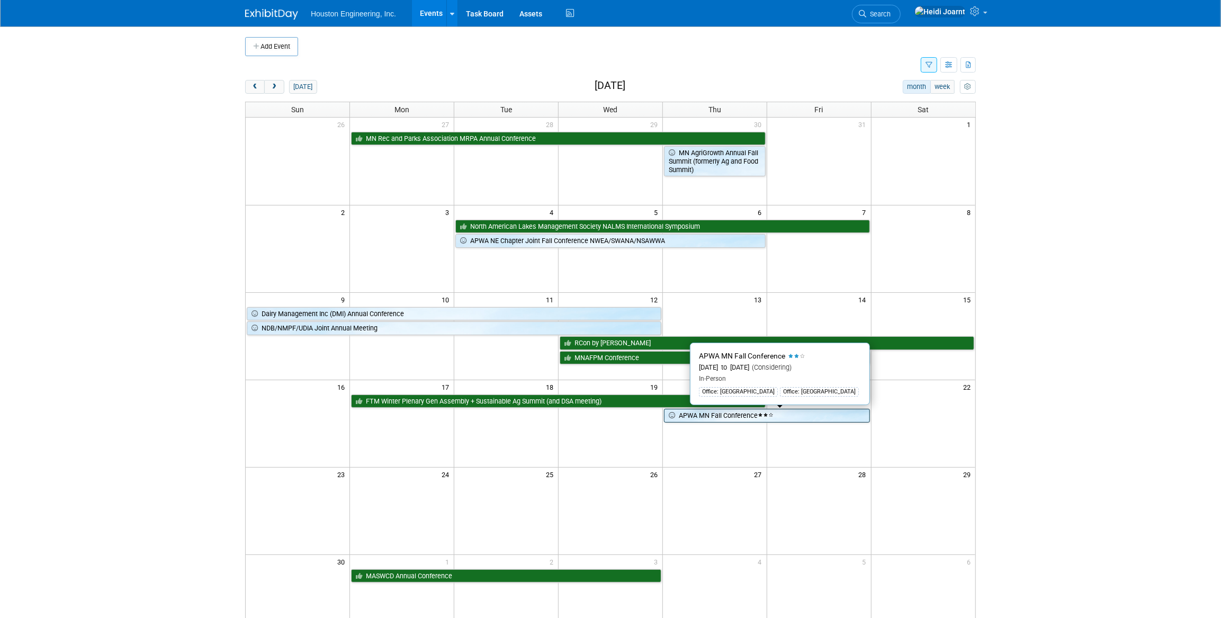
click at [709, 418] on link "APWA MN Fall Conference" at bounding box center [767, 416] width 206 height 14
click at [783, 420] on link "APWA MN Fall Conference" at bounding box center [767, 416] width 206 height 14
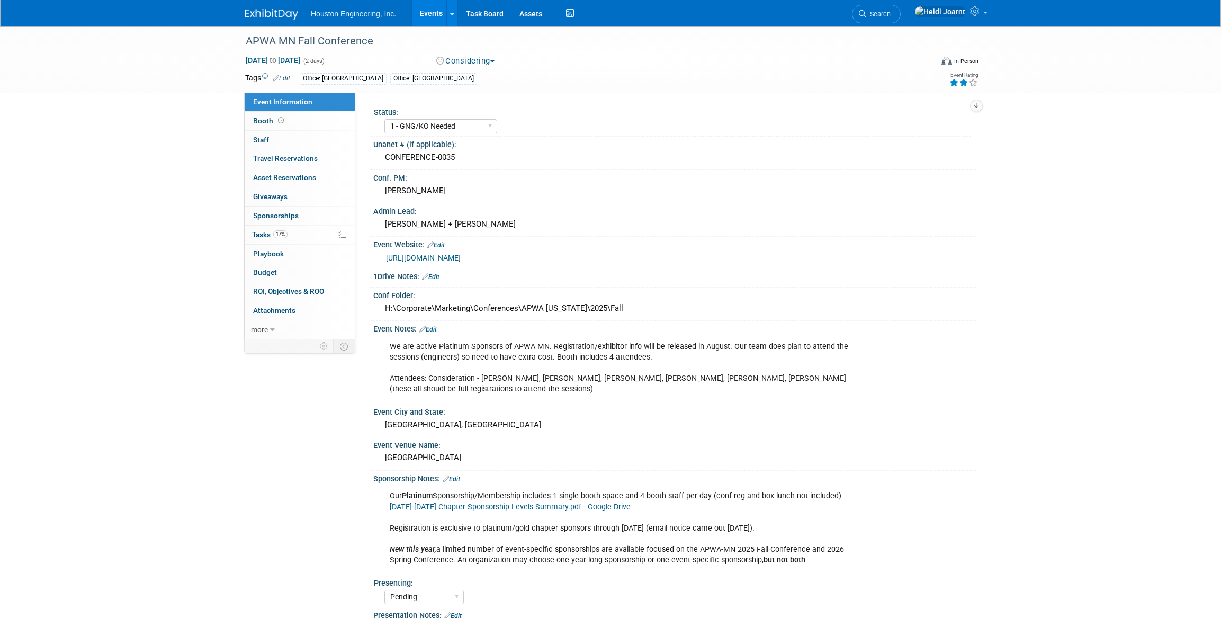
select select "1 - GNG/KO Needed"
select select "Pending"
select select "Multi-sector/Any/All"
click at [476, 59] on button "Considering" at bounding box center [466, 61] width 66 height 11
click at [486, 77] on link "Committed" at bounding box center [475, 78] width 84 height 15
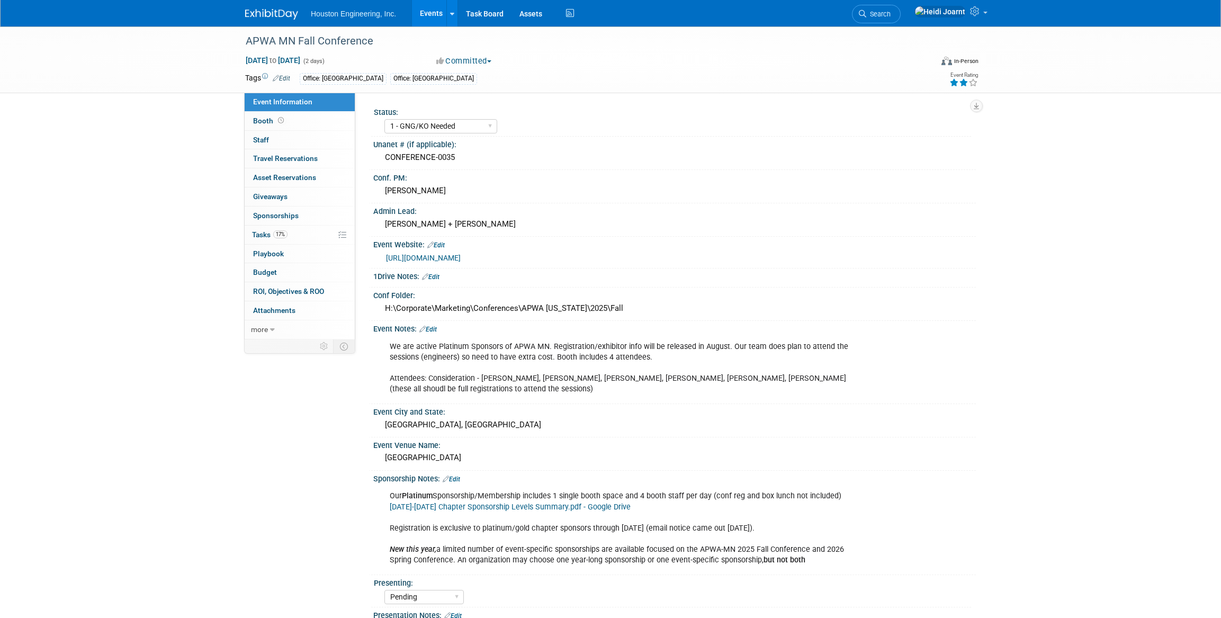
select select "1 - GNG/KO Needed"
select select "Pending"
select select "Multi-sector/Any/All"
click at [312, 234] on link "17% Tasks 17%" at bounding box center [300, 235] width 110 height 19
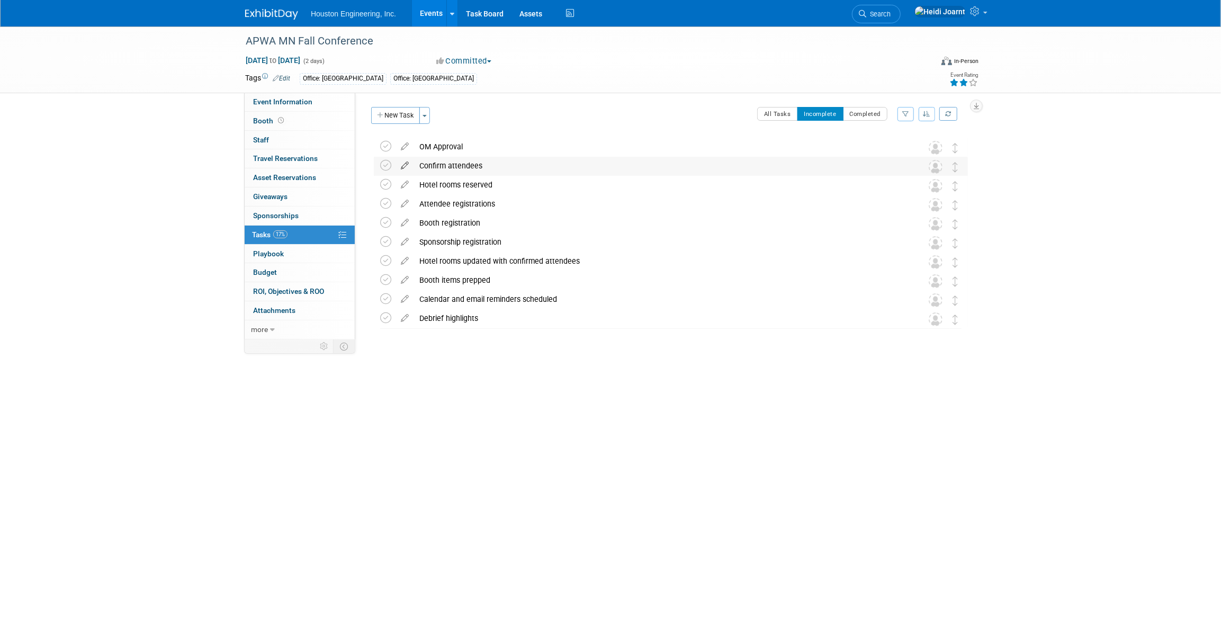
click at [407, 166] on icon at bounding box center [405, 163] width 19 height 13
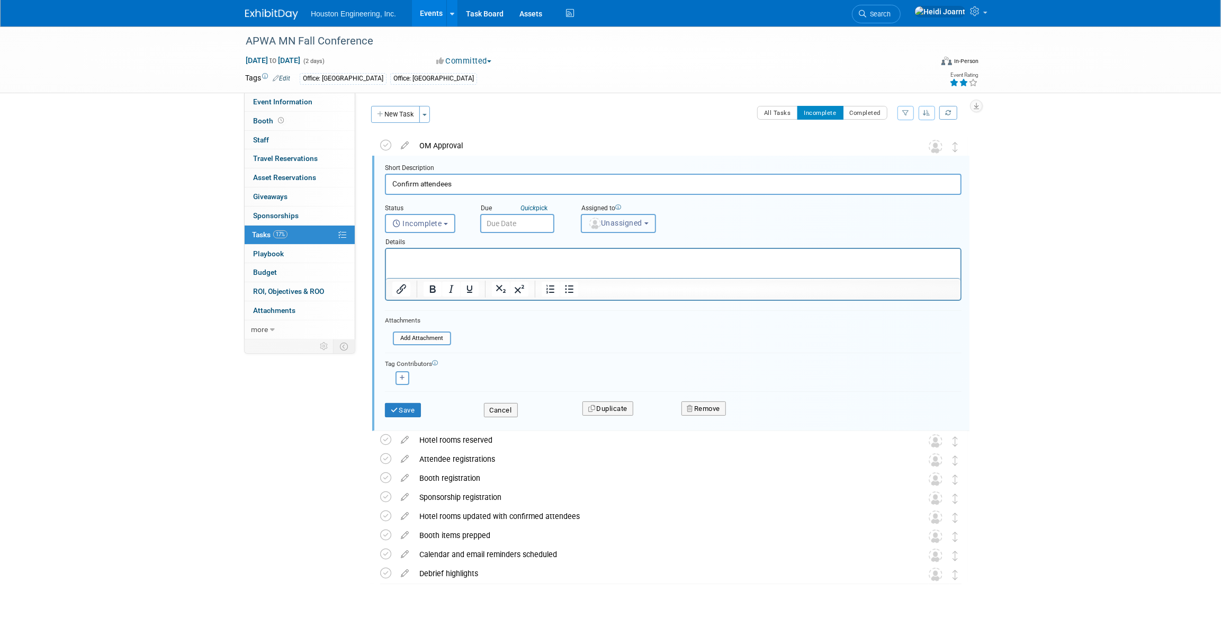
click at [617, 225] on span "Unassigned" at bounding box center [615, 223] width 54 height 8
click at [638, 249] on input "text" at bounding box center [657, 249] width 146 height 18
type input "aar"
click at [610, 272] on label "[PERSON_NAME]" at bounding box center [642, 271] width 111 height 17
click at [583, 272] on input "[PERSON_NAME]" at bounding box center [579, 269] width 7 height 7
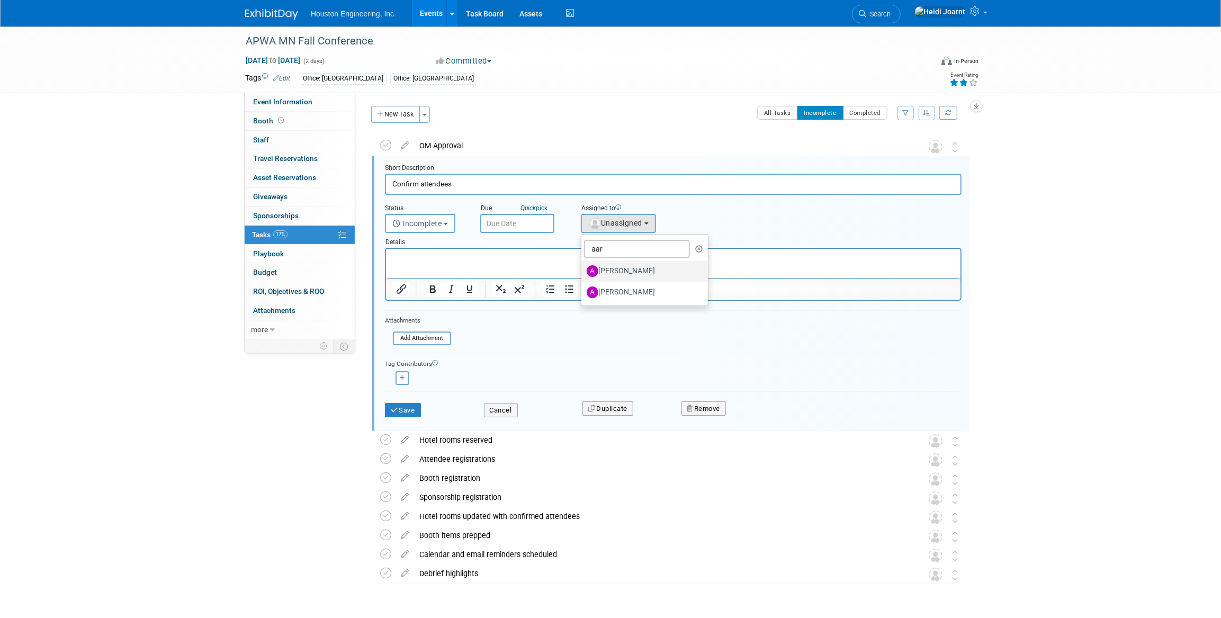
select select "bebc7a01-514c-4133-9056-10446589d2ac"
click at [553, 263] on html at bounding box center [673, 256] width 575 height 14
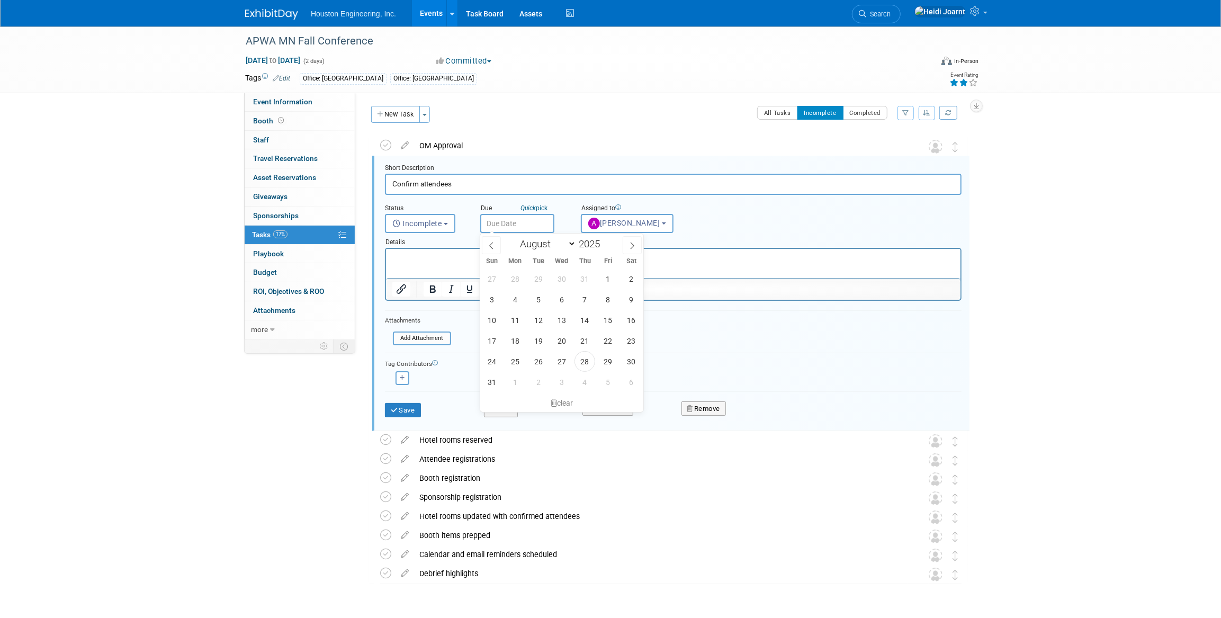
click at [517, 222] on input "text" at bounding box center [517, 223] width 74 height 19
click at [629, 247] on icon at bounding box center [632, 245] width 7 height 7
select select "8"
click at [609, 295] on span "12" at bounding box center [608, 299] width 21 height 21
type input "[DATE]"
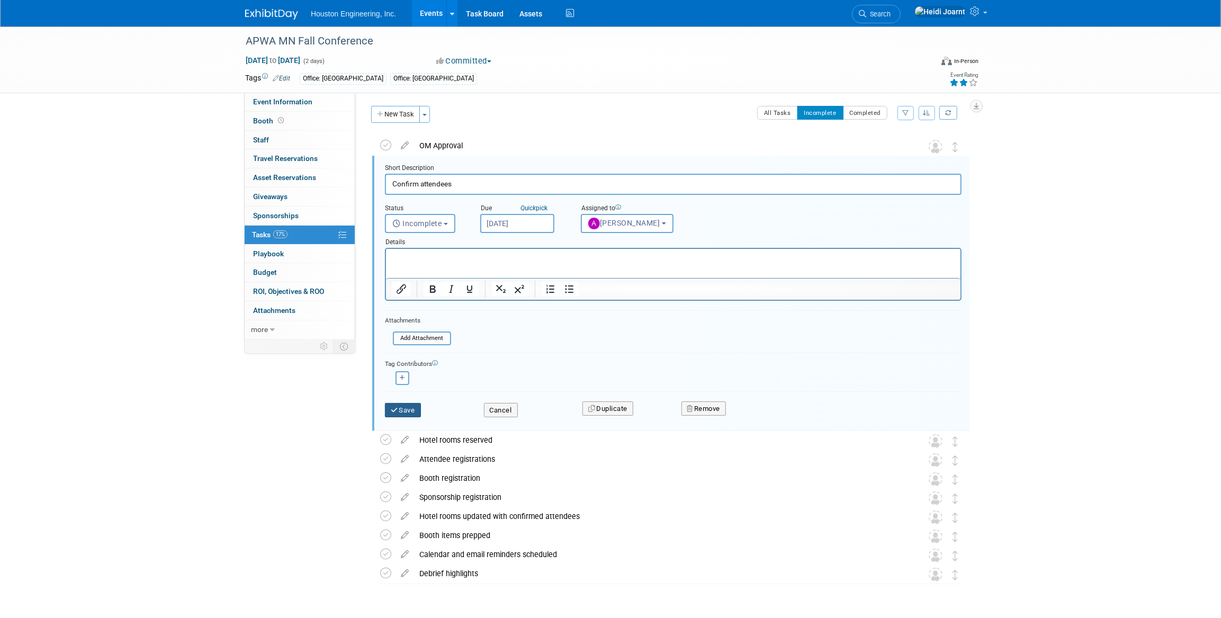
click at [411, 408] on button "Save" at bounding box center [403, 410] width 36 height 15
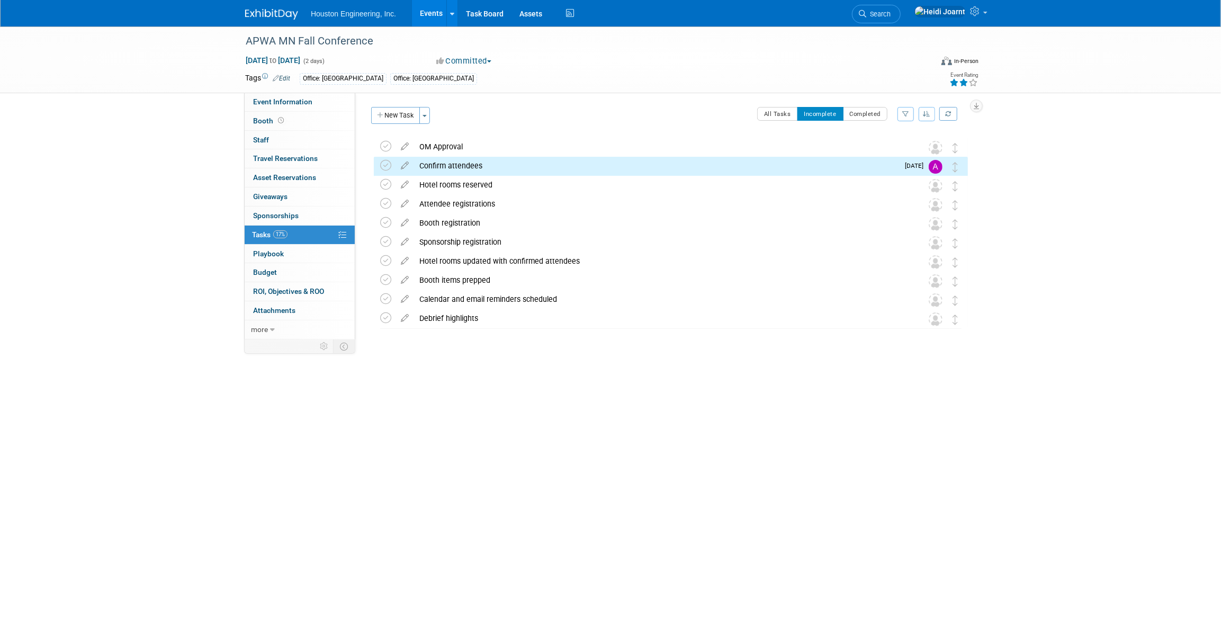
click at [395, 121] on button "New Task" at bounding box center [395, 115] width 49 height 17
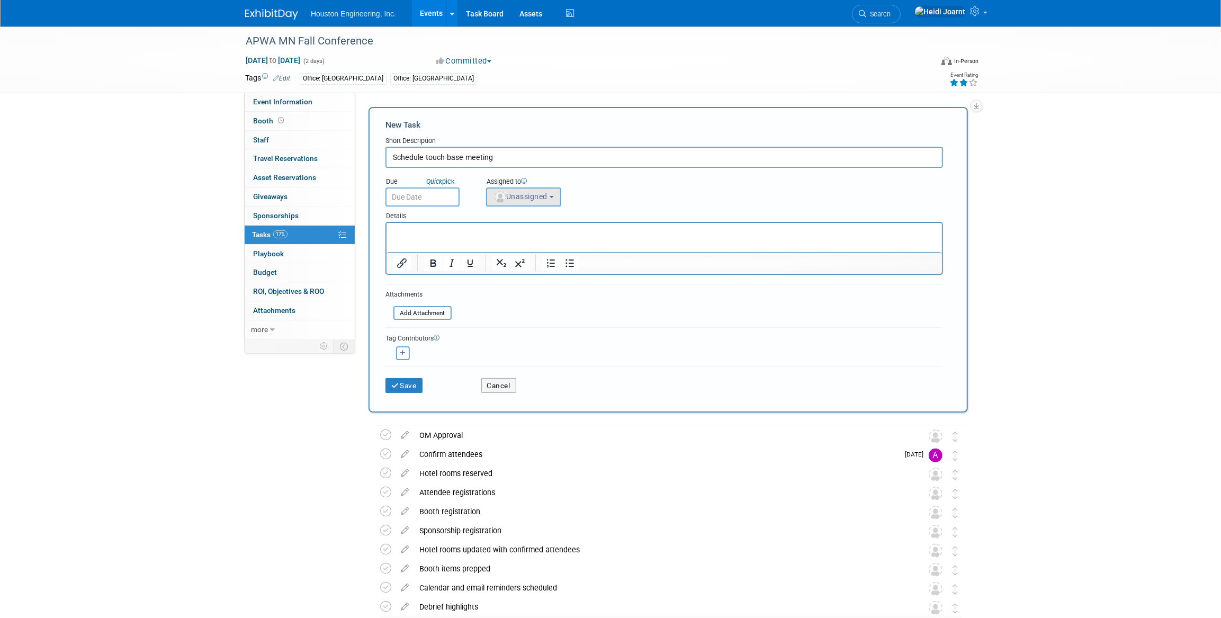
type input "Schedule touch base meeting"
click at [552, 198] on button "Unassigned" at bounding box center [523, 196] width 75 height 19
click at [550, 222] on input "text" at bounding box center [562, 222] width 146 height 18
type input "[PERSON_NAME]"
click at [527, 251] on label "[PERSON_NAME] (me)" at bounding box center [547, 244] width 111 height 17
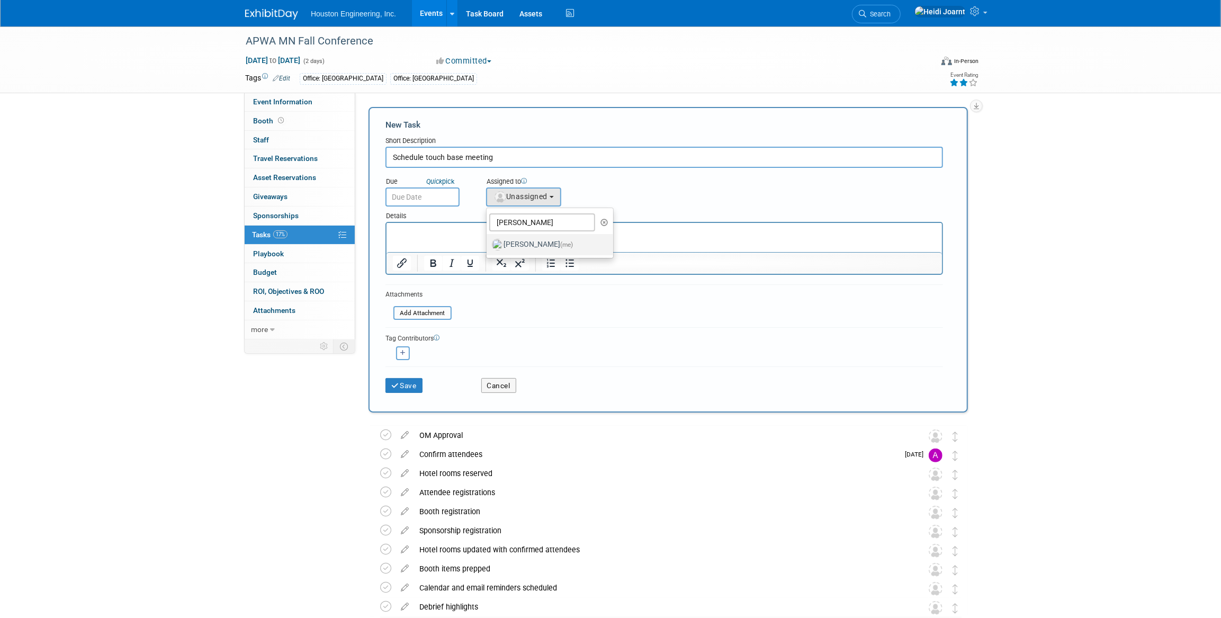
click at [488, 247] on input "[PERSON_NAME] (me)" at bounding box center [484, 243] width 7 height 7
select select "6d2580fd-cc23-403a-9f47-834f17e7f51f"
click at [397, 196] on input "text" at bounding box center [423, 196] width 74 height 19
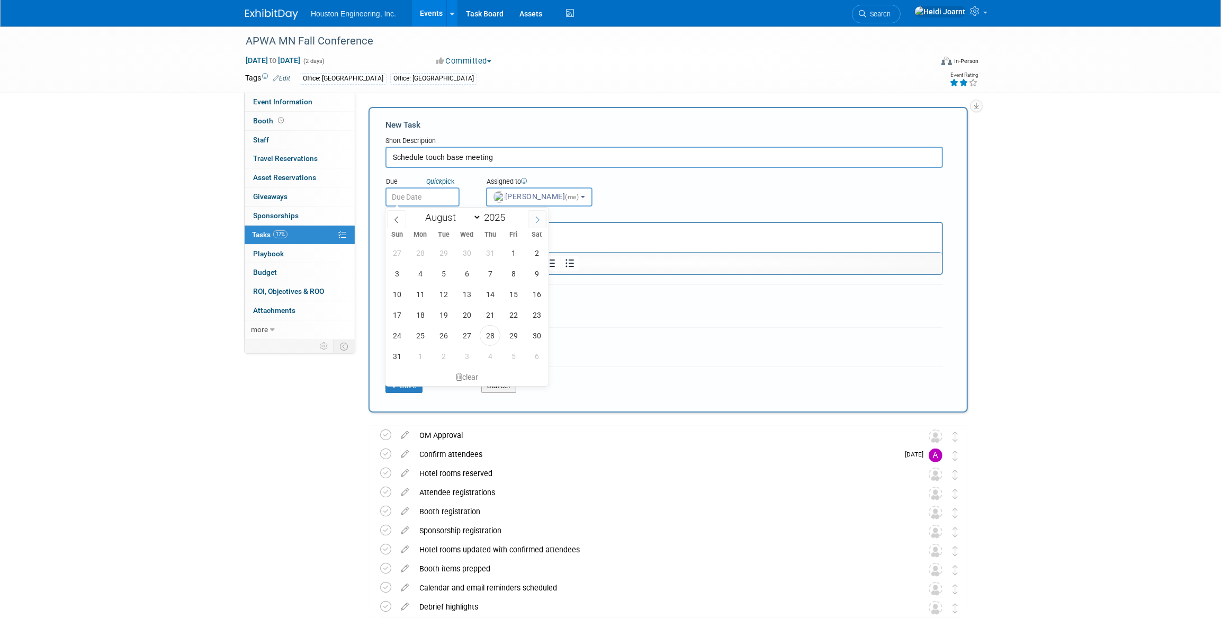
click at [540, 219] on icon at bounding box center [537, 219] width 7 height 7
select select "8"
click at [521, 279] on span "12" at bounding box center [513, 273] width 21 height 21
type input "[DATE]"
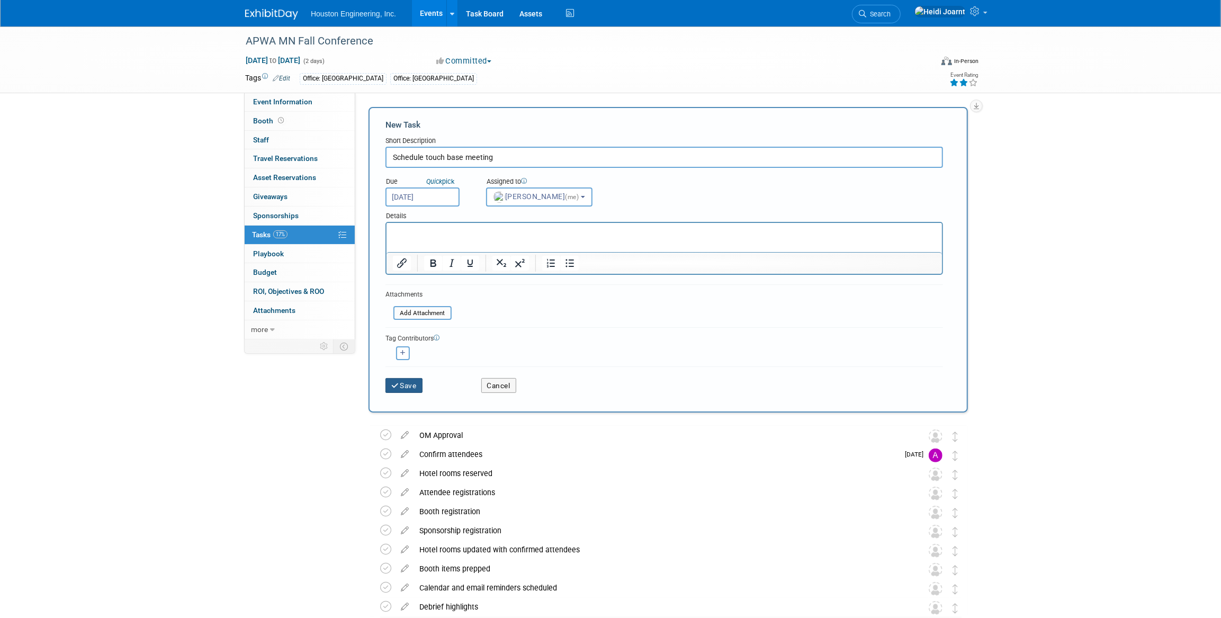
click at [415, 384] on button "Save" at bounding box center [404, 385] width 37 height 15
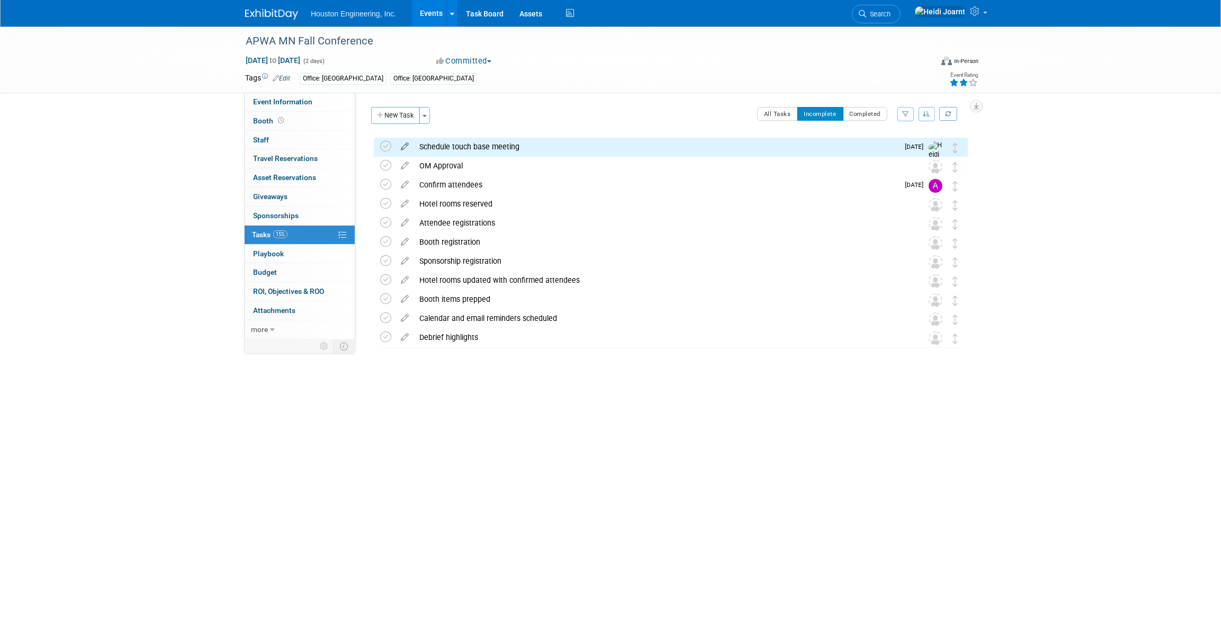
click at [407, 148] on icon at bounding box center [405, 144] width 19 height 13
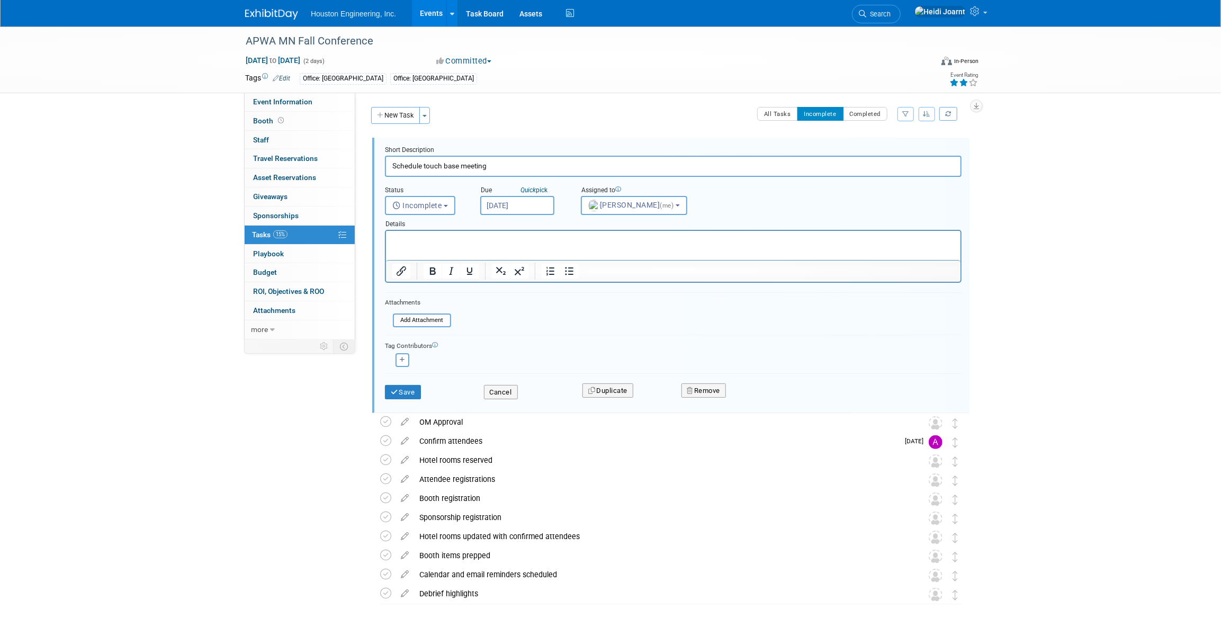
click at [512, 156] on input "Schedule touch base meeting" at bounding box center [673, 166] width 577 height 21
type input "Schedule touch base meeting - late Sept or whenever info is"
click at [413, 391] on button "Save" at bounding box center [403, 392] width 36 height 15
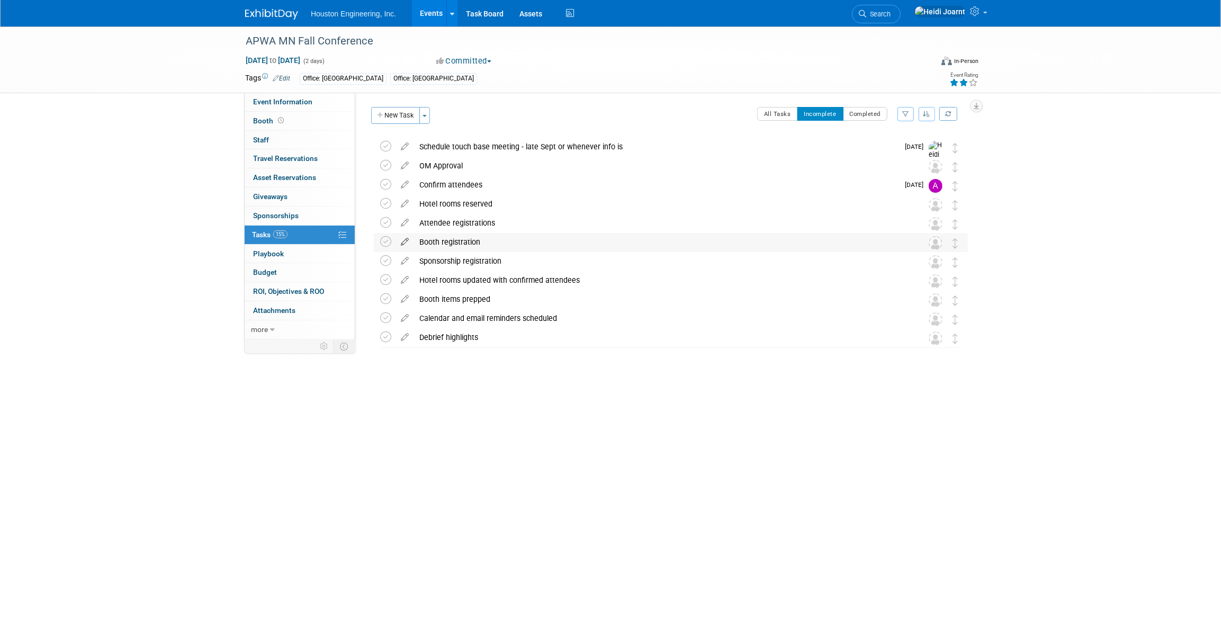
click at [409, 240] on icon at bounding box center [405, 239] width 19 height 13
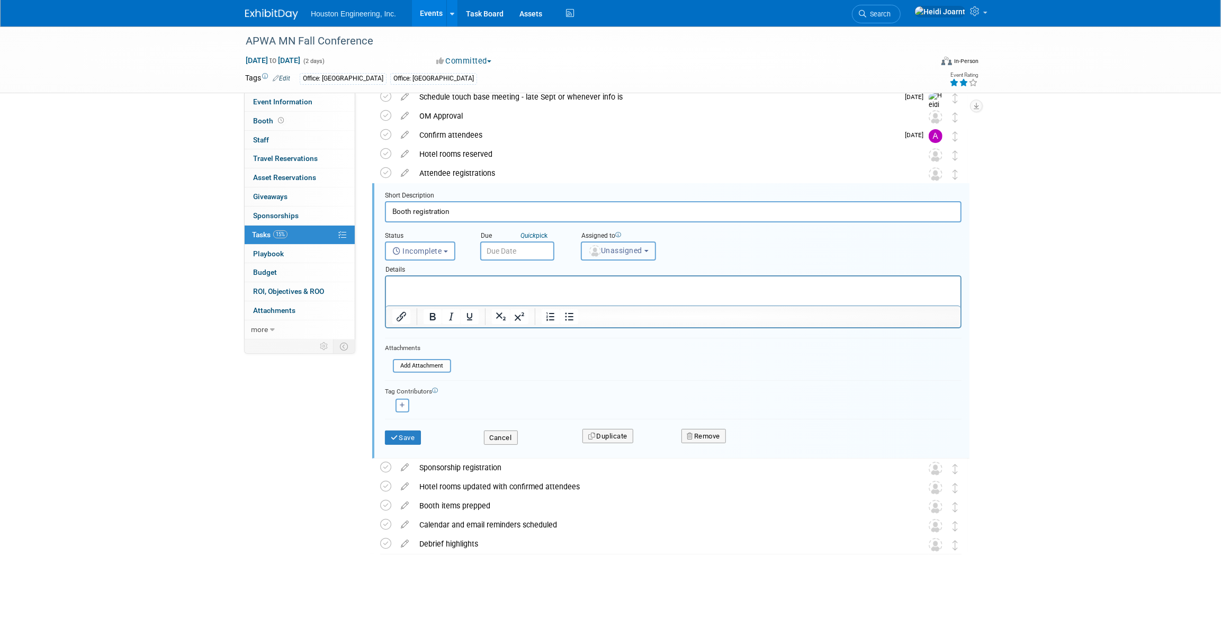
click at [611, 254] on span "Unassigned" at bounding box center [615, 250] width 54 height 8
click at [625, 280] on input "text" at bounding box center [657, 276] width 146 height 18
type input "court"
click at [623, 294] on label "[PERSON_NAME]" at bounding box center [642, 298] width 111 height 17
click at [583, 294] on input "[PERSON_NAME]" at bounding box center [579, 297] width 7 height 7
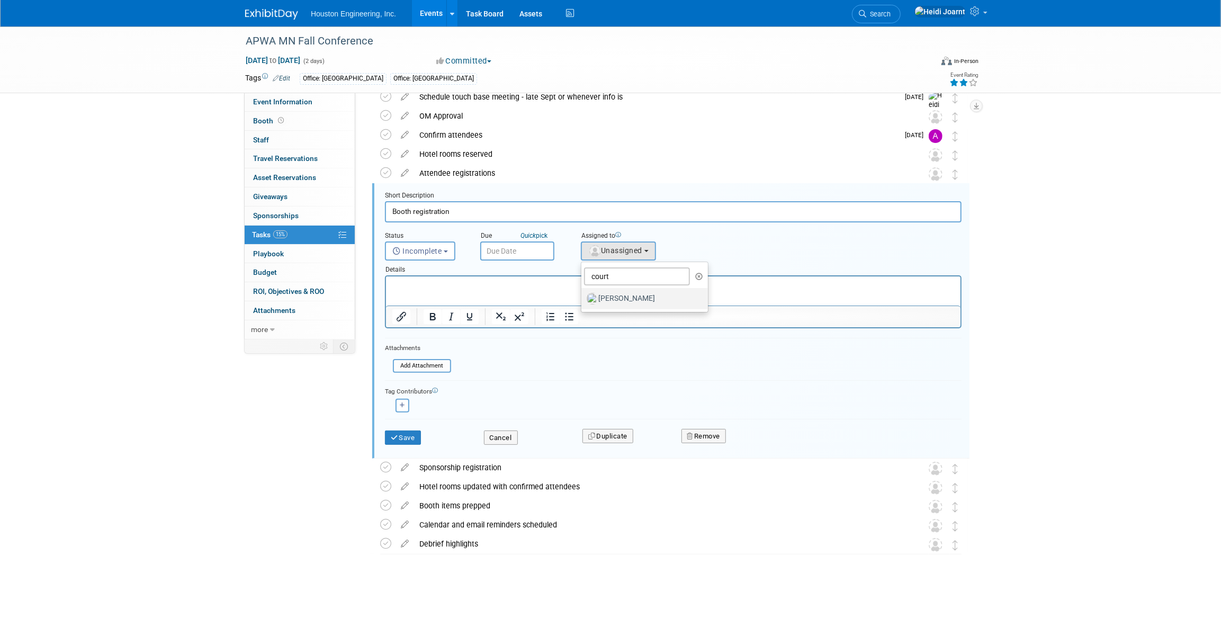
select select "60f40a7f-77ae-4a37-bf03-cdfd13c17c6d"
click at [524, 243] on input "text" at bounding box center [517, 251] width 74 height 19
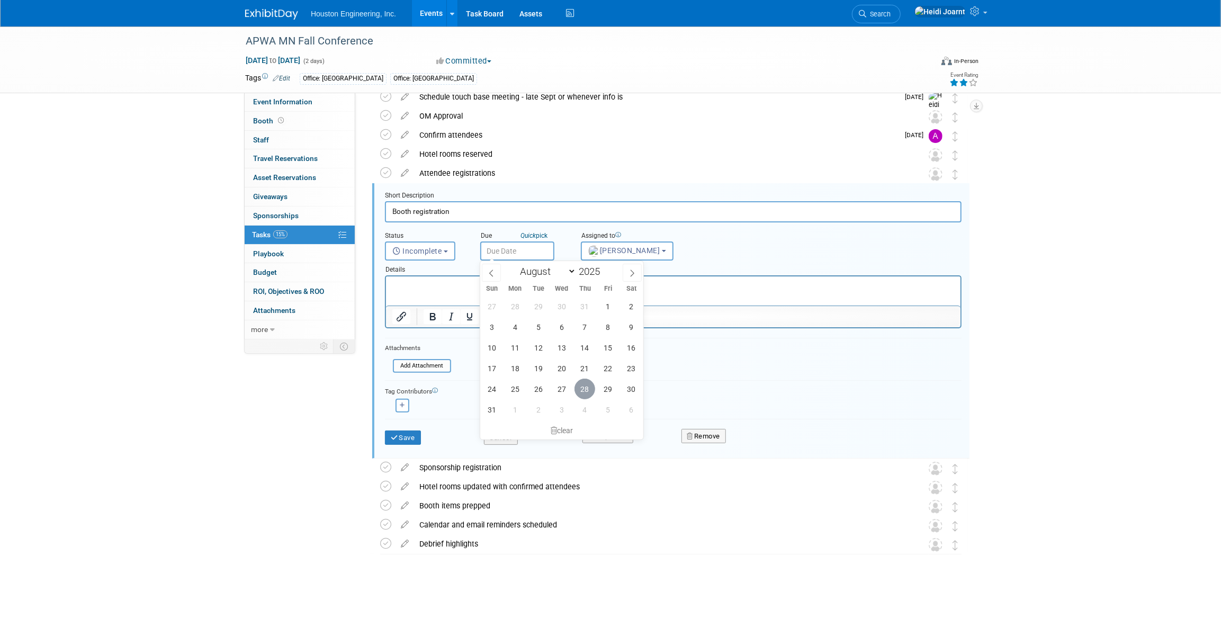
click at [582, 387] on span "28" at bounding box center [585, 389] width 21 height 21
type input "Aug 28, 2025"
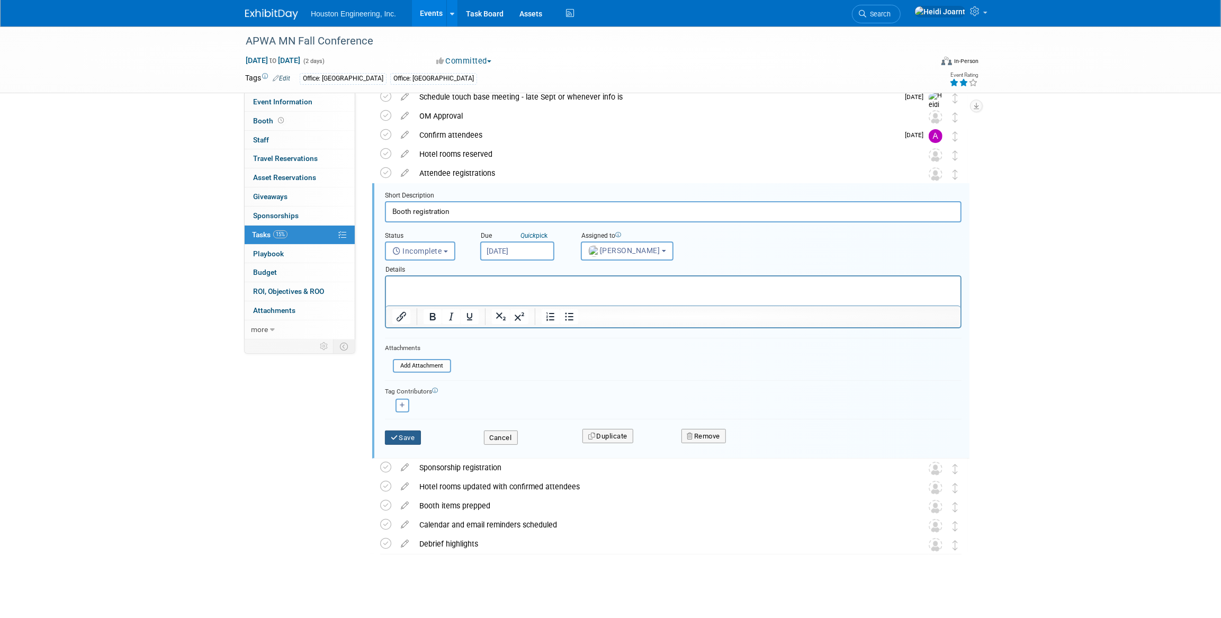
click at [407, 440] on button "Save" at bounding box center [403, 438] width 36 height 15
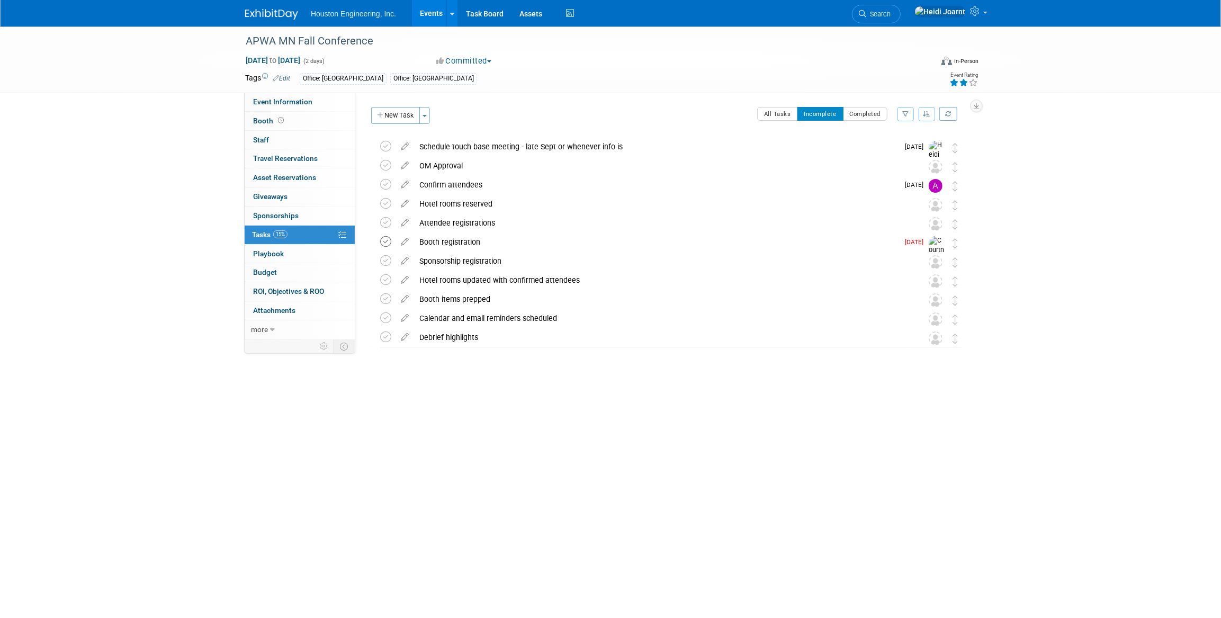
click at [381, 239] on icon at bounding box center [385, 241] width 11 height 11
click at [403, 298] on icon at bounding box center [405, 296] width 19 height 13
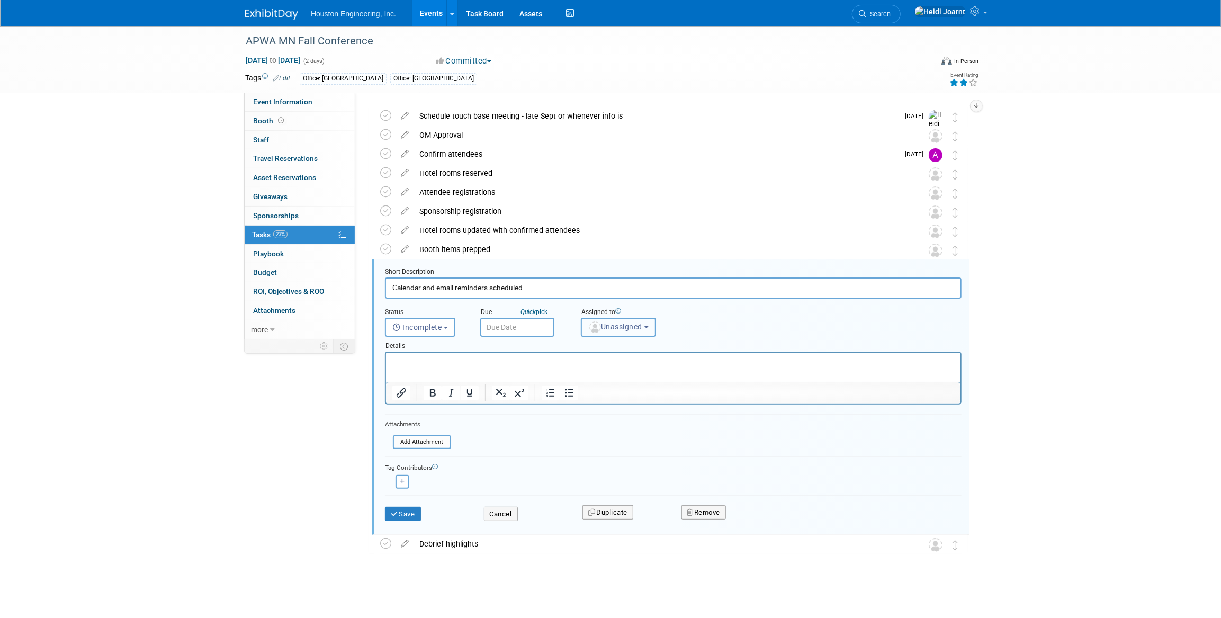
click at [591, 318] on button "Unassigned" at bounding box center [618, 327] width 75 height 19
click at [618, 344] on input "text" at bounding box center [657, 353] width 146 height 18
type input "[PERSON_NAME]"
click at [621, 366] on label "[PERSON_NAME] (me)" at bounding box center [642, 374] width 111 height 17
click at [583, 370] on input "Heidi Joarnt (me)" at bounding box center [579, 373] width 7 height 7
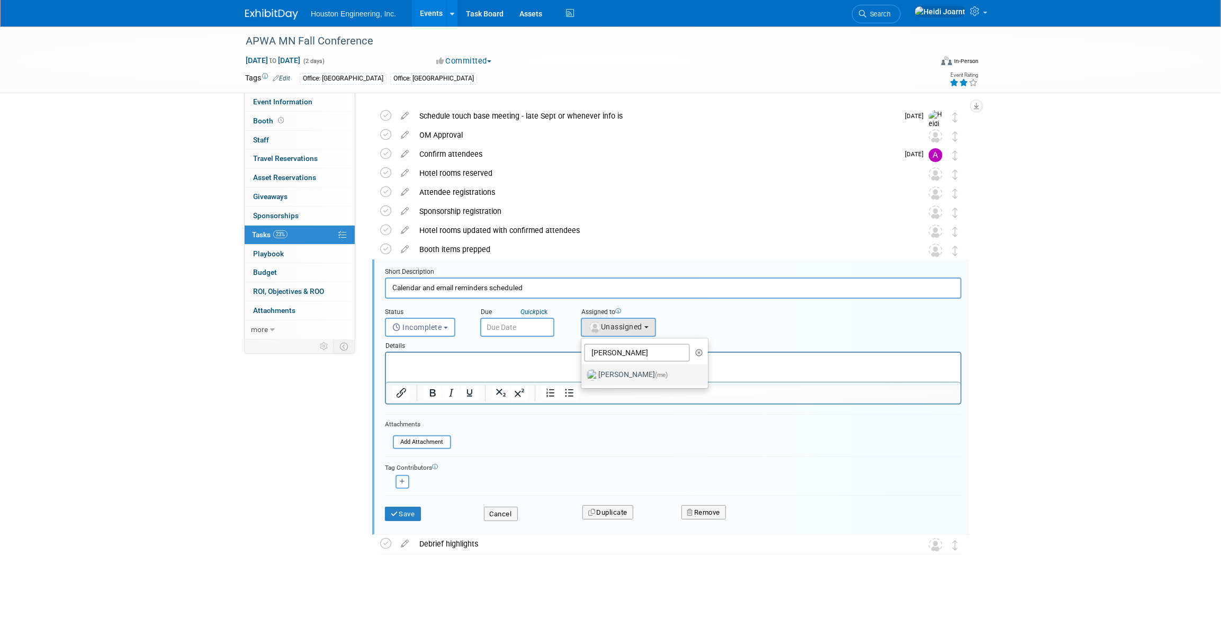
select select "6d2580fd-cc23-403a-9f47-834f17e7f51f"
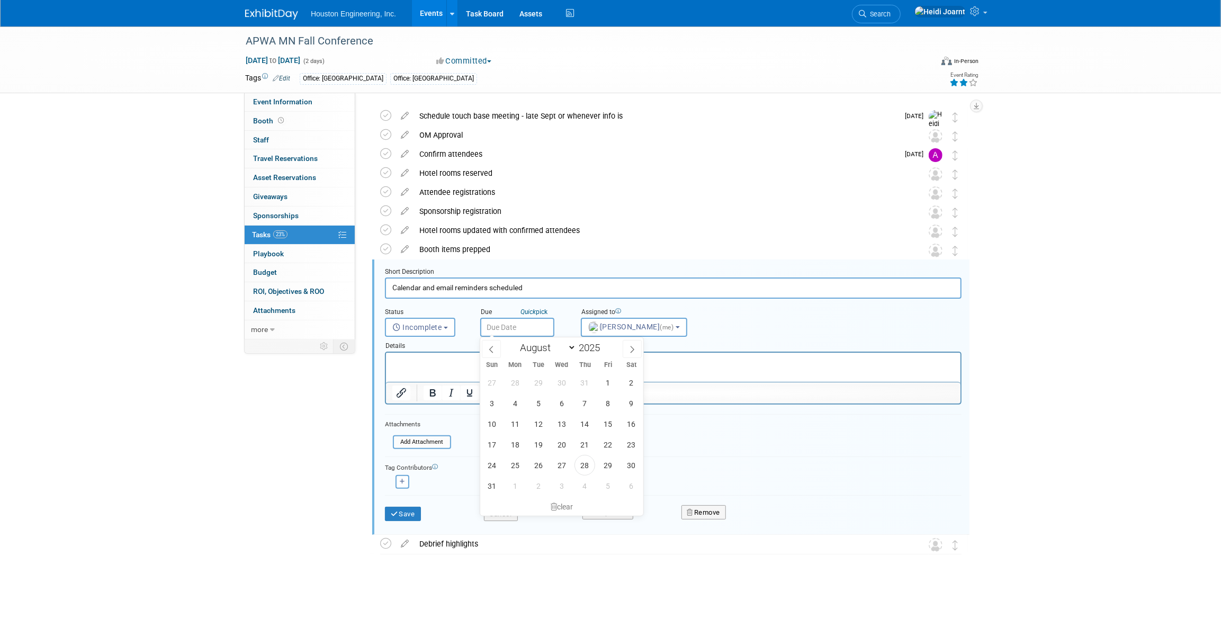
click at [535, 335] on body "Houston Engineering, Inc. Events Add Event Bulk Upload Events Shareable Event B…" at bounding box center [610, 278] width 1221 height 618
click at [629, 348] on icon at bounding box center [632, 349] width 7 height 7
select select "8"
click at [607, 440] on span "26" at bounding box center [608, 444] width 21 height 21
type input "Sep 26, 2025"
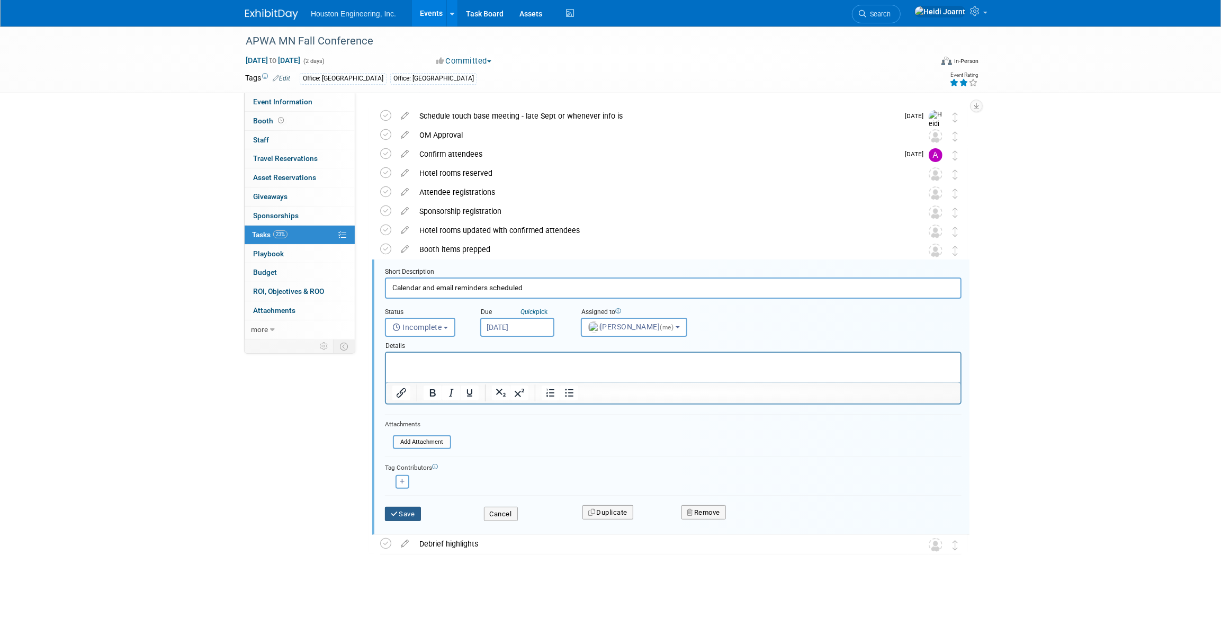
click at [399, 513] on button "Save" at bounding box center [403, 514] width 36 height 15
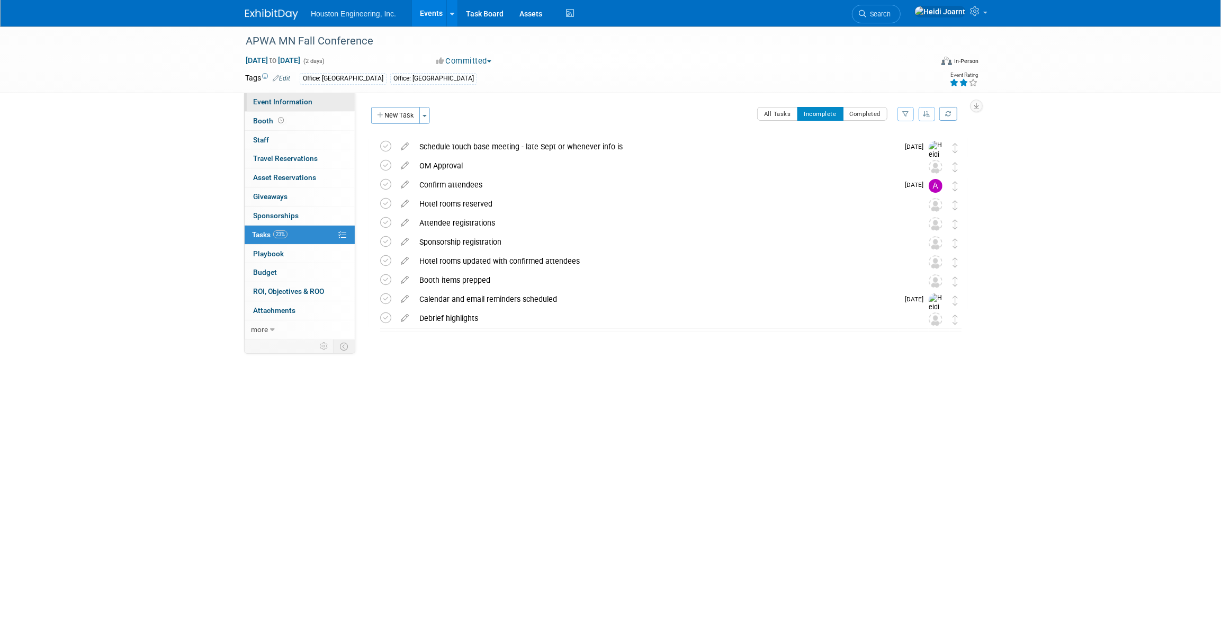
click at [307, 99] on span "Event Information" at bounding box center [282, 101] width 59 height 8
select select "1 - GNG/KO Needed"
select select "Pending"
select select "Multi-sector/Any/All"
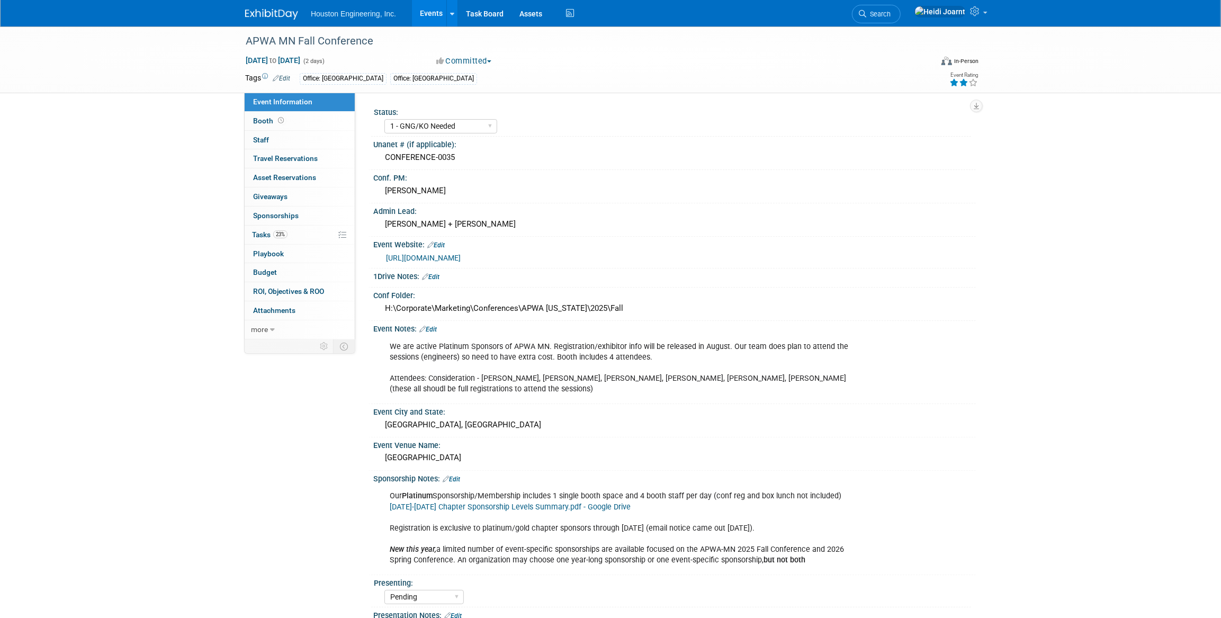
click at [498, 379] on div "We are active Platinum Sponsors of APWA MN. Registration/exhibitor info will be…" at bounding box center [620, 368] width 477 height 64
click at [434, 328] on link "Edit" at bounding box center [427, 329] width 17 height 7
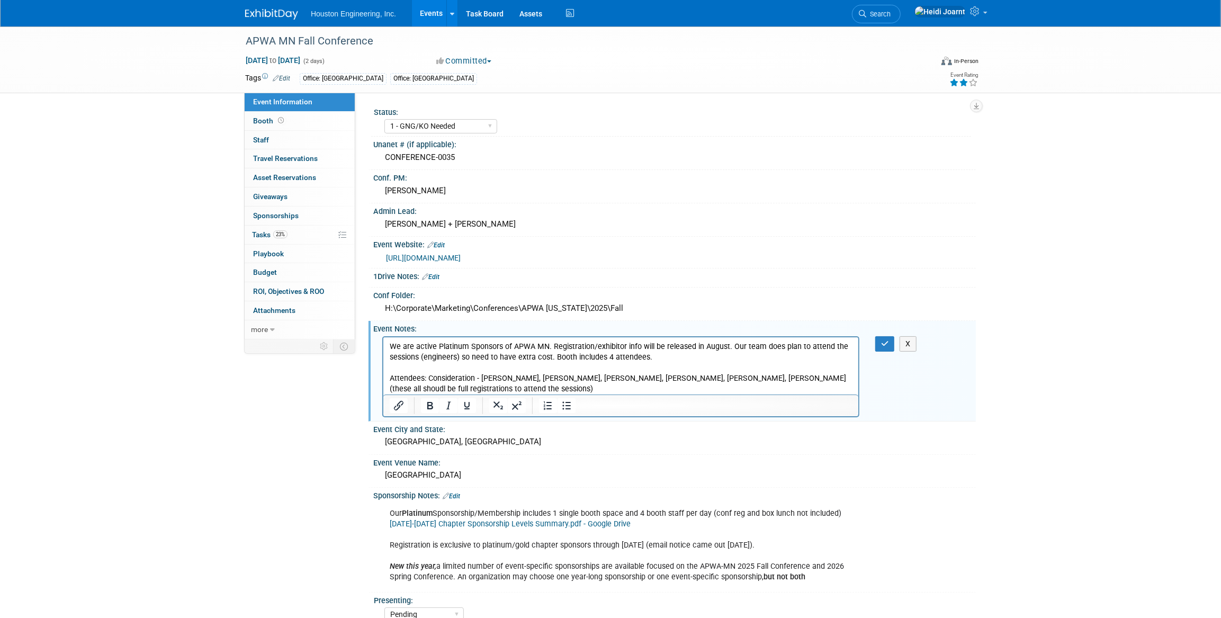
click at [693, 361] on p "We are active Platinum Sponsors of APWA MN. Registration/exhibitor info will be…" at bounding box center [620, 367] width 463 height 53
click at [888, 341] on icon "button" at bounding box center [885, 343] width 8 height 7
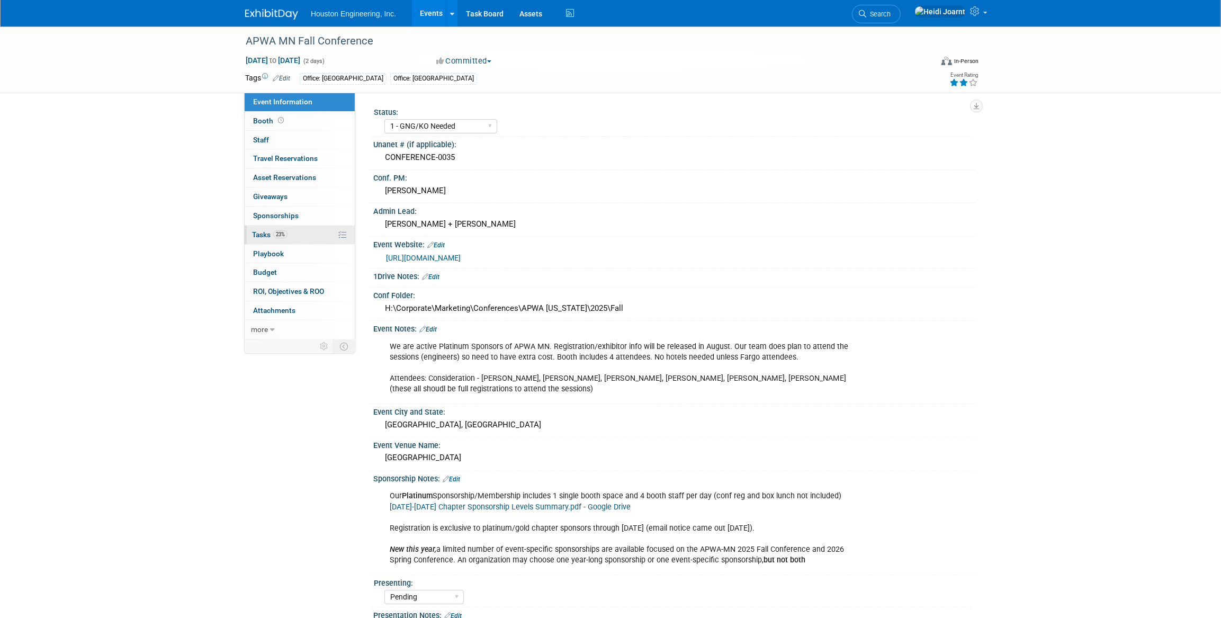
click at [306, 235] on link "23% Tasks 23%" at bounding box center [300, 235] width 110 height 19
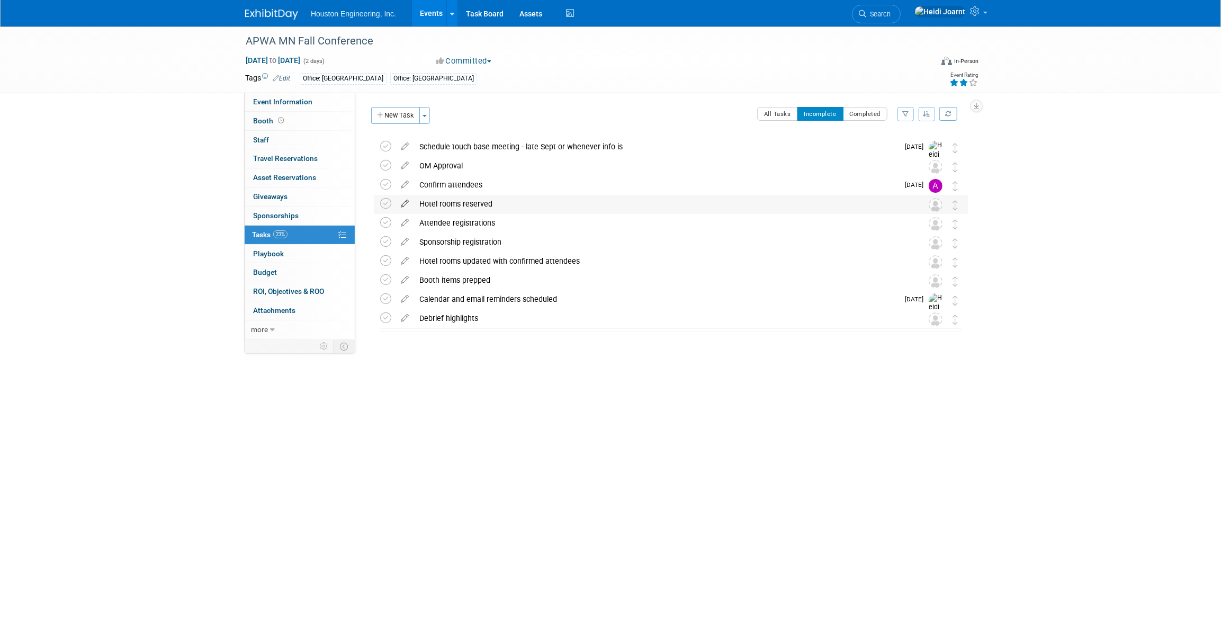
click at [404, 202] on icon at bounding box center [405, 201] width 19 height 13
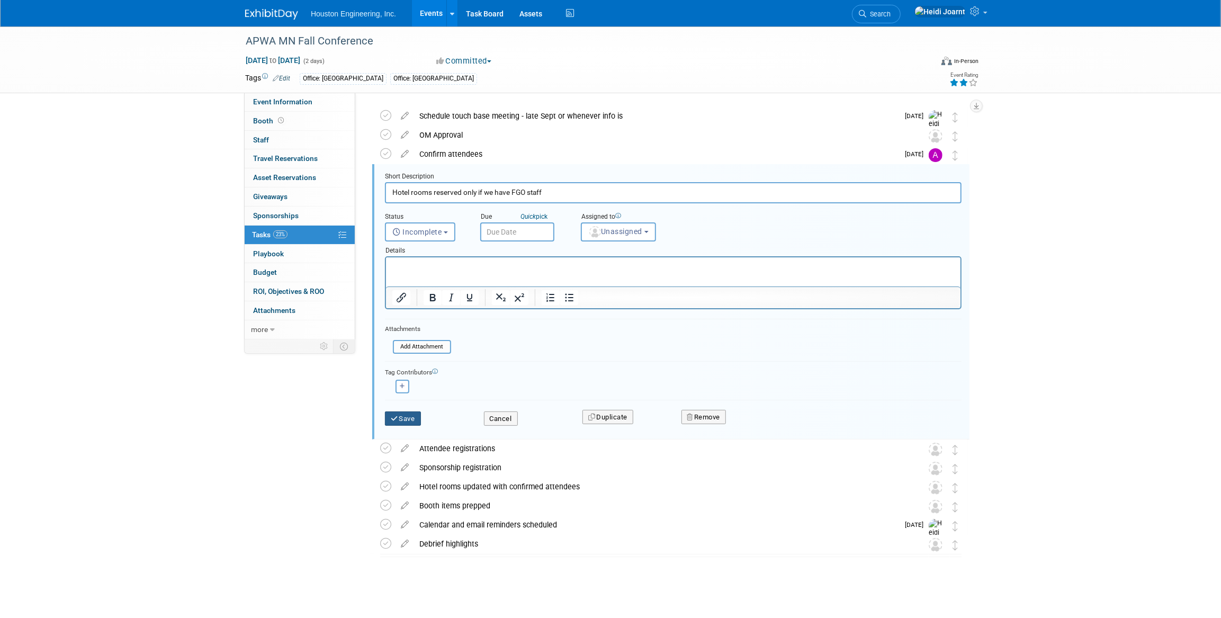
type input "Hotel rooms reserved only if we have FGO staff"
click at [412, 415] on button "Save" at bounding box center [403, 419] width 36 height 15
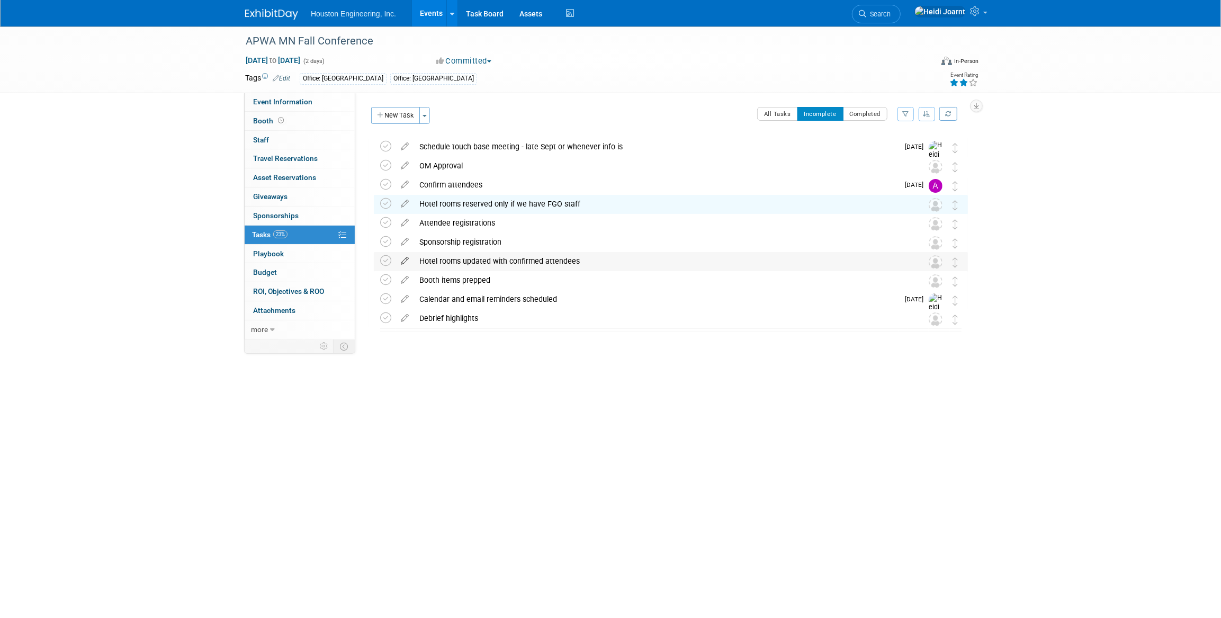
click at [403, 262] on icon at bounding box center [405, 258] width 19 height 13
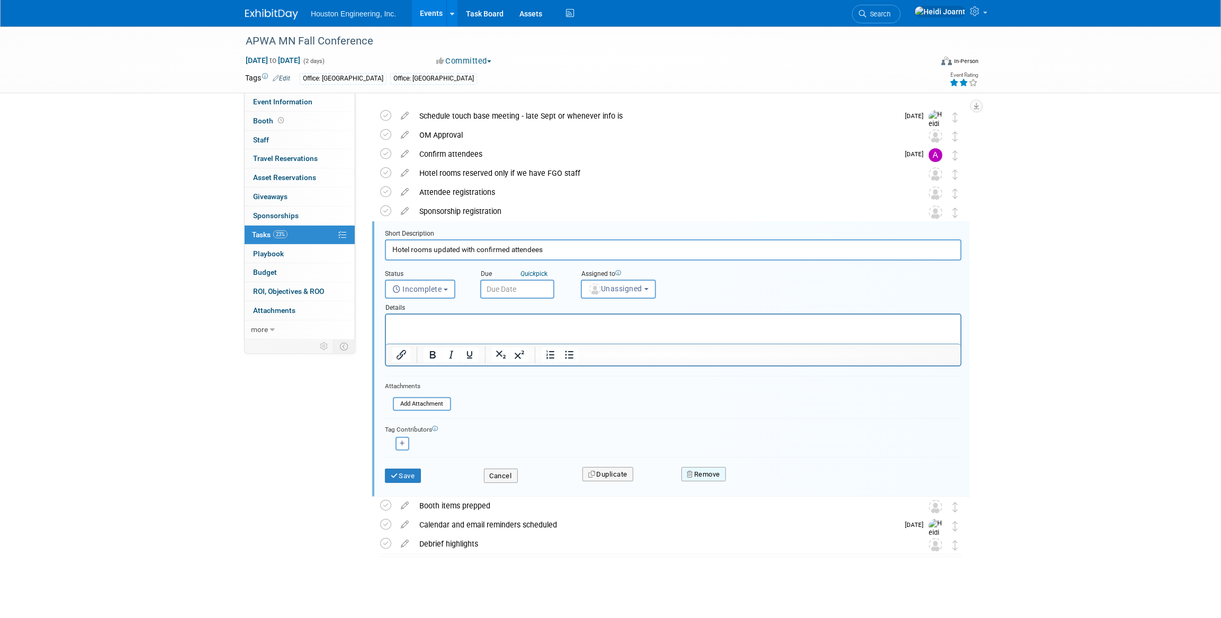
click at [697, 473] on button "Remove" at bounding box center [704, 474] width 45 height 15
click at [764, 481] on link "Yes" at bounding box center [763, 483] width 31 height 17
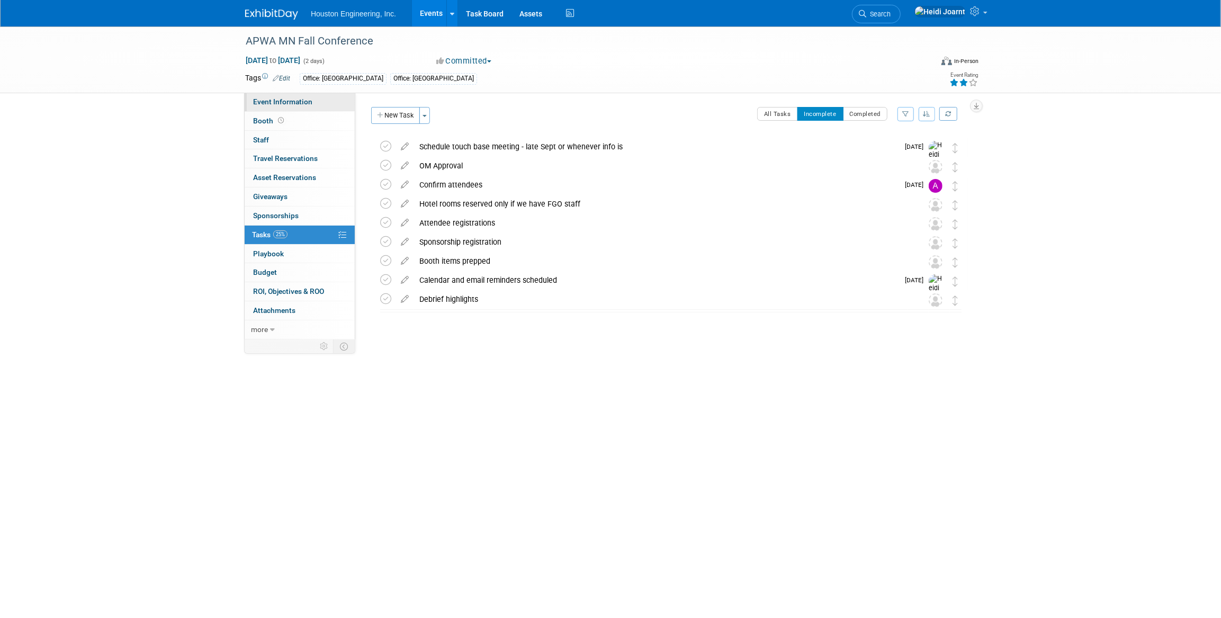
click at [298, 103] on span "Event Information" at bounding box center [282, 101] width 59 height 8
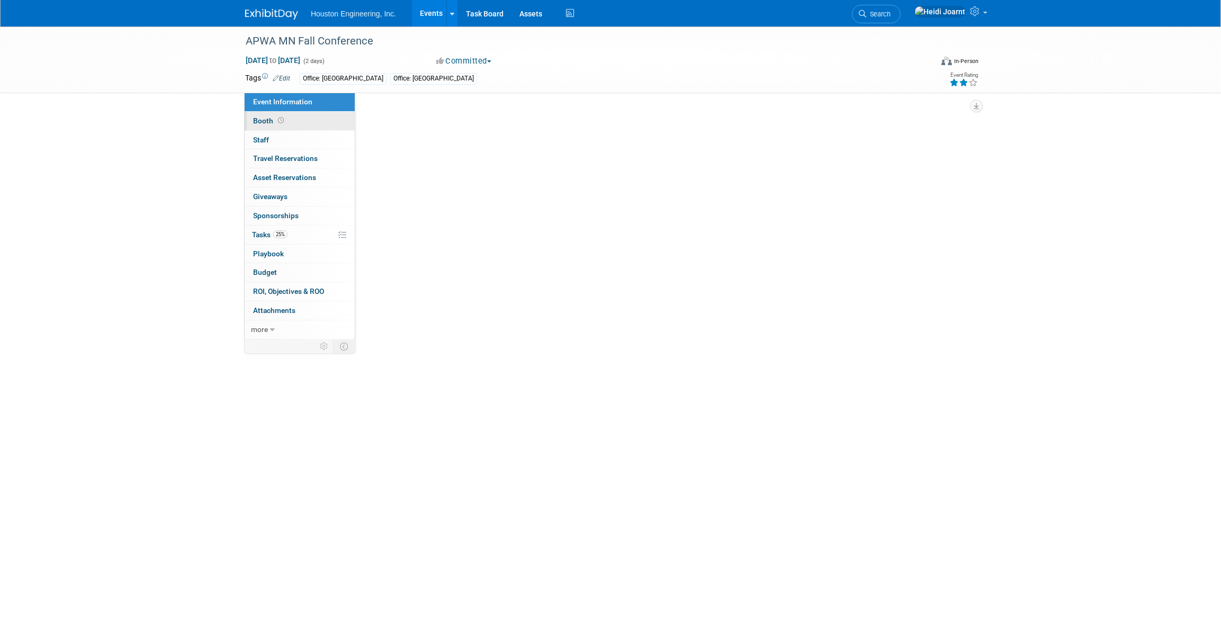
select select "1 - GNG/KO Needed"
select select "Pending"
select select "Multi-sector/Any/All"
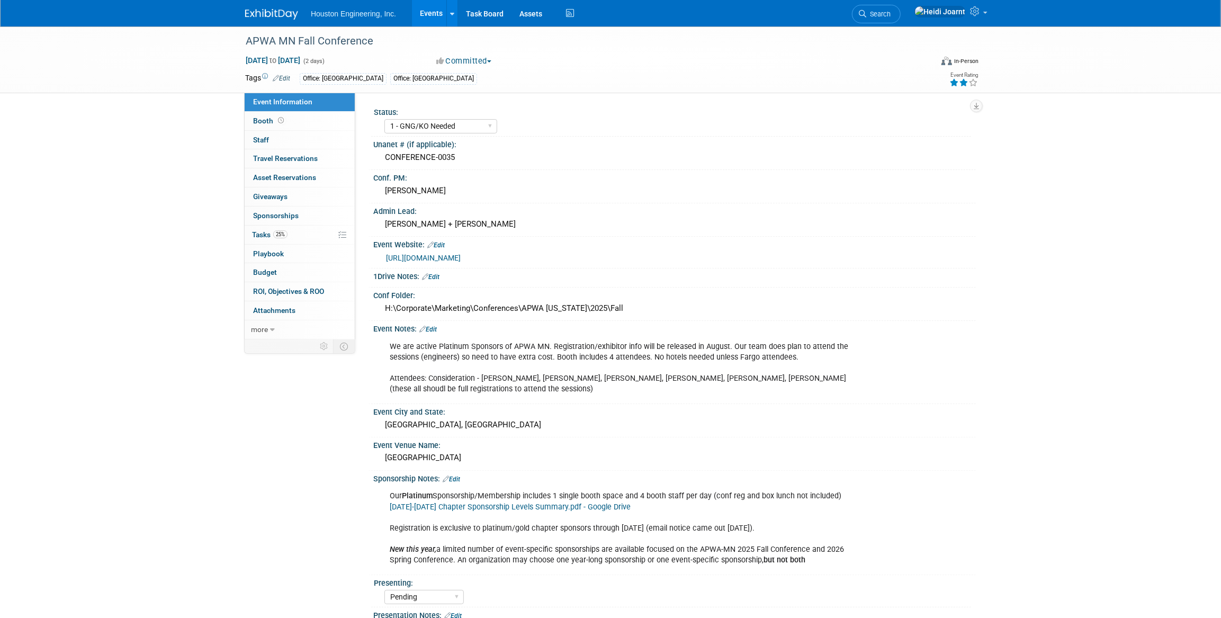
click at [431, 326] on link "Edit" at bounding box center [427, 329] width 17 height 7
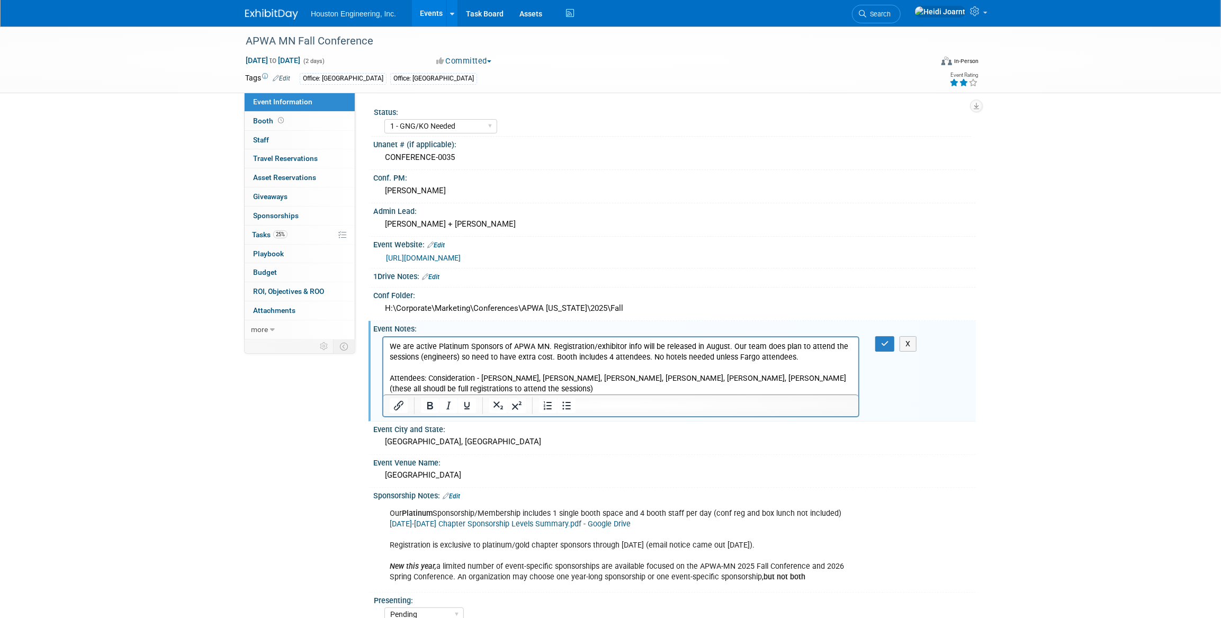
click at [797, 354] on p "We are active Platinum Sponsors of APWA MN. Registration/exhibitor info will be…" at bounding box center [620, 367] width 463 height 53
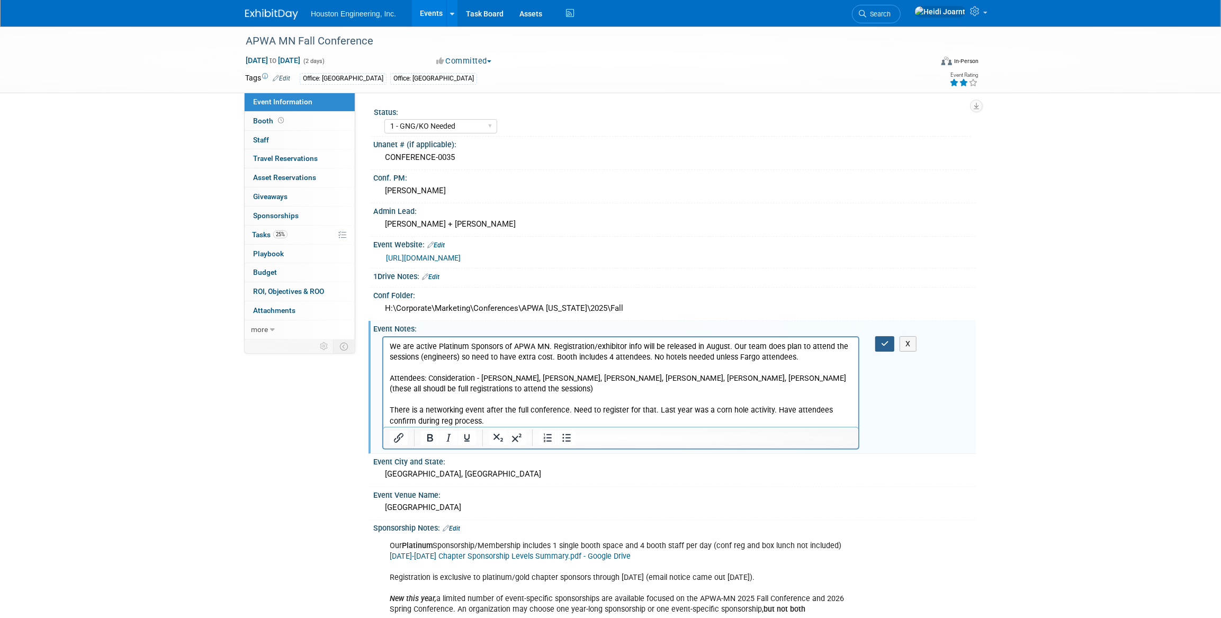
click at [884, 346] on icon "button" at bounding box center [885, 343] width 8 height 7
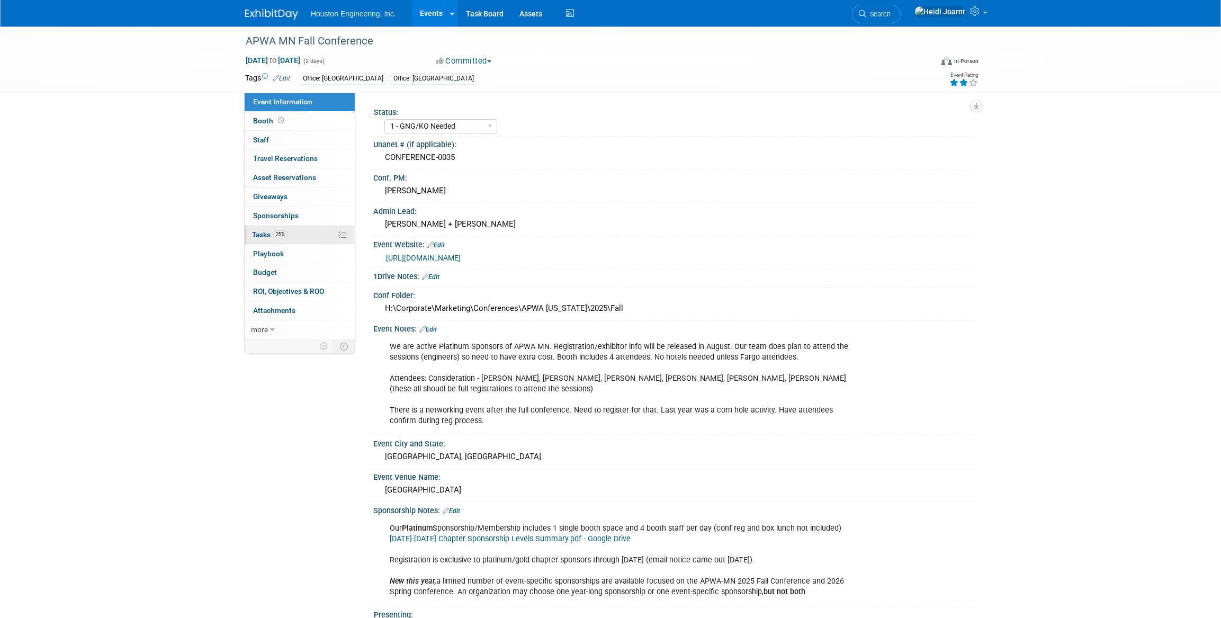
click at [285, 243] on link "25% Tasks 25%" at bounding box center [300, 235] width 110 height 19
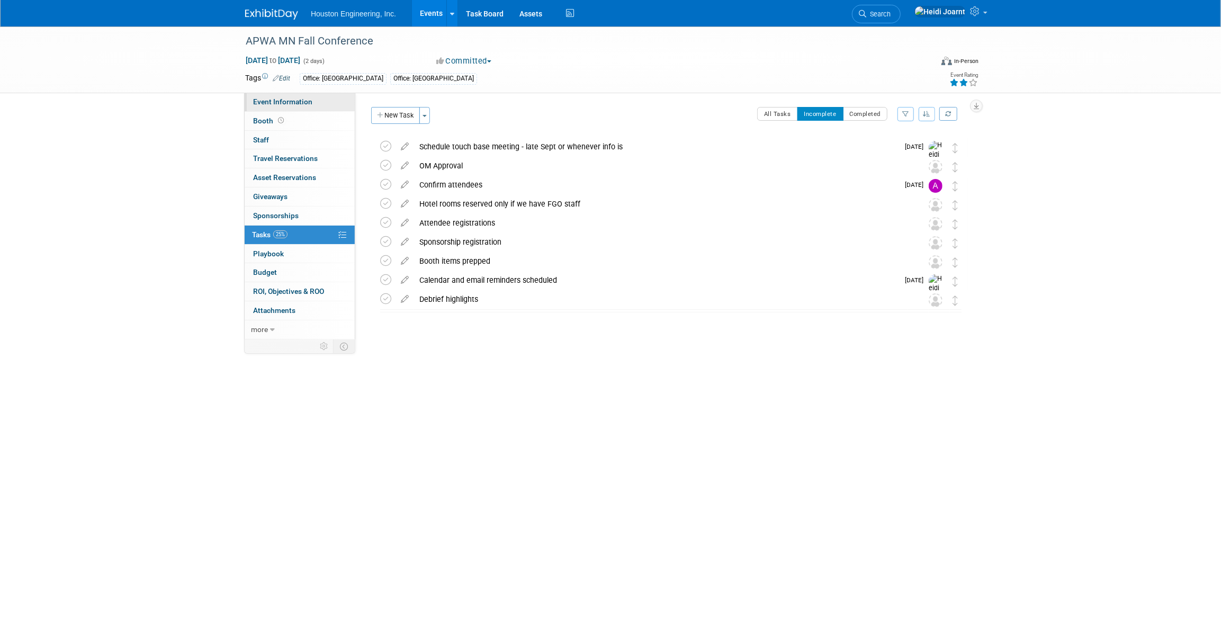
click at [289, 105] on span "Event Information" at bounding box center [282, 101] width 59 height 8
select select "1 - GNG/KO Needed"
select select "Pending"
select select "Multi-sector/Any/All"
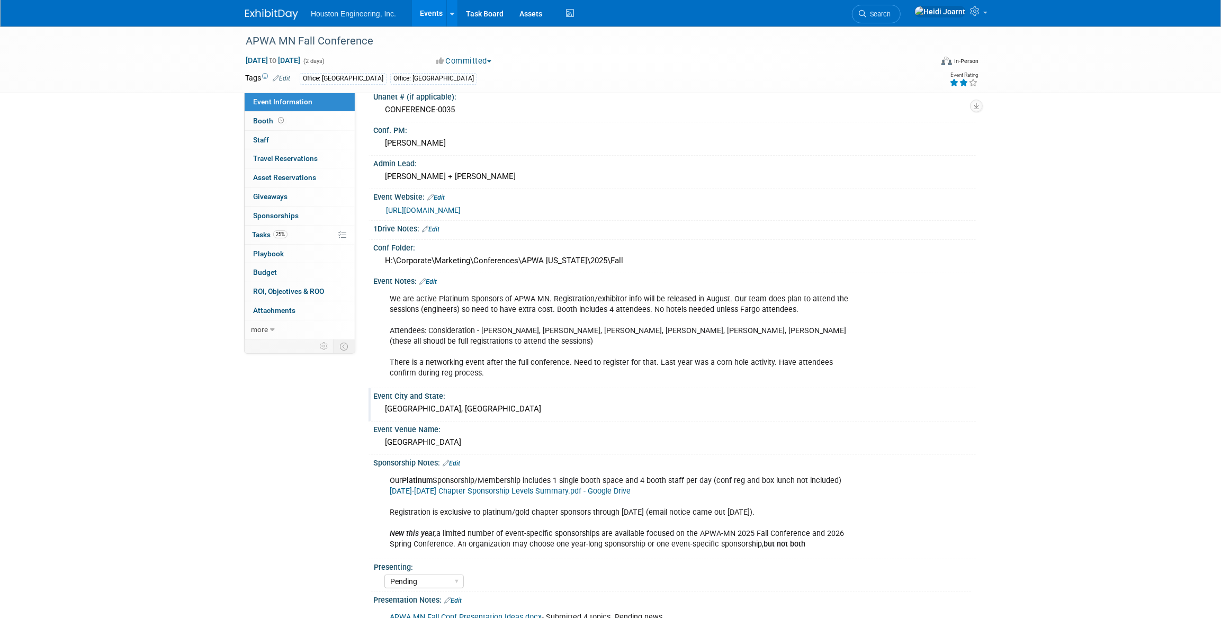
scroll to position [229, 0]
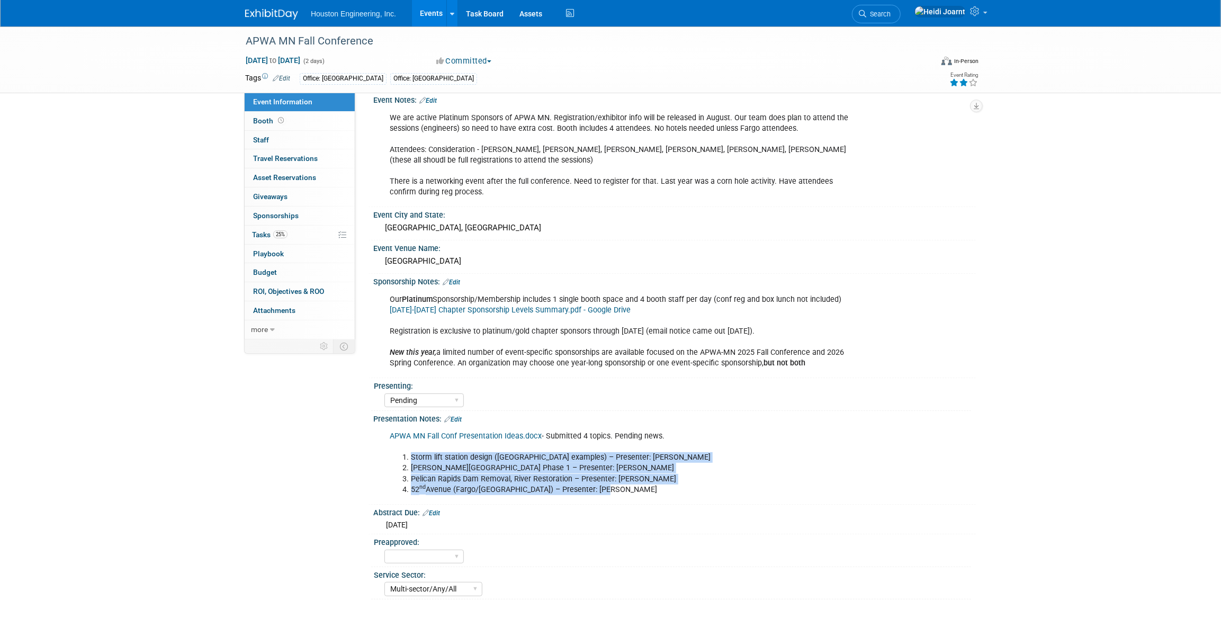
drag, startPoint x: 625, startPoint y: 491, endPoint x: 400, endPoint y: 451, distance: 228.1
click at [400, 452] on ol "Storm lift station design (City of Fargo examples) – Presenter: Gabe Bladow Phe…" at bounding box center [621, 473] width 463 height 42
click at [620, 464] on li "Phelps Mill Park Phase 1 – Presenter: Randy Engelstad" at bounding box center [632, 468] width 442 height 11
drag, startPoint x: 614, startPoint y: 485, endPoint x: 392, endPoint y: 447, distance: 225.6
click at [392, 447] on div "APWA MN Fall Conf Presentation Ideas.docx - Submitted 4 topics. Pending news. S…" at bounding box center [620, 463] width 477 height 74
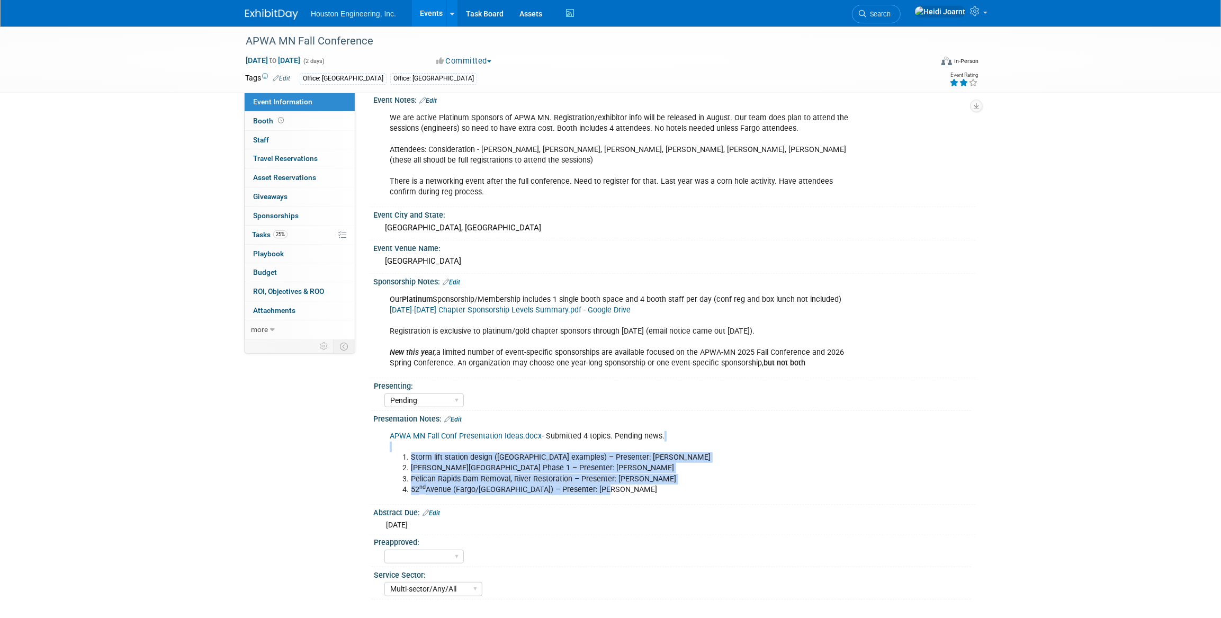
click at [580, 477] on li "Pelican Rapids Dam Removal, River Restoration – Presenter: Wes Keller" at bounding box center [632, 479] width 442 height 11
drag, startPoint x: 561, startPoint y: 463, endPoint x: 397, endPoint y: 460, distance: 164.2
click at [397, 460] on ol "Storm lift station design (City of Fargo examples) – Presenter: Gabe Bladow Phe…" at bounding box center [621, 473] width 463 height 42
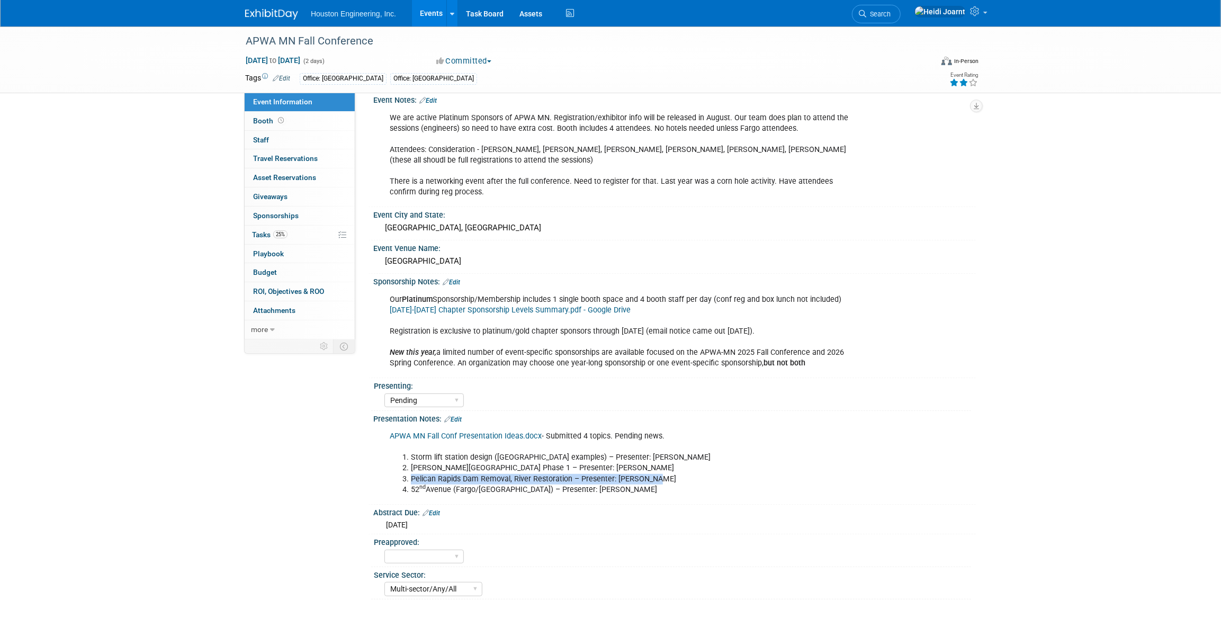
drag, startPoint x: 654, startPoint y: 475, endPoint x: 388, endPoint y: 477, distance: 265.9
click at [388, 477] on div "APWA MN Fall Conf Presentation Ideas.docx - Submitted 4 topics. Pending news. S…" at bounding box center [620, 463] width 477 height 74
click at [616, 469] on li "Phelps Mill Park Phase 1 – Presenter: Randy Engelstad" at bounding box center [632, 468] width 442 height 11
drag, startPoint x: 650, startPoint y: 475, endPoint x: 615, endPoint y: 475, distance: 35.0
click at [615, 475] on li "Pelican Rapids Dam Removal, River Restoration – Presenter: Wes Keller" at bounding box center [632, 479] width 442 height 11
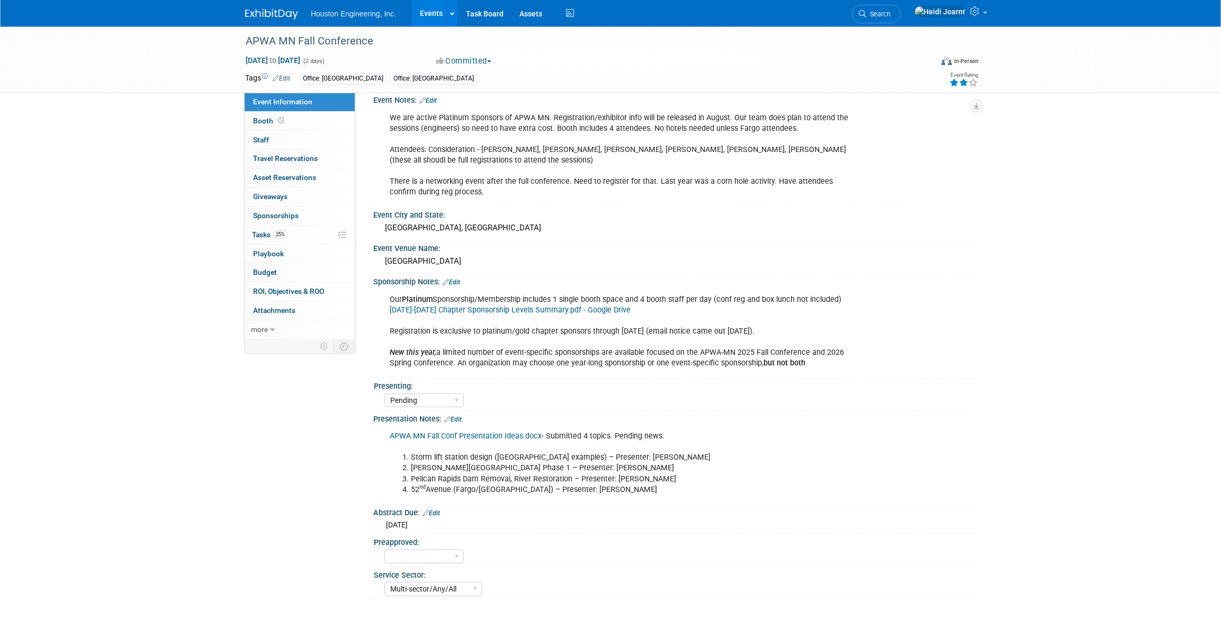
click at [607, 463] on li "Phelps Mill Park Phase 1 – Presenter: Randy Engelstad" at bounding box center [632, 468] width 442 height 11
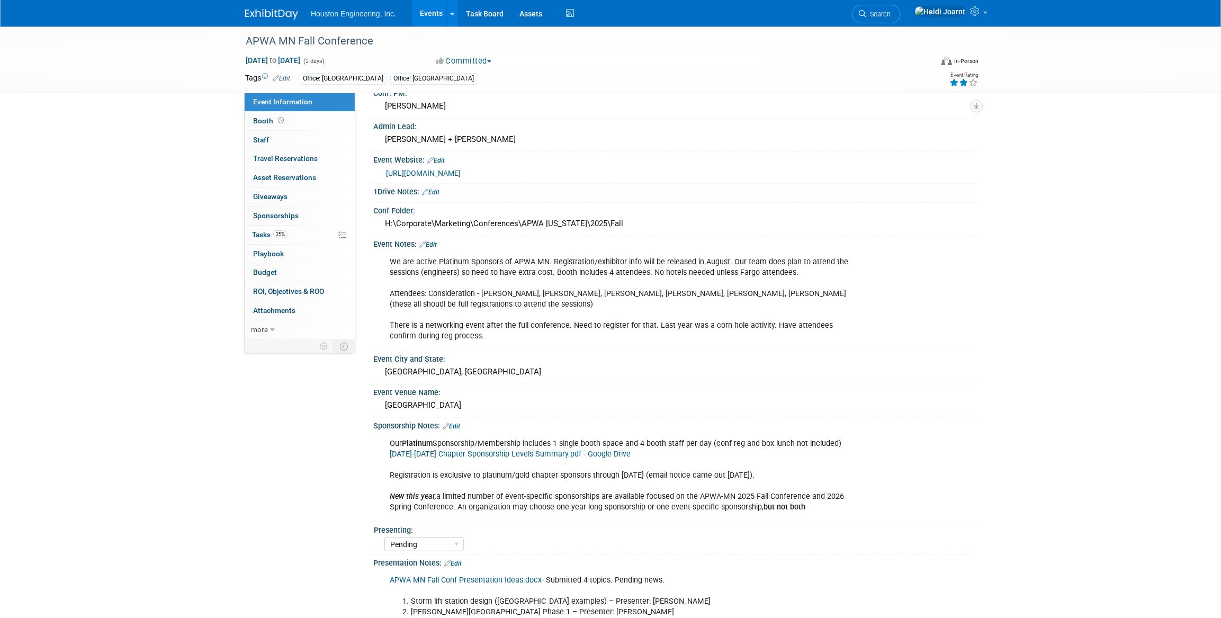
scroll to position [0, 0]
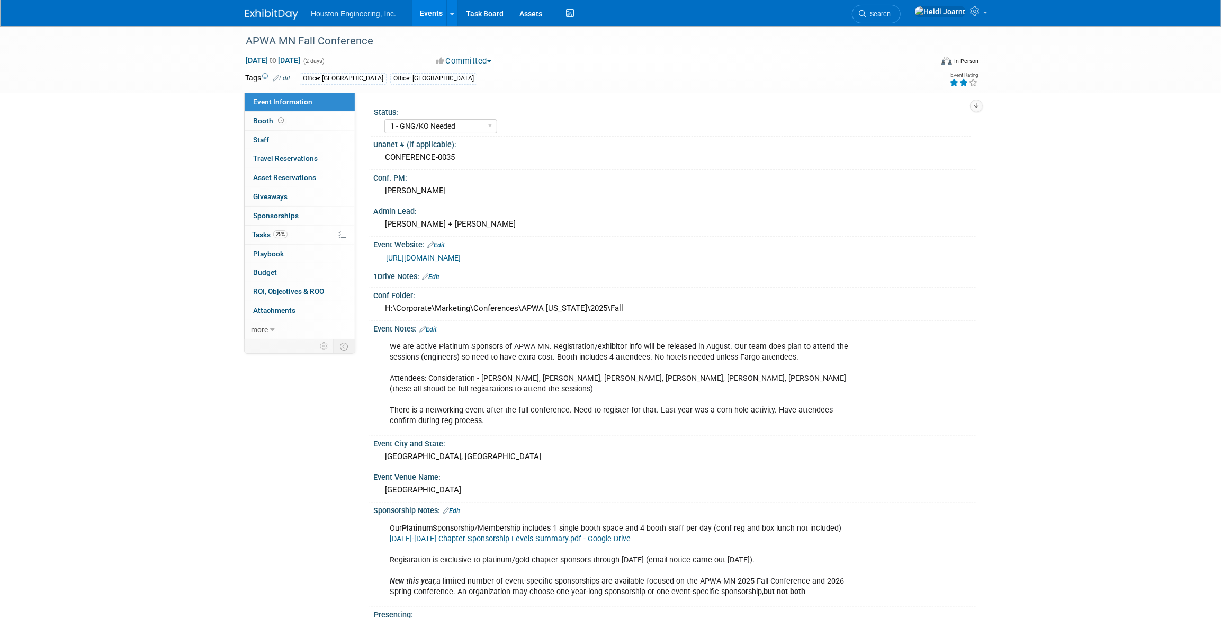
click at [434, 327] on link "Edit" at bounding box center [427, 329] width 17 height 7
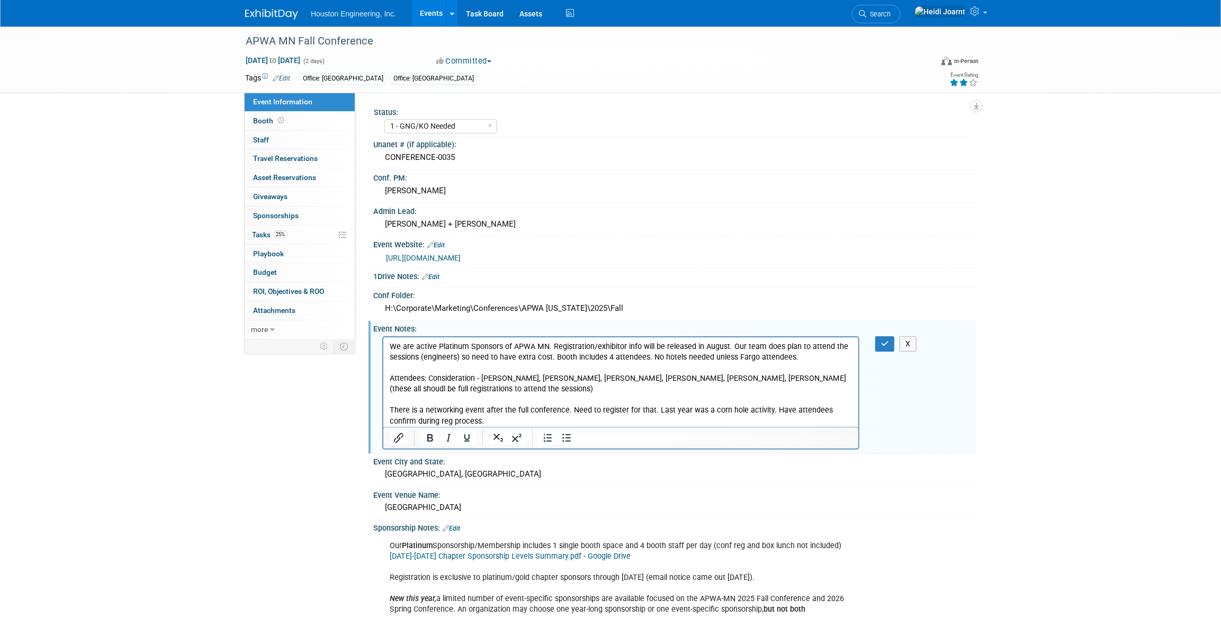
click at [712, 356] on p "We are active Platinum Sponsors of APWA MN. Registration/exhibitor info will be…" at bounding box center [620, 383] width 463 height 85
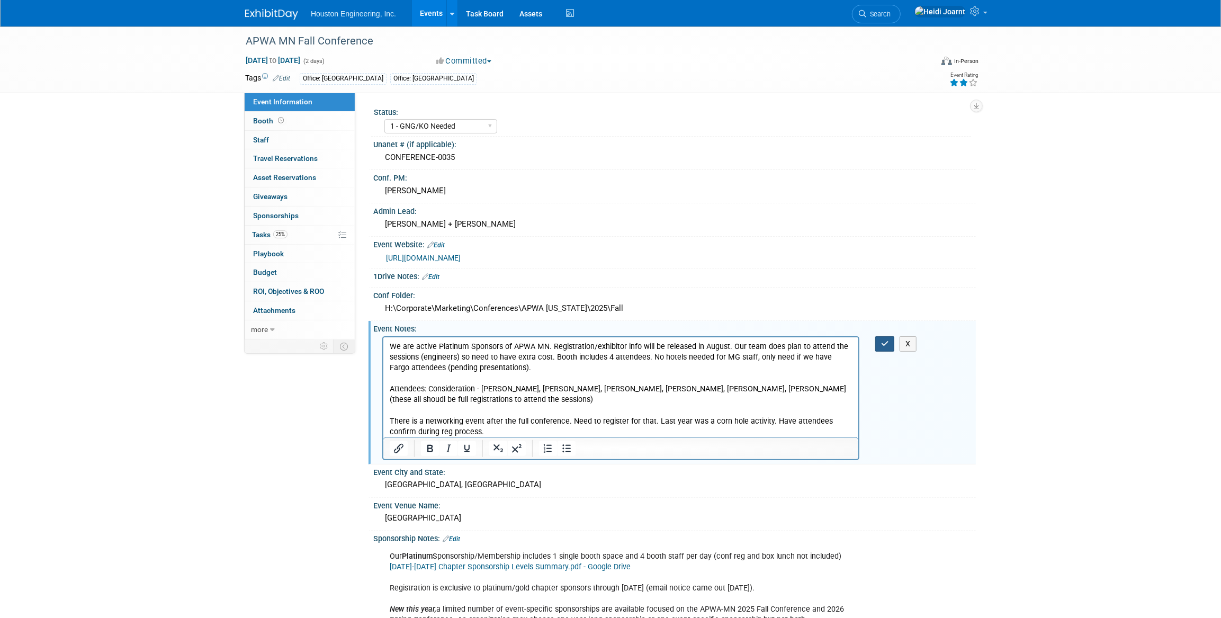
click at [884, 342] on icon "button" at bounding box center [885, 343] width 8 height 7
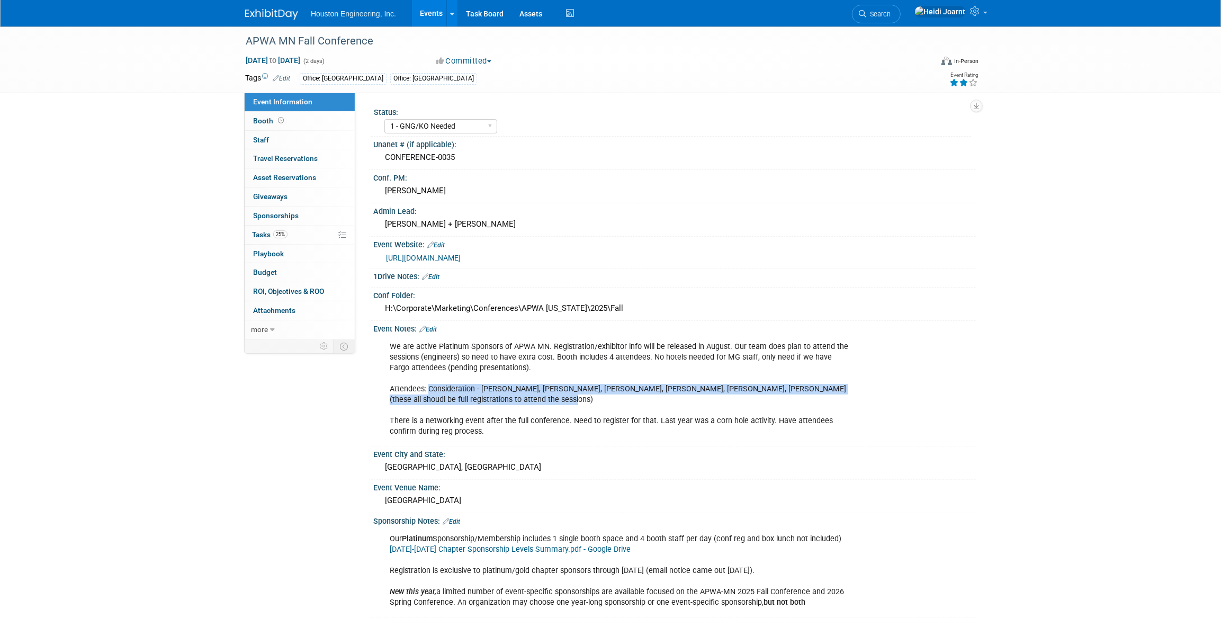
drag, startPoint x: 534, startPoint y: 402, endPoint x: 430, endPoint y: 390, distance: 105.0
click at [430, 390] on div "We are active Platinum Sponsors of APWA MN. Registration/exhibitor info will be…" at bounding box center [620, 389] width 477 height 106
copy div "Consideration - Jeff Langan, Greg Bowles, Alex Schmidt, Aaron Carrel, Aaron Opp…"
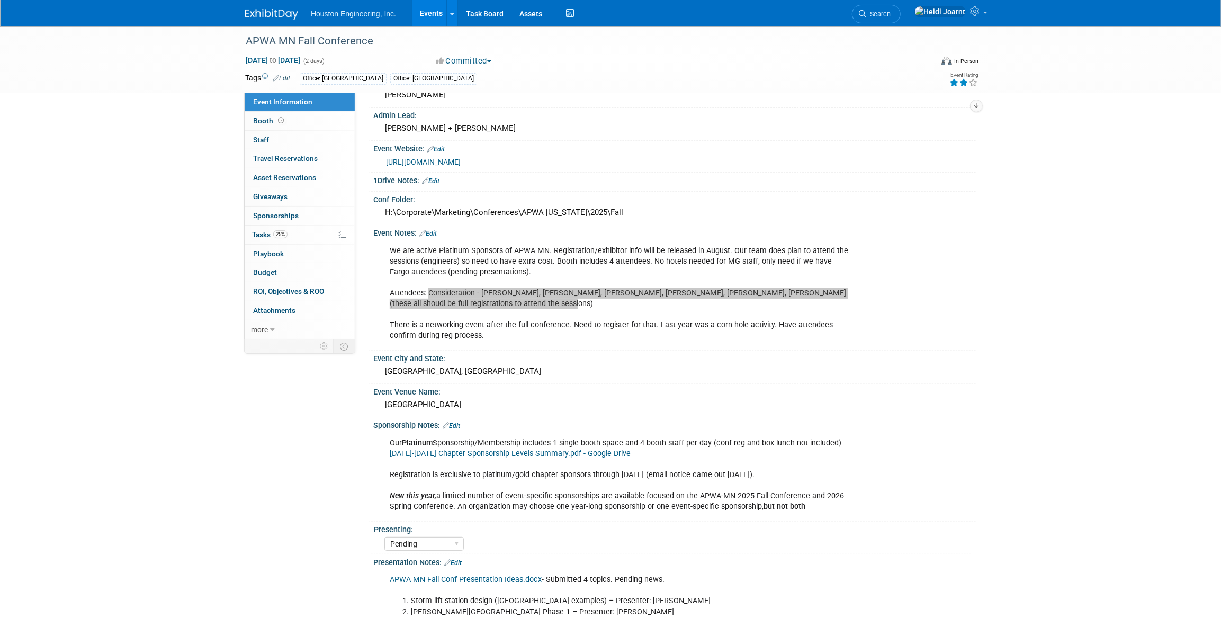
scroll to position [239, 0]
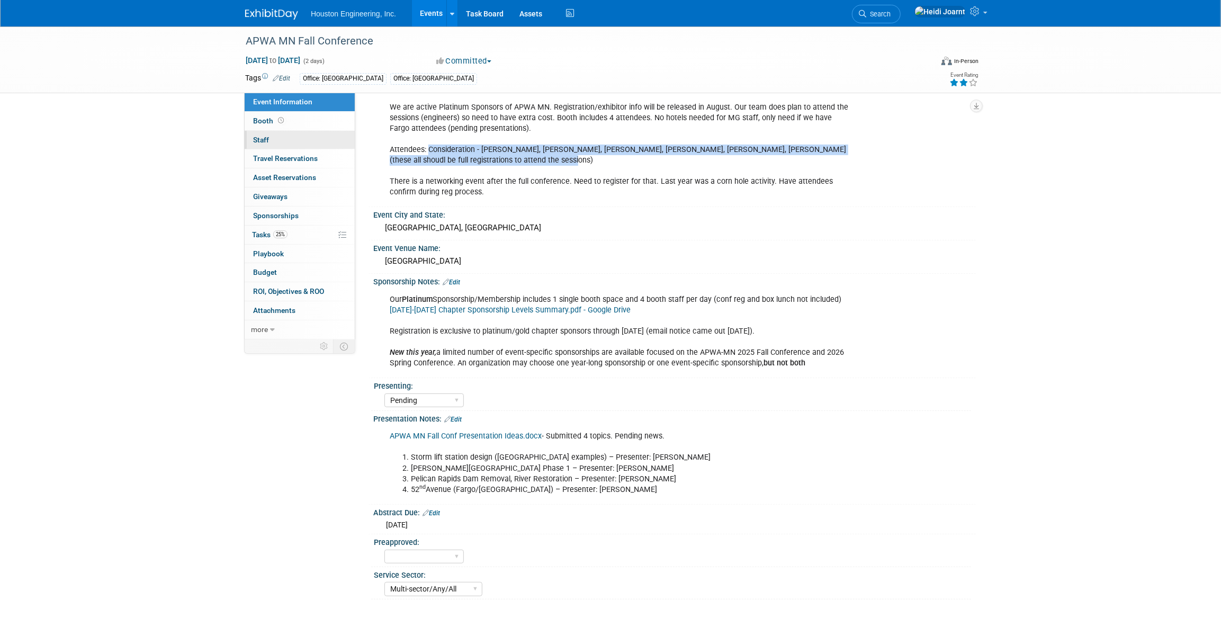
click at [306, 142] on link "0 Staff 0" at bounding box center [300, 140] width 110 height 19
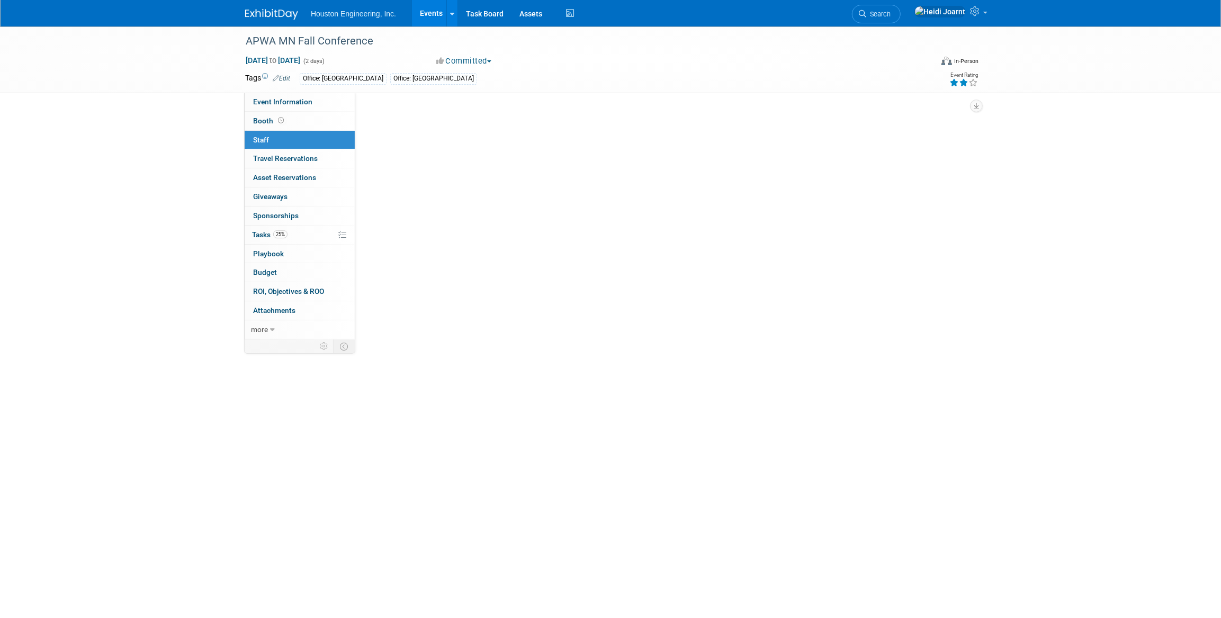
scroll to position [0, 0]
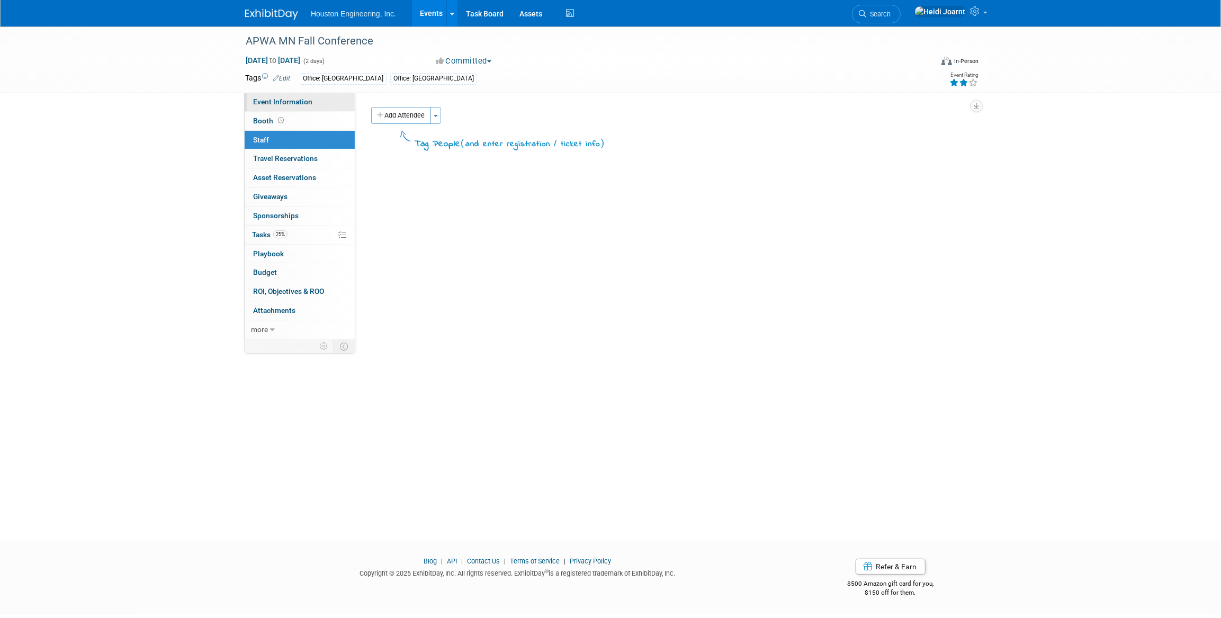
click at [294, 102] on span "Event Information" at bounding box center [282, 101] width 59 height 8
select select "1 - GNG/KO Needed"
select select "Pending"
select select "Multi-sector/Any/All"
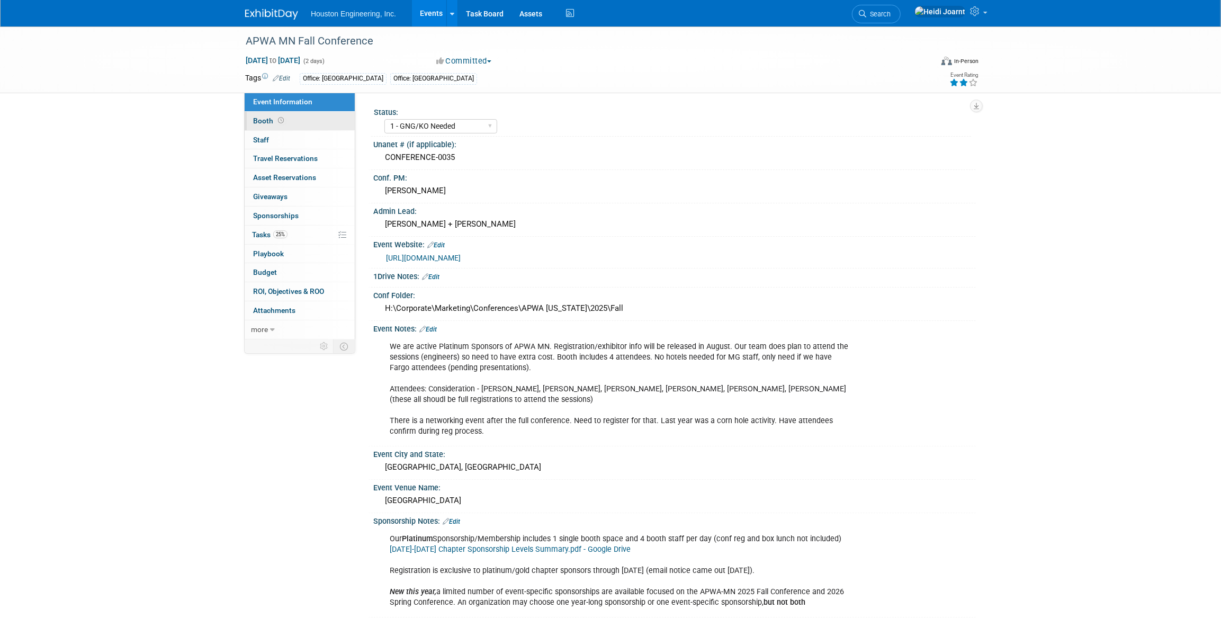
click at [264, 121] on span "Booth" at bounding box center [269, 121] width 33 height 8
select select "Yes"
select select "Maple Grove"
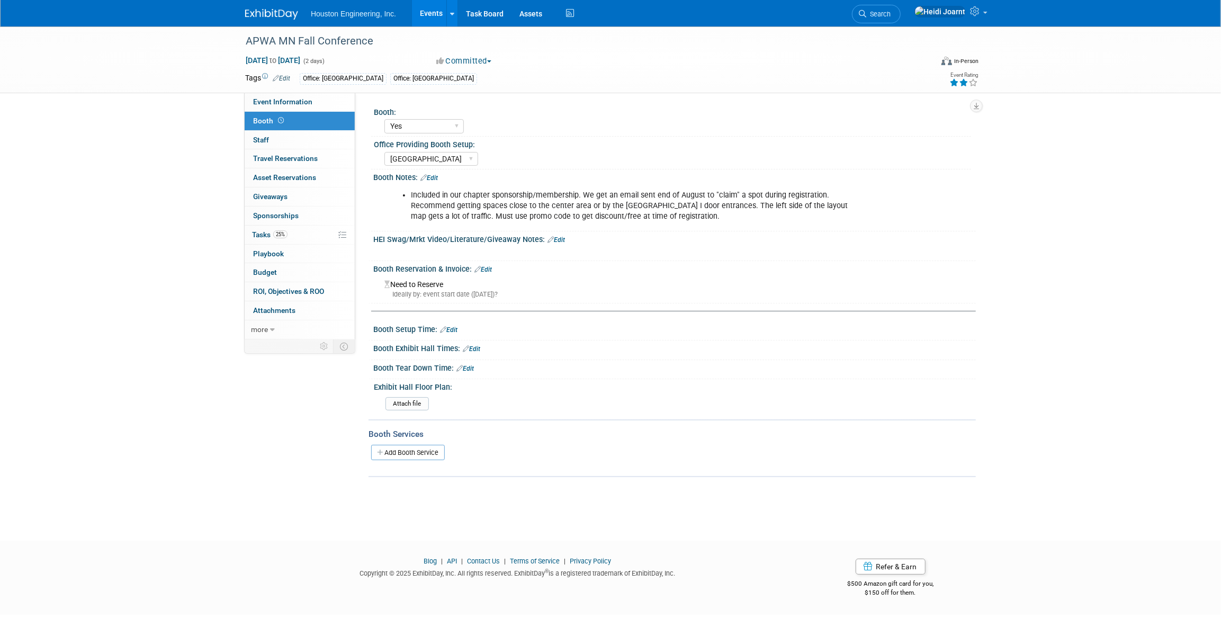
click at [436, 178] on link "Edit" at bounding box center [429, 177] width 17 height 7
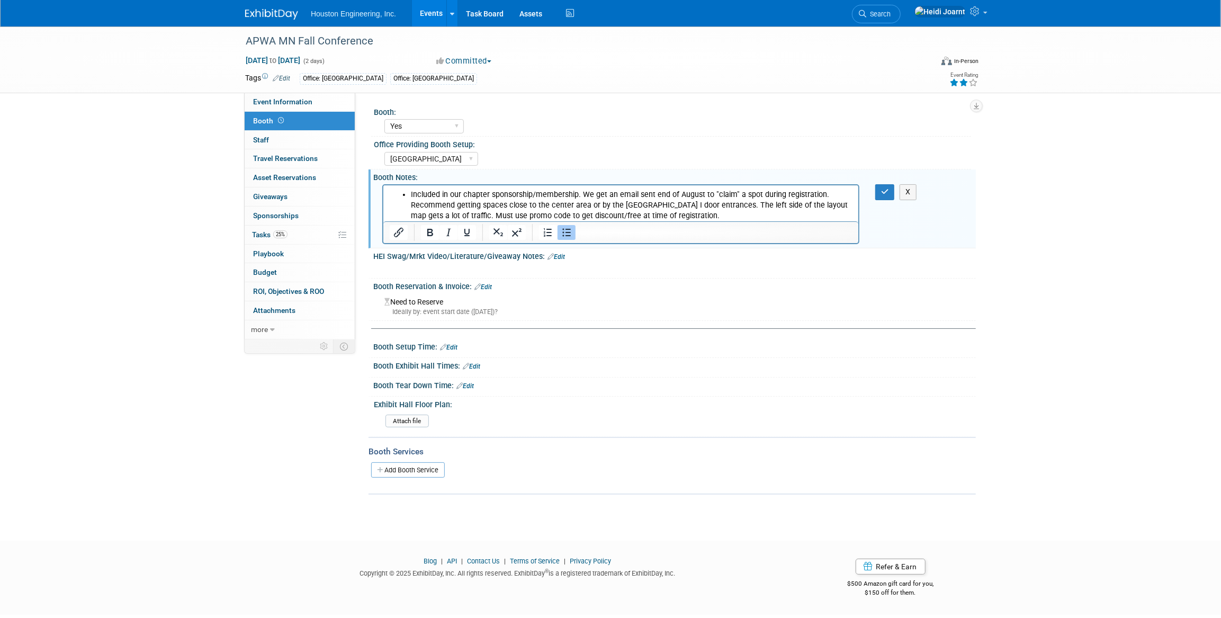
click at [685, 218] on li "Included in our chapter sponsorship/membership. We get an email sent end of Aug…" at bounding box center [631, 206] width 442 height 32
click at [576, 193] on li "Included in our chapter sponsorship/membership. We get an email sent end of Aug…" at bounding box center [631, 206] width 442 height 32
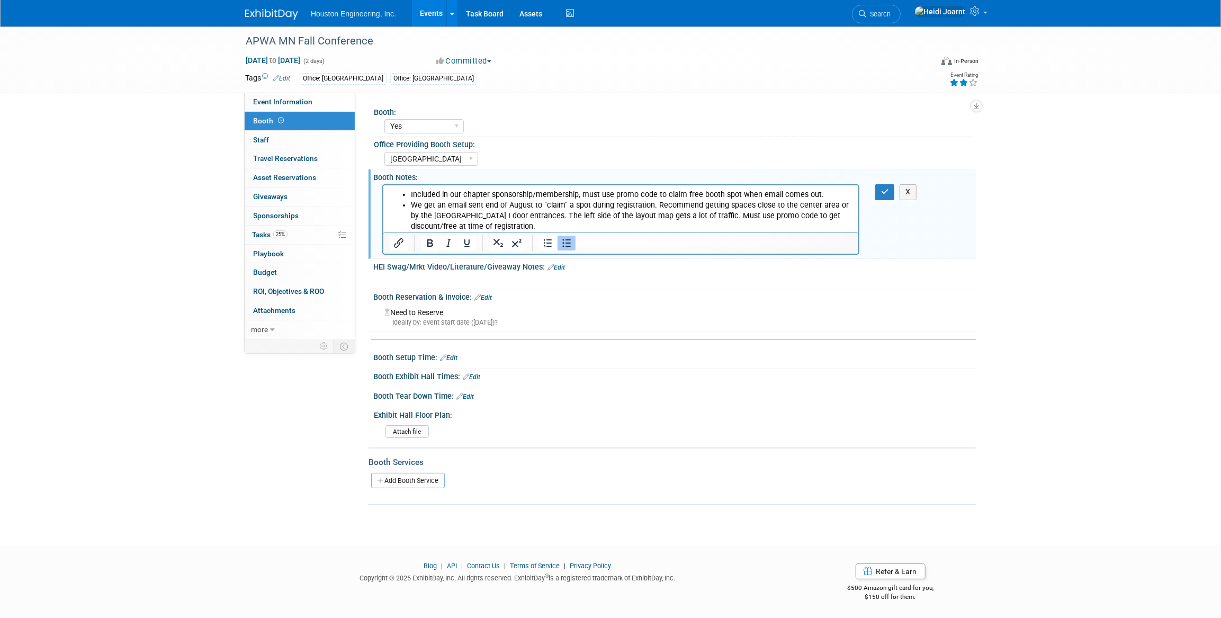
click at [426, 204] on li "We get an email sent end of August to "claim" a spot during registration. Recom…" at bounding box center [631, 216] width 442 height 32
drag, startPoint x: 490, startPoint y: 223, endPoint x: 696, endPoint y: 216, distance: 206.1
click at [696, 216] on li "We got the email sent end of August to "claim" a spot during registration. Reco…" at bounding box center [631, 216] width 442 height 32
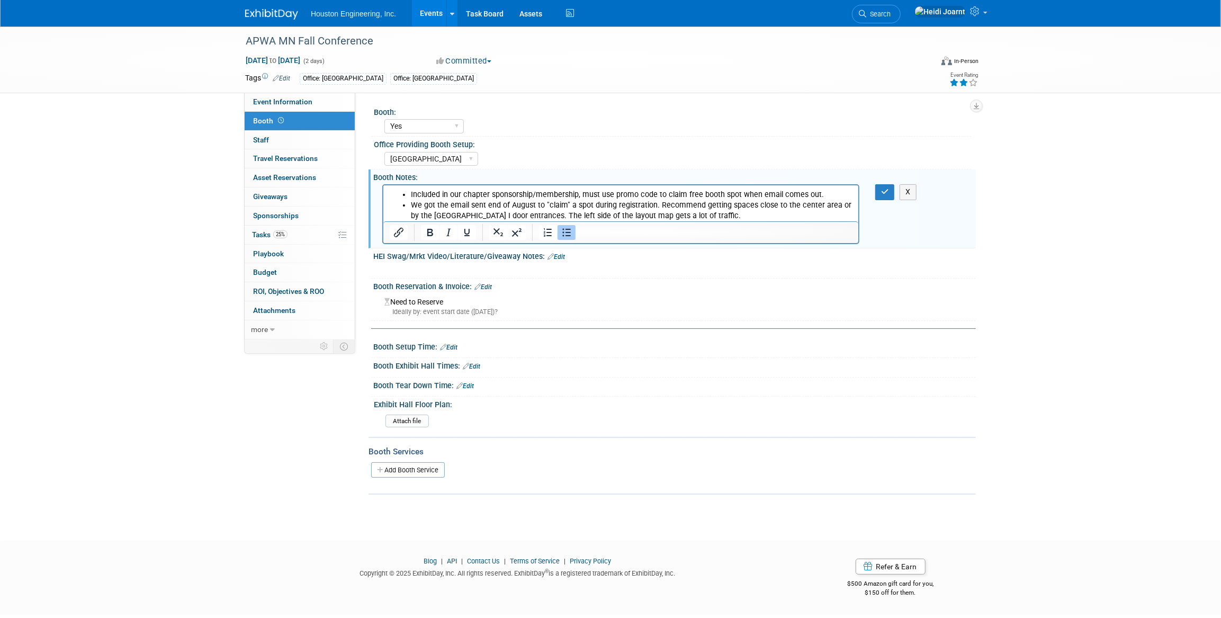
click at [655, 192] on li "Included in our chapter sponsorship/membership, must use promo code to claim fr…" at bounding box center [631, 195] width 442 height 11
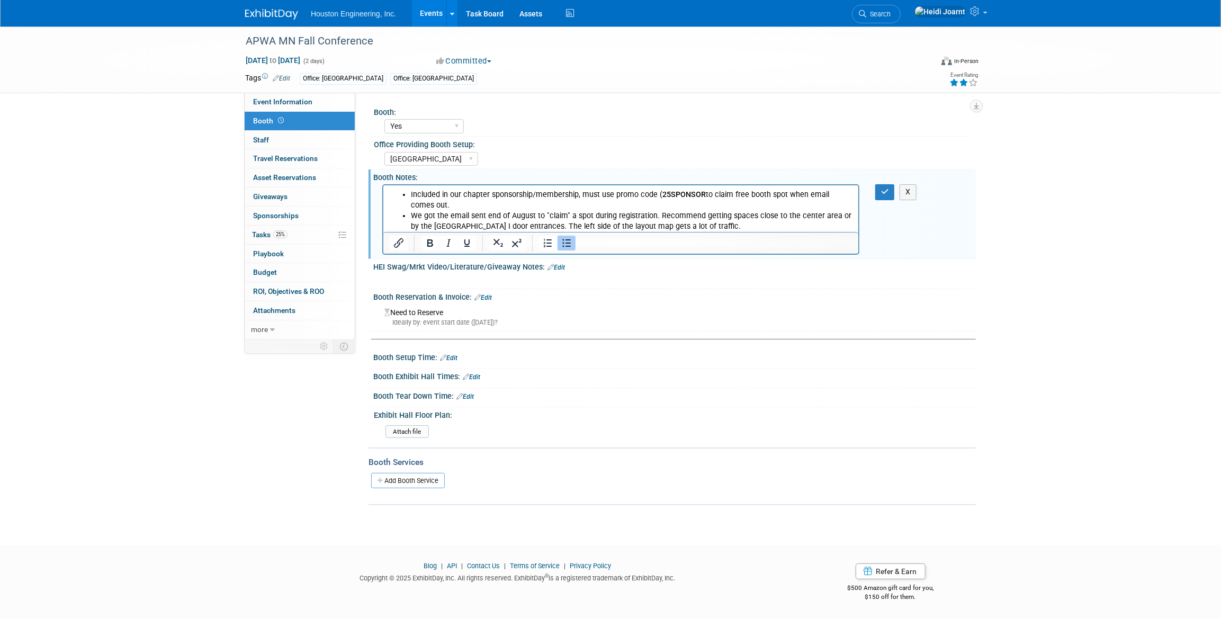
click at [700, 192] on b "25SPONSOR" at bounding box center [683, 194] width 43 height 9
click at [879, 195] on button "button" at bounding box center [885, 191] width 20 height 15
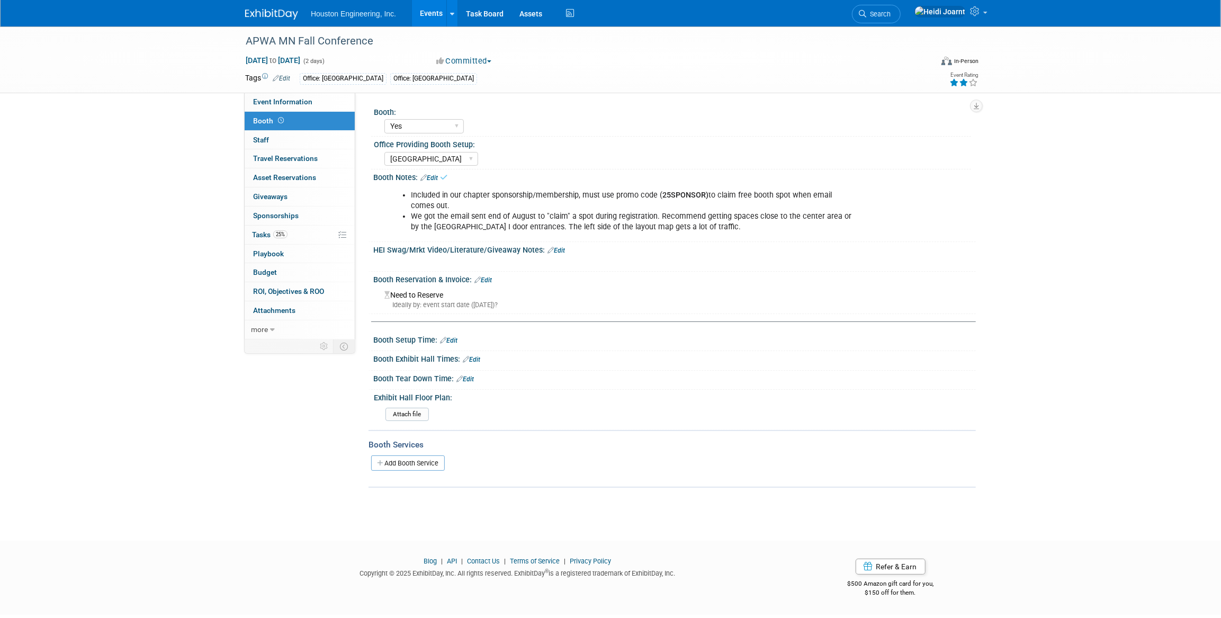
click at [432, 175] on link "Edit" at bounding box center [429, 177] width 17 height 7
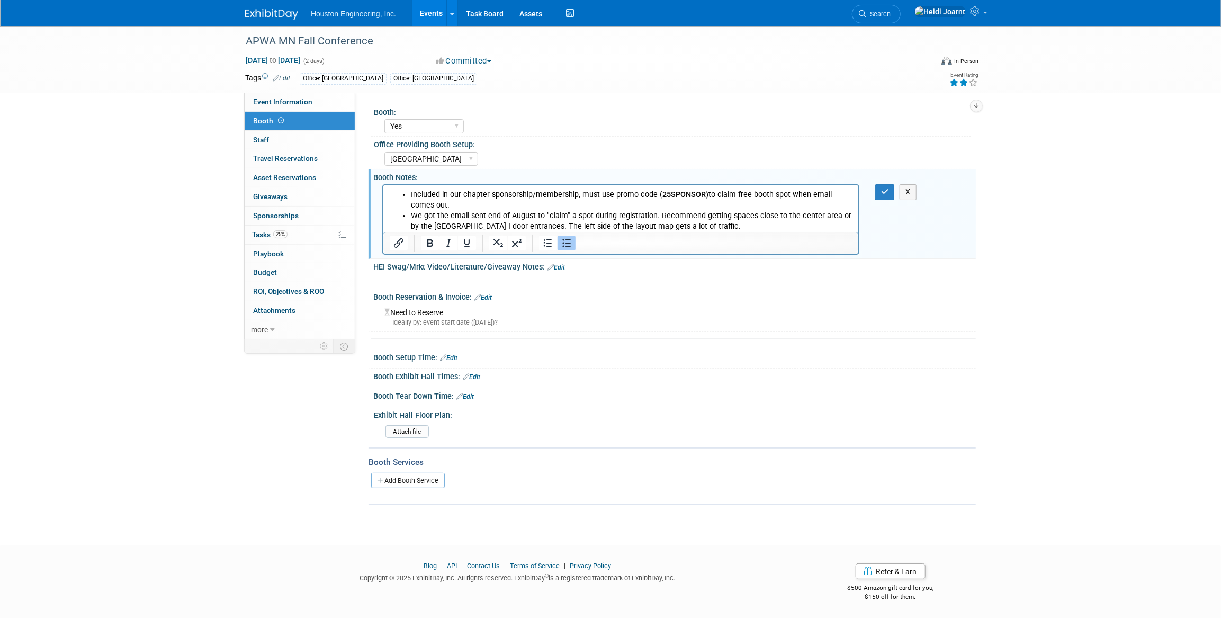
click at [462, 194] on li "Included in our chapter sponsorship/membership, must use promo code ( 25SPONSOR…" at bounding box center [631, 200] width 442 height 21
drag, startPoint x: 455, startPoint y: 207, endPoint x: 812, endPoint y: 192, distance: 357.3
click at [812, 192] on li "Included in our annual chapter sponsorship/membership, must use promo code ( 25…" at bounding box center [631, 200] width 442 height 21
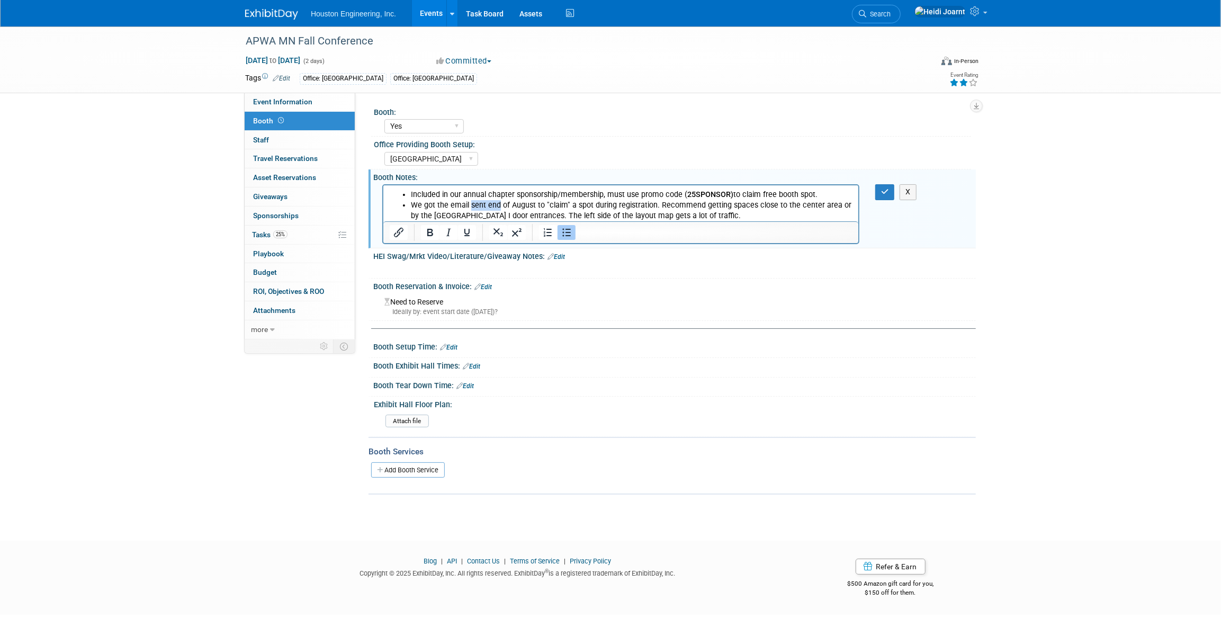
drag, startPoint x: 498, startPoint y: 206, endPoint x: 470, endPoint y: 207, distance: 28.6
click at [470, 207] on li "We got the email sent end of August to "claim" a spot during registration. Reco…" at bounding box center [631, 210] width 442 height 21
click at [879, 193] on button "button" at bounding box center [885, 191] width 20 height 15
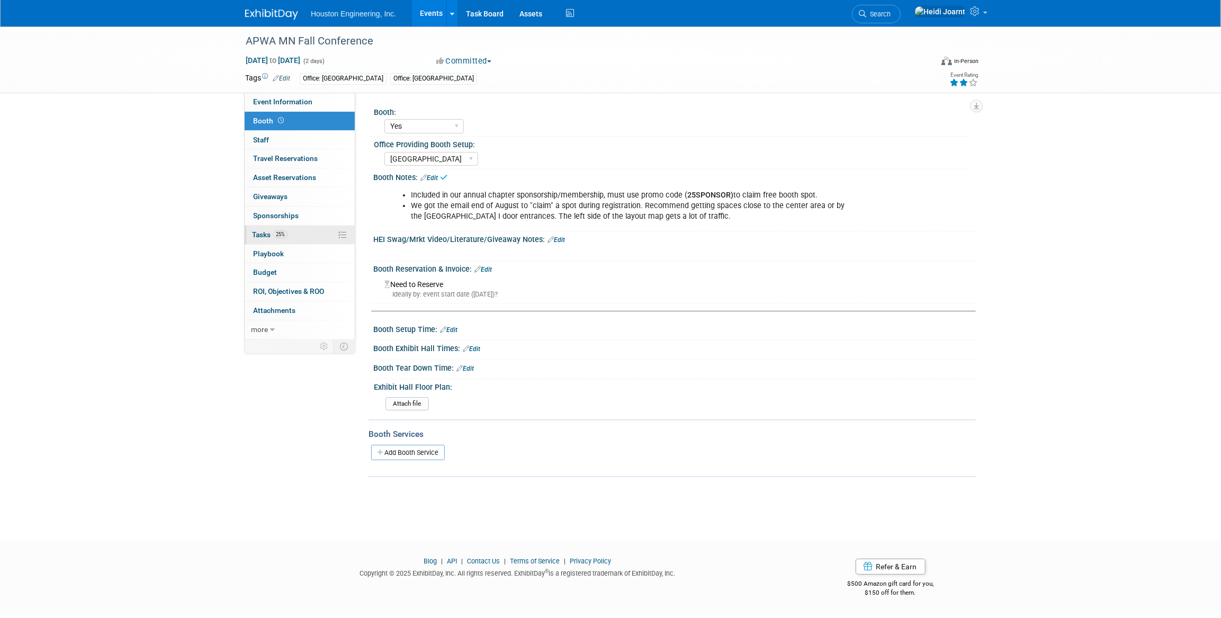
click at [283, 233] on span "25%" at bounding box center [280, 234] width 14 height 8
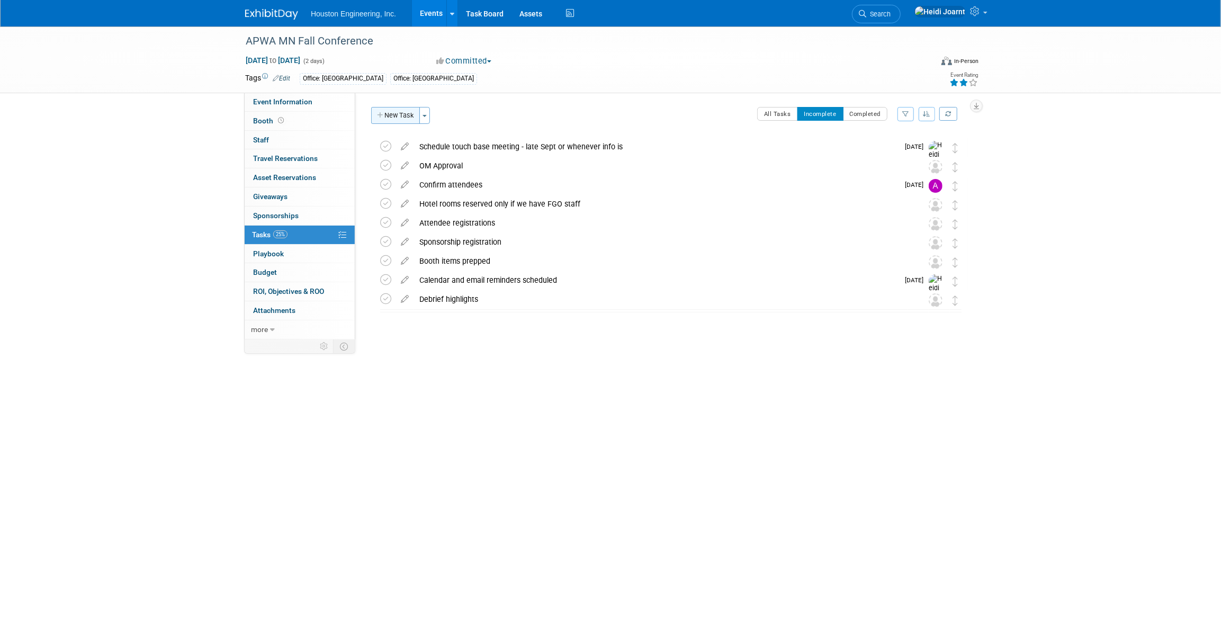
click at [403, 116] on button "New Task" at bounding box center [395, 115] width 49 height 17
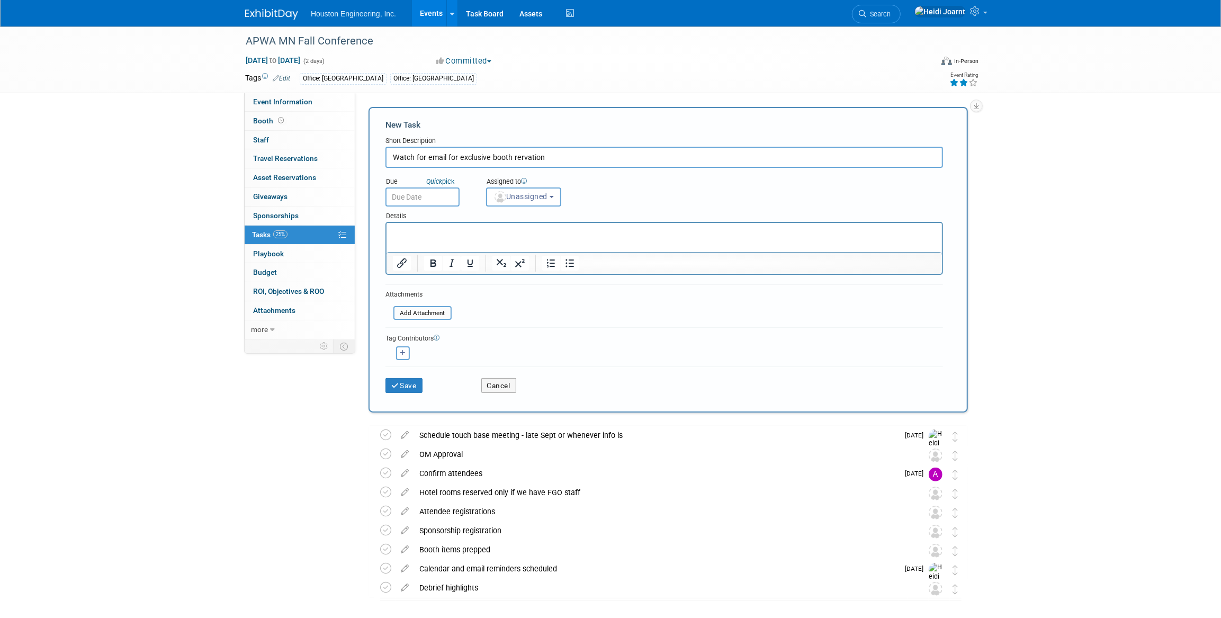
click at [453, 234] on p "Rich Text Area. Press ALT-0 for help." at bounding box center [663, 232] width 543 height 11
click at [531, 156] on input "Watch for email for exclusive booth rervation" at bounding box center [665, 157] width 558 height 21
click at [521, 157] on input "Watch for email for exclusive booth rervation" at bounding box center [665, 157] width 558 height 21
click at [548, 157] on input "Watch for email for exclusive booth rersvation" at bounding box center [665, 157] width 558 height 21
type input "Watch for email for exclusive booth rersvation"
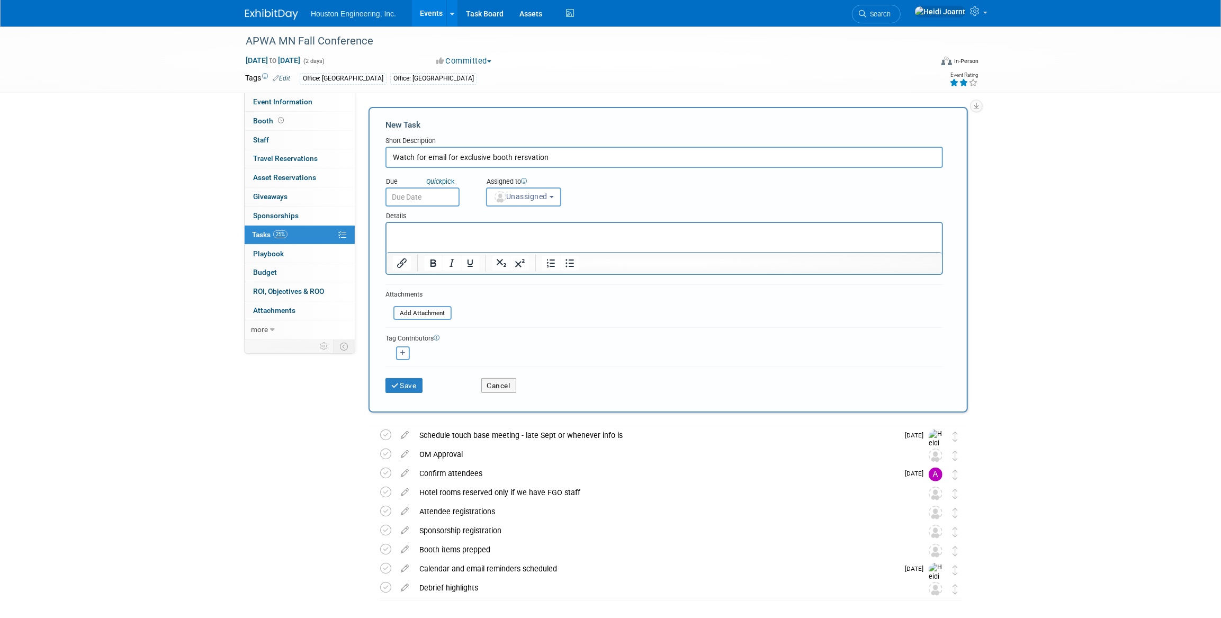
click at [518, 238] on html at bounding box center [664, 230] width 556 height 15
click at [535, 196] on span "Unassigned" at bounding box center [521, 196] width 54 height 8
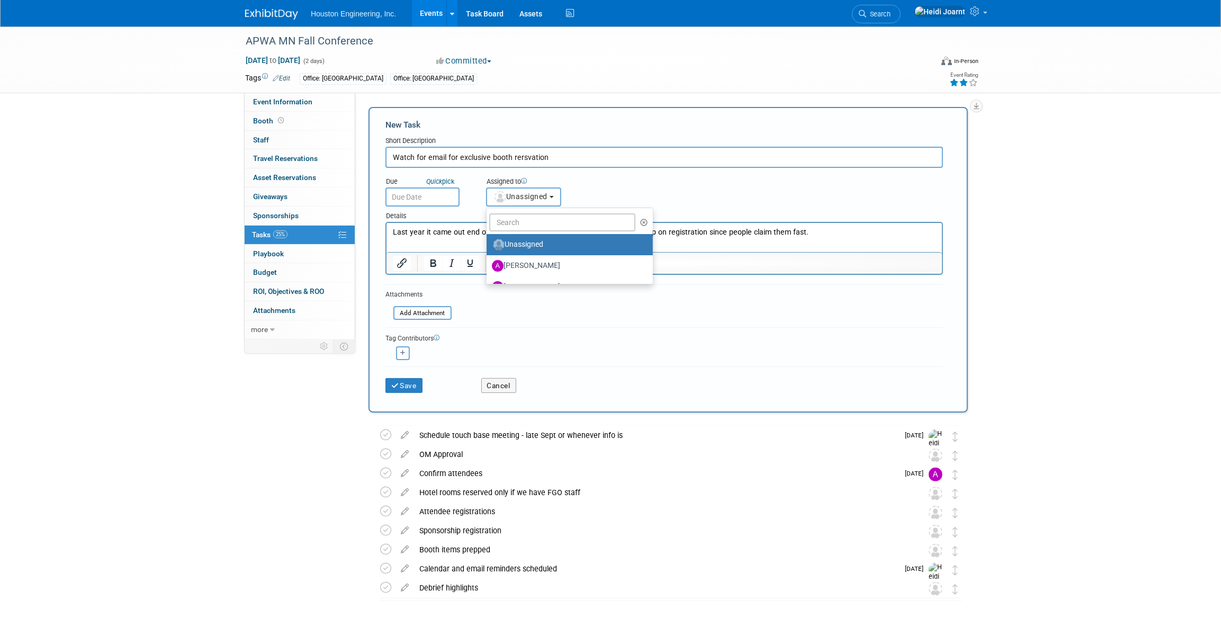
click at [537, 196] on span "Unassigned" at bounding box center [521, 196] width 54 height 8
click at [578, 154] on input "Watch for email for exclusive booth rersvation" at bounding box center [665, 157] width 558 height 21
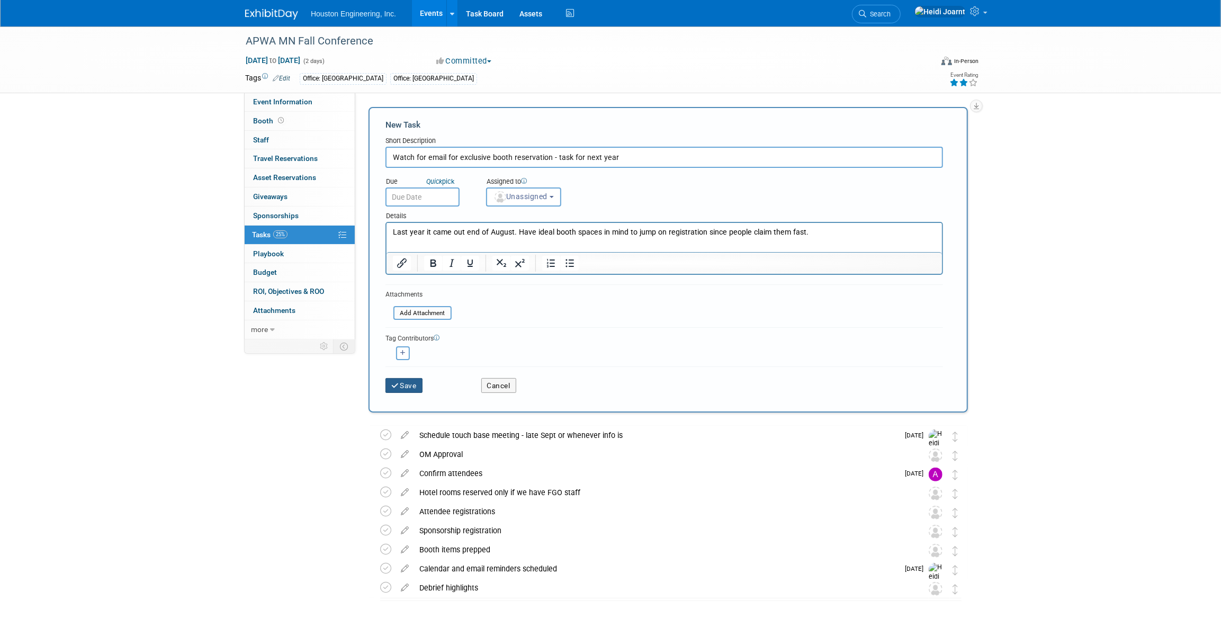
type input "Watch for email for exclusive booth reservation - task for next year"
click at [409, 384] on button "Save" at bounding box center [404, 385] width 37 height 15
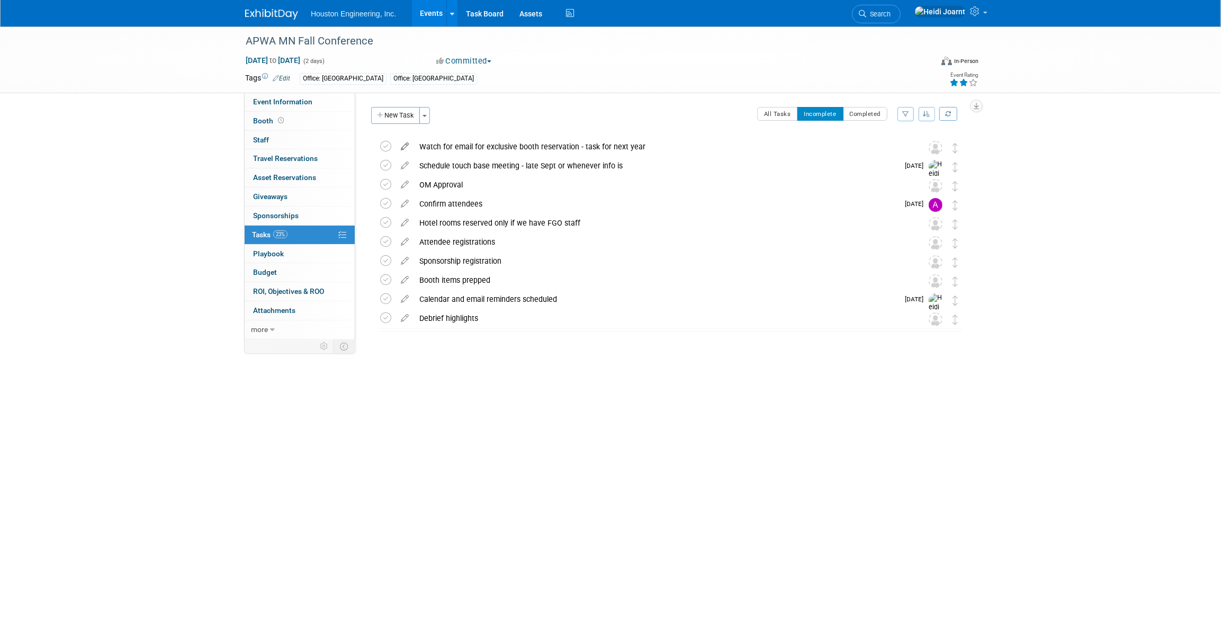
click at [410, 144] on icon at bounding box center [405, 144] width 19 height 13
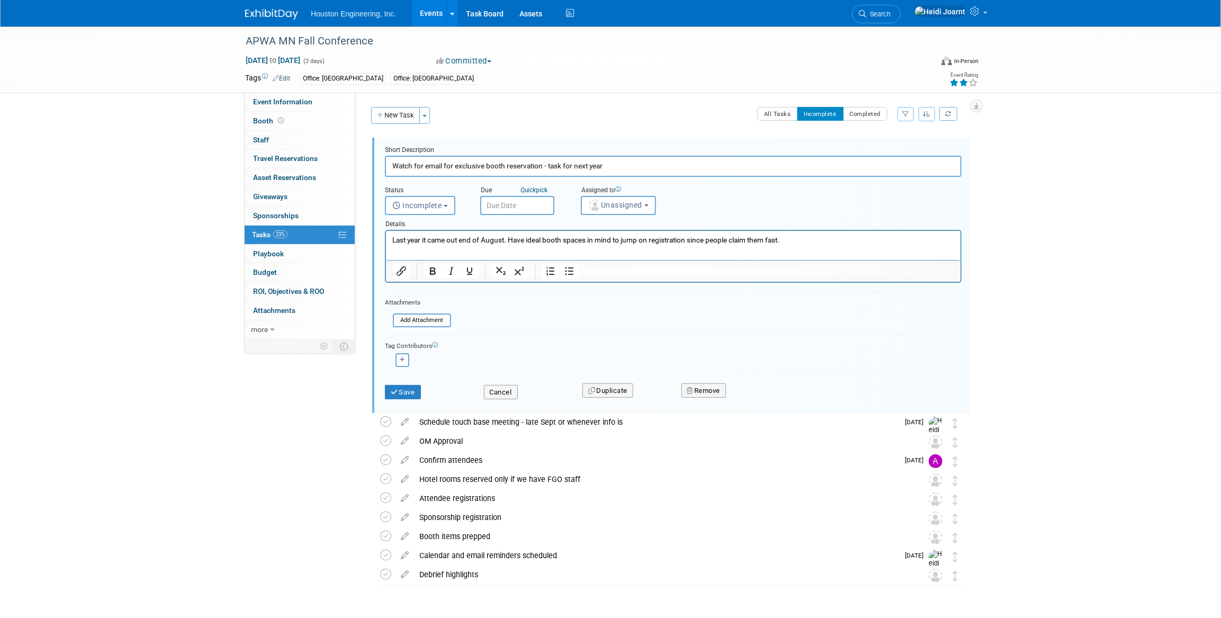
click at [562, 166] on input "Watch for email for exclusive booth reservation - task for next year" at bounding box center [673, 166] width 577 height 21
type input "Watch for email for exclusive booth reservation - reminder for next year"
click at [407, 389] on button "Save" at bounding box center [403, 392] width 36 height 15
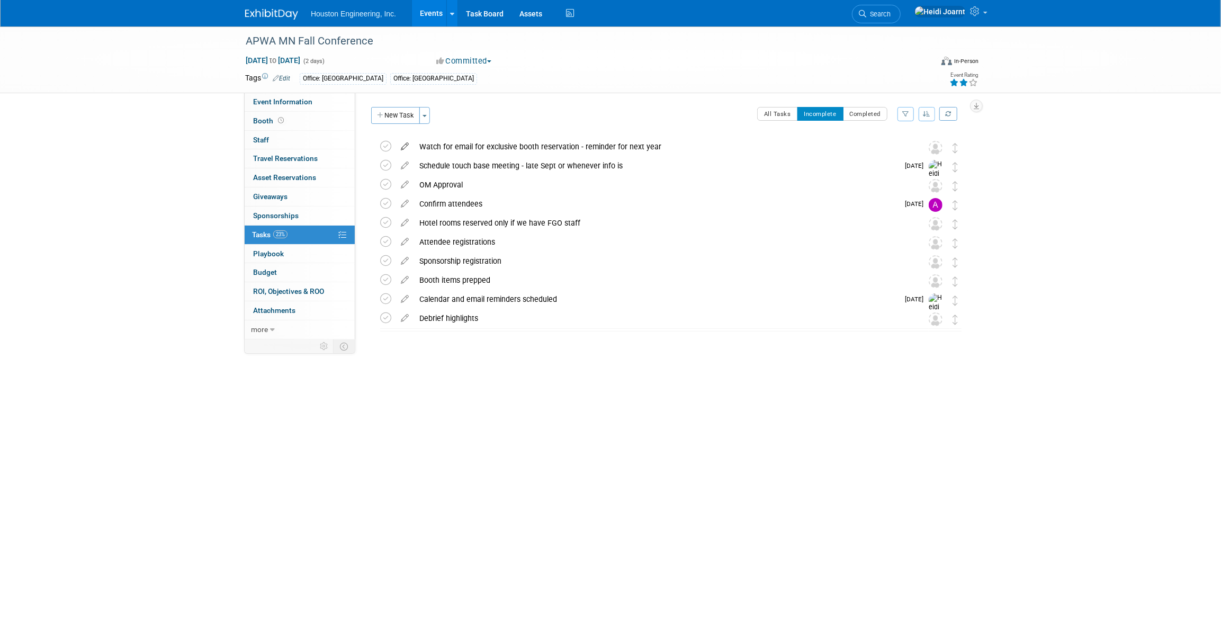
click at [403, 146] on icon at bounding box center [405, 144] width 19 height 13
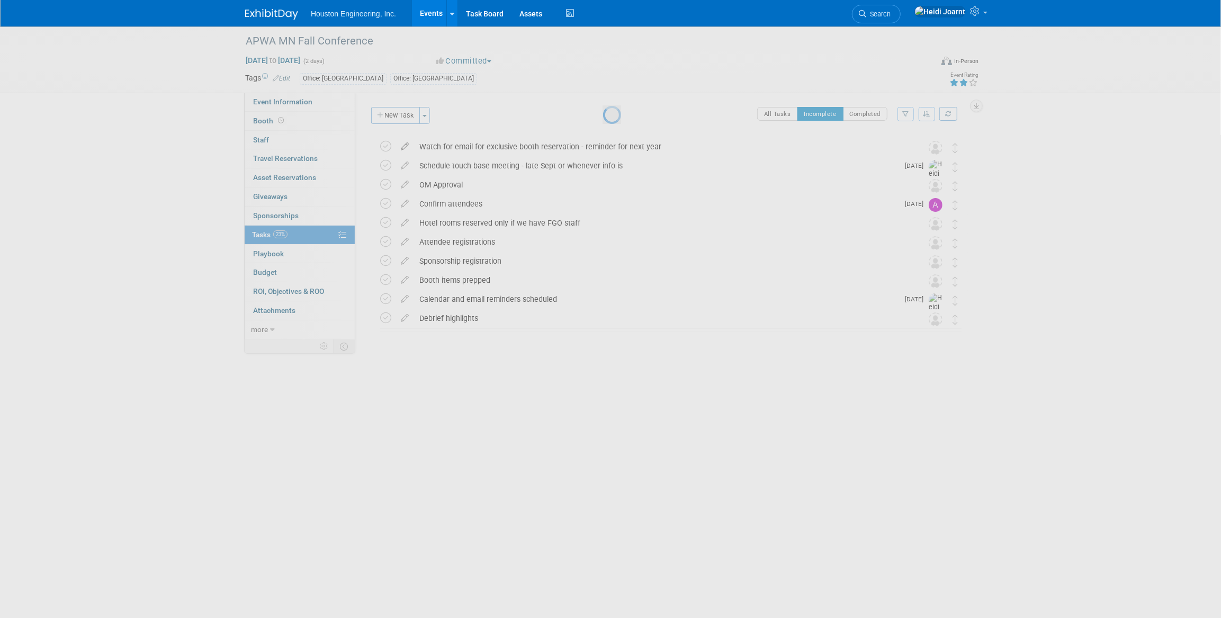
select select "7"
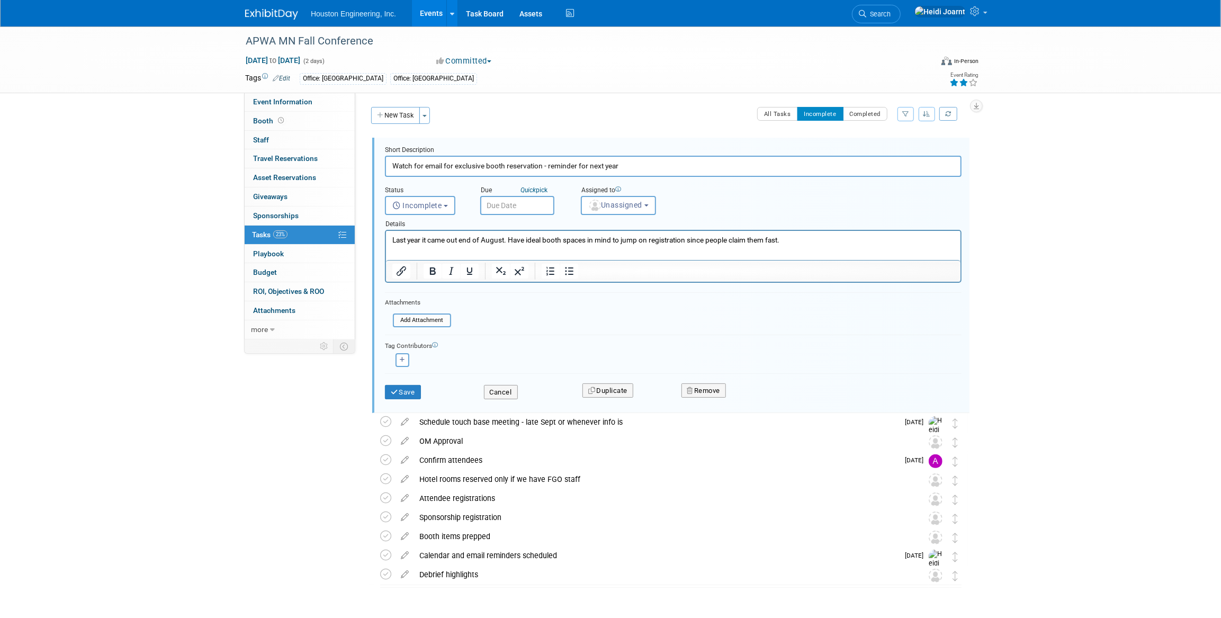
click at [523, 204] on input "text" at bounding box center [517, 205] width 74 height 19
click at [606, 223] on span at bounding box center [604, 223] width 7 height 6
type input "2026"
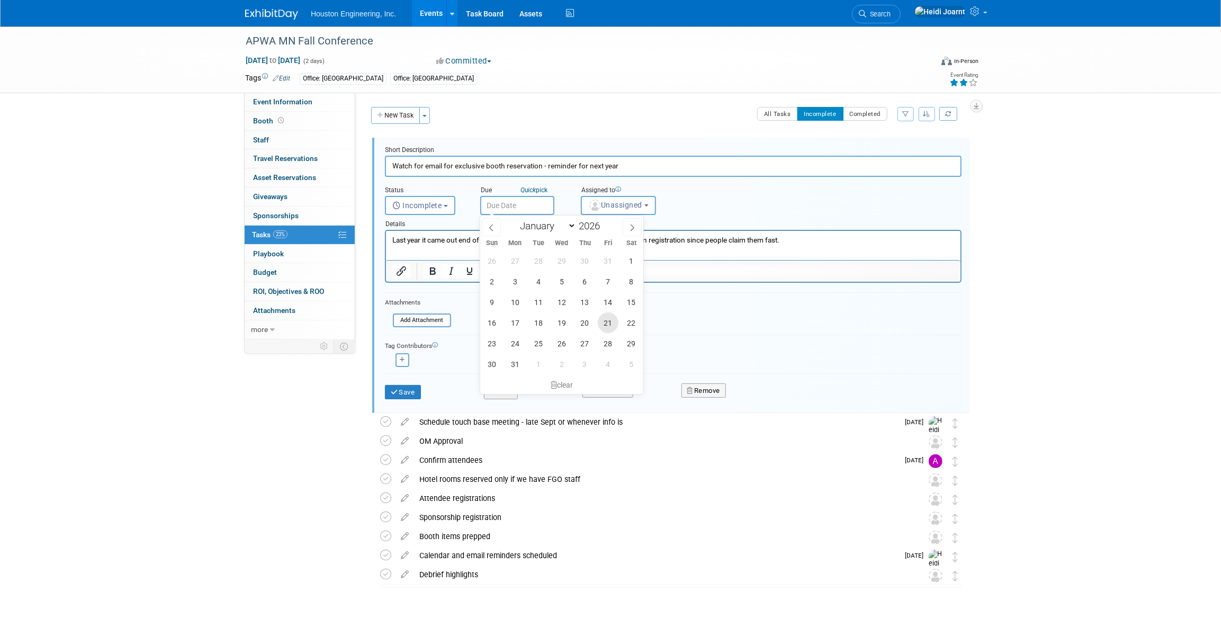
click at [604, 328] on span "21" at bounding box center [608, 322] width 21 height 21
type input "Aug 21, 2026"
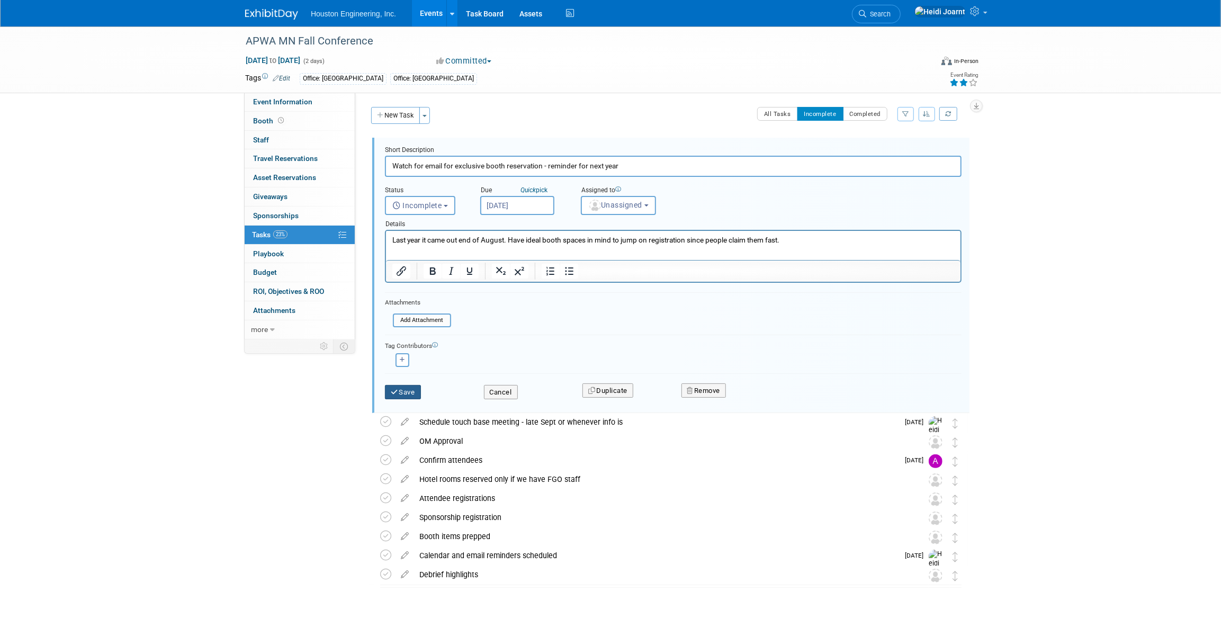
click at [409, 396] on button "Save" at bounding box center [403, 392] width 36 height 15
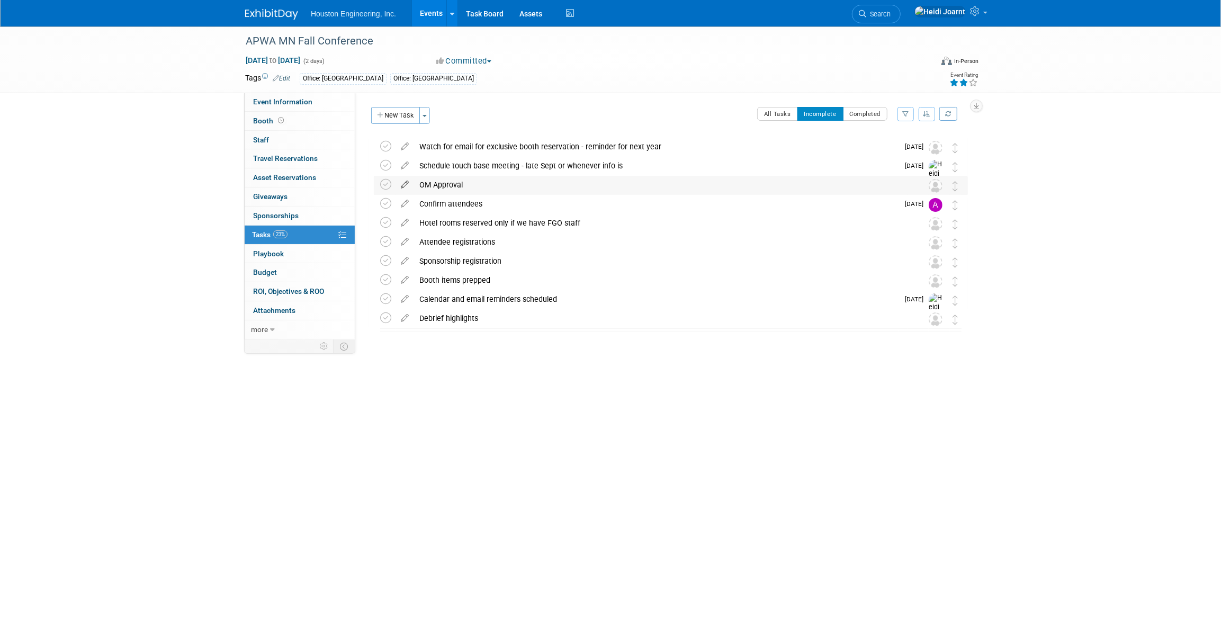
click at [404, 185] on icon at bounding box center [405, 182] width 19 height 13
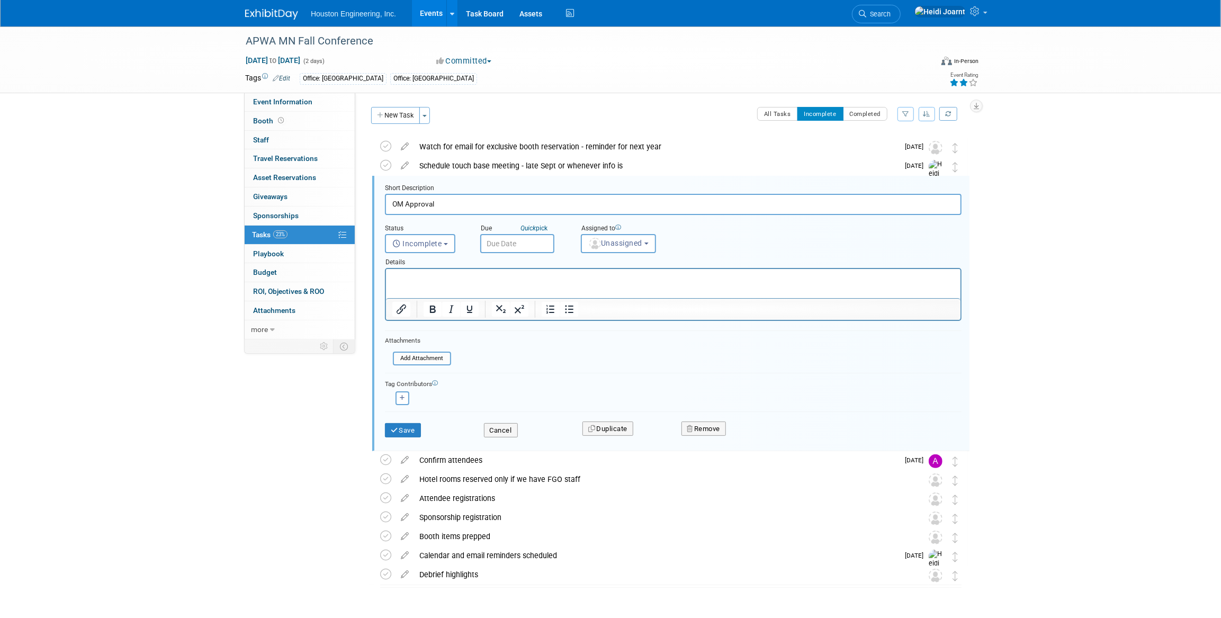
scroll to position [21, 0]
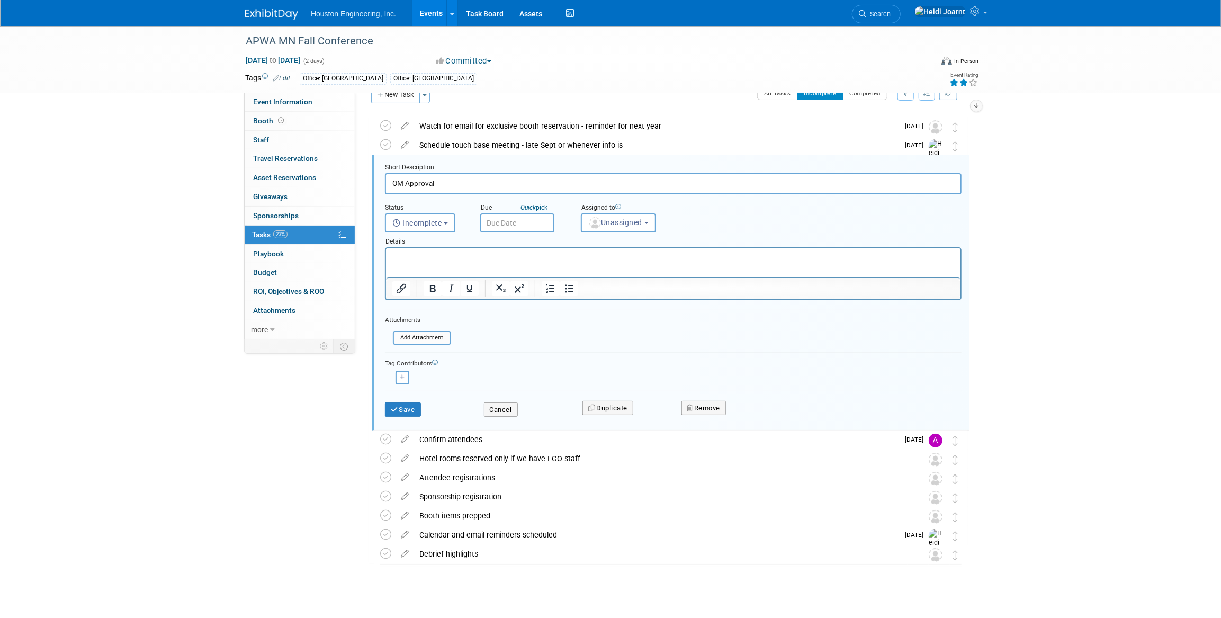
click at [501, 222] on input "text" at bounding box center [517, 222] width 74 height 19
click at [627, 241] on span at bounding box center [632, 245] width 19 height 18
select select "8"
click at [612, 359] on span "3" at bounding box center [608, 361] width 21 height 21
type input "Oct 3, 2025"
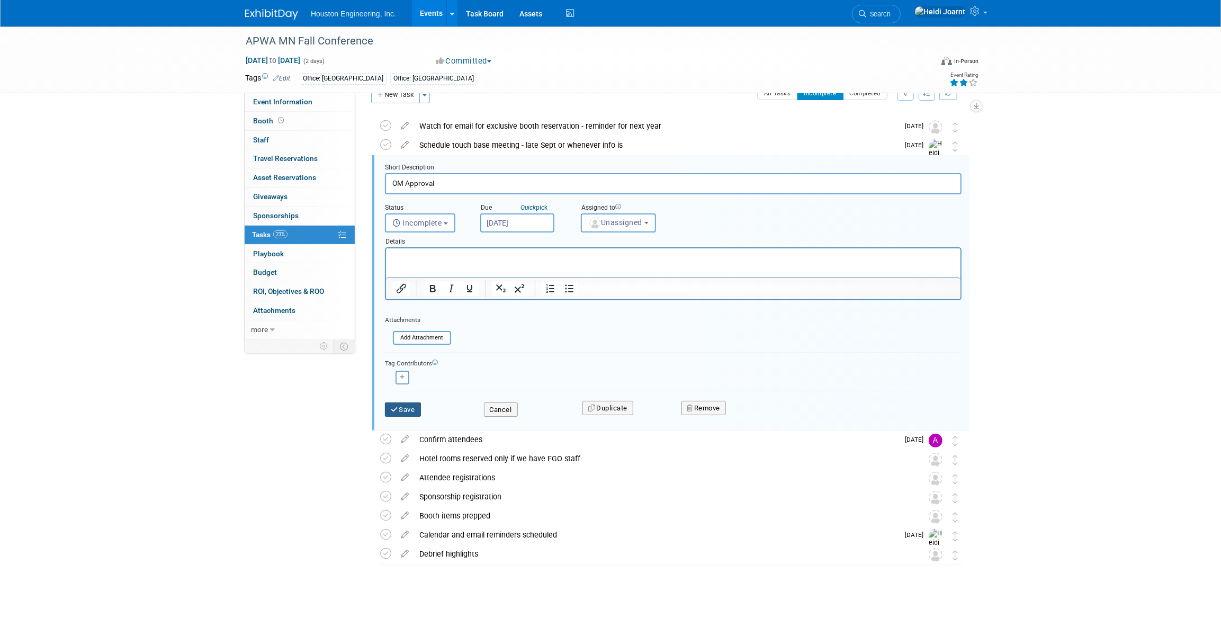
click at [409, 412] on button "Save" at bounding box center [403, 410] width 36 height 15
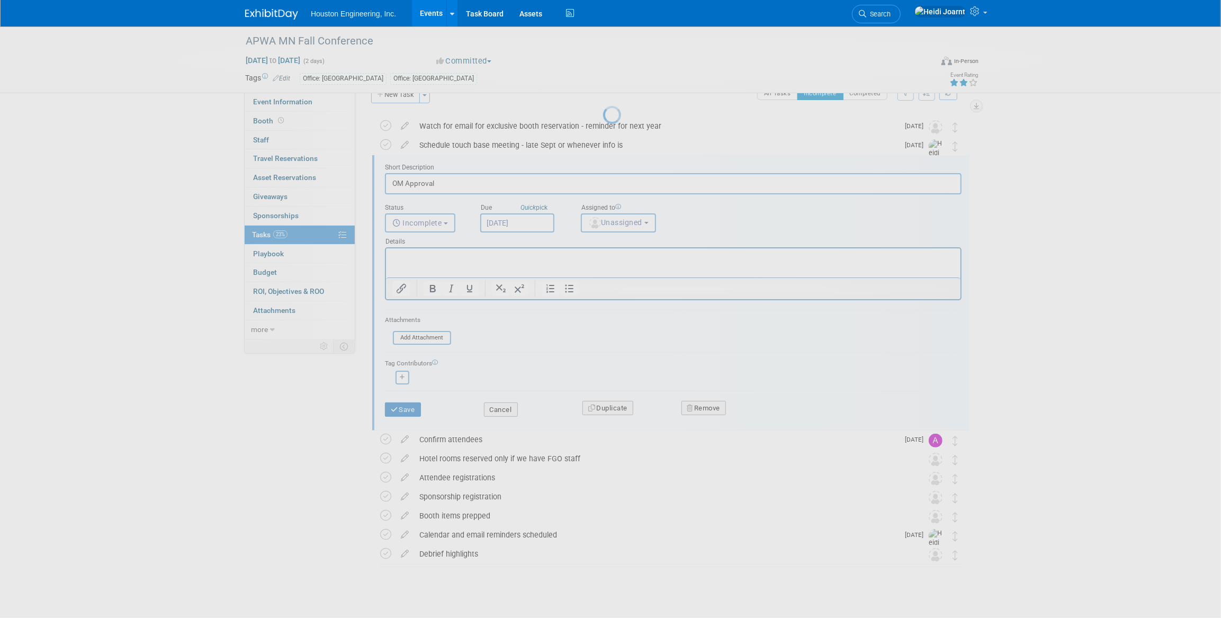
scroll to position [0, 0]
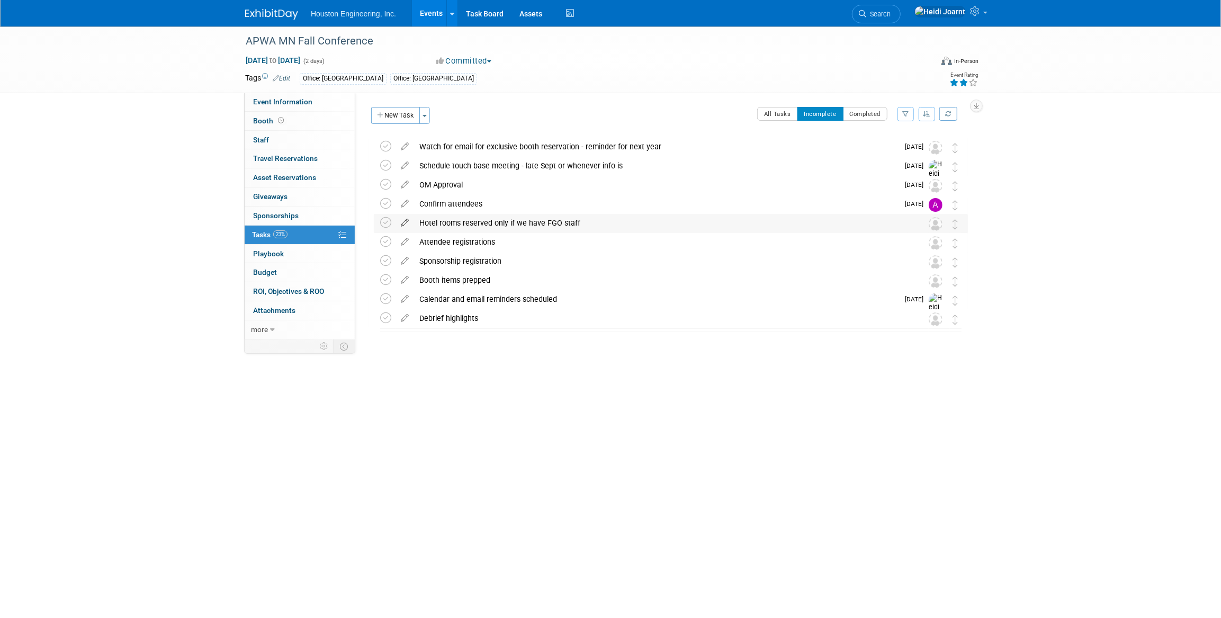
click at [403, 226] on icon at bounding box center [405, 220] width 19 height 13
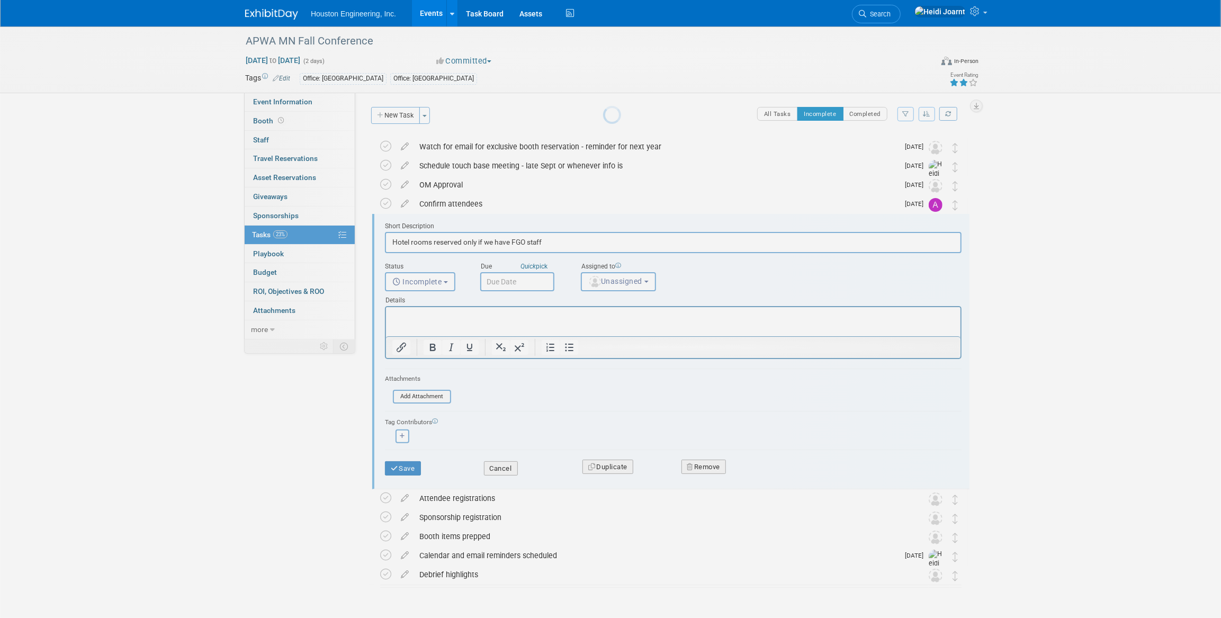
scroll to position [31, 0]
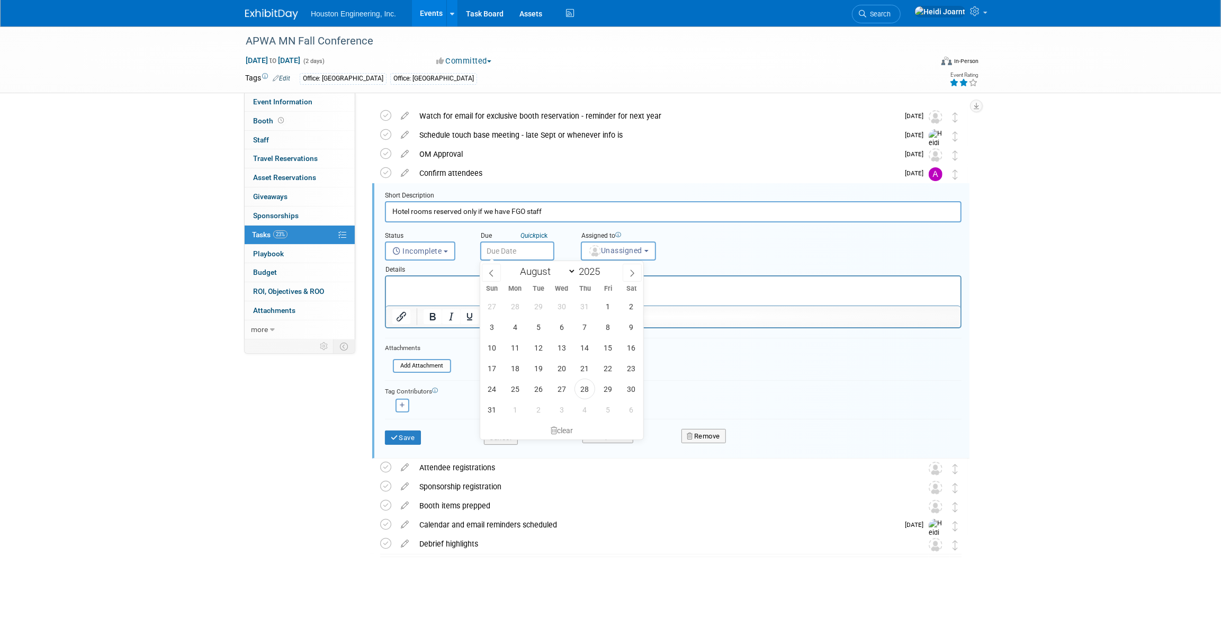
click at [497, 251] on input "text" at bounding box center [517, 251] width 74 height 19
click at [629, 270] on icon at bounding box center [632, 273] width 7 height 7
select select "8"
click at [449, 291] on html at bounding box center [673, 283] width 575 height 14
click at [446, 408] on div "Aaron remove Aaron remove" at bounding box center [673, 404] width 577 height 16
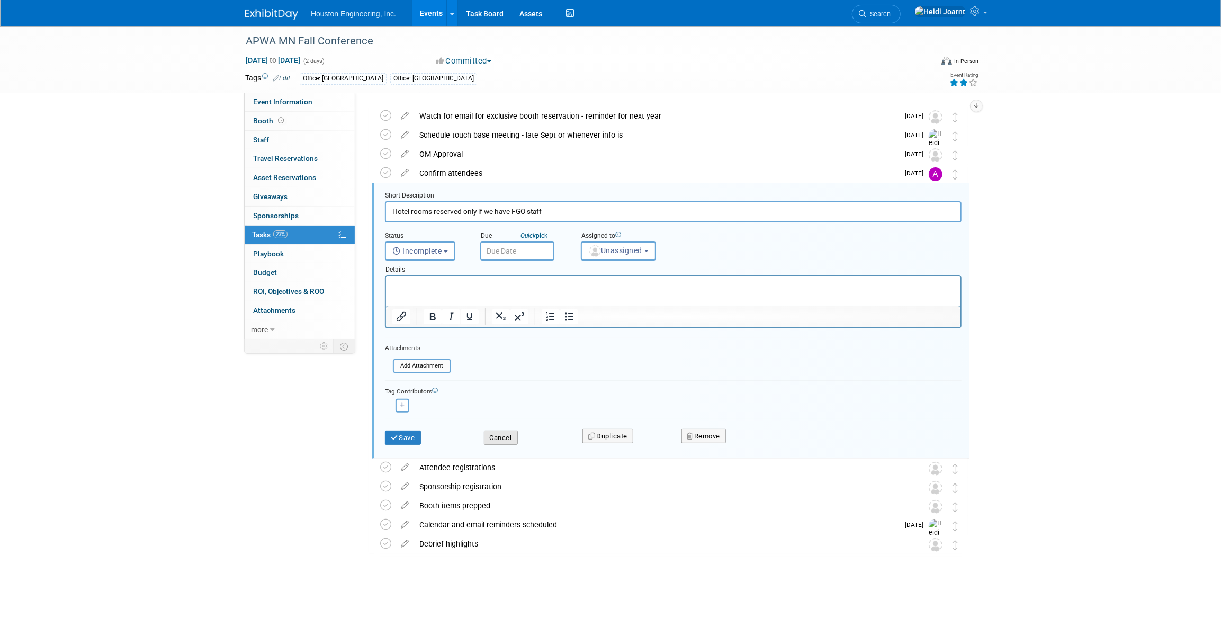
click at [495, 435] on button "Cancel" at bounding box center [501, 438] width 34 height 15
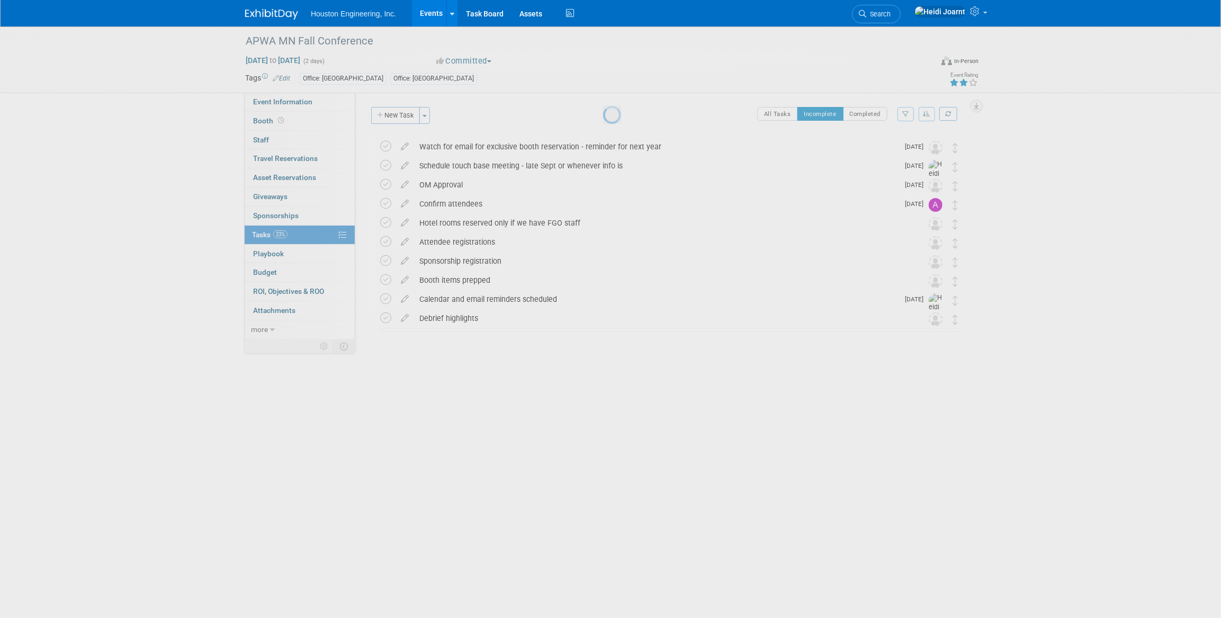
scroll to position [0, 0]
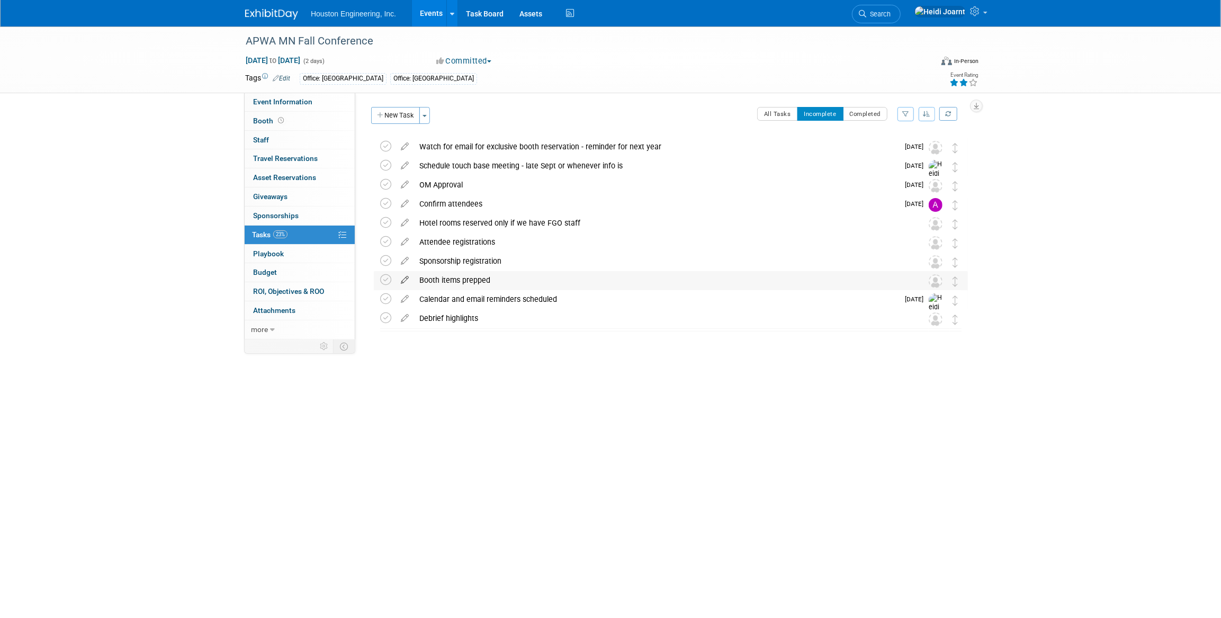
click at [405, 282] on icon at bounding box center [405, 277] width 19 height 13
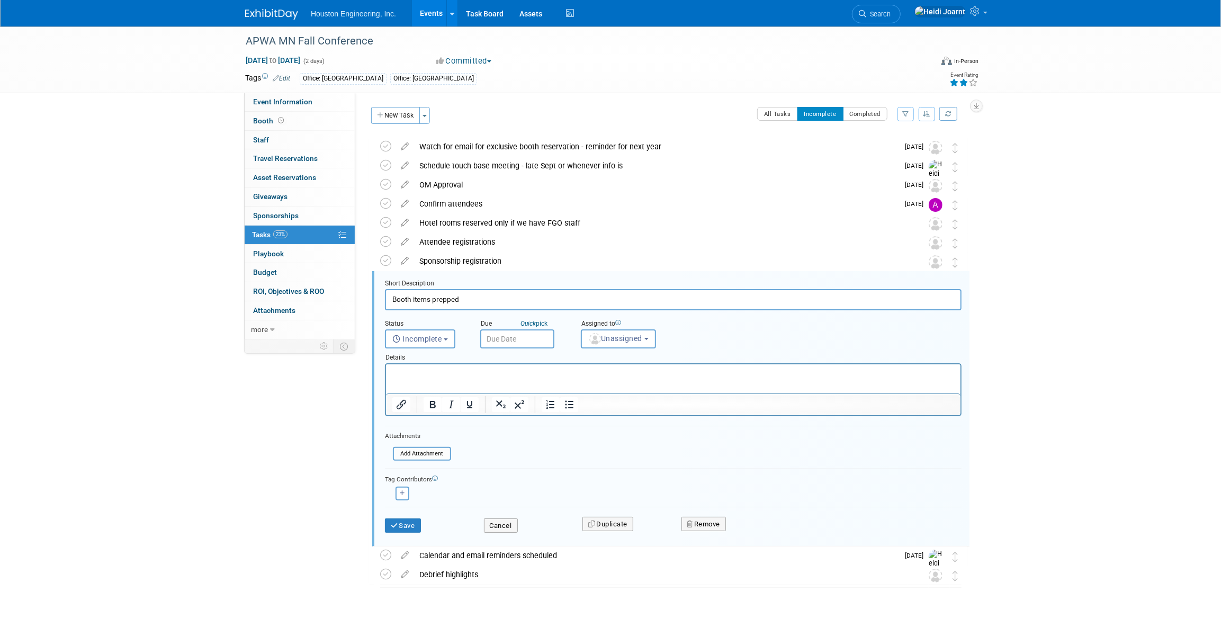
scroll to position [31, 0]
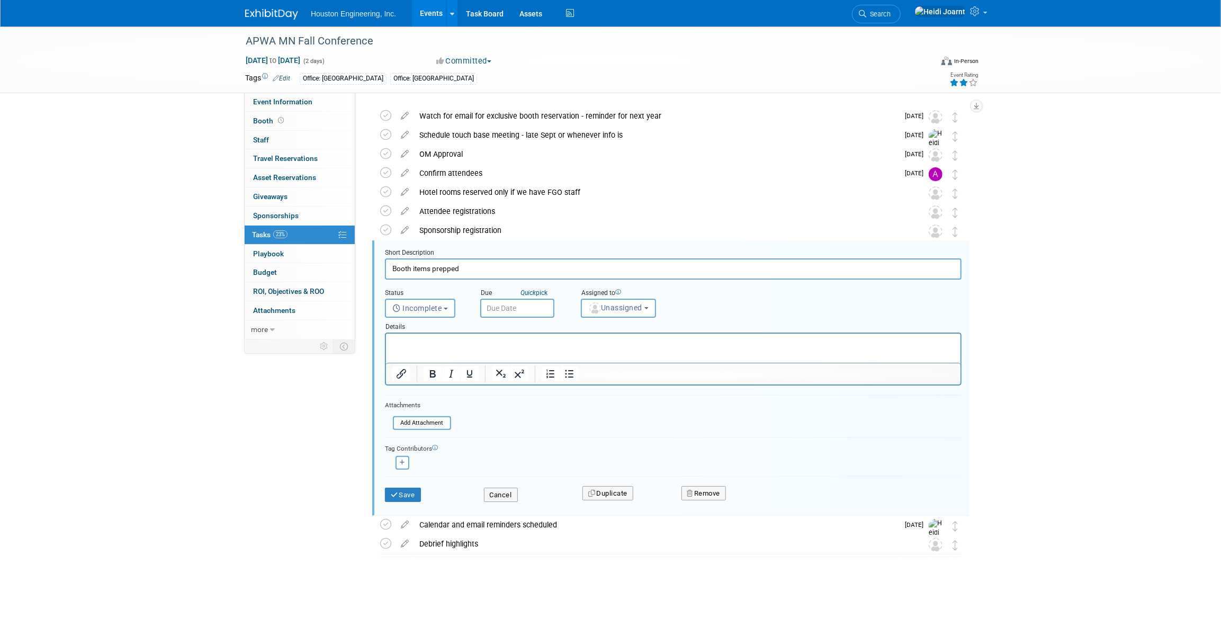
click at [514, 307] on input "text" at bounding box center [517, 308] width 74 height 19
click at [630, 333] on icon at bounding box center [632, 330] width 7 height 7
select select "10"
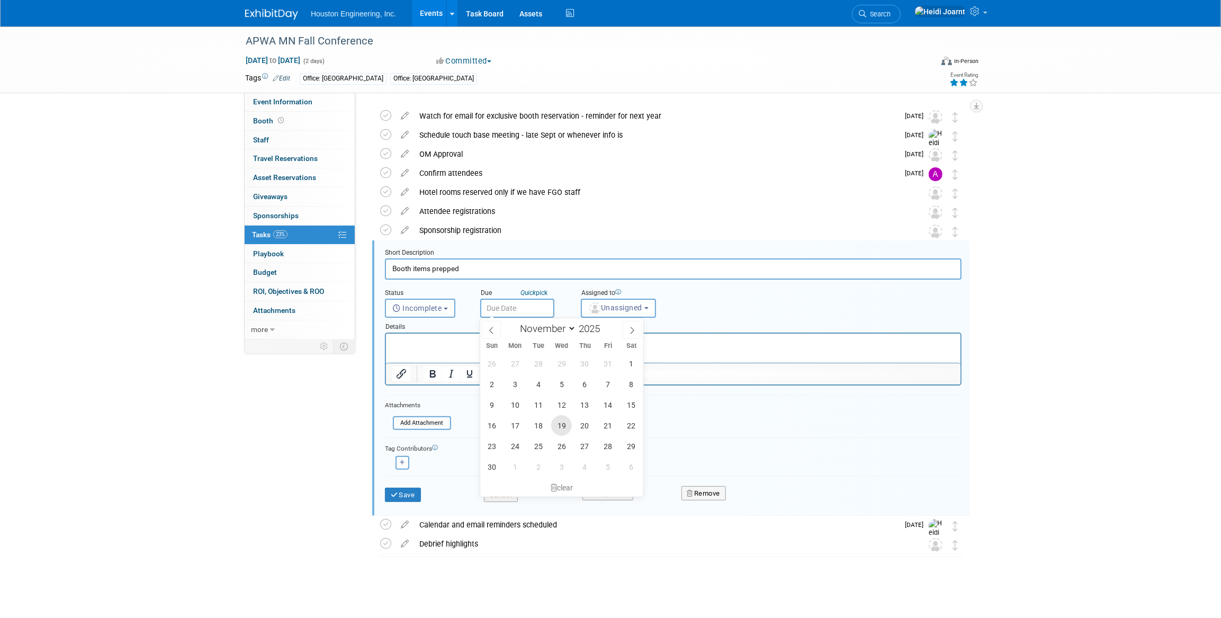
click at [559, 427] on span "19" at bounding box center [561, 425] width 21 height 21
type input "Nov 19, 2025"
click at [448, 269] on input "Booth items prepped" at bounding box center [673, 268] width 577 height 21
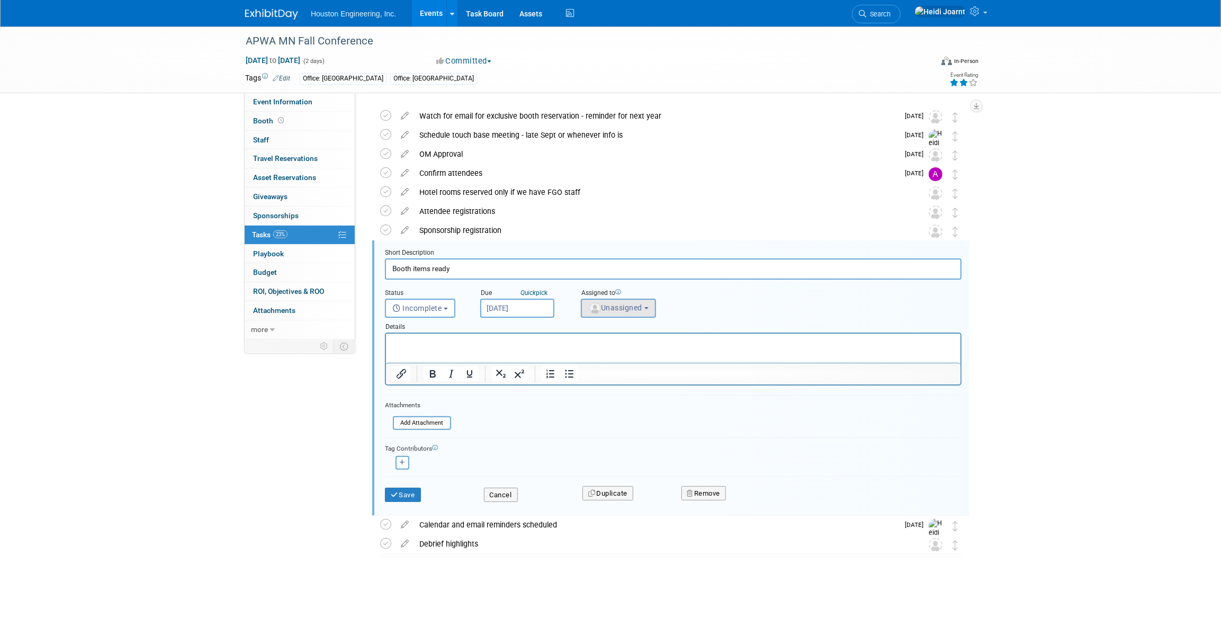
type input "Booth items ready"
click at [616, 310] on span "Unassigned" at bounding box center [615, 307] width 54 height 8
click at [624, 330] on input "text" at bounding box center [657, 334] width 146 height 18
type input "cour"
click at [623, 352] on label "Courtney Grandbois" at bounding box center [642, 355] width 111 height 17
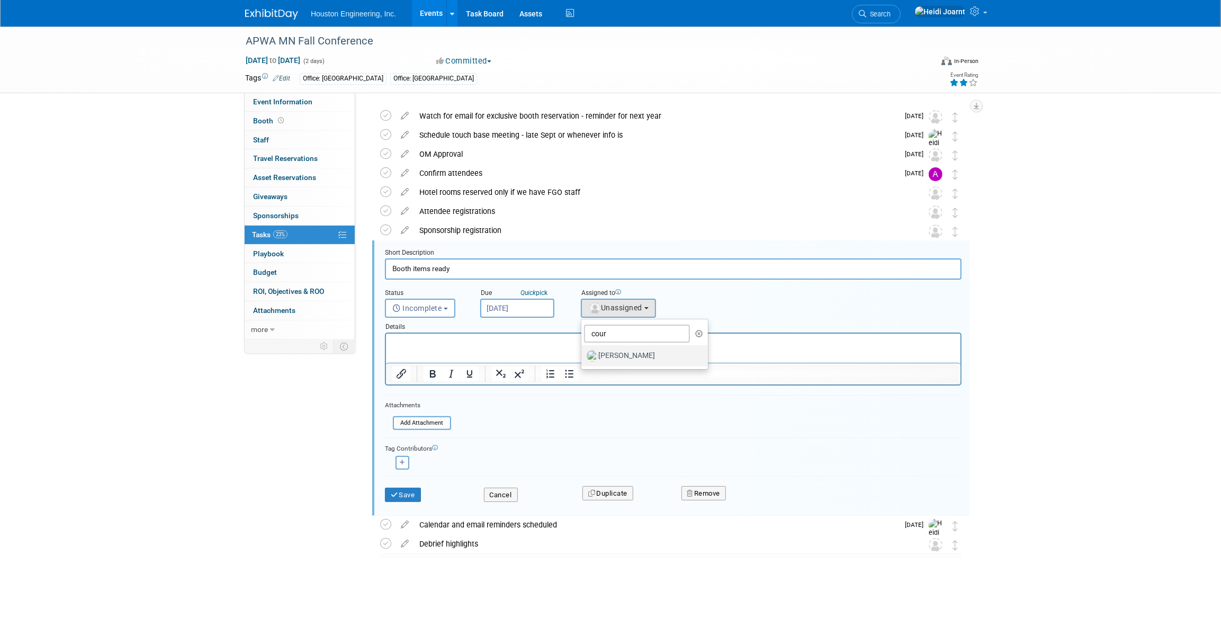
click at [583, 352] on input "Courtney Grandbois" at bounding box center [579, 354] width 7 height 7
select select "60f40a7f-77ae-4a37-bf03-cdfd13c17c6d"
click at [405, 458] on button "button" at bounding box center [403, 463] width 14 height 14
select select
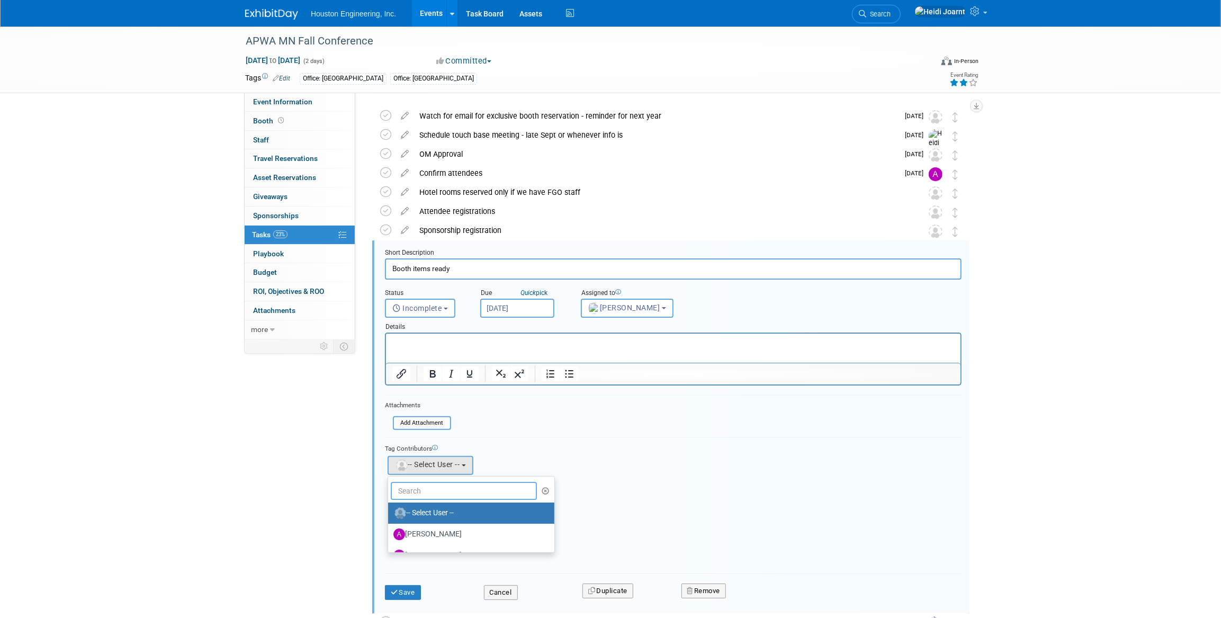
click at [437, 489] on input "text" at bounding box center [464, 491] width 146 height 18
type input "may"
click at [457, 511] on label "Mayra Nanclares" at bounding box center [449, 513] width 111 height 17
click at [390, 511] on input "Mayra Nanclares" at bounding box center [386, 511] width 7 height 7
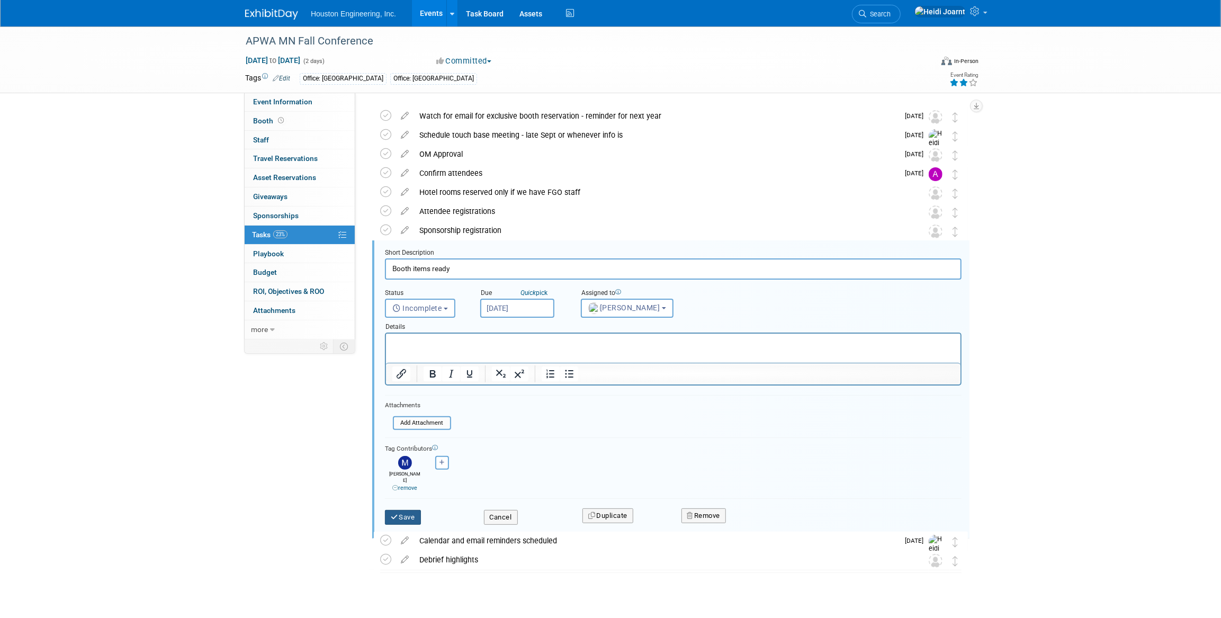
click at [405, 512] on button "Save" at bounding box center [403, 517] width 36 height 15
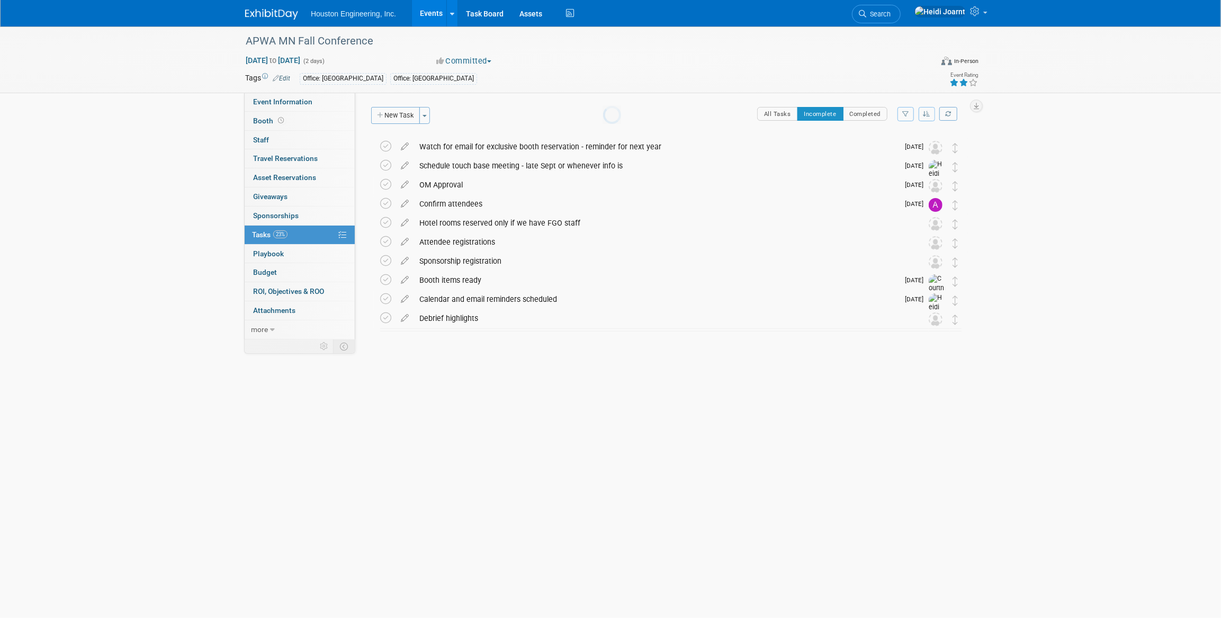
scroll to position [0, 0]
click at [309, 101] on span "Event Information" at bounding box center [282, 101] width 59 height 8
select select "1 - GNG/KO Needed"
select select "Pending"
select select "Multi-sector/Any/All"
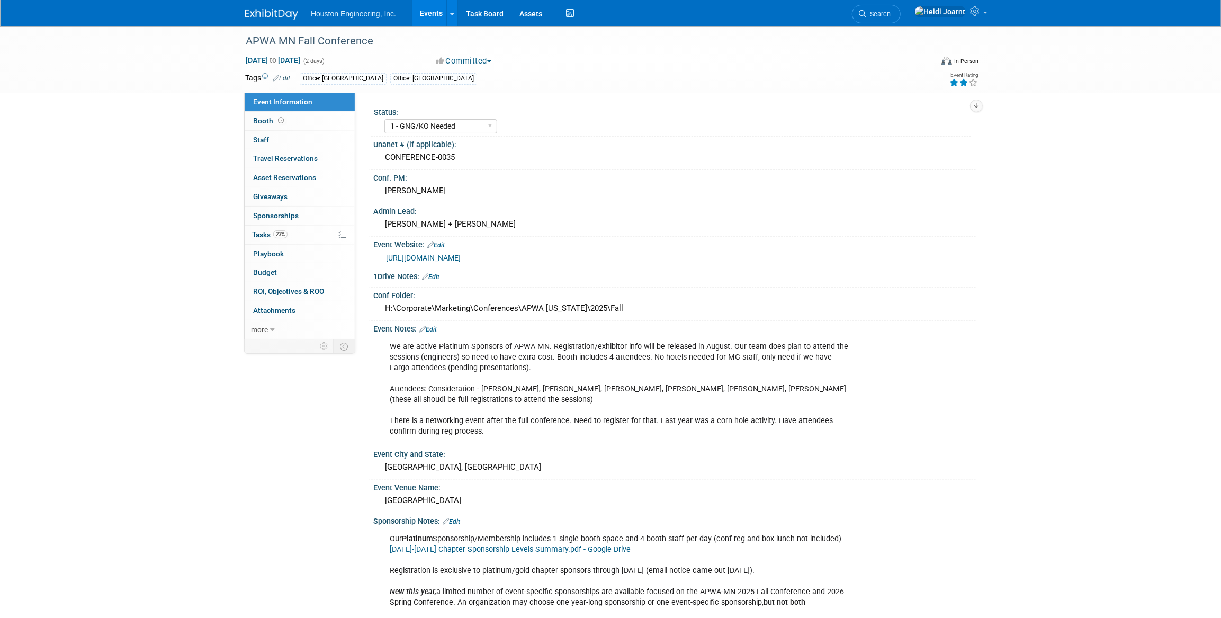
click at [436, 330] on link "Edit" at bounding box center [427, 329] width 17 height 7
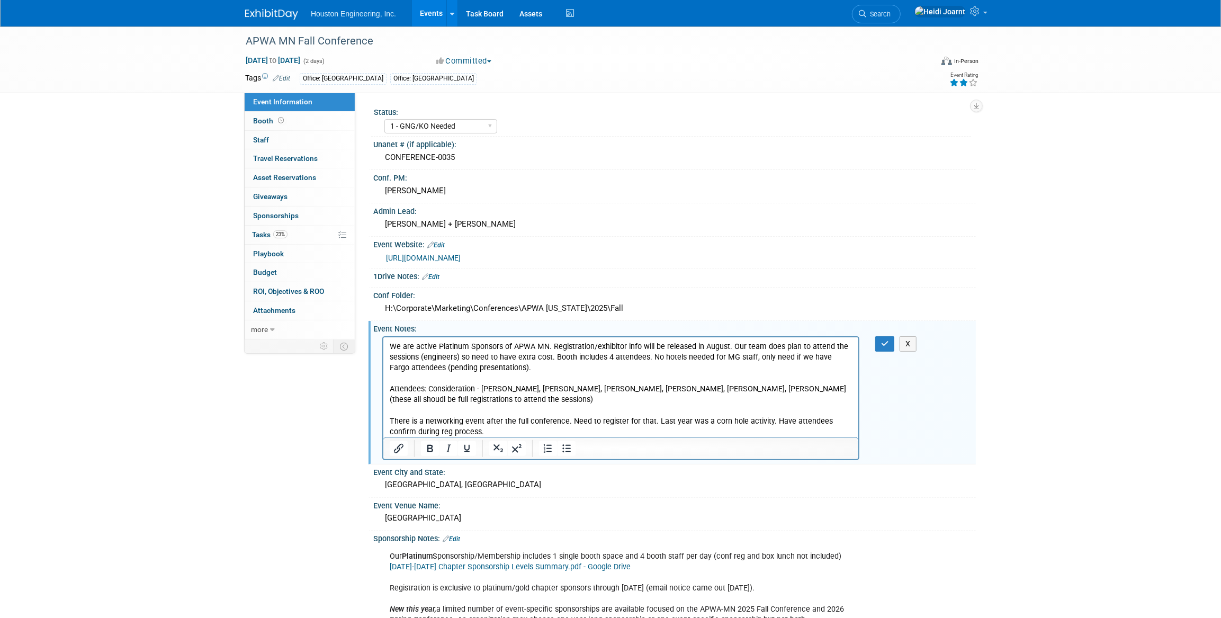
click at [510, 357] on p "We are active Platinum Sponsors of APWA MN. Registration/exhibitor info will be…" at bounding box center [620, 389] width 463 height 96
click at [457, 356] on p "We are active Platinum Sponsors of APWA MN. Registration/exhibitor info will be…" at bounding box center [620, 389] width 463 height 96
click at [594, 364] on p "We are active Platinum Sponsors of APWA MN. Registration/exhibitor info will be…" at bounding box center [620, 389] width 463 height 96
click at [831, 389] on p "We are active Platinum Sponsors of APWA MN. Registration/exhibitor info will be…" at bounding box center [620, 389] width 463 height 96
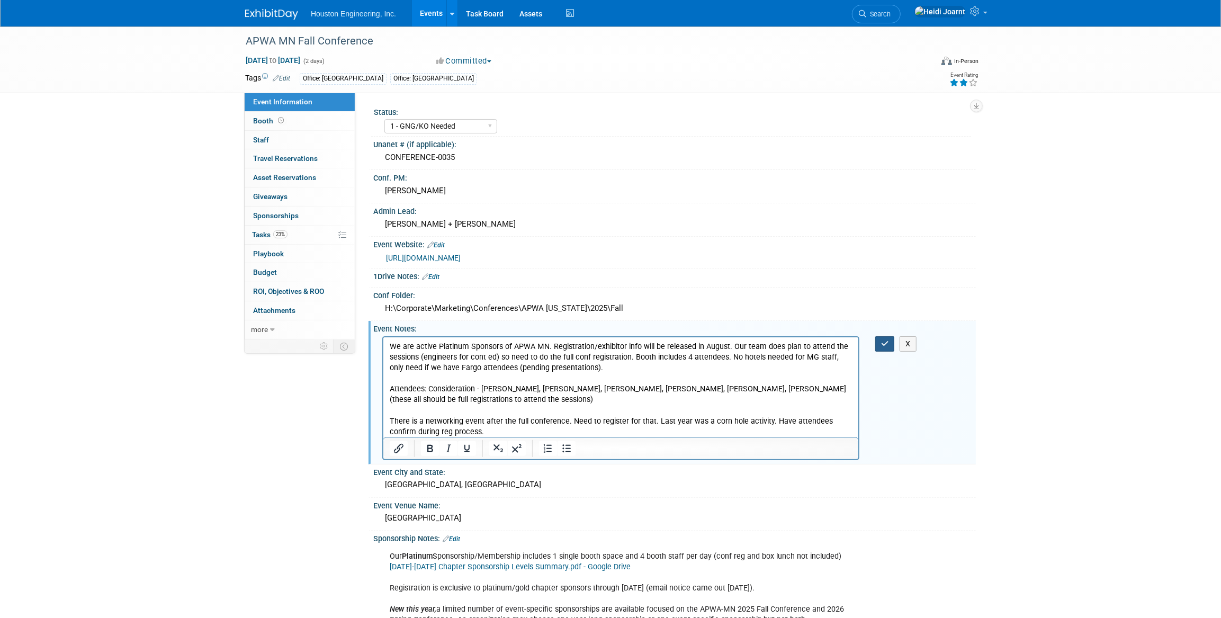
click at [884, 345] on icon "button" at bounding box center [885, 343] width 8 height 7
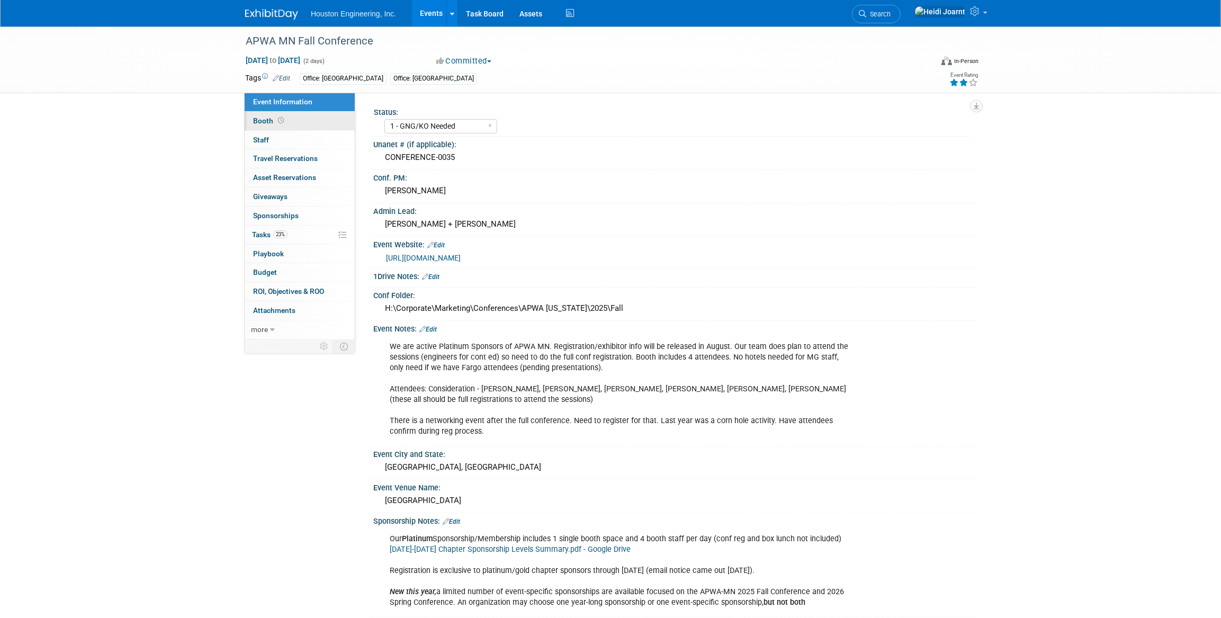
click at [274, 122] on span "Booth" at bounding box center [269, 121] width 33 height 8
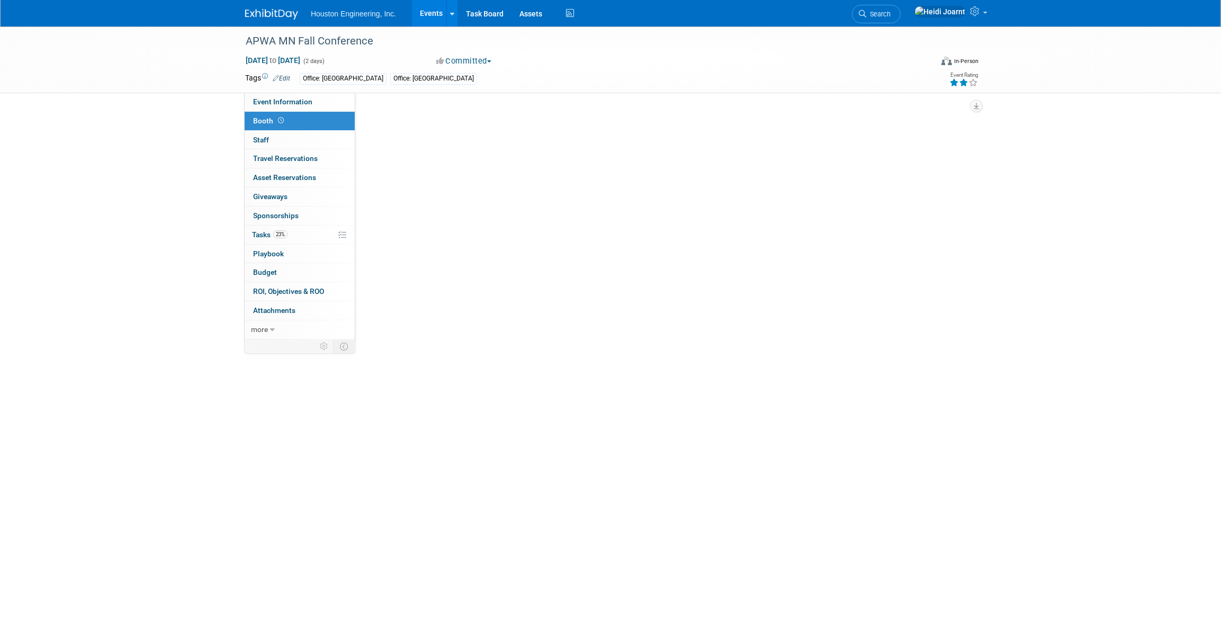
select select "Yes"
select select "Maple Grove"
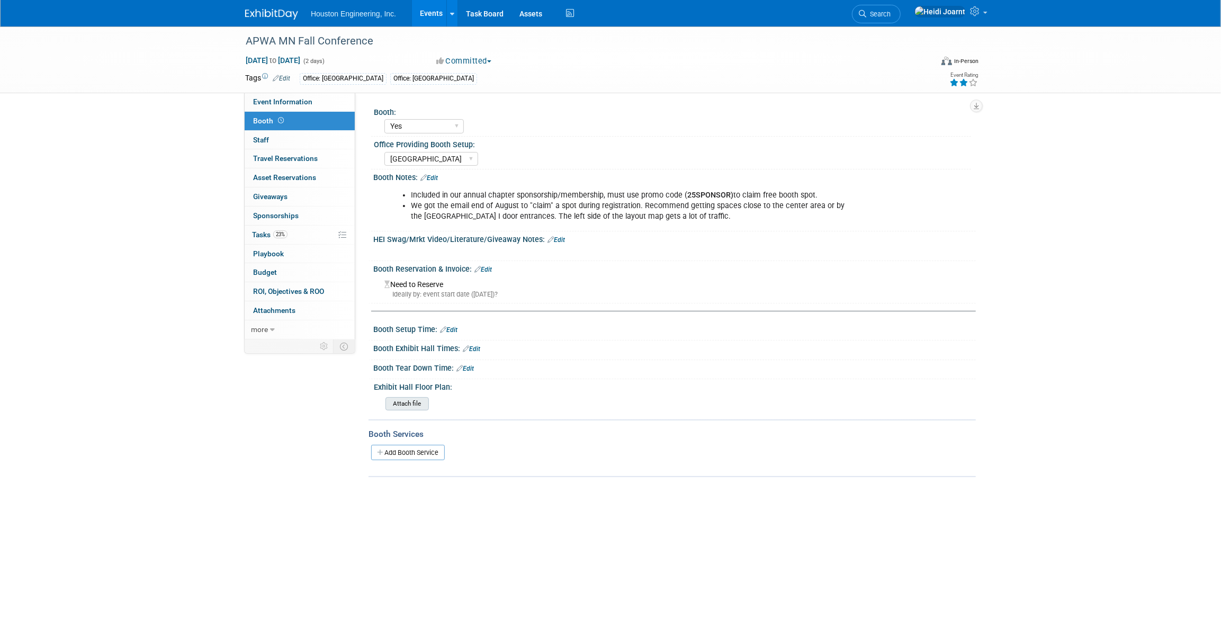
click at [407, 399] on input "file" at bounding box center [356, 404] width 144 height 12
click at [432, 178] on link "Edit" at bounding box center [429, 177] width 17 height 7
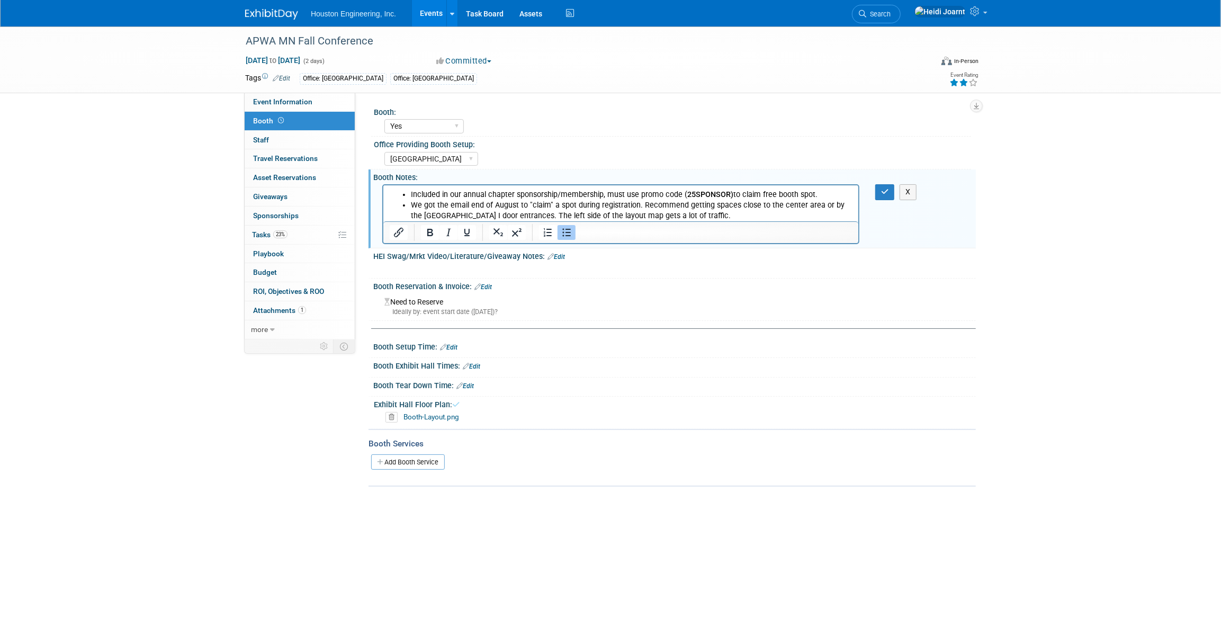
click at [684, 214] on li "We got the email end of August to "claim" a spot during registration. Recommend…" at bounding box center [631, 210] width 442 height 21
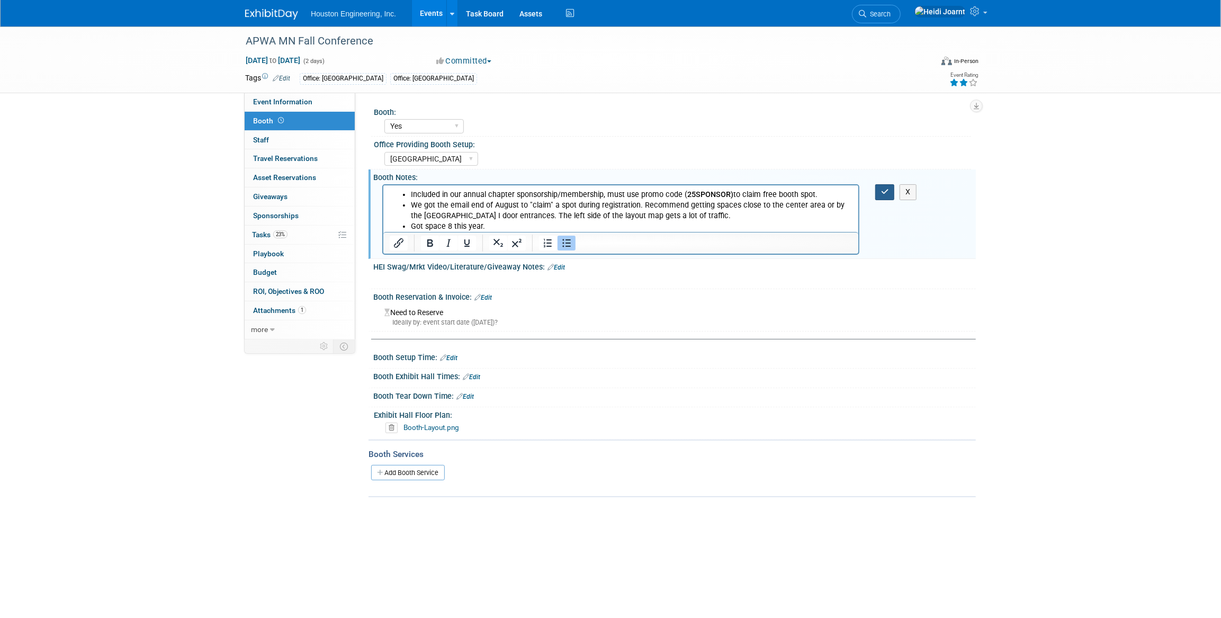
click at [889, 193] on icon "button" at bounding box center [885, 191] width 8 height 7
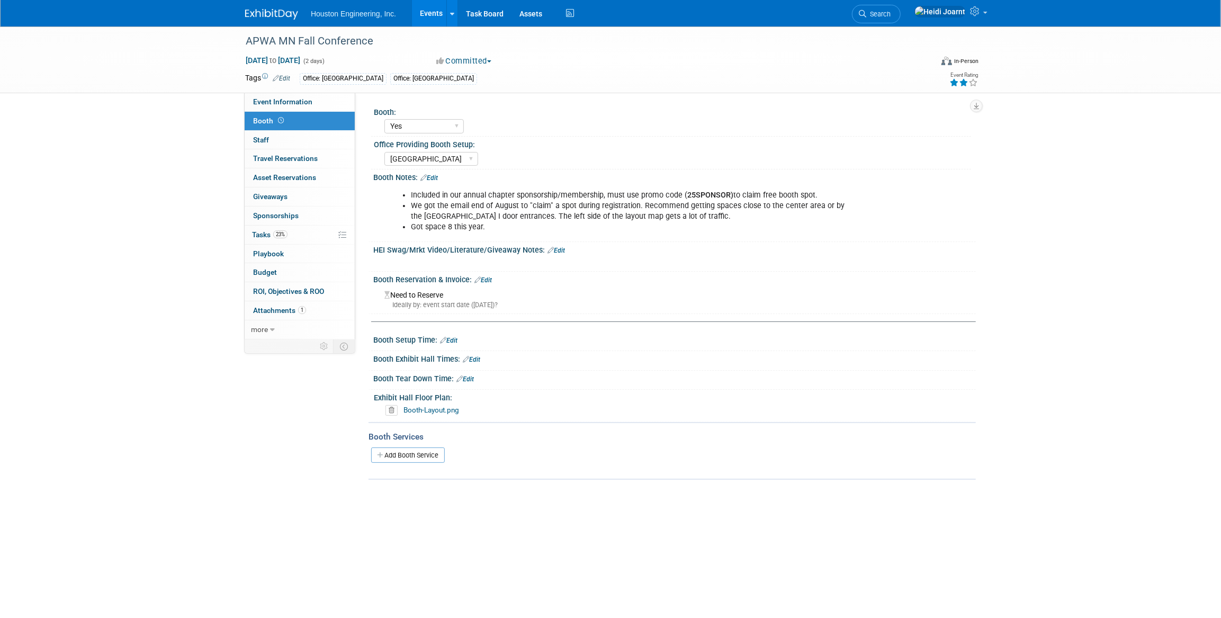
click at [173, 154] on div "APWA MN Fall Conference Nov 20, 2025 to Nov 21, 2025 (2 days) Nov 20, 2025 to N…" at bounding box center [610, 273] width 1221 height 495
click at [432, 176] on link "Edit" at bounding box center [429, 177] width 17 height 7
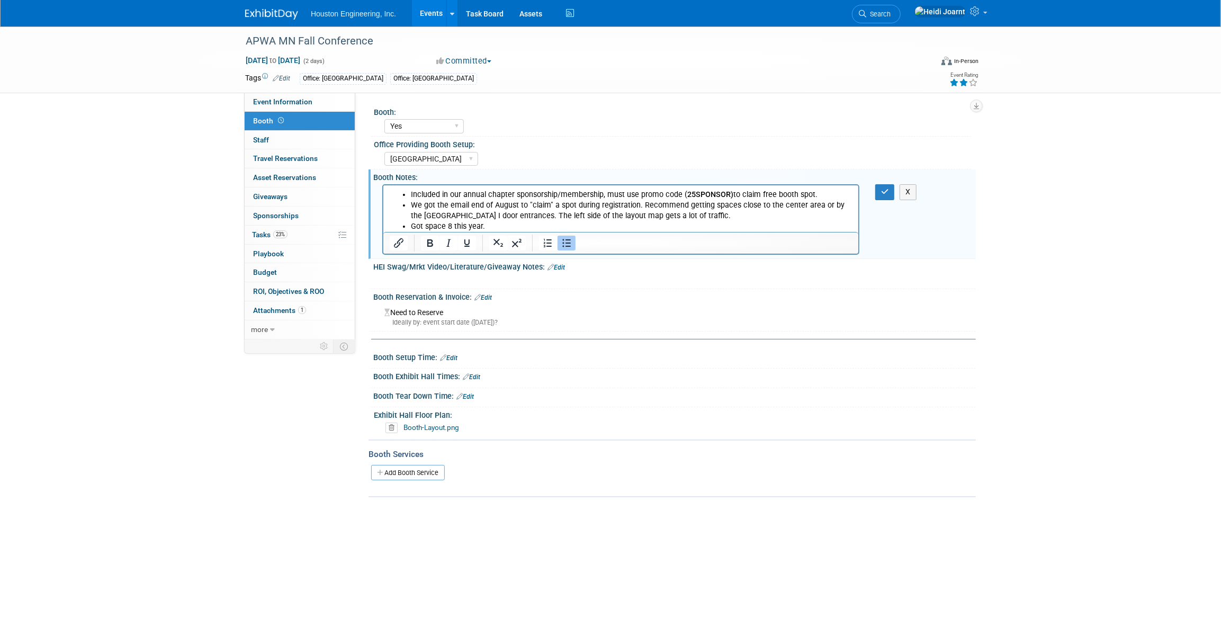
click at [509, 226] on li "Got space 8 this year." at bounding box center [631, 226] width 442 height 11
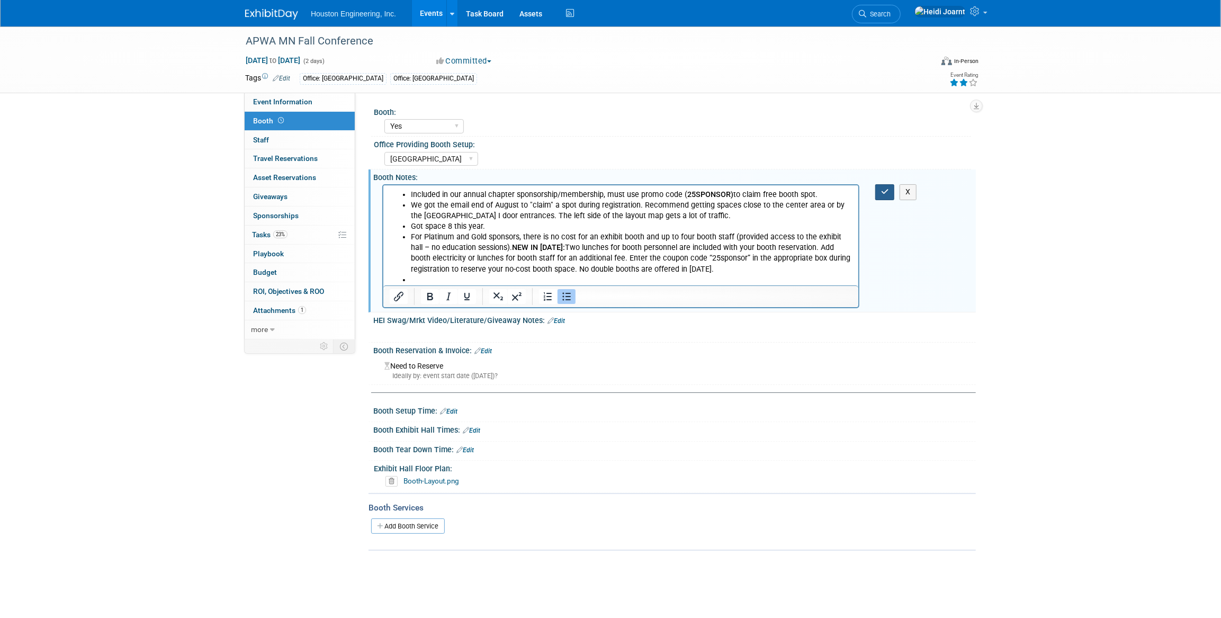
click at [885, 188] on icon "button" at bounding box center [885, 191] width 8 height 7
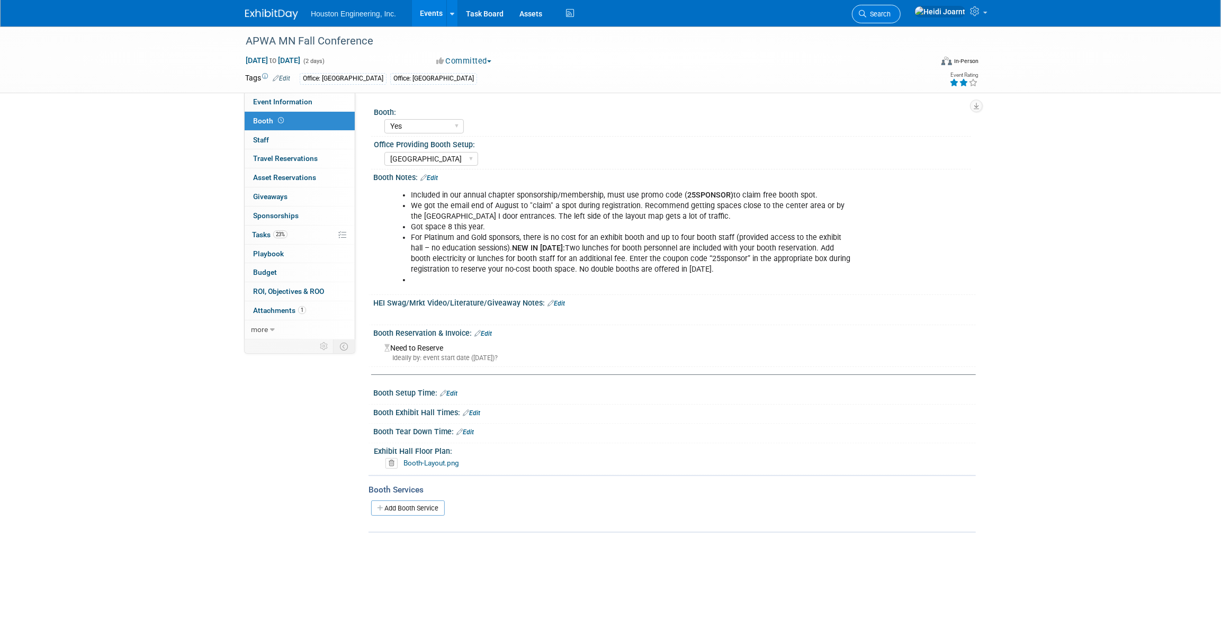
click at [891, 14] on span "Search" at bounding box center [878, 14] width 24 height 8
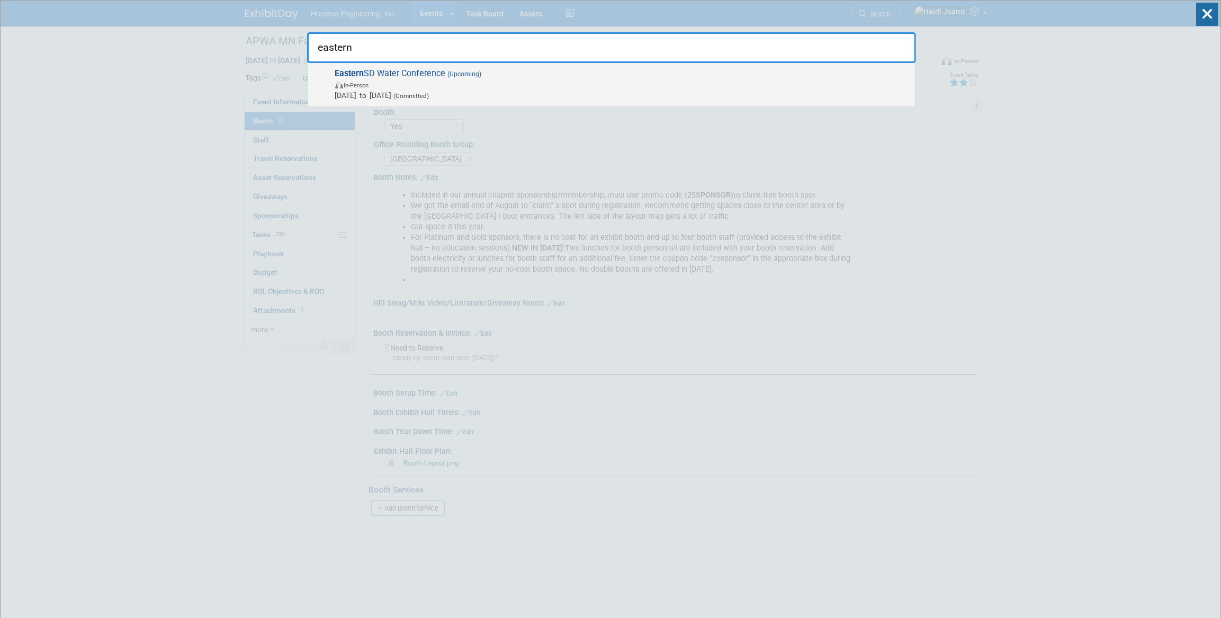
type input "eastern"
click at [785, 80] on span "In-Person" at bounding box center [622, 84] width 575 height 11
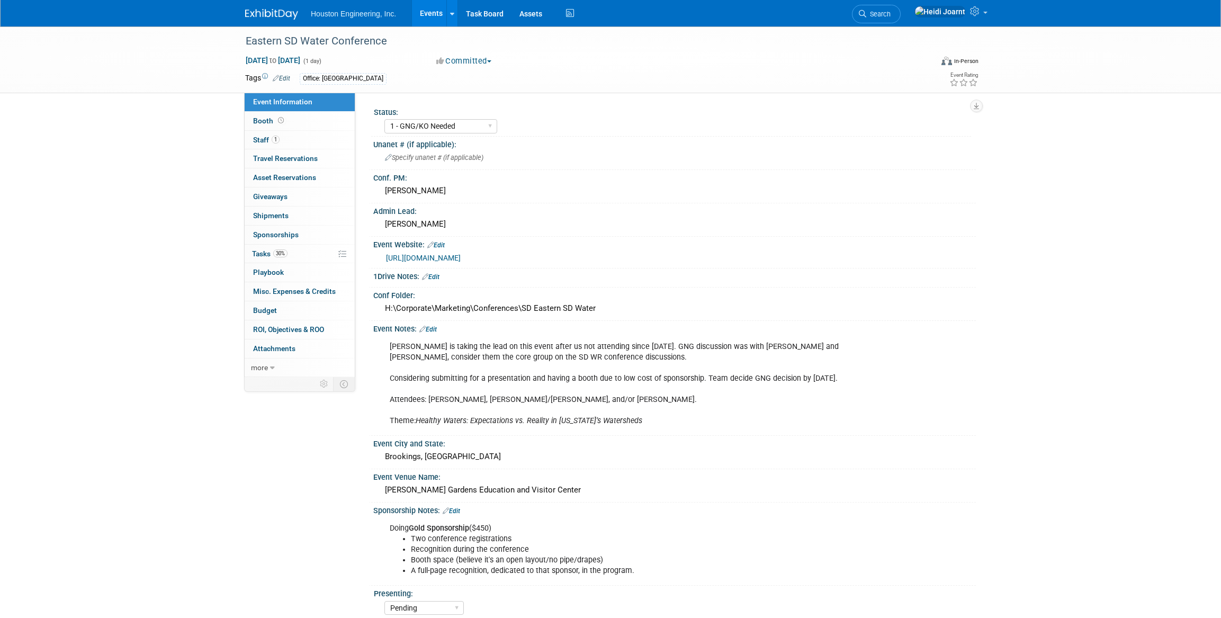
select select "1 - GNG/KO Needed"
select select "Pending"
select select "Water Resources"
click at [461, 256] on link "[URL][DOMAIN_NAME]" at bounding box center [423, 258] width 75 height 8
click at [312, 258] on link "30% Tasks 30%" at bounding box center [300, 254] width 110 height 19
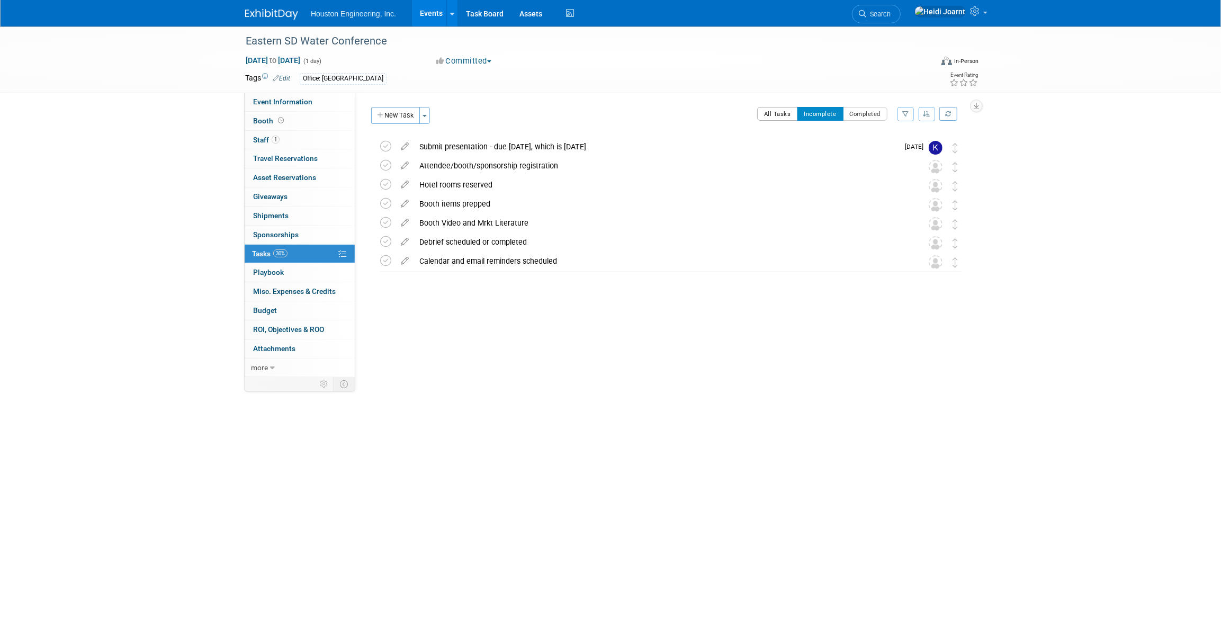
click at [778, 119] on button "All Tasks" at bounding box center [777, 114] width 41 height 14
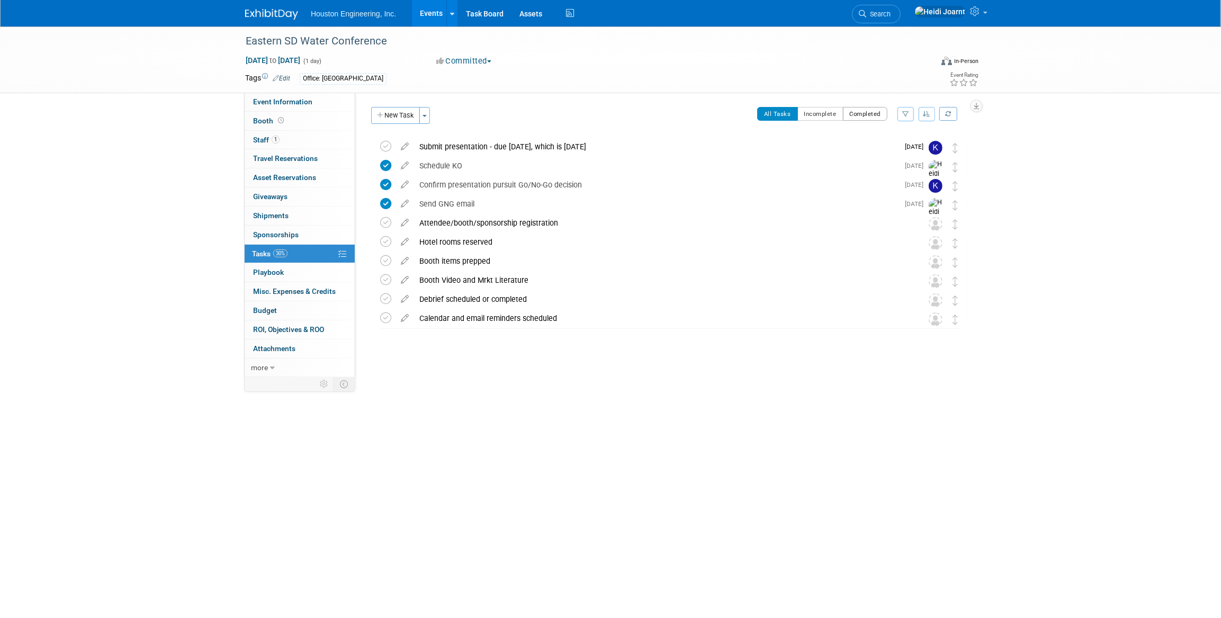
click at [861, 113] on button "Completed" at bounding box center [865, 114] width 45 height 14
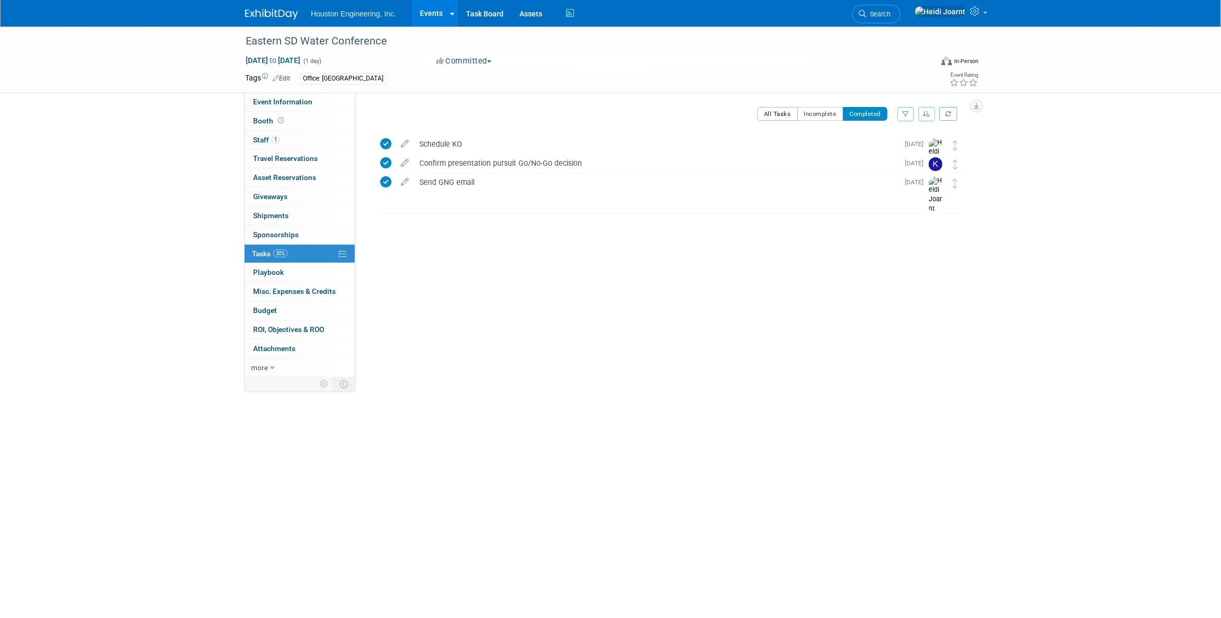
click at [782, 114] on button "All Tasks" at bounding box center [777, 114] width 41 height 14
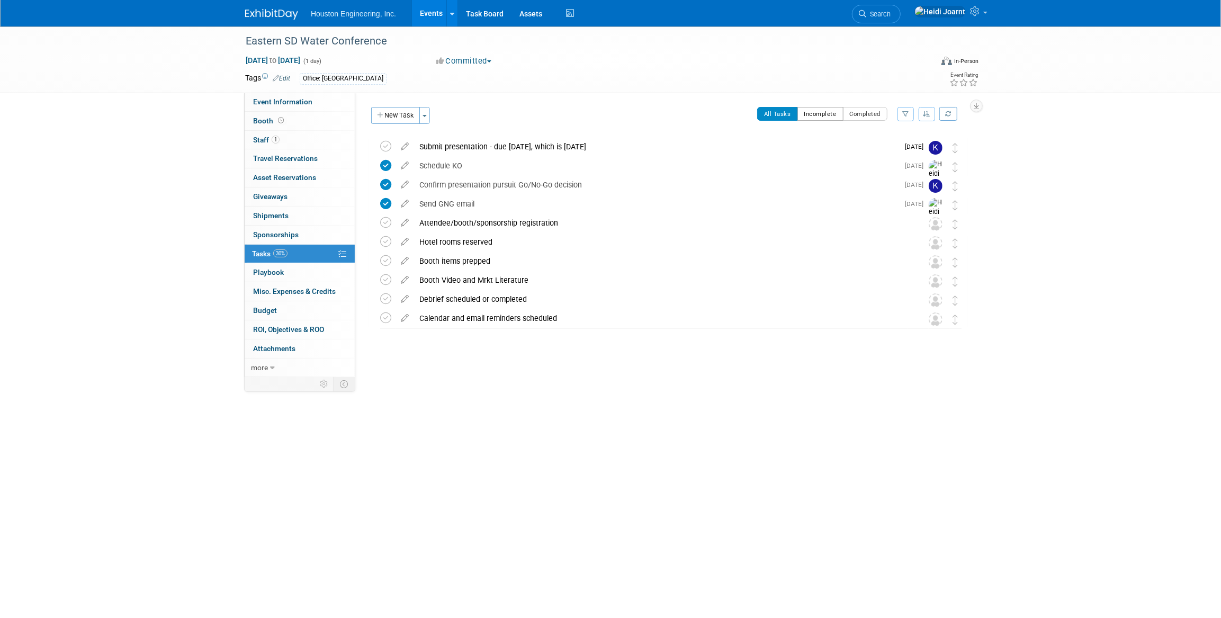
click at [815, 113] on button "Incomplete" at bounding box center [821, 114] width 46 height 14
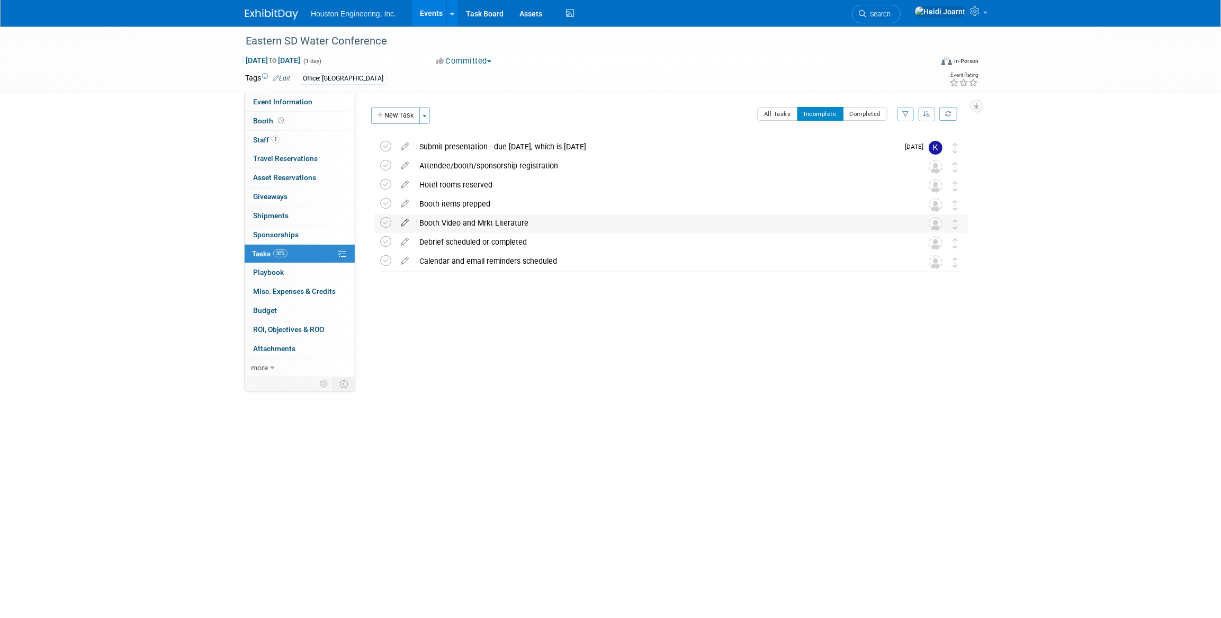
click at [408, 225] on icon at bounding box center [405, 220] width 19 height 13
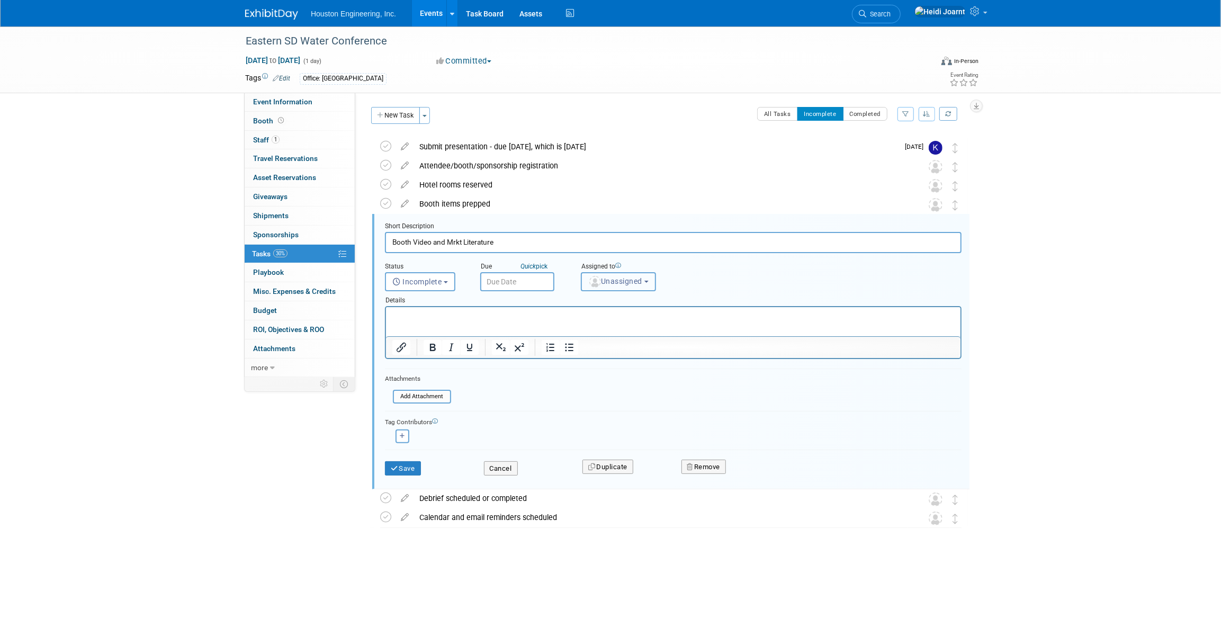
click at [603, 273] on button "Unassigned" at bounding box center [618, 281] width 75 height 19
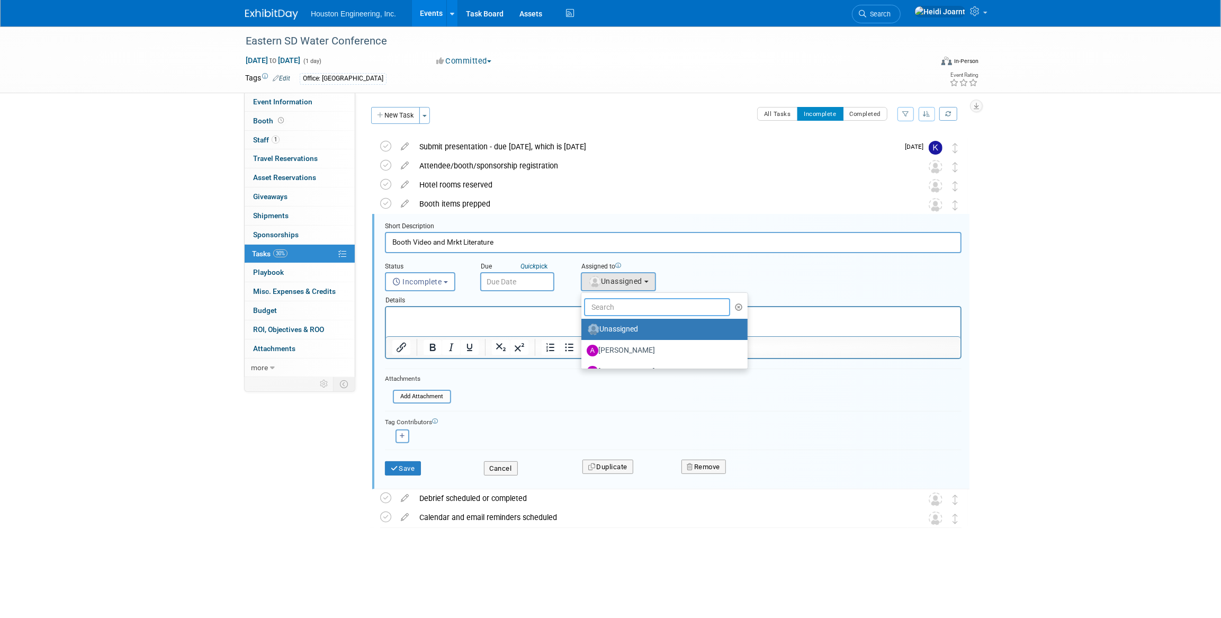
click at [616, 311] on input "text" at bounding box center [657, 307] width 146 height 18
type input "[PERSON_NAME]"
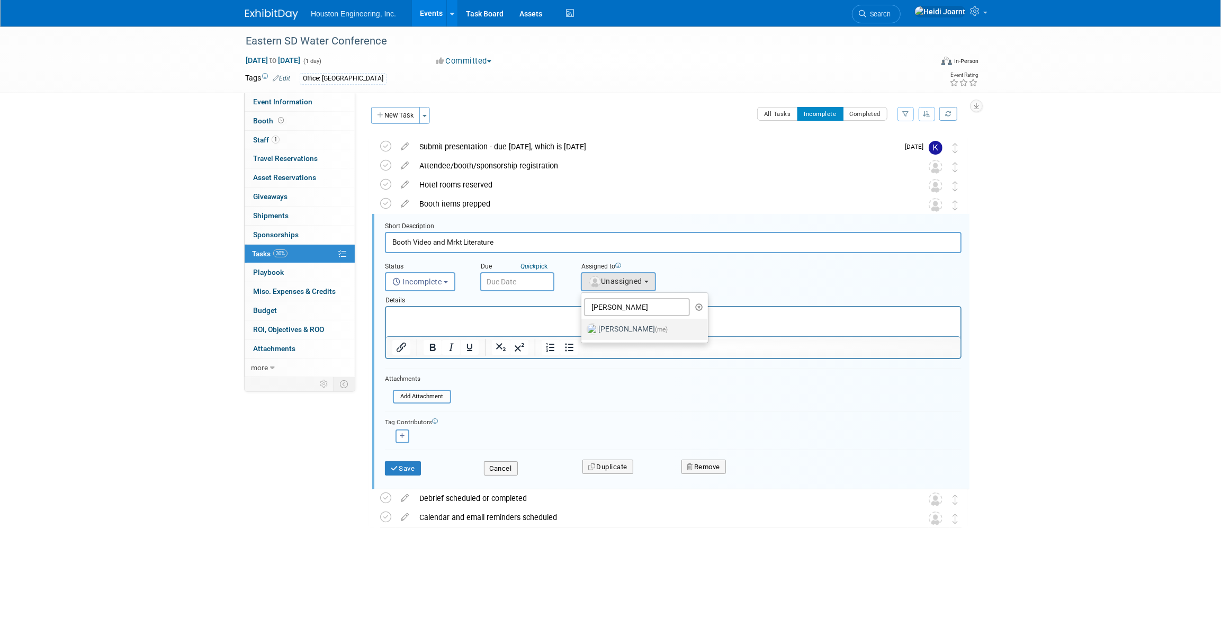
click at [622, 334] on label "[PERSON_NAME] (me)" at bounding box center [642, 329] width 111 height 17
click at [583, 332] on input "[PERSON_NAME] (me)" at bounding box center [579, 328] width 7 height 7
select select "6d2580fd-cc23-403a-9f47-834f17e7f51f"
click at [512, 290] on input "text" at bounding box center [517, 281] width 74 height 19
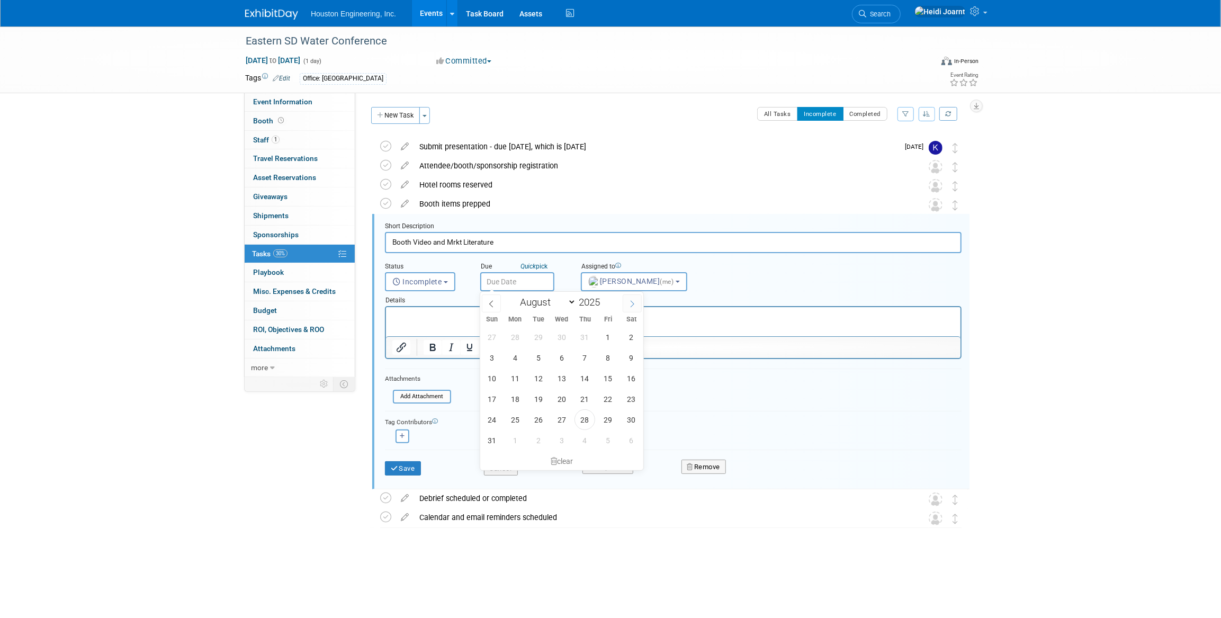
click at [637, 304] on span at bounding box center [632, 303] width 19 height 18
select select "8"
click at [609, 374] on span "19" at bounding box center [608, 378] width 21 height 21
type input "[DATE]"
click at [390, 469] on button "Save" at bounding box center [403, 468] width 36 height 15
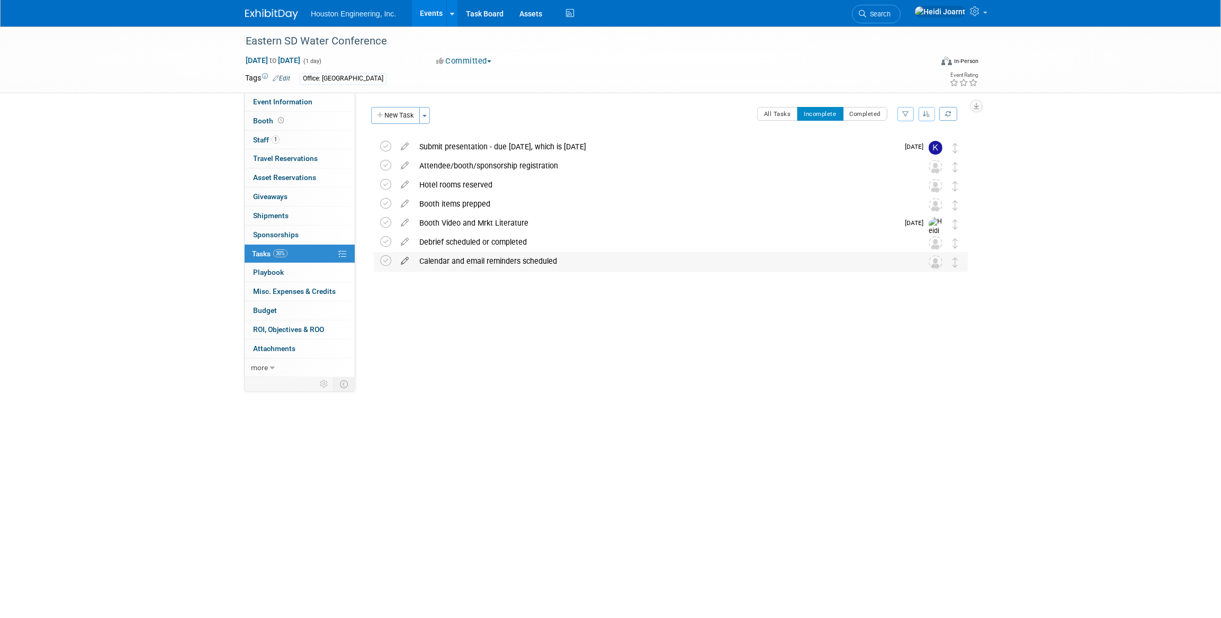
click at [402, 265] on link at bounding box center [405, 261] width 19 height 10
select select "7"
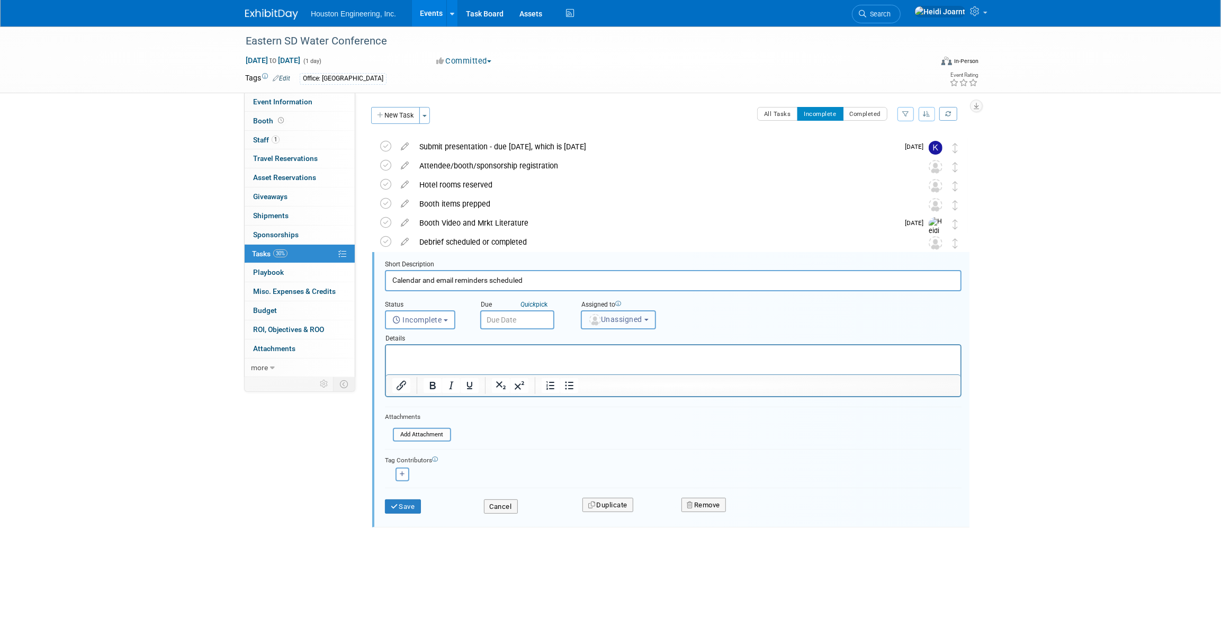
click at [629, 317] on span "Unassigned" at bounding box center [615, 319] width 54 height 8
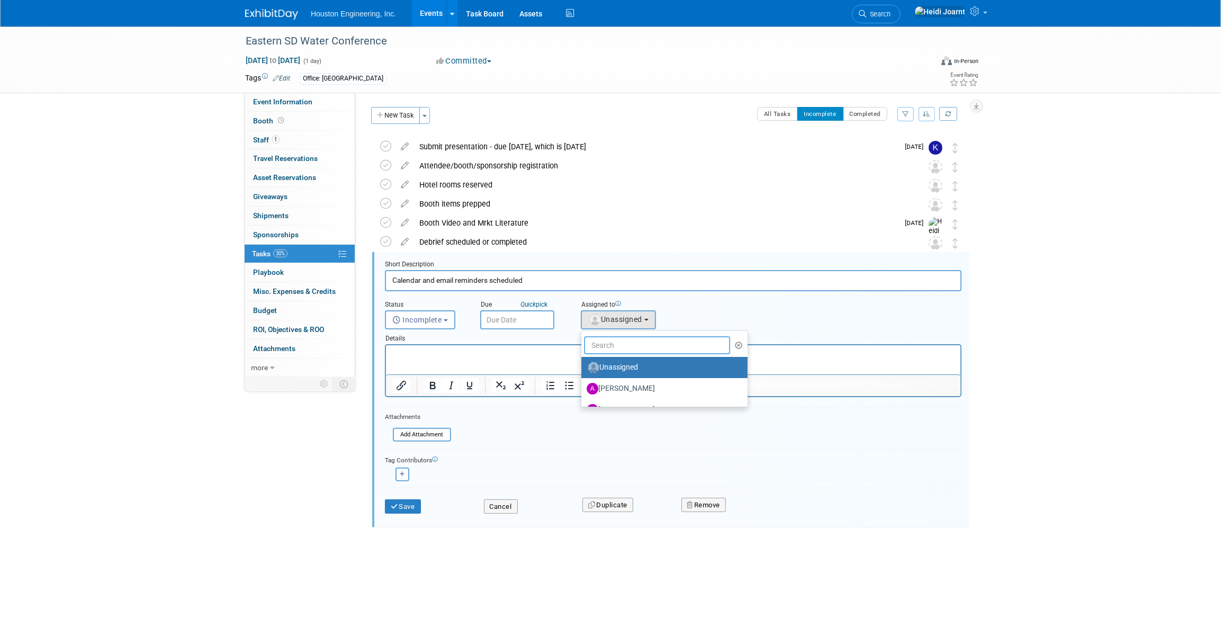
click at [624, 344] on input "text" at bounding box center [657, 345] width 146 height 18
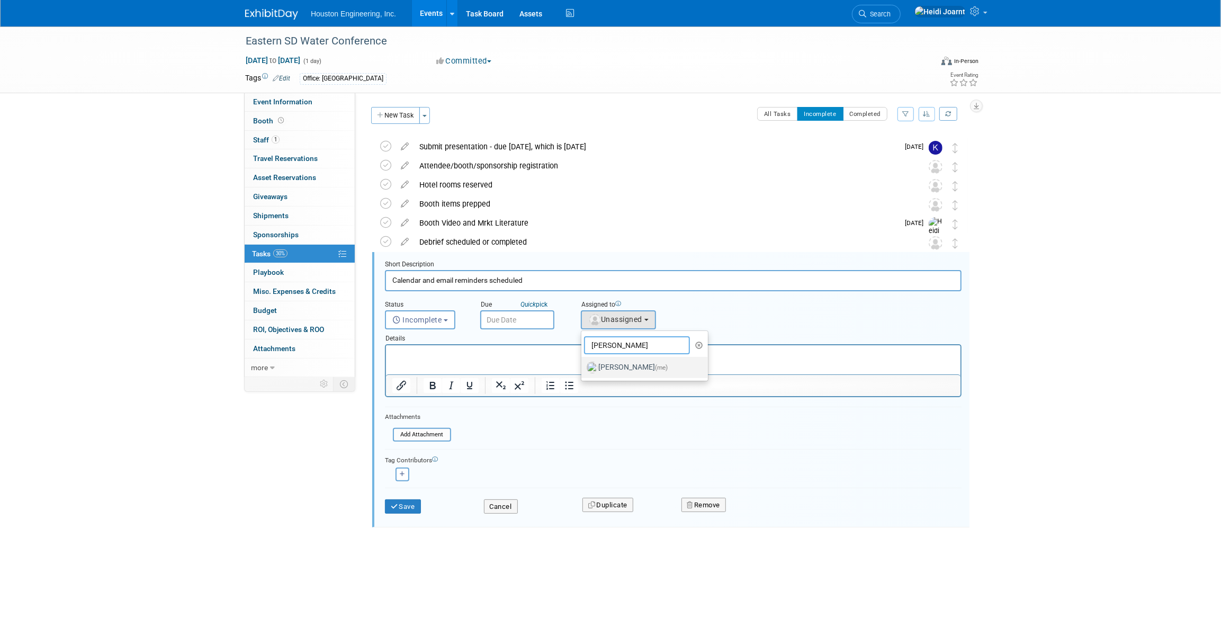
type input "[PERSON_NAME]"
click at [623, 360] on label "[PERSON_NAME] (me)" at bounding box center [642, 367] width 111 height 17
click at [583, 363] on input "[PERSON_NAME] (me)" at bounding box center [579, 366] width 7 height 7
select select "6d2580fd-cc23-403a-9f47-834f17e7f51f"
click at [534, 317] on input "text" at bounding box center [517, 319] width 74 height 19
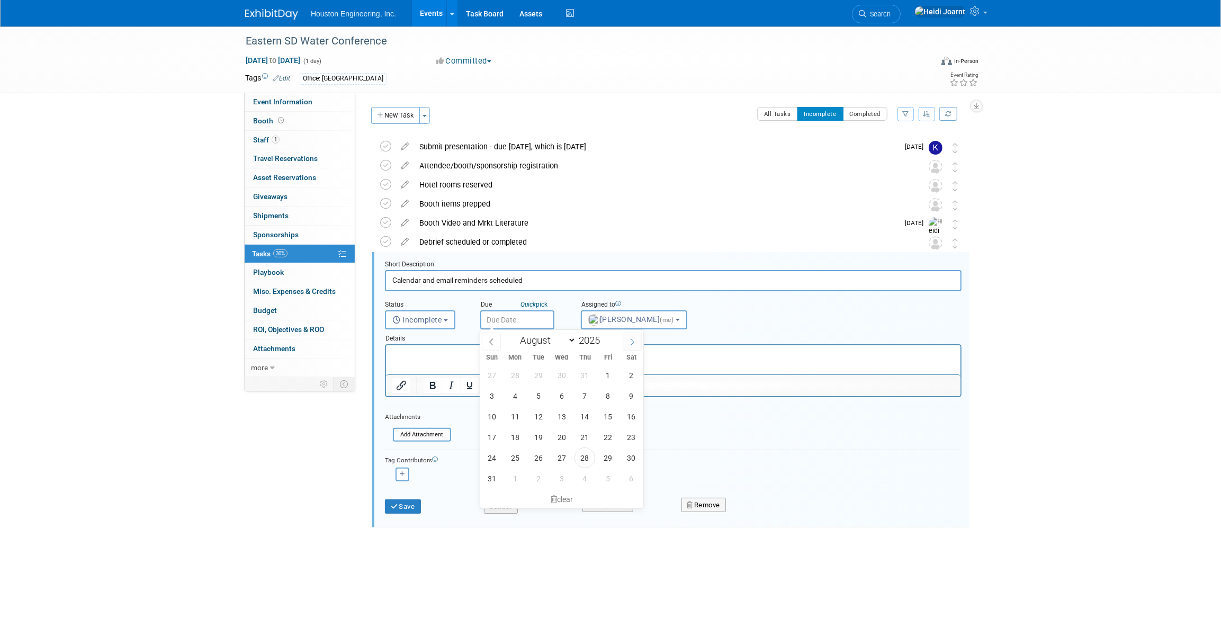
click at [629, 338] on icon at bounding box center [632, 341] width 7 height 7
select select "8"
click at [583, 399] on span "11" at bounding box center [585, 396] width 21 height 21
type input "[DATE]"
click at [399, 511] on button "Save" at bounding box center [403, 506] width 36 height 15
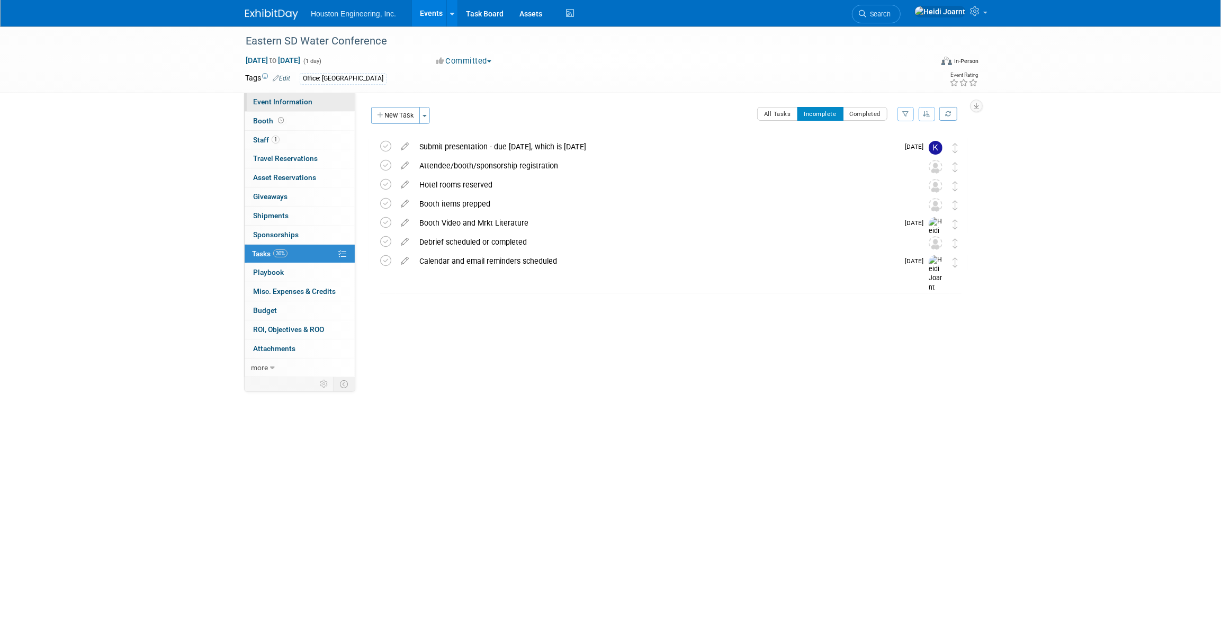
click at [282, 96] on link "Event Information" at bounding box center [300, 102] width 110 height 19
select select "1 - GNG/KO Needed"
select select "Pending"
select select "Water Resources"
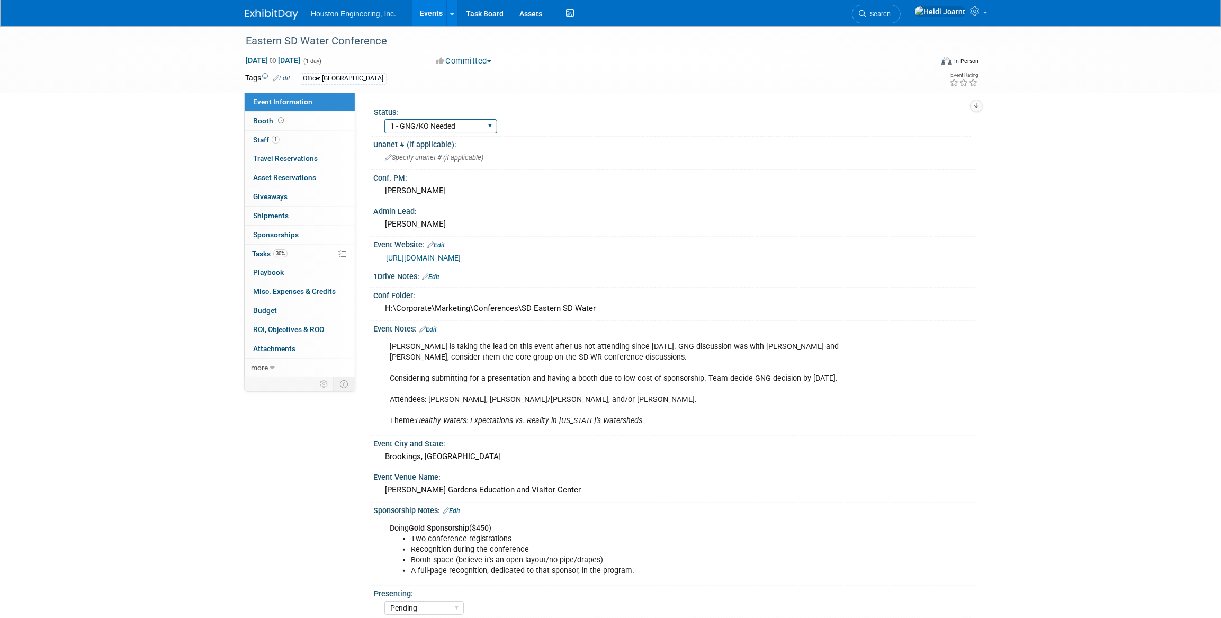
click at [422, 121] on select "1 - GNG/KO Needed 2 - Post KO/Active Planning 3 - Reg/Prep Done" at bounding box center [441, 126] width 113 height 14
select select "2 - Post KO/Active Planning"
click at [385, 119] on select "1 - GNG/KO Needed 2 - Post KO/Active Planning 3 - Reg/Prep Done" at bounding box center [441, 126] width 113 height 14
click at [311, 118] on link "Booth" at bounding box center [300, 121] width 110 height 19
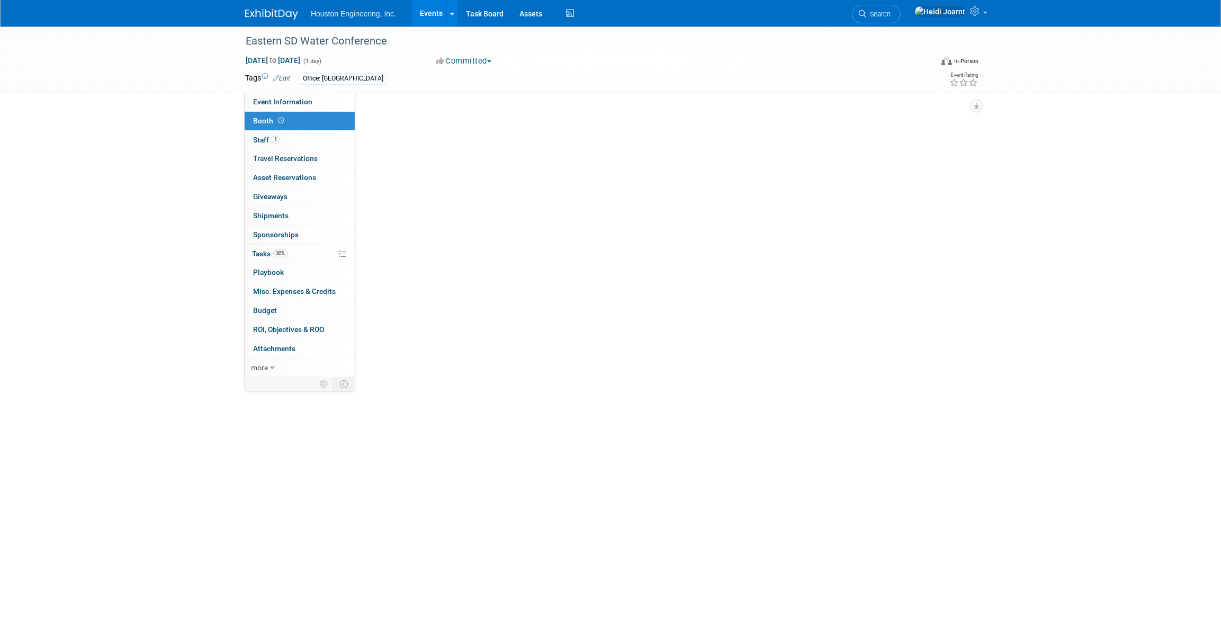
select select "Yes"
select select "[GEOGRAPHIC_DATA]"
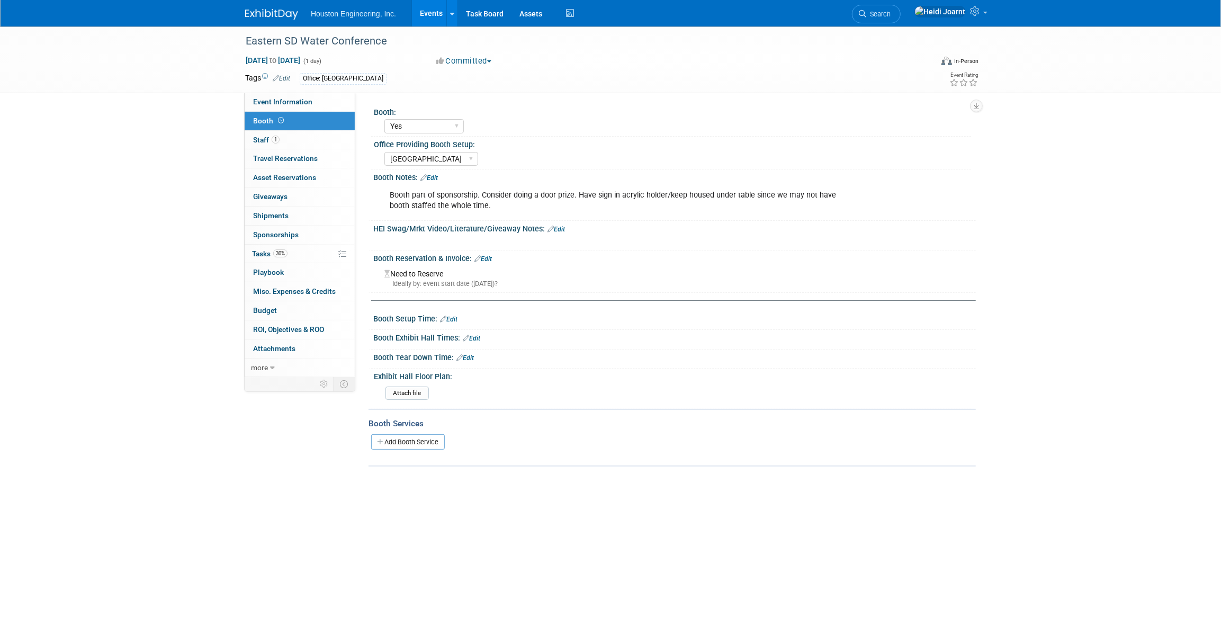
click at [435, 5] on link "Events" at bounding box center [431, 13] width 39 height 26
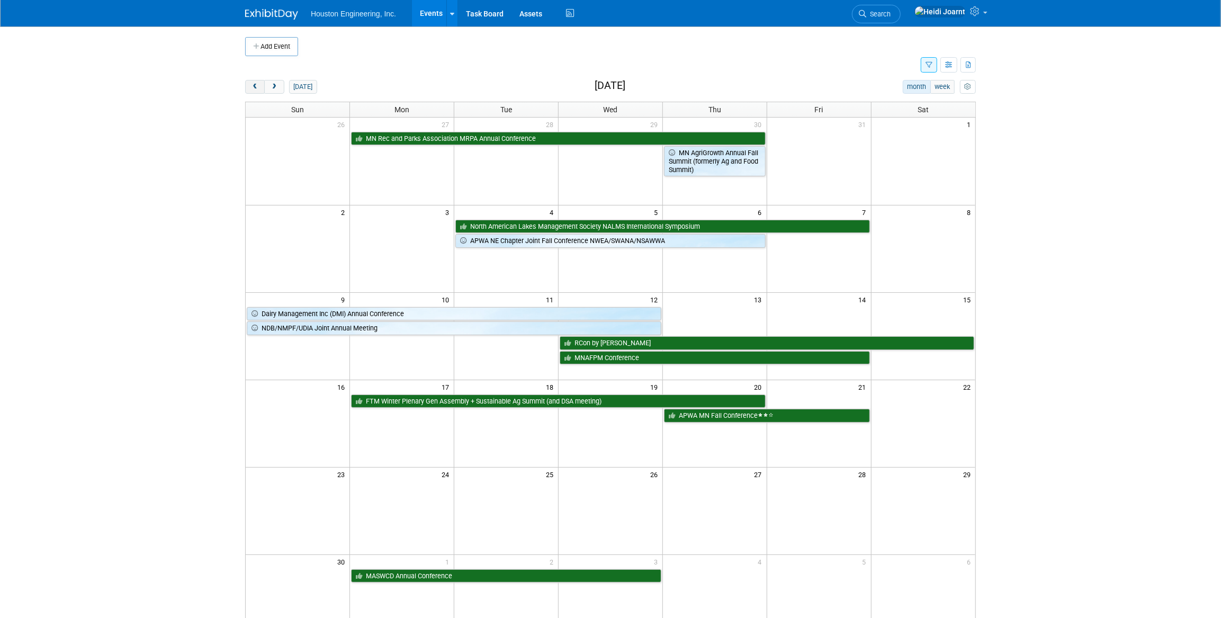
click at [250, 90] on button "prev" at bounding box center [255, 87] width 20 height 14
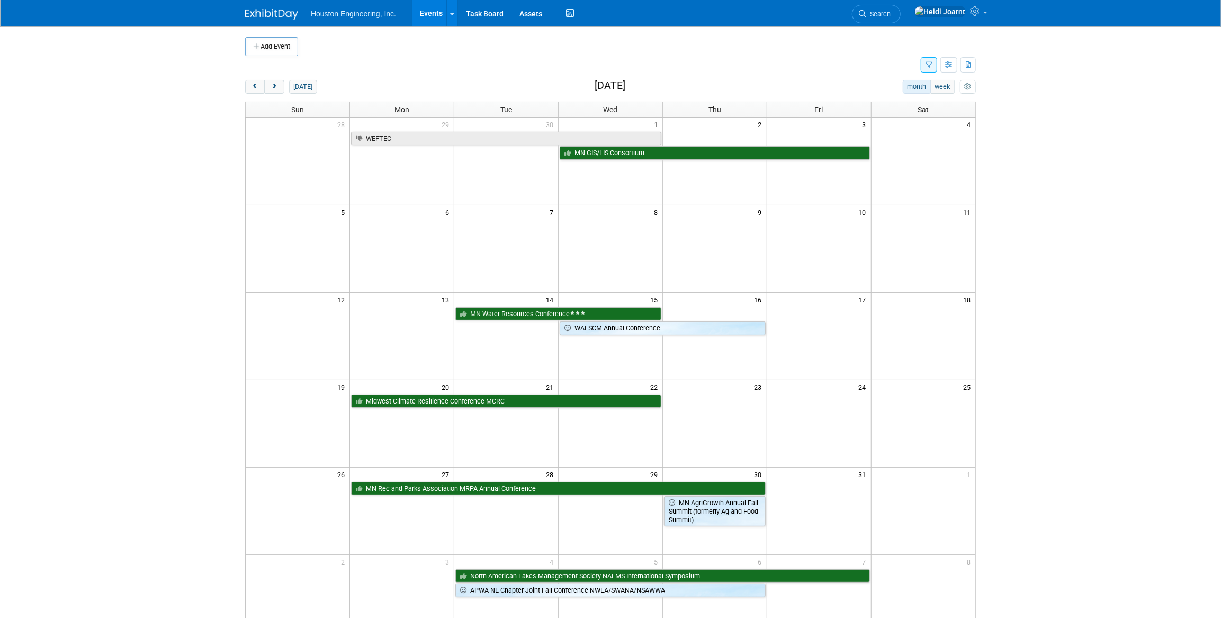
click at [929, 60] on button "button" at bounding box center [929, 64] width 16 height 15
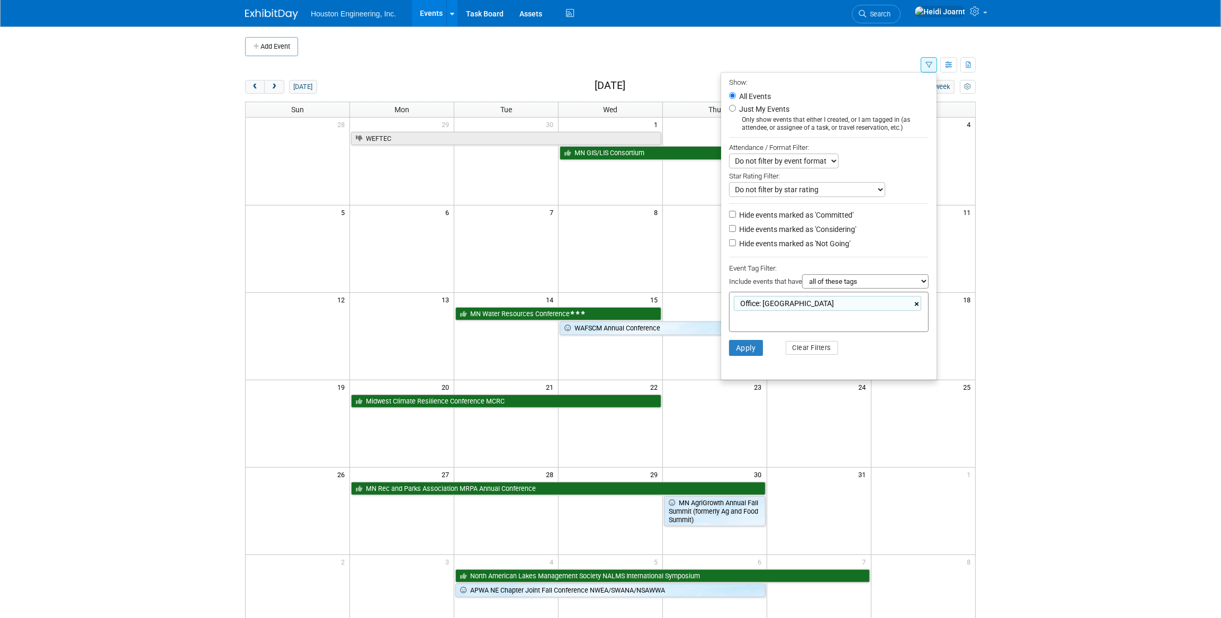
click at [916, 303] on link "×" at bounding box center [918, 304] width 7 height 12
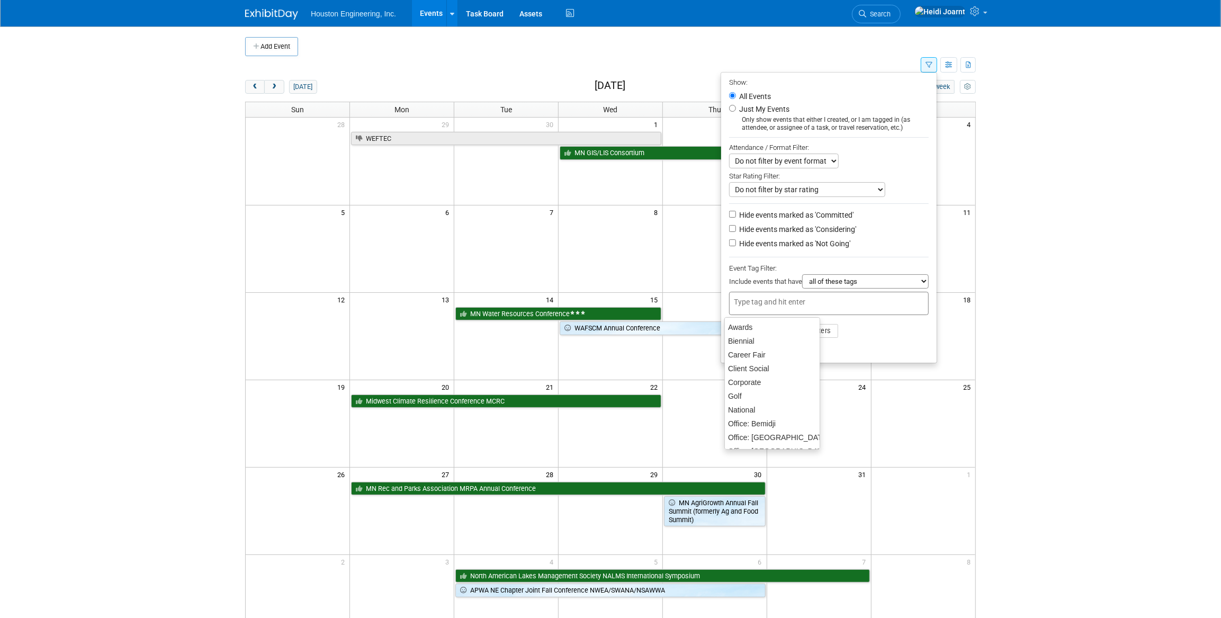
click at [835, 303] on input "text" at bounding box center [808, 302] width 148 height 11
click at [873, 339] on li "Apply Clear Filters" at bounding box center [829, 331] width 216 height 32
click at [730, 337] on button "Apply" at bounding box center [746, 331] width 34 height 16
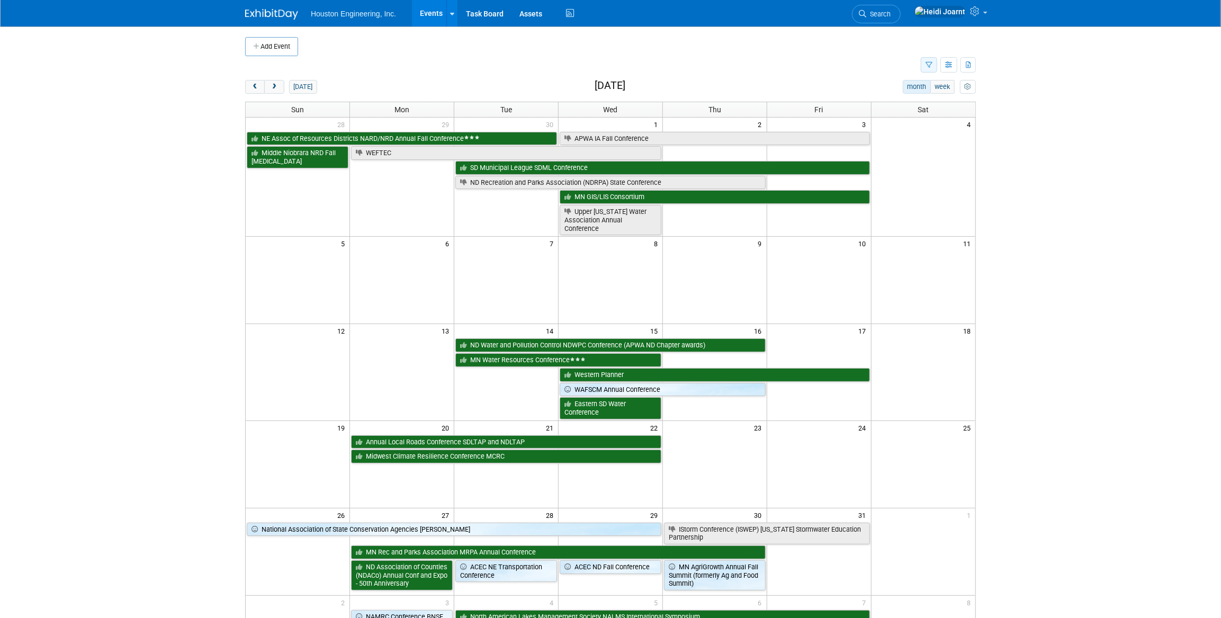
click at [934, 62] on button "button" at bounding box center [929, 64] width 16 height 15
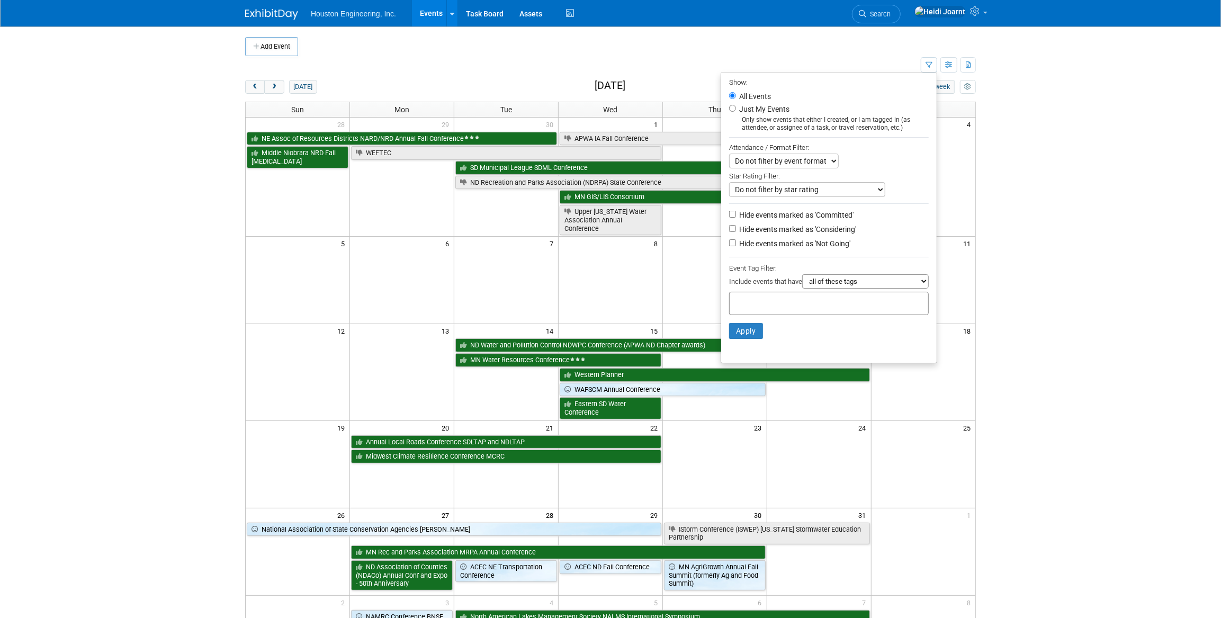
click at [792, 296] on div at bounding box center [829, 303] width 200 height 23
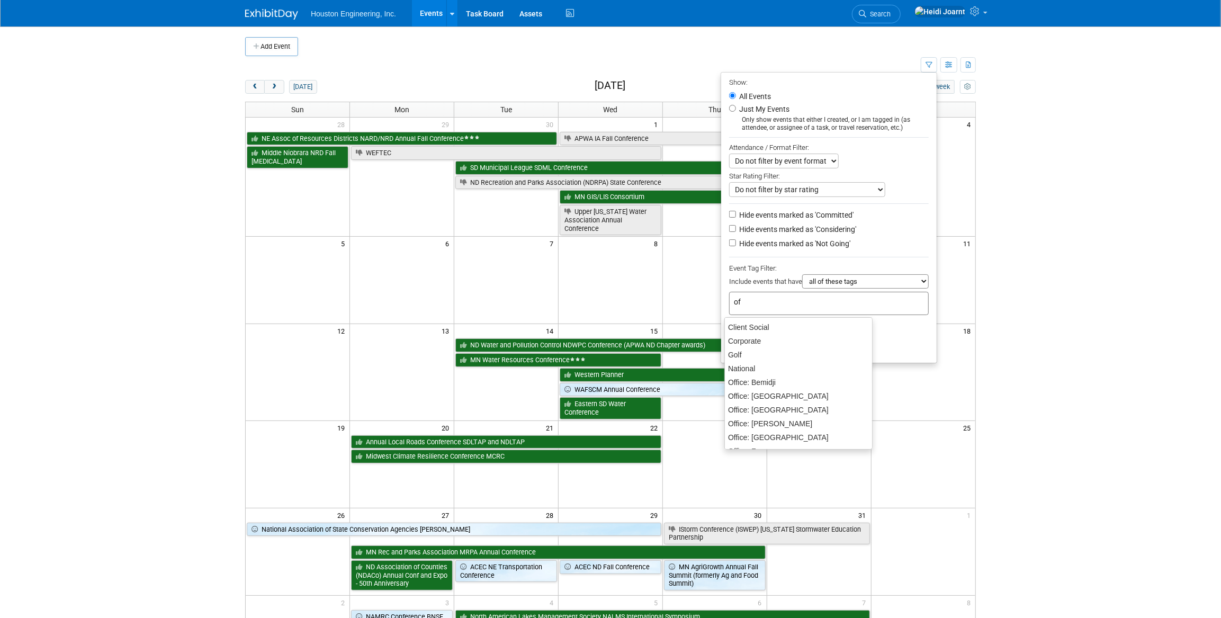
type input "off"
click at [782, 424] on div "Office: [GEOGRAPHIC_DATA]" at bounding box center [799, 426] width 148 height 15
type input "Office: [GEOGRAPHIC_DATA]"
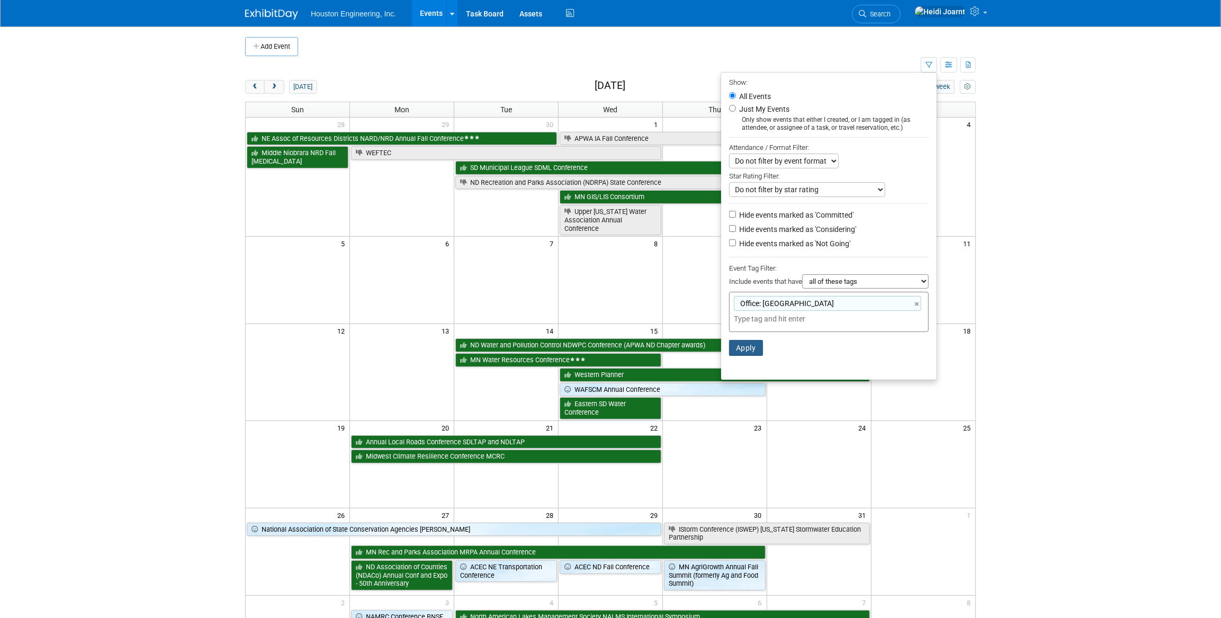
click at [745, 348] on button "Apply" at bounding box center [746, 348] width 34 height 16
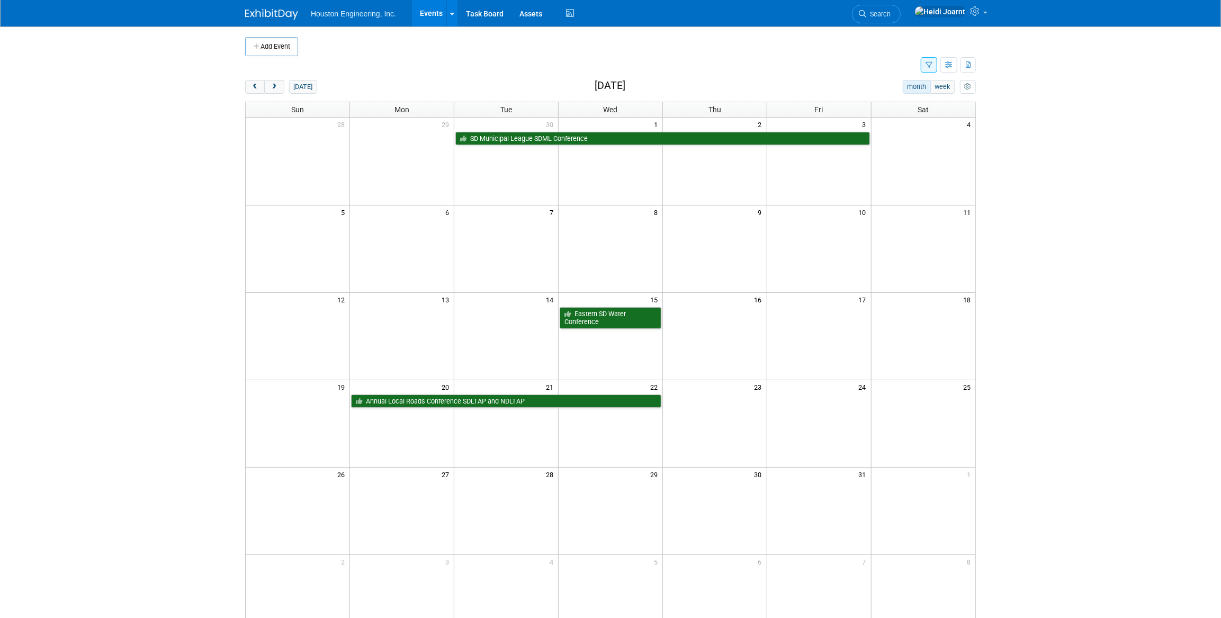
click at [925, 65] on button "button" at bounding box center [929, 64] width 16 height 15
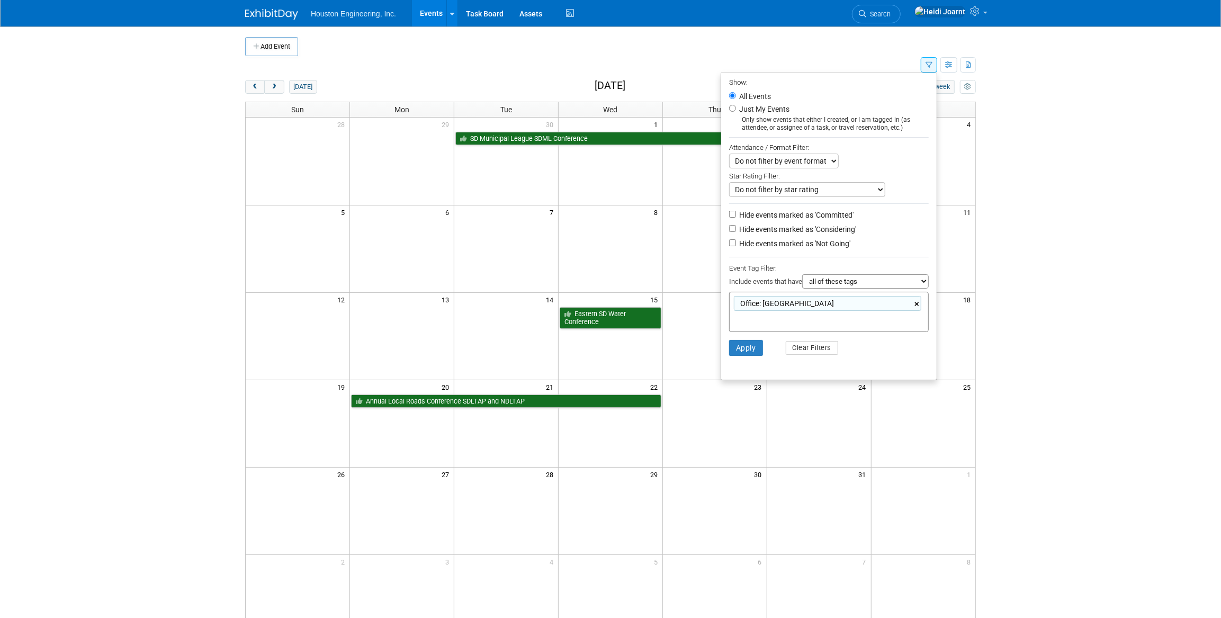
click at [915, 305] on link "×" at bounding box center [918, 304] width 7 height 12
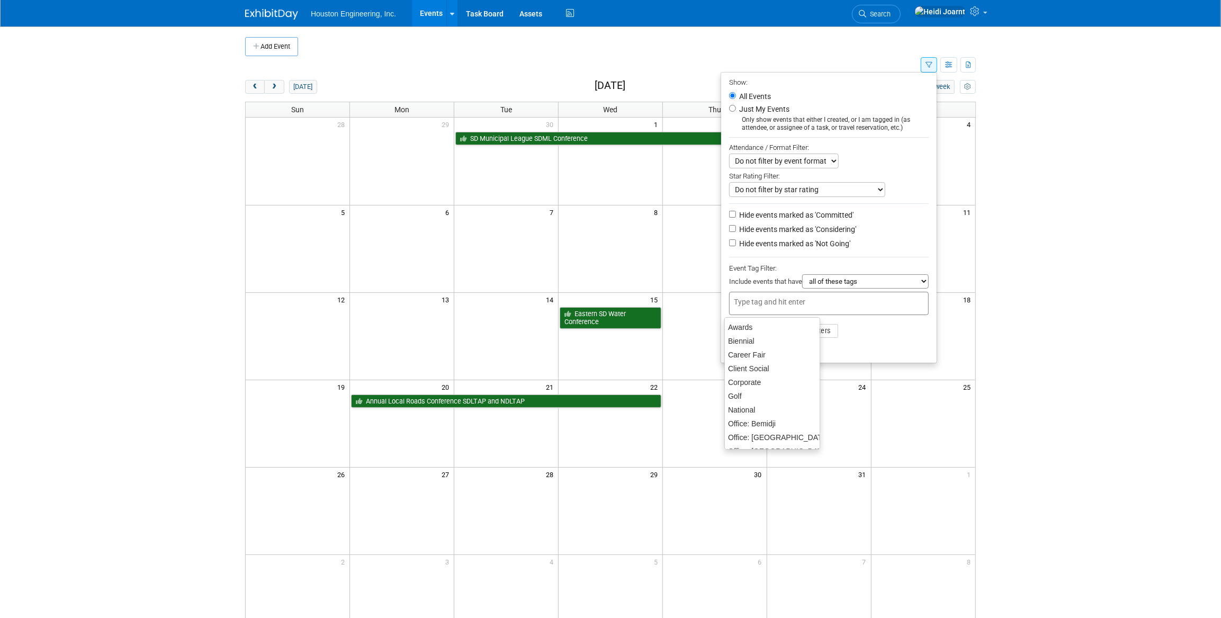
click at [1000, 326] on body "Houston Engineering, Inc. Events Add Event Bulk Upload Events Shareable Event B…" at bounding box center [610, 309] width 1221 height 618
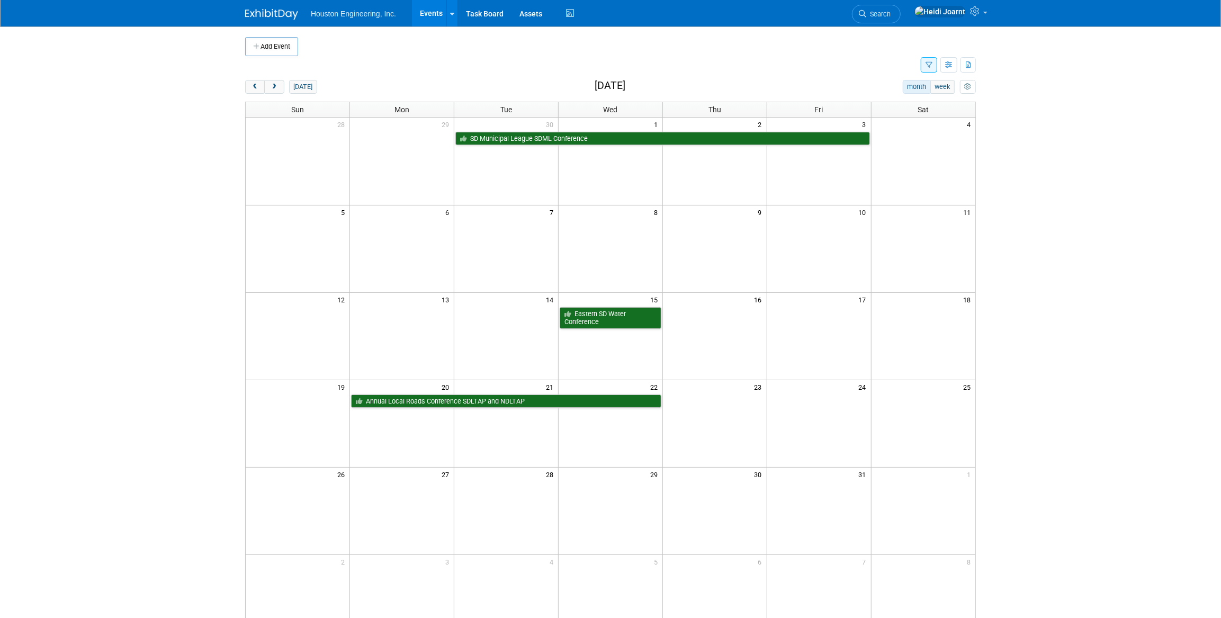
click at [933, 69] on button "button" at bounding box center [929, 64] width 16 height 15
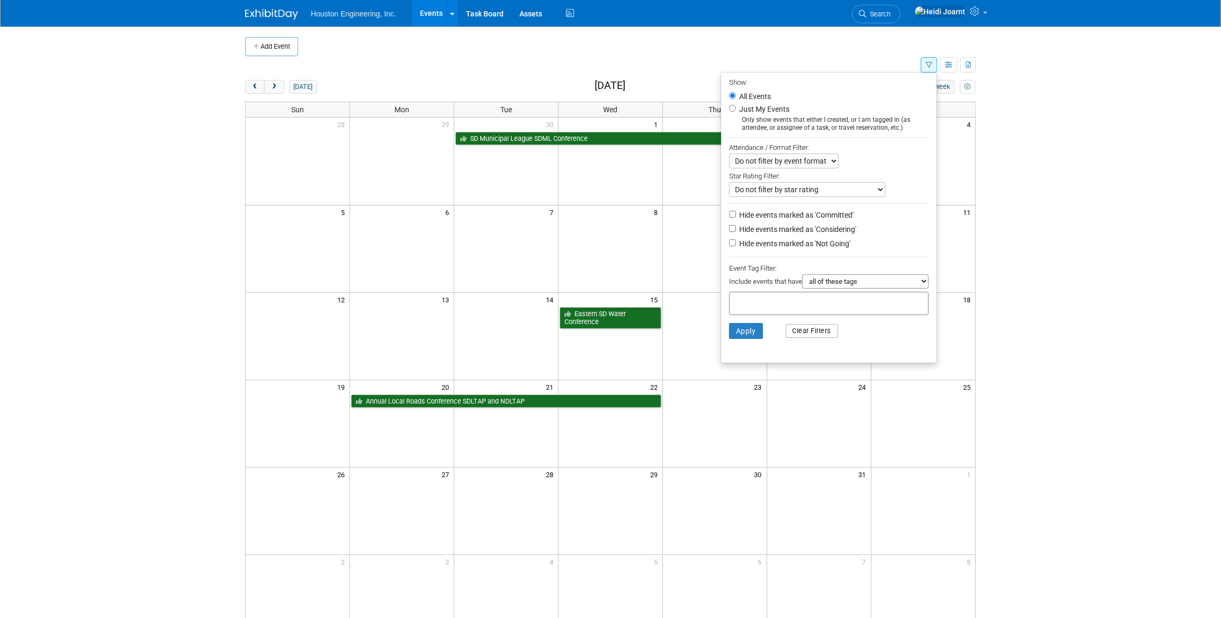
click at [820, 338] on button "Clear Filters" at bounding box center [812, 331] width 53 height 14
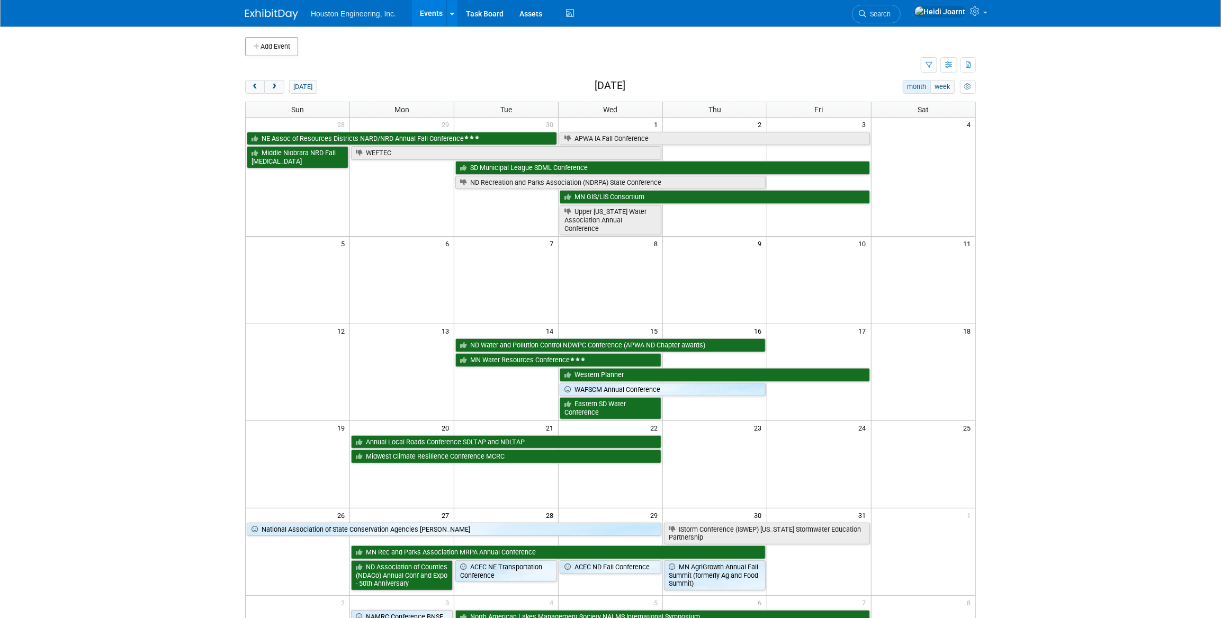
scroll to position [48, 0]
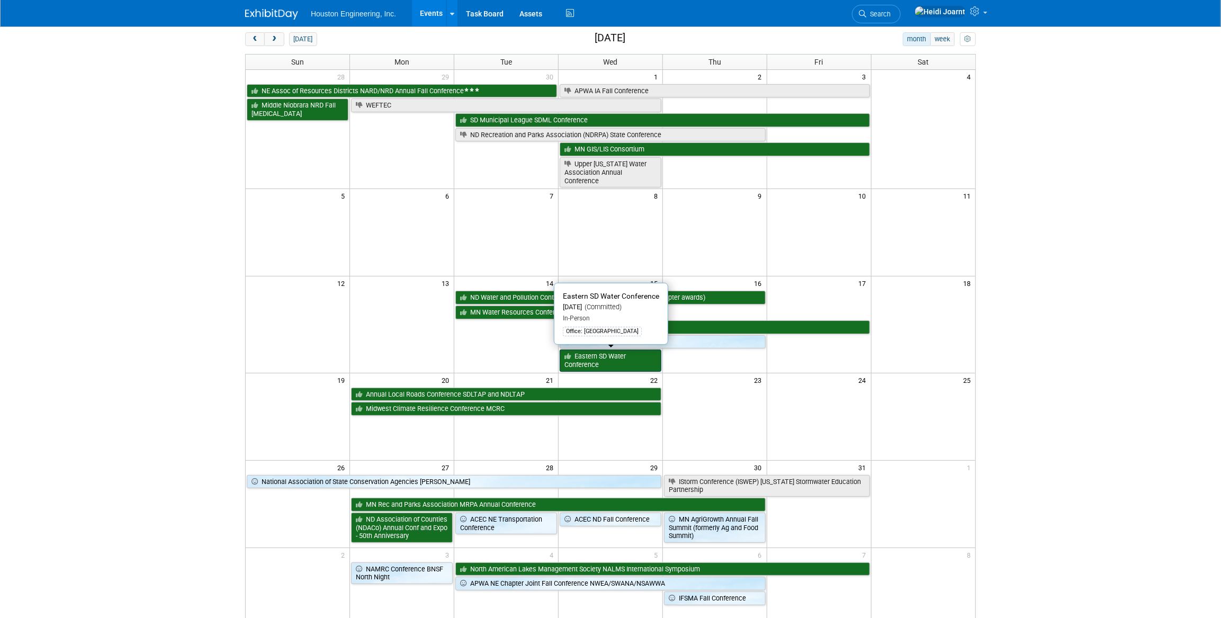
click at [603, 354] on link "Eastern SD Water Conference" at bounding box center [611, 361] width 102 height 22
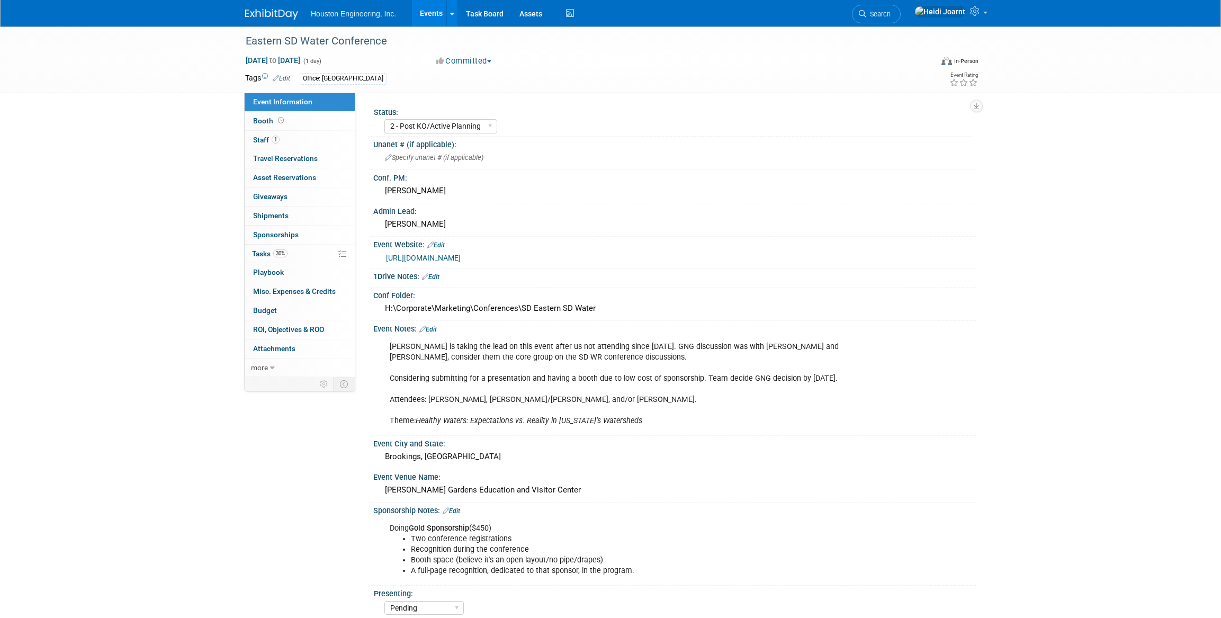
select select "2 - Post KO/Active Planning"
select select "Pending"
select select "Water Resources"
click at [307, 180] on span "Asset Reservations 0" at bounding box center [284, 177] width 63 height 8
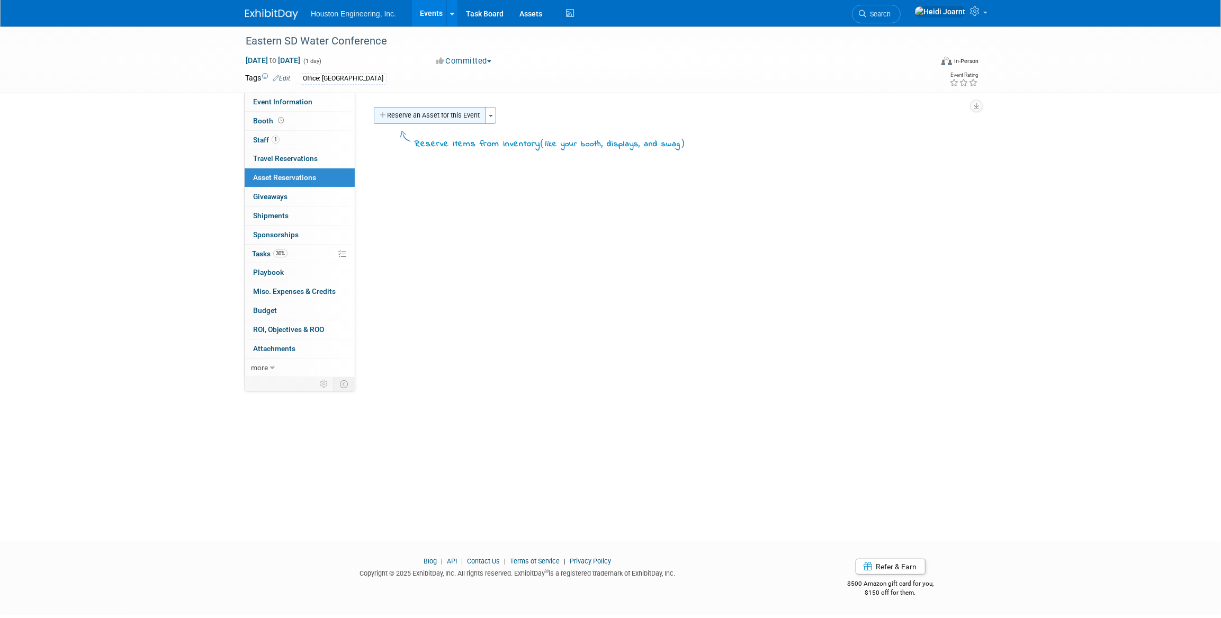
click at [420, 111] on button "Reserve an Asset for this Event" at bounding box center [430, 115] width 112 height 17
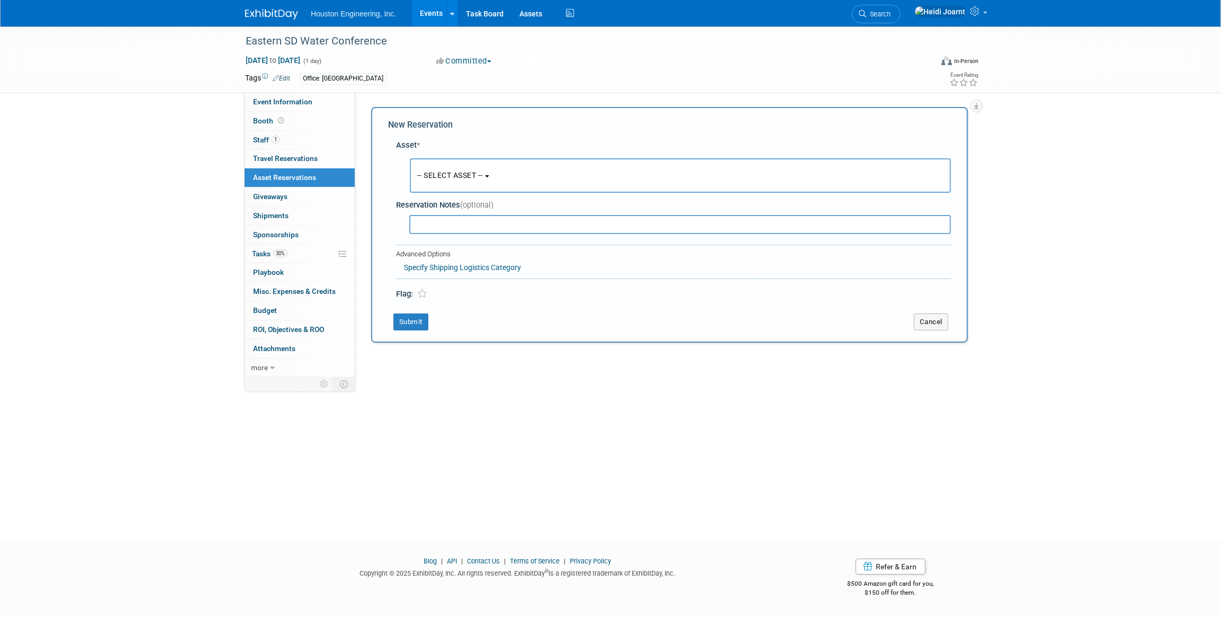
click at [462, 178] on span "-- SELECT ASSET --" at bounding box center [450, 175] width 66 height 8
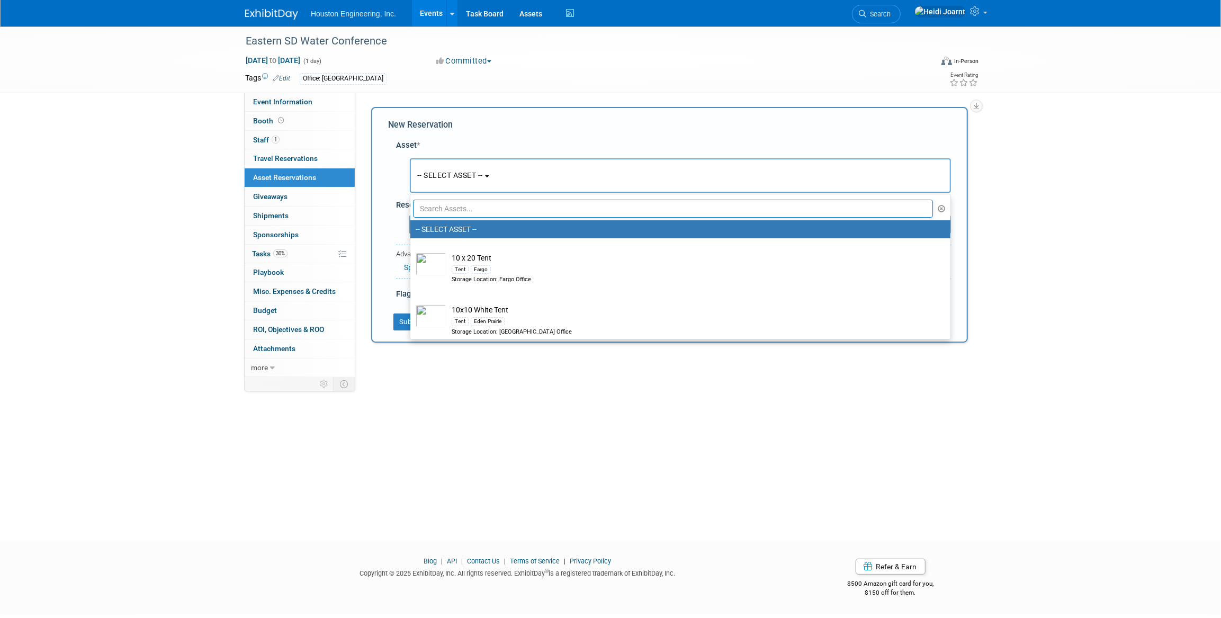
click at [504, 201] on input "text" at bounding box center [673, 209] width 520 height 18
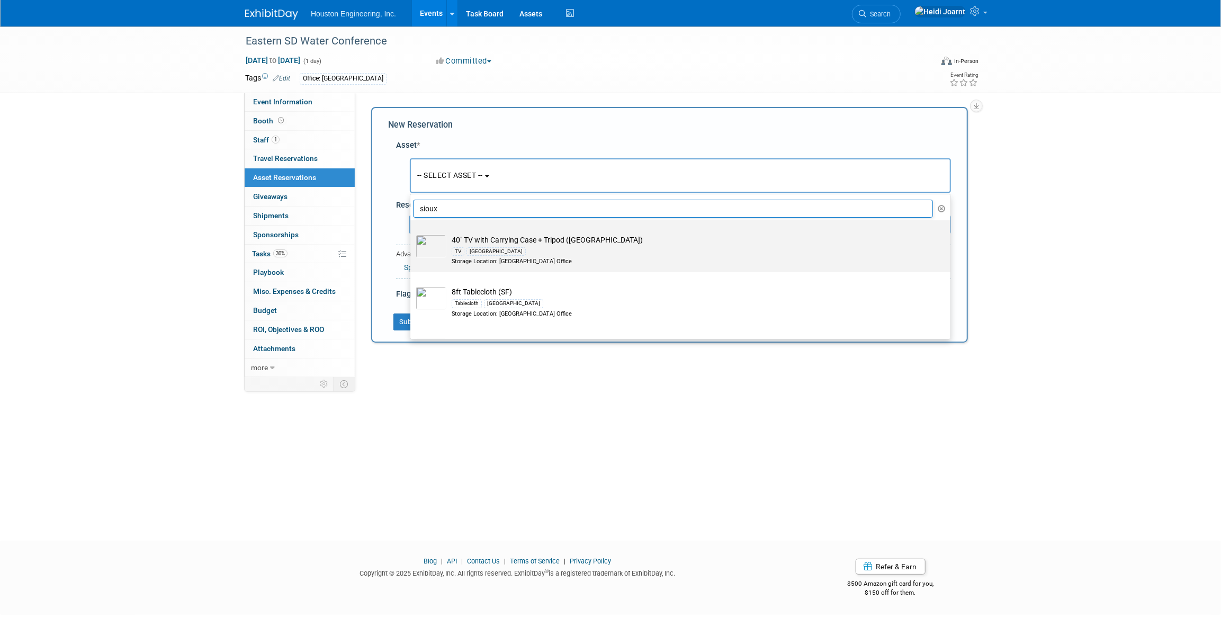
type input "sioux"
click at [535, 249] on div "TV [GEOGRAPHIC_DATA]" at bounding box center [691, 251] width 478 height 12
click at [412, 233] on input "40" TV with Carrying Case + Tripod (SF) TV [GEOGRAPHIC_DATA] Storage Location: …" at bounding box center [408, 229] width 7 height 7
select select "10728715"
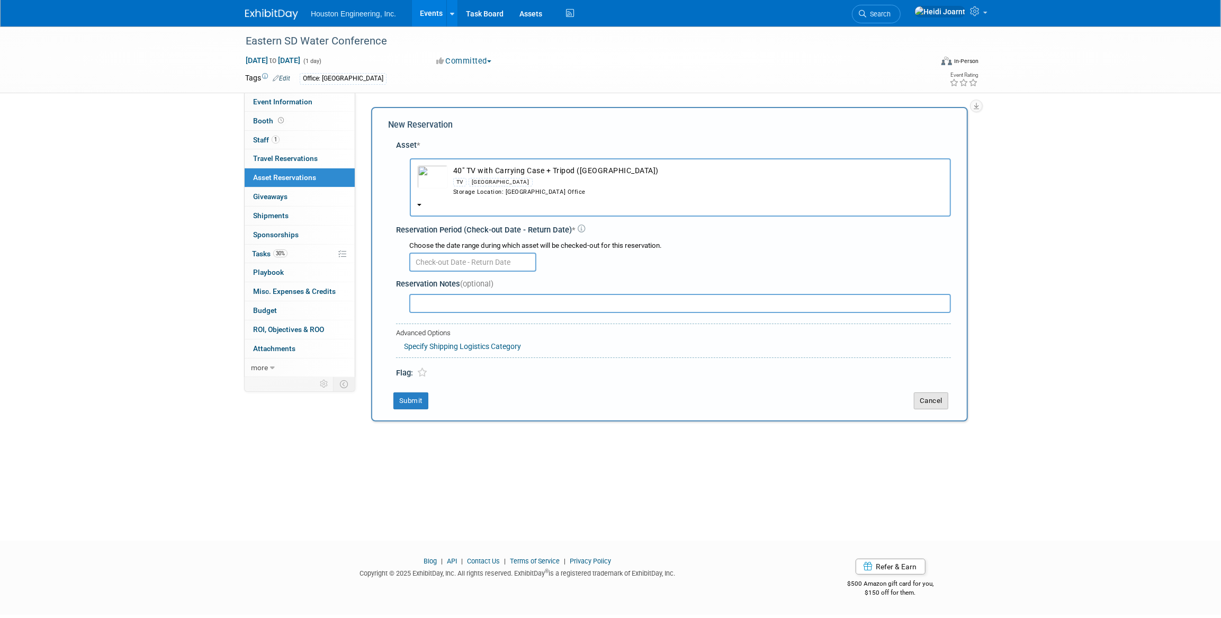
click at [921, 395] on button "Cancel" at bounding box center [931, 400] width 34 height 17
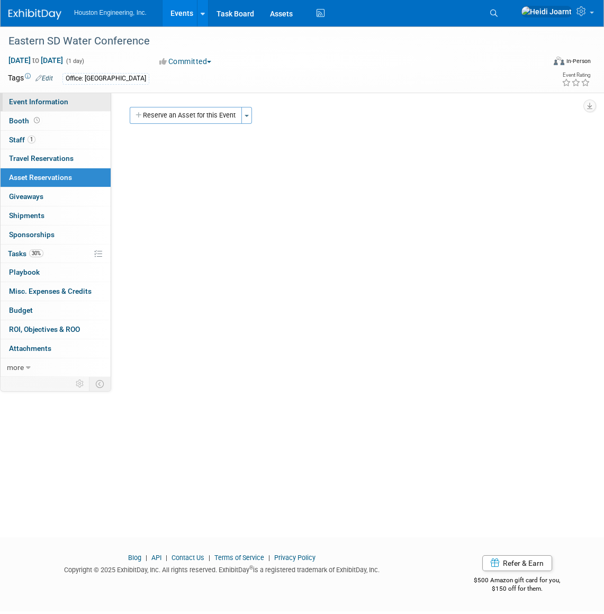
click at [29, 106] on span "Event Information" at bounding box center [38, 101] width 59 height 8
select select "2 - Post KO/Active Planning"
select select "Pending"
select select "Water Resources"
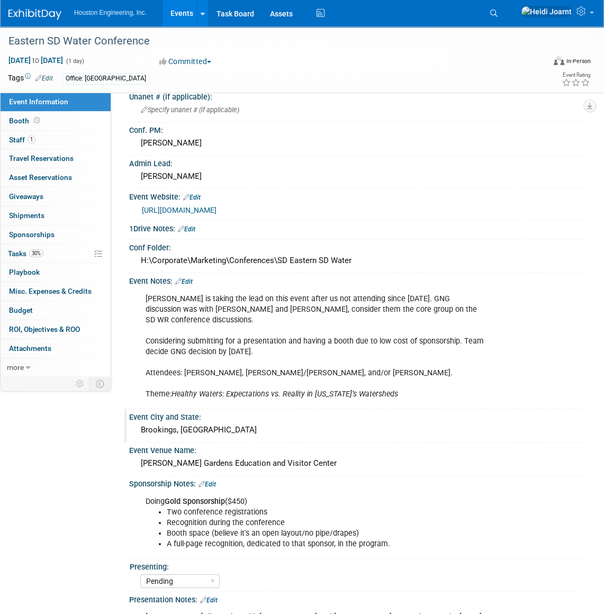
scroll to position [240, 0]
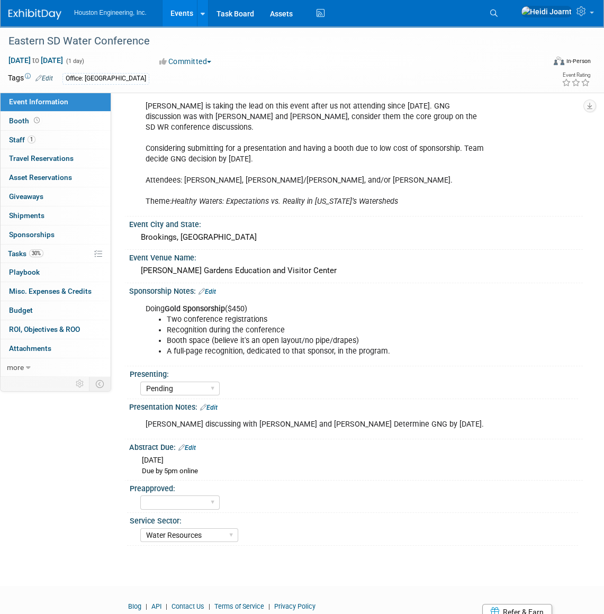
click at [212, 404] on link "Edit" at bounding box center [208, 407] width 17 height 7
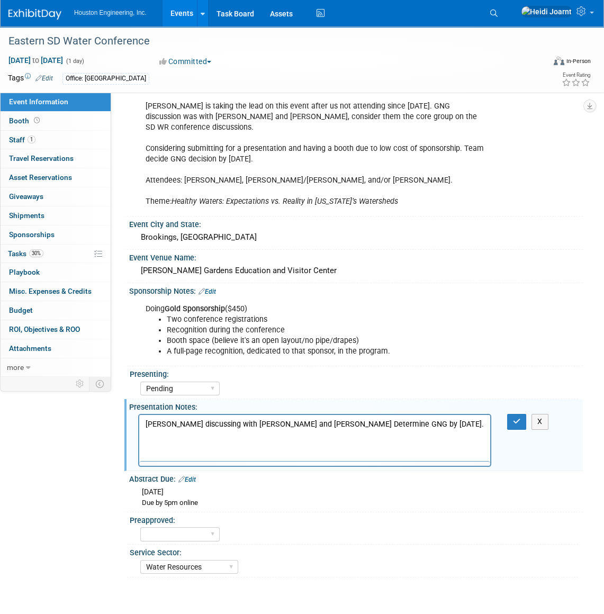
scroll to position [0, 0]
click at [390, 424] on p "[PERSON_NAME] discussing with [PERSON_NAME] and [PERSON_NAME] Determine GNG by …" at bounding box center [315, 424] width 339 height 11
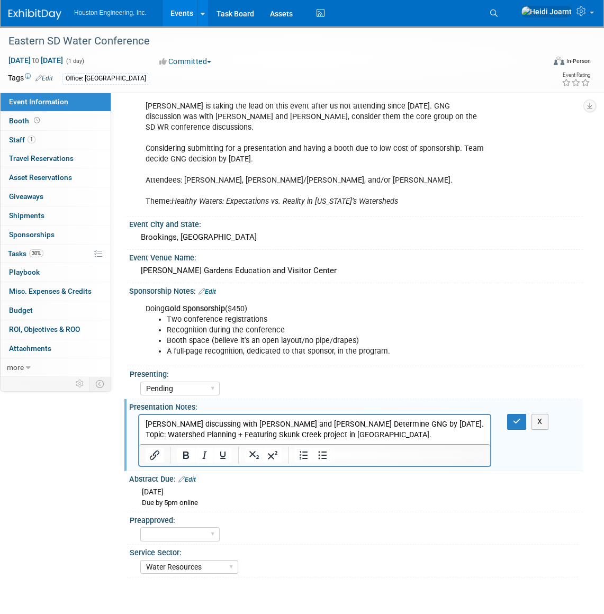
click at [375, 435] on p "Topic: Watershed Planning + Featuring Skunk Creek project in [GEOGRAPHIC_DATA]." at bounding box center [315, 435] width 339 height 11
click at [516, 420] on icon "button" at bounding box center [517, 421] width 8 height 7
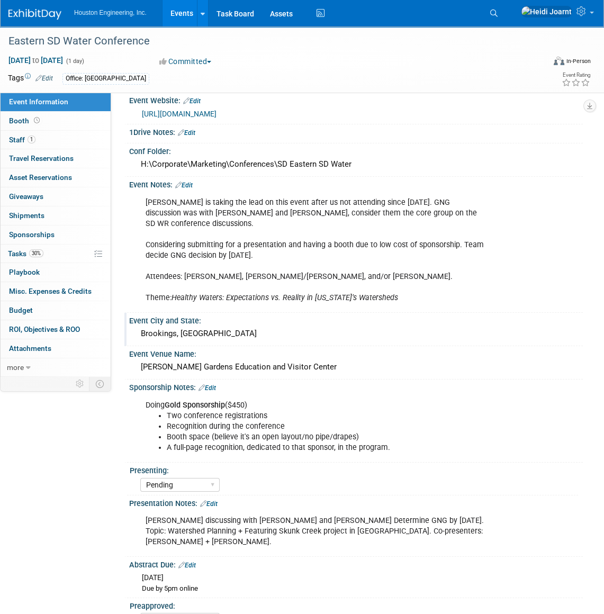
scroll to position [192, 0]
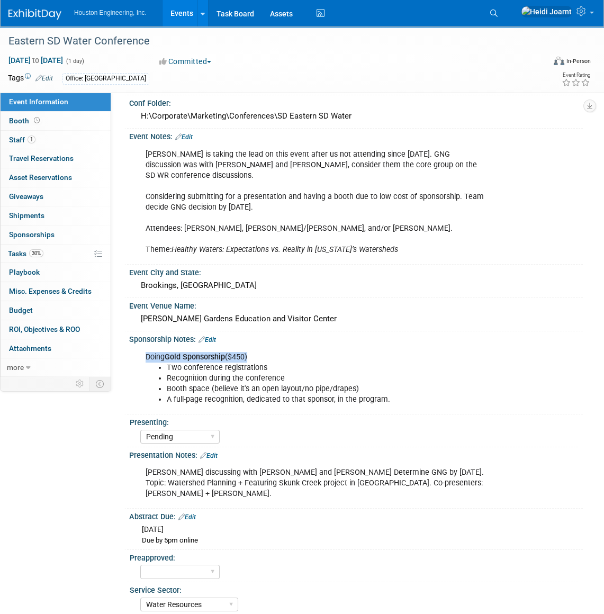
drag, startPoint x: 148, startPoint y: 354, endPoint x: 255, endPoint y: 356, distance: 107.5
click at [255, 356] on div "Doing Gold Sponsorship ($450) Two conference registrations Recognition during t…" at bounding box center [314, 379] width 353 height 64
click at [43, 254] on link "30% Tasks 30%" at bounding box center [56, 254] width 110 height 19
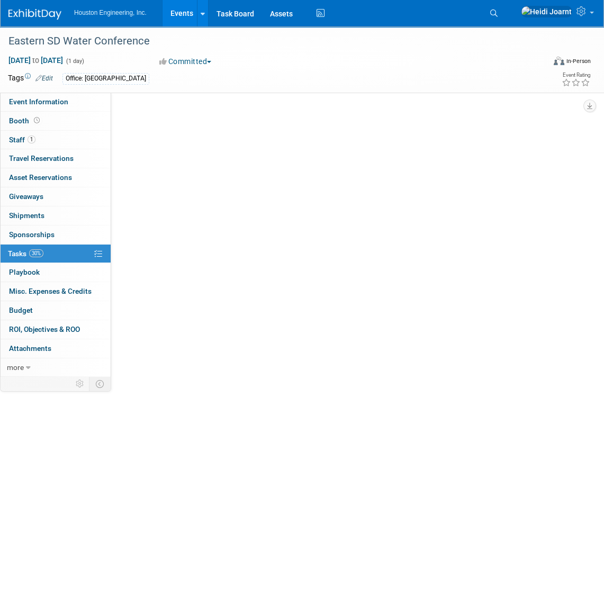
scroll to position [0, 0]
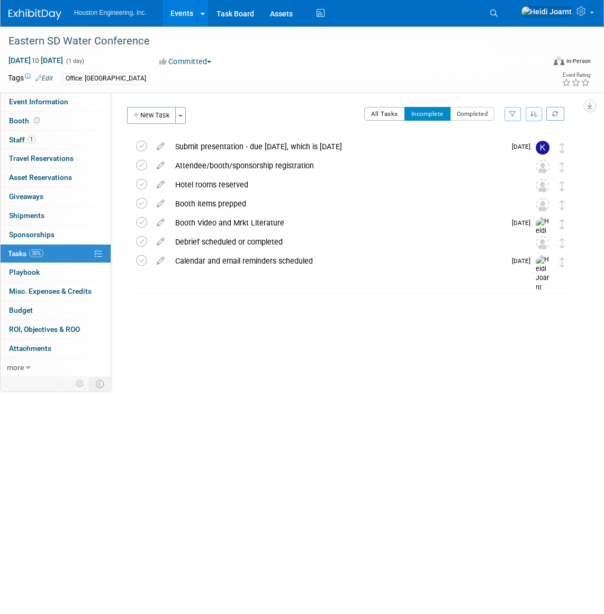
click at [383, 113] on button "All Tasks" at bounding box center [384, 114] width 41 height 14
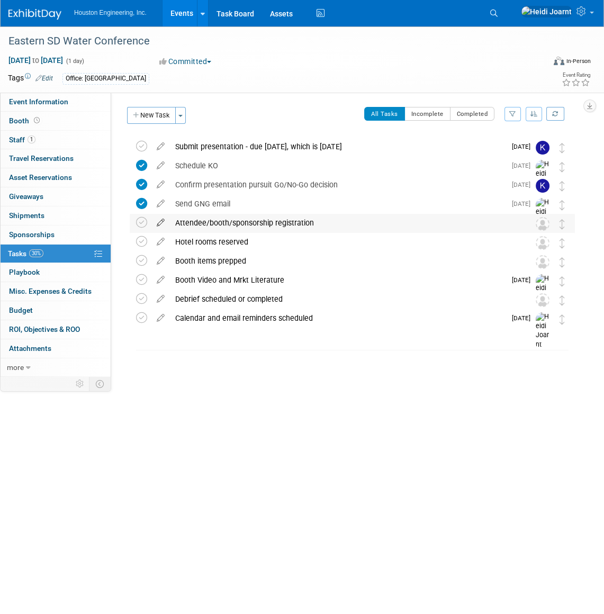
click at [159, 222] on icon at bounding box center [160, 220] width 19 height 13
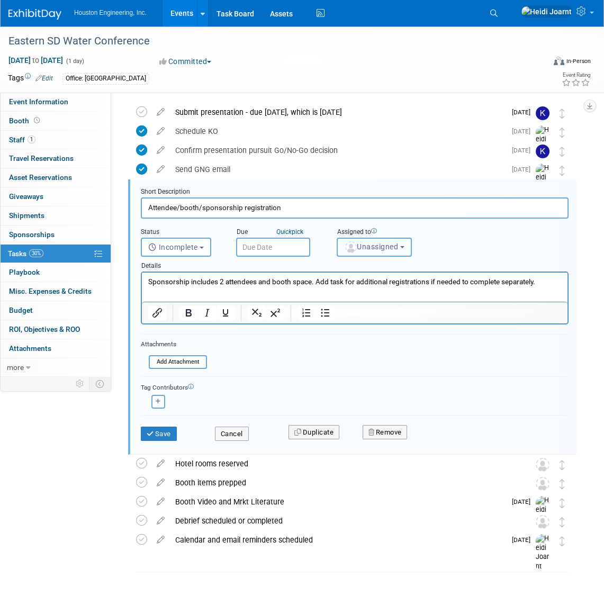
click at [389, 245] on span "Unassigned" at bounding box center [371, 247] width 54 height 8
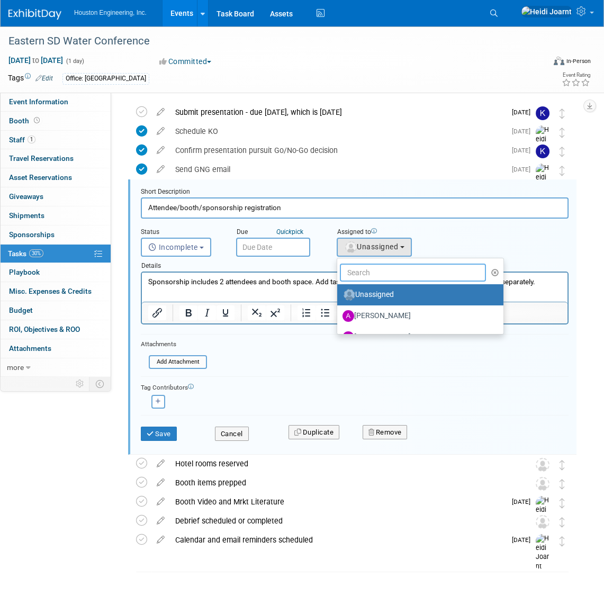
click at [390, 267] on input "text" at bounding box center [413, 273] width 146 height 18
click at [488, 251] on div "Status <i class="far fa-clock" style="padding: 6px 4px 6px 1px;"></i> Incomplet…" at bounding box center [355, 238] width 444 height 38
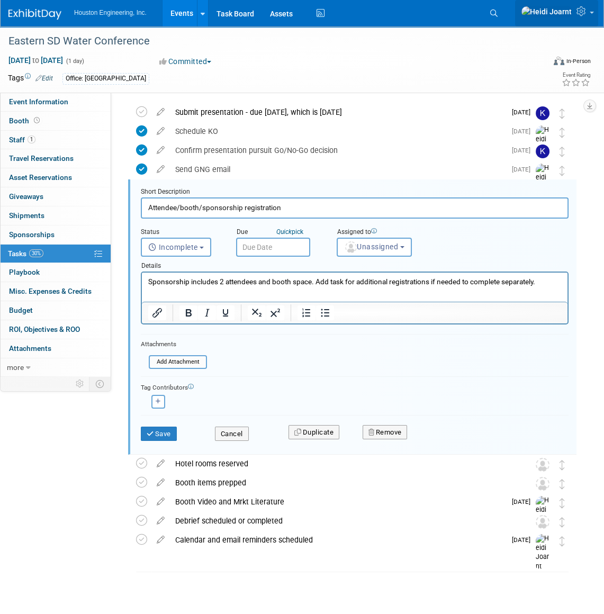
click at [588, 15] on icon at bounding box center [583, 11] width 12 height 10
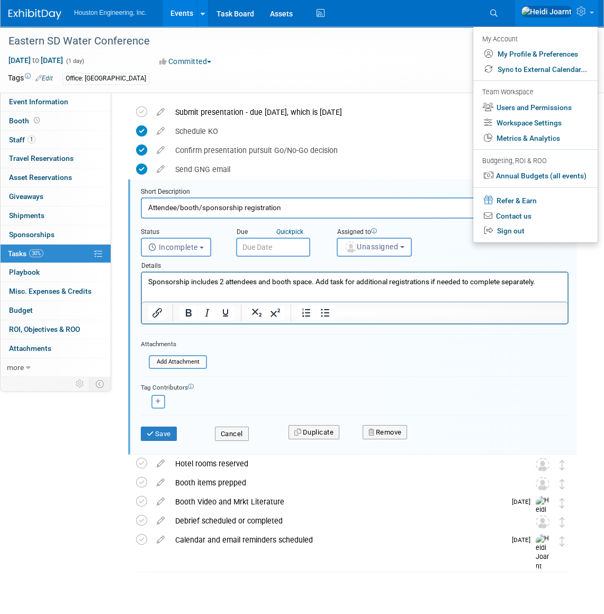
click at [578, 16] on icon at bounding box center [583, 11] width 12 height 10
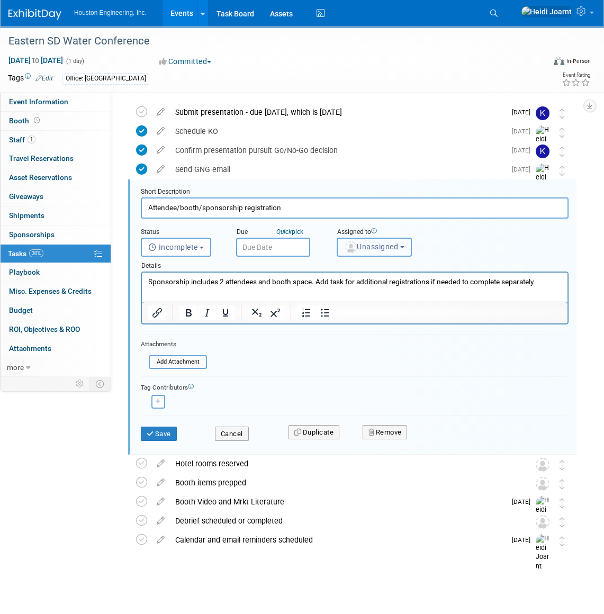
click at [361, 248] on span "Unassigned" at bounding box center [371, 247] width 54 height 8
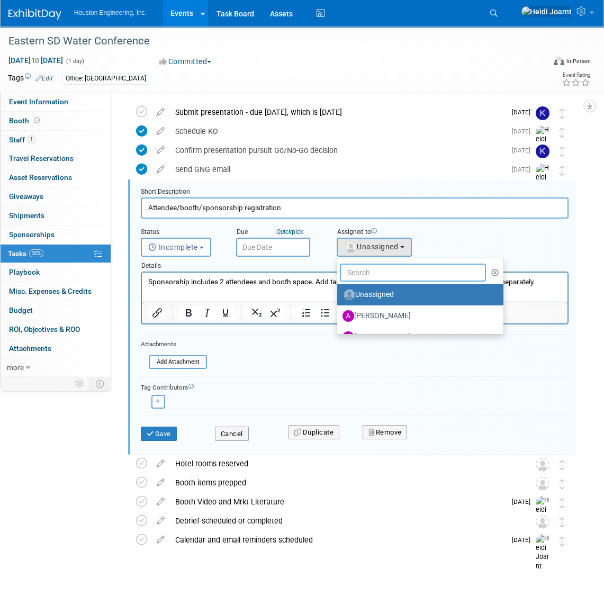
click at [386, 273] on input "text" at bounding box center [413, 273] width 146 height 18
type input "c"
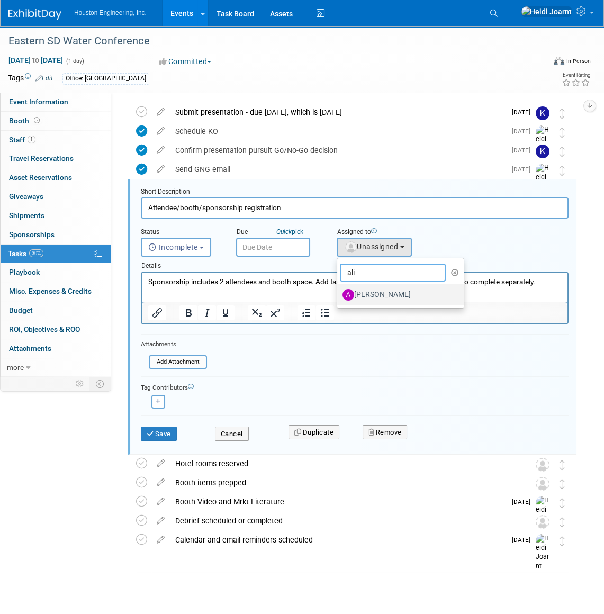
type input "ali"
click at [372, 291] on label "Ali Ringheimer" at bounding box center [398, 295] width 111 height 17
click at [339, 291] on input "Ali Ringheimer" at bounding box center [335, 293] width 7 height 7
select select "1df7f9b6-a373-4f1f-b069-61f5b7051df1"
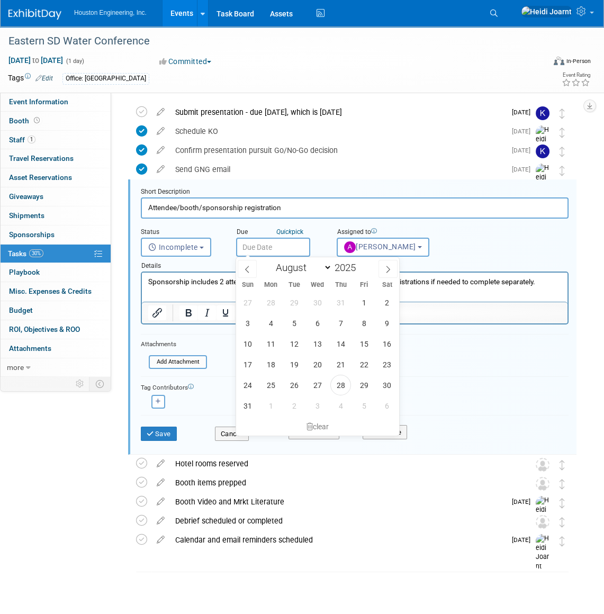
click at [290, 254] on input "text" at bounding box center [273, 247] width 74 height 19
click at [361, 386] on span "29" at bounding box center [364, 385] width 21 height 21
type input "Aug 29, 2025"
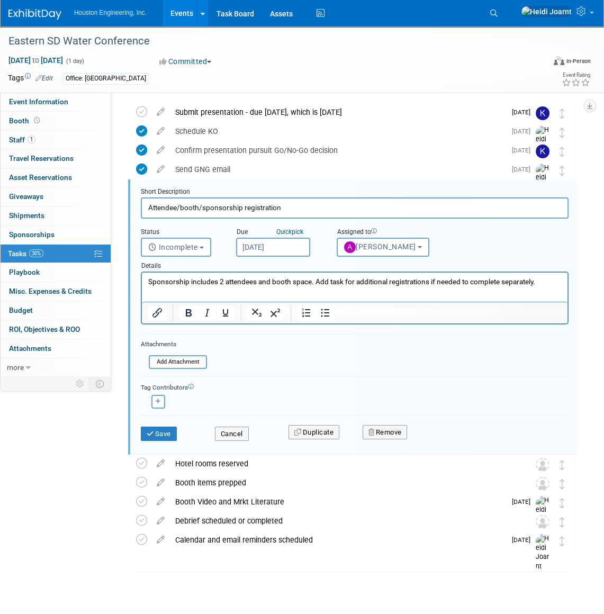
click at [405, 285] on p "Sponsorship includes 2 attendees and booth space. Add task for additional regis…" at bounding box center [355, 282] width 414 height 10
click at [555, 278] on p "Sponsorship includes 2 attendees and booth space. Add task for additional regis…" at bounding box center [355, 282] width 414 height 10
paste body "Rich Text Area. Press ALT-0 for help."
click at [167, 434] on button "Save" at bounding box center [159, 434] width 36 height 15
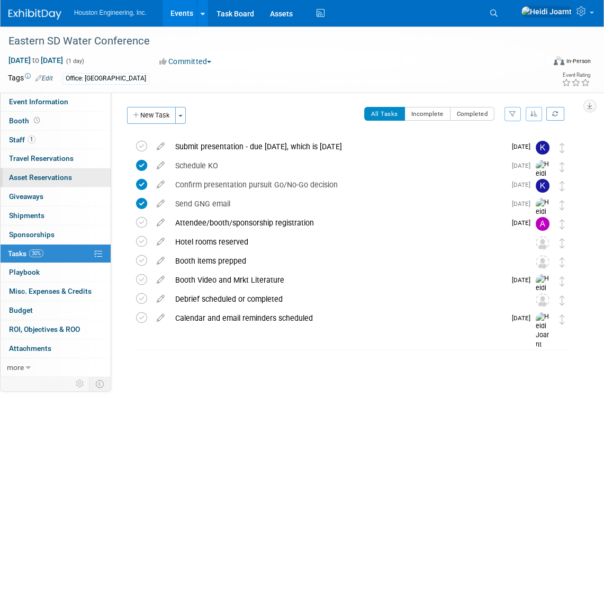
click at [64, 181] on span "Asset Reservations 0" at bounding box center [40, 177] width 63 height 8
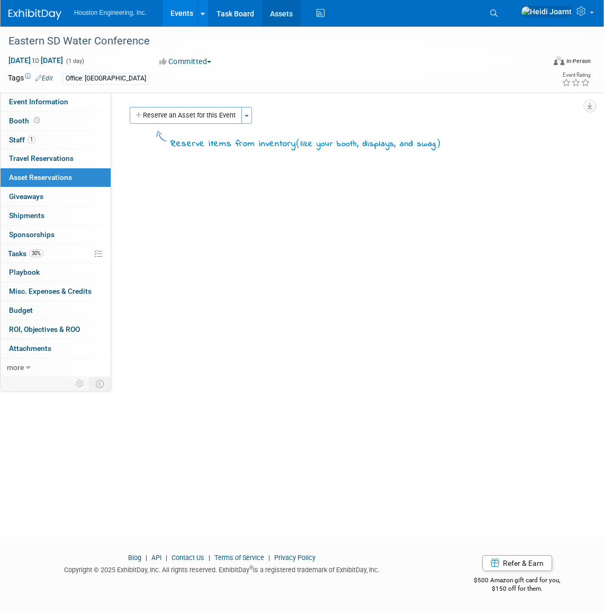
click at [281, 21] on link "Assets" at bounding box center [281, 13] width 39 height 26
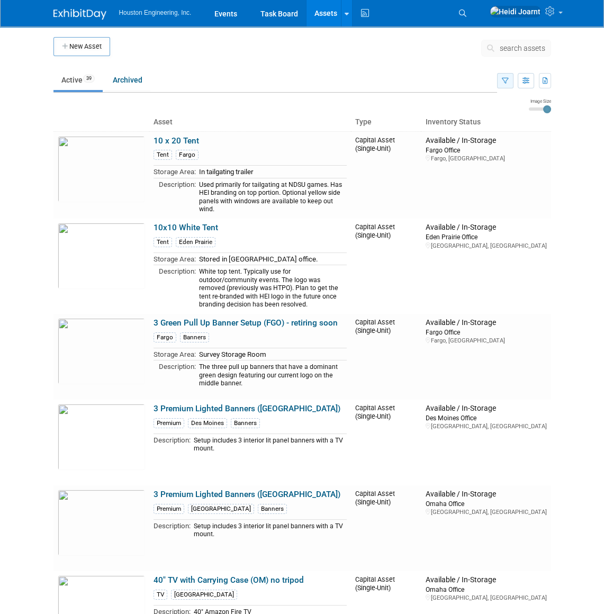
click at [498, 82] on button "button" at bounding box center [505, 80] width 16 height 15
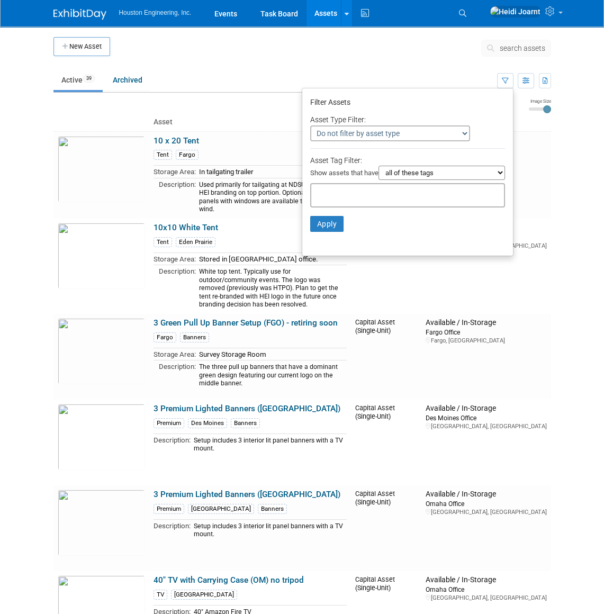
click at [372, 190] on input "text" at bounding box center [358, 194] width 85 height 11
type input "sioux"
click at [368, 217] on div "[GEOGRAPHIC_DATA]" at bounding box center [380, 218] width 148 height 15
type input "[GEOGRAPHIC_DATA]"
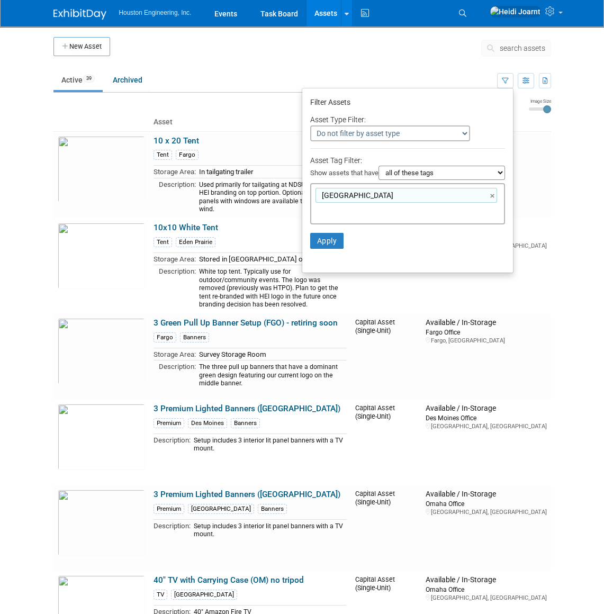
click at [304, 237] on li "Apply Clear Filters" at bounding box center [407, 241] width 211 height 32
click at [330, 245] on button "Apply" at bounding box center [327, 241] width 34 height 16
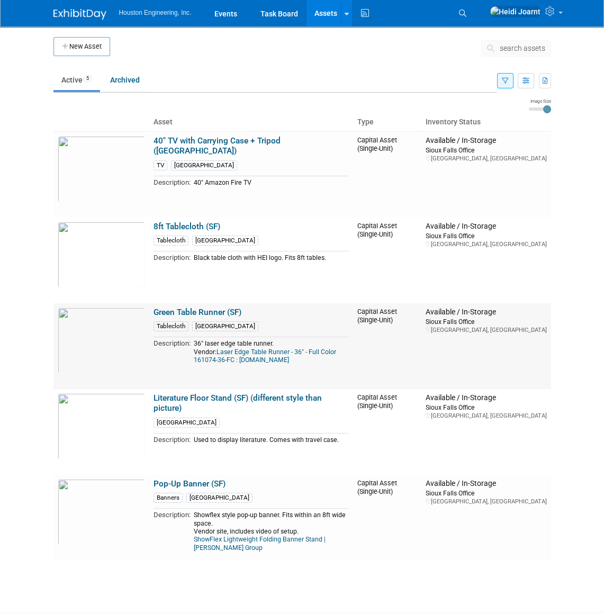
scroll to position [48, 0]
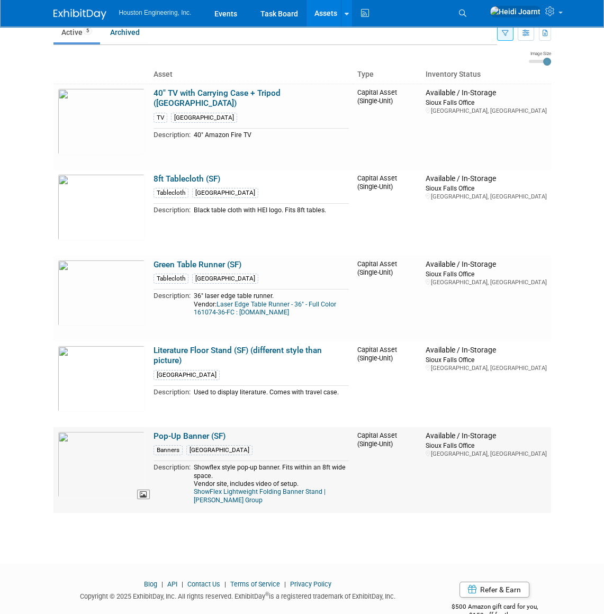
click at [120, 462] on img at bounding box center [101, 465] width 87 height 66
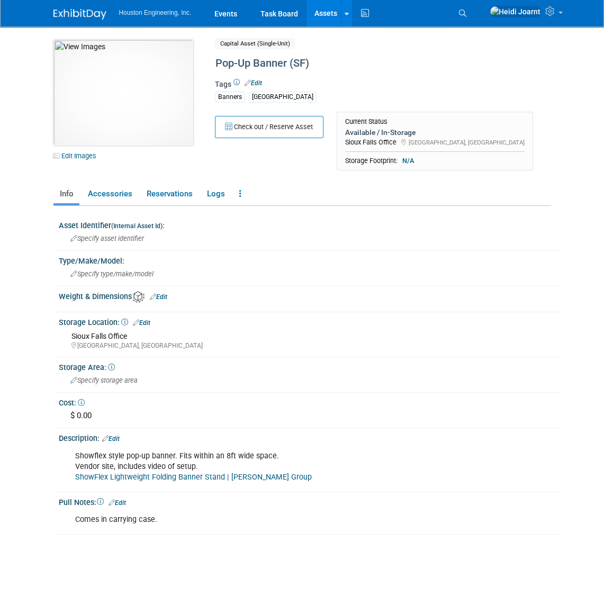
click at [154, 60] on img at bounding box center [123, 93] width 140 height 106
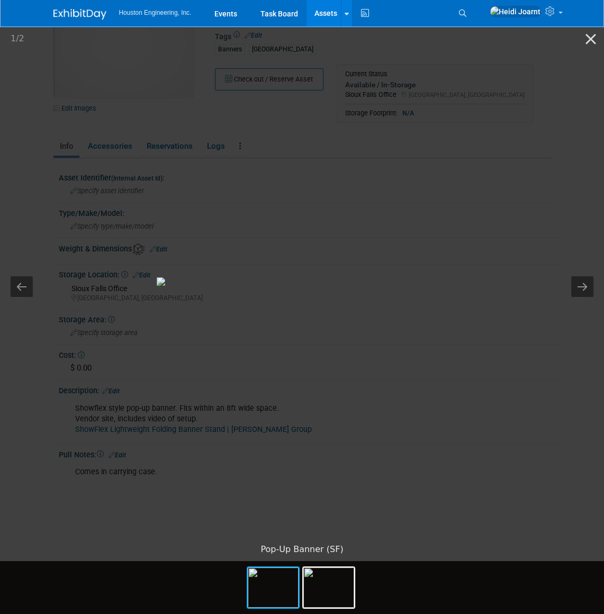
scroll to position [101, 0]
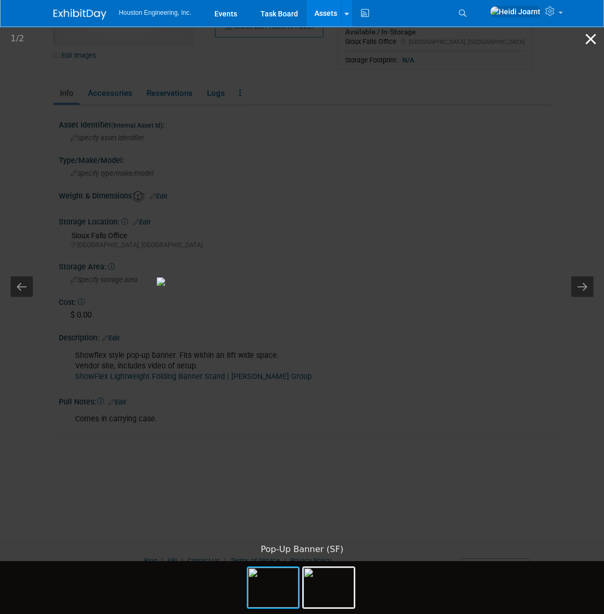
click at [591, 42] on button "Close gallery" at bounding box center [591, 38] width 26 height 25
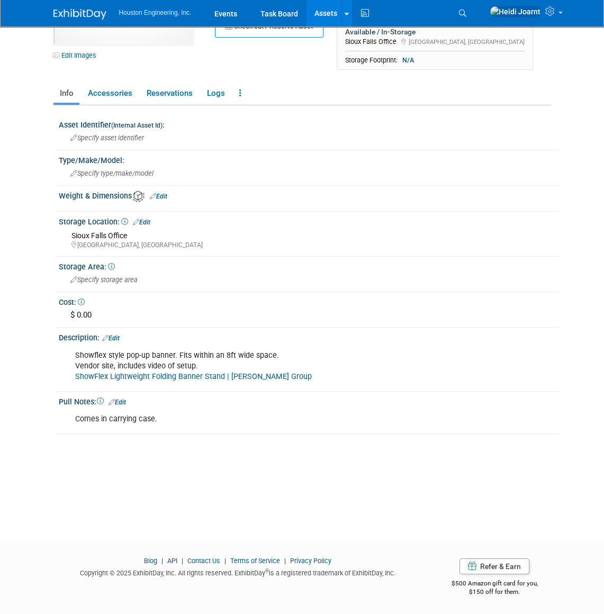
scroll to position [0, 0]
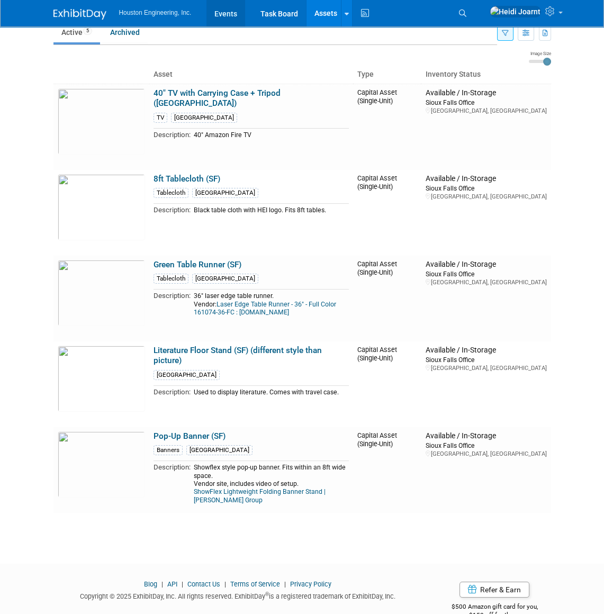
click at [224, 16] on link "Events" at bounding box center [226, 13] width 39 height 26
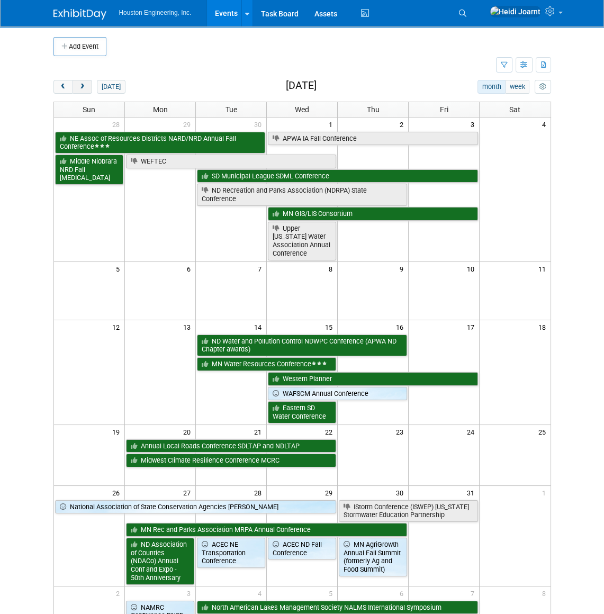
click at [81, 87] on span "next" at bounding box center [82, 87] width 8 height 7
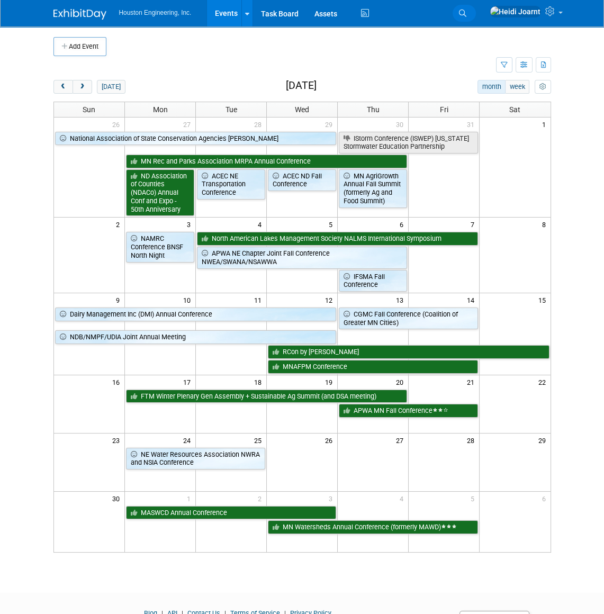
click at [476, 13] on link "Search" at bounding box center [464, 13] width 23 height 17
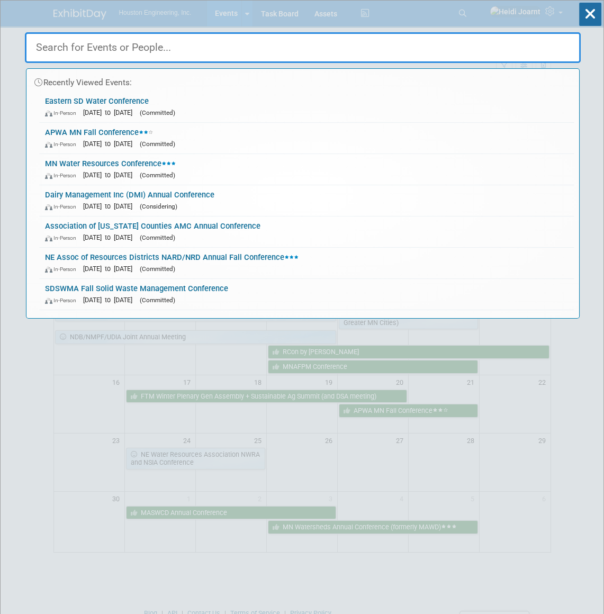
click at [436, 44] on input "text" at bounding box center [303, 47] width 556 height 31
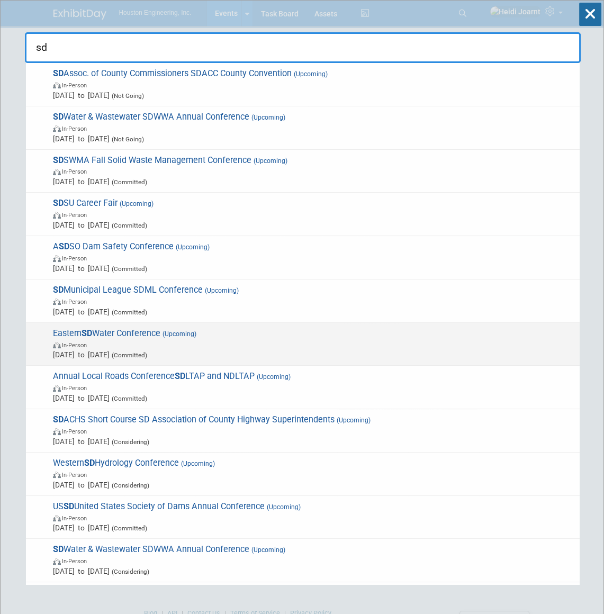
type input "sd"
click at [190, 344] on span "In-Person" at bounding box center [314, 344] width 522 height 11
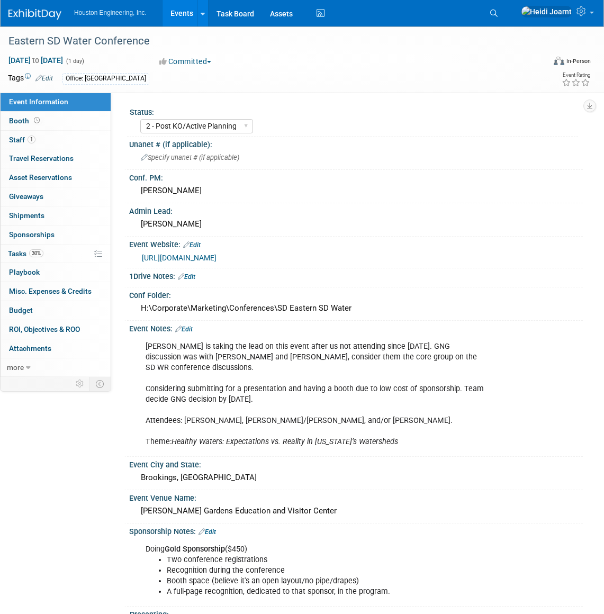
select select "2 - Post KO/Active Planning"
select select "Pending"
select select "Water Resources"
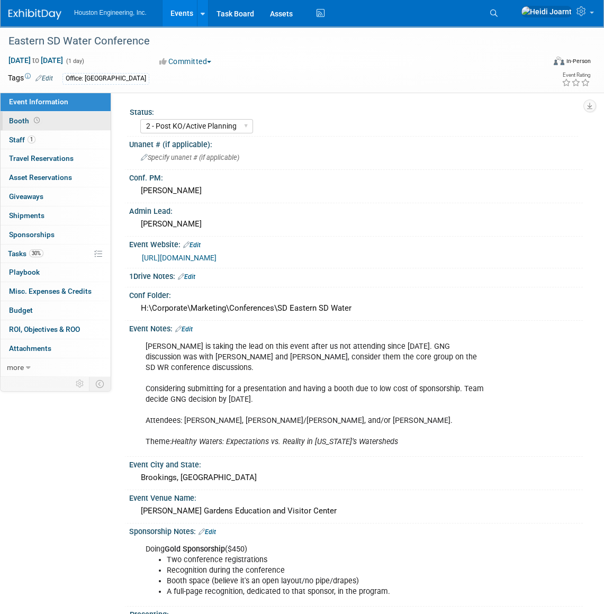
click at [53, 121] on link "Booth" at bounding box center [56, 121] width 110 height 19
select select "Yes"
select select "[GEOGRAPHIC_DATA]"
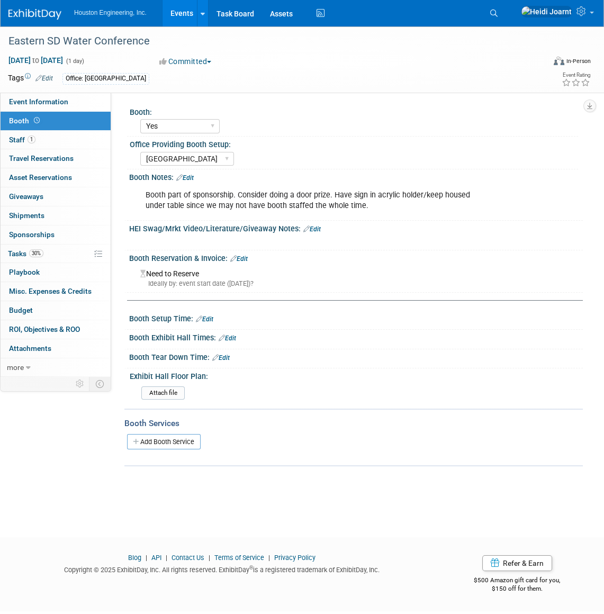
click at [194, 176] on link "Edit" at bounding box center [184, 177] width 17 height 7
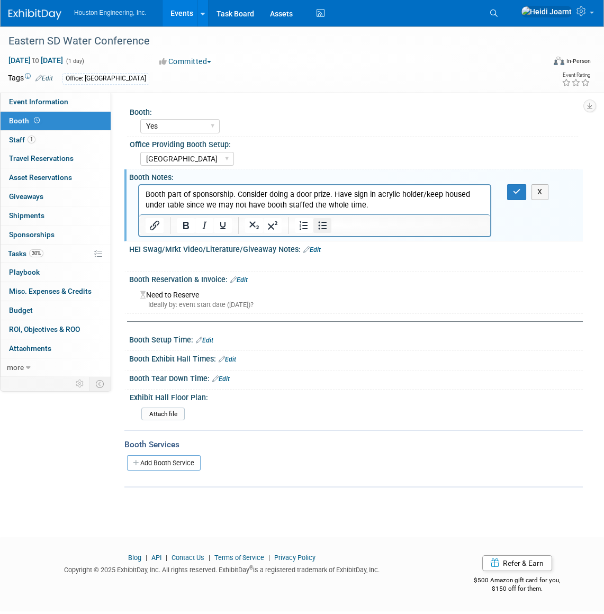
click at [317, 227] on icon "Bullet list" at bounding box center [322, 225] width 13 height 13
click at [421, 204] on li "Booth part of sponsorship. Consider doing a door prize. Have sign in acrylic ho…" at bounding box center [326, 200] width 318 height 21
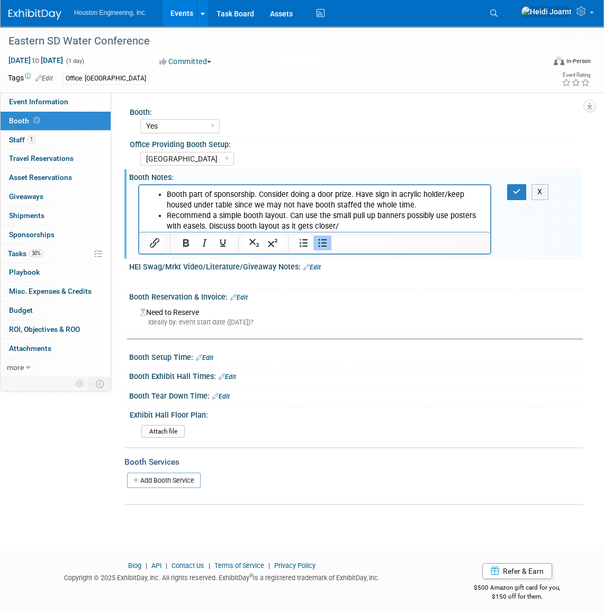
click at [380, 228] on li "Recommend a simple booth layout. Can use the small pull up banners possibly use…" at bounding box center [326, 221] width 318 height 21
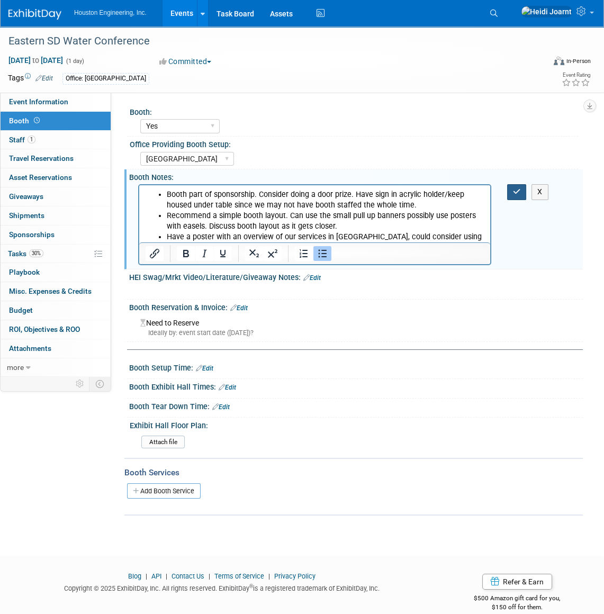
click at [523, 191] on button "button" at bounding box center [517, 191] width 20 height 15
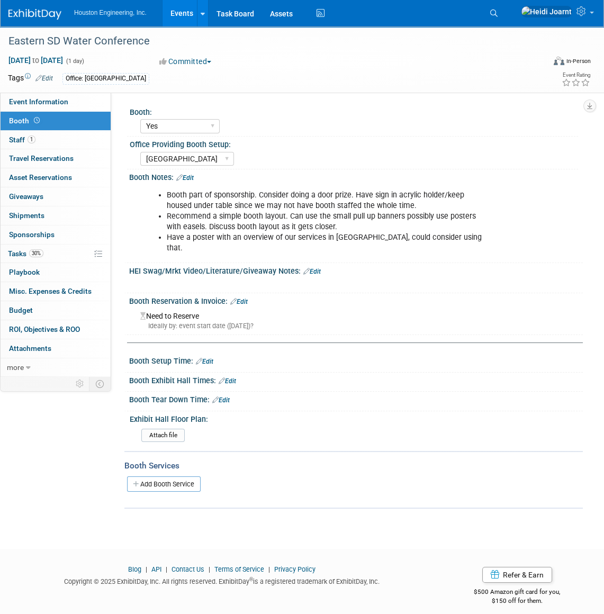
click at [315, 268] on link "Edit" at bounding box center [311, 271] width 17 height 7
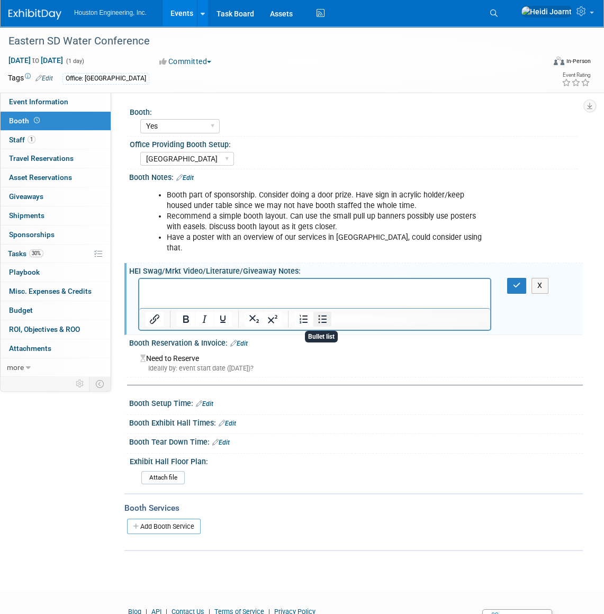
click at [324, 314] on icon "Bullet list" at bounding box center [322, 319] width 13 height 13
click at [520, 282] on icon "button" at bounding box center [517, 285] width 8 height 7
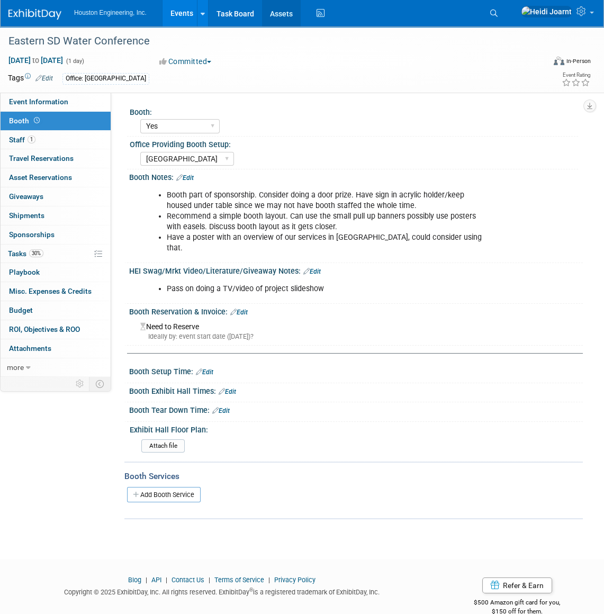
click at [279, 17] on link "Assets" at bounding box center [281, 13] width 39 height 26
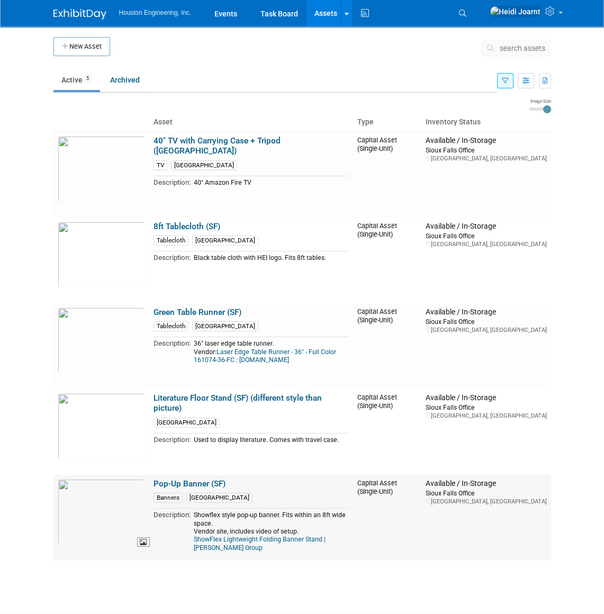
click at [90, 514] on img at bounding box center [101, 512] width 87 height 66
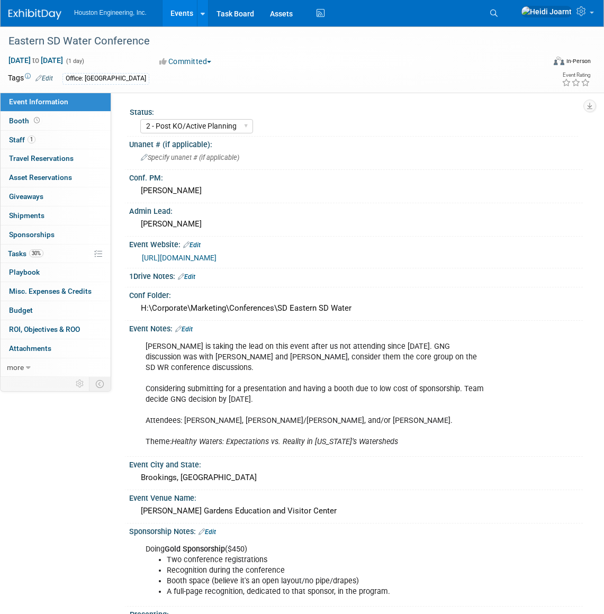
select select "2 - Post KO/Active Planning"
select select "Pending"
select select "Water Resources"
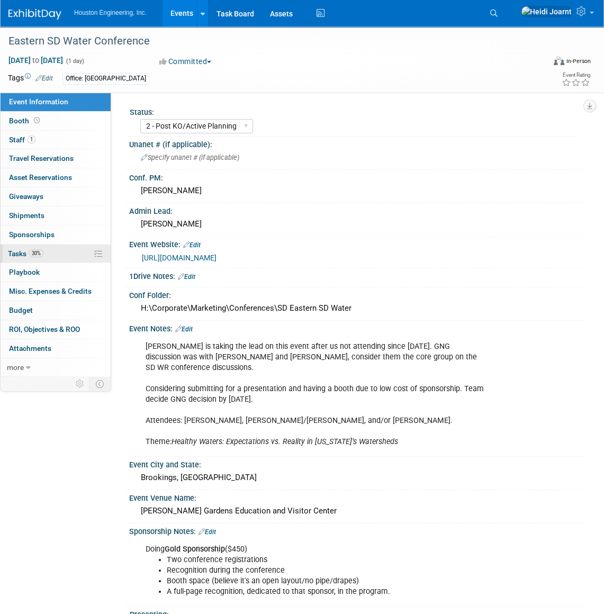
click at [52, 248] on link "30% Tasks 30%" at bounding box center [56, 254] width 110 height 19
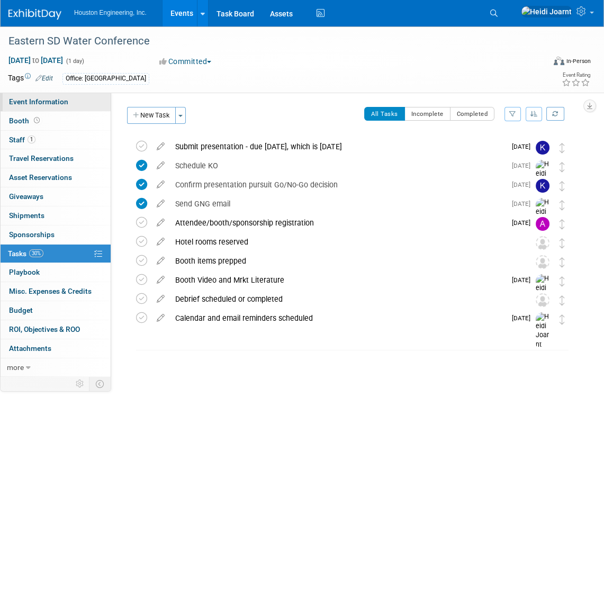
click at [60, 109] on link "Event Information" at bounding box center [56, 102] width 110 height 19
select select "2 - Post KO/Active Planning"
select select "Pending"
select select "Water Resources"
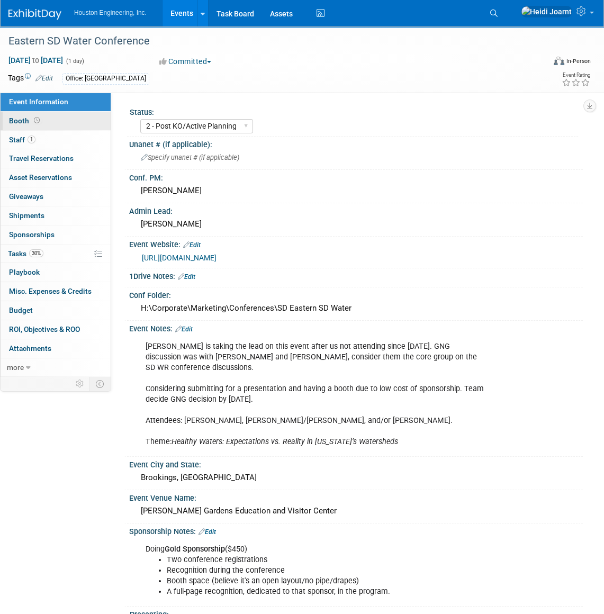
click at [68, 121] on link "Booth" at bounding box center [56, 121] width 110 height 19
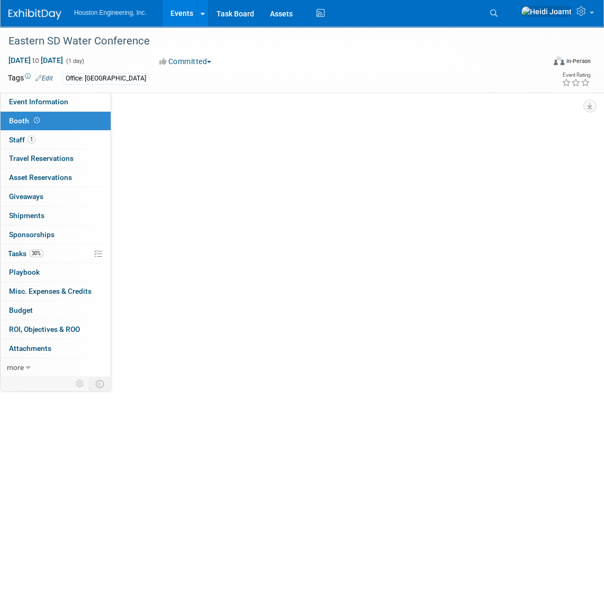
select select "Yes"
select select "[GEOGRAPHIC_DATA]"
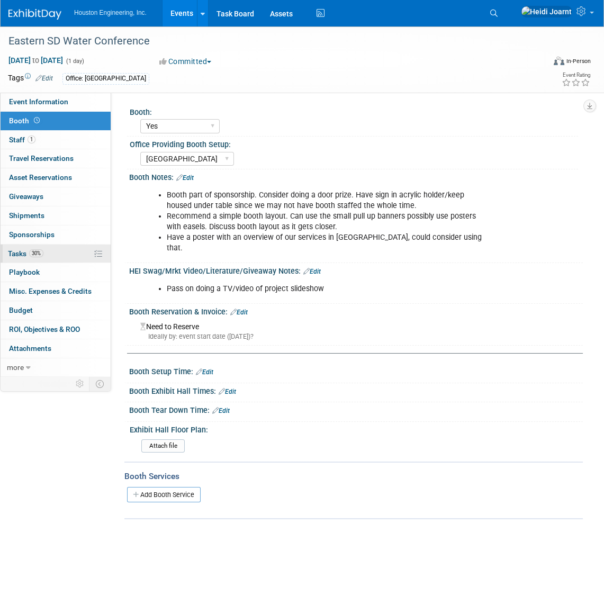
click at [51, 254] on link "30% Tasks 30%" at bounding box center [56, 254] width 110 height 19
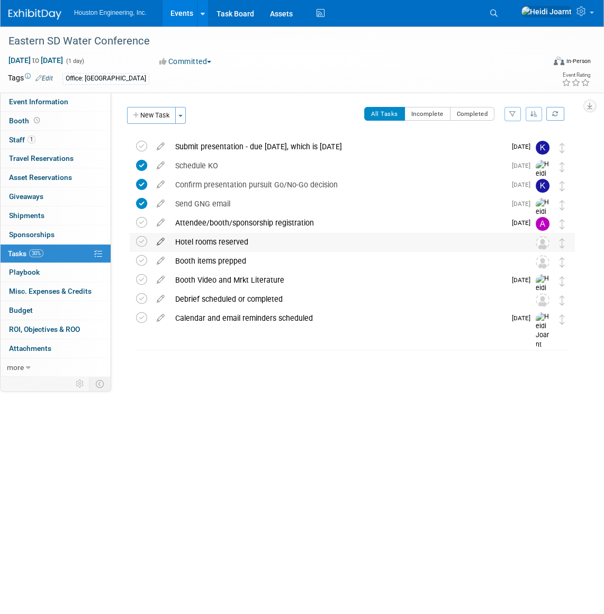
click at [158, 243] on icon at bounding box center [160, 239] width 19 height 13
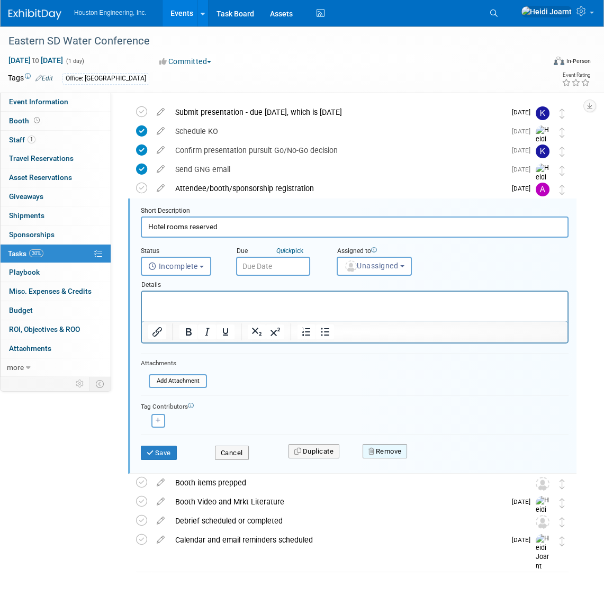
click at [392, 448] on button "Remove" at bounding box center [385, 451] width 45 height 15
click at [441, 461] on link "Yes" at bounding box center [444, 460] width 31 height 17
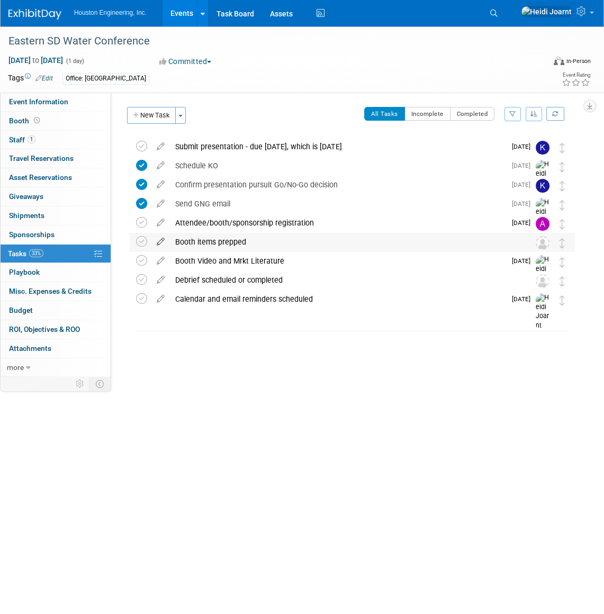
click at [164, 240] on icon at bounding box center [160, 239] width 19 height 13
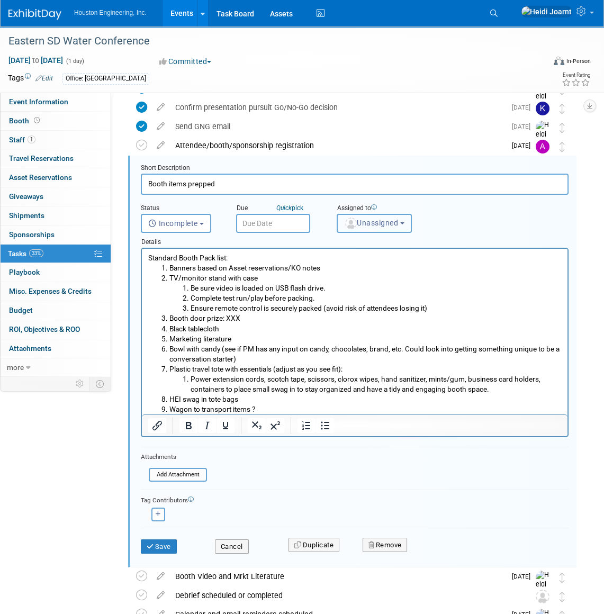
click at [344, 225] on span "Unassigned" at bounding box center [371, 223] width 54 height 8
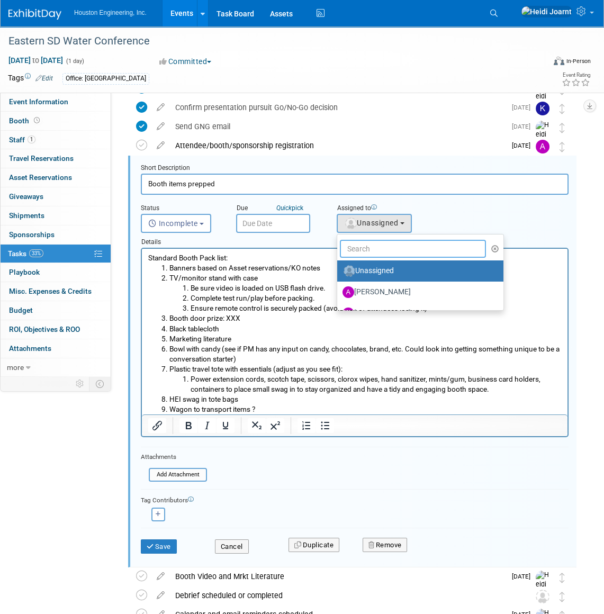
click at [385, 248] on input "text" at bounding box center [413, 249] width 146 height 18
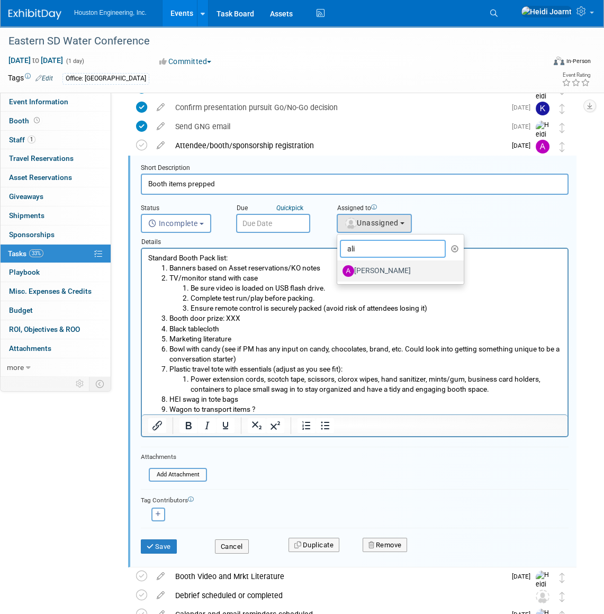
type input "ali"
click at [423, 269] on label "Ali Ringheimer" at bounding box center [398, 271] width 111 height 17
click at [339, 269] on input "Ali Ringheimer" at bounding box center [335, 269] width 7 height 7
select select "1df7f9b6-a373-4f1f-b069-61f5b7051df1"
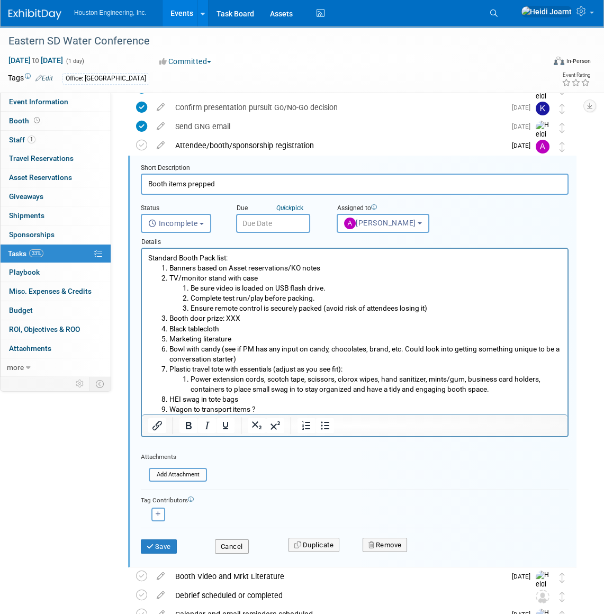
click at [248, 338] on li "Marketing literature" at bounding box center [365, 339] width 392 height 10
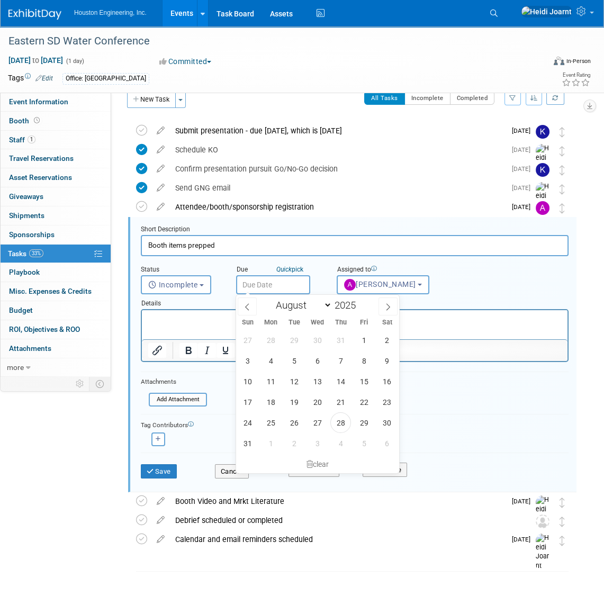
click at [259, 286] on input "text" at bounding box center [273, 284] width 74 height 19
click at [392, 306] on span at bounding box center [388, 307] width 19 height 18
click at [388, 310] on icon at bounding box center [388, 306] width 7 height 7
select select "9"
click at [292, 382] on span "14" at bounding box center [294, 381] width 21 height 21
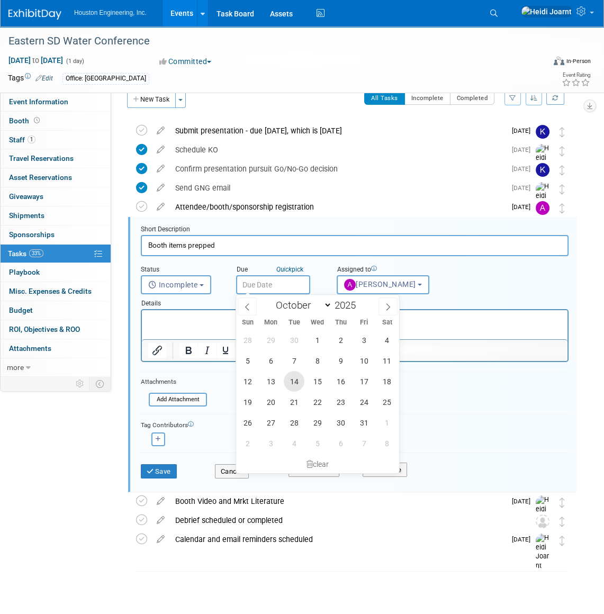
type input "Oct 14, 2025"
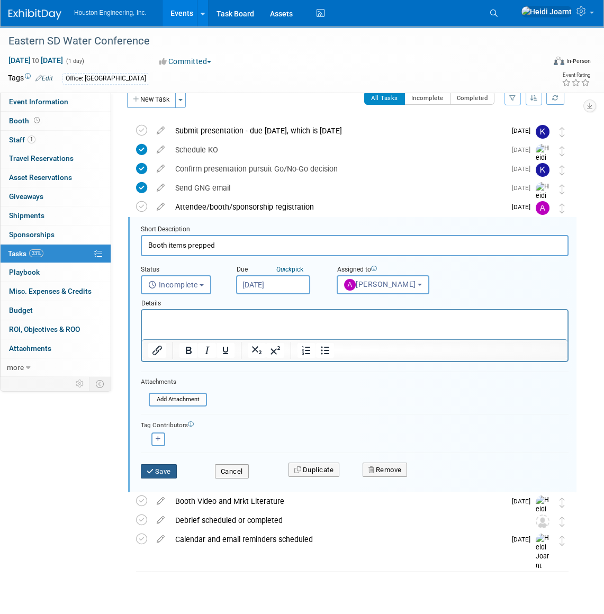
click at [175, 471] on button "Save" at bounding box center [159, 471] width 36 height 15
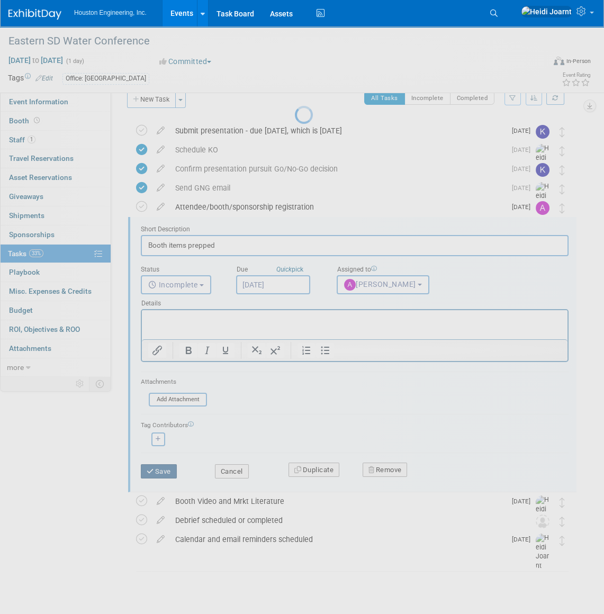
scroll to position [0, 0]
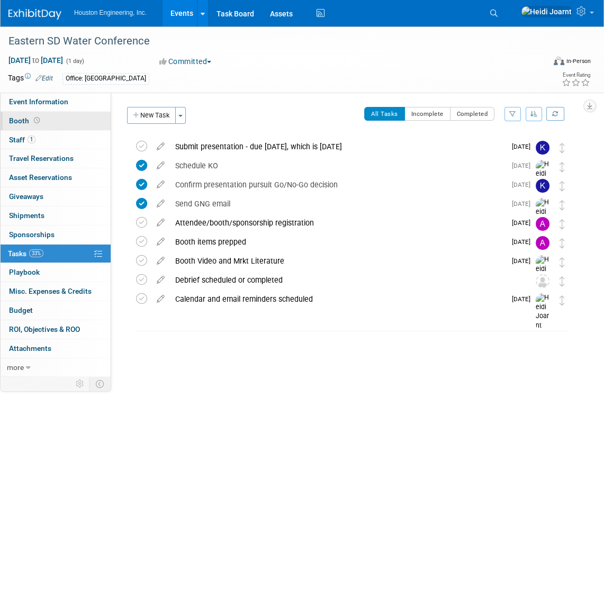
click at [56, 128] on link "Booth" at bounding box center [56, 121] width 110 height 19
select select "Yes"
select select "[GEOGRAPHIC_DATA]"
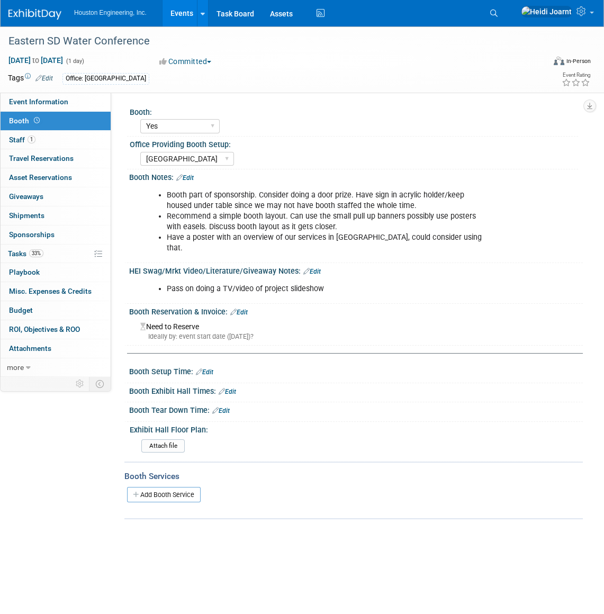
click at [316, 268] on link "Edit" at bounding box center [311, 271] width 17 height 7
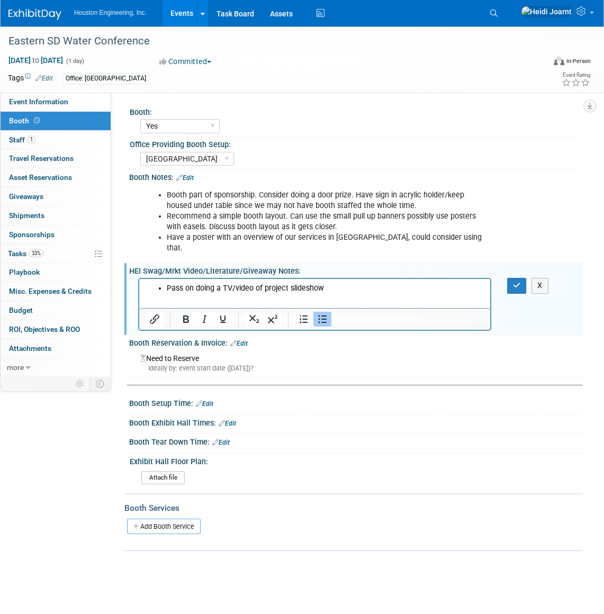
click at [337, 291] on li "Pass on doing a TV/video of project slideshow" at bounding box center [326, 288] width 318 height 11
click at [512, 278] on button "button" at bounding box center [517, 285] width 20 height 15
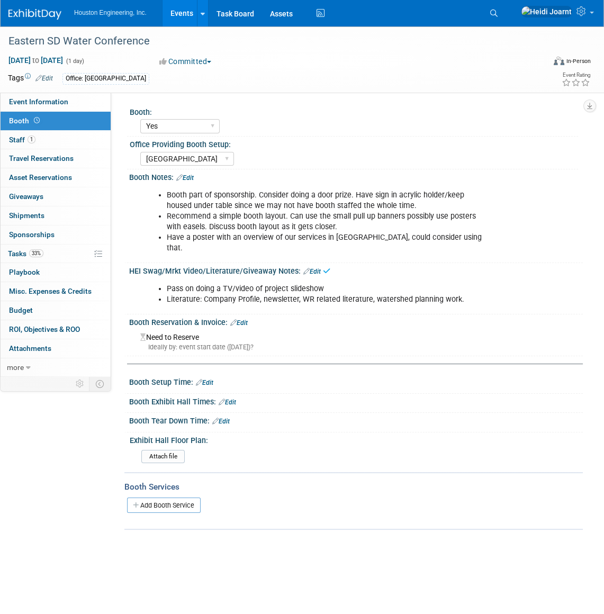
click at [312, 268] on link "Edit" at bounding box center [311, 271] width 17 height 7
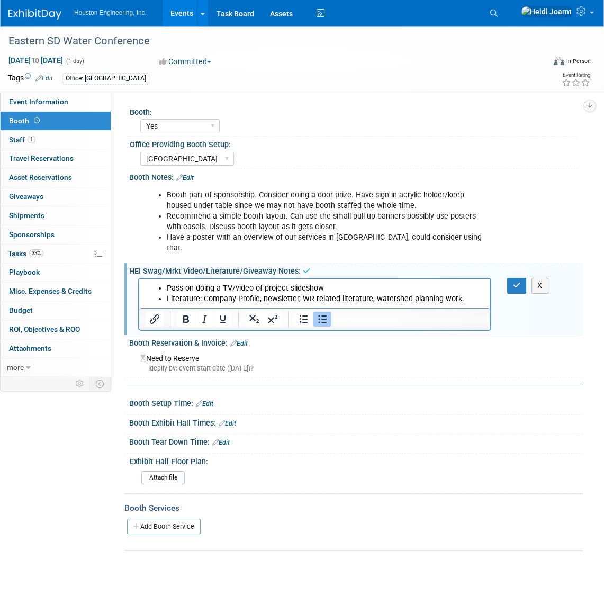
click at [178, 287] on li "Pass on doing a TV/video of project slideshow" at bounding box center [326, 288] width 318 height 11
click at [520, 282] on icon "button" at bounding box center [517, 285] width 8 height 7
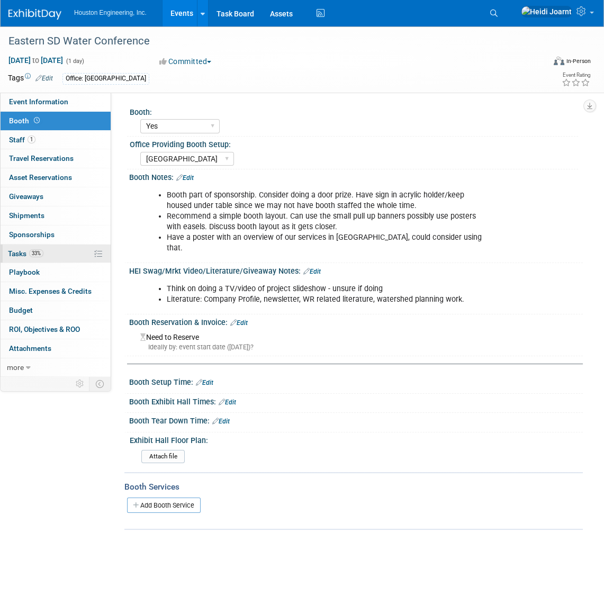
click at [63, 257] on link "33% Tasks 33%" at bounding box center [56, 254] width 110 height 19
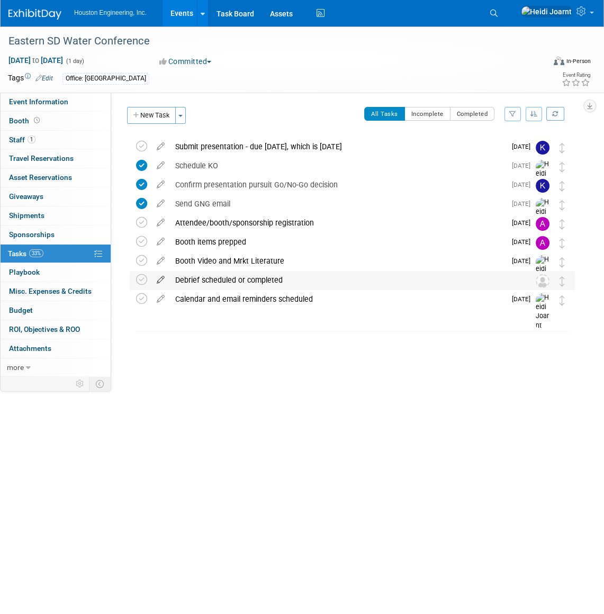
click at [162, 276] on icon at bounding box center [160, 277] width 19 height 13
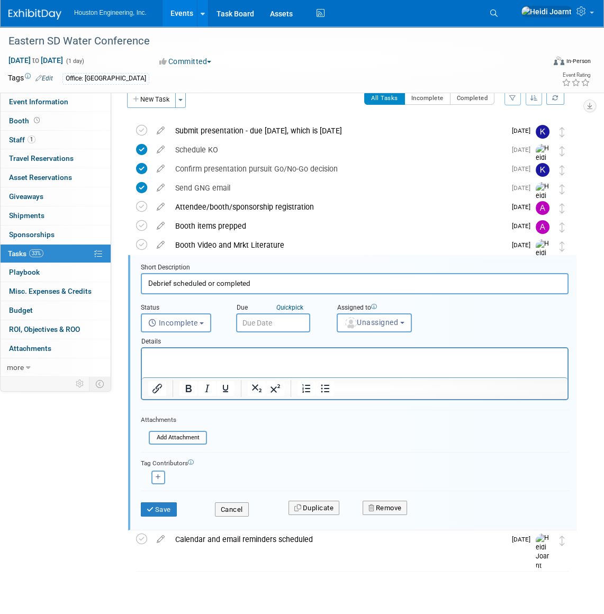
drag, startPoint x: 274, startPoint y: 286, endPoint x: 210, endPoint y: 282, distance: 64.2
click at [210, 282] on input "Debrief scheduled or completed" at bounding box center [355, 283] width 428 height 21
type input "Debrief scheduled include Thomas"
drag, startPoint x: 381, startPoint y: 335, endPoint x: 379, endPoint y: 324, distance: 11.2
click at [380, 323] on form "Short Description Debrief scheduled include Thomas Status <i class="far fa-cloc…" at bounding box center [355, 395] width 444 height 264
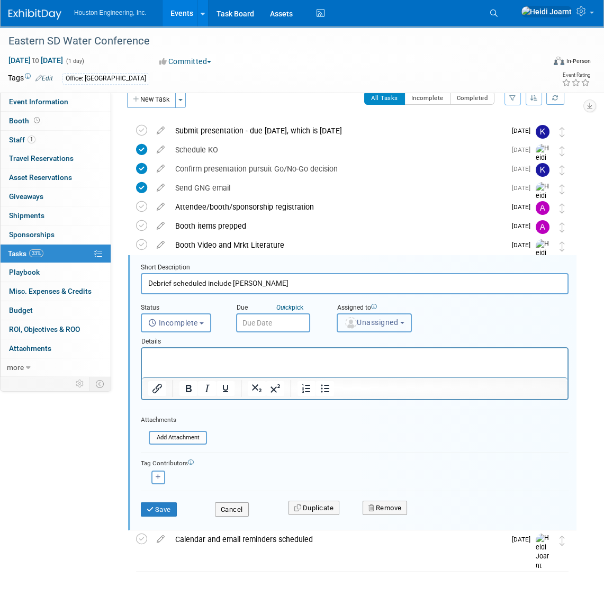
click at [379, 324] on span "Unassigned" at bounding box center [371, 322] width 54 height 8
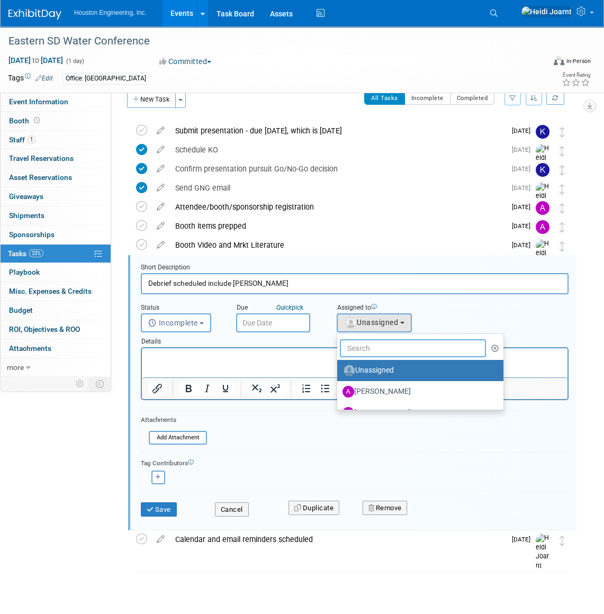
click at [392, 350] on input "text" at bounding box center [413, 348] width 146 height 18
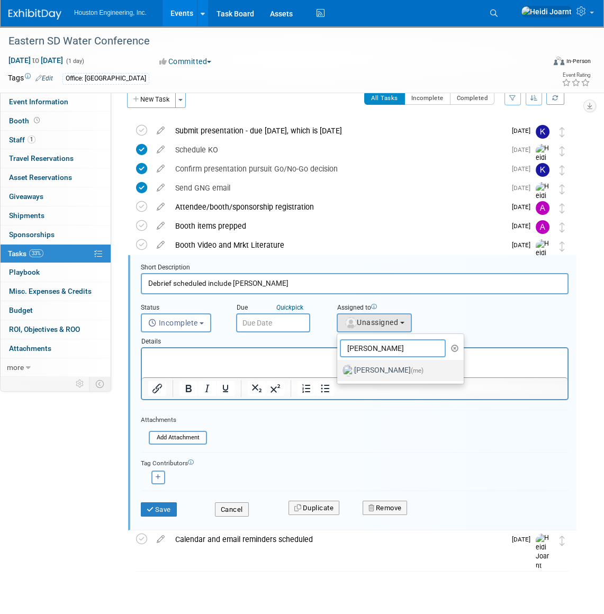
type input "heidi"
click at [388, 362] on label "Heidi Joarnt (me)" at bounding box center [398, 370] width 111 height 17
click at [339, 366] on input "Heidi Joarnt (me)" at bounding box center [335, 369] width 7 height 7
select select "6d2580fd-cc23-403a-9f47-834f17e7f51f"
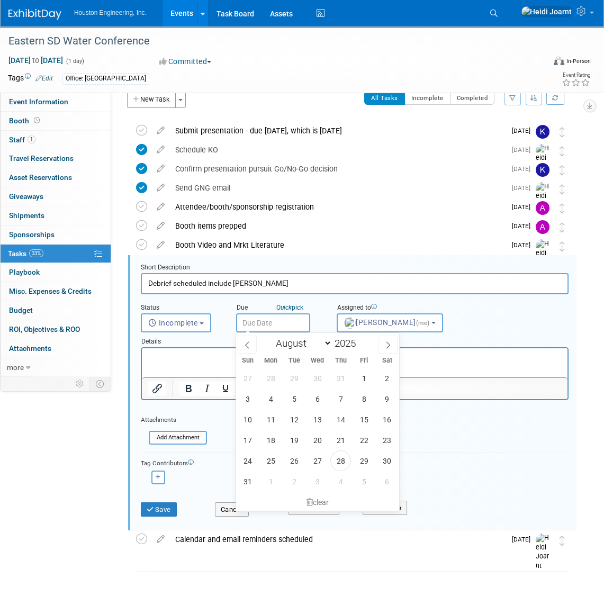
click at [272, 318] on input "text" at bounding box center [273, 323] width 74 height 19
click at [392, 344] on span at bounding box center [388, 345] width 19 height 18
click at [244, 344] on icon at bounding box center [247, 345] width 7 height 7
select select "7"
click at [288, 481] on span "2" at bounding box center [294, 481] width 21 height 21
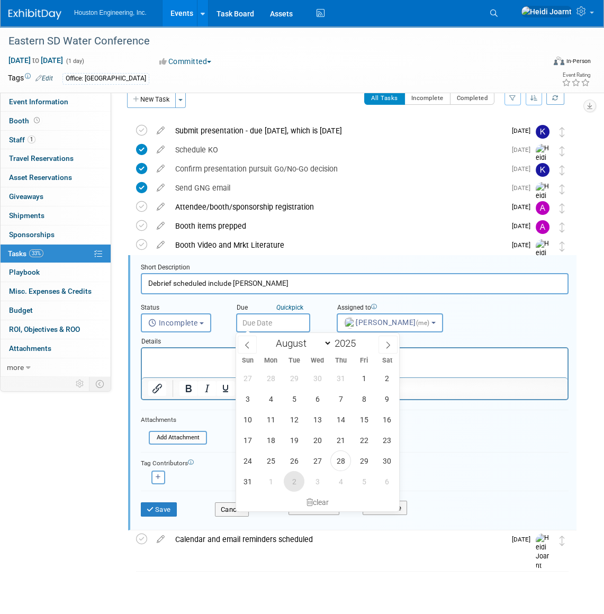
type input "Sep 2, 2025"
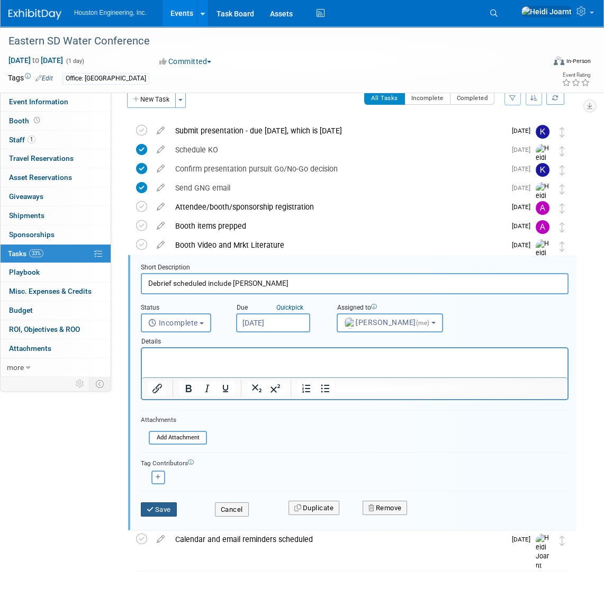
click at [166, 505] on button "Save" at bounding box center [159, 510] width 36 height 15
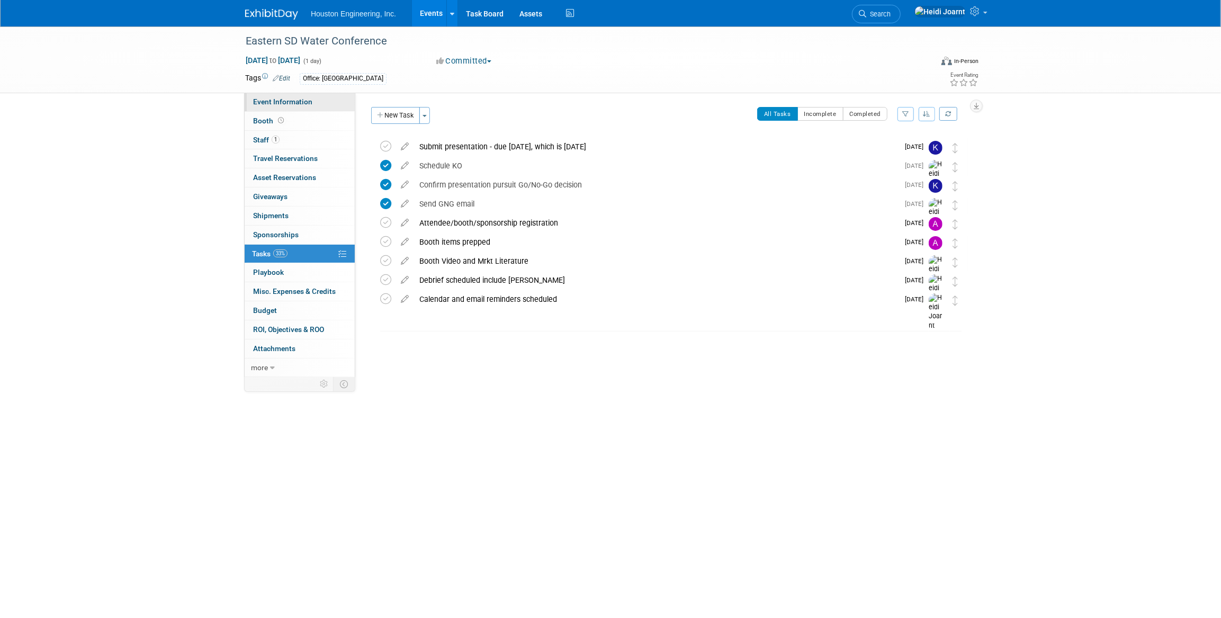
click at [308, 105] on span "Event Information" at bounding box center [282, 101] width 59 height 8
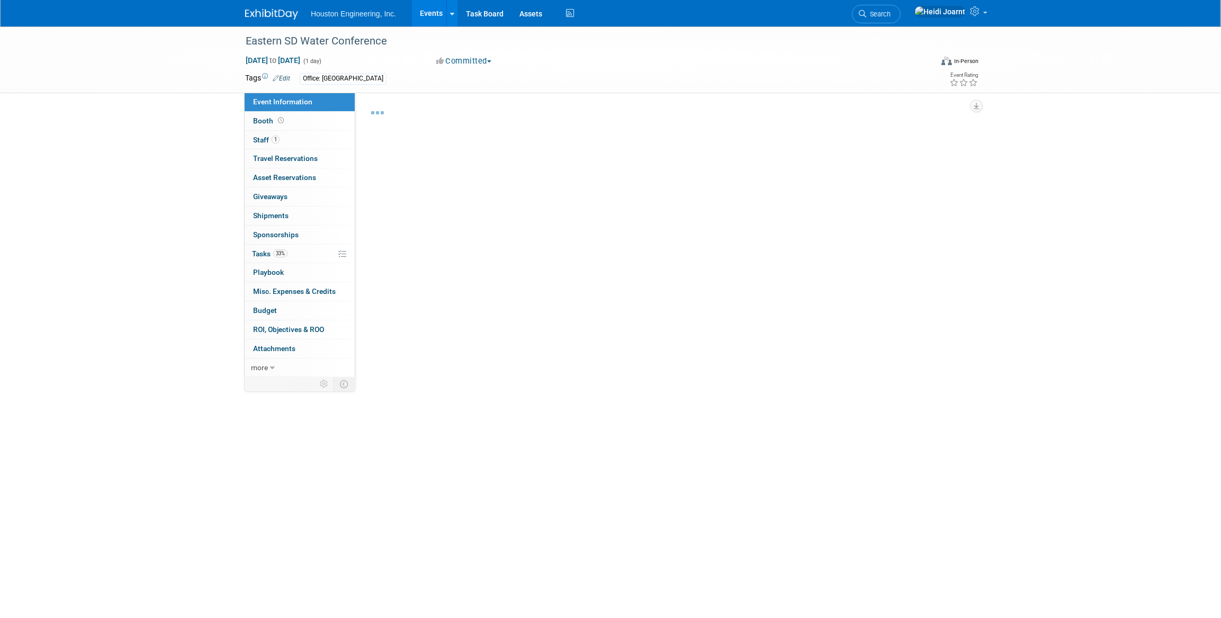
select select "2 - Post KO/Active Planning"
select select "Pending"
select select "Water Resources"
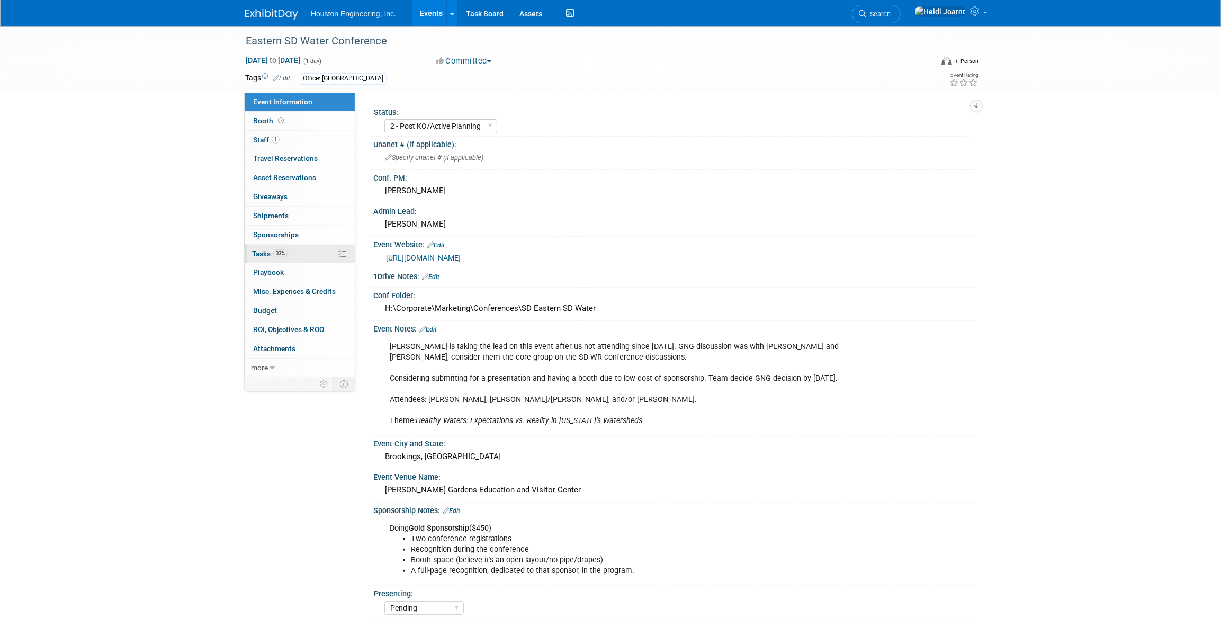
click at [298, 254] on link "33% Tasks 33%" at bounding box center [300, 254] width 110 height 19
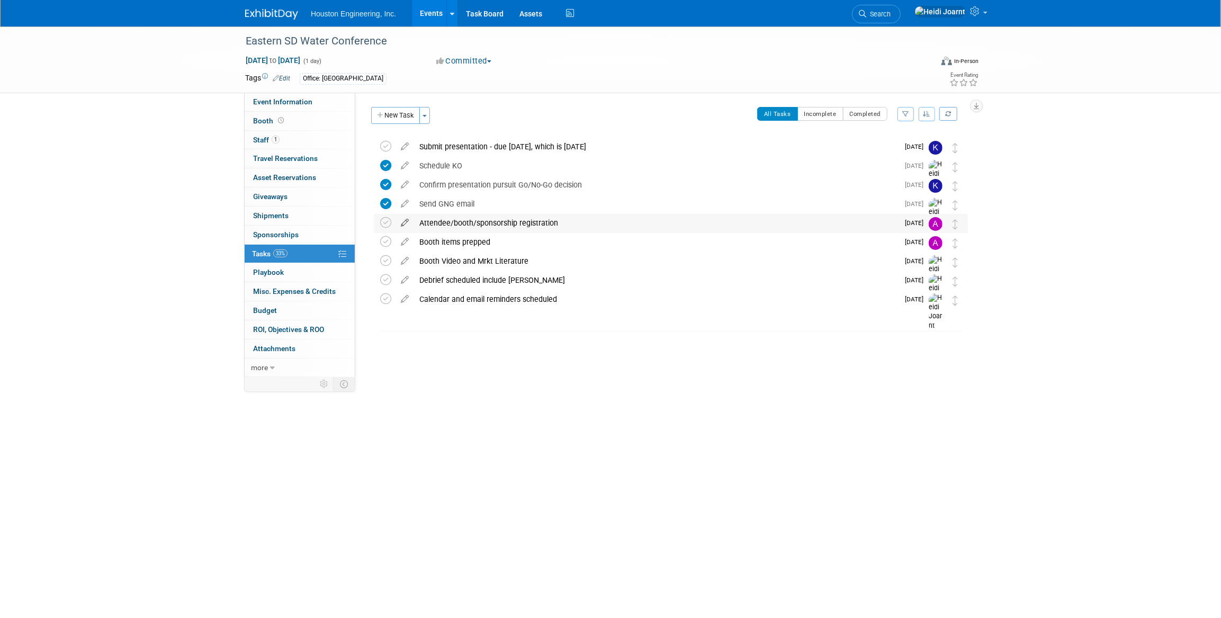
click at [405, 222] on icon at bounding box center [405, 220] width 19 height 13
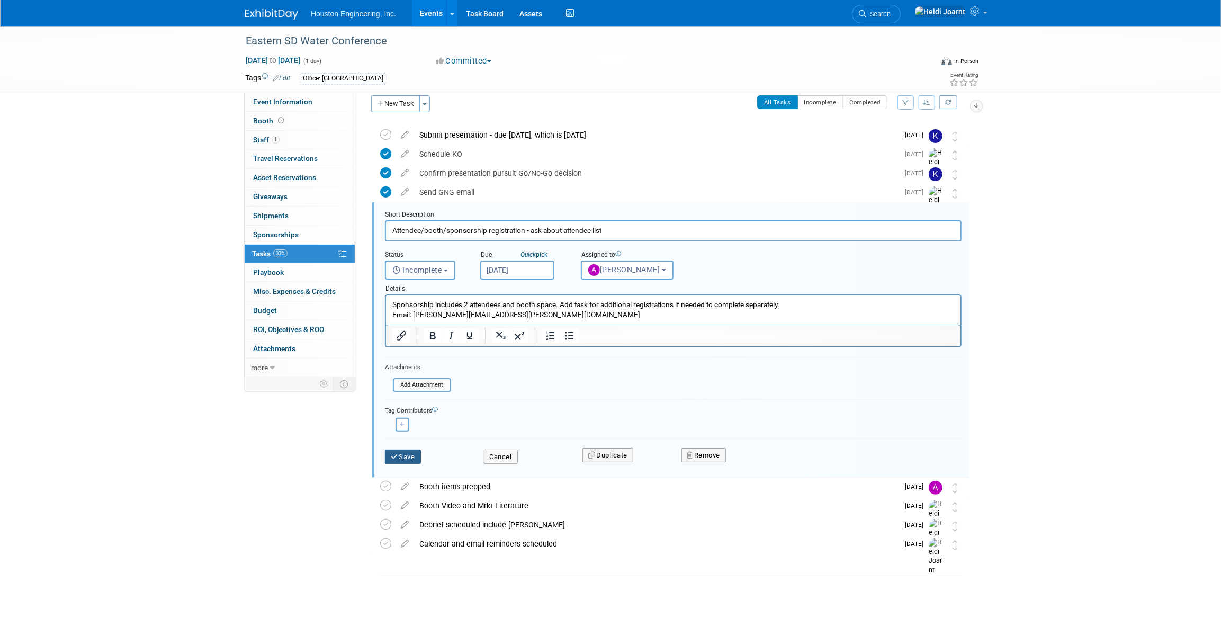
type input "Attendee/booth/sponsorship registration - ask about attendee list"
click at [413, 455] on button "Save" at bounding box center [403, 457] width 36 height 15
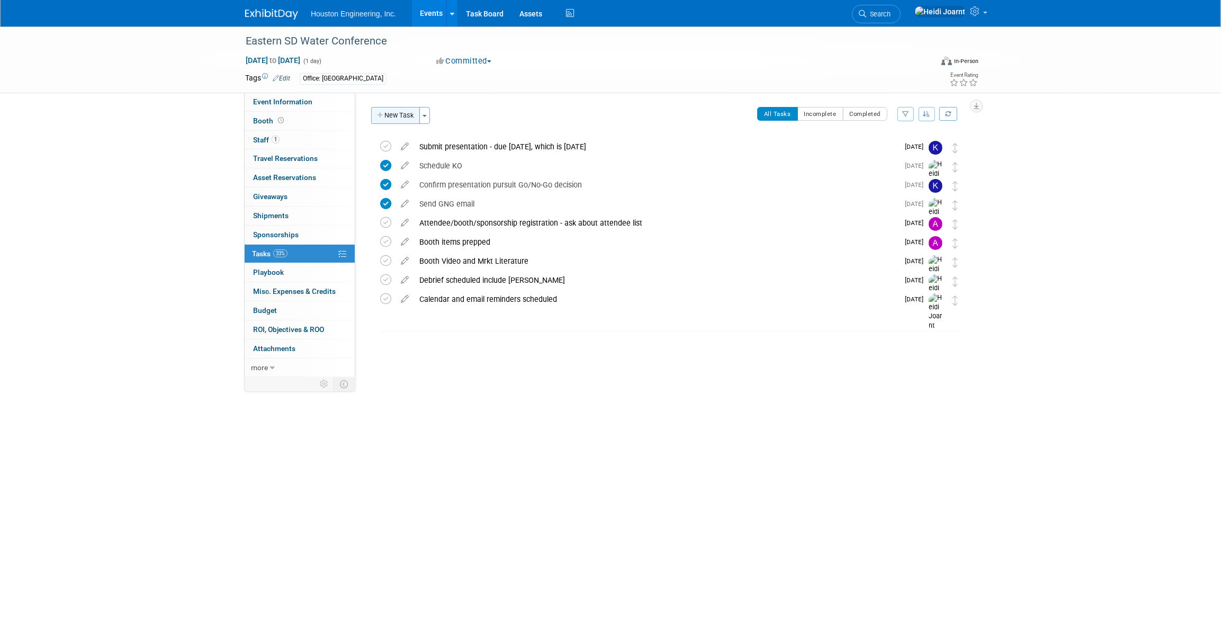
click at [400, 111] on button "New Task" at bounding box center [395, 115] width 49 height 17
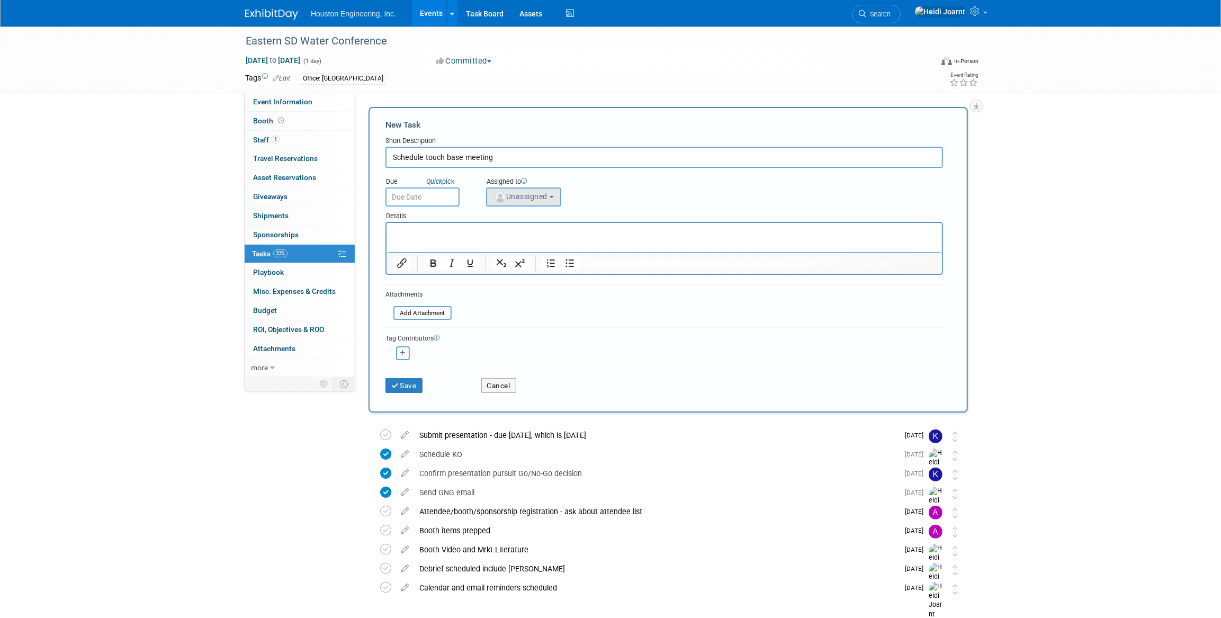
type input "Schedule touch base meeting"
click at [522, 202] on button "Unassigned" at bounding box center [523, 196] width 75 height 19
click at [533, 221] on input "text" at bounding box center [562, 222] width 146 height 18
type input "heidi"
click at [541, 243] on label "Heidi Joarnt (me)" at bounding box center [547, 244] width 111 height 17
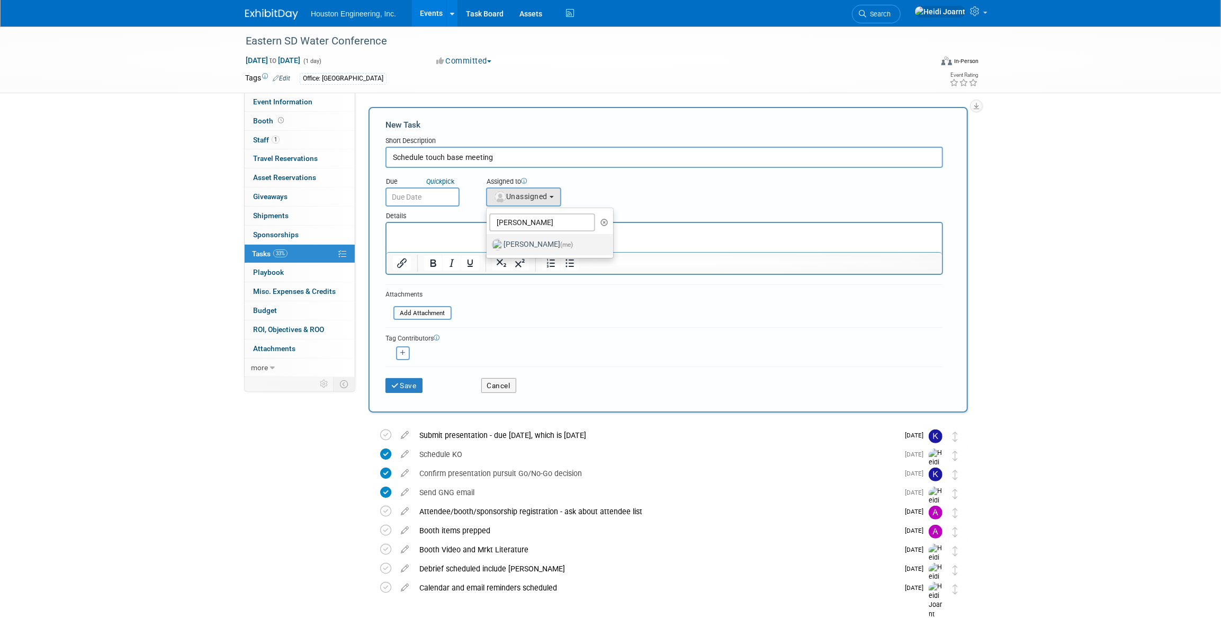
click at [488, 243] on input "Heidi Joarnt (me)" at bounding box center [484, 243] width 7 height 7
select select "6d2580fd-cc23-403a-9f47-834f17e7f51f"
click at [531, 159] on input "Schedule touch base meeting" at bounding box center [665, 157] width 558 height 21
type input "Schedule touch base meeting - late sept"
click at [410, 383] on button "Save" at bounding box center [404, 385] width 37 height 15
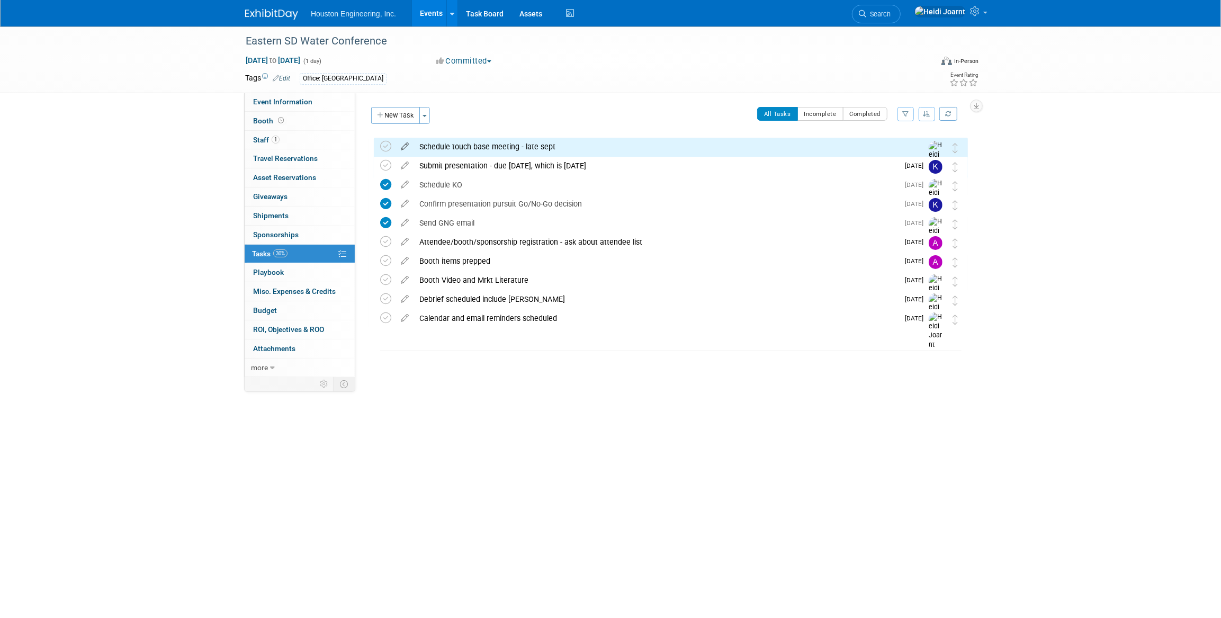
click at [403, 145] on icon at bounding box center [405, 144] width 19 height 13
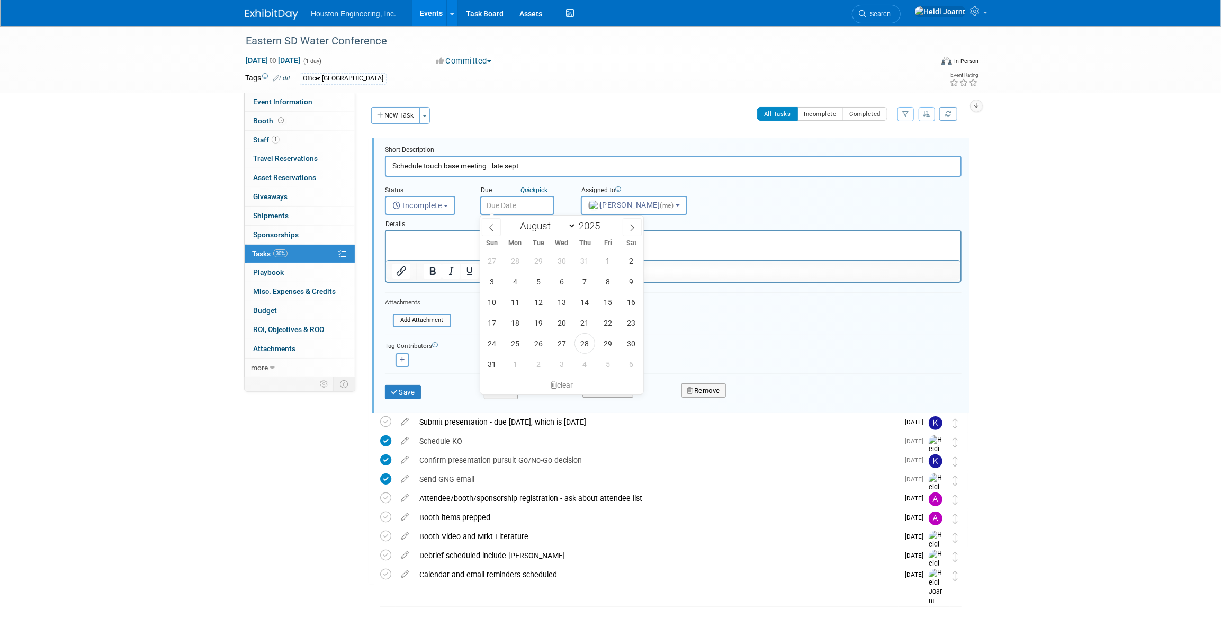
click at [520, 211] on body "Houston Engineering, Inc. Events Add Event Bulk Upload Events Shareable Event B…" at bounding box center [610, 309] width 1221 height 618
click at [604, 365] on span "5" at bounding box center [608, 364] width 21 height 21
type input "Sep 5, 2025"
click at [408, 388] on button "Save" at bounding box center [403, 392] width 36 height 15
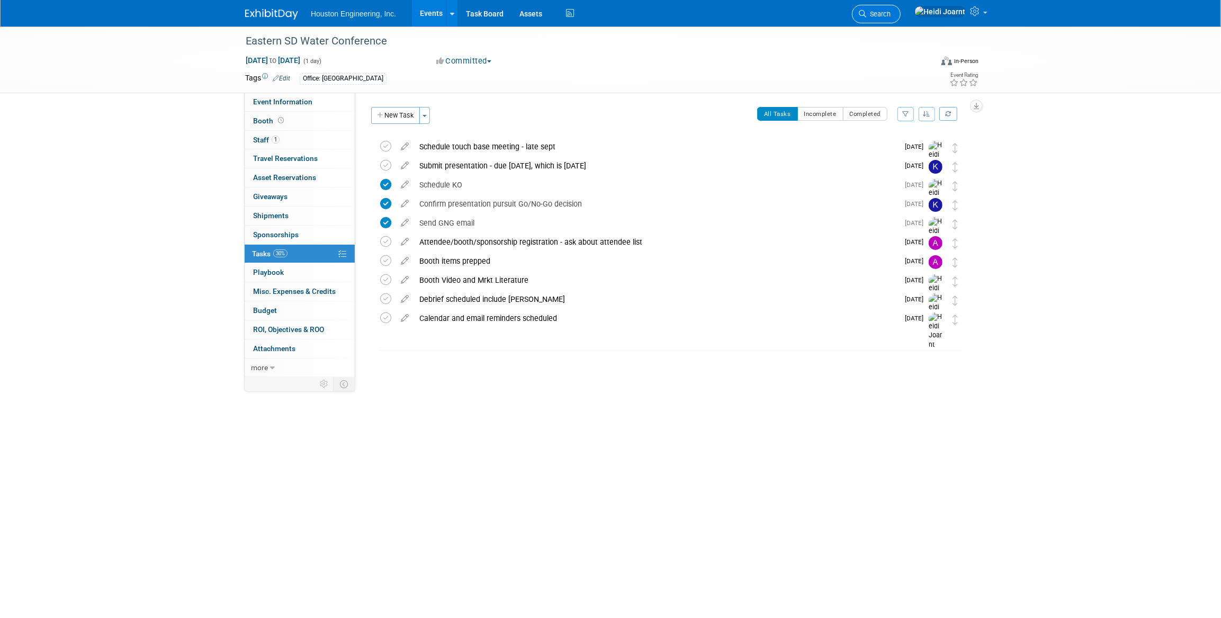
click at [604, 12] on span "Search" at bounding box center [878, 14] width 24 height 8
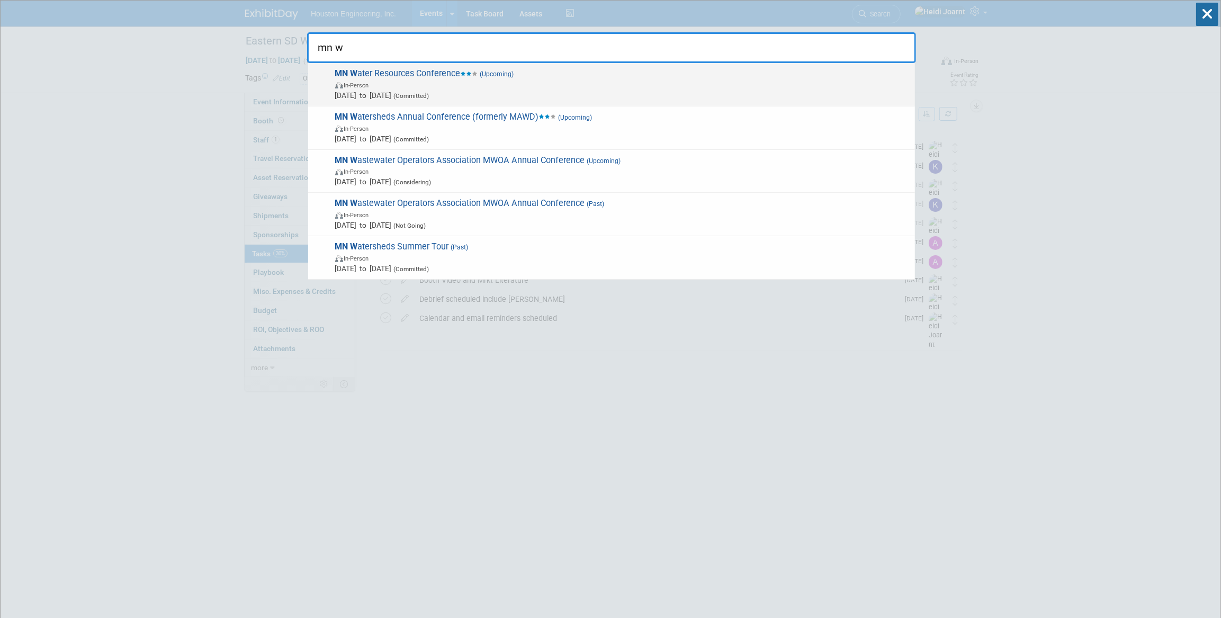
type input "mn w"
click at [453, 86] on span "In-Person" at bounding box center [622, 84] width 575 height 11
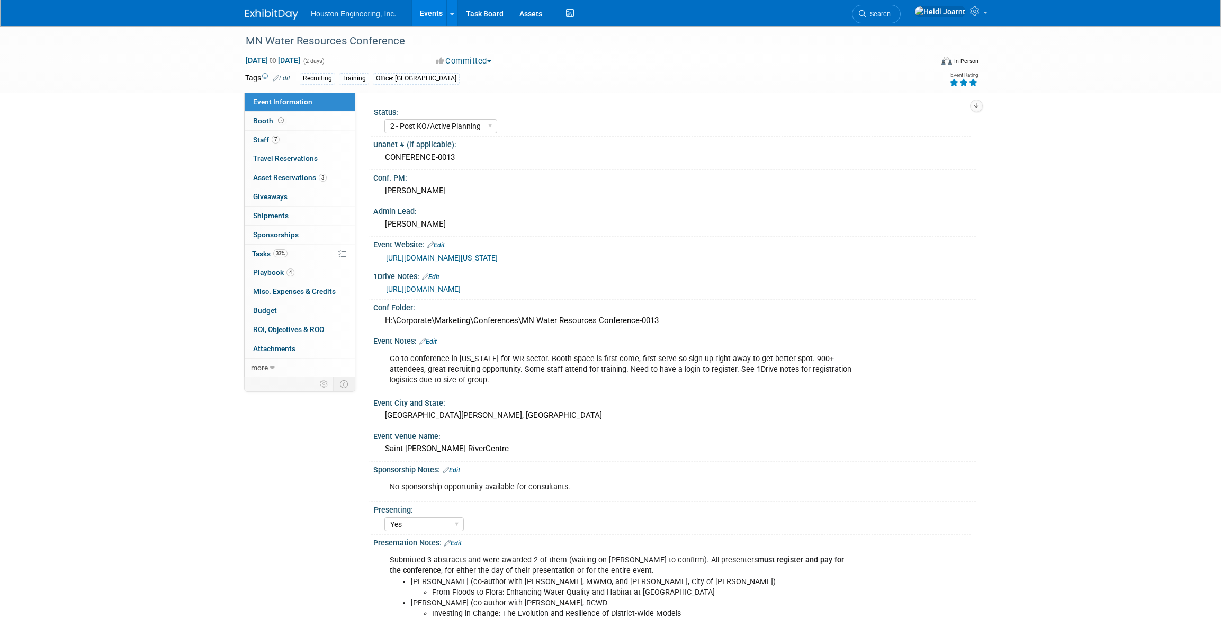
select select "2 - Post KO/Active Planning"
select select "Yes"
select select "No"
select select "Water Resources"
click at [291, 256] on link "33% Tasks 33%" at bounding box center [300, 254] width 110 height 19
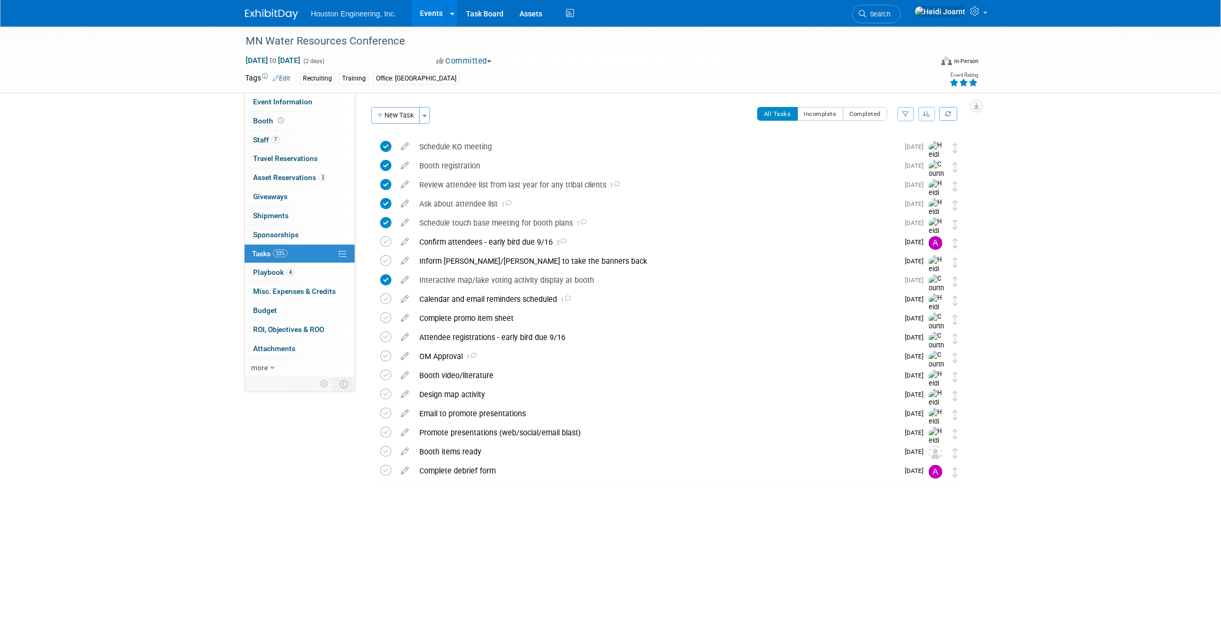
click at [435, 13] on link "Events" at bounding box center [431, 13] width 39 height 26
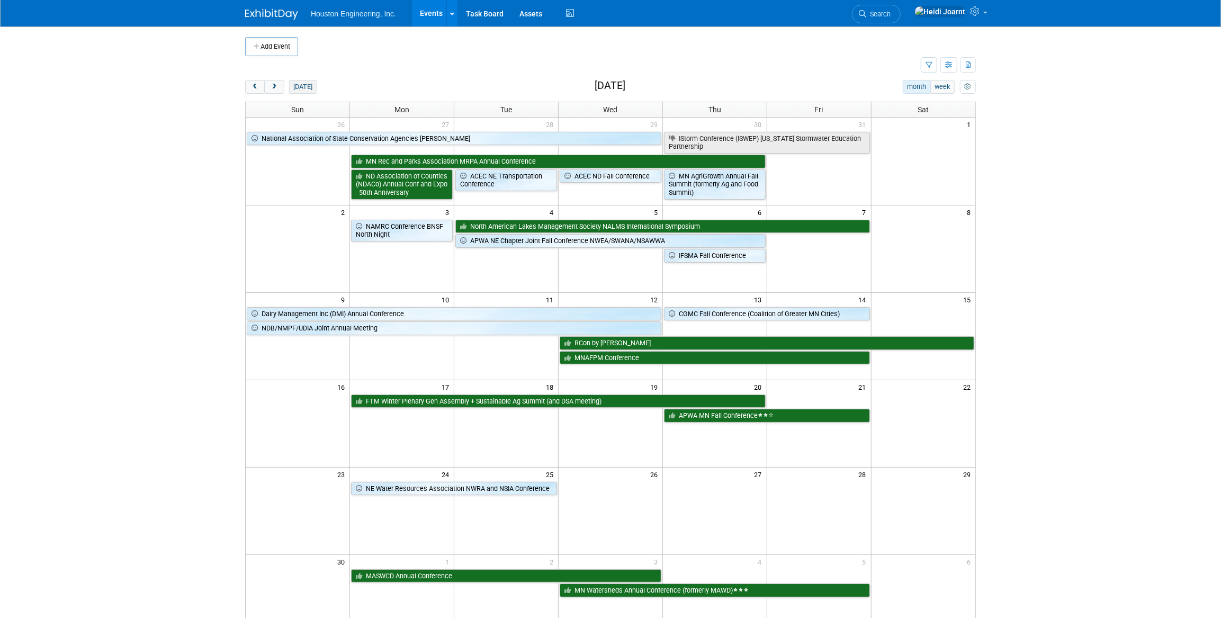
click at [297, 88] on button "[DATE]" at bounding box center [303, 87] width 28 height 14
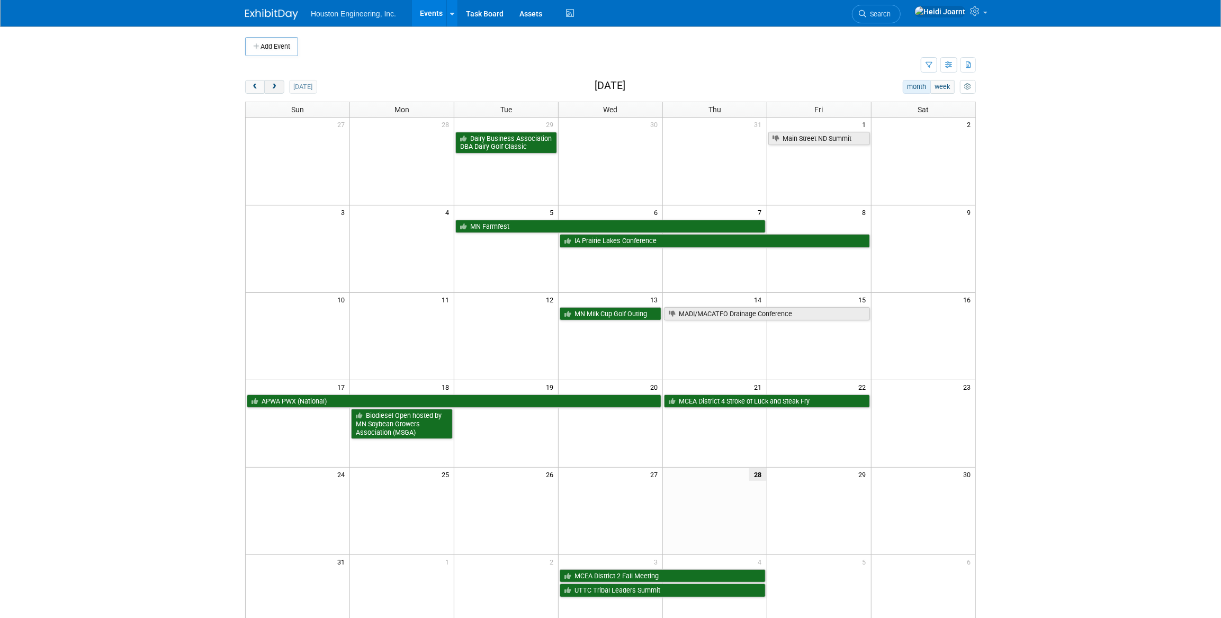
click at [274, 90] on span "next" at bounding box center [274, 87] width 8 height 7
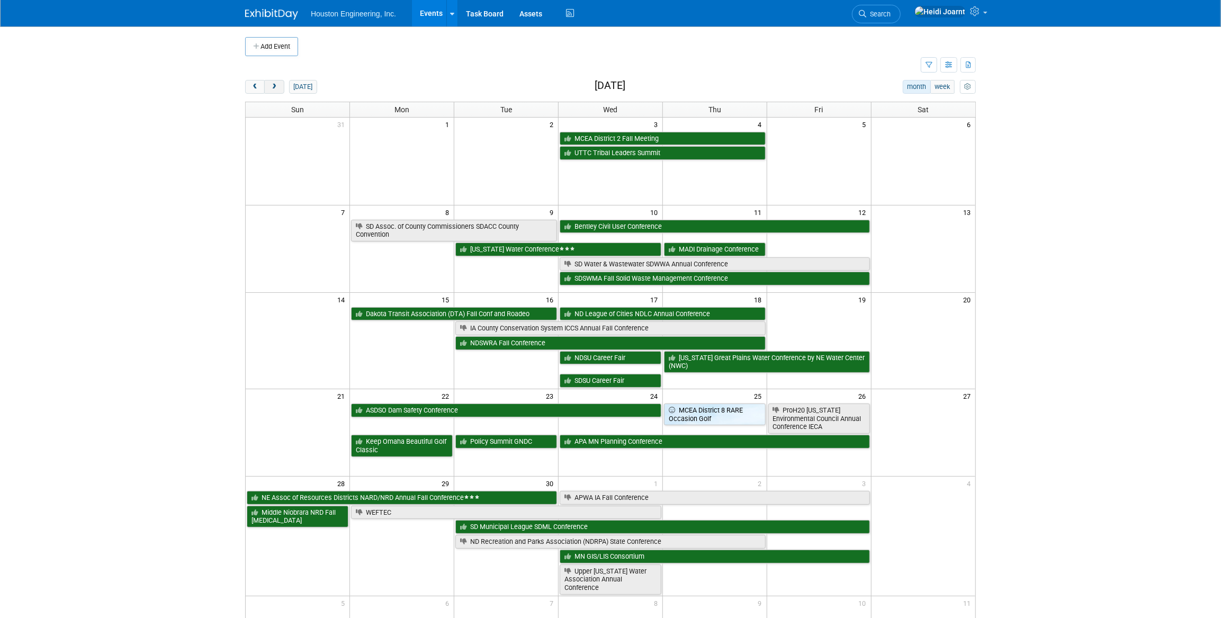
click at [274, 90] on span "next" at bounding box center [274, 87] width 8 height 7
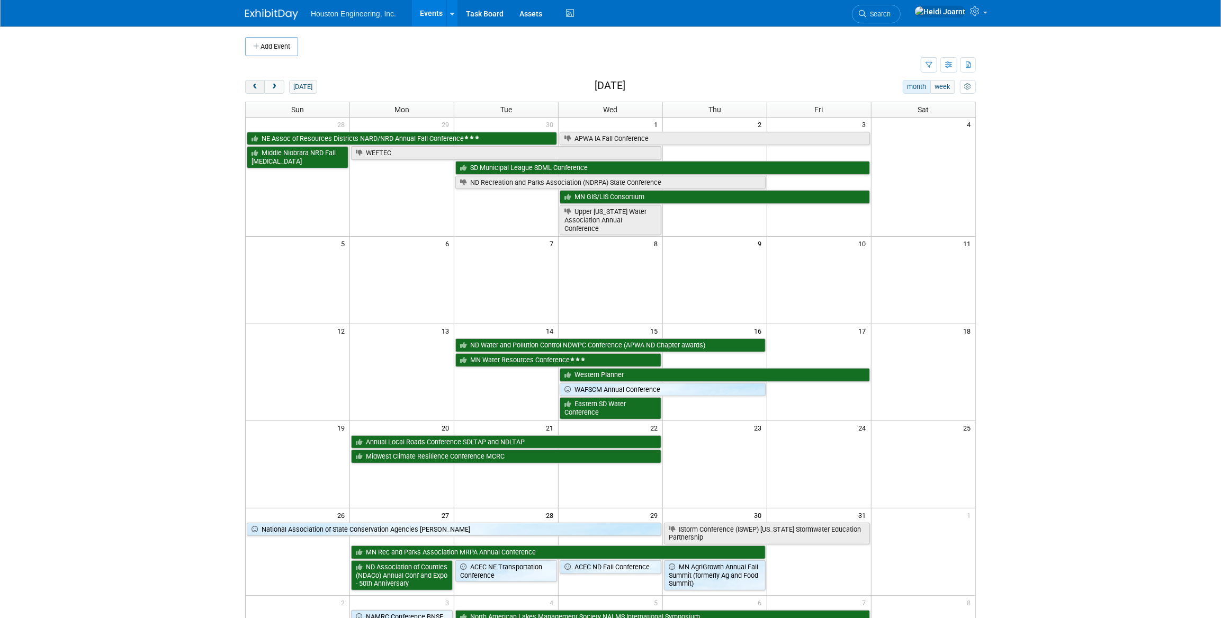
click at [255, 88] on span "prev" at bounding box center [255, 87] width 8 height 7
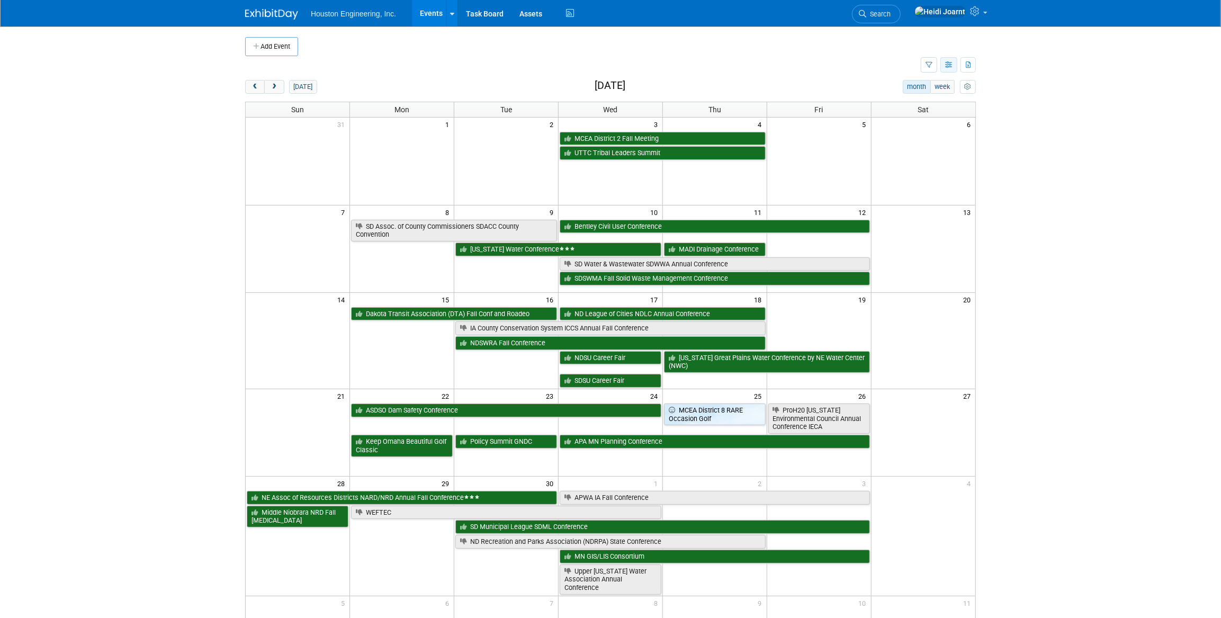
click at [948, 71] on button "button" at bounding box center [949, 64] width 17 height 15
click at [901, 135] on link "Calendar View" at bounding box center [904, 134] width 89 height 15
click at [923, 63] on button "button" at bounding box center [929, 64] width 16 height 15
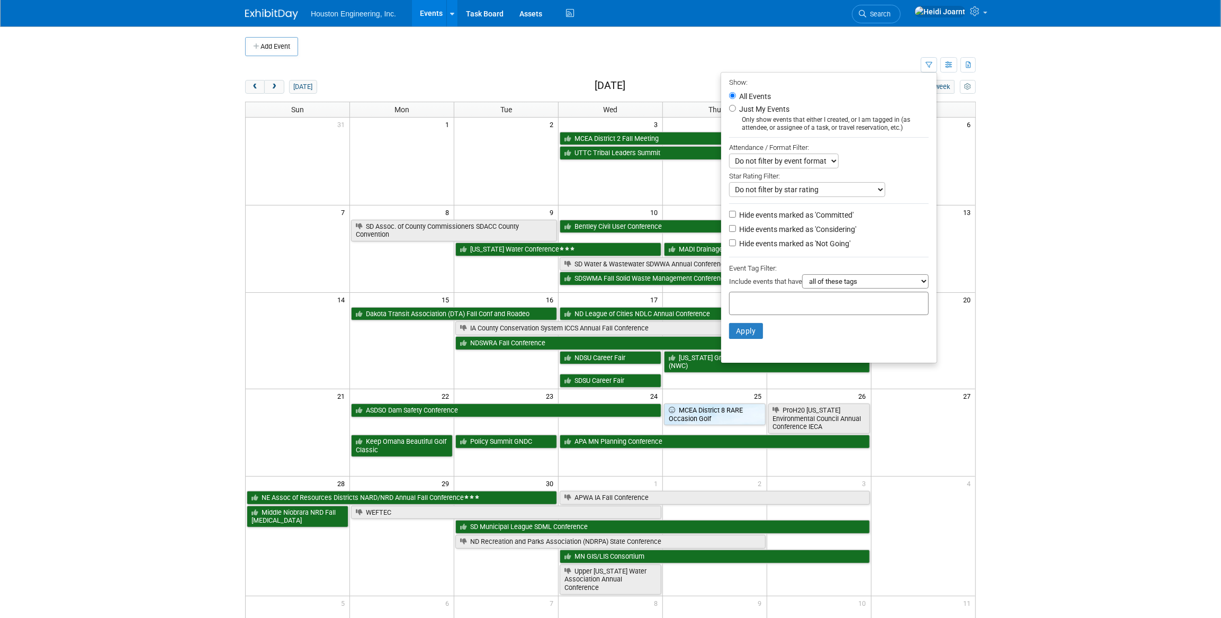
click at [783, 310] on div at bounding box center [829, 303] width 200 height 23
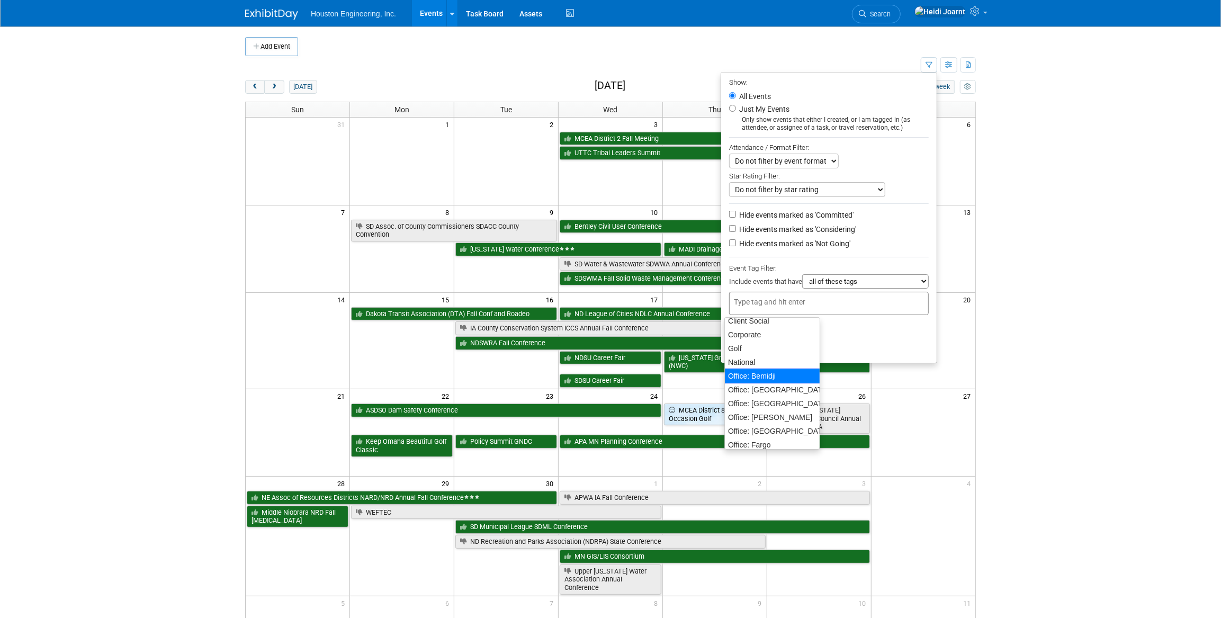
scroll to position [96, 0]
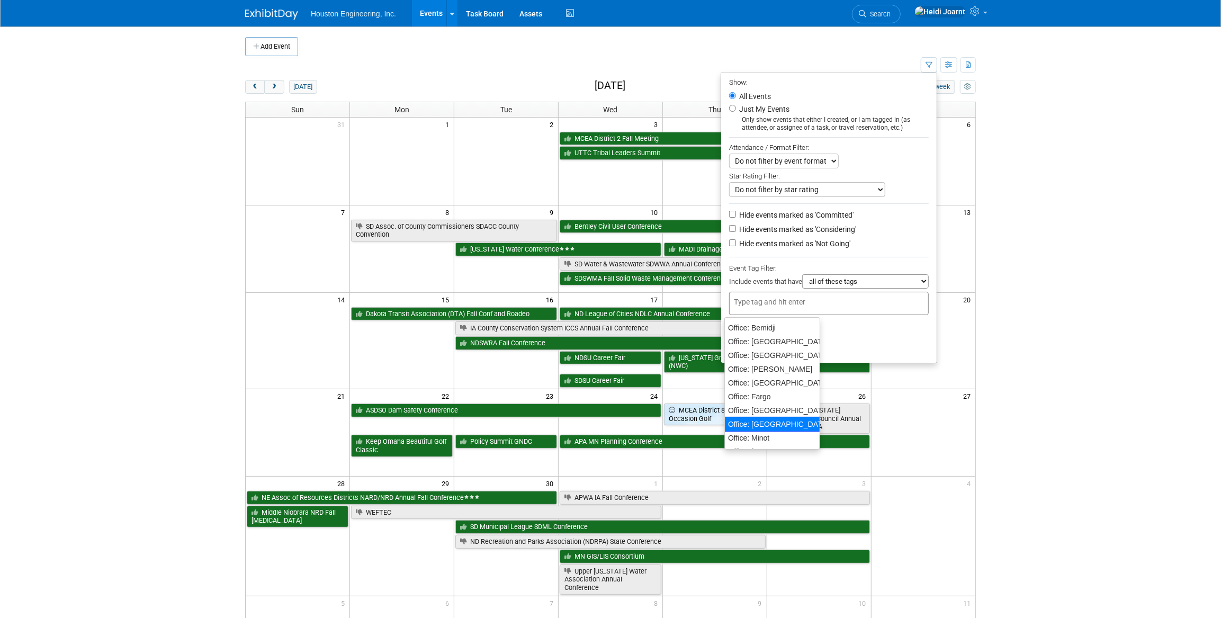
click at [760, 419] on div "Office: [GEOGRAPHIC_DATA]" at bounding box center [773, 424] width 96 height 15
type input "Office: [GEOGRAPHIC_DATA]"
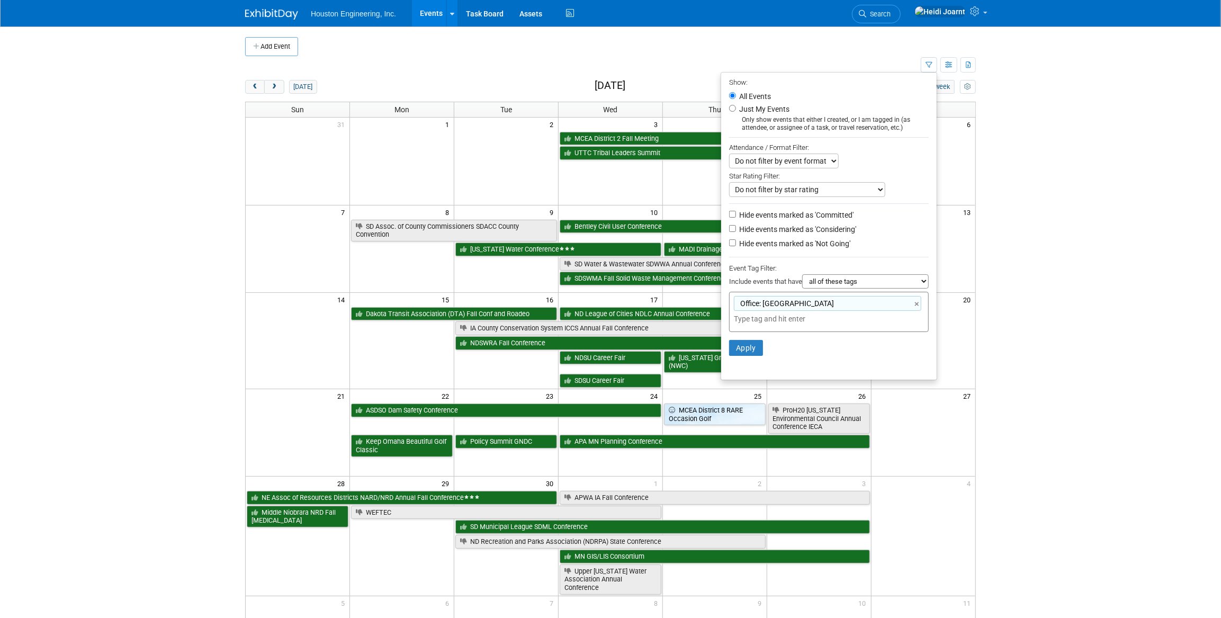
click at [788, 323] on input "text" at bounding box center [808, 319] width 148 height 11
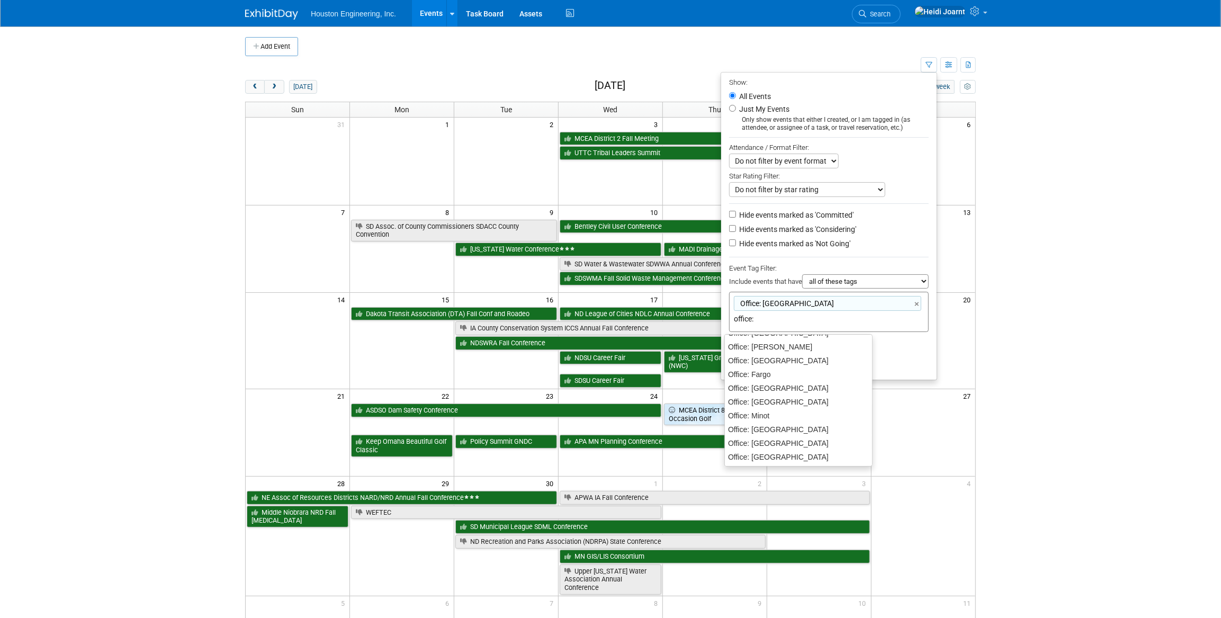
type input "office: d"
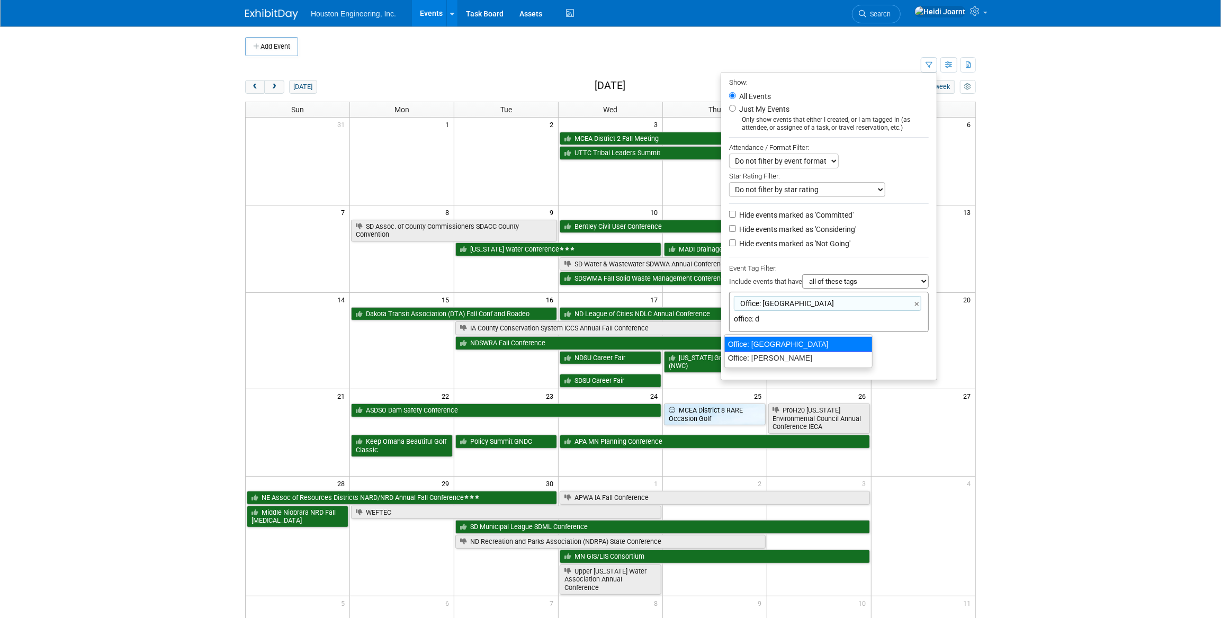
click at [783, 346] on div "Office: [GEOGRAPHIC_DATA]" at bounding box center [799, 344] width 148 height 15
type input "Office: [GEOGRAPHIC_DATA], Office: [GEOGRAPHIC_DATA]"
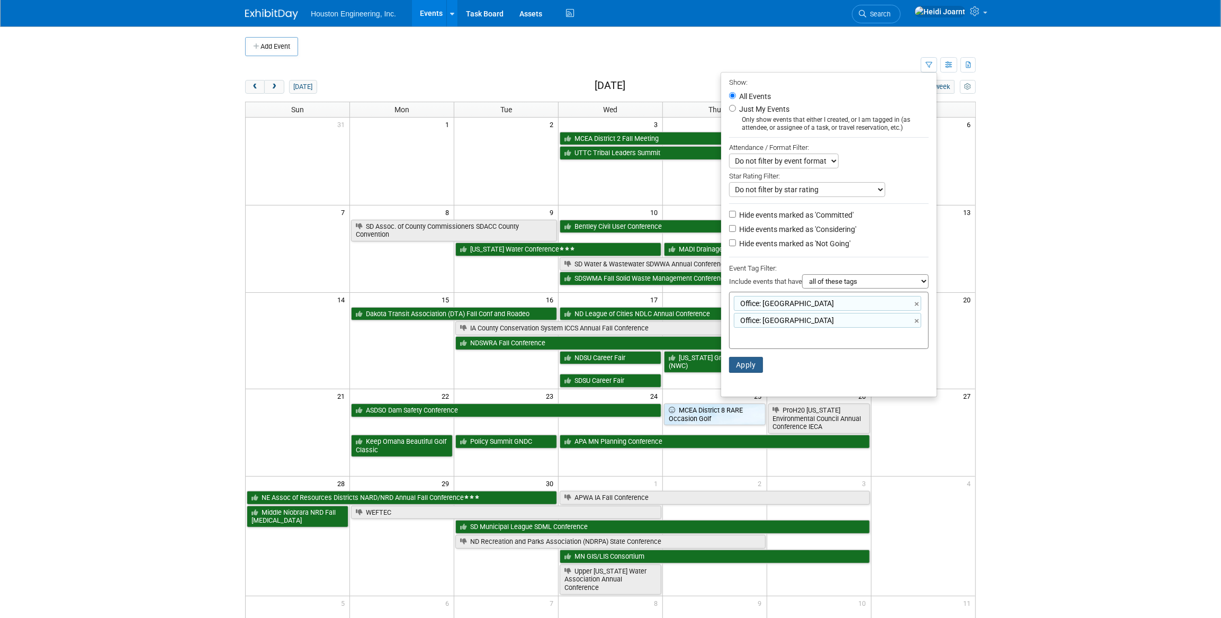
click at [747, 370] on button "Apply" at bounding box center [746, 365] width 34 height 16
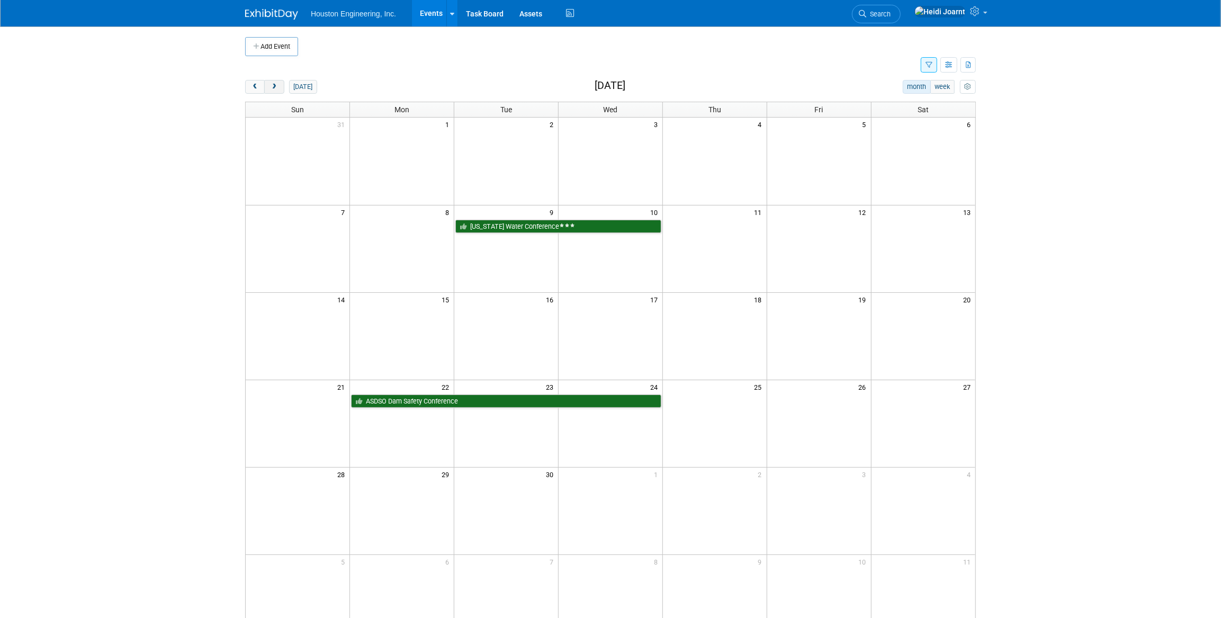
click at [272, 91] on button "next" at bounding box center [274, 87] width 20 height 14
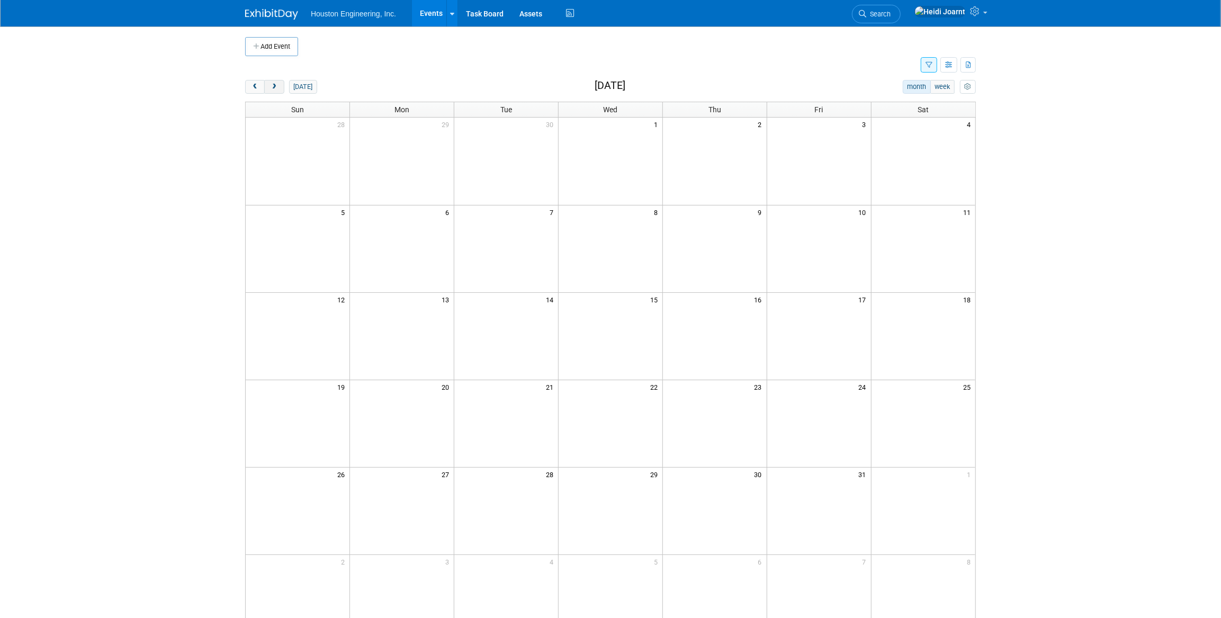
click at [274, 92] on button "next" at bounding box center [274, 87] width 20 height 14
click at [255, 88] on span "prev" at bounding box center [255, 87] width 8 height 7
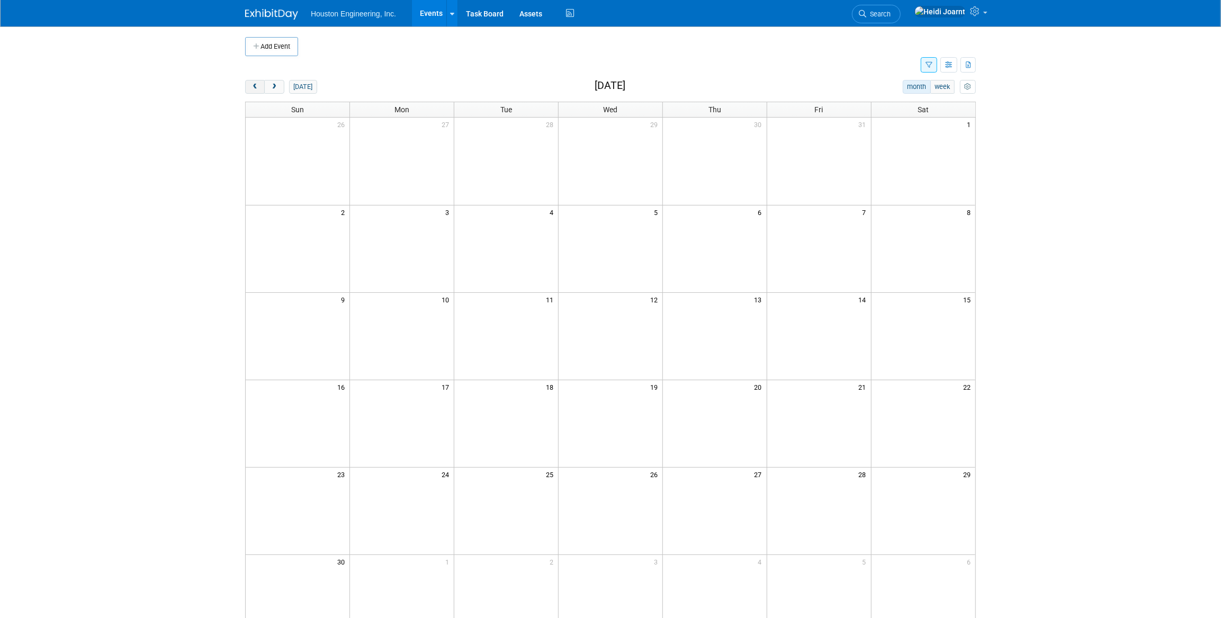
click at [255, 88] on span "prev" at bounding box center [255, 87] width 8 height 7
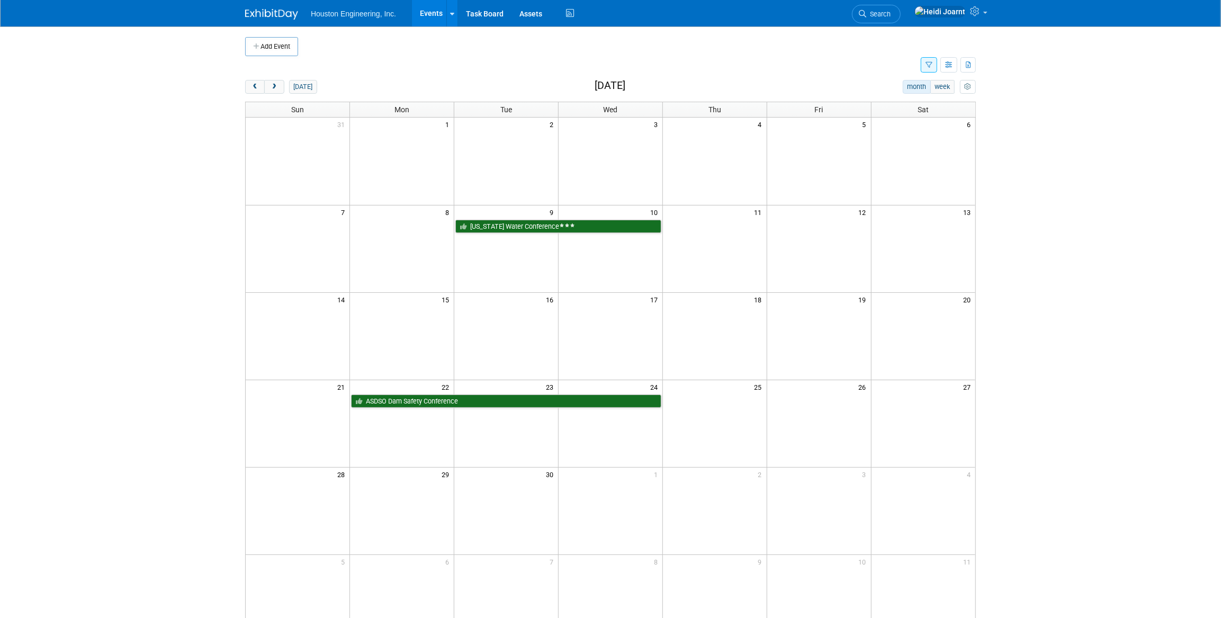
click at [935, 66] on button "button" at bounding box center [929, 64] width 16 height 15
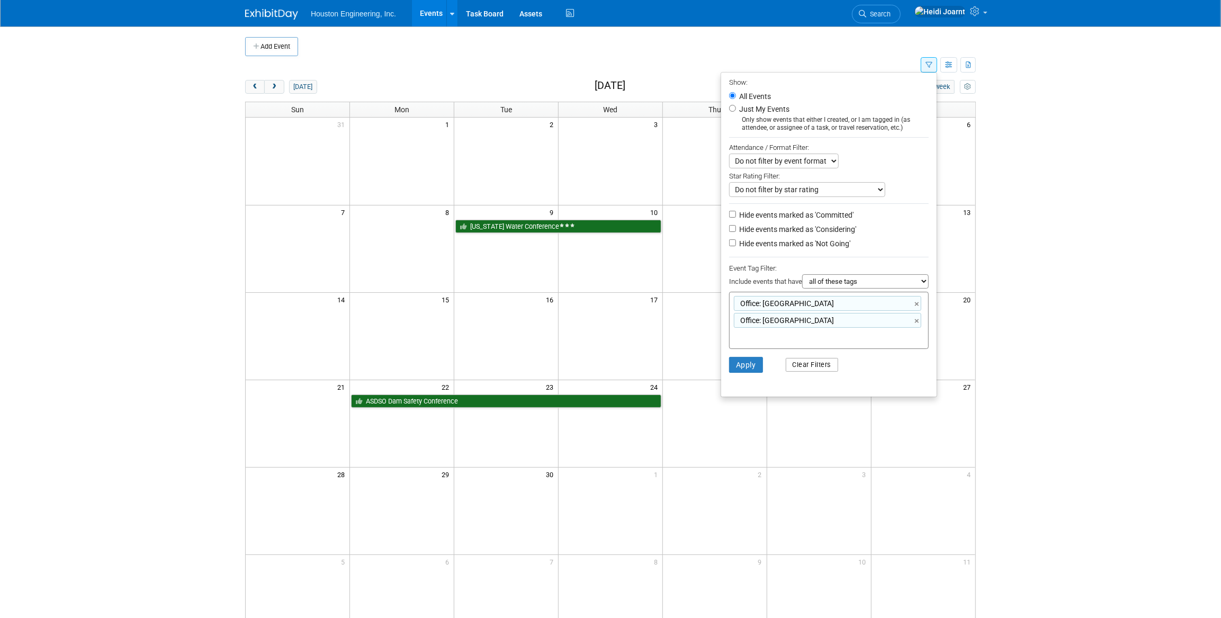
click at [811, 369] on button "Clear Filters" at bounding box center [812, 365] width 53 height 14
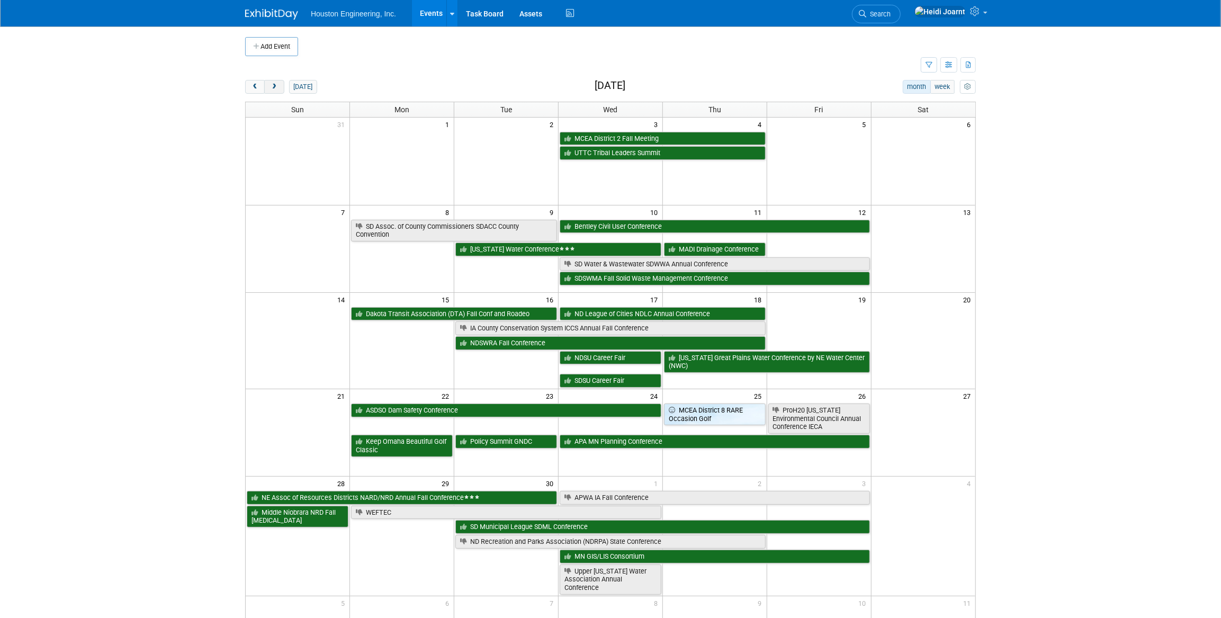
click at [280, 91] on button "next" at bounding box center [274, 87] width 20 height 14
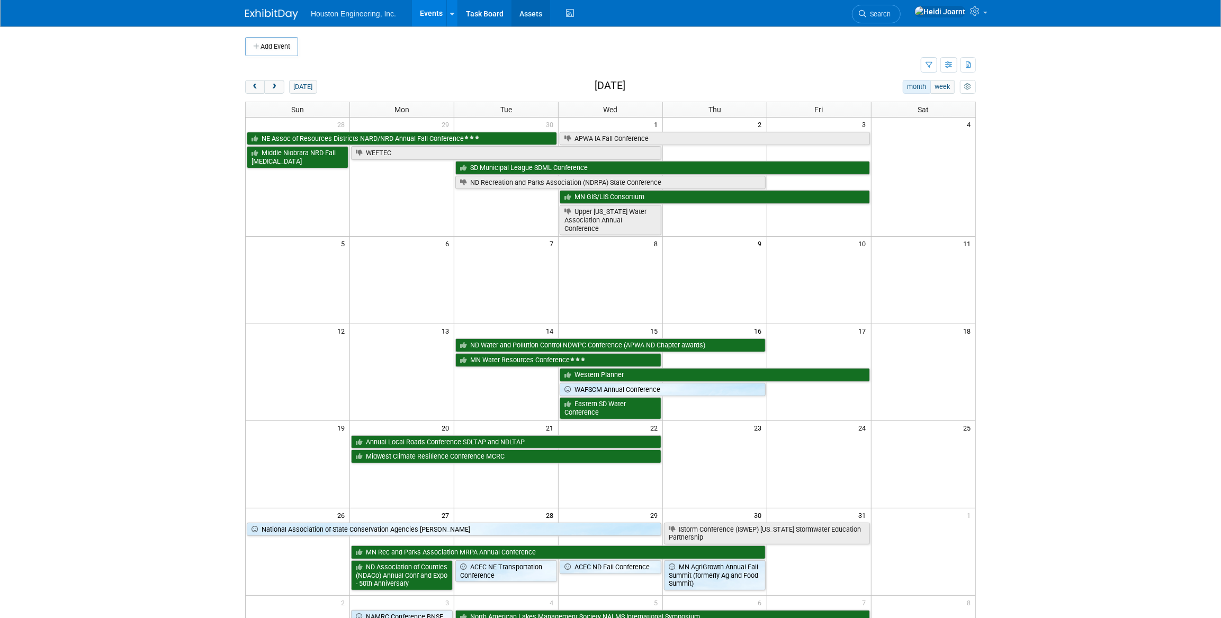
click at [535, 13] on link "Assets" at bounding box center [531, 13] width 39 height 26
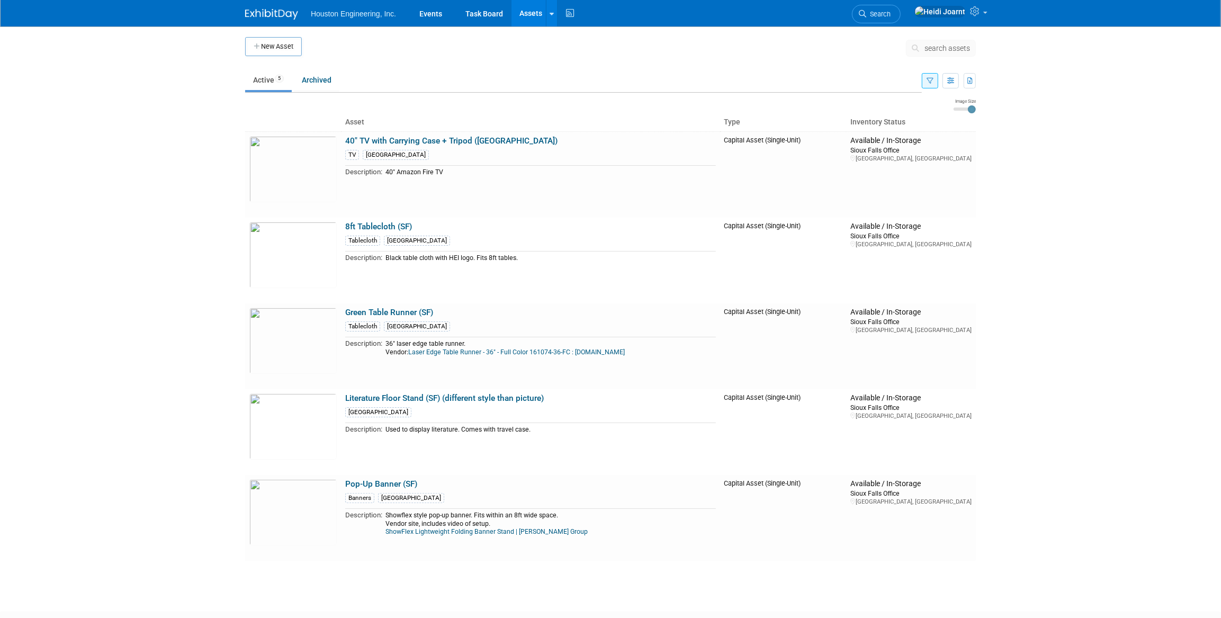
click at [934, 81] on button "button" at bounding box center [930, 80] width 16 height 15
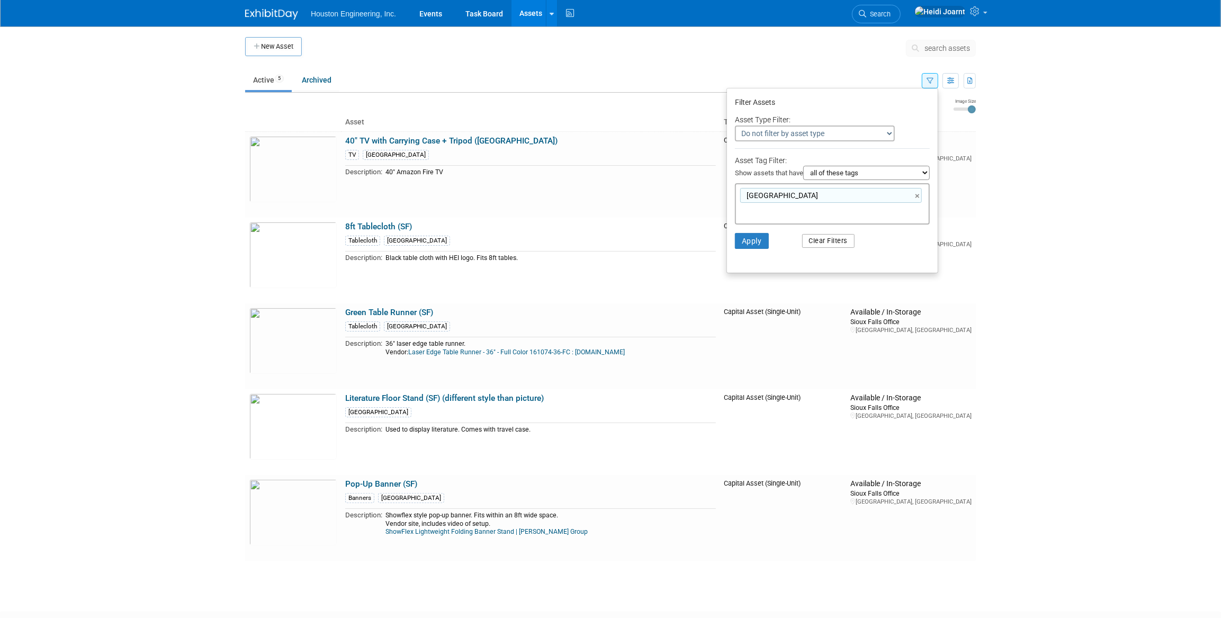
click at [833, 242] on button "Clear Filters" at bounding box center [828, 241] width 53 height 14
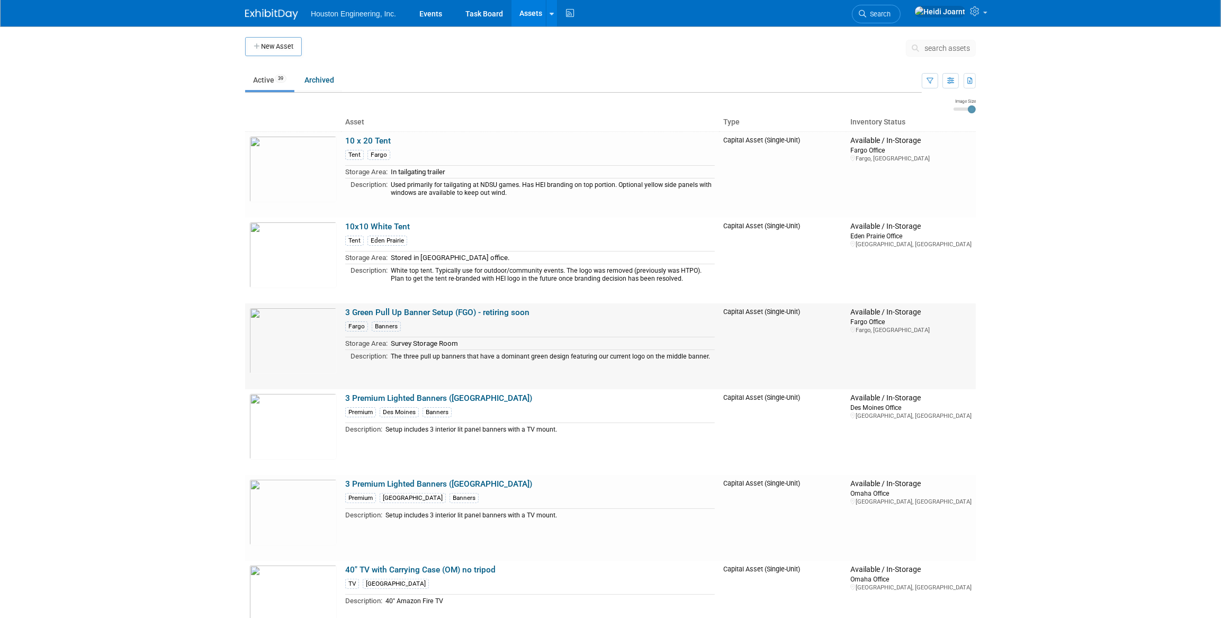
scroll to position [96, 0]
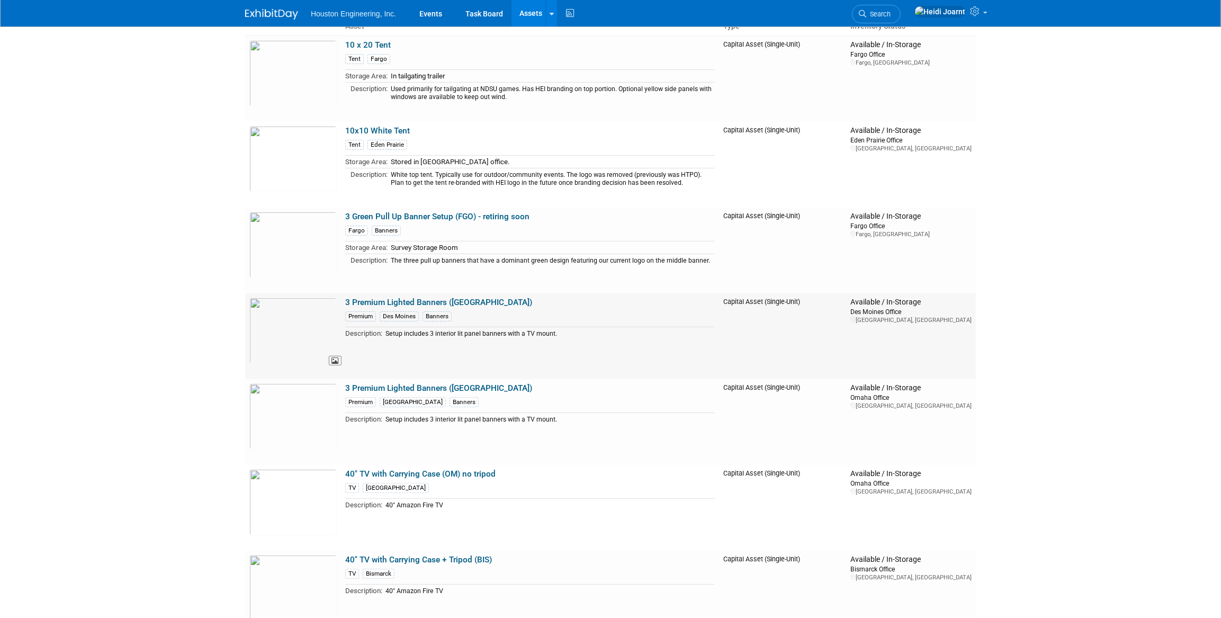
click at [288, 339] on img at bounding box center [292, 331] width 87 height 66
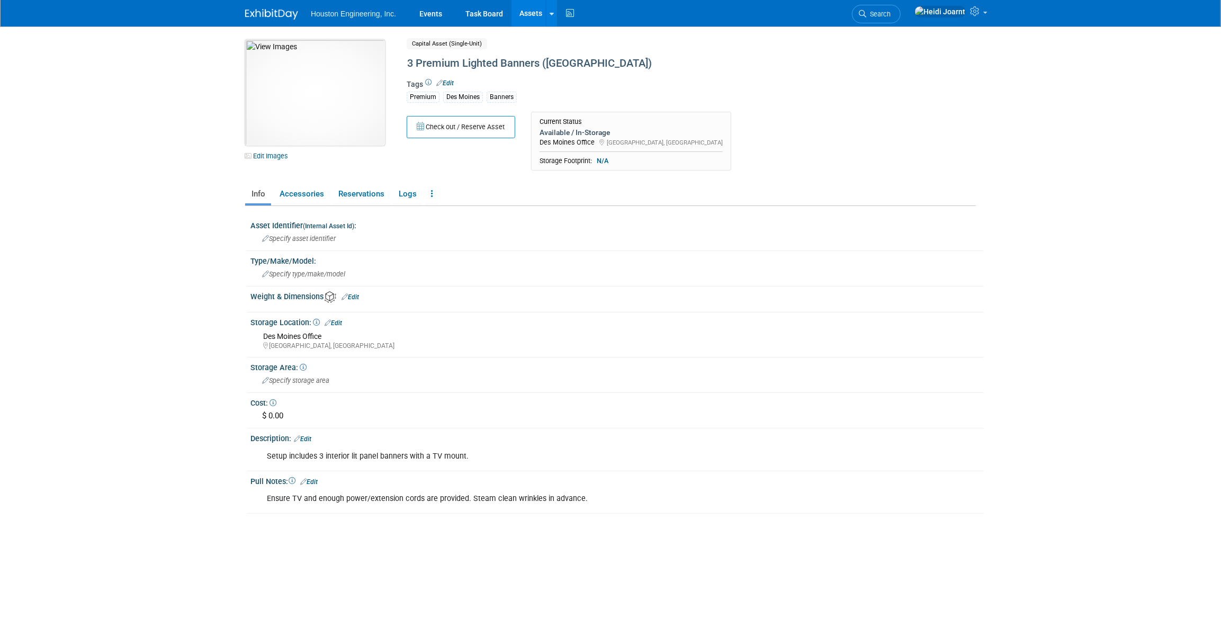
click at [298, 97] on img at bounding box center [315, 93] width 140 height 106
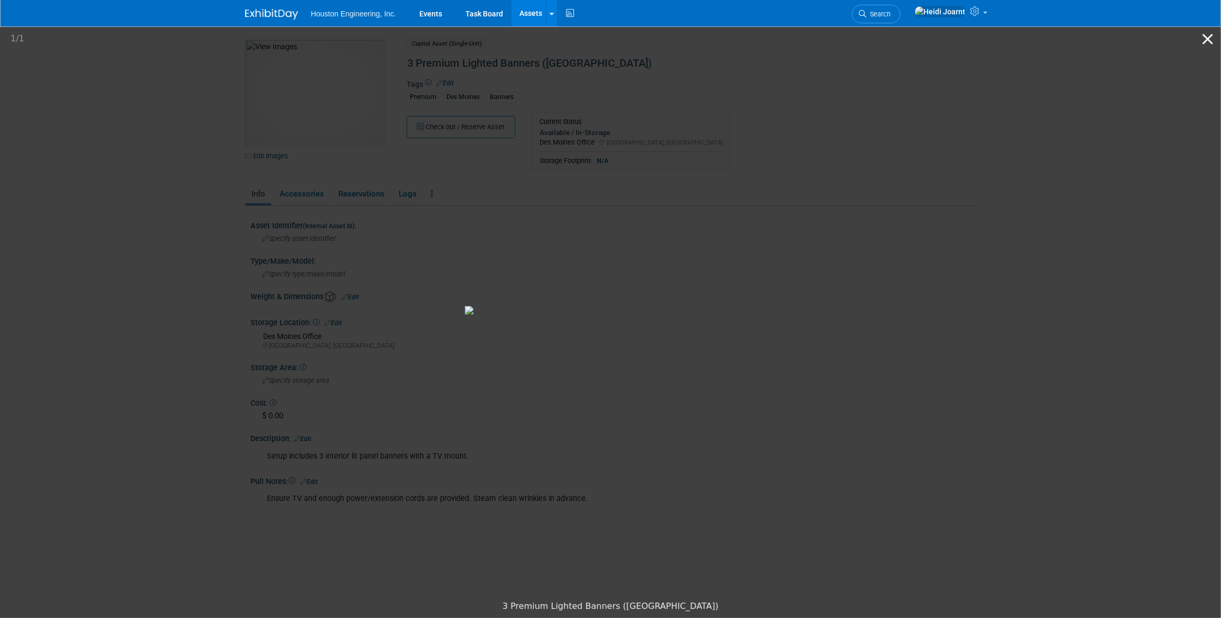
click at [1205, 38] on button "Close gallery" at bounding box center [1208, 38] width 26 height 25
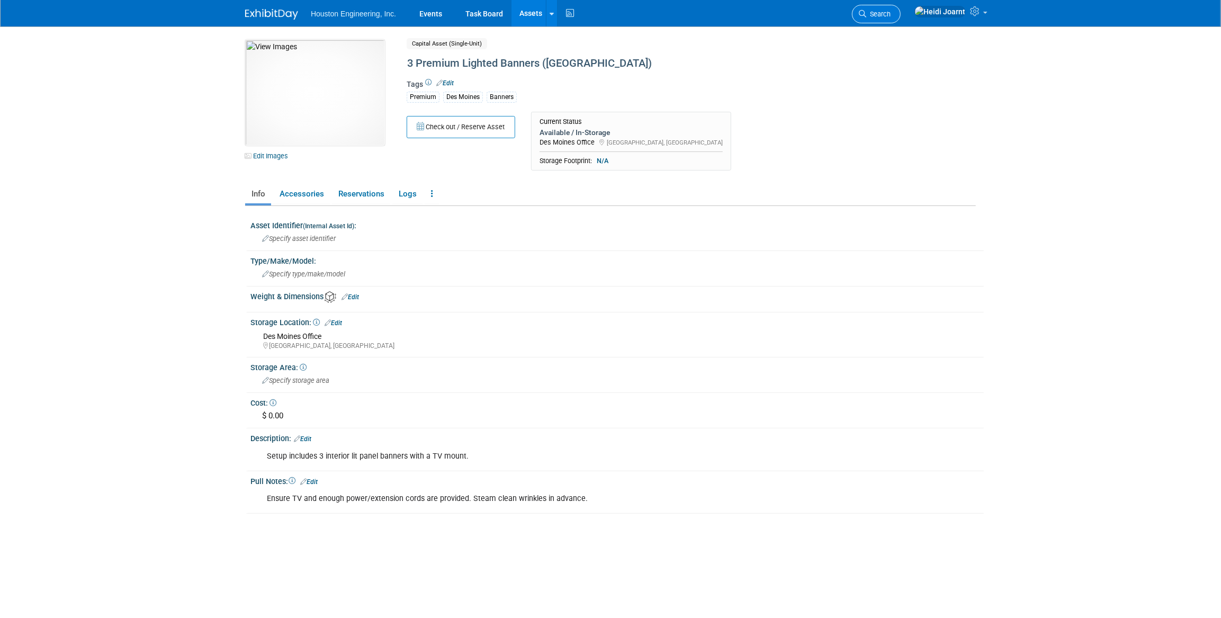
click at [891, 13] on span "Search" at bounding box center [878, 14] width 24 height 8
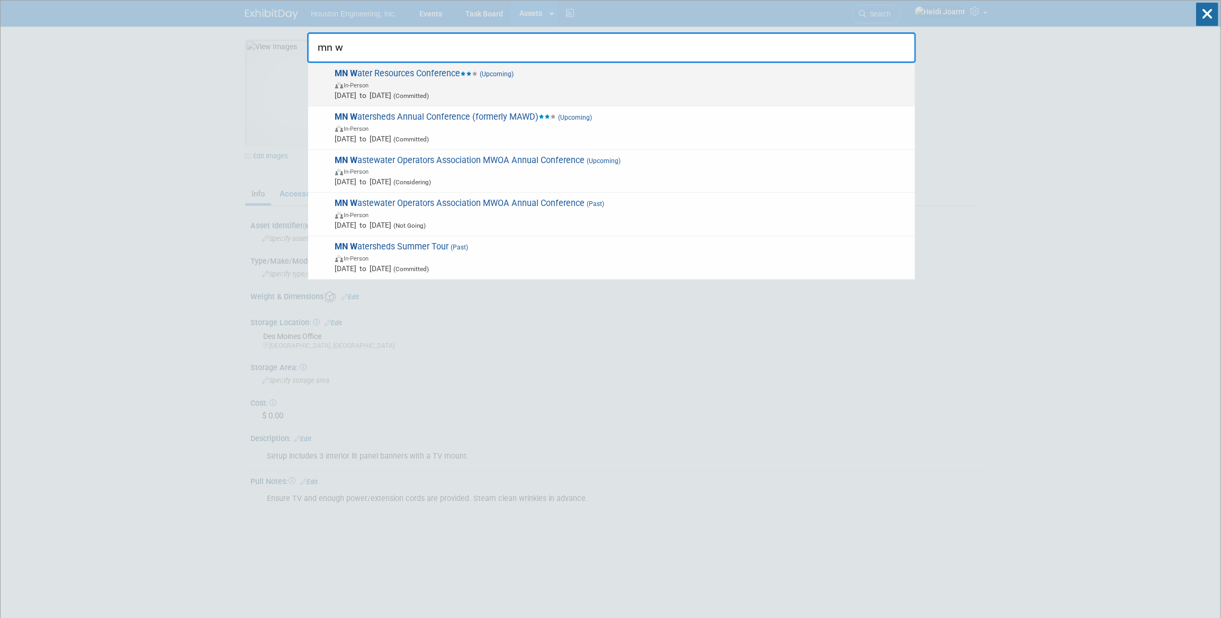
type input "mn w"
click at [487, 75] on span "(Upcoming)" at bounding box center [496, 73] width 36 height 7
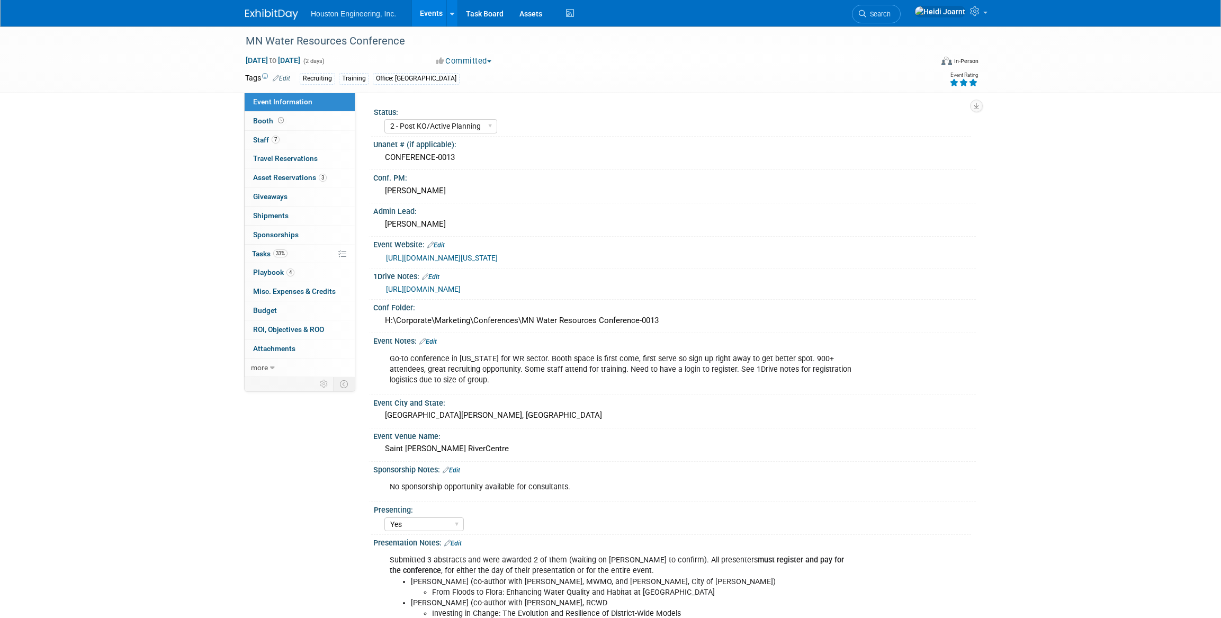
select select "2 - Post KO/Active Planning"
select select "Yes"
select select "No"
select select "Water Resources"
click at [461, 285] on link "[URL][DOMAIN_NAME]" at bounding box center [423, 289] width 75 height 8
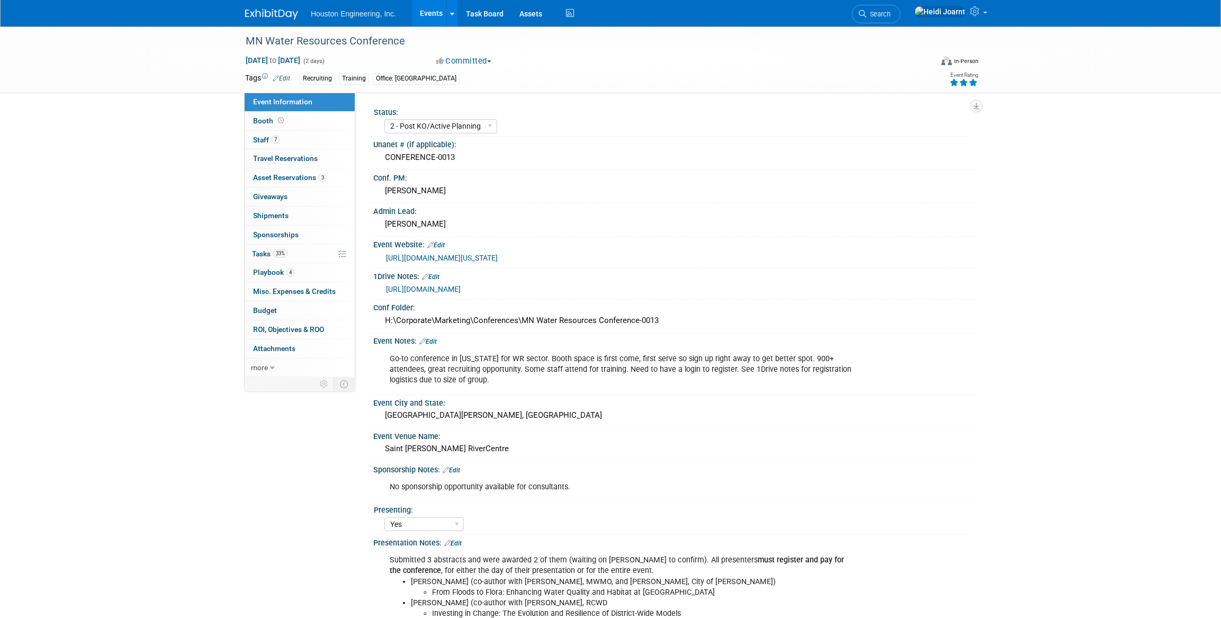
click at [498, 258] on link "[URL][DOMAIN_NAME][US_STATE]" at bounding box center [442, 258] width 112 height 8
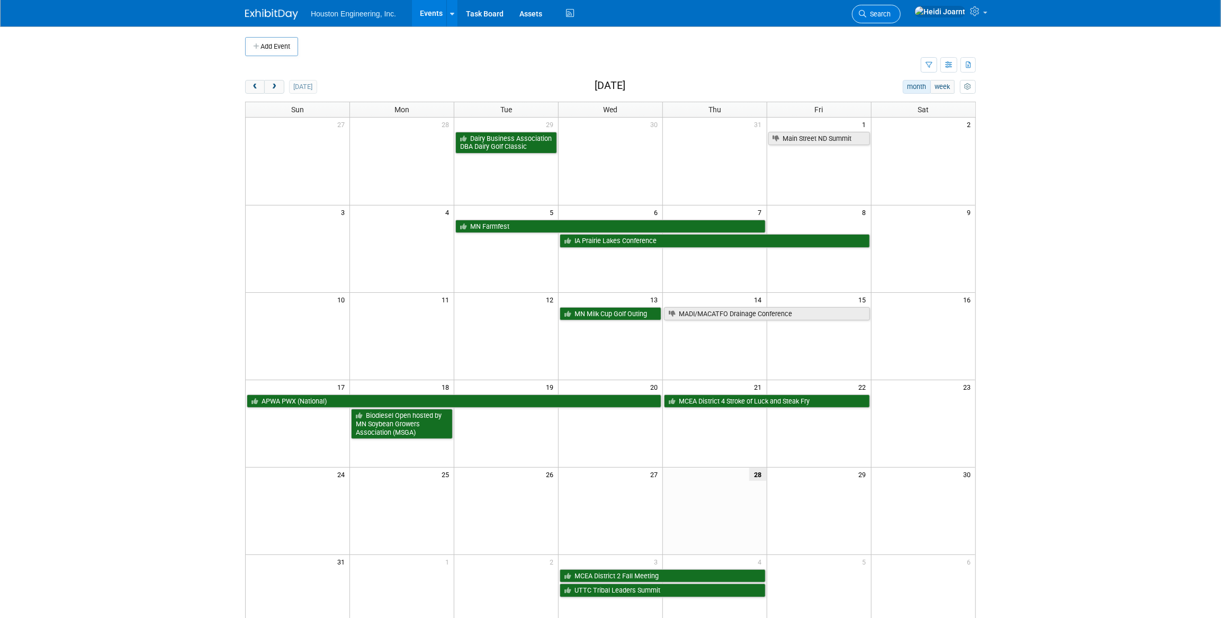
click at [901, 17] on link "Search" at bounding box center [876, 14] width 49 height 19
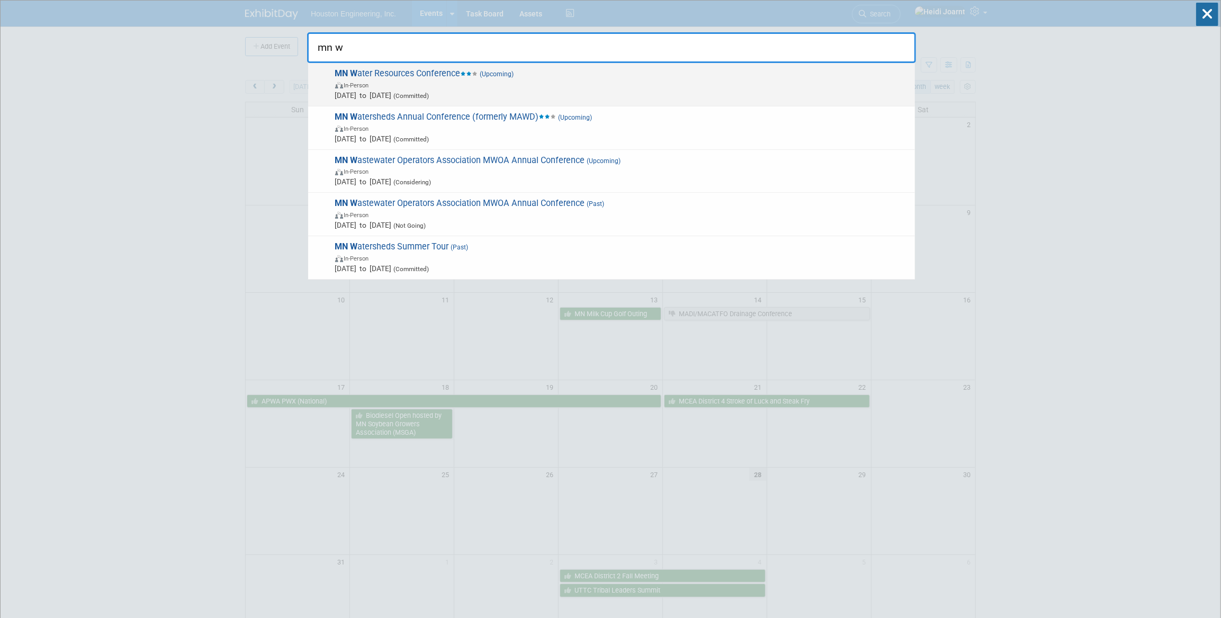
type input "mn w"
click at [457, 84] on span "In-Person" at bounding box center [622, 84] width 575 height 11
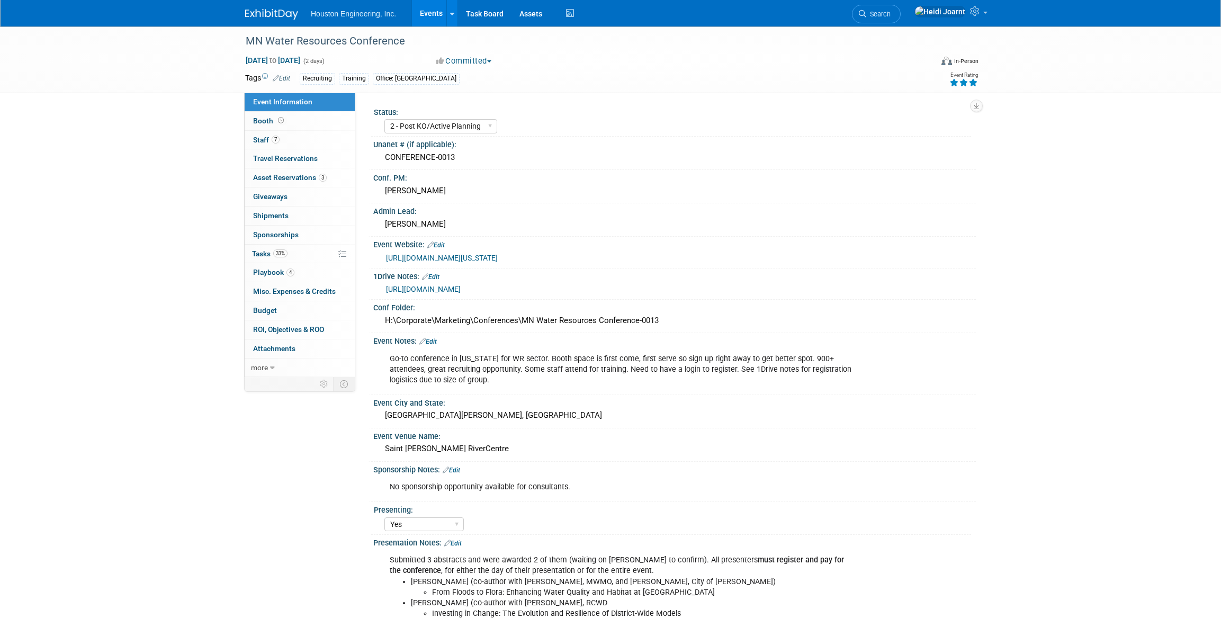
select select "2 - Post KO/Active Planning"
select select "Yes"
select select "No"
select select "Water Resources"
click at [498, 254] on link "[URL][DOMAIN_NAME][US_STATE]" at bounding box center [442, 258] width 112 height 8
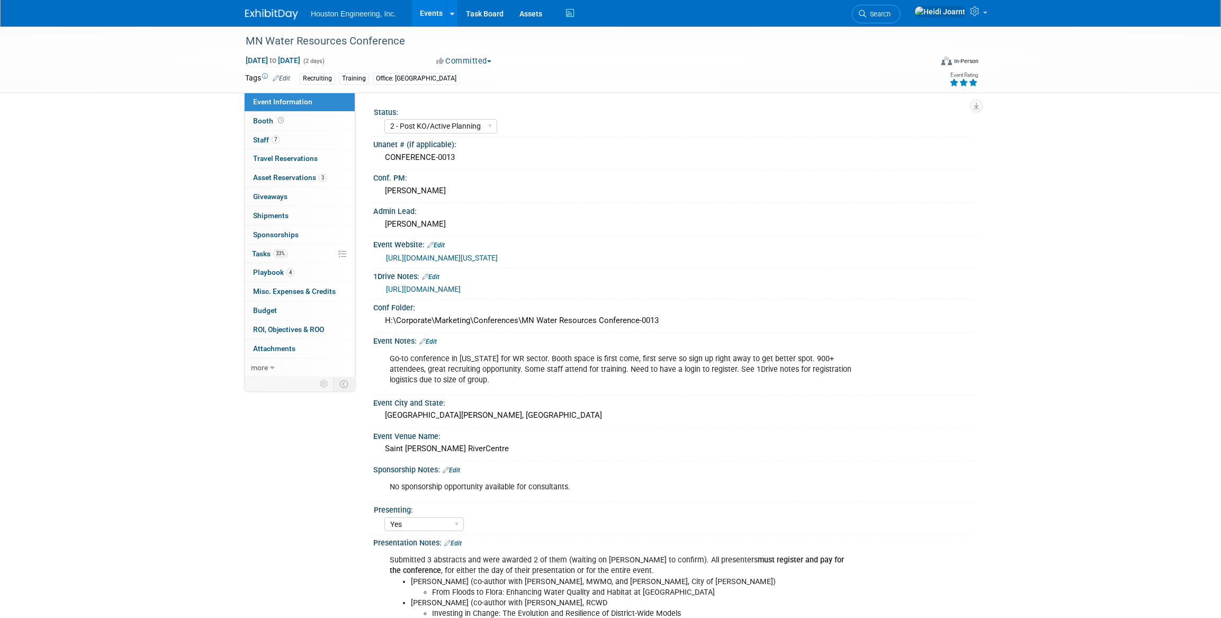
scroll to position [192, 0]
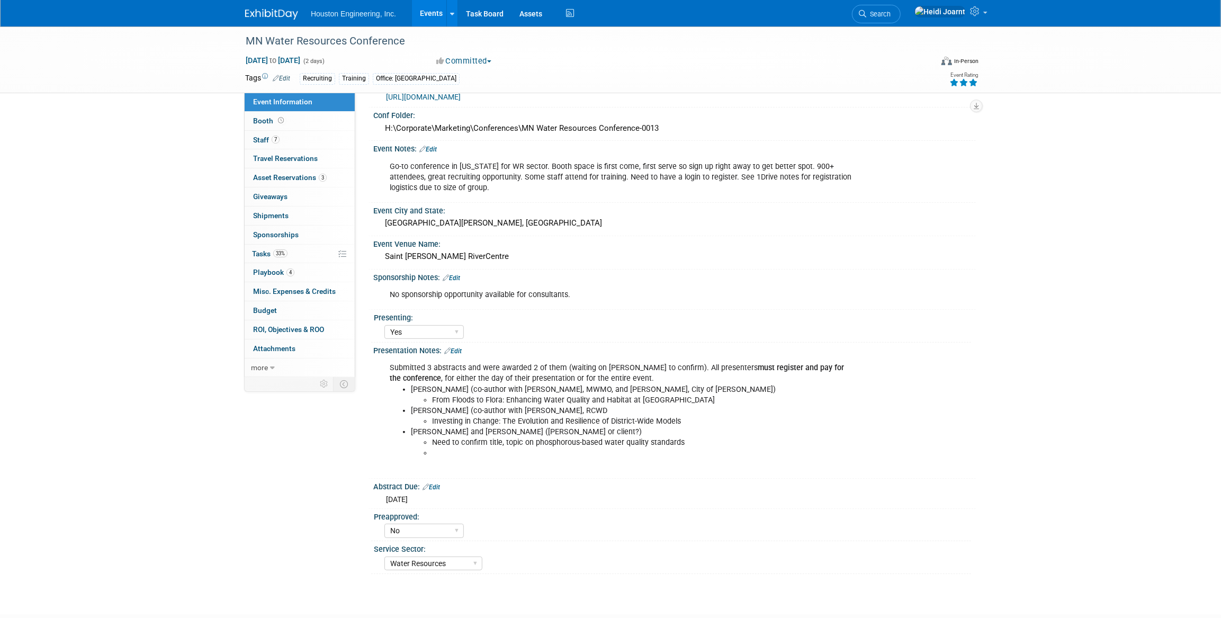
click at [460, 355] on div "Submitted 3 abstracts and were awarded 2 of them (waiting on [PERSON_NAME] to c…" at bounding box center [673, 357] width 589 height 5
click at [460, 350] on link "Edit" at bounding box center [452, 350] width 17 height 7
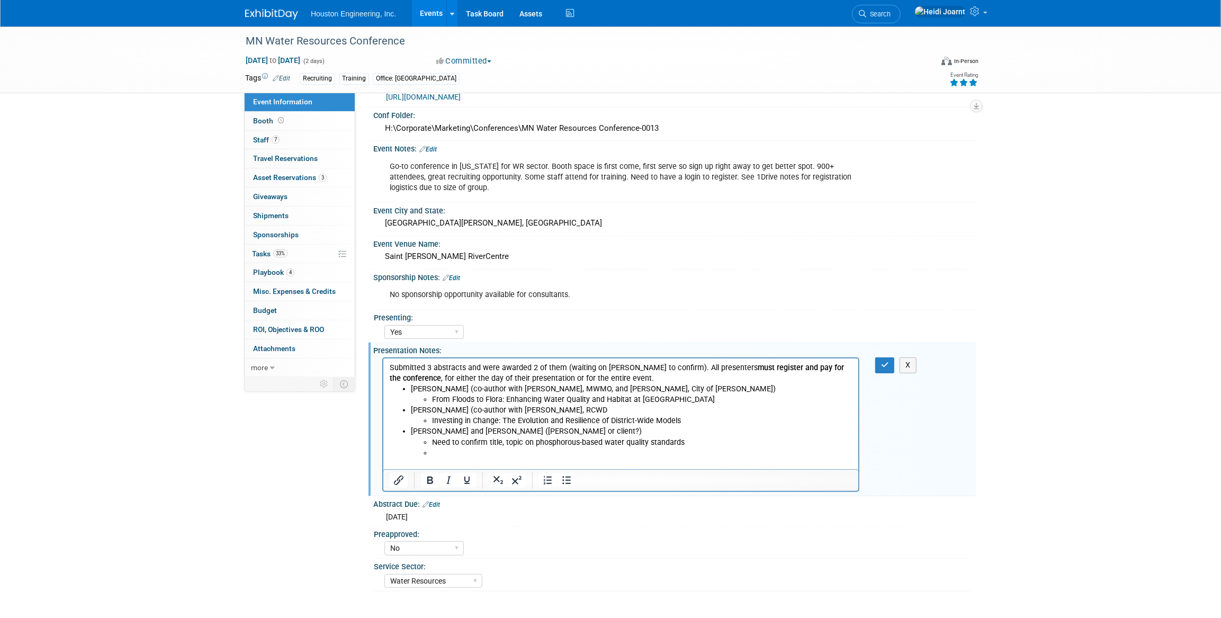
scroll to position [0, 0]
drag, startPoint x: 438, startPoint y: 452, endPoint x: 422, endPoint y: 445, distance: 17.8
click at [422, 445] on ul "Need to confirm title, topic on phosphorous-based water quality standards" at bounding box center [631, 447] width 442 height 21
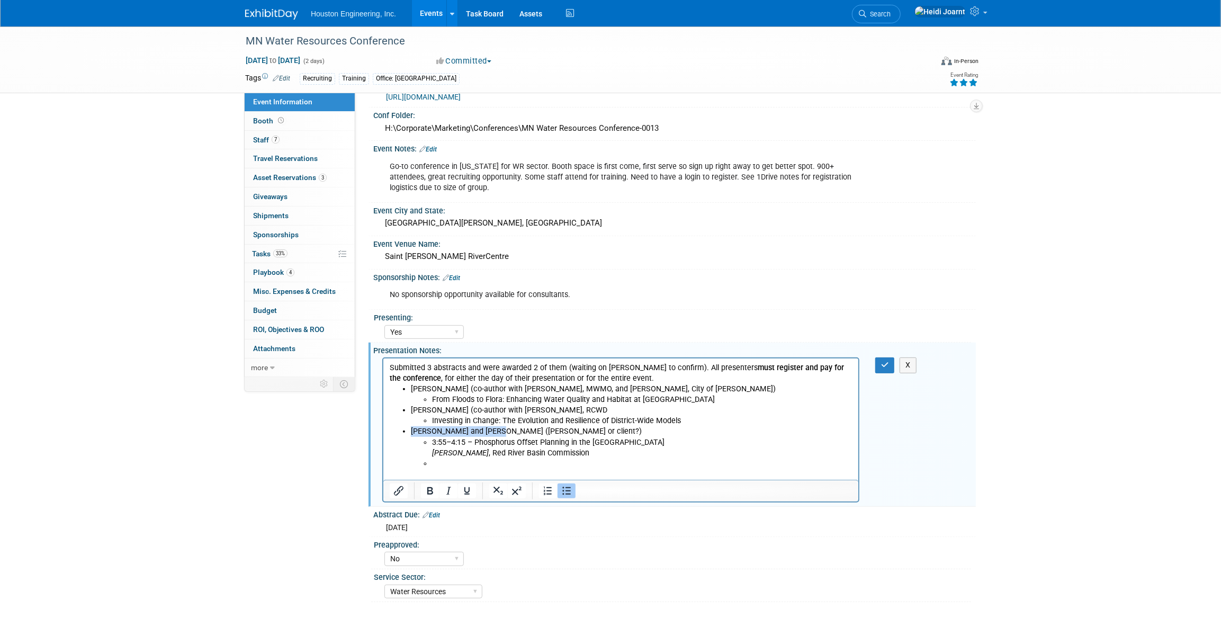
drag, startPoint x: 543, startPoint y: 430, endPoint x: 491, endPoint y: 431, distance: 52.4
click at [491, 431] on li "[PERSON_NAME] and [PERSON_NAME] ([PERSON_NAME] or client?) 3:55–4:15 – Phosphor…" at bounding box center [631, 447] width 442 height 42
click at [484, 430] on li "[PERSON_NAME] and [PERSON_NAME] ([PERSON_NAME] or client?) 3:55–4:15 – Phosphor…" at bounding box center [631, 447] width 442 height 42
click at [458, 429] on li "[PERSON_NAME] and [PERSON_NAME] 3:55–4:15 – Phosphorus Offset Planning in the R…" at bounding box center [631, 447] width 442 height 42
click at [460, 464] on li "Rich Text Area. Press ALT-0 for help." at bounding box center [642, 464] width 421 height 11
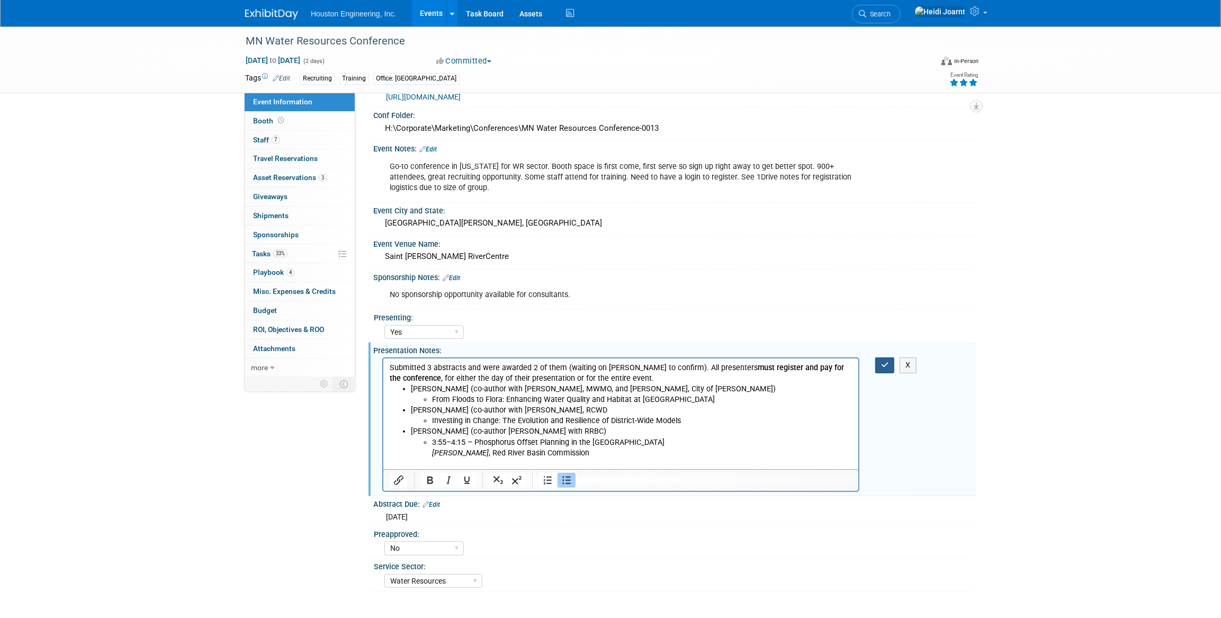
click at [879, 361] on button "button" at bounding box center [885, 364] width 20 height 15
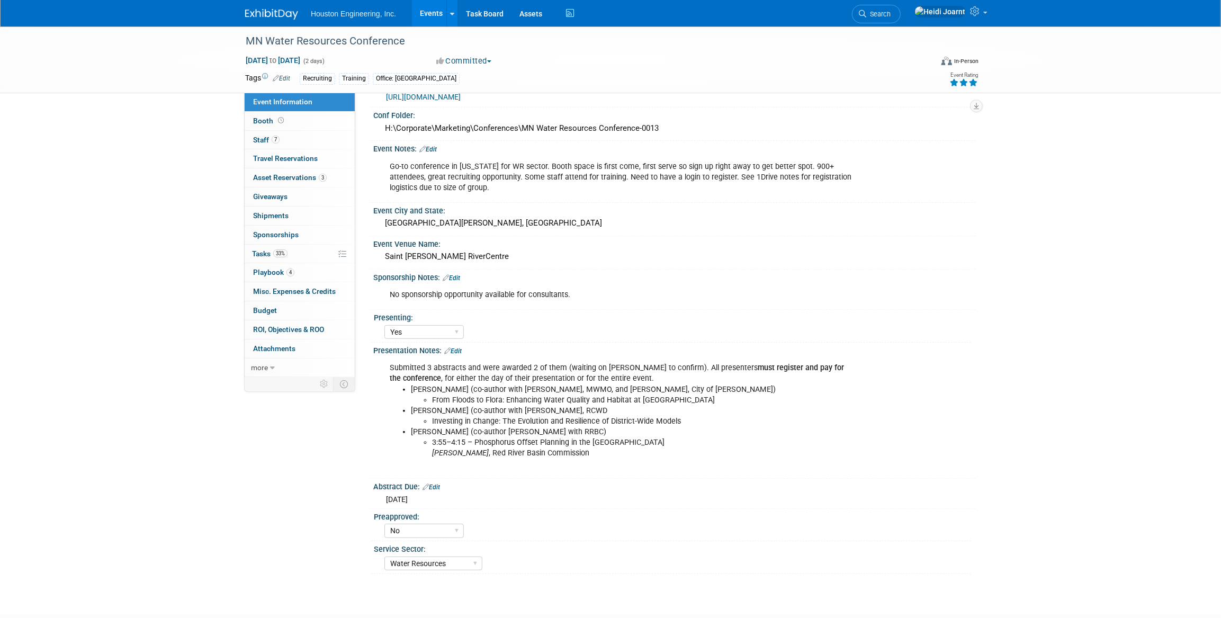
click at [455, 348] on link "Edit" at bounding box center [452, 350] width 17 height 7
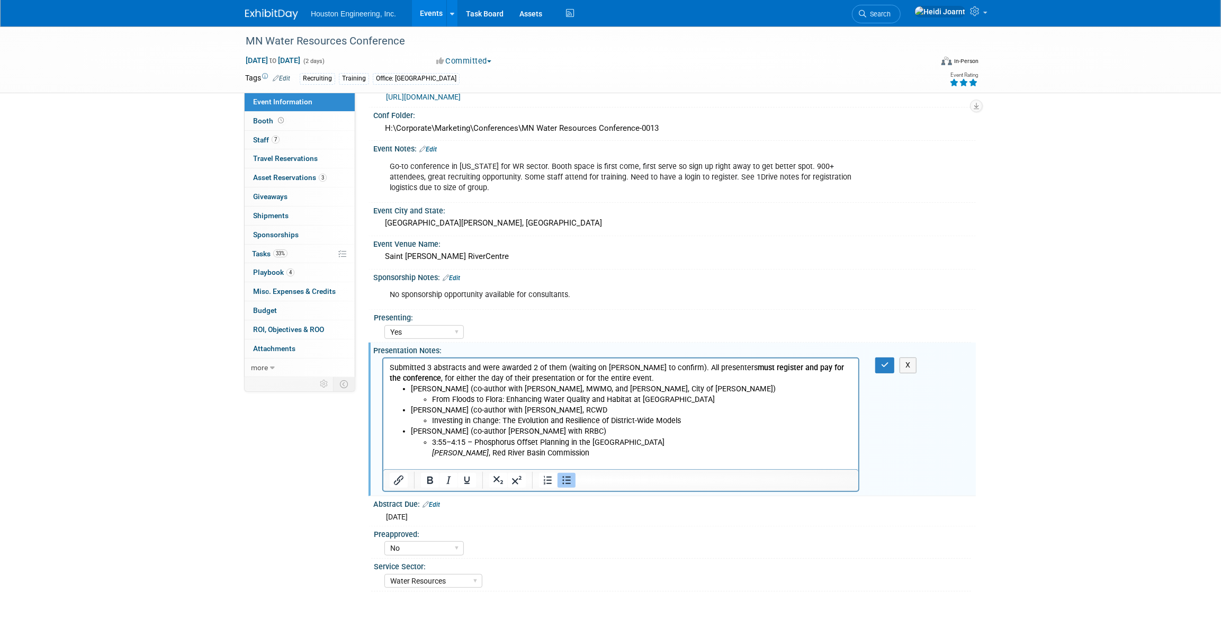
click at [703, 397] on li "From Floods to Flora: Enhancing Water Quality and Habitat at [GEOGRAPHIC_DATA]" at bounding box center [642, 400] width 421 height 11
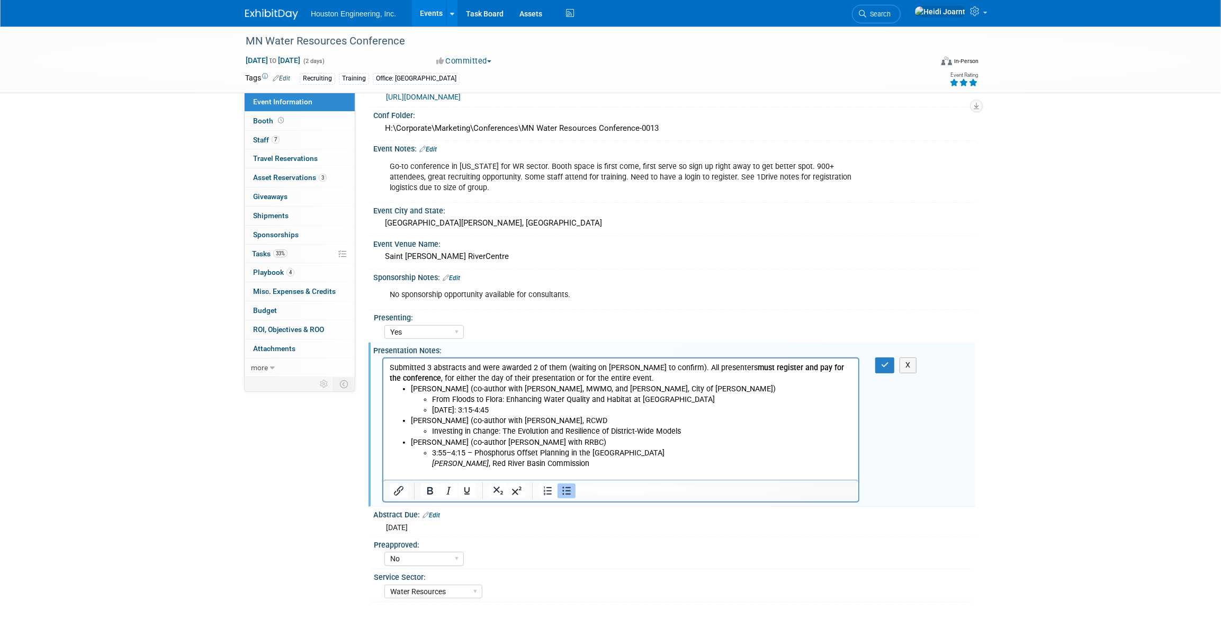
click at [578, 467] on li "3:55–4:15 – Phosphorus Offset Planning in the Red River Basin [PERSON_NAME] , R…" at bounding box center [642, 458] width 421 height 21
click at [506, 452] on li "[DATE] 3:55–4:15 – Phosphorus Offset Planning in the Red River Basin [PERSON_NA…" at bounding box center [642, 458] width 421 height 21
click at [756, 452] on li "Phosphorus Offset Planning in the Red River Basin [PERSON_NAME] , Red River Bas…" at bounding box center [642, 458] width 421 height 21
click at [433, 430] on li "Investing in Change: The Evolution and Resilience of District-Wide Models" at bounding box center [642, 431] width 421 height 11
click at [705, 432] on li "Investing in Change: The Evolution and Resilience of District-Wide Models" at bounding box center [642, 431] width 421 height 11
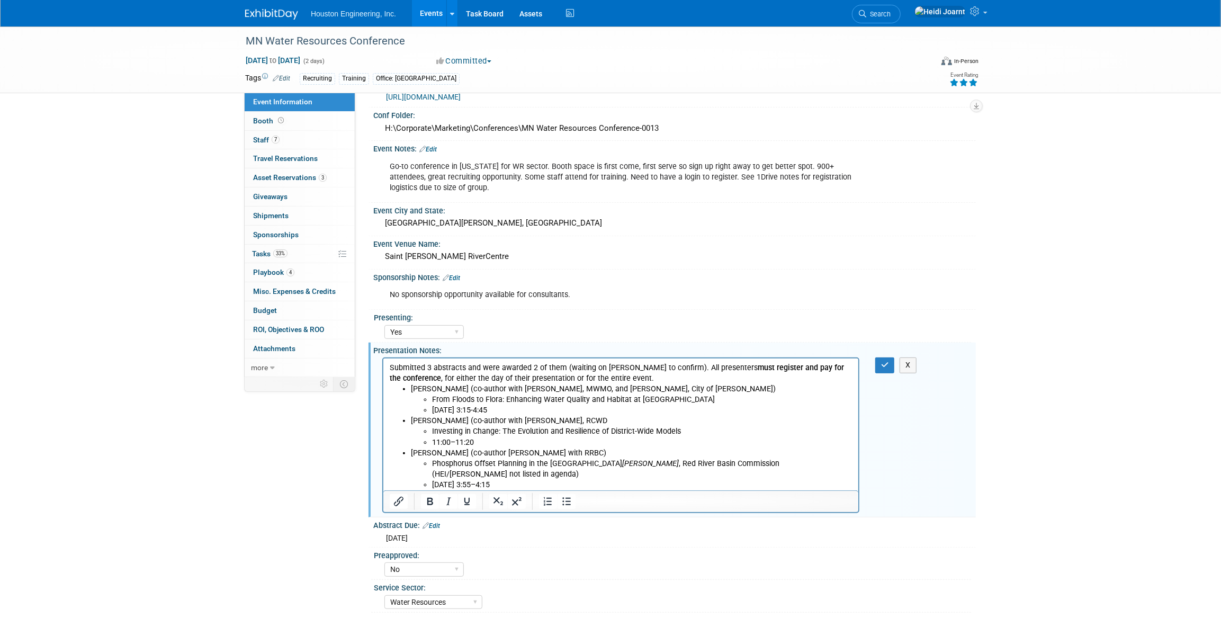
click at [428, 443] on ul "Investing in Change: The Evolution and Resilience of District-Wide Models 11:00…" at bounding box center [631, 436] width 442 height 21
click at [884, 364] on icon "button" at bounding box center [885, 364] width 8 height 7
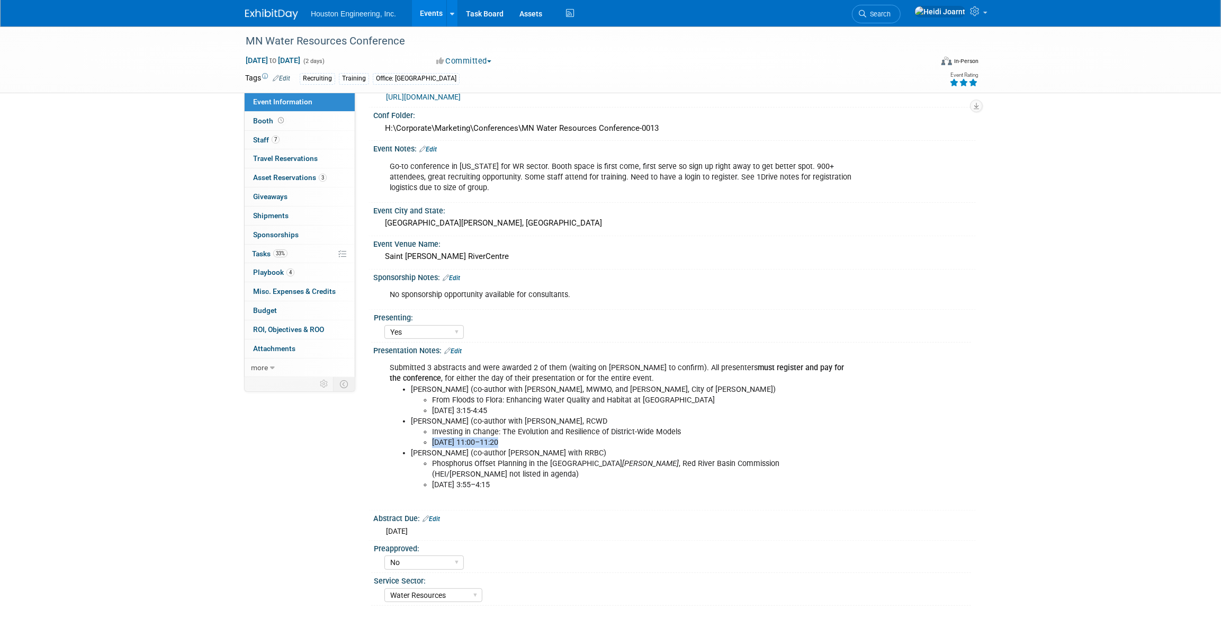
drag, startPoint x: 506, startPoint y: 440, endPoint x: 413, endPoint y: 441, distance: 93.2
click at [413, 441] on ul "Investing in Change: The Evolution and Resilience of District-Wide Models [DATE…" at bounding box center [632, 437] width 442 height 21
copy li "[DATE] 11:00–11:20"
click at [292, 271] on span "4" at bounding box center [291, 273] width 8 height 8
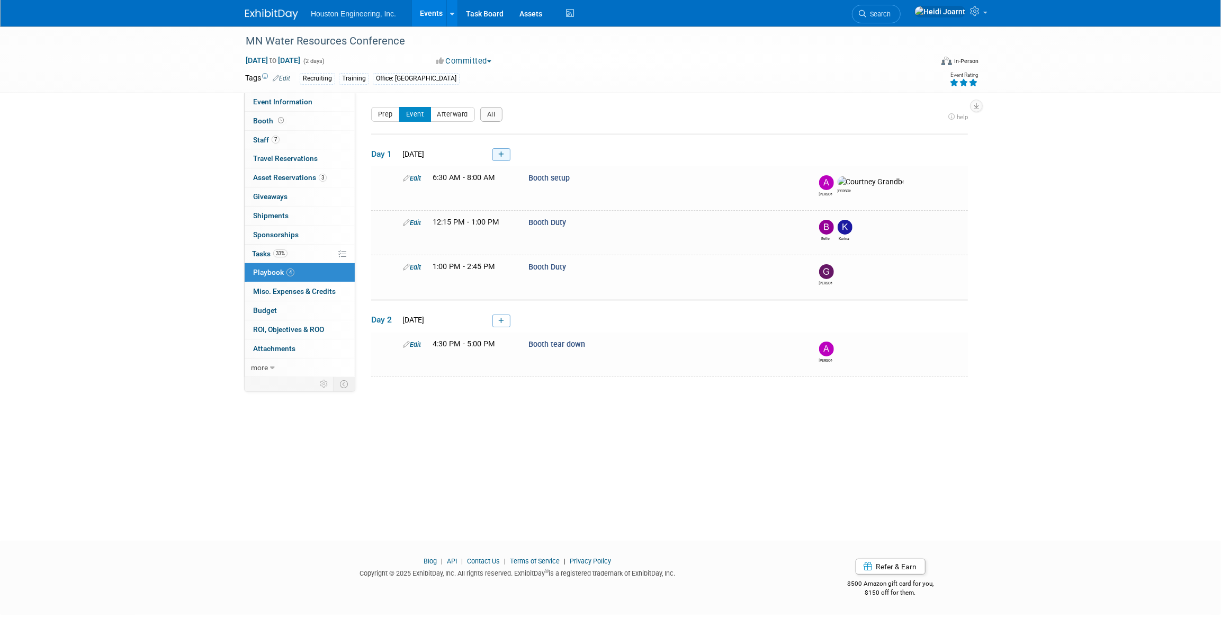
click at [498, 154] on icon at bounding box center [501, 154] width 6 height 6
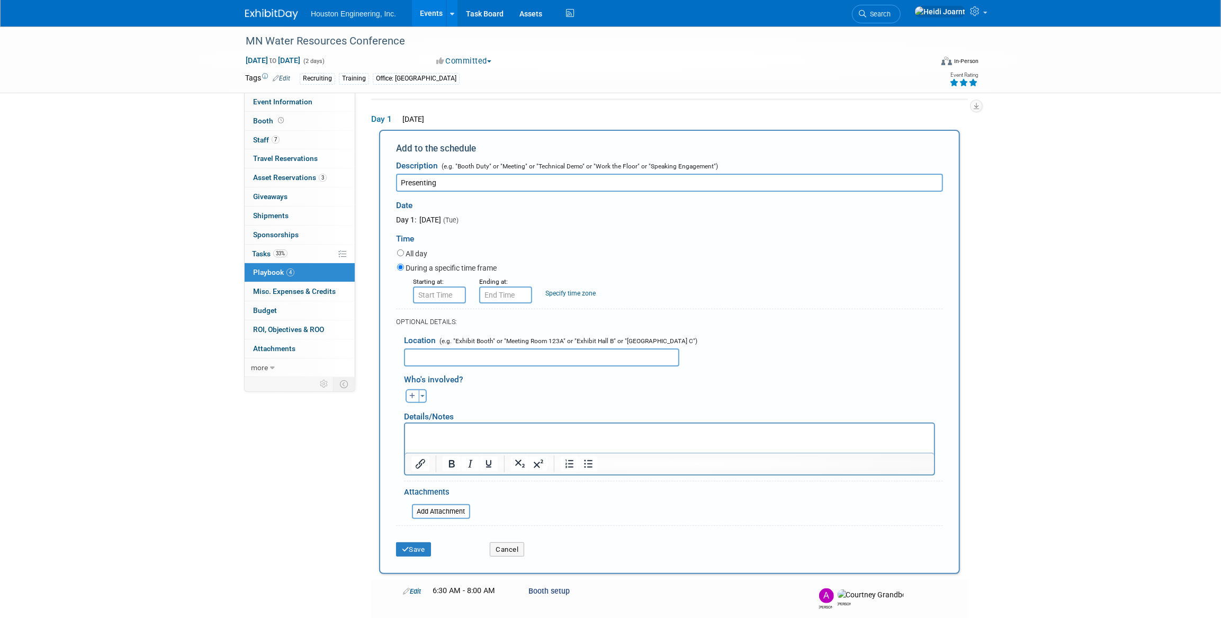
paste input "[DATE] 11:00–11:20"
type input "Presenting [DATE] 11:00–11:20"
click at [443, 300] on input "8:00 AM" at bounding box center [439, 295] width 53 height 17
click at [435, 340] on span "08" at bounding box center [438, 343] width 20 height 19
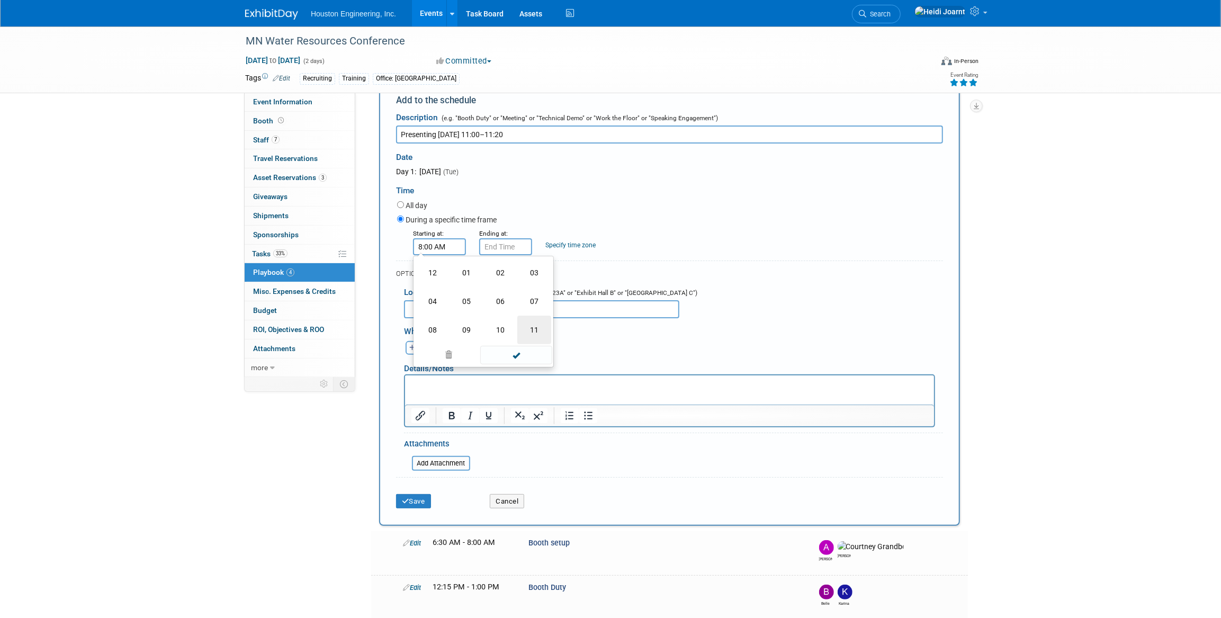
click at [534, 331] on td "11" at bounding box center [534, 330] width 34 height 29
type input "11:00 AM"
click at [501, 247] on input "11:00 AM" at bounding box center [505, 246] width 53 height 17
click at [555, 297] on span "00" at bounding box center [554, 294] width 20 height 19
click at [499, 301] on td "20" at bounding box center [499, 301] width 34 height 29
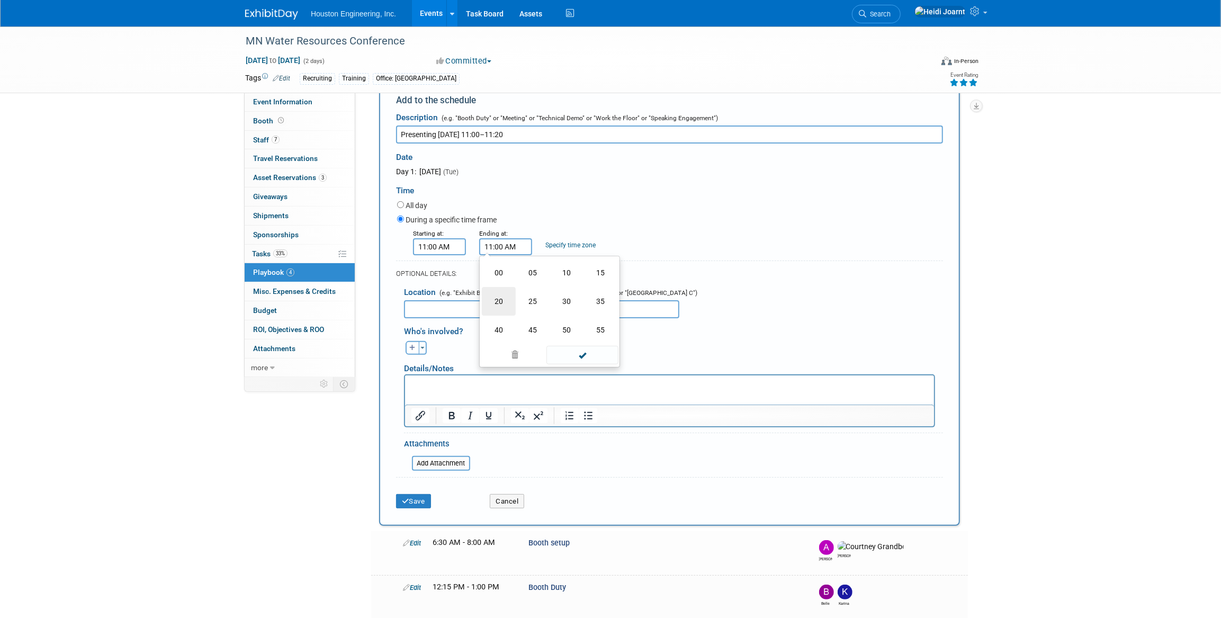
type input "11:20 AM"
click at [585, 339] on span at bounding box center [582, 342] width 71 height 19
click at [449, 464] on input "file" at bounding box center [406, 463] width 126 height 13
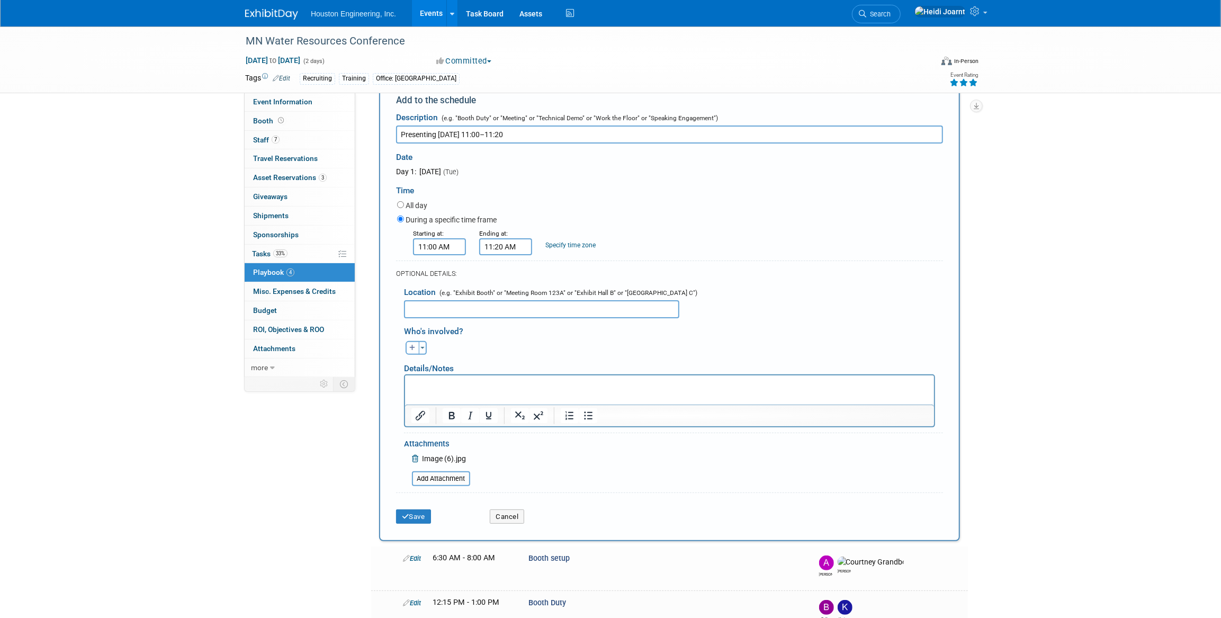
click at [479, 390] on html at bounding box center [669, 382] width 529 height 15
drag, startPoint x: 484, startPoint y: 382, endPoint x: 390, endPoint y: 386, distance: 93.8
click at [405, 386] on html "[PERSON_NAME] presenting with" at bounding box center [669, 382] width 529 height 15
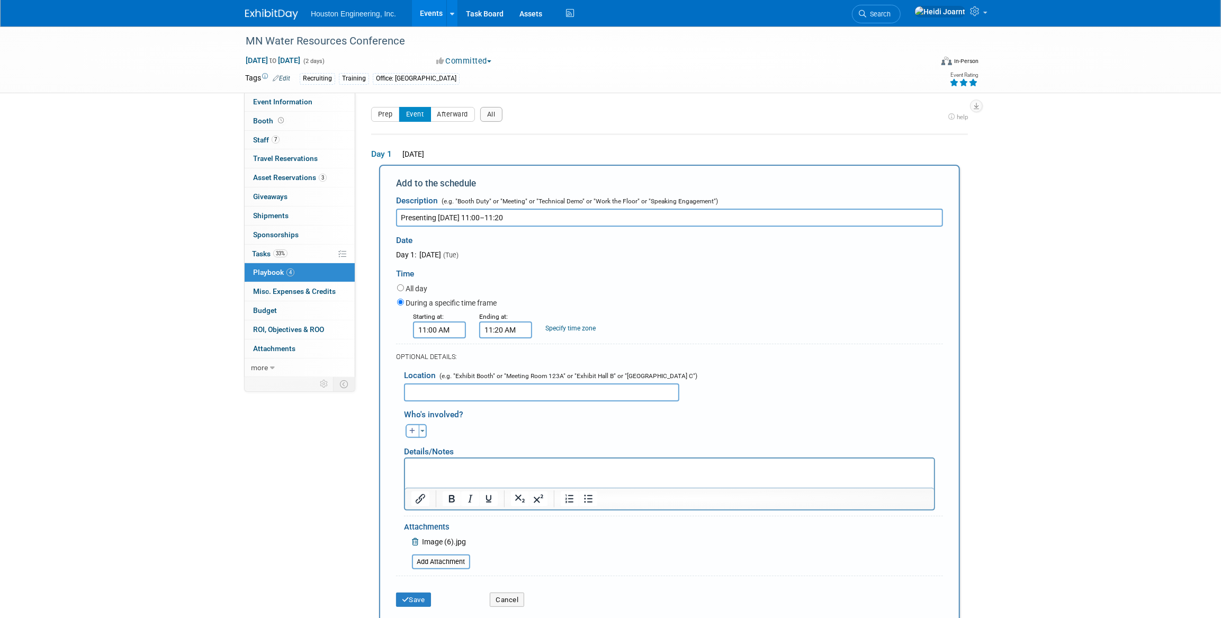
drag, startPoint x: 439, startPoint y: 218, endPoint x: 534, endPoint y: 221, distance: 95.4
click at [534, 221] on input "Presenting [DATE] 11:00–11:20" at bounding box center [669, 218] width 547 height 18
type input "Presenting"
click at [409, 436] on button "button" at bounding box center [413, 431] width 14 height 14
select select
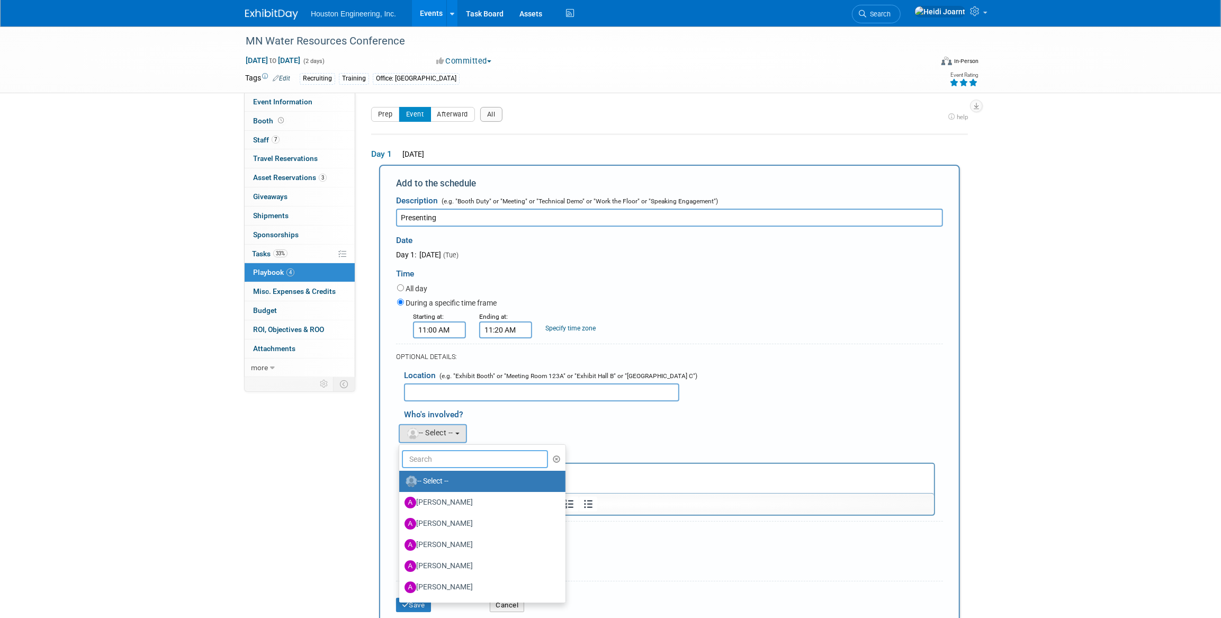
click at [436, 458] on input "text" at bounding box center [475, 459] width 146 height 18
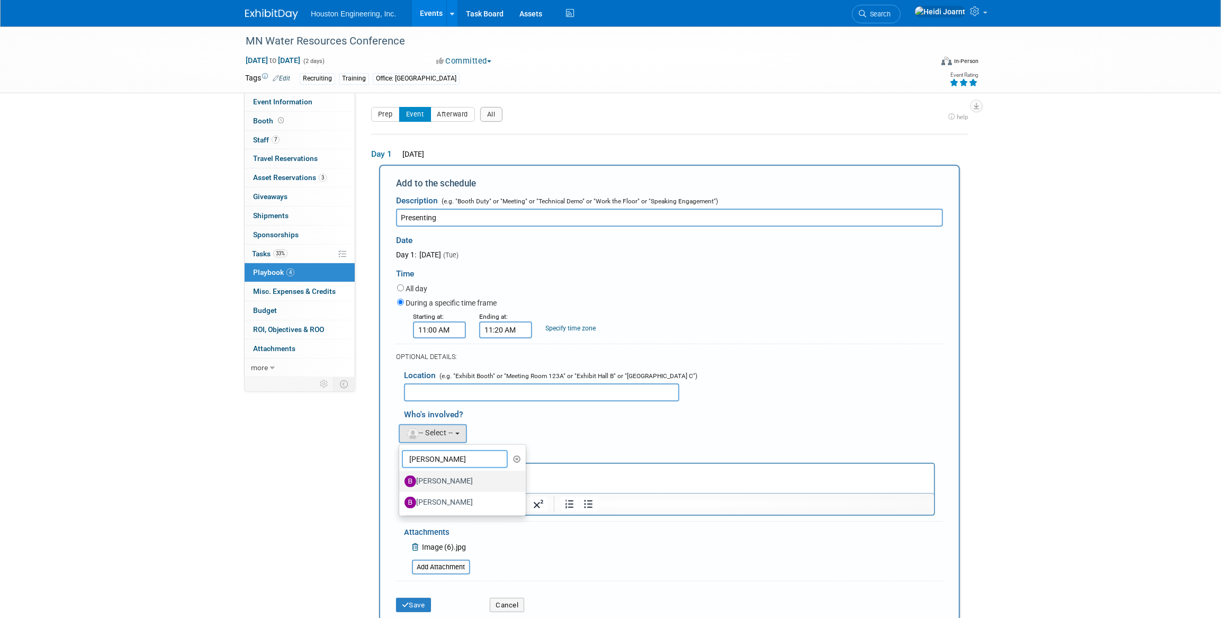
type input "[PERSON_NAME]"
click at [441, 479] on label "[PERSON_NAME]" at bounding box center [460, 481] width 111 height 17
click at [401, 479] on input "[PERSON_NAME]" at bounding box center [397, 480] width 7 height 7
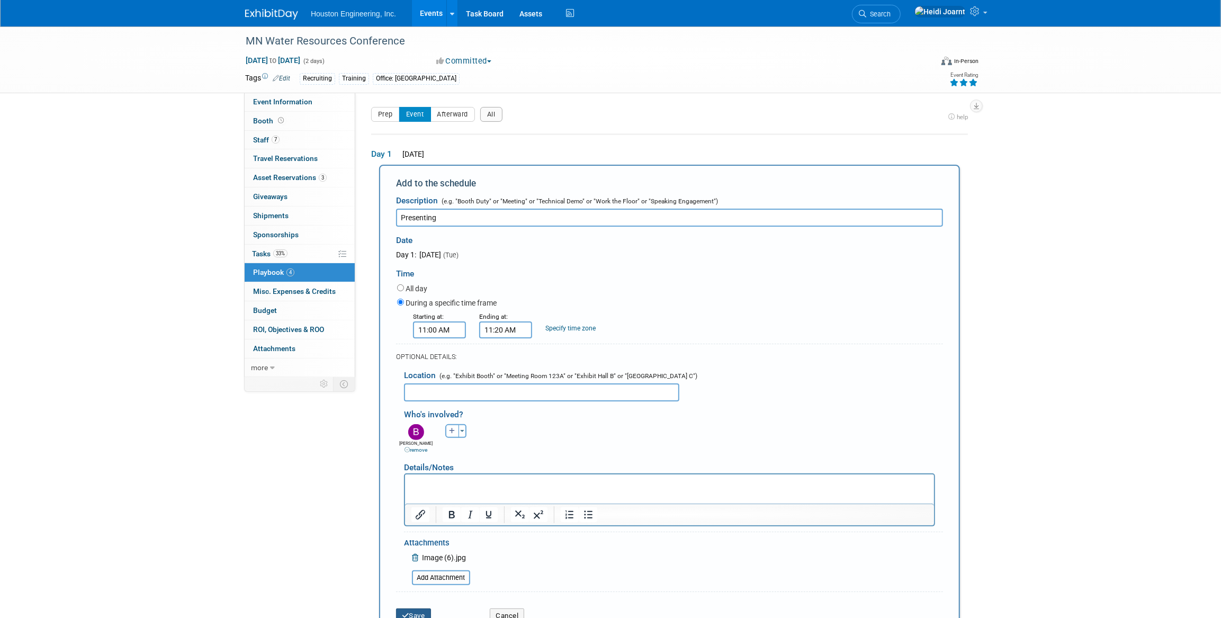
click at [416, 614] on button "Save" at bounding box center [413, 616] width 35 height 15
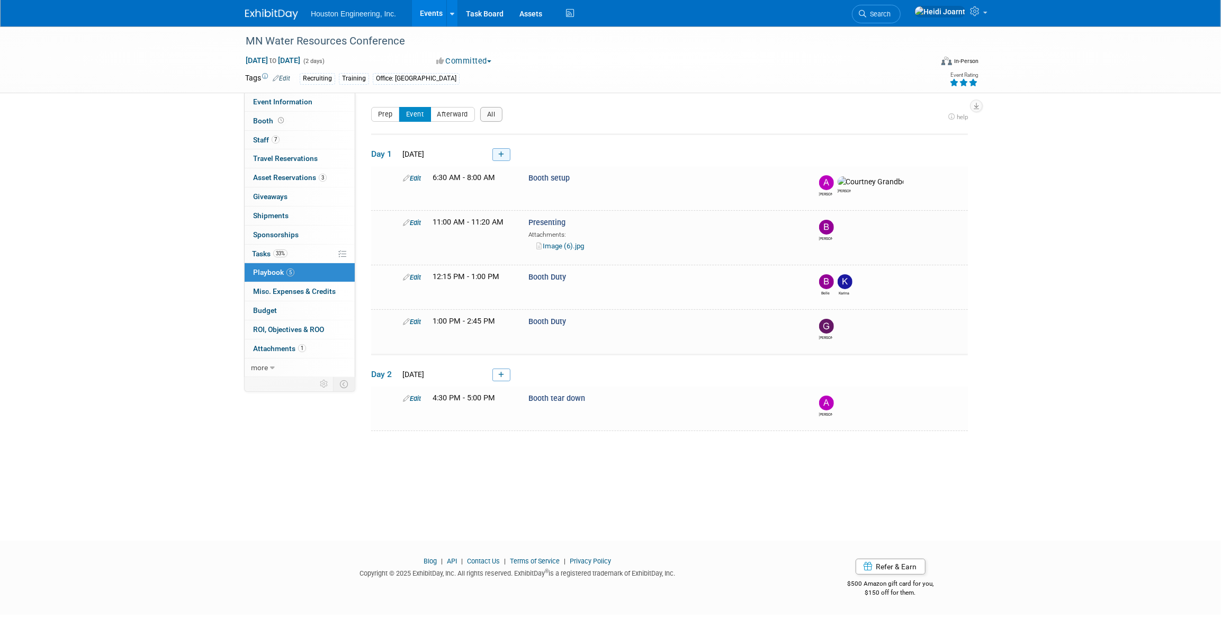
click at [495, 153] on link at bounding box center [502, 154] width 18 height 13
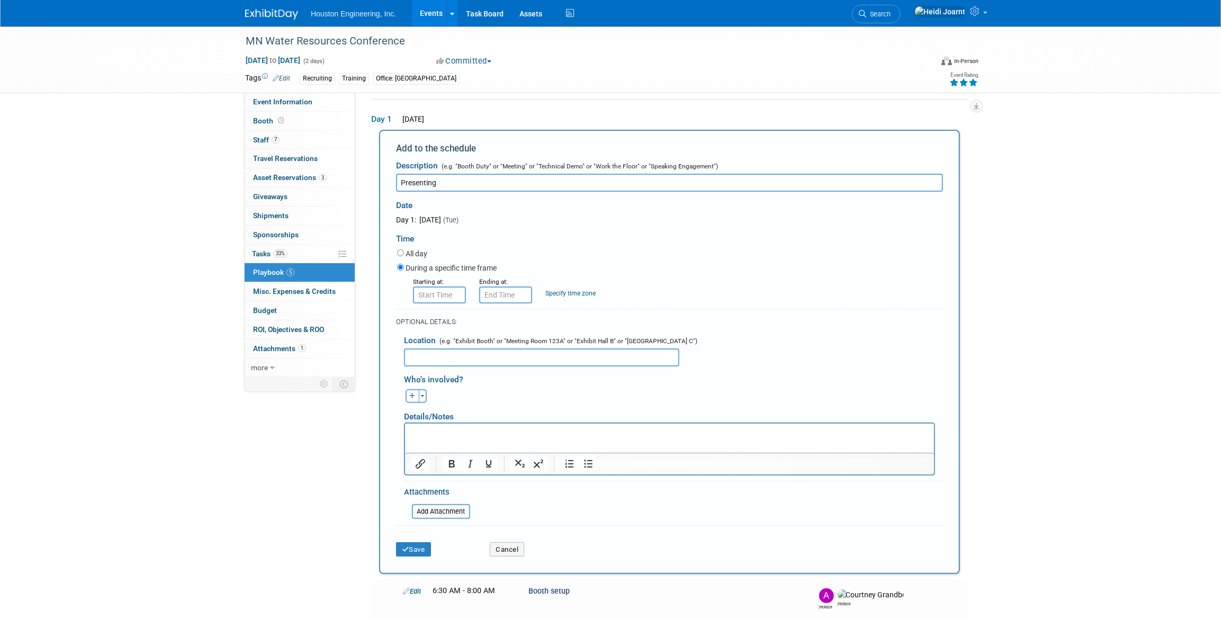
type input "Presenting"
click at [440, 299] on input "8:00 AM" at bounding box center [439, 295] width 53 height 17
click at [438, 341] on span "08" at bounding box center [438, 343] width 20 height 19
click at [541, 320] on td "03" at bounding box center [534, 321] width 34 height 29
click at [487, 343] on span "00" at bounding box center [488, 343] width 20 height 19
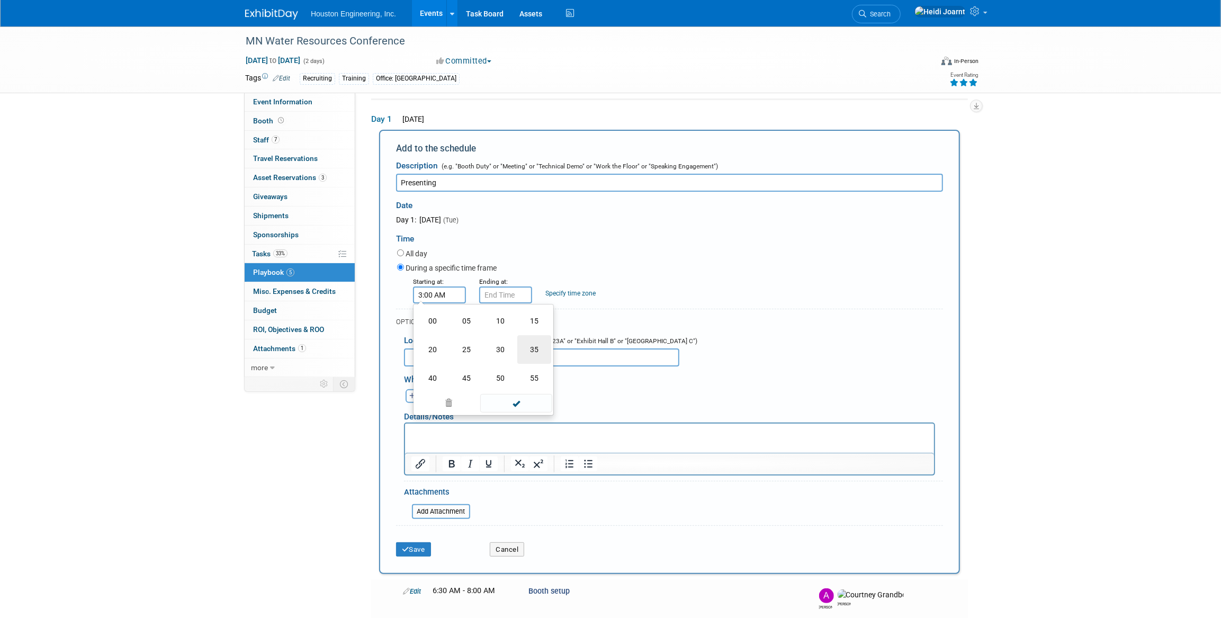
click at [523, 349] on td "35" at bounding box center [534, 349] width 34 height 29
click at [525, 342] on button "AM" at bounding box center [530, 343] width 19 height 18
type input "3:35 PM"
click at [518, 388] on span at bounding box center [515, 390] width 71 height 19
click at [514, 291] on input "3:35 PM" at bounding box center [505, 295] width 53 height 17
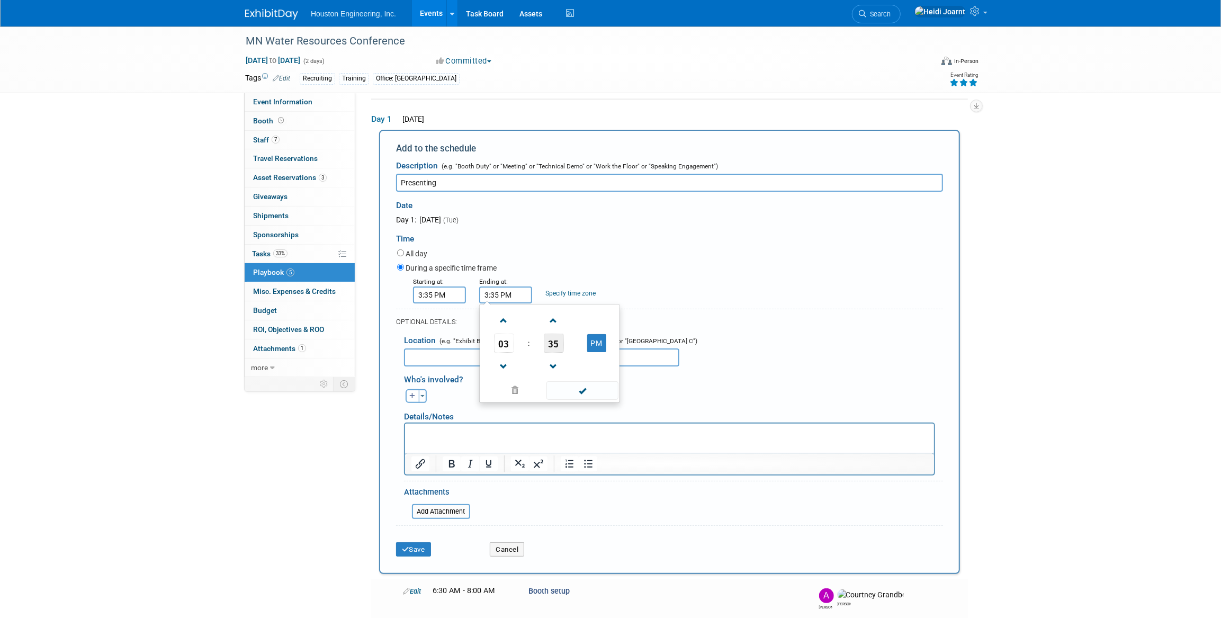
click at [554, 341] on span "35" at bounding box center [554, 343] width 20 height 19
click at [610, 376] on td "55" at bounding box center [601, 378] width 34 height 29
type input "3:55 PM"
click at [600, 387] on span at bounding box center [582, 390] width 71 height 19
click at [450, 512] on input "file" at bounding box center [406, 511] width 126 height 13
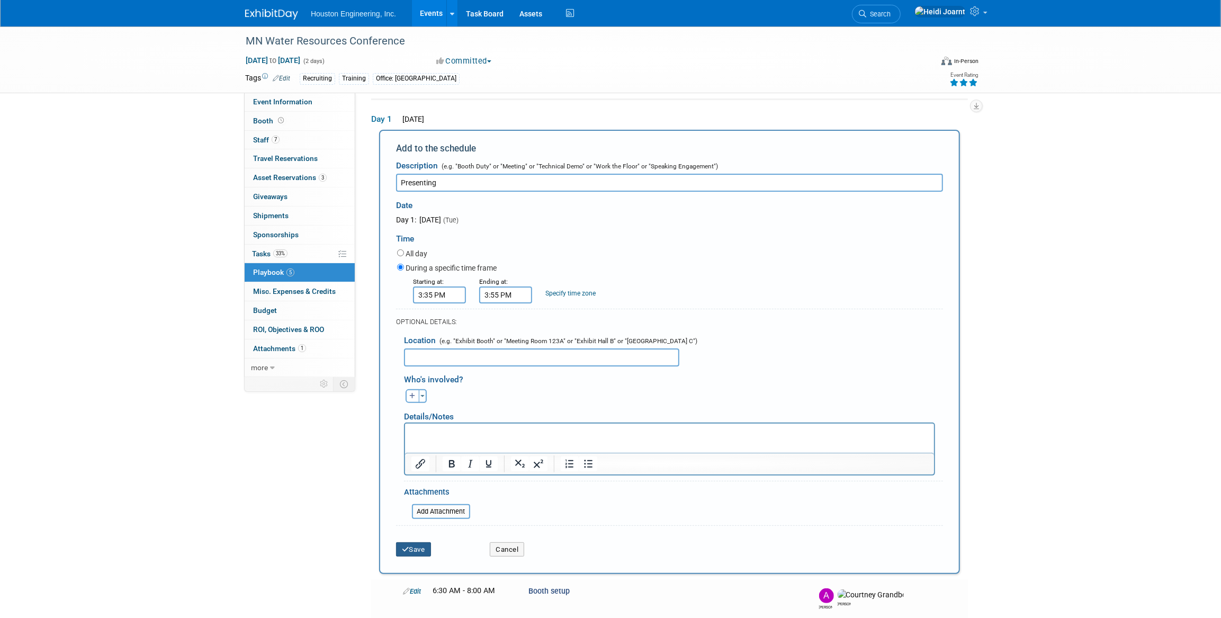
click at [431, 546] on button "Save" at bounding box center [413, 549] width 35 height 15
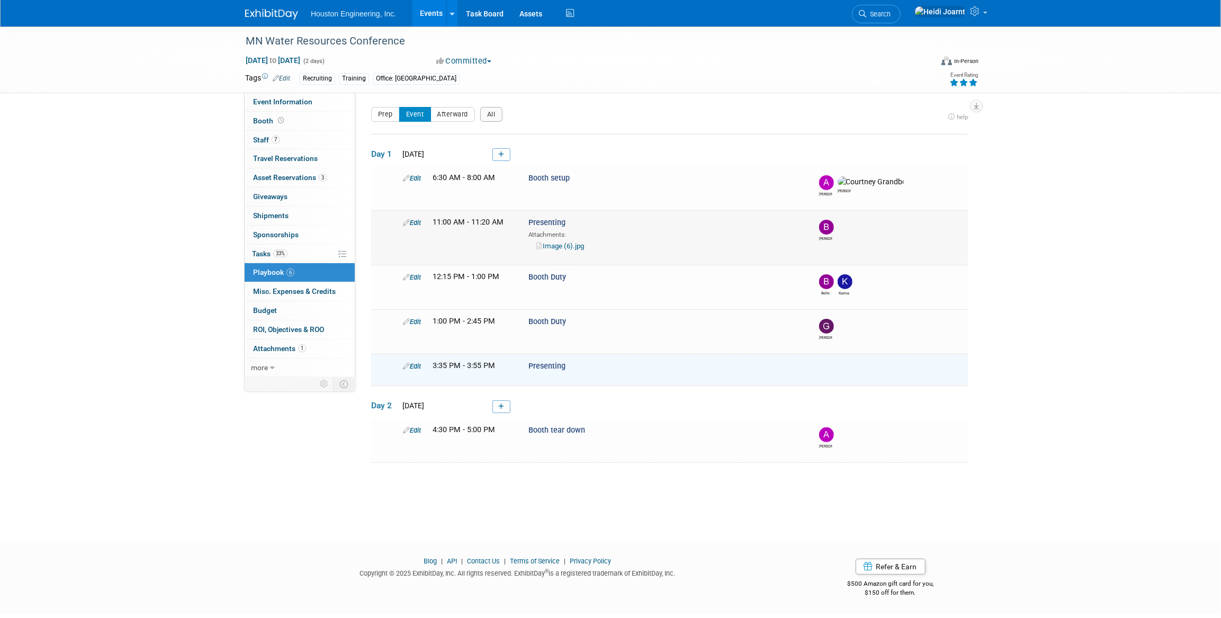
click at [416, 220] on link "Edit" at bounding box center [412, 223] width 18 height 8
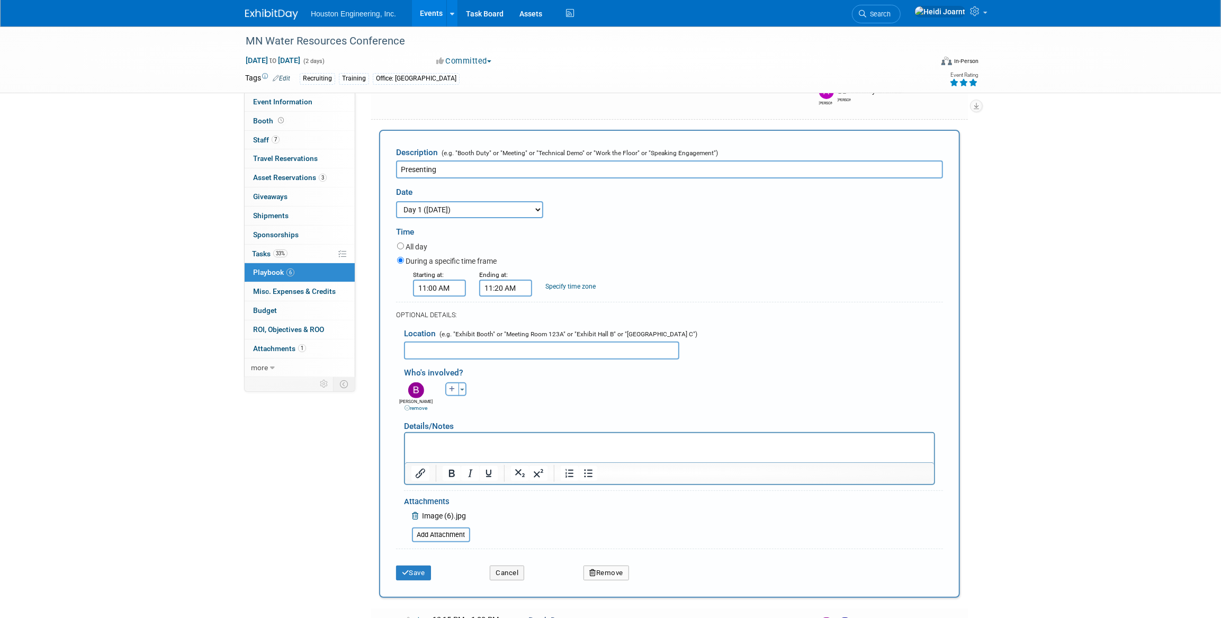
click at [456, 513] on span "Image (6).jpg" at bounding box center [444, 516] width 44 height 8
click at [428, 533] on input "file" at bounding box center [406, 535] width 126 height 13
click at [414, 512] on icon at bounding box center [416, 515] width 8 height 7
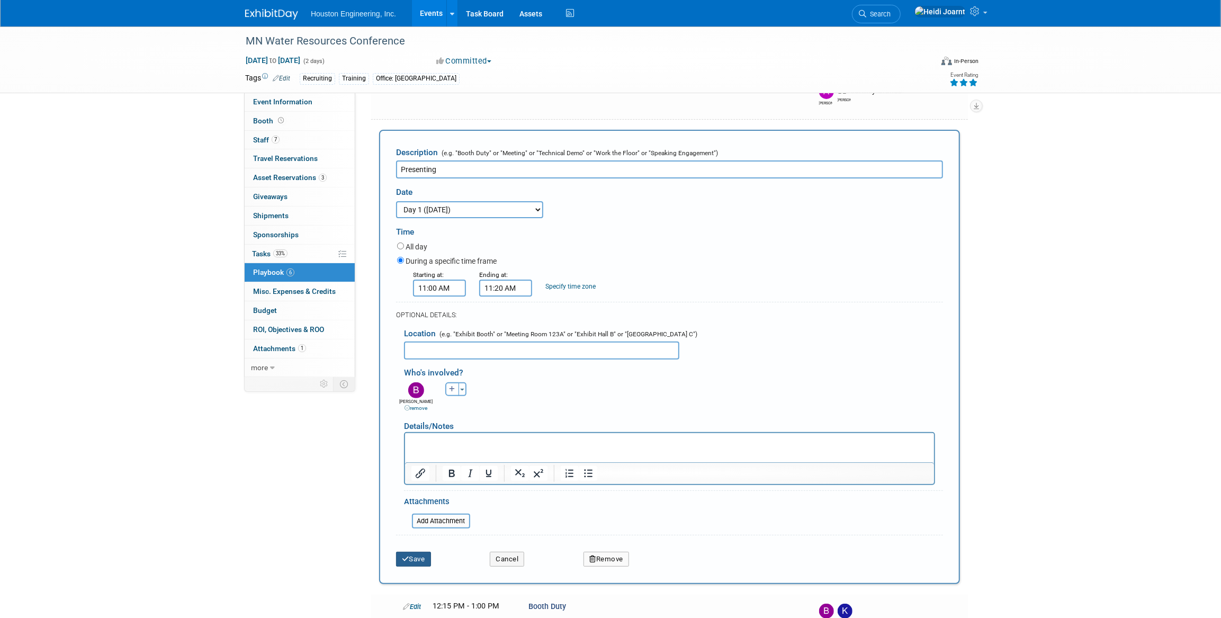
click at [421, 562] on button "Save" at bounding box center [413, 559] width 35 height 15
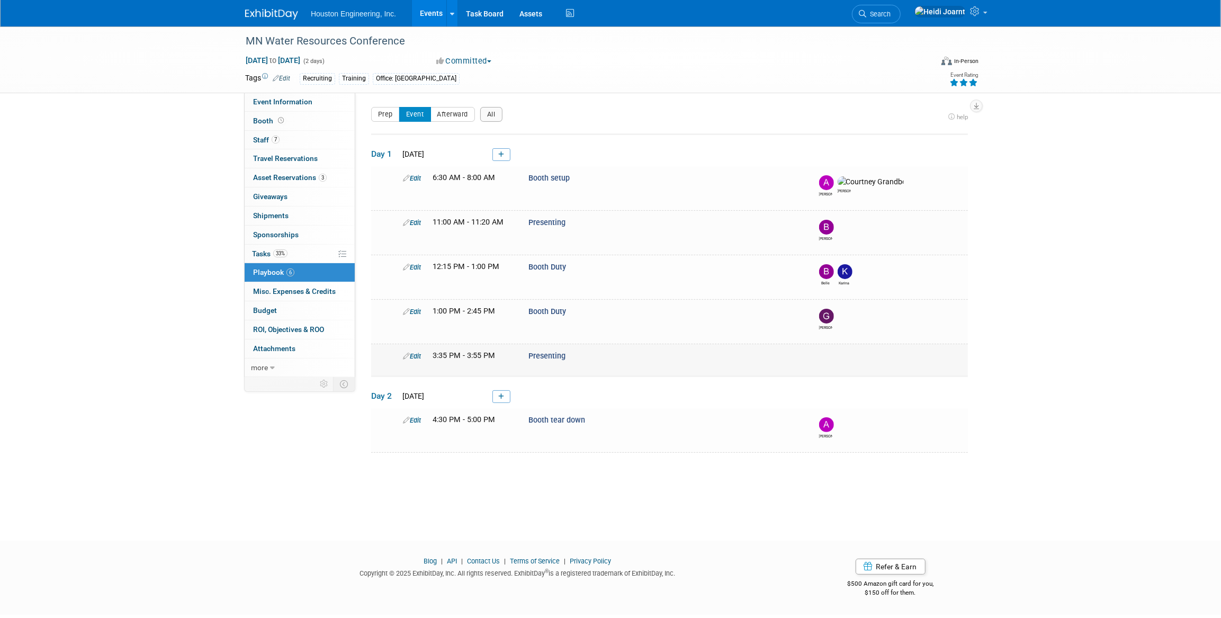
click at [417, 357] on link "Edit" at bounding box center [412, 356] width 18 height 8
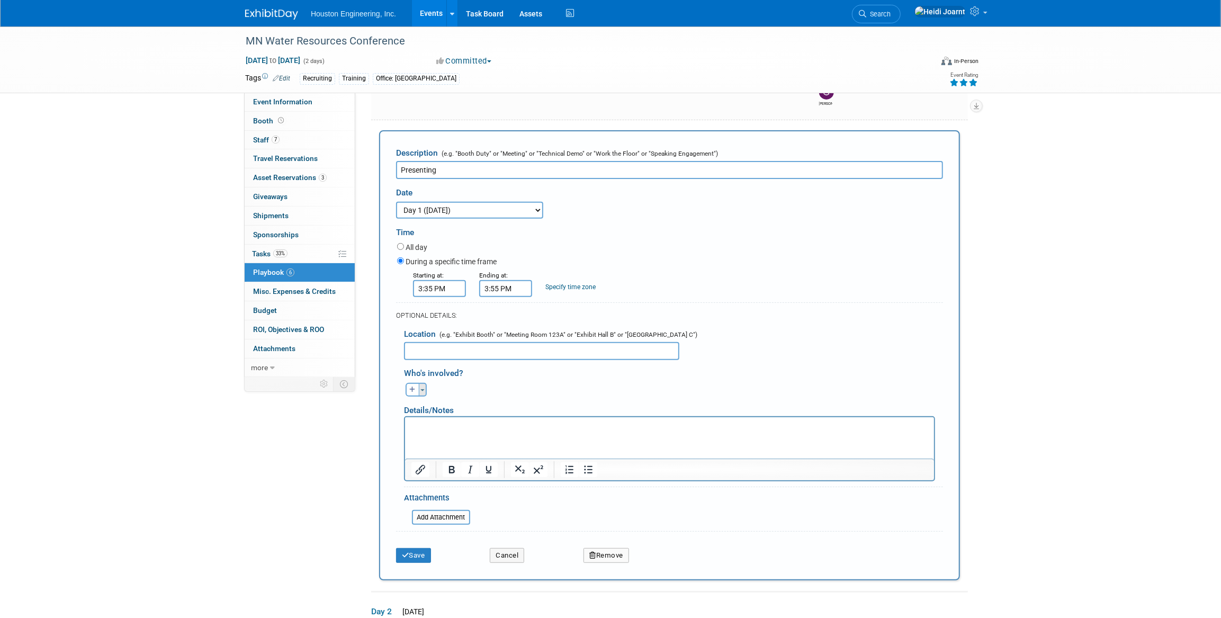
click at [419, 391] on button "Toggle Dropdown" at bounding box center [423, 390] width 8 height 14
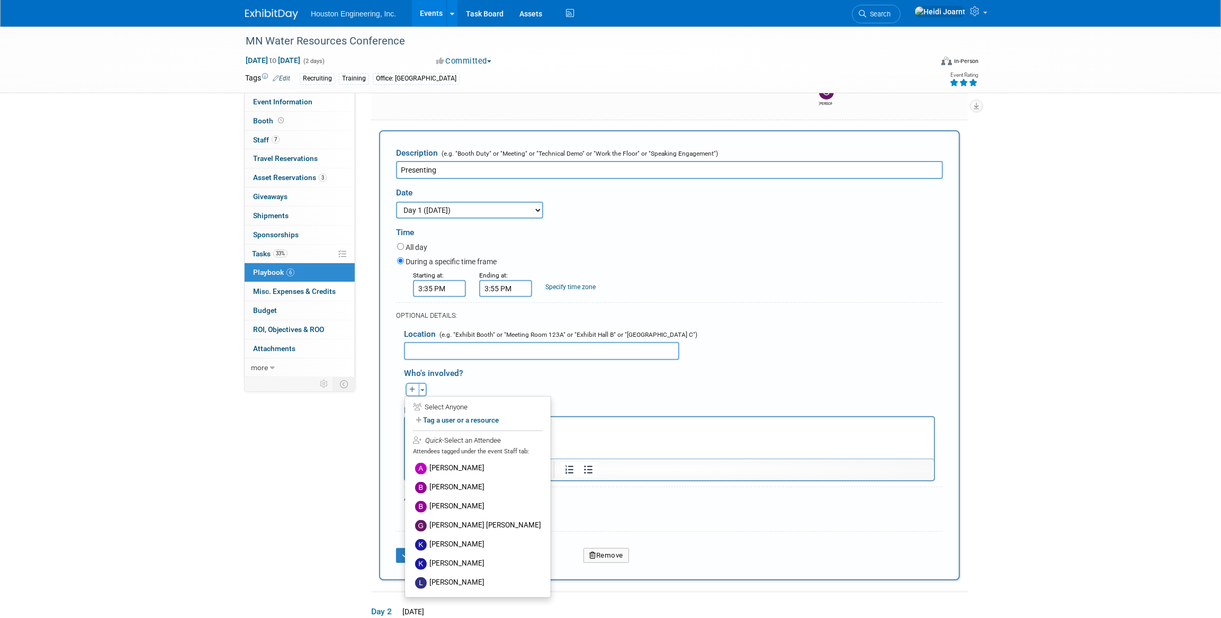
click at [412, 393] on button "button" at bounding box center [413, 390] width 14 height 14
select select
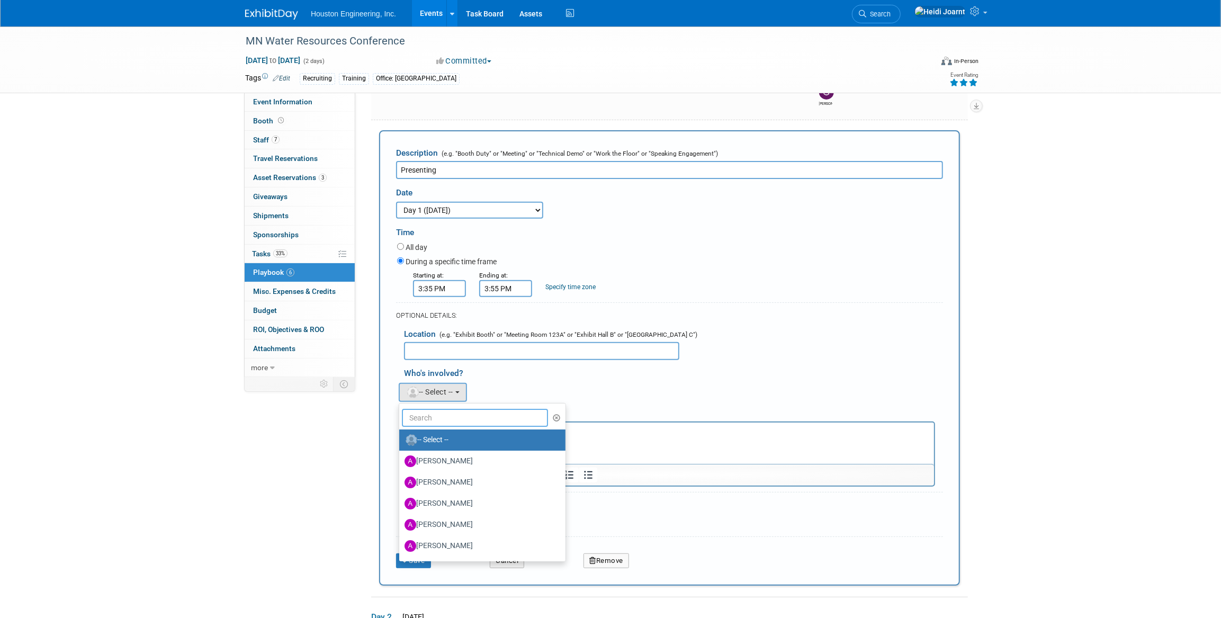
click at [424, 424] on input "text" at bounding box center [475, 418] width 146 height 18
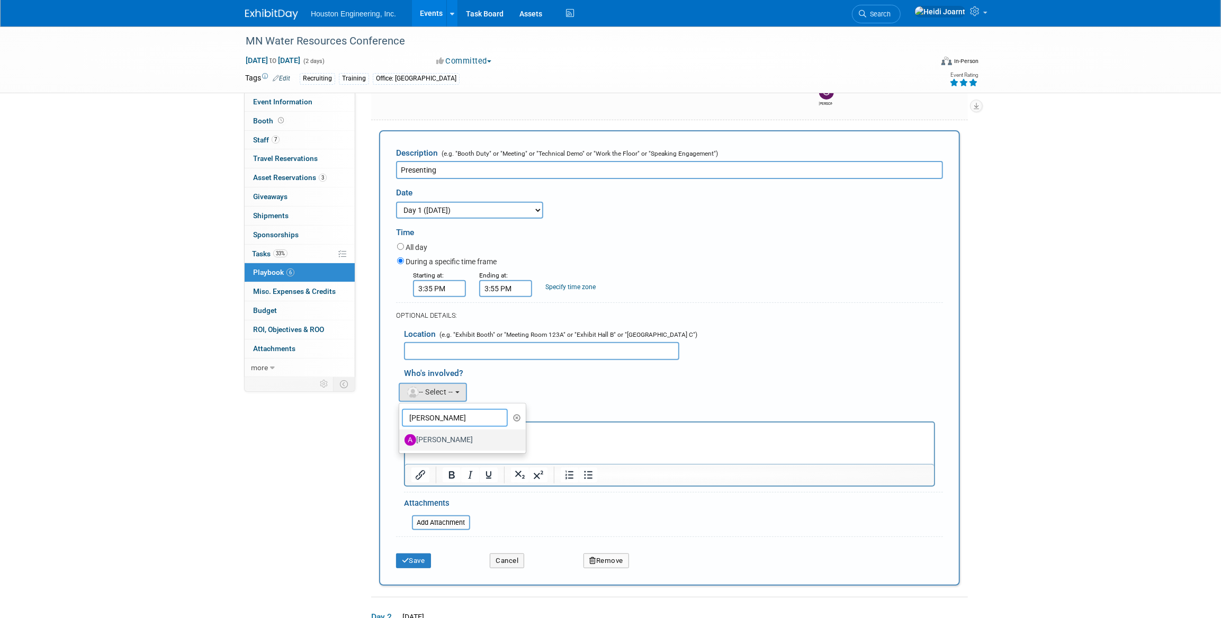
type input "alex"
click at [446, 441] on label "Alex Schmidt" at bounding box center [460, 440] width 111 height 17
click at [401, 441] on input "Alex Schmidt" at bounding box center [397, 438] width 7 height 7
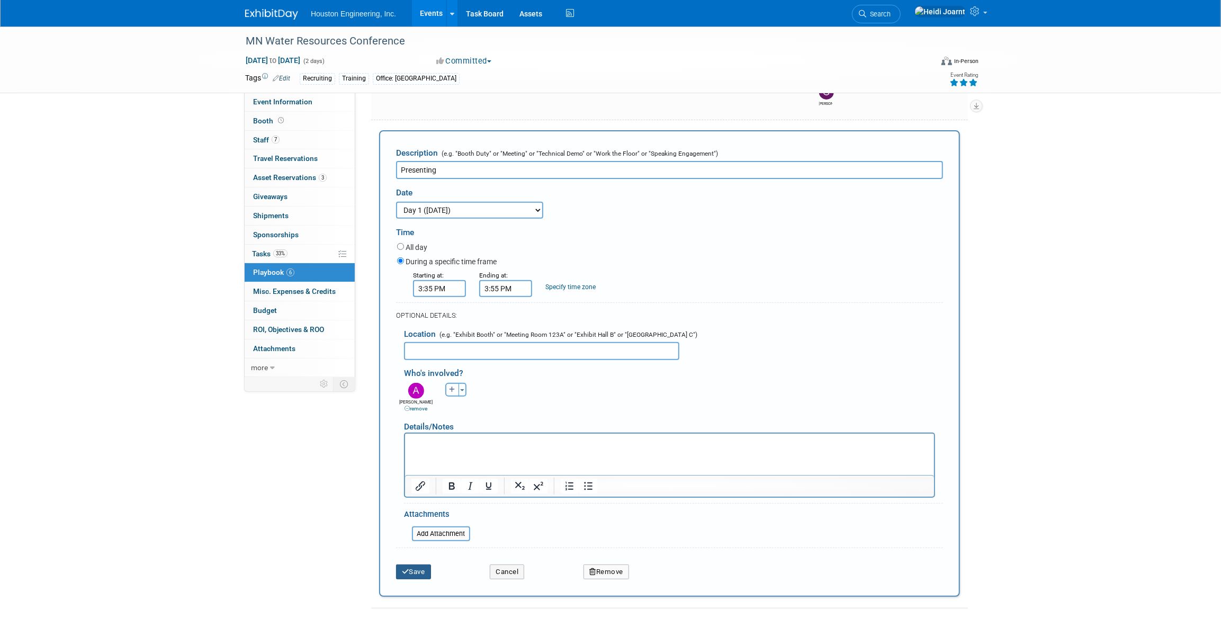
click at [418, 571] on button "Save" at bounding box center [413, 572] width 35 height 15
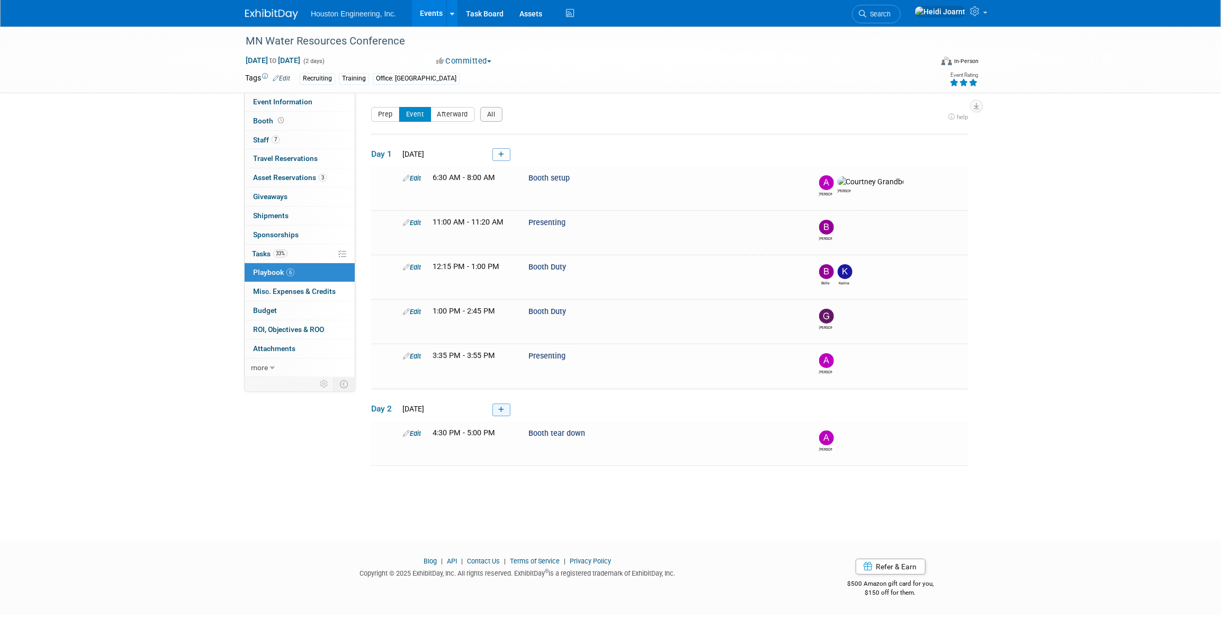
click at [502, 409] on icon at bounding box center [501, 410] width 6 height 6
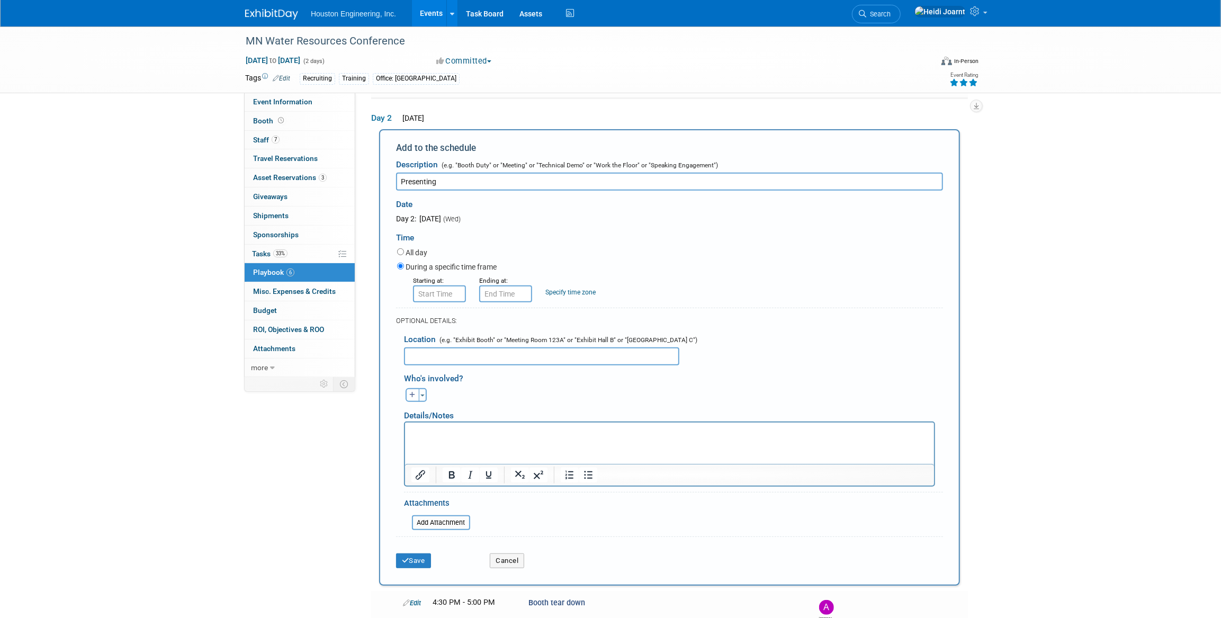
type input "Presenting"
click at [450, 296] on input "8:00 AM" at bounding box center [439, 293] width 53 height 17
click at [448, 294] on input "8:00 AM" at bounding box center [439, 293] width 53 height 17
click at [436, 341] on span "08" at bounding box center [438, 342] width 20 height 19
click at [518, 319] on td "03" at bounding box center [534, 320] width 34 height 29
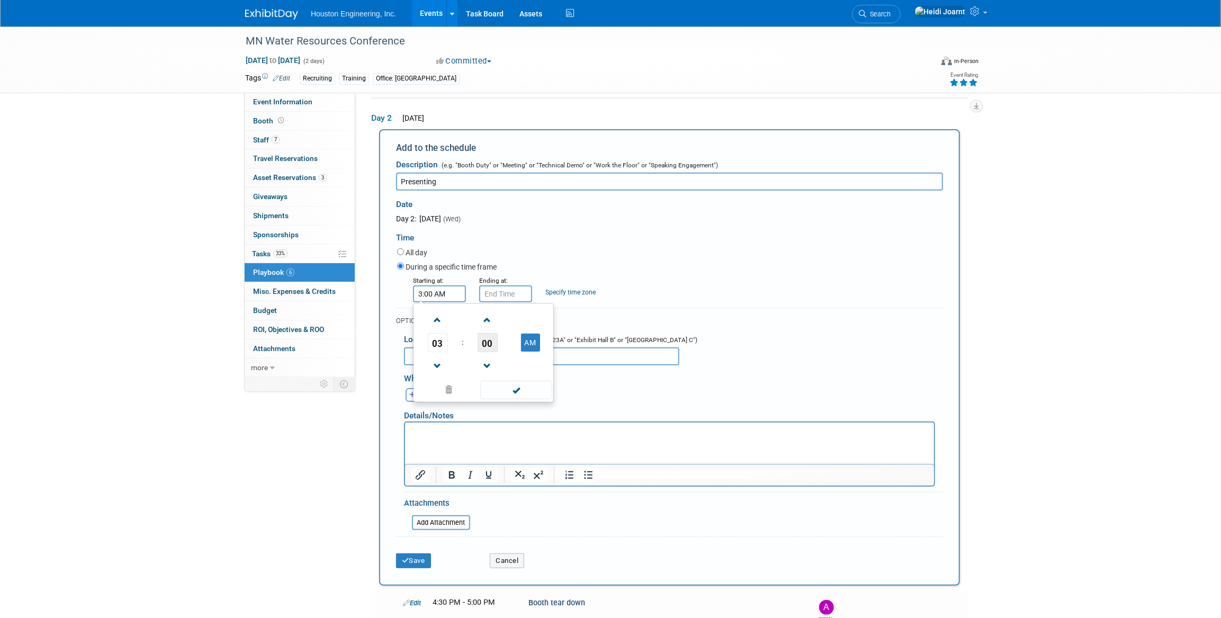
click at [493, 345] on span "00" at bounding box center [488, 342] width 20 height 19
click at [529, 376] on td "55" at bounding box center [534, 377] width 34 height 29
type input "3:55 AM"
click at [523, 386] on span at bounding box center [515, 390] width 71 height 19
click at [512, 294] on input "3:55 AM" at bounding box center [505, 293] width 53 height 17
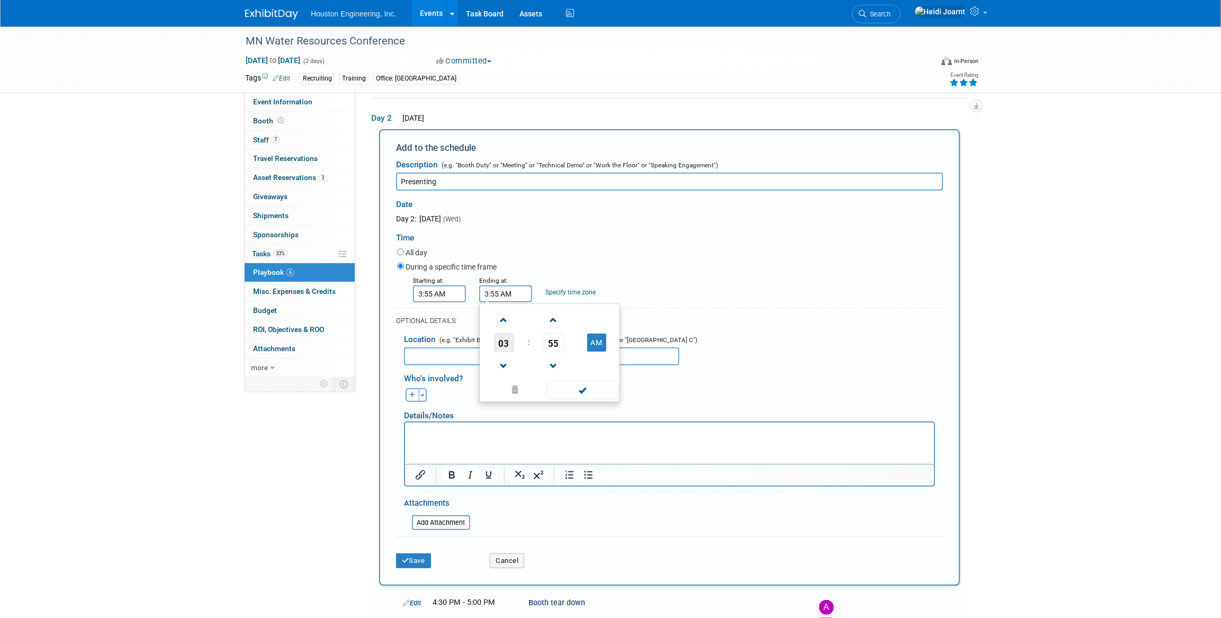
click at [509, 344] on span "03" at bounding box center [504, 342] width 20 height 19
click at [503, 347] on td "04" at bounding box center [499, 349] width 34 height 29
click at [552, 341] on span "55" at bounding box center [554, 342] width 20 height 19
click at [598, 325] on td "15" at bounding box center [601, 320] width 34 height 29
type input "4:15 AM"
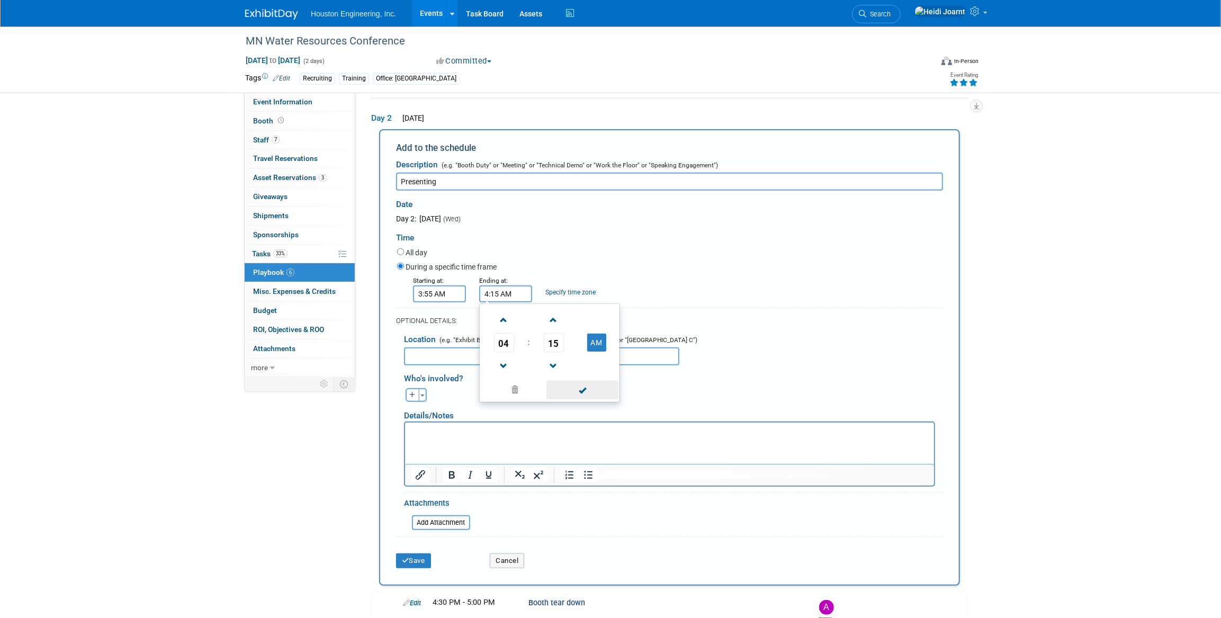
click at [591, 390] on span at bounding box center [582, 390] width 71 height 19
click at [449, 524] on input "file" at bounding box center [406, 522] width 126 height 13
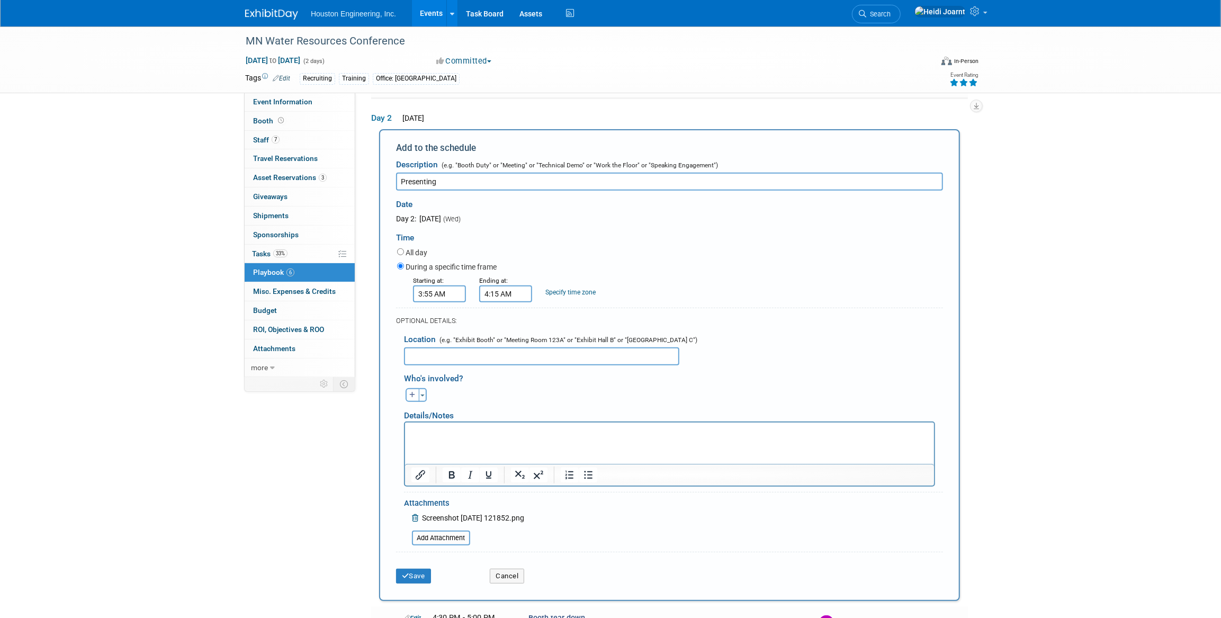
click at [482, 436] on p "Rich Text Area. Press ALT-0 for help." at bounding box center [669, 431] width 517 height 11
click at [414, 392] on icon "button" at bounding box center [412, 395] width 6 height 6
select select
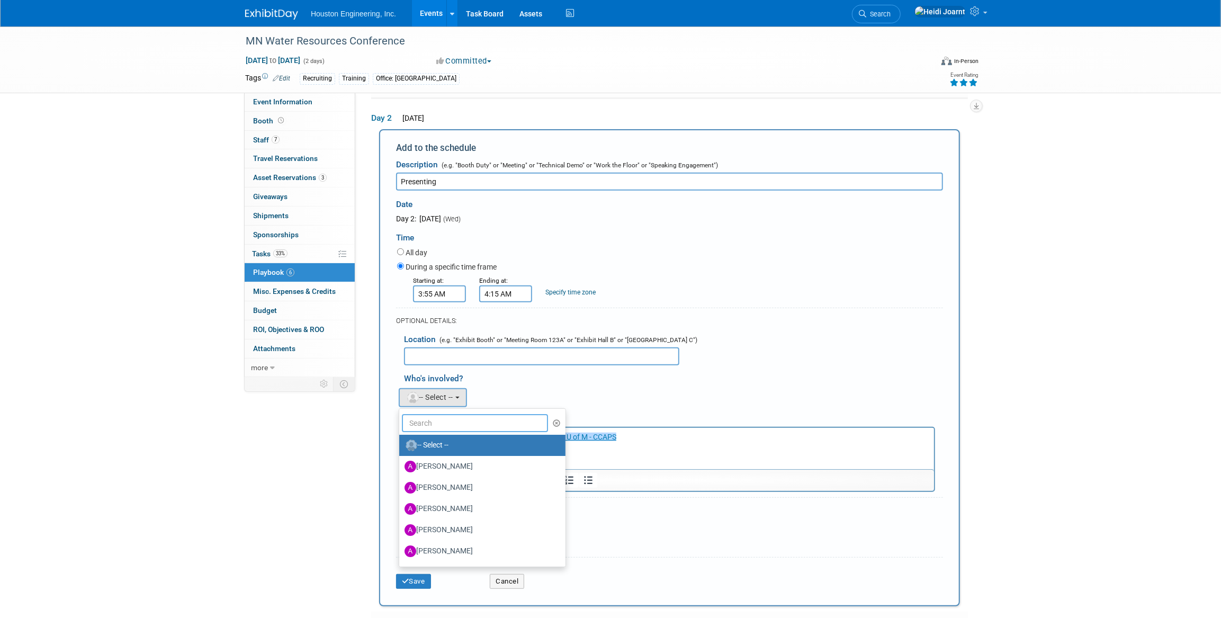
click at [436, 420] on input "text" at bounding box center [475, 423] width 146 height 18
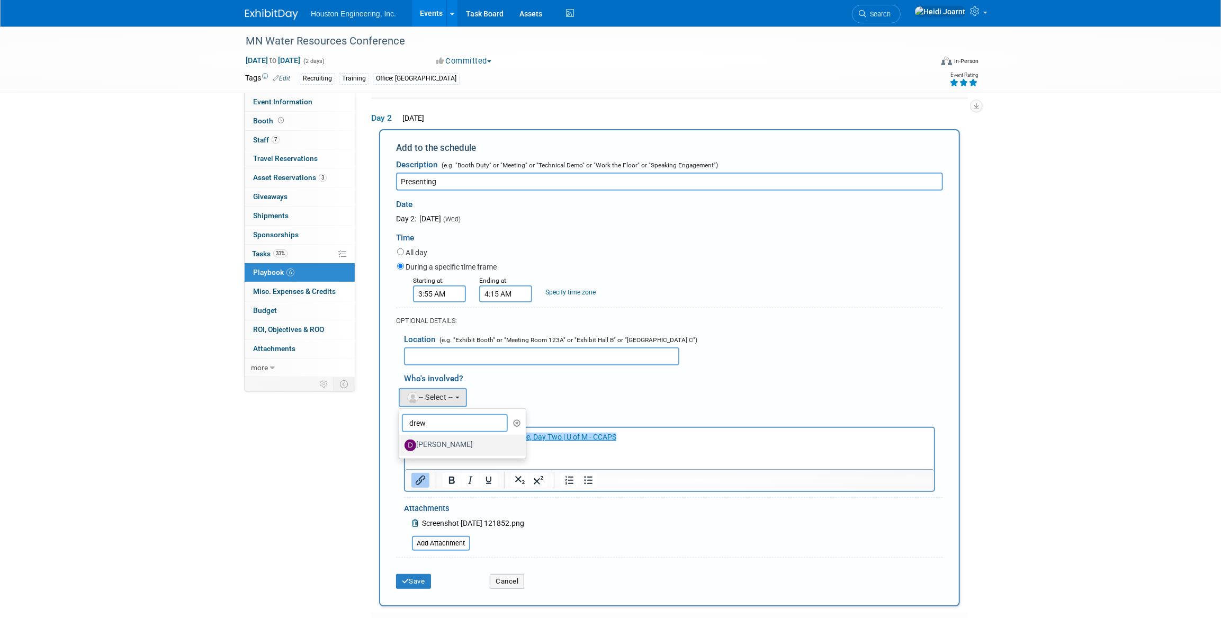
type input "drew"
click at [434, 438] on label "Drew Kessler" at bounding box center [460, 445] width 111 height 17
click at [401, 441] on input "Drew Kessler" at bounding box center [397, 444] width 7 height 7
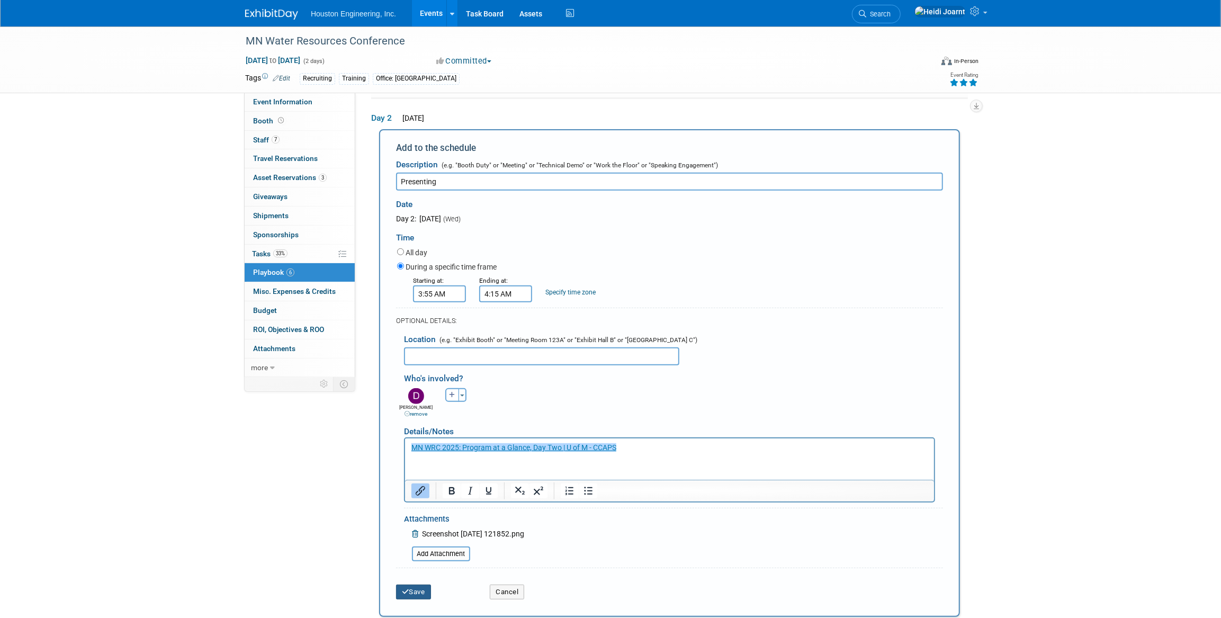
click at [418, 590] on button "Save" at bounding box center [413, 592] width 35 height 15
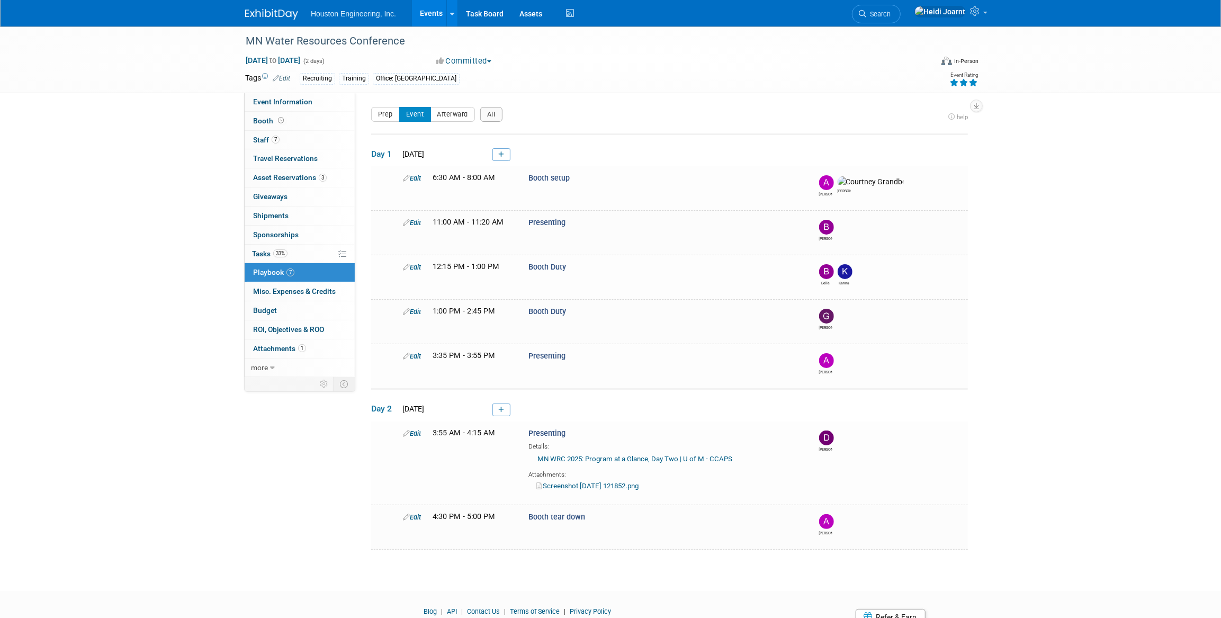
scroll to position [45, 0]
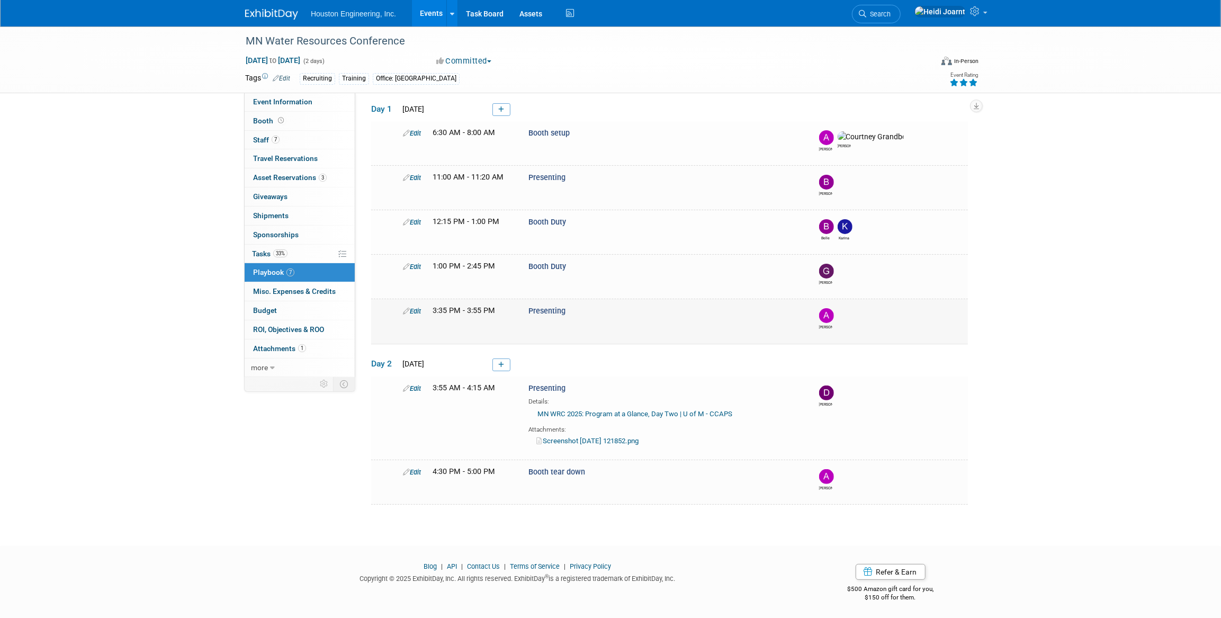
click at [417, 310] on link "Edit" at bounding box center [412, 311] width 18 height 8
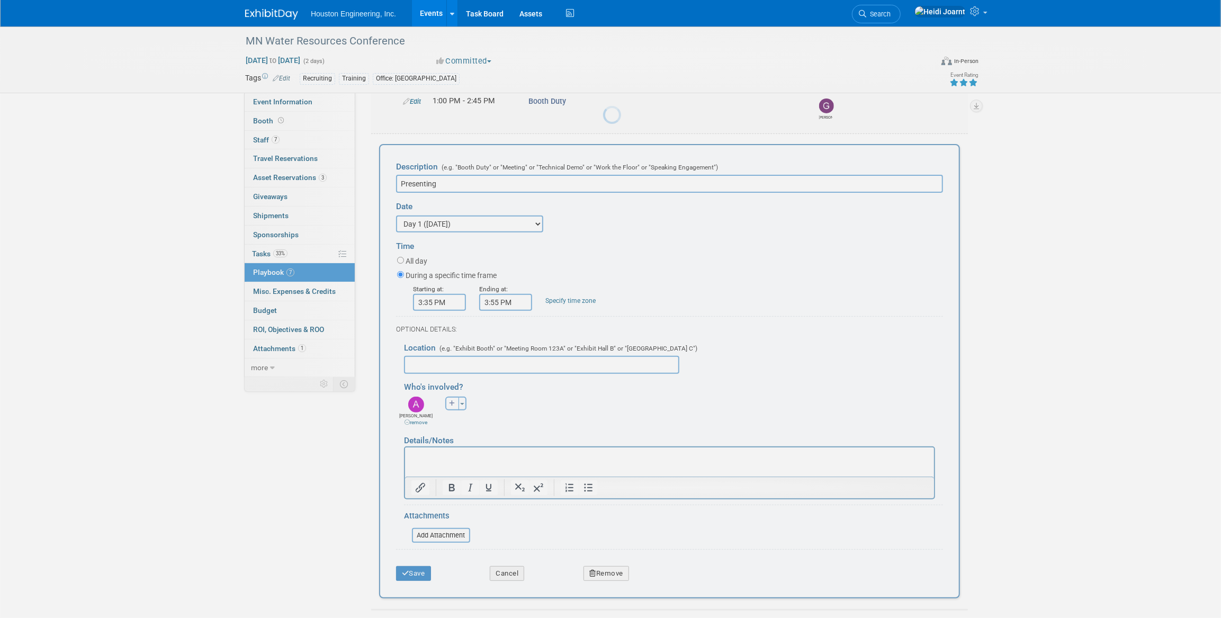
scroll to position [0, 0]
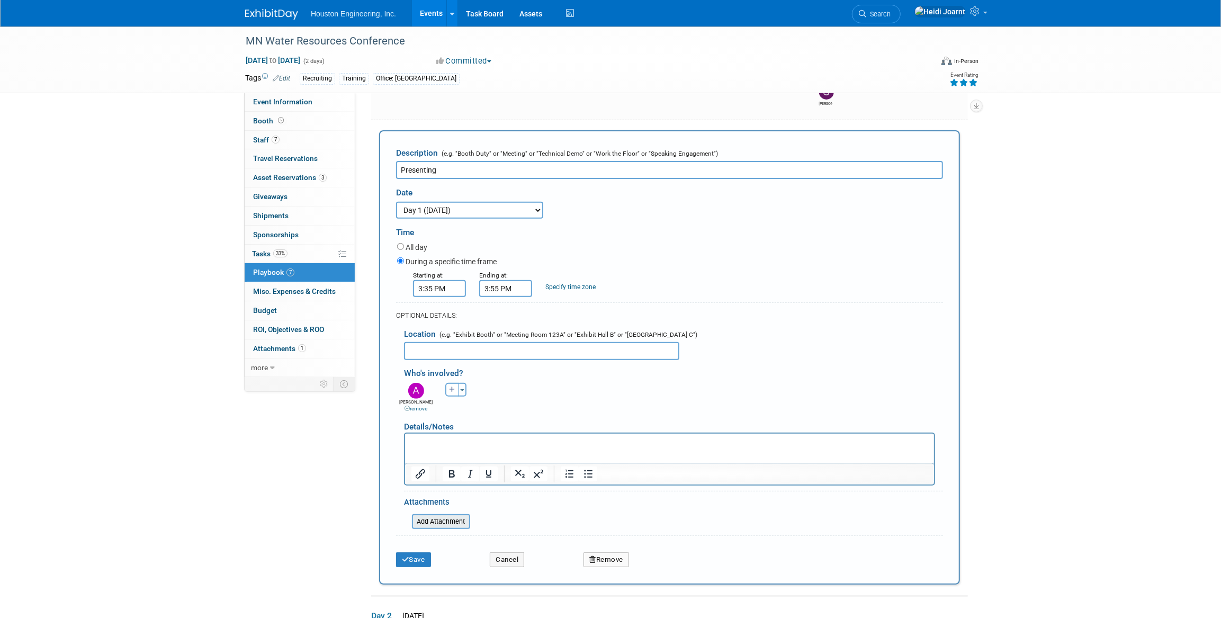
click at [429, 524] on input "file" at bounding box center [406, 521] width 126 height 13
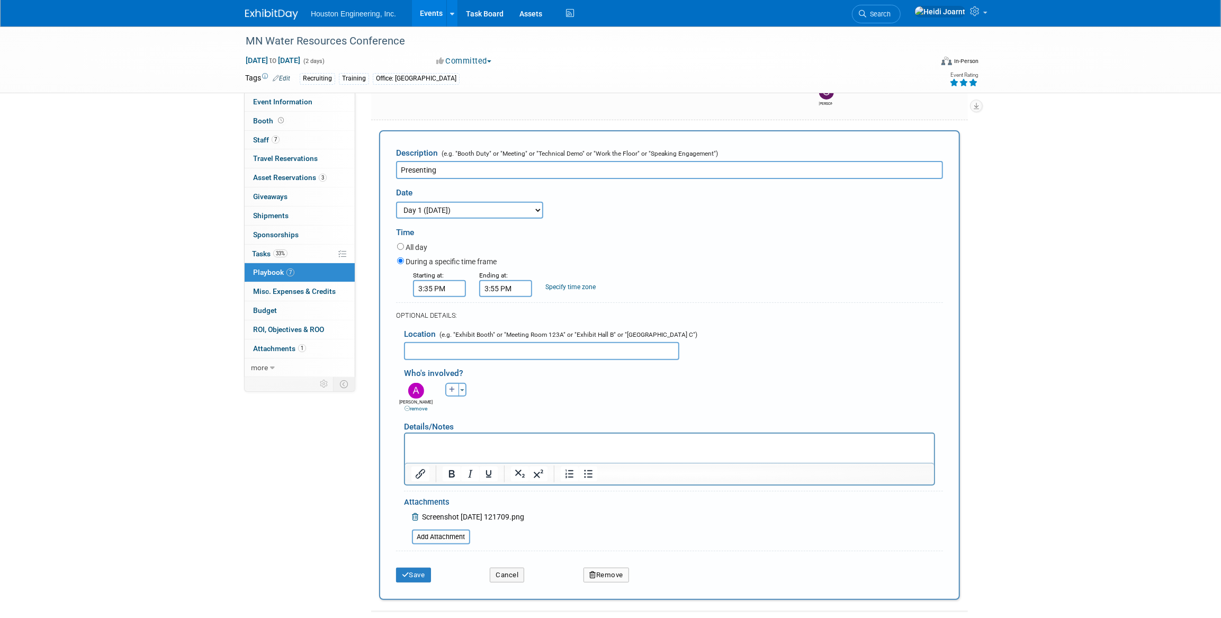
click at [481, 448] on html at bounding box center [669, 440] width 529 height 15
click at [530, 447] on p "Rich Text Area. Press ALT-0 for help." at bounding box center [669, 442] width 517 height 11
click at [414, 573] on button "Save" at bounding box center [413, 575] width 35 height 15
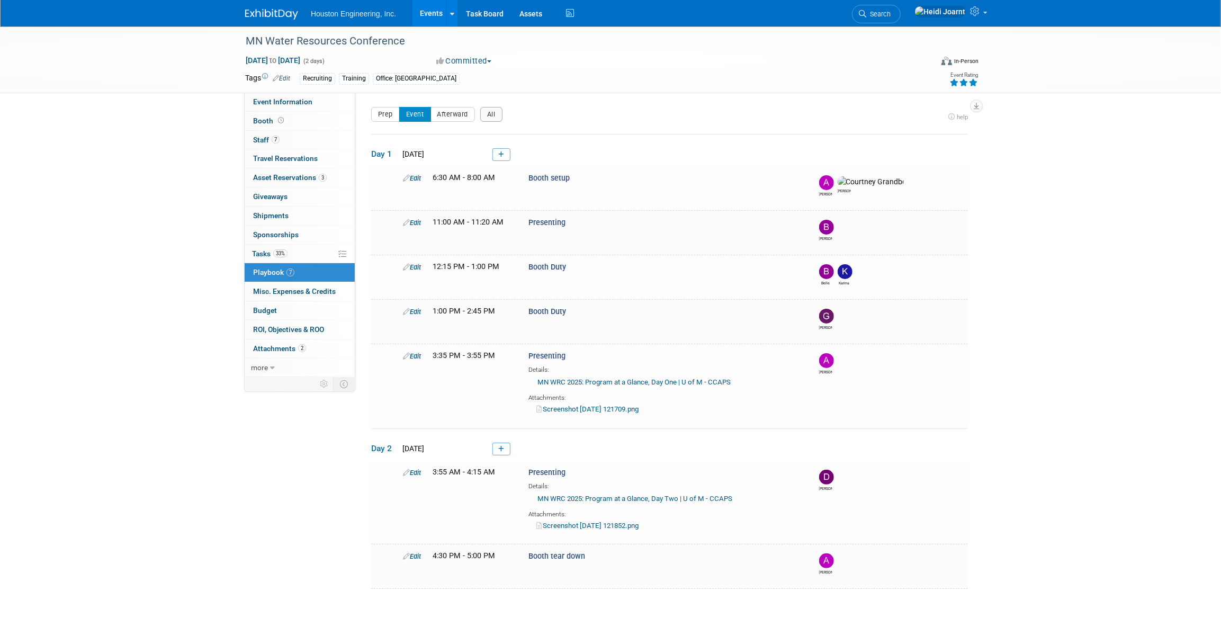
scroll to position [84, 0]
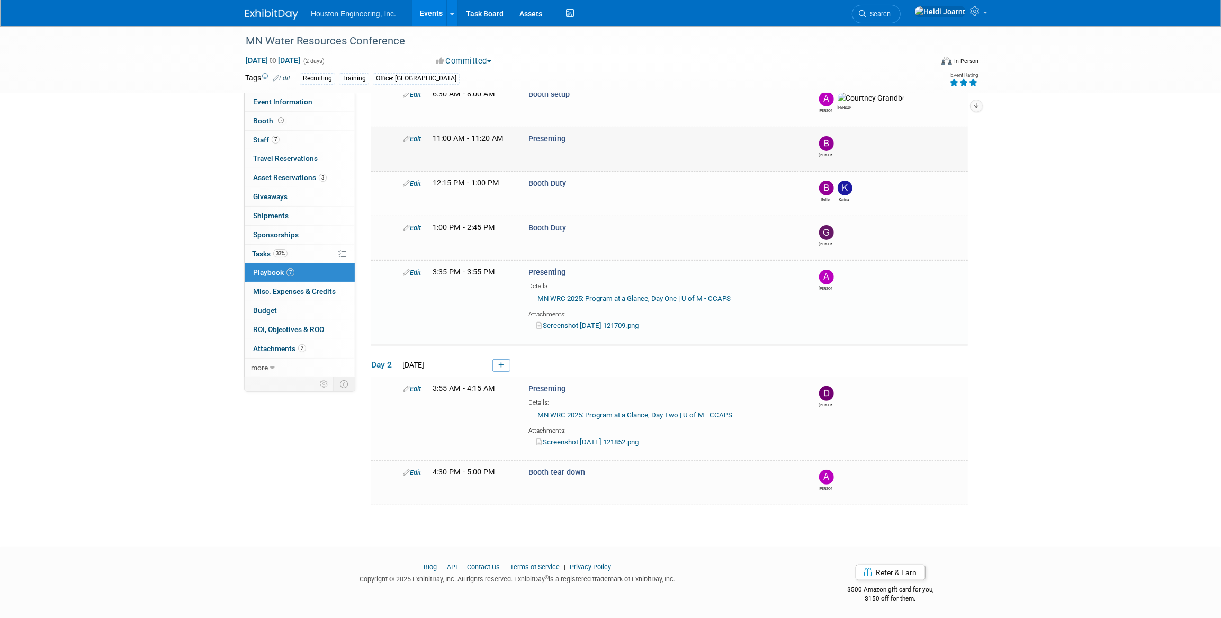
click at [414, 136] on link "Edit" at bounding box center [412, 139] width 18 height 8
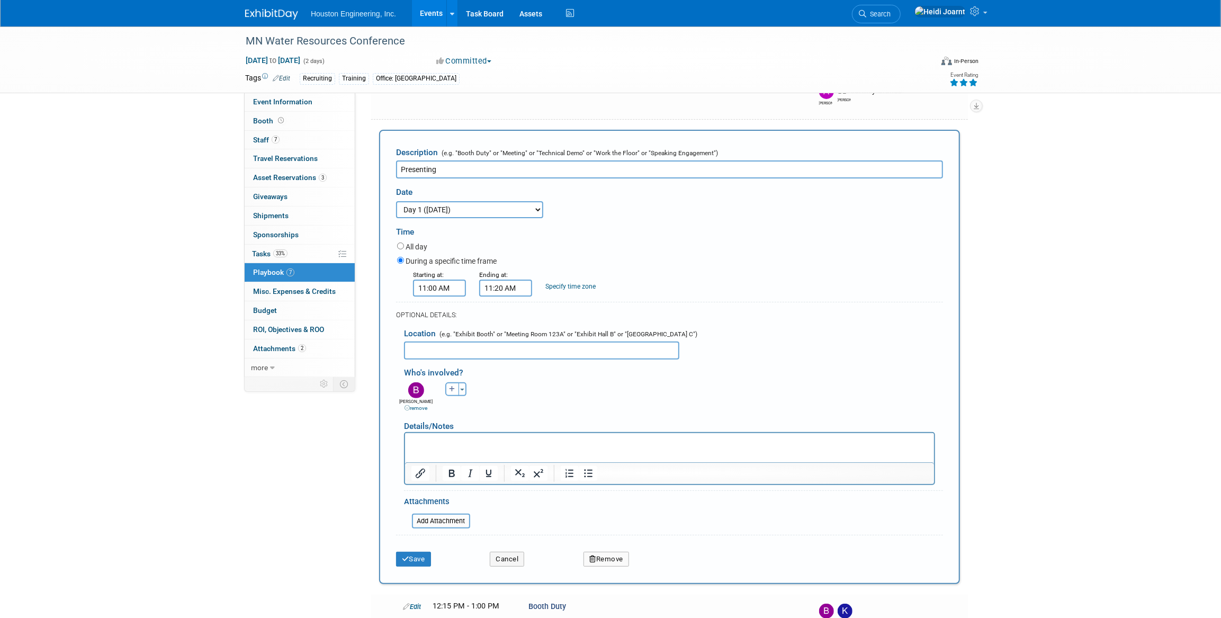
scroll to position [0, 0]
click at [478, 448] on html at bounding box center [669, 440] width 529 height 15
click at [443, 521] on input "file" at bounding box center [406, 521] width 126 height 13
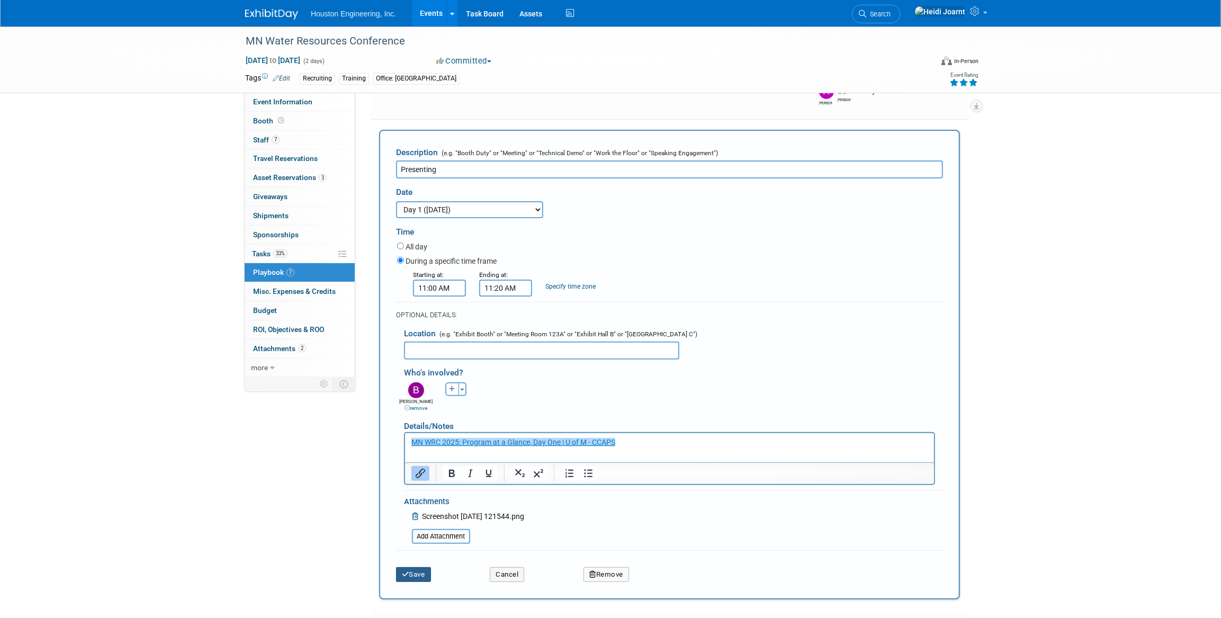
click at [419, 577] on button "Save" at bounding box center [413, 574] width 35 height 15
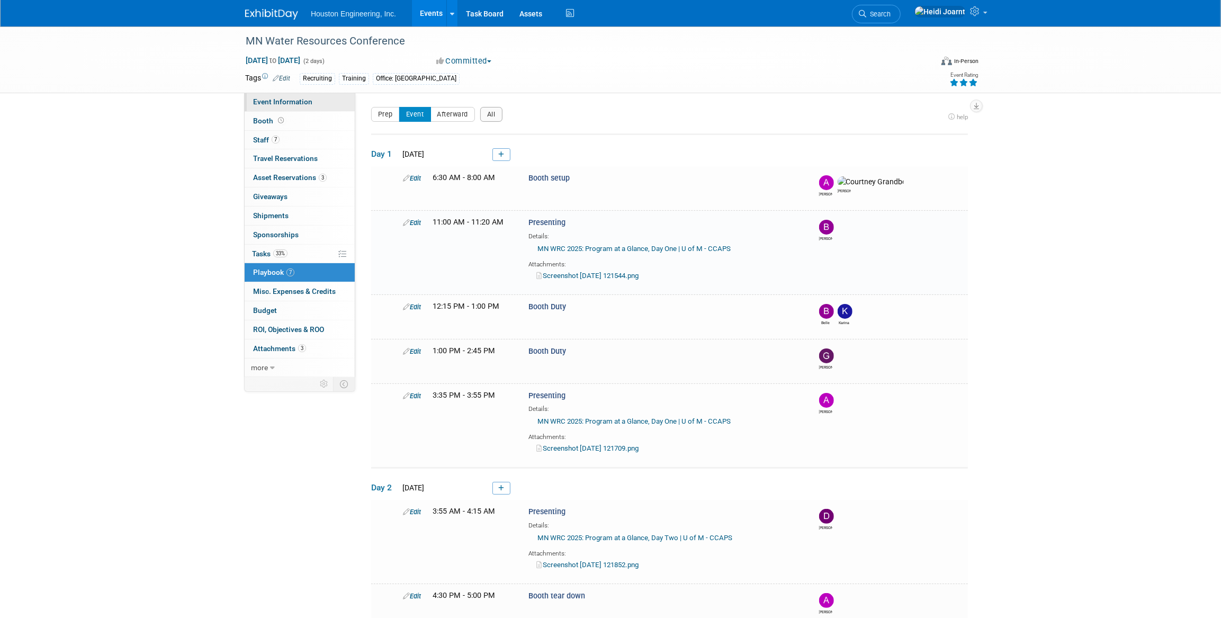
click at [288, 99] on span "Event Information" at bounding box center [282, 101] width 59 height 8
select select "2 - Post KO/Active Planning"
select select "Yes"
select select "No"
select select "Water Resources"
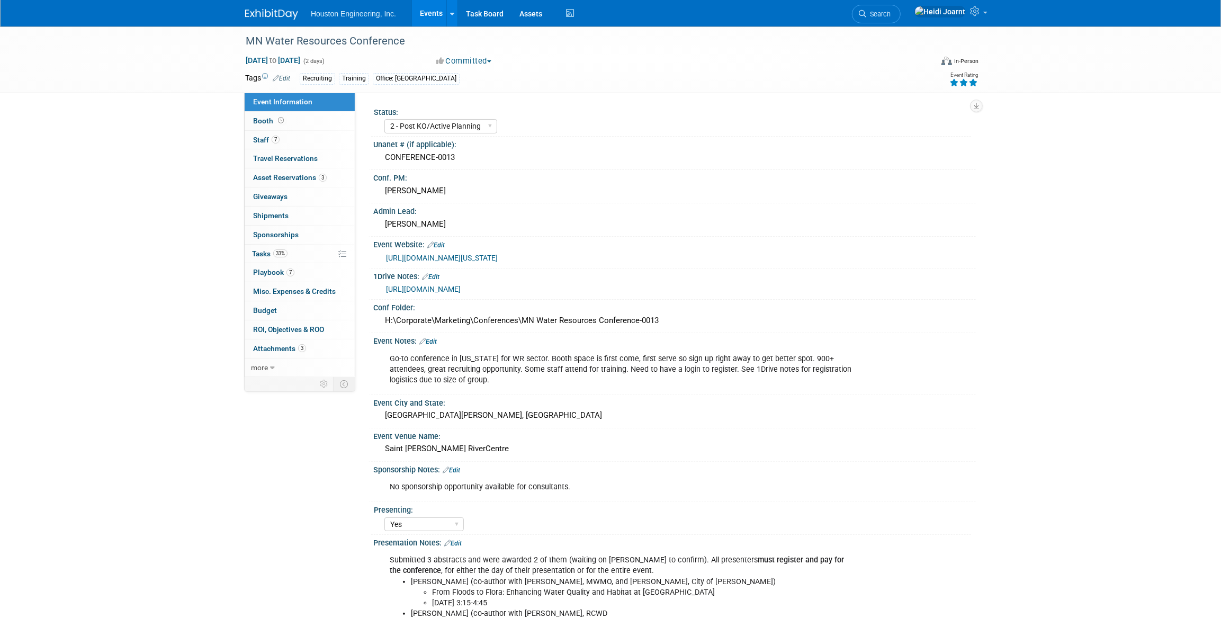
click at [442, 11] on link "Events" at bounding box center [431, 13] width 39 height 26
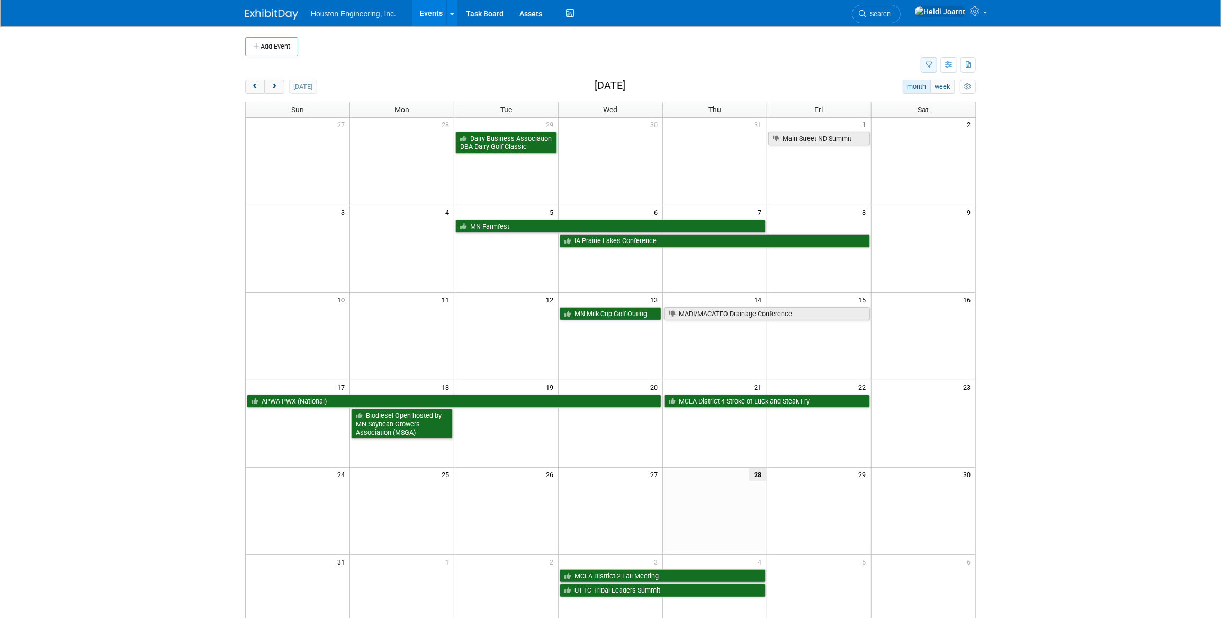
click at [929, 67] on icon "button" at bounding box center [929, 65] width 7 height 7
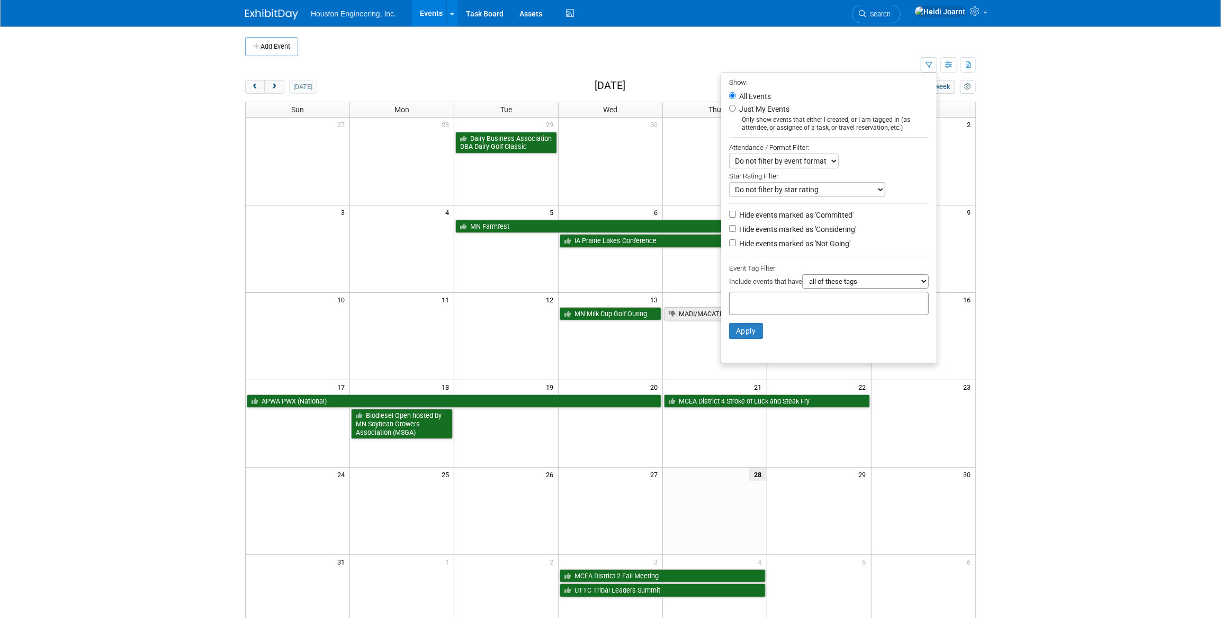
click at [468, 63] on td at bounding box center [583, 65] width 676 height 19
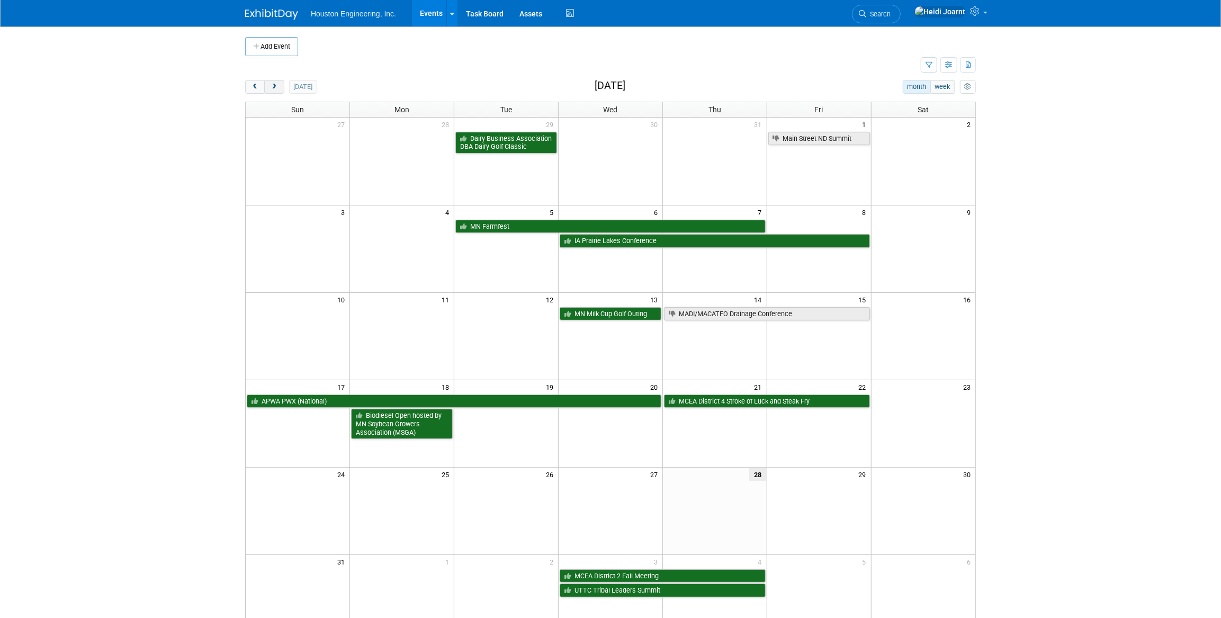
click at [274, 86] on span "next" at bounding box center [274, 87] width 8 height 7
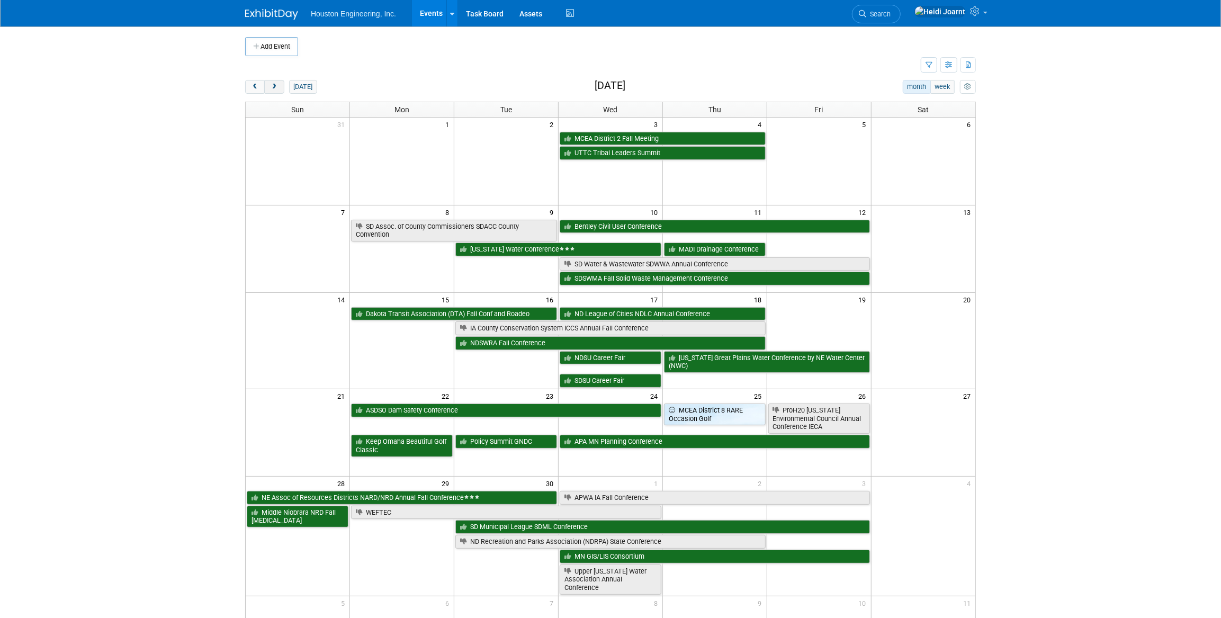
click at [274, 86] on span "next" at bounding box center [274, 87] width 8 height 7
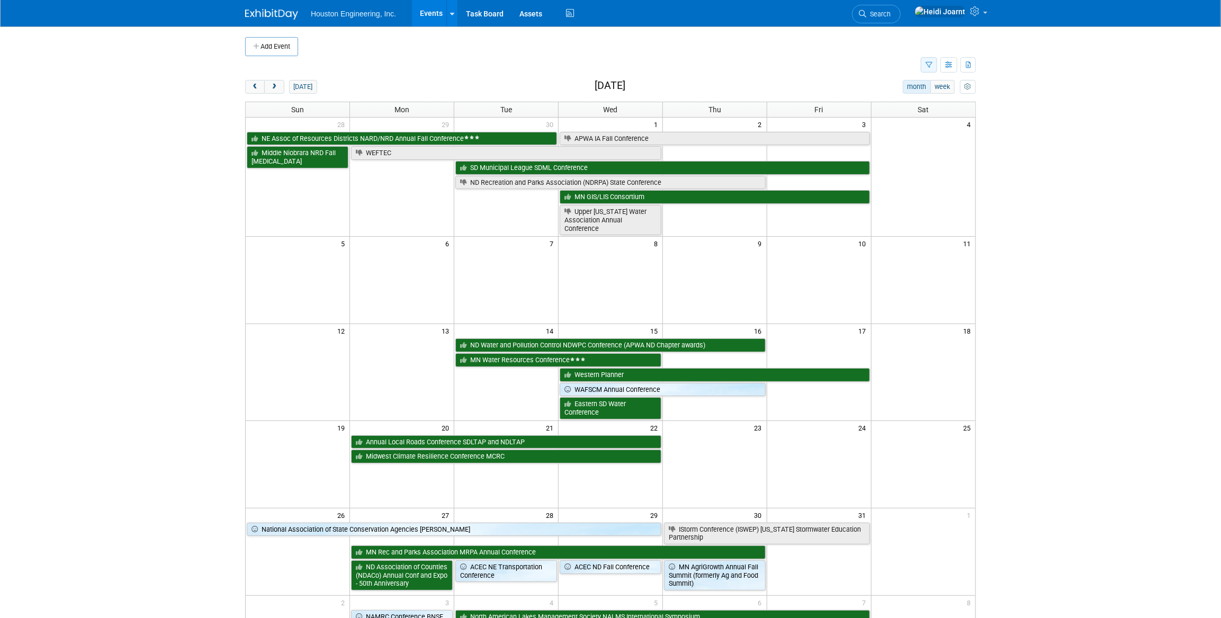
click at [931, 59] on button "button" at bounding box center [929, 64] width 16 height 15
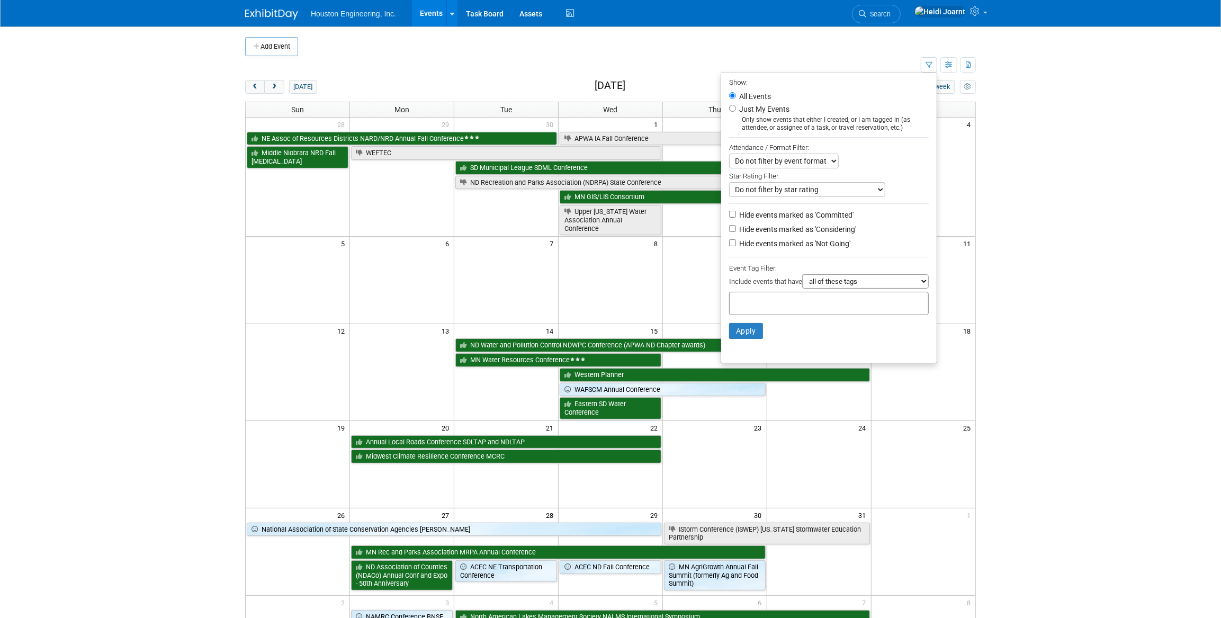
click at [781, 243] on label "Hide events marked as 'Not Going'" at bounding box center [793, 243] width 113 height 11
click at [736, 243] on input "Hide events marked as 'Not Going'" at bounding box center [732, 242] width 7 height 7
checkbox input "true"
click at [738, 341] on li "Apply Clear Filters" at bounding box center [829, 331] width 216 height 32
click at [741, 332] on button "Apply" at bounding box center [746, 331] width 34 height 16
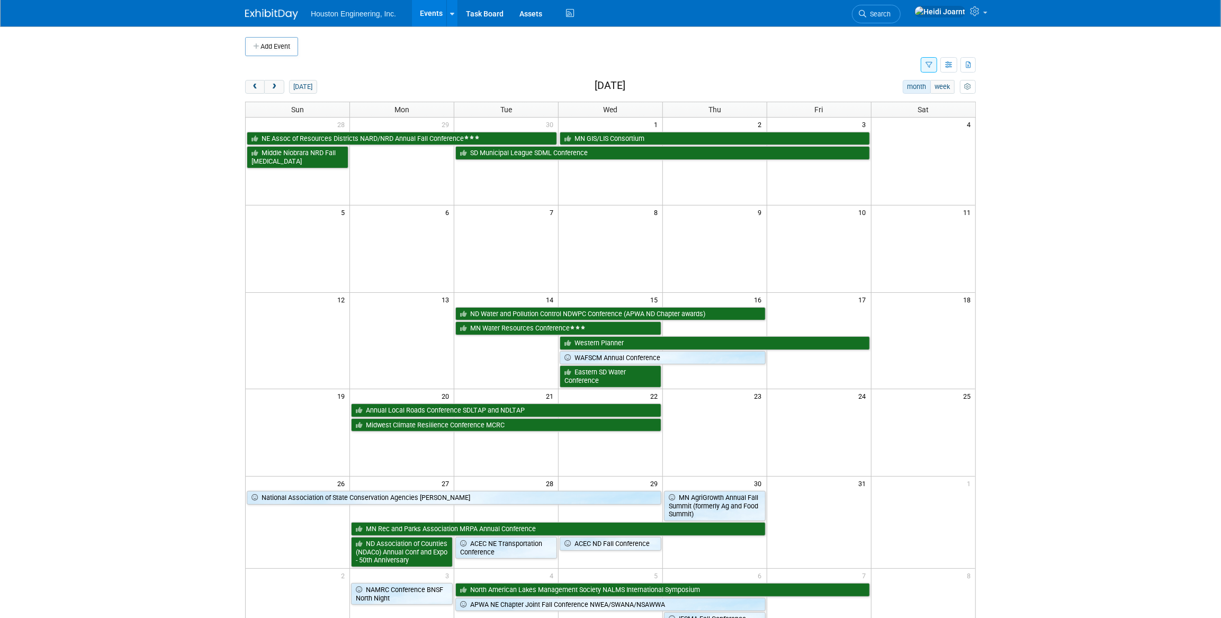
scroll to position [48, 0]
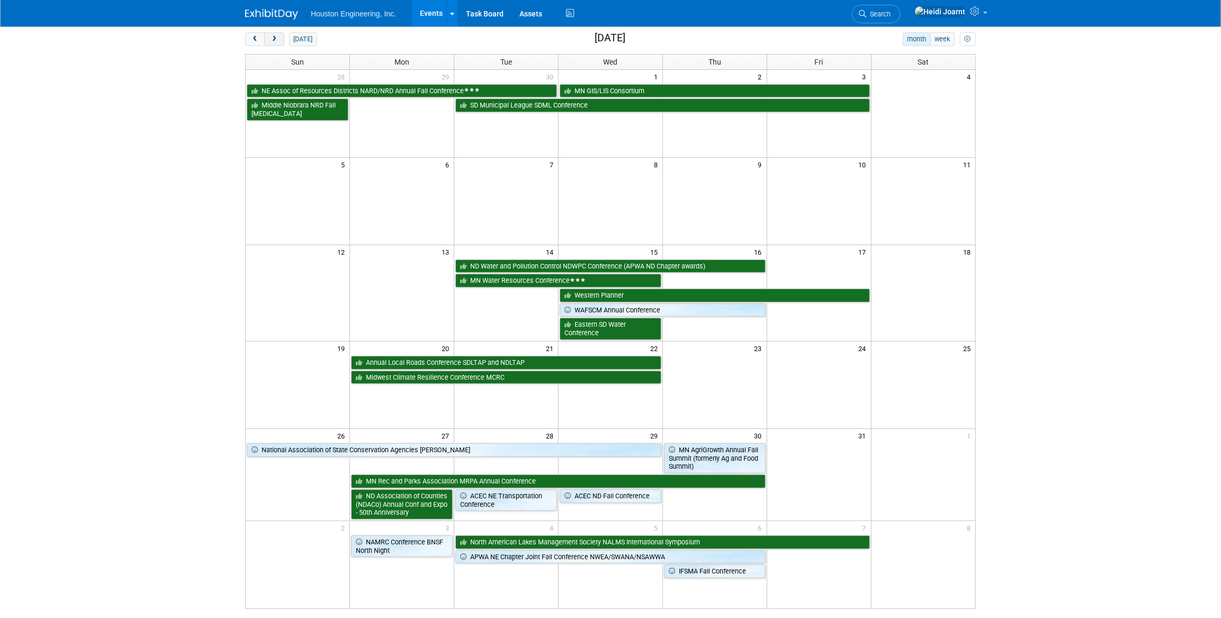
click at [281, 41] on button "next" at bounding box center [274, 39] width 20 height 14
